Goal: Task Accomplishment & Management: Manage account settings

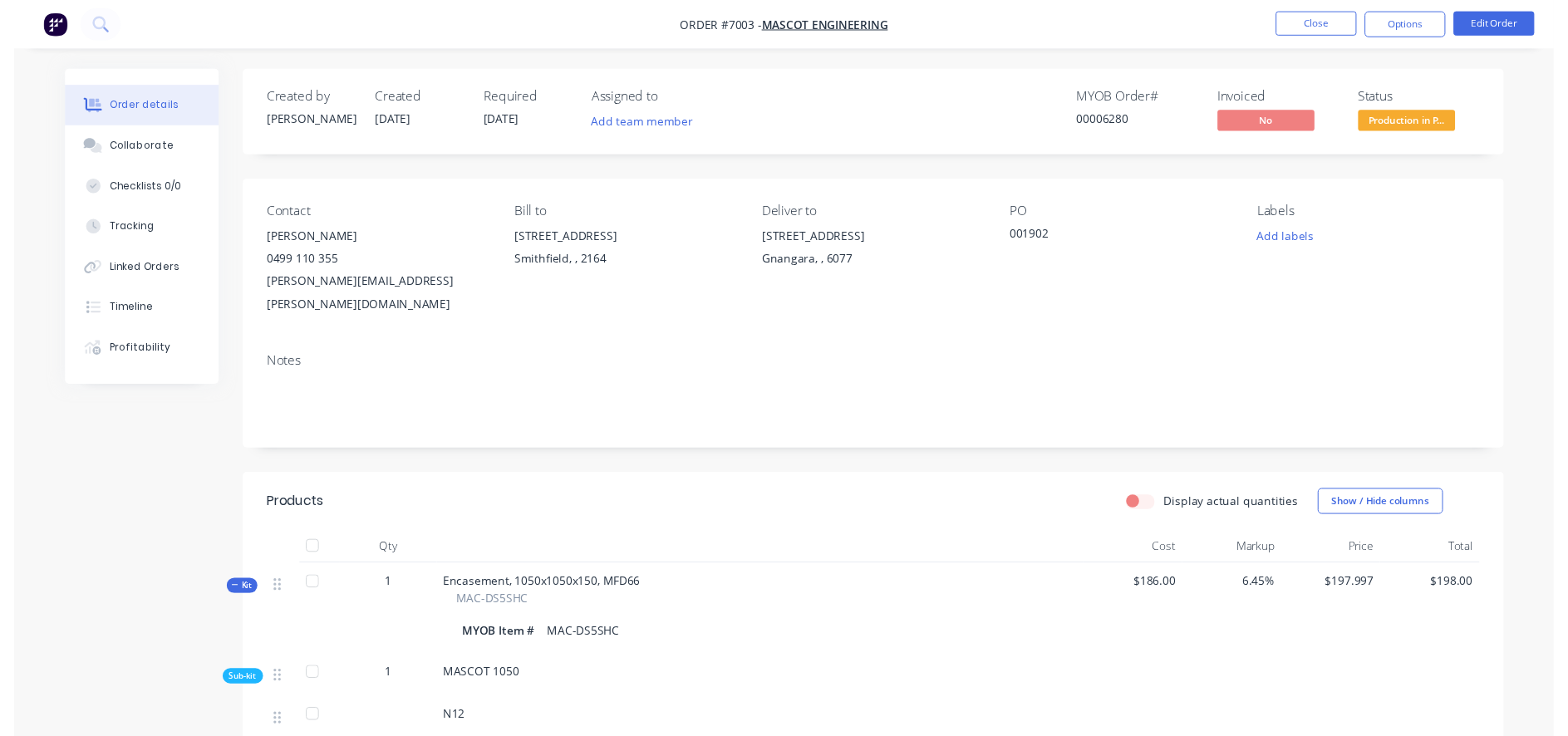
scroll to position [491, 0]
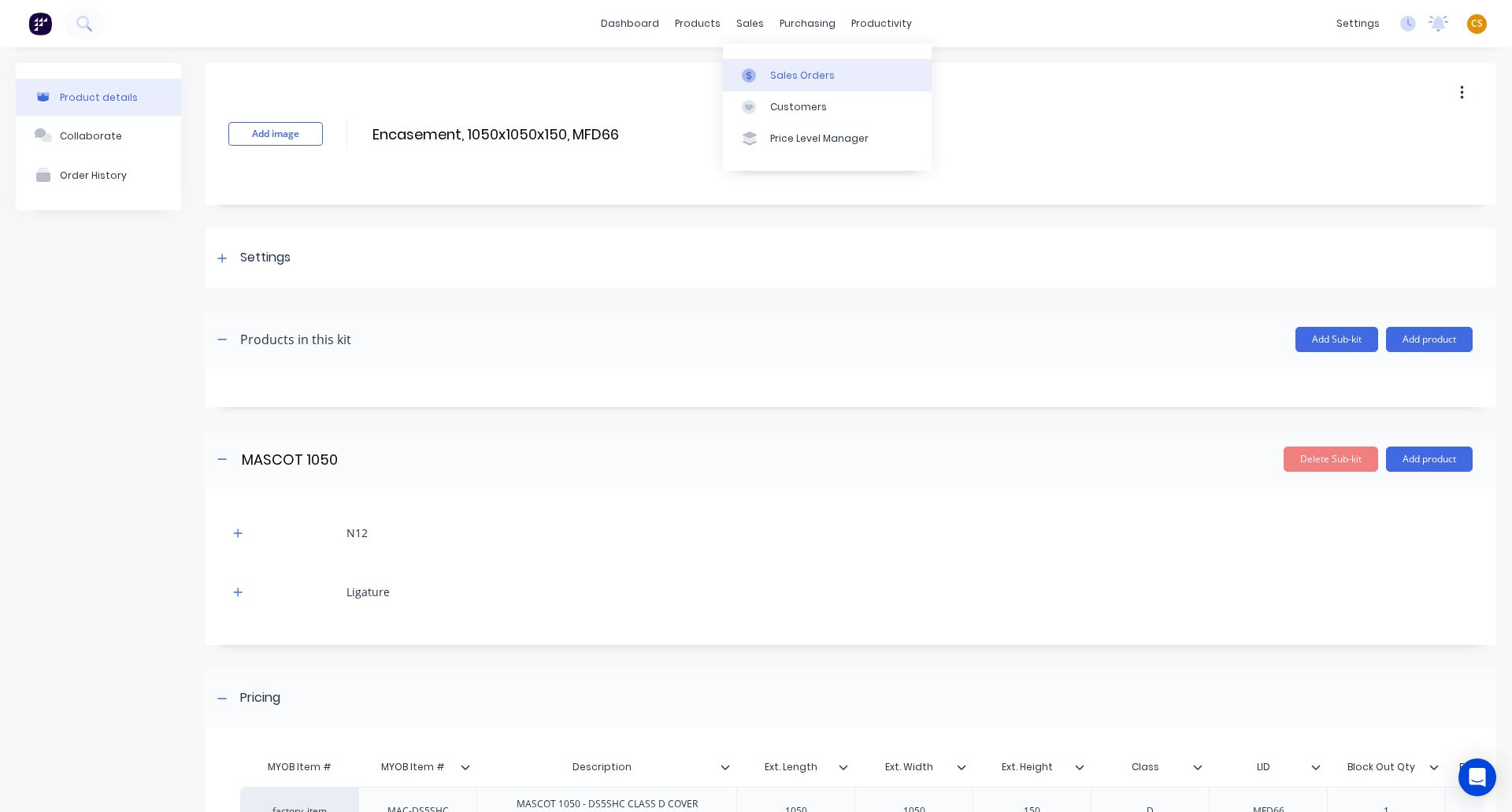
click at [789, 72] on div "Sales Orders" at bounding box center [802, 75] width 64 height 14
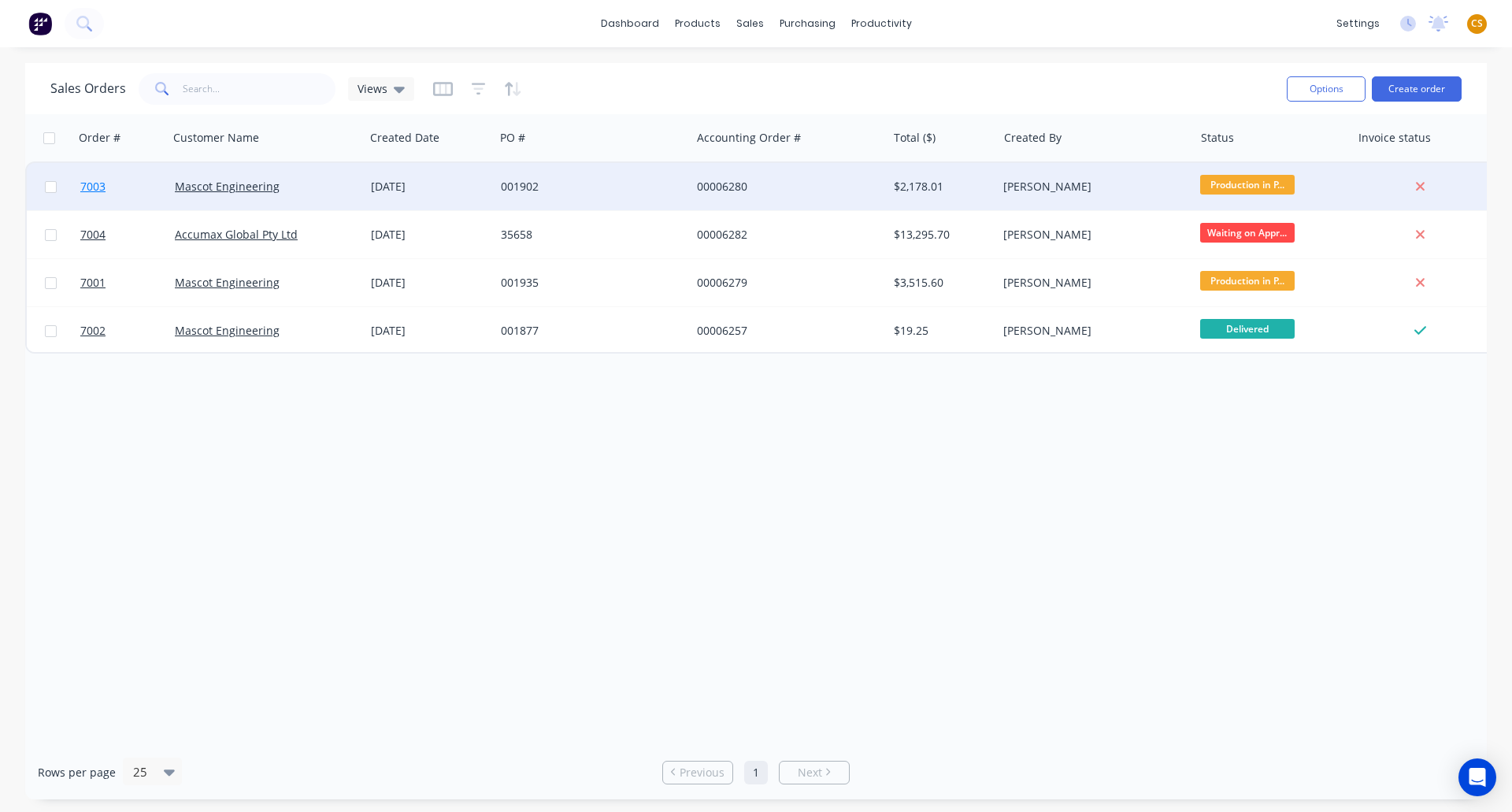
click at [99, 189] on span "7003" at bounding box center [93, 186] width 25 height 16
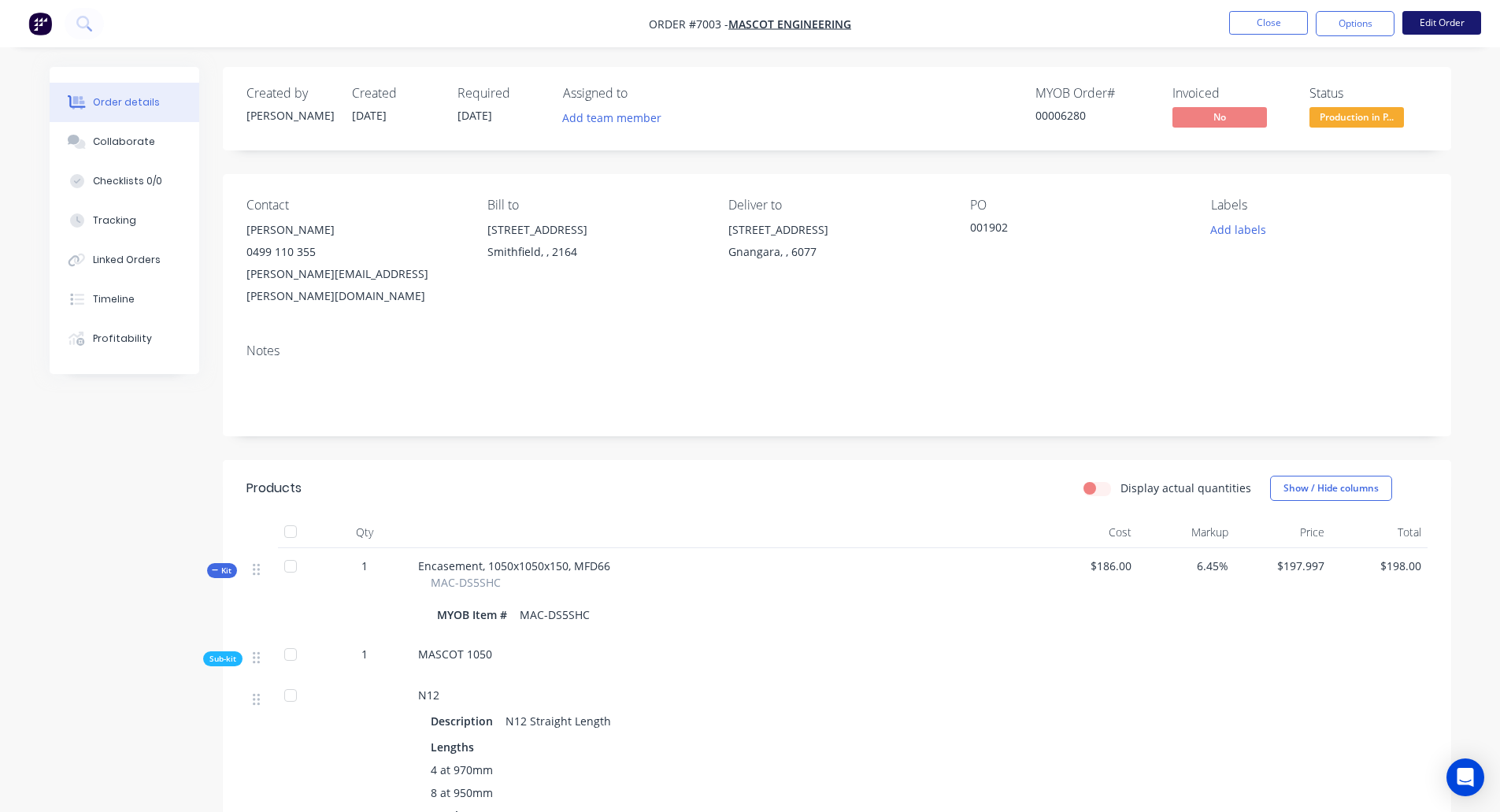
click at [1441, 22] on button "Edit Order" at bounding box center [1442, 23] width 79 height 24
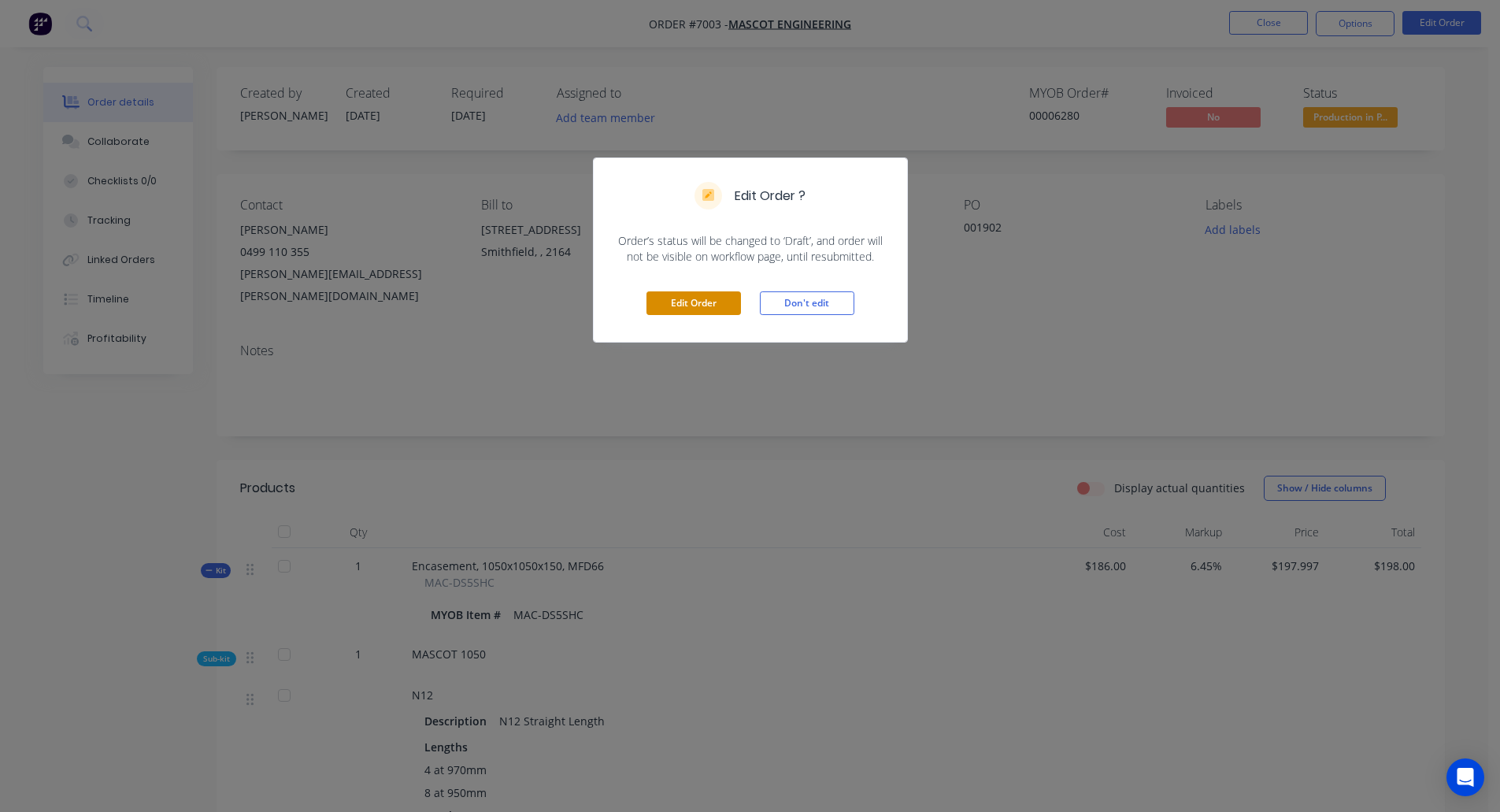
click at [723, 305] on button "Edit Order" at bounding box center [694, 303] width 95 height 24
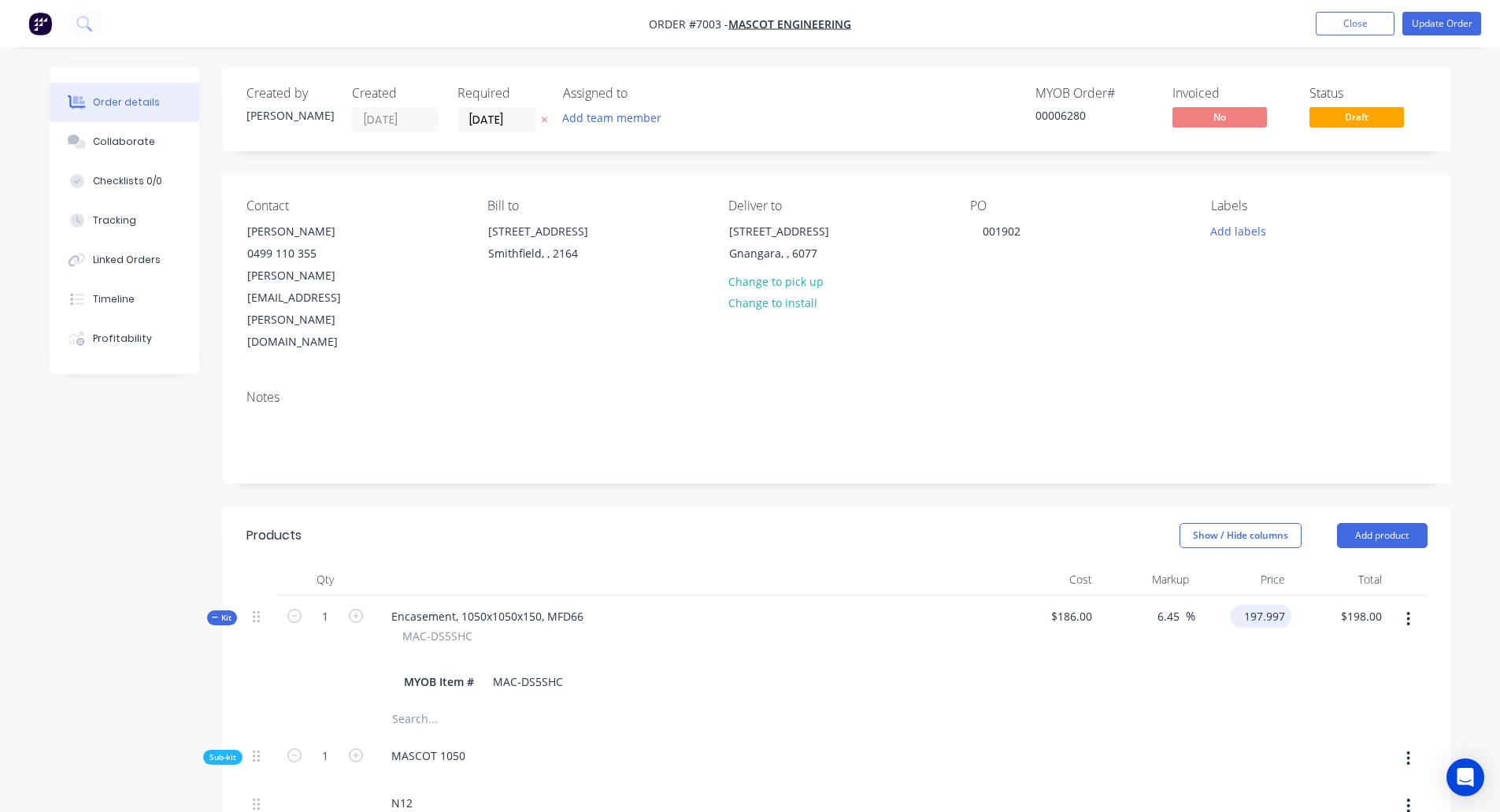
click at [1254, 605] on input "197.997" at bounding box center [1263, 616] width 55 height 23
type input "$198.00"
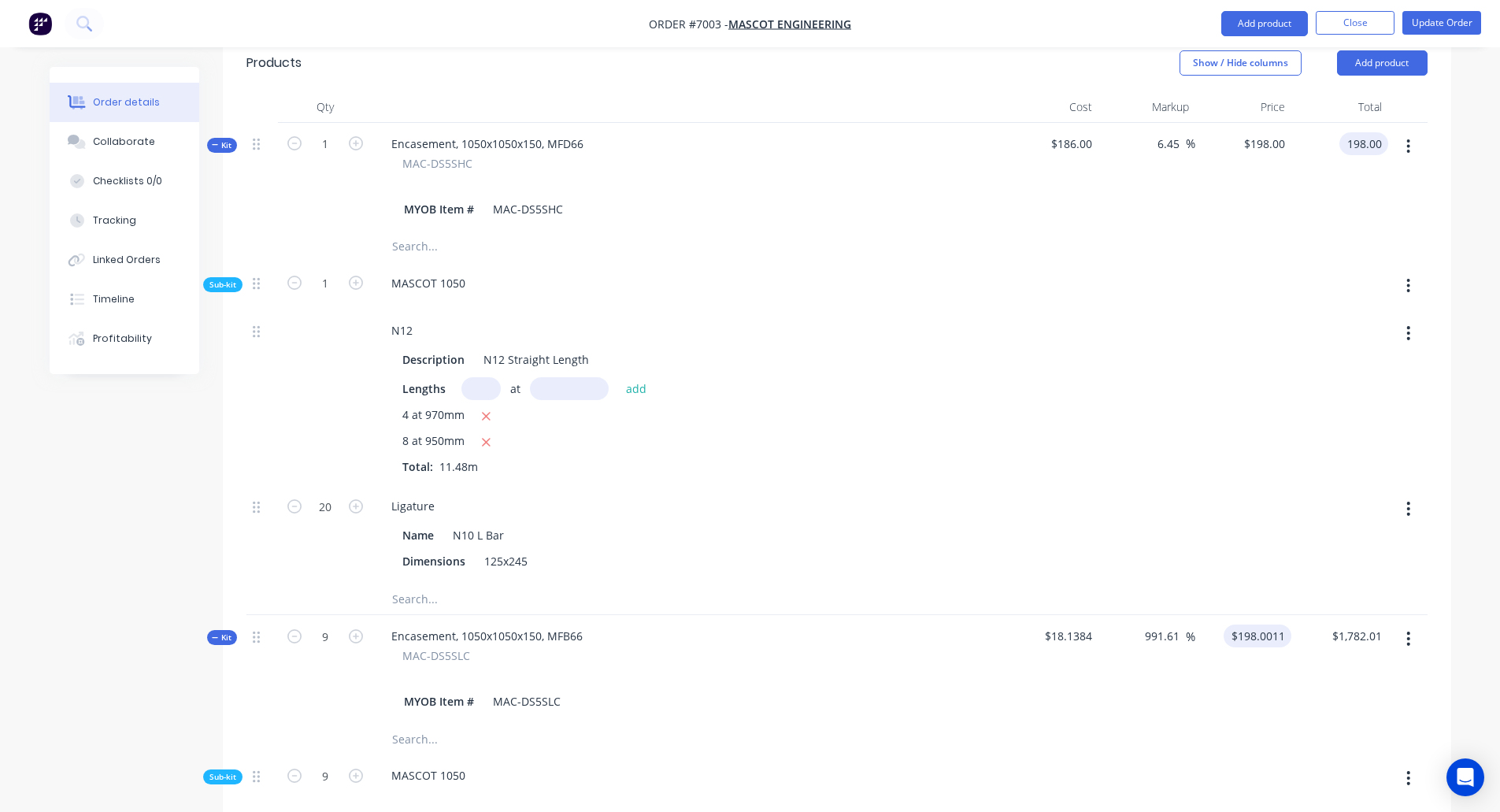
type input "$198.00"
click at [1252, 624] on input "198.0011" at bounding box center [1263, 635] width 55 height 23
type input "$198.00"
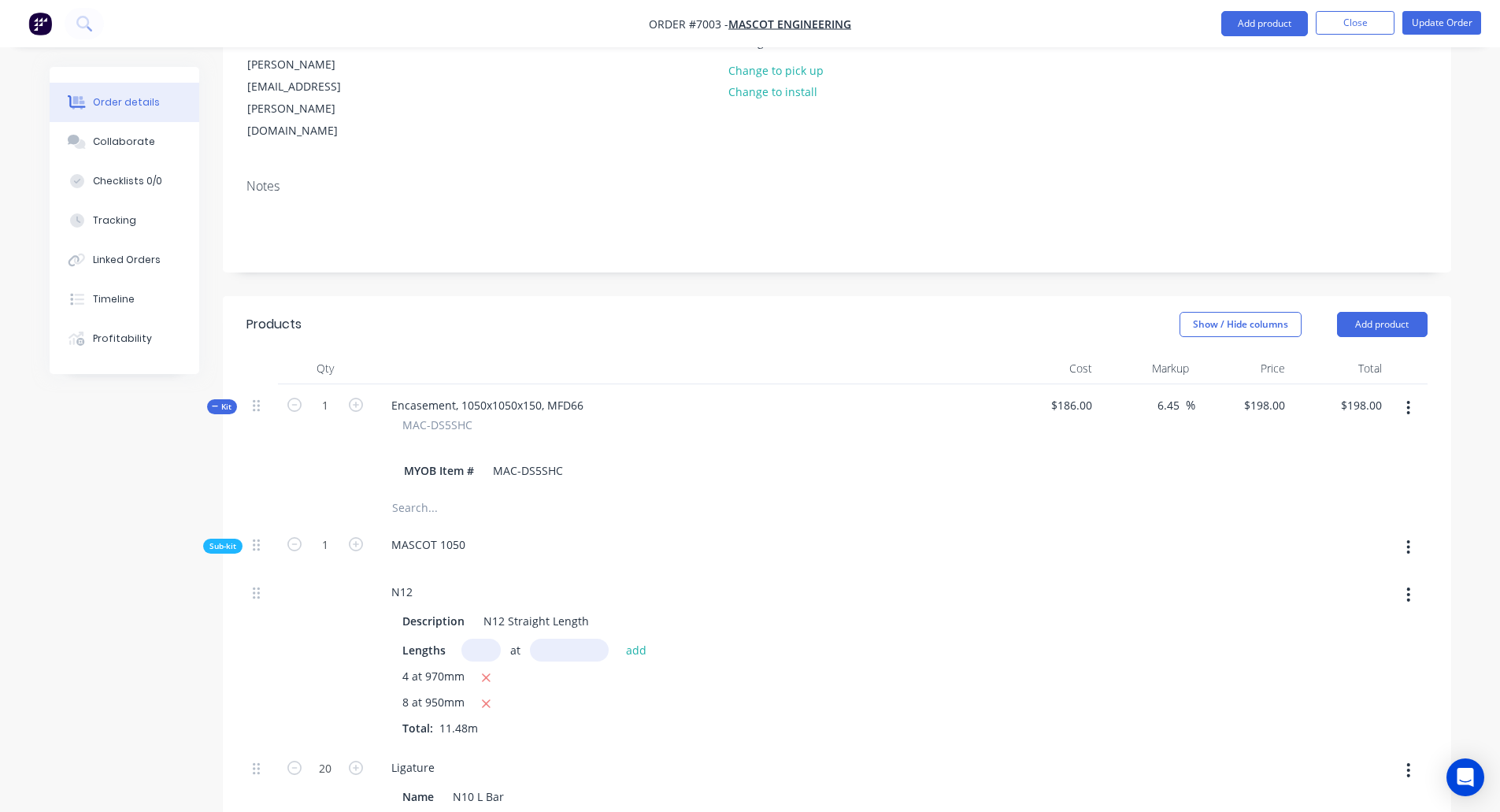
scroll to position [211, 0]
type input "$1,782.00"
click at [1451, 24] on button "Update Order" at bounding box center [1442, 24] width 79 height 24
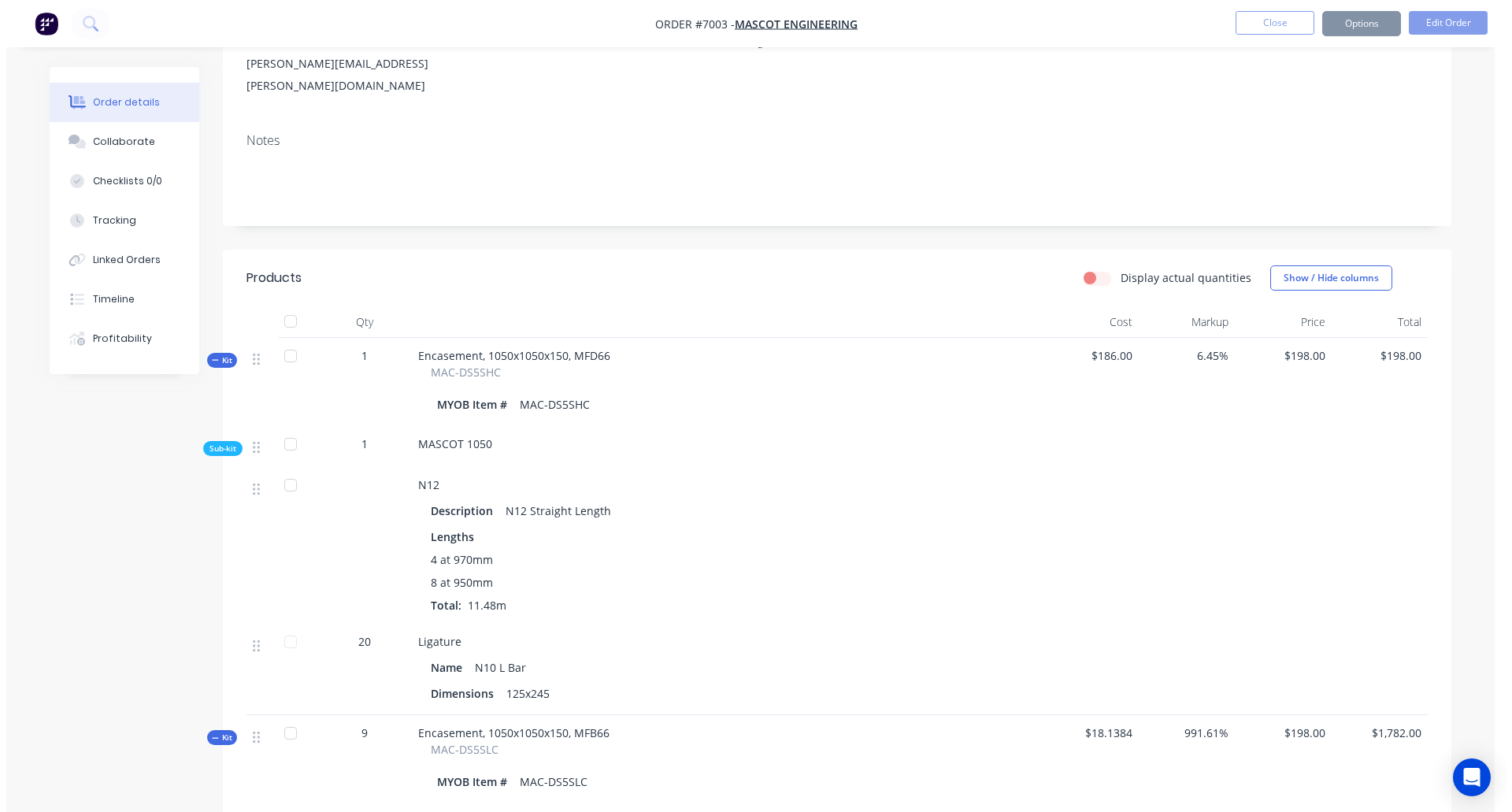
scroll to position [0, 0]
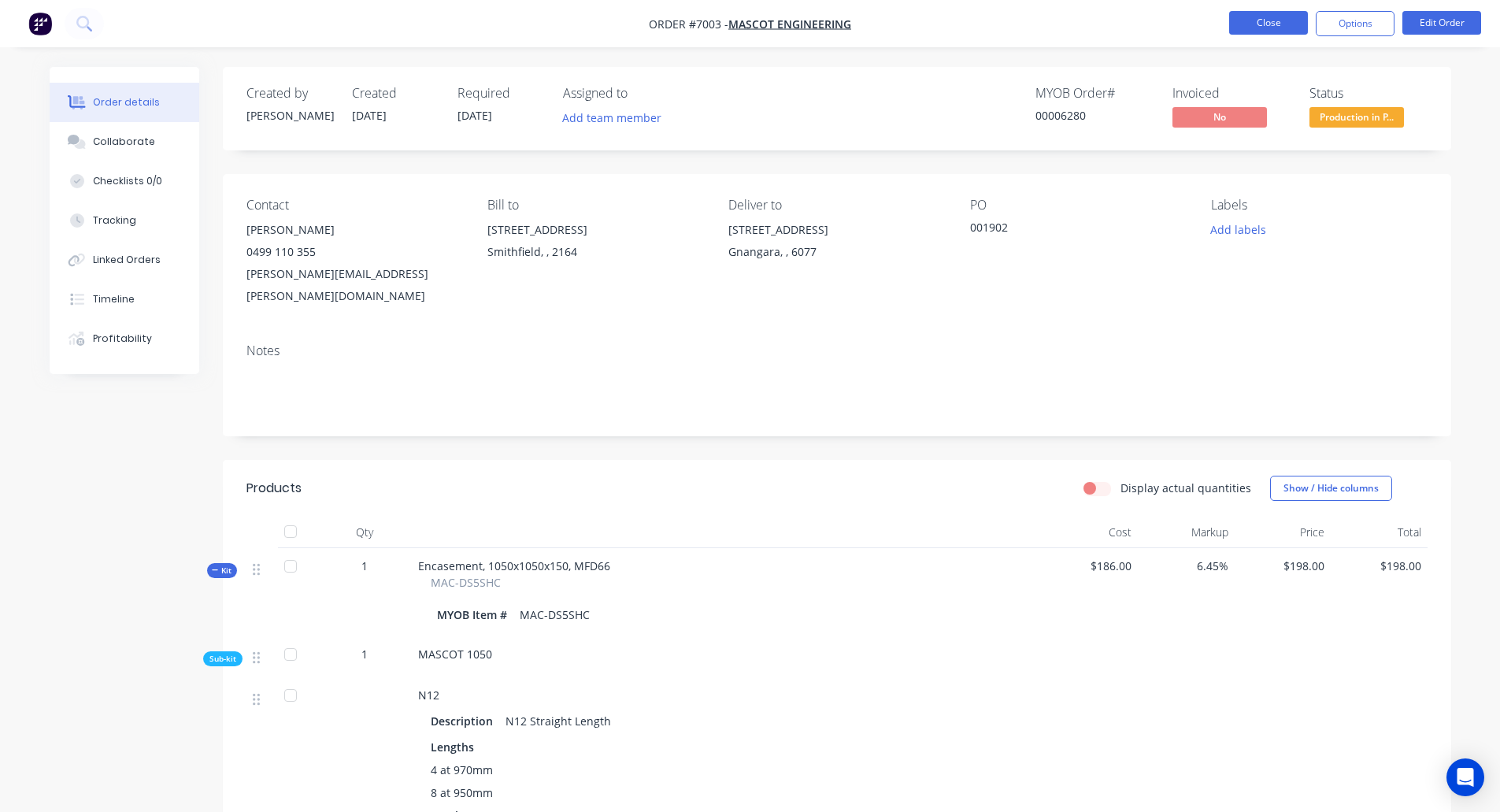
click at [1261, 20] on button "Close" at bounding box center [1268, 23] width 79 height 24
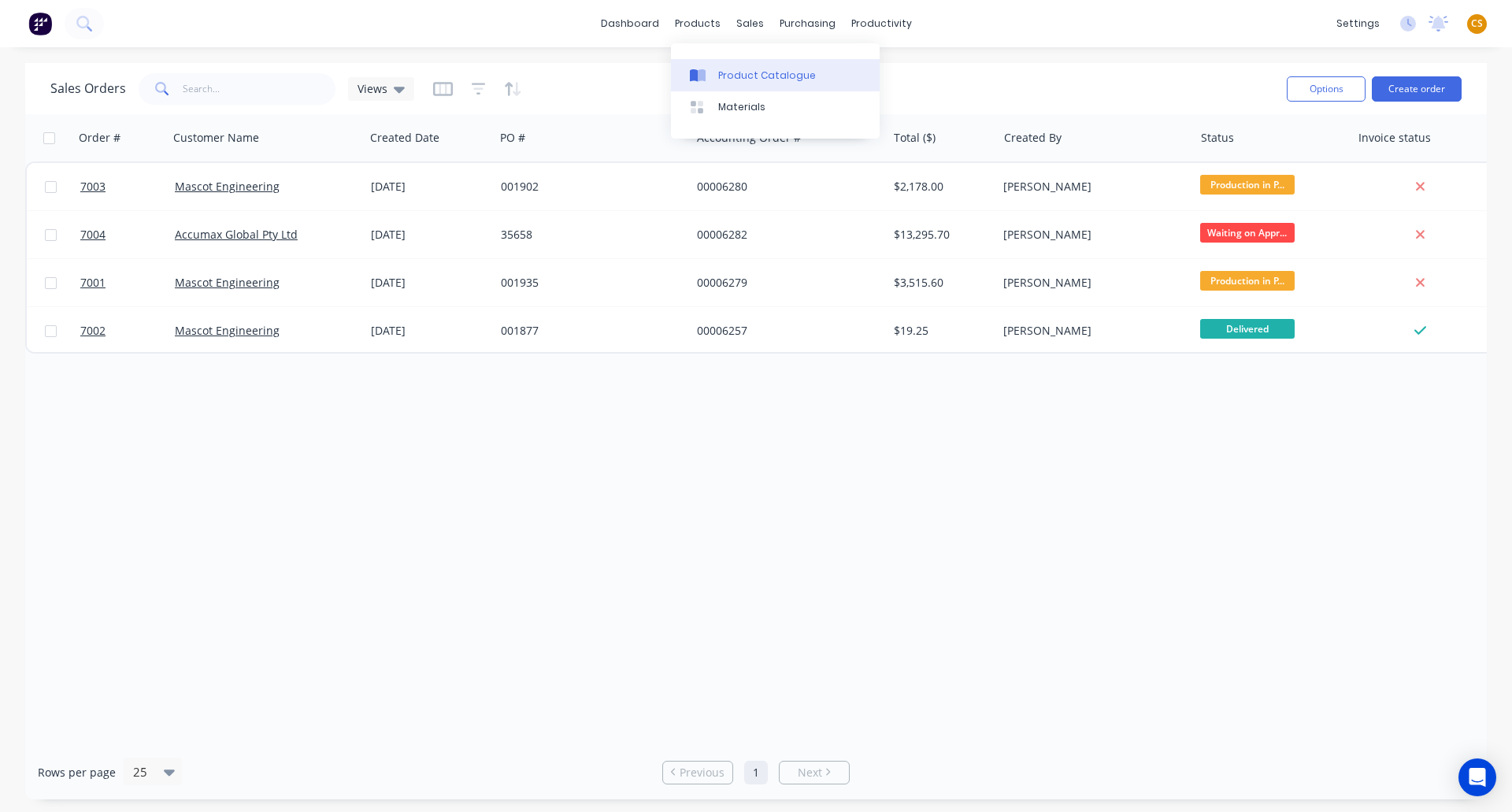
click at [755, 74] on div "Product Catalogue" at bounding box center [767, 75] width 97 height 14
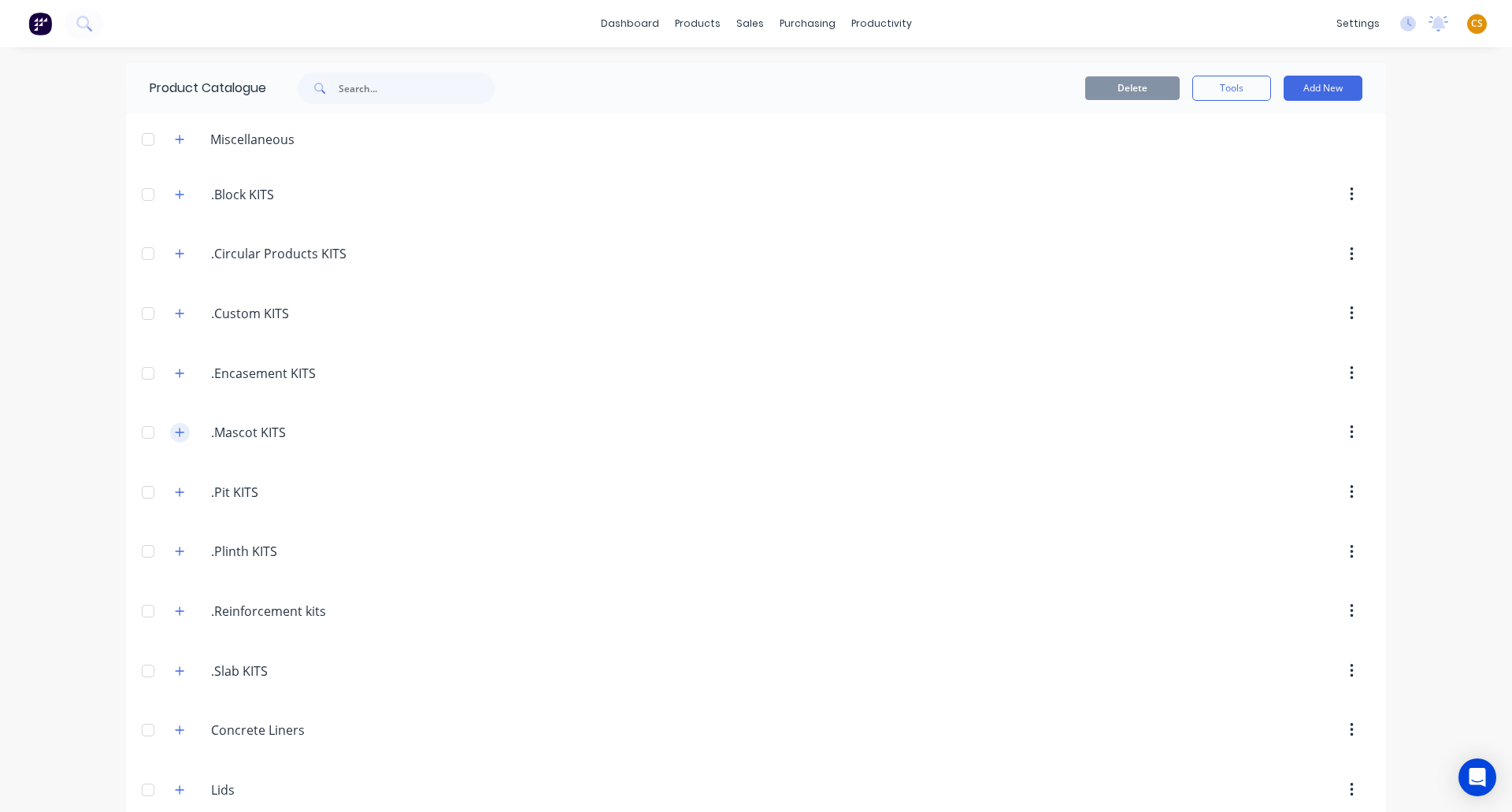
click at [175, 431] on icon "button" at bounding box center [179, 432] width 9 height 11
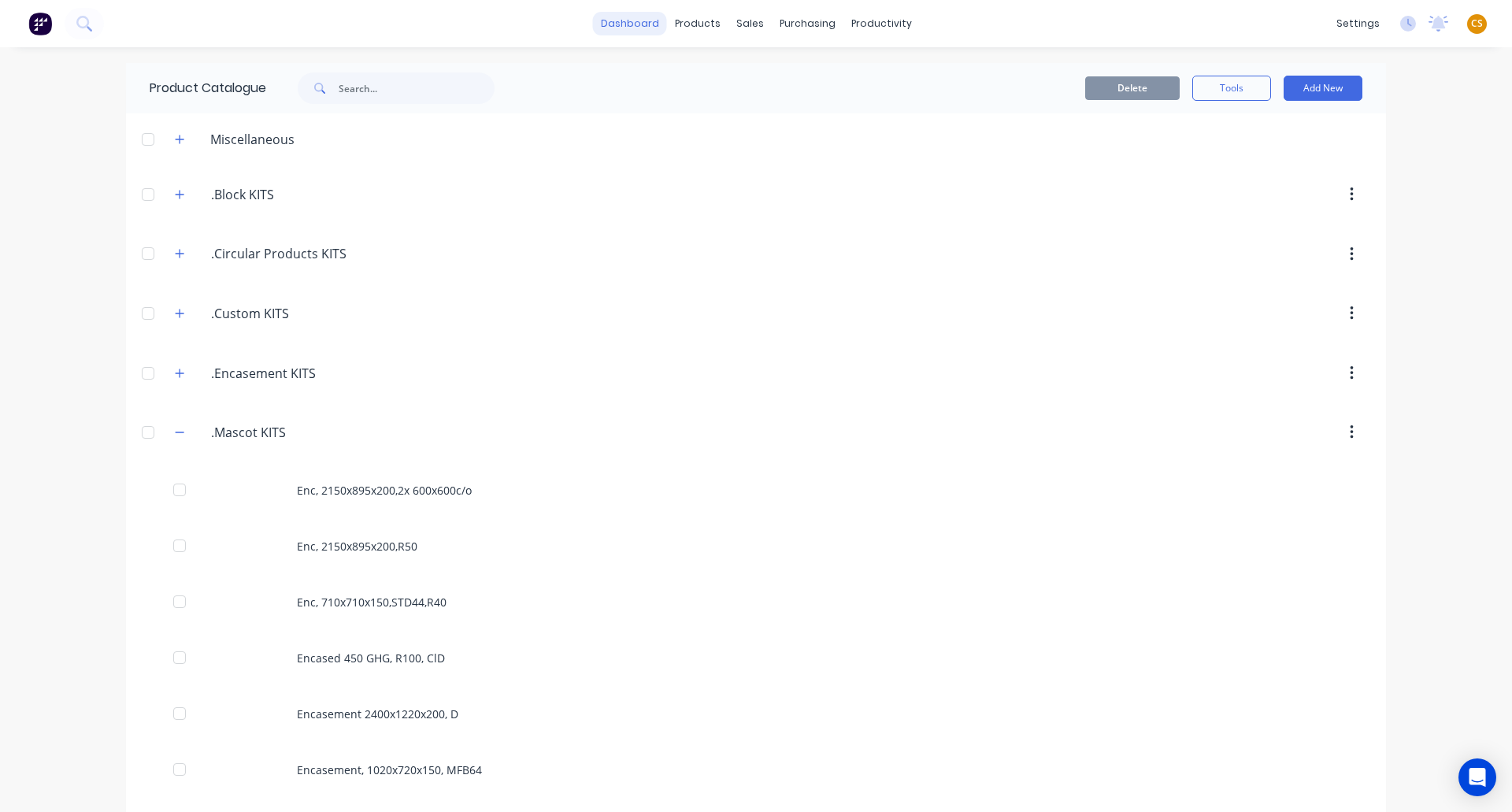
click at [636, 29] on link "dashboard" at bounding box center [630, 24] width 74 height 24
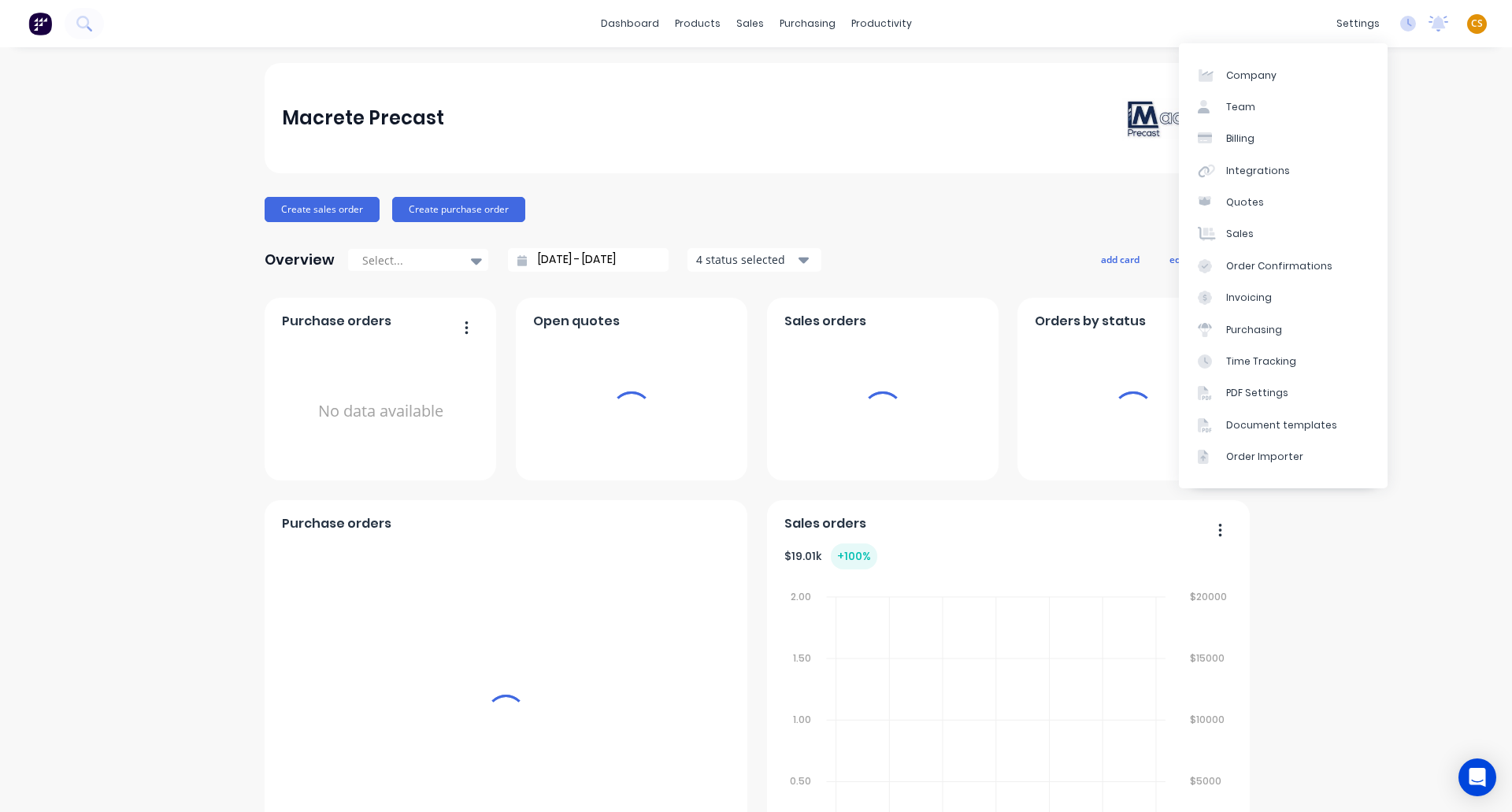
click at [1471, 25] on span "CS" at bounding box center [1477, 24] width 12 height 14
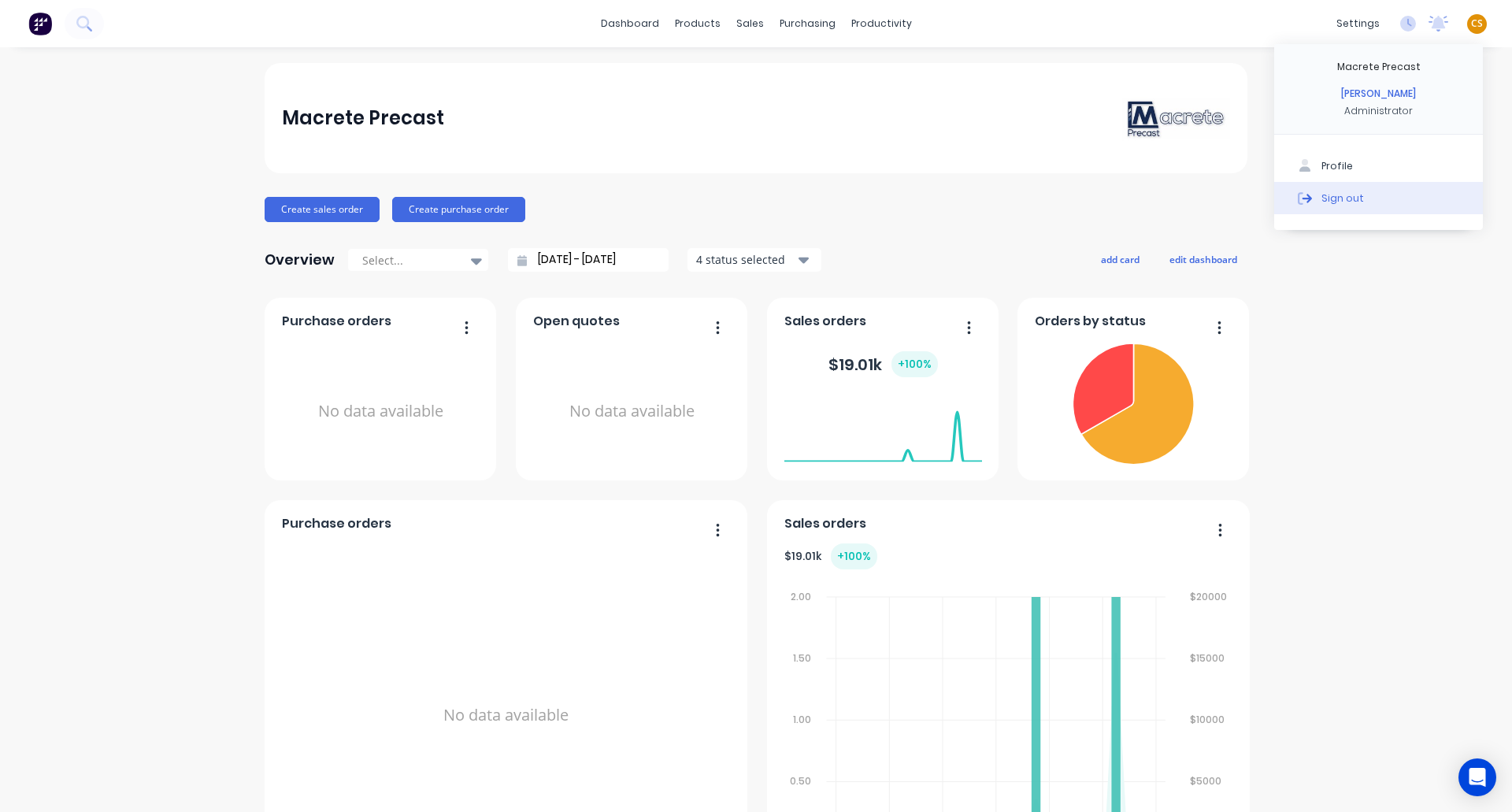
click at [1341, 200] on div "Sign out" at bounding box center [1343, 197] width 42 height 14
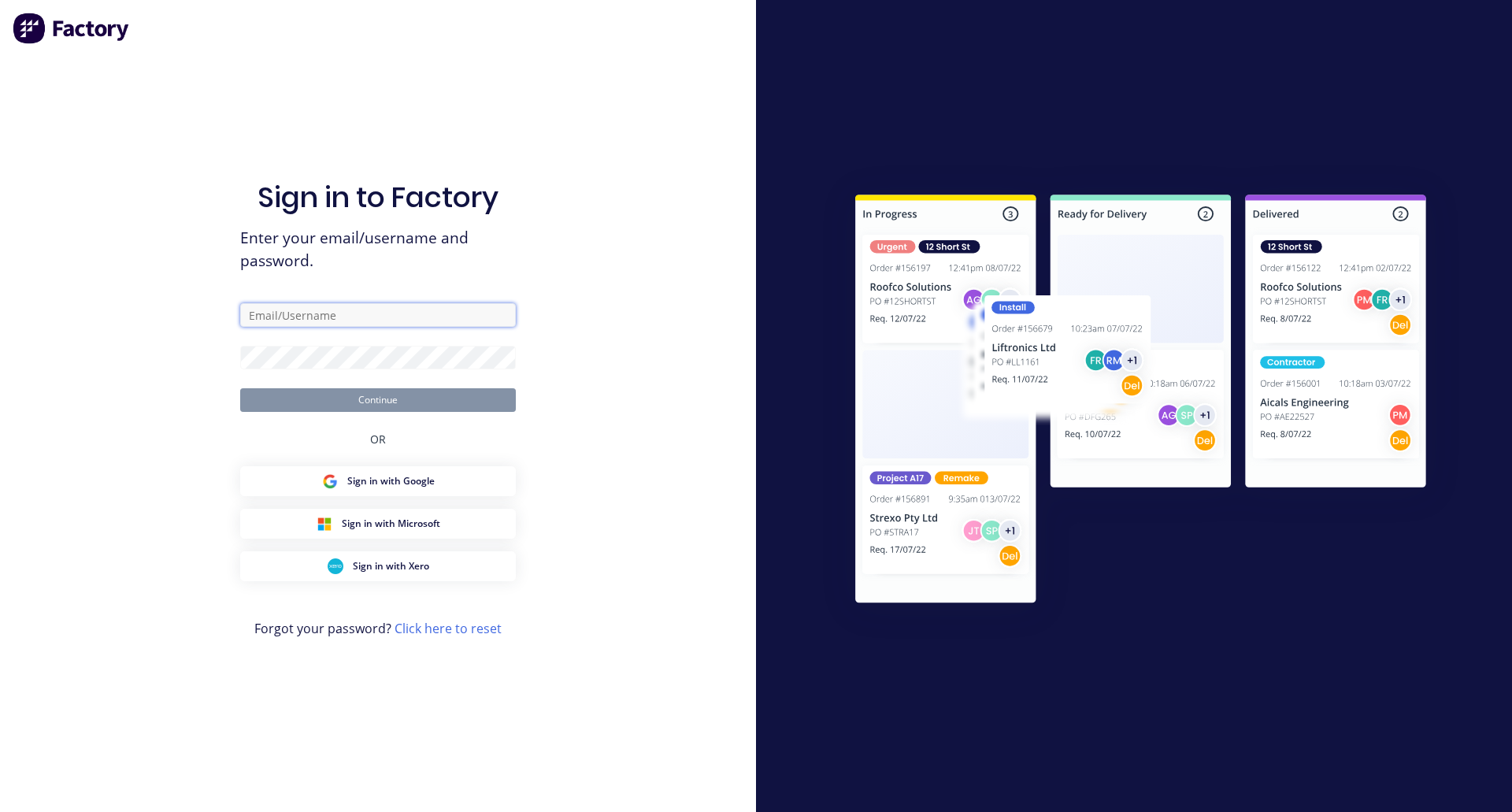
click at [343, 319] on input "text" at bounding box center [378, 315] width 276 height 24
type input "cat"
drag, startPoint x: 473, startPoint y: 63, endPoint x: 438, endPoint y: 134, distance: 79.2
click at [473, 63] on div "Sign in to Factory Enter your email/username and password. Continue OR Sign in …" at bounding box center [378, 421] width 276 height 755
click at [316, 310] on input "text" at bounding box center [378, 315] width 276 height 24
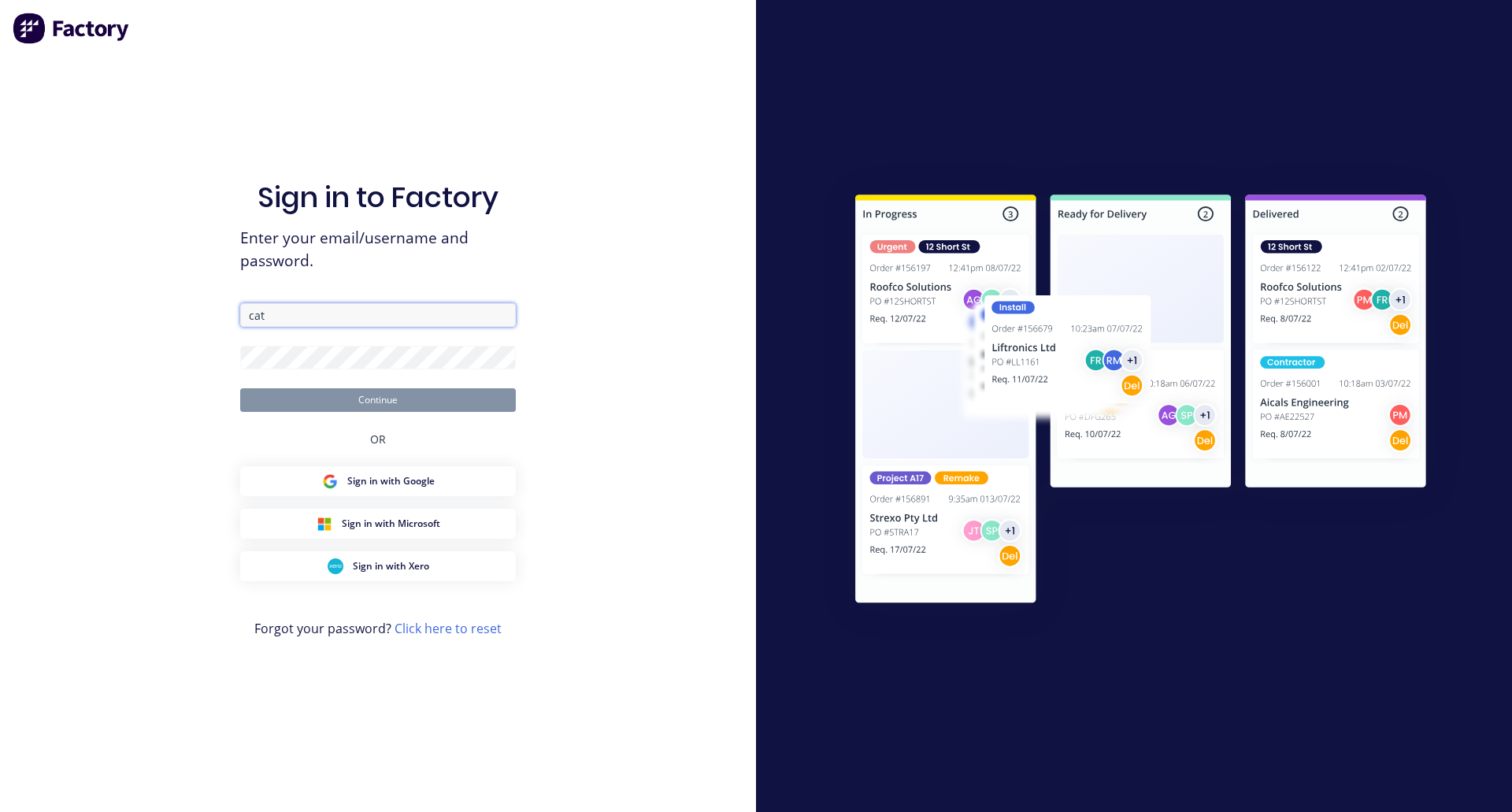
type input "cathy@factory.app"
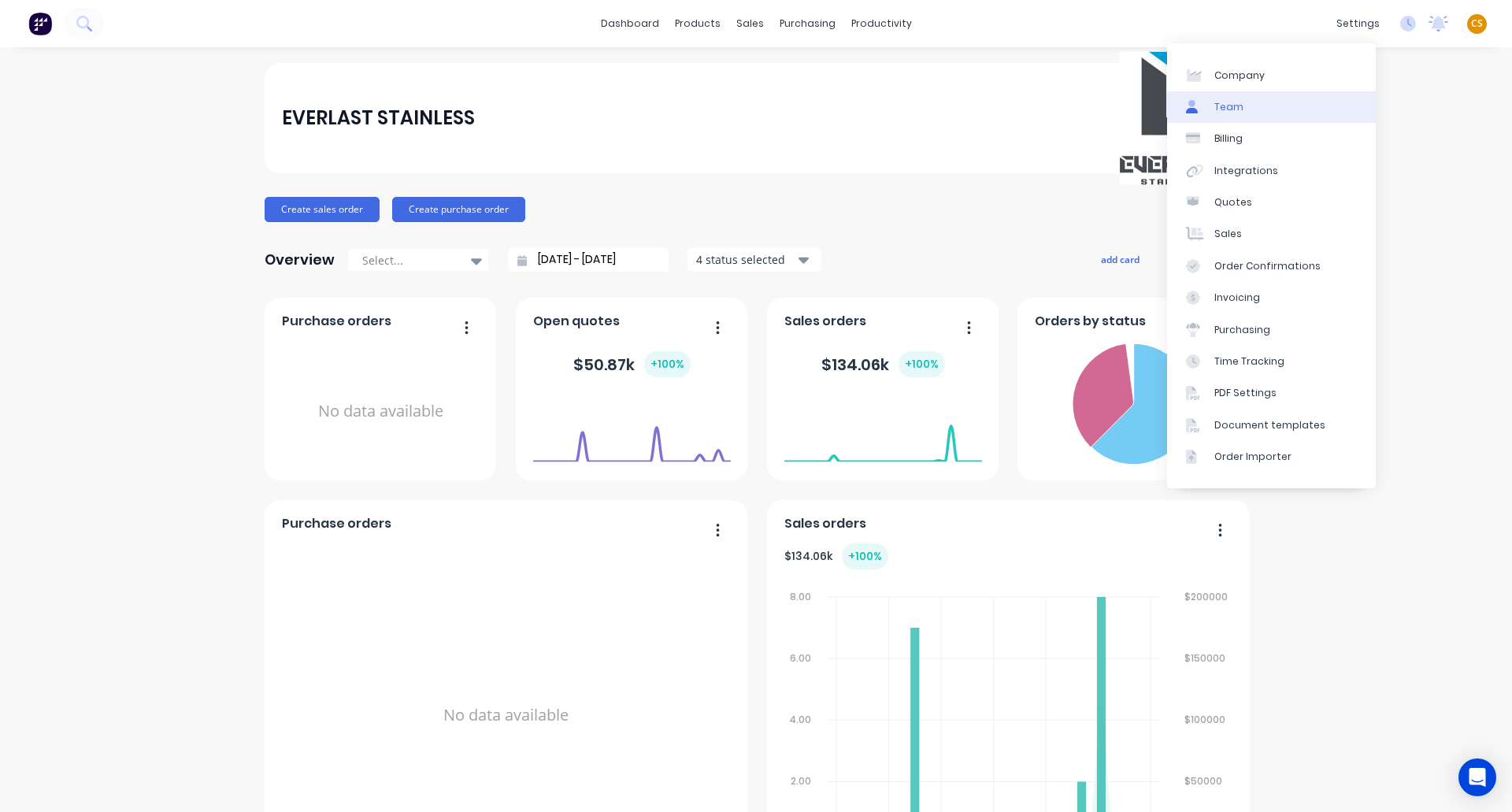
click at [1248, 105] on link "Team" at bounding box center [1272, 107] width 209 height 31
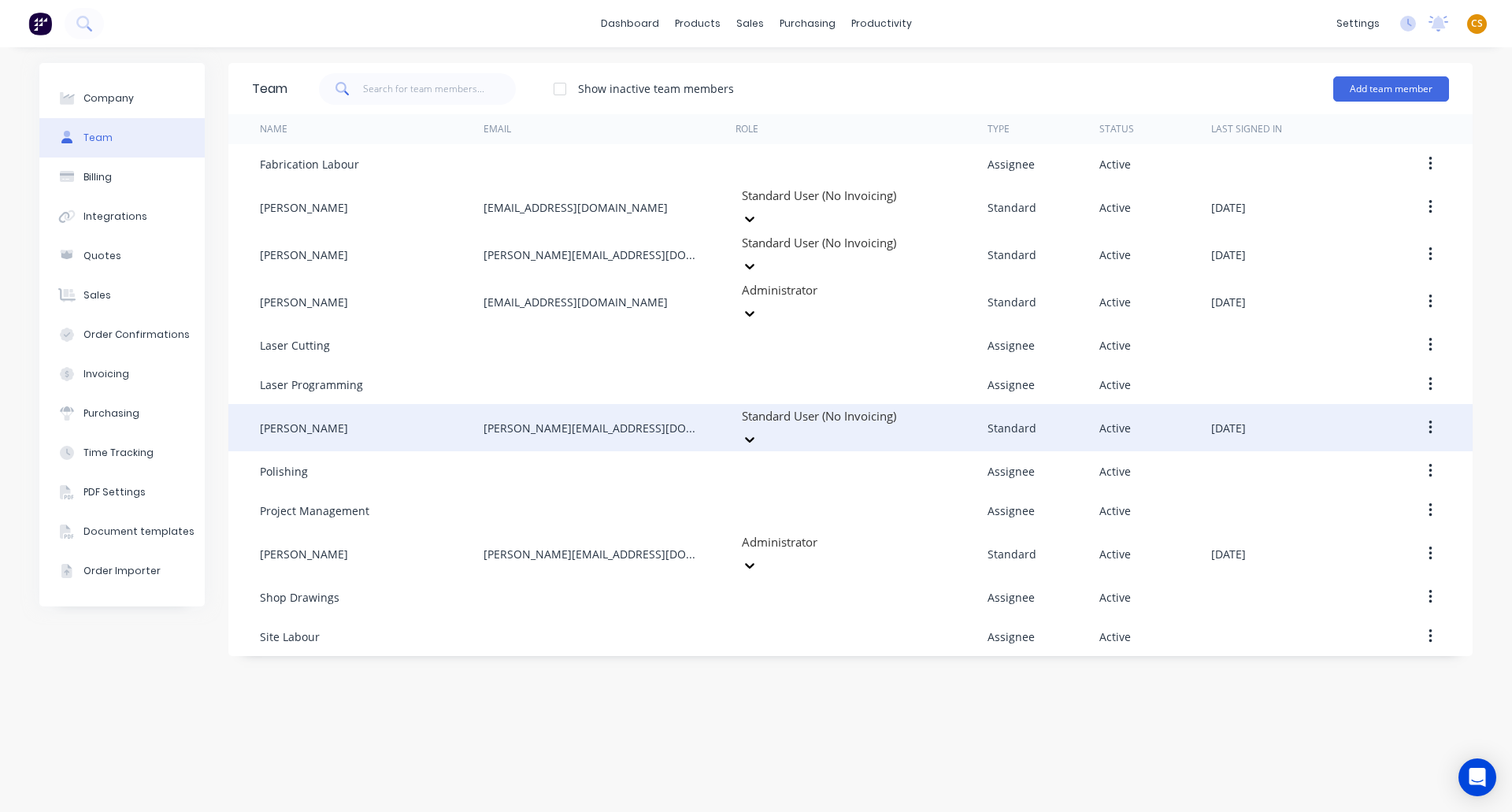
drag, startPoint x: 655, startPoint y: 399, endPoint x: 472, endPoint y: 398, distance: 183.0
click at [472, 404] on div "Phillip Lambert philip@everlaststainless.com.au Standard User (No Invoicing) St…" at bounding box center [850, 428] width 1245 height 47
copy div "philip@everlaststainless.com.au"
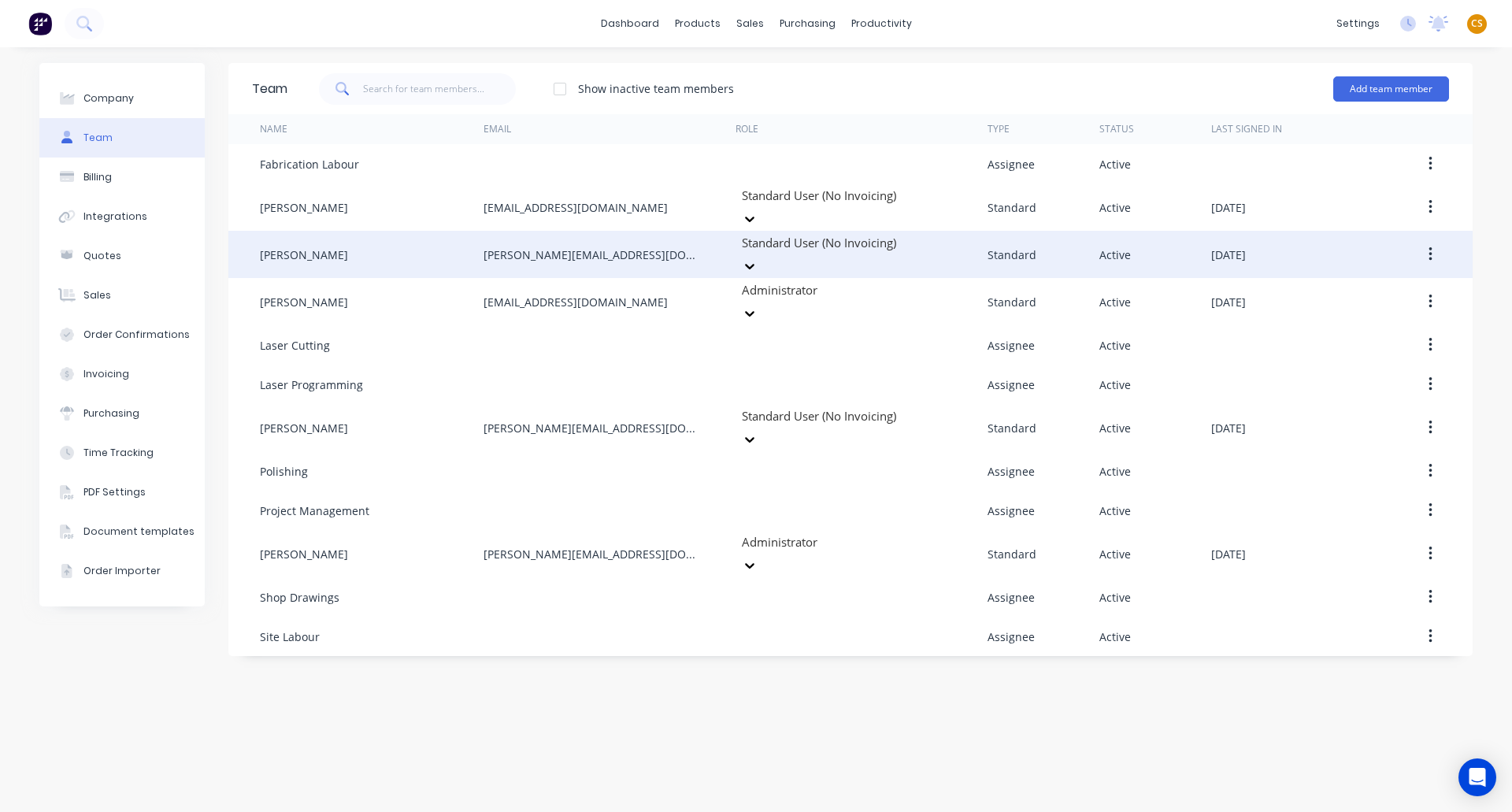
drag, startPoint x: 657, startPoint y: 243, endPoint x: 471, endPoint y: 252, distance: 186.2
click at [471, 252] on div "James Angelakis james@everlaststainless.com.au Standard User (No Invoicing) Sta…" at bounding box center [850, 255] width 1245 height 47
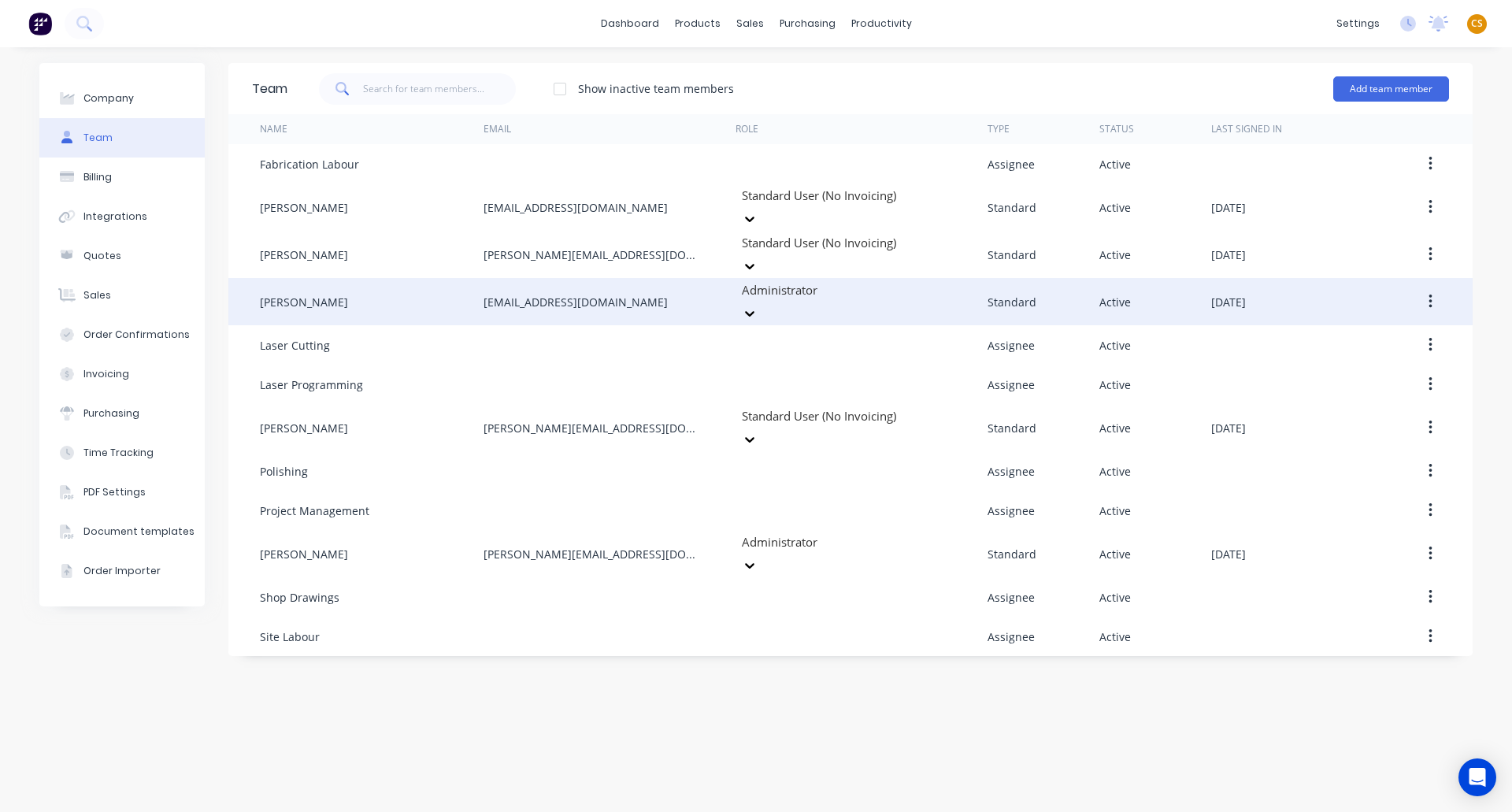
copy div "james@everlaststainless.com.au"
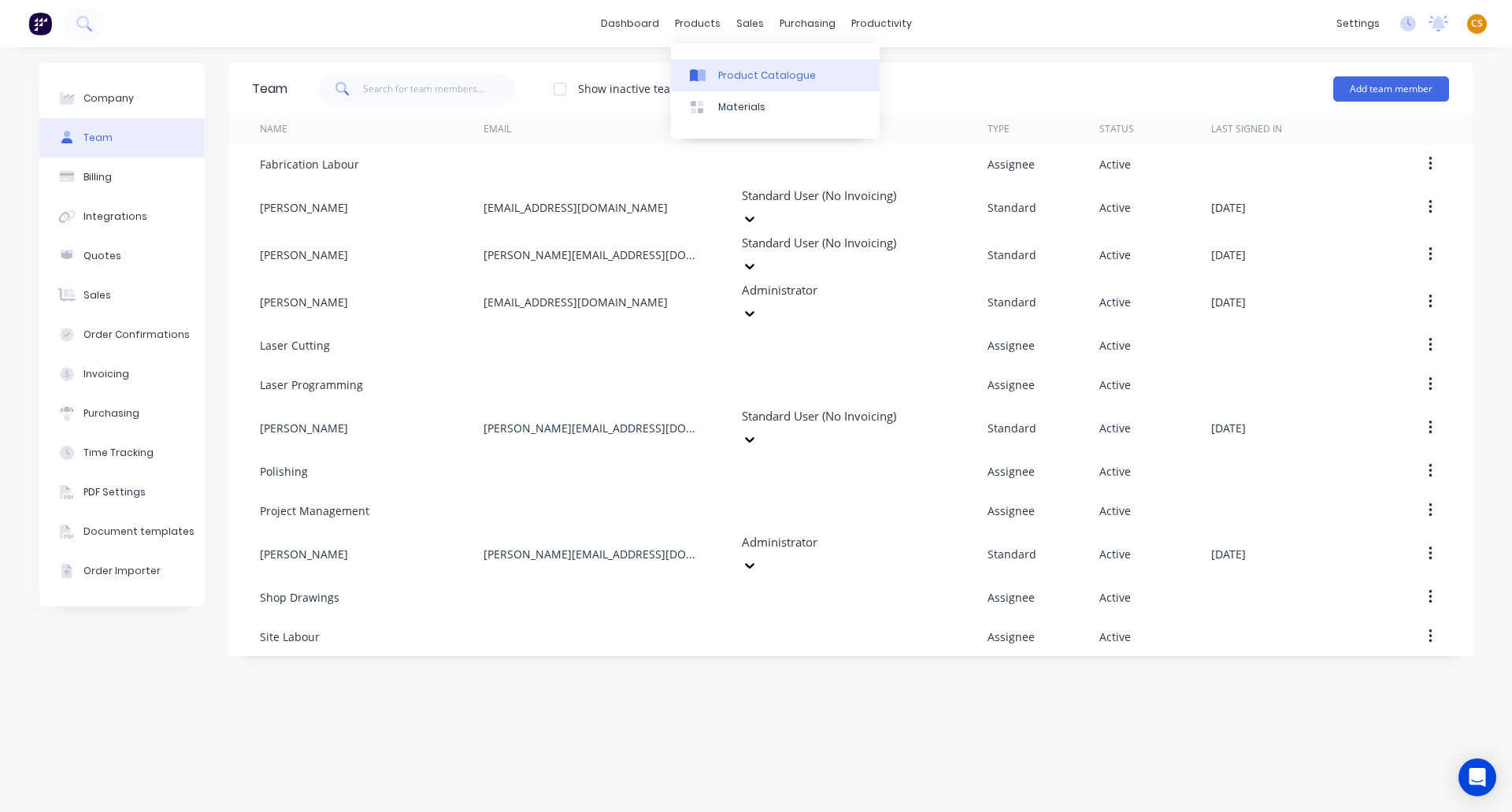
click at [741, 74] on div "Product Catalogue" at bounding box center [767, 75] width 97 height 14
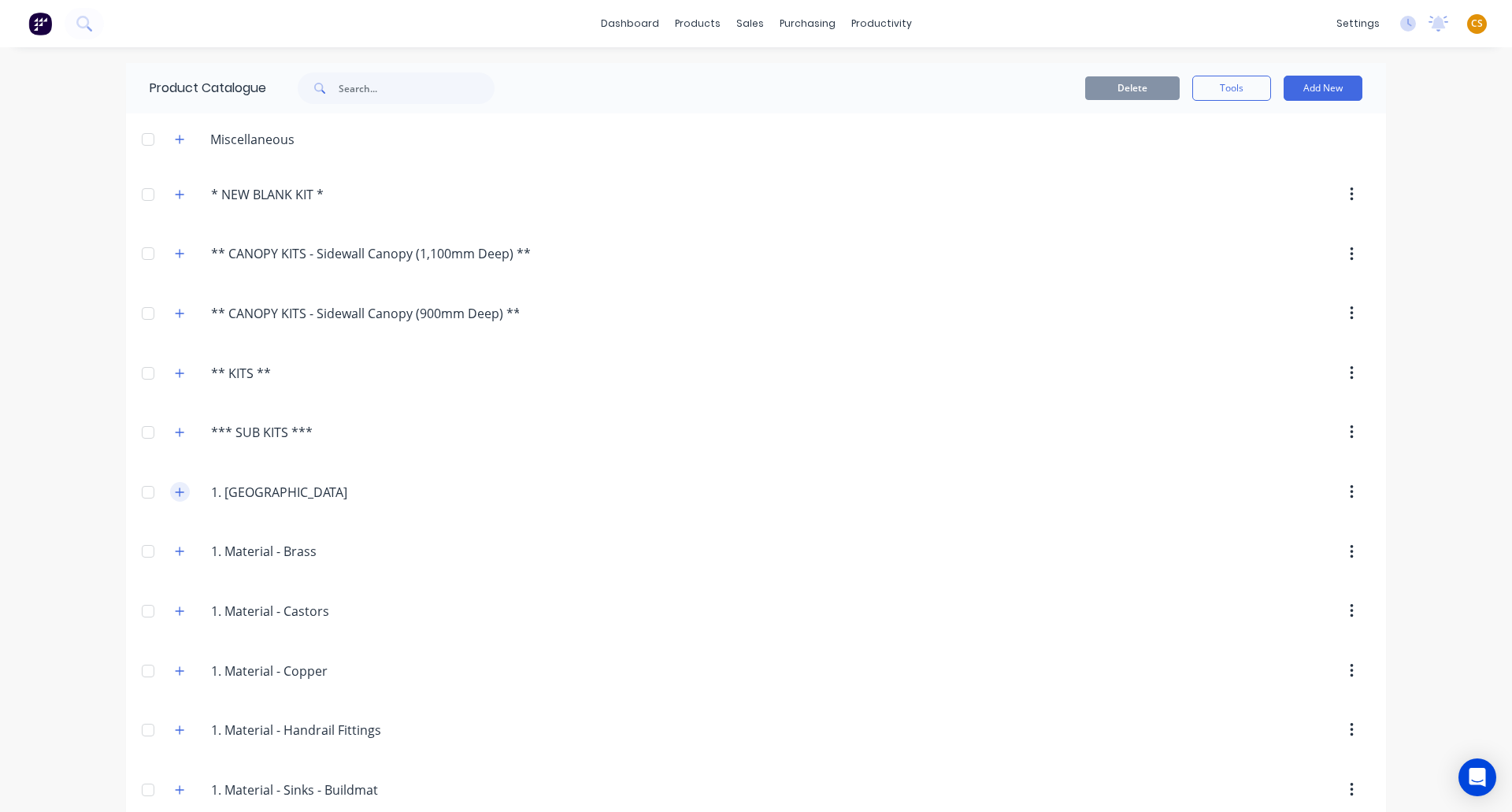
click at [175, 490] on icon "button" at bounding box center [179, 491] width 9 height 11
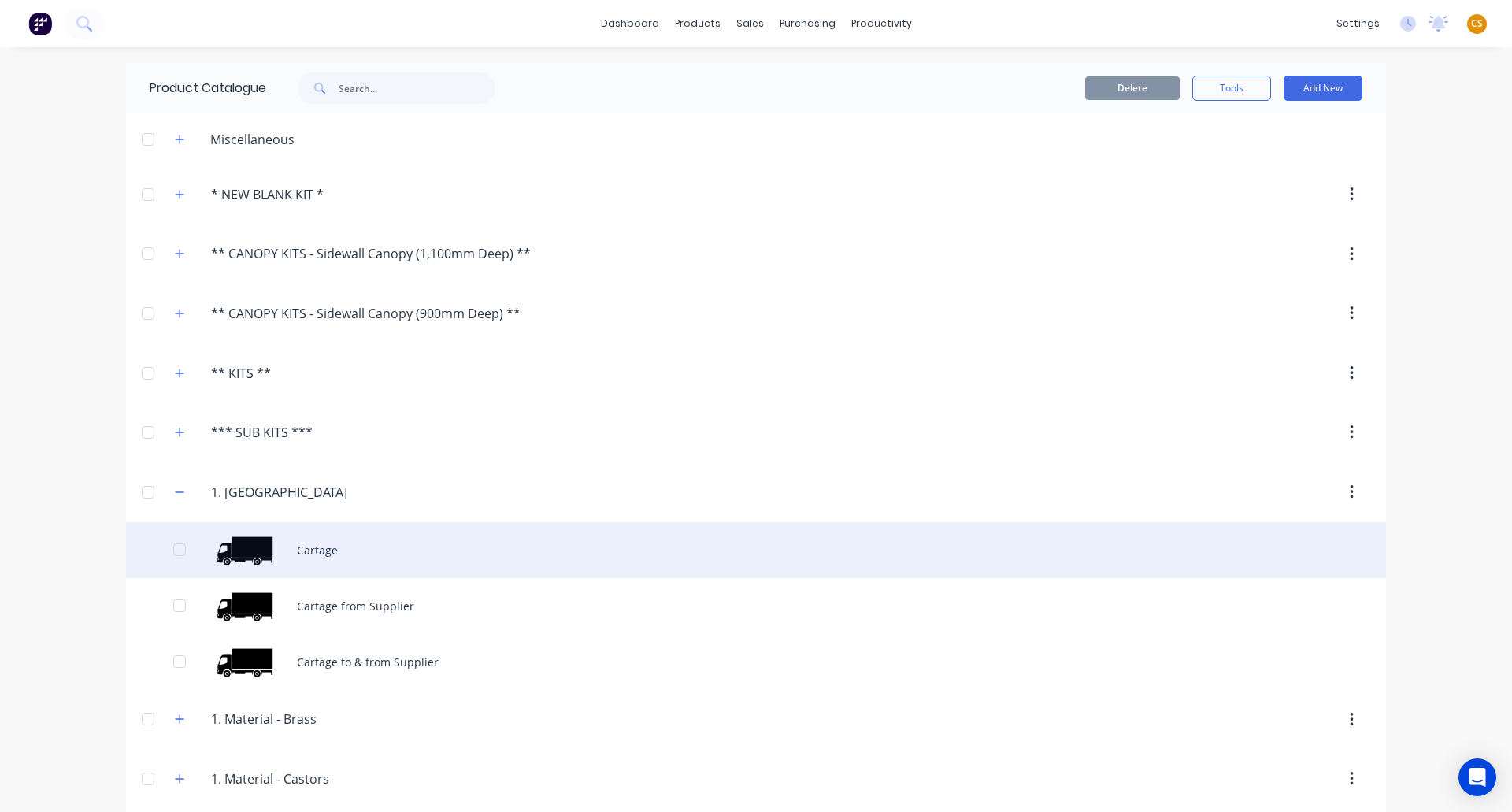
click at [313, 554] on div "Cartage" at bounding box center [756, 550] width 1260 height 56
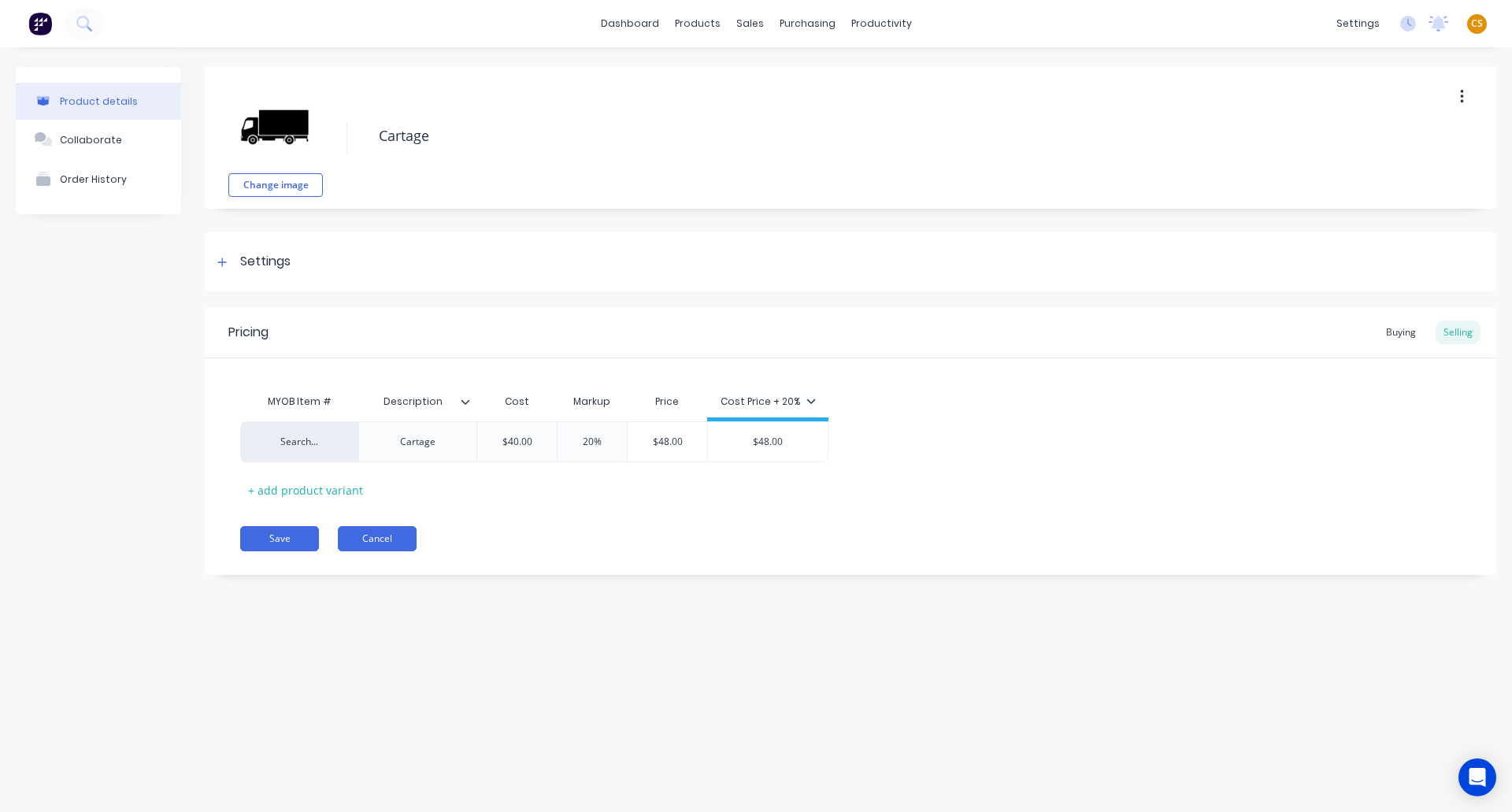
click at [375, 540] on button "Cancel" at bounding box center [377, 539] width 79 height 25
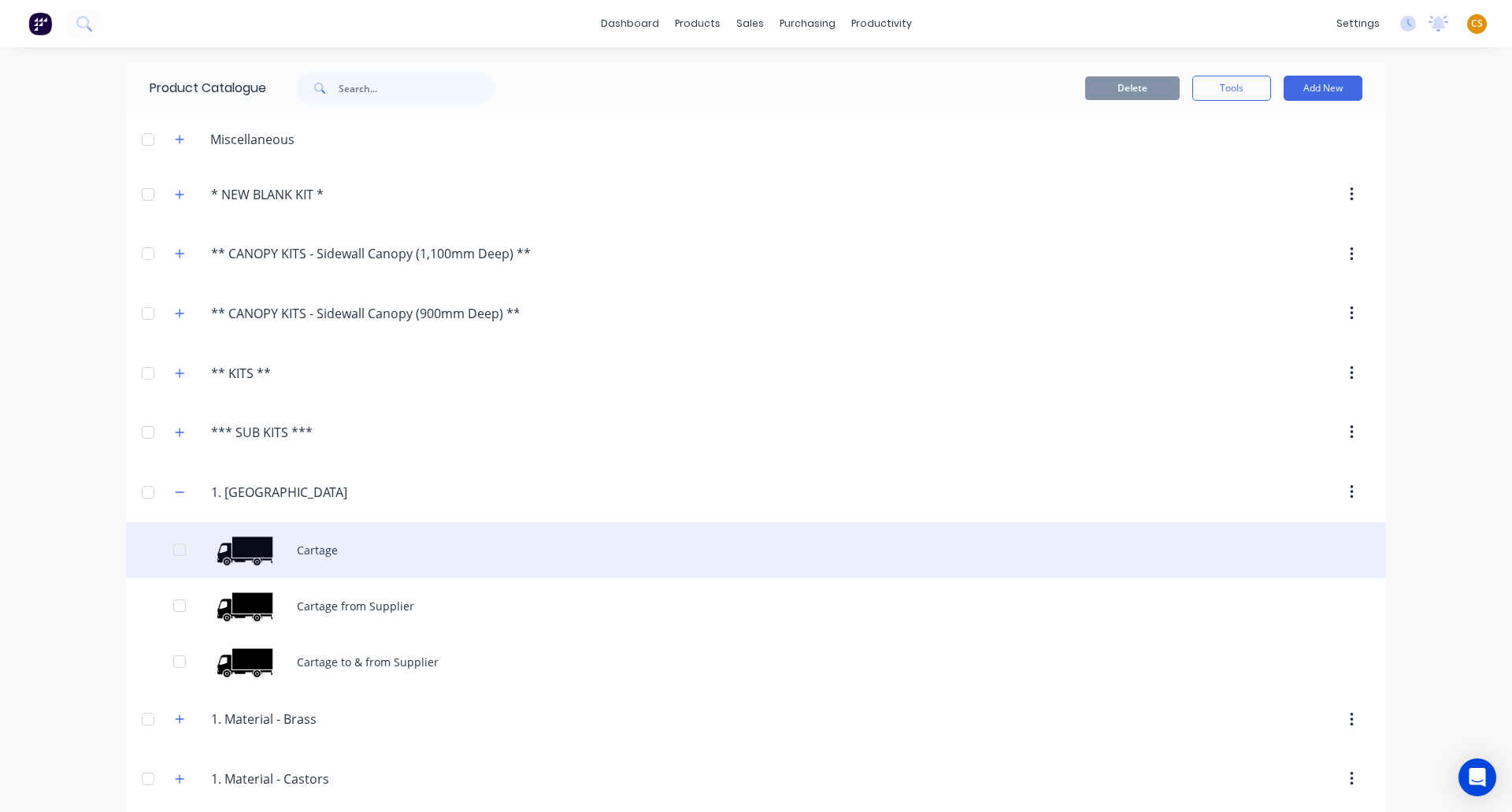
scroll to position [846, 0]
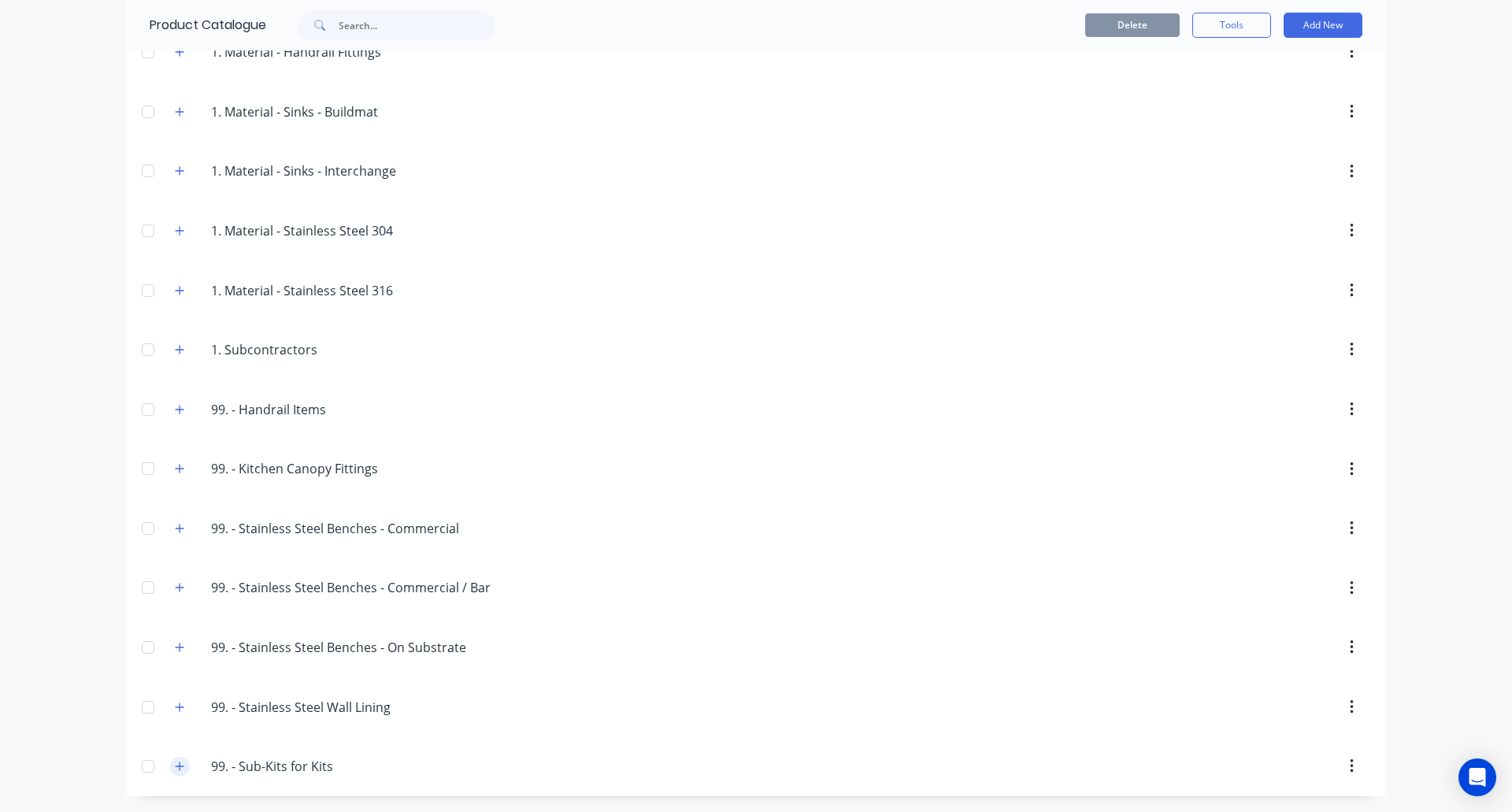
click at [175, 764] on icon "button" at bounding box center [179, 765] width 9 height 11
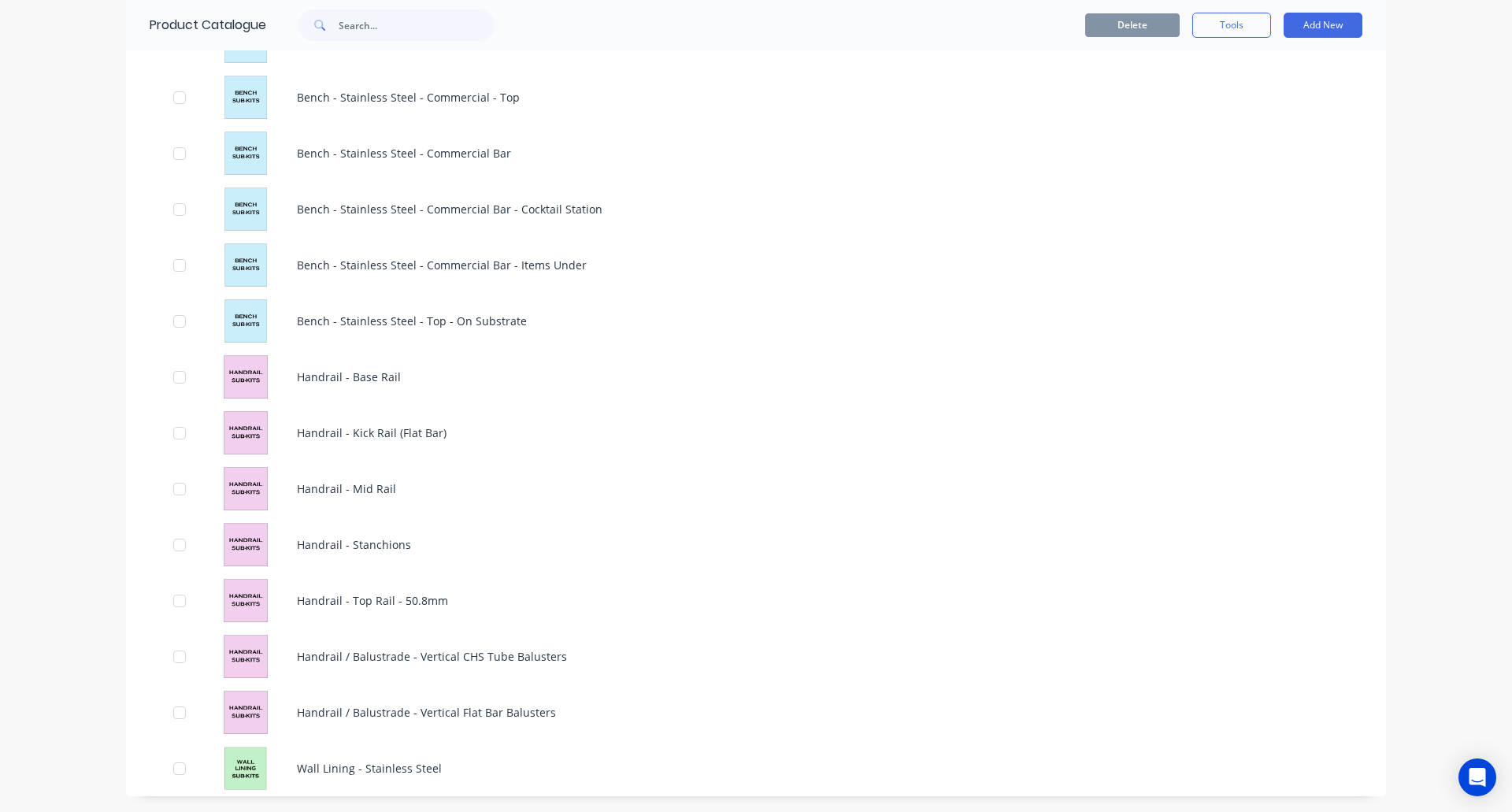
scroll to position [1212, 0]
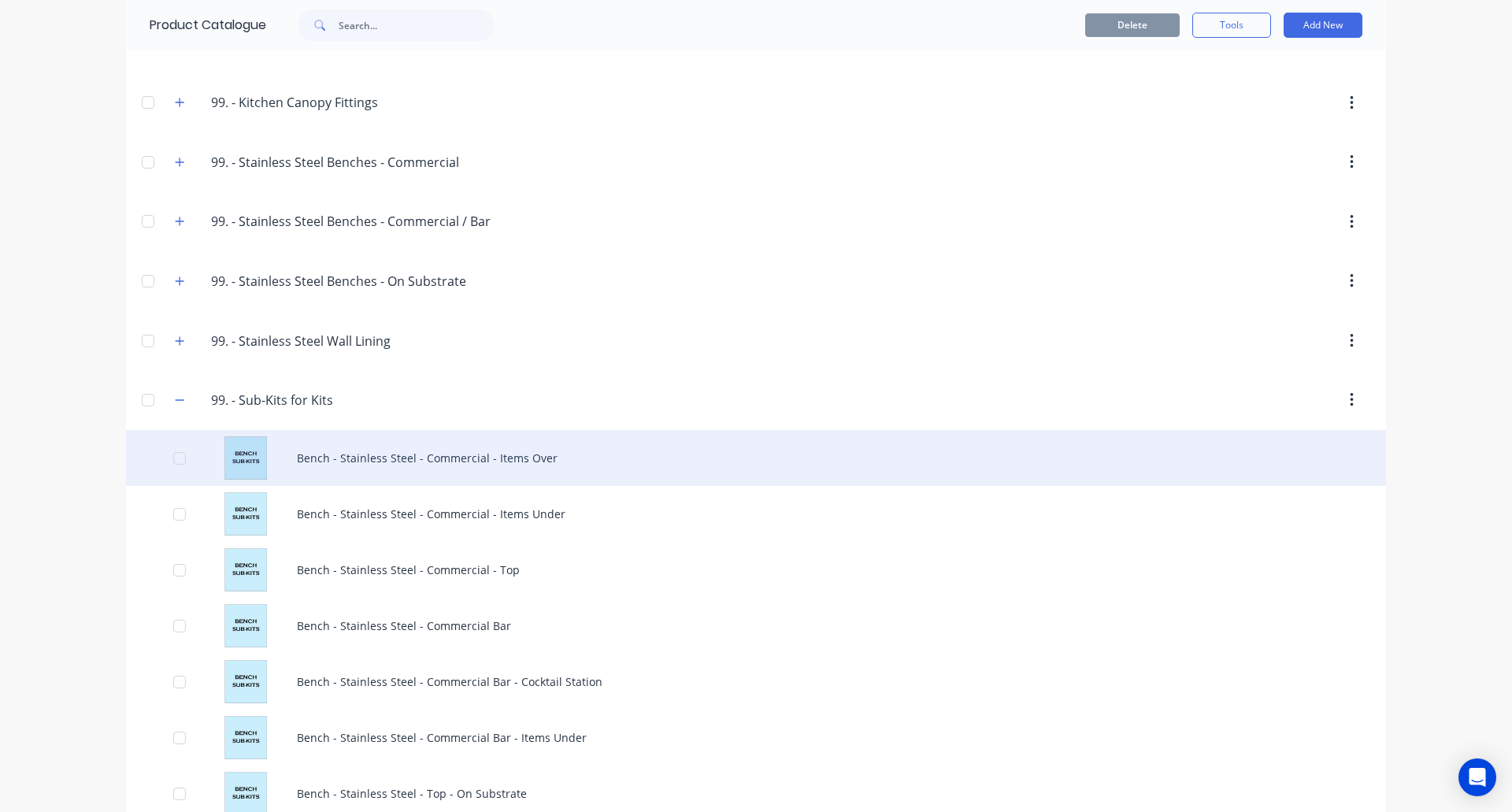
click at [323, 462] on div "Bench - Stainless Steel - Commercial - Items Over" at bounding box center [756, 458] width 1260 height 56
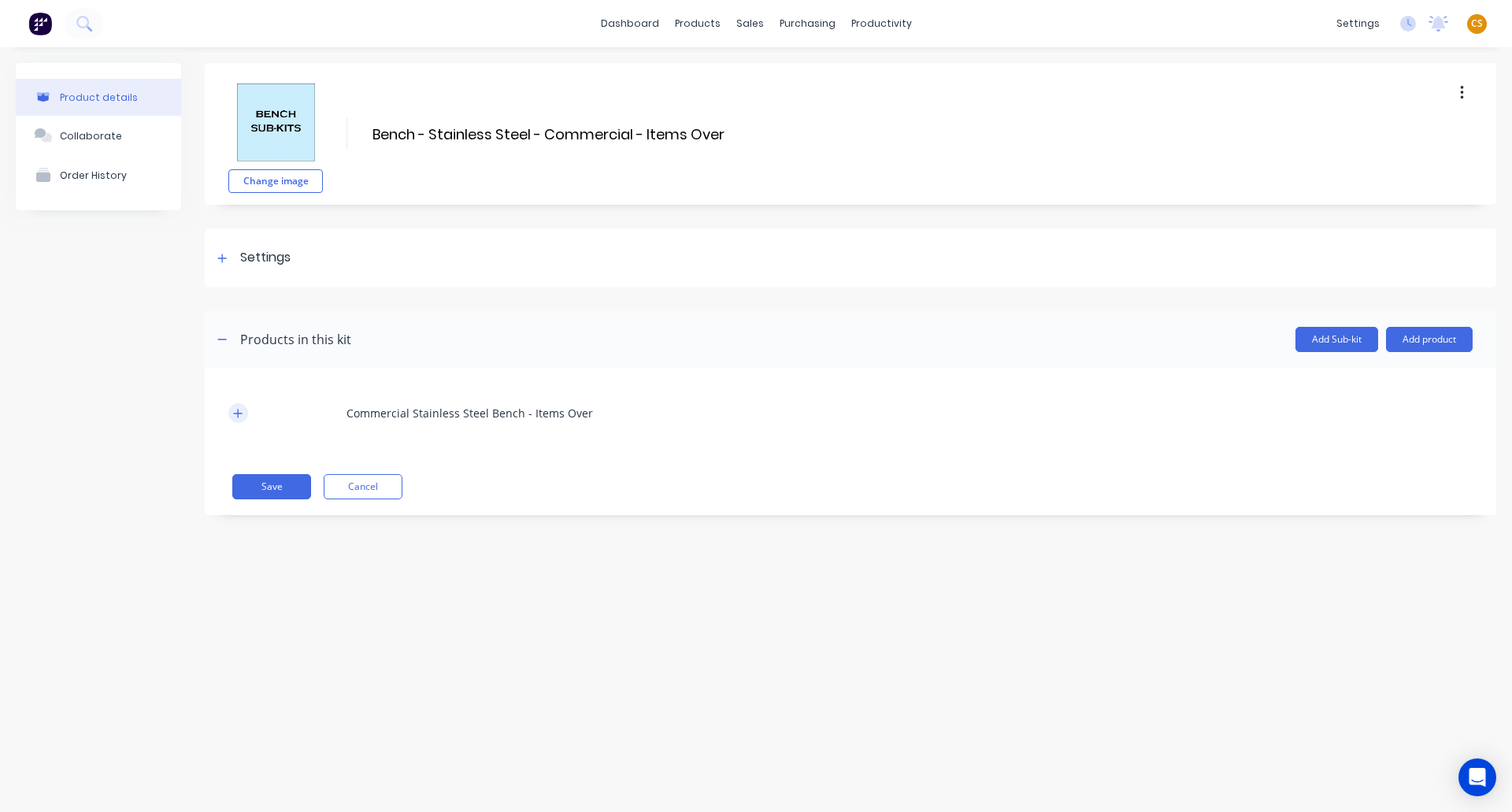
click at [238, 413] on icon "button" at bounding box center [238, 413] width 8 height 8
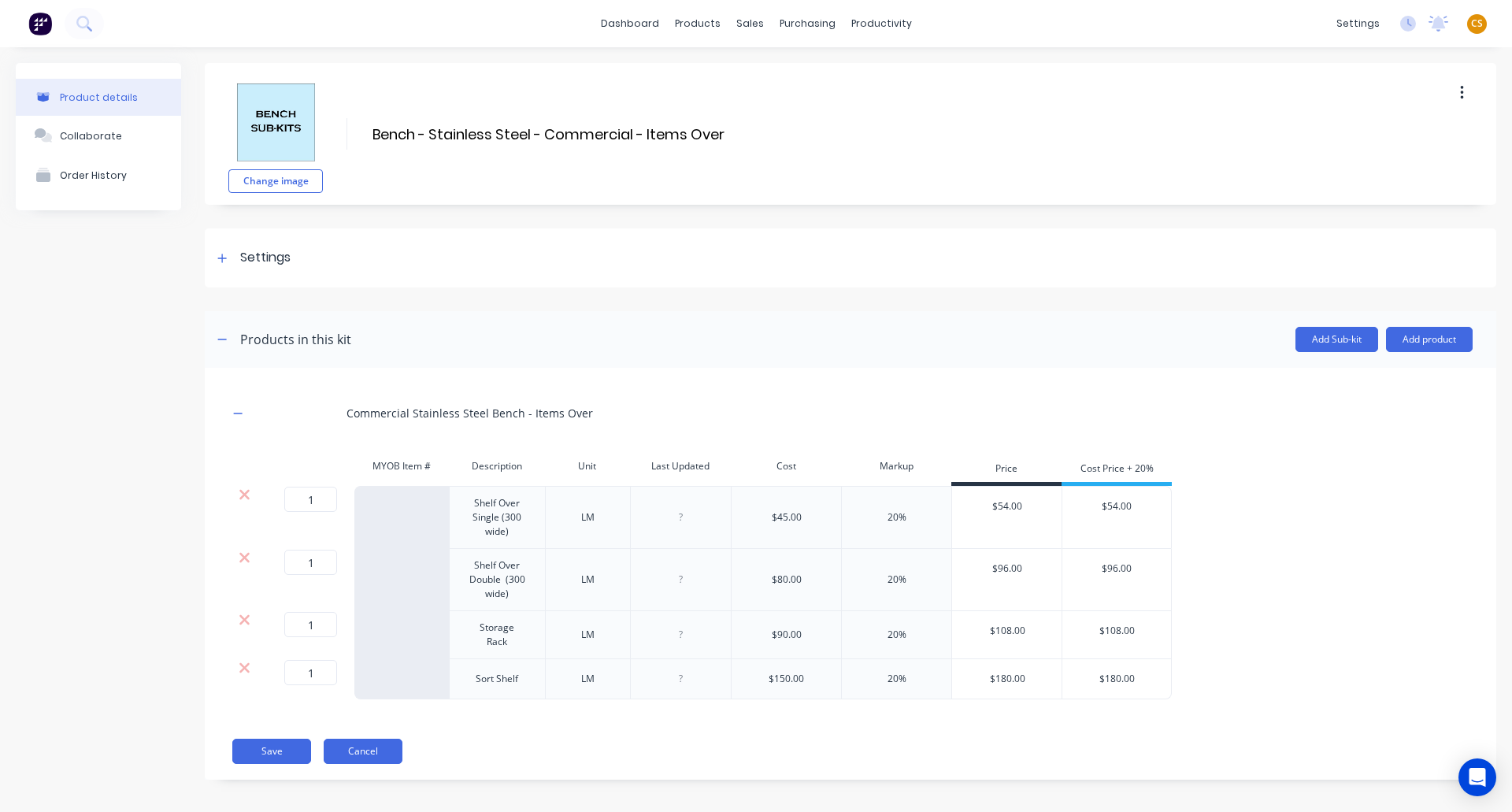
click at [358, 740] on button "Cancel" at bounding box center [363, 751] width 79 height 25
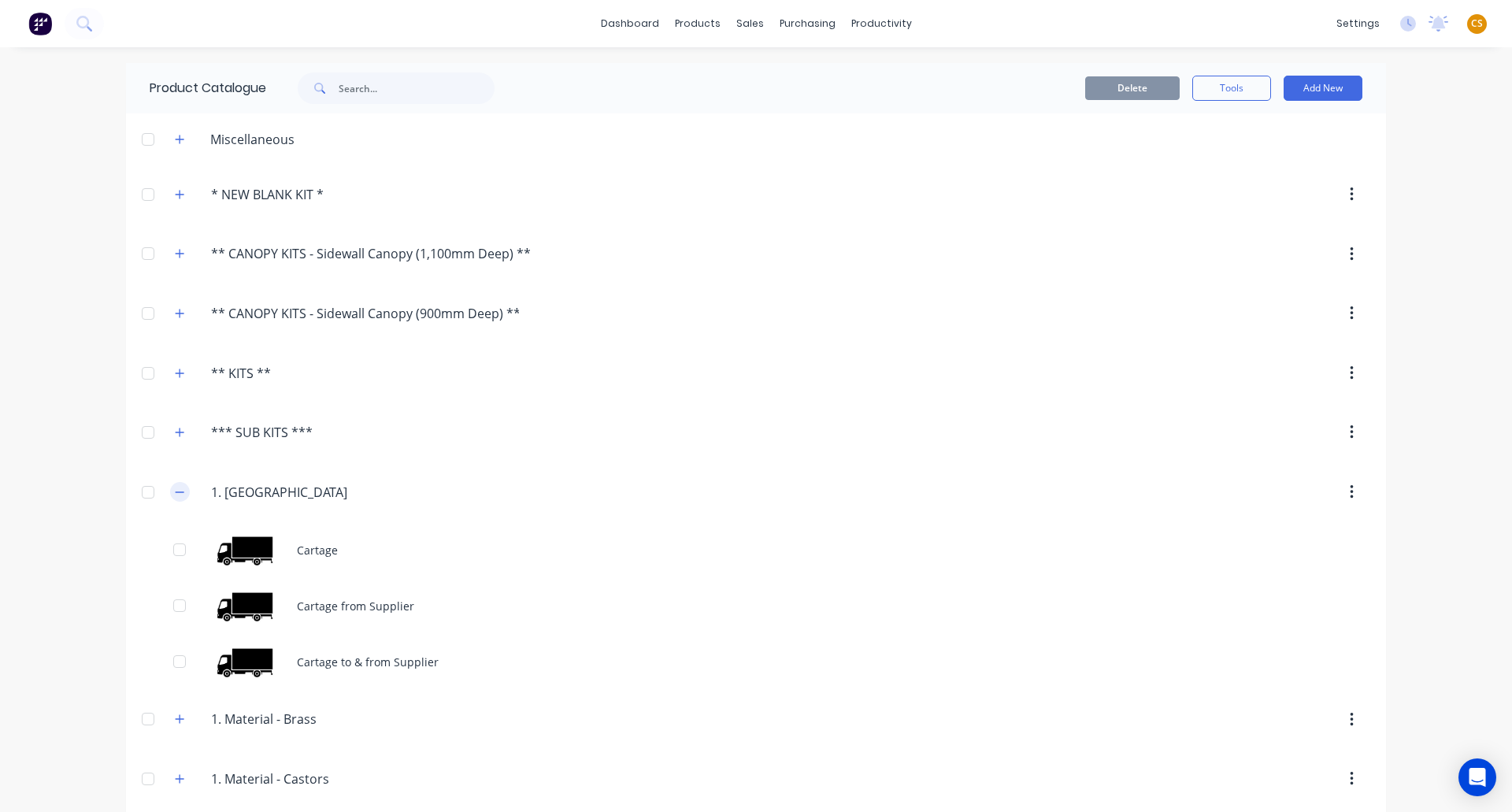
click at [175, 491] on icon "button" at bounding box center [179, 491] width 9 height 11
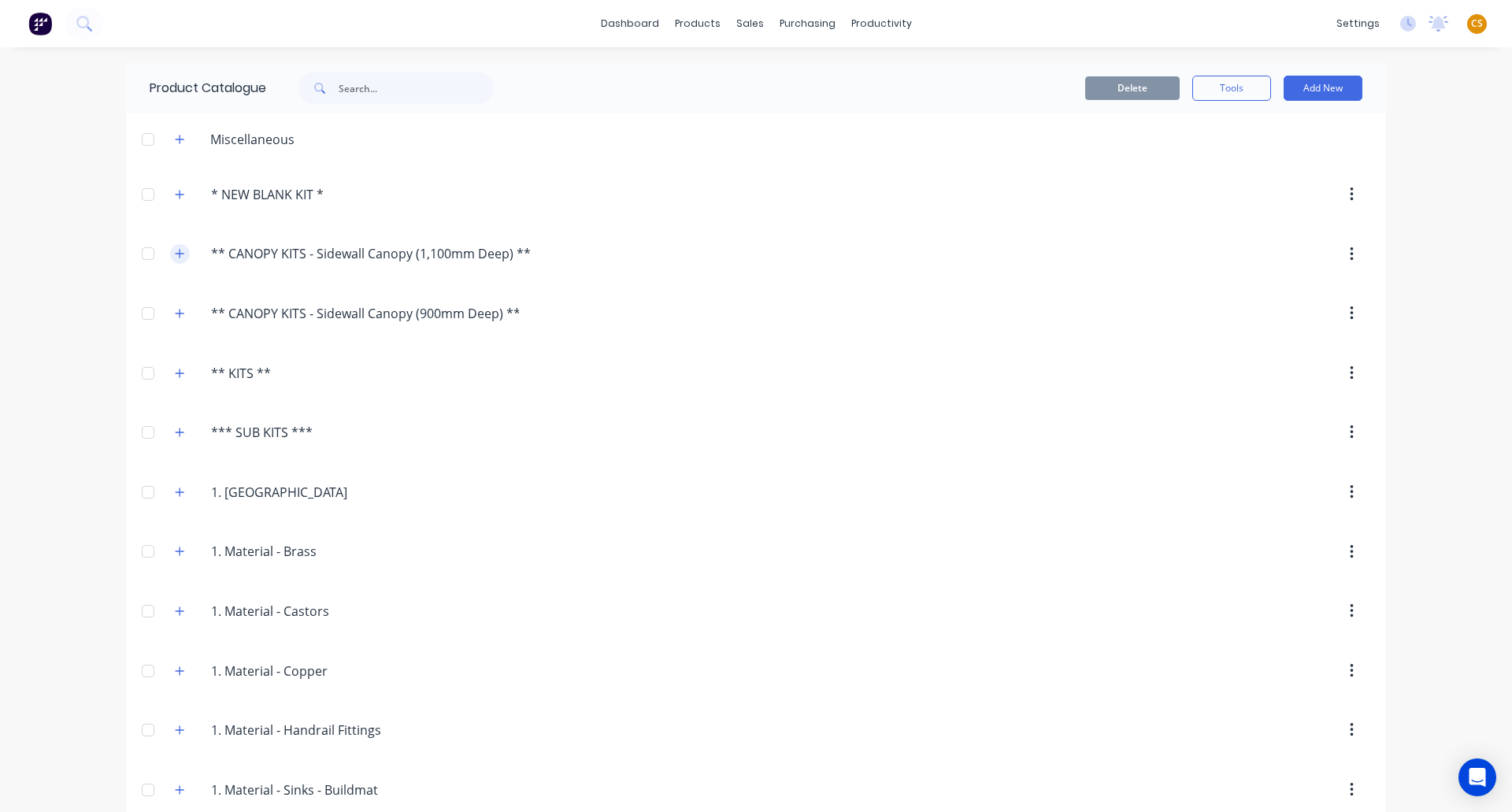
click at [177, 257] on icon "button" at bounding box center [179, 253] width 9 height 11
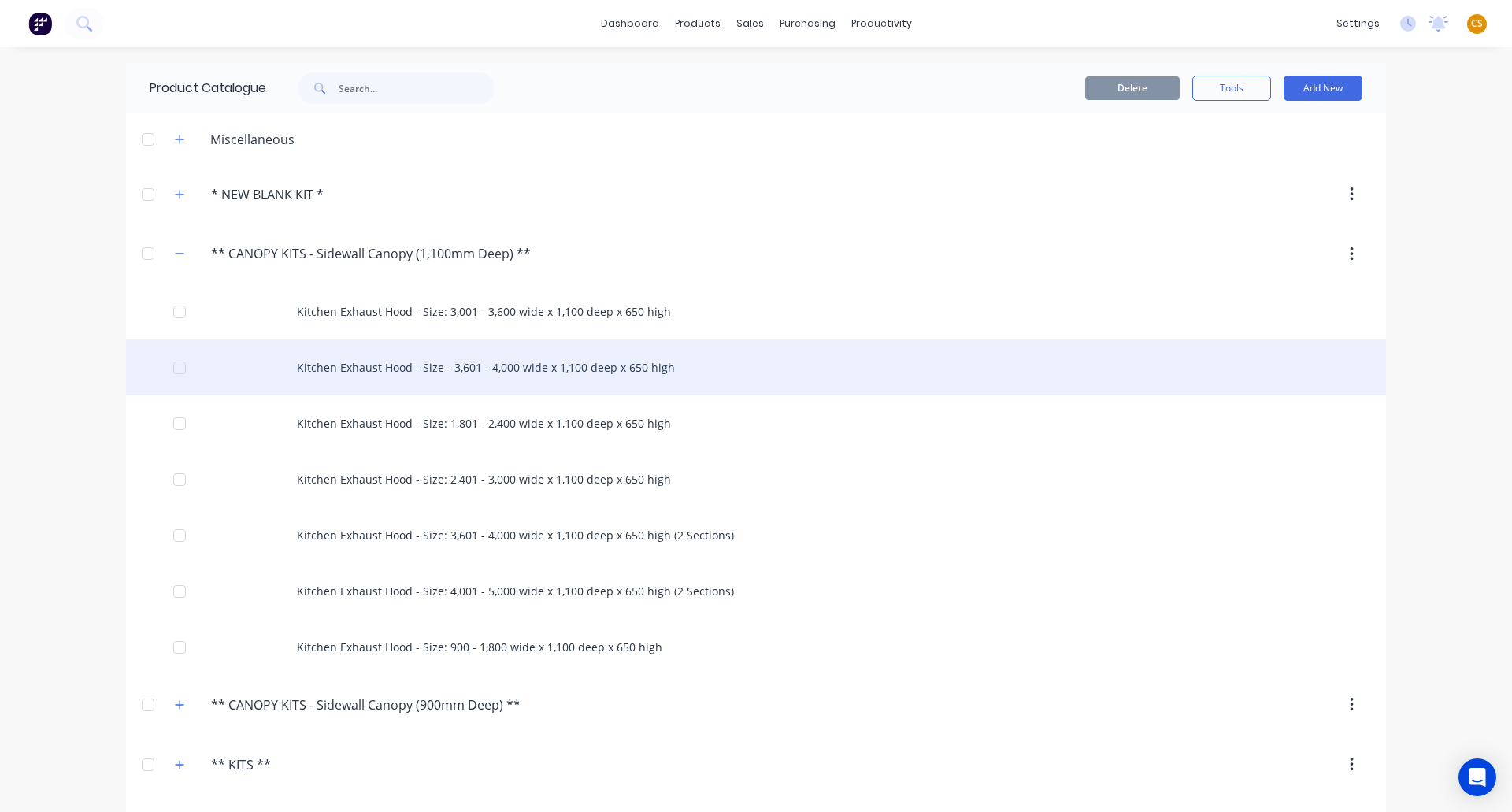
click at [334, 359] on div "Kitchen Exhaust Hood - Size - 3,601 - 4,000 wide x 1,100 deep x 650 high" at bounding box center [756, 367] width 1260 height 56
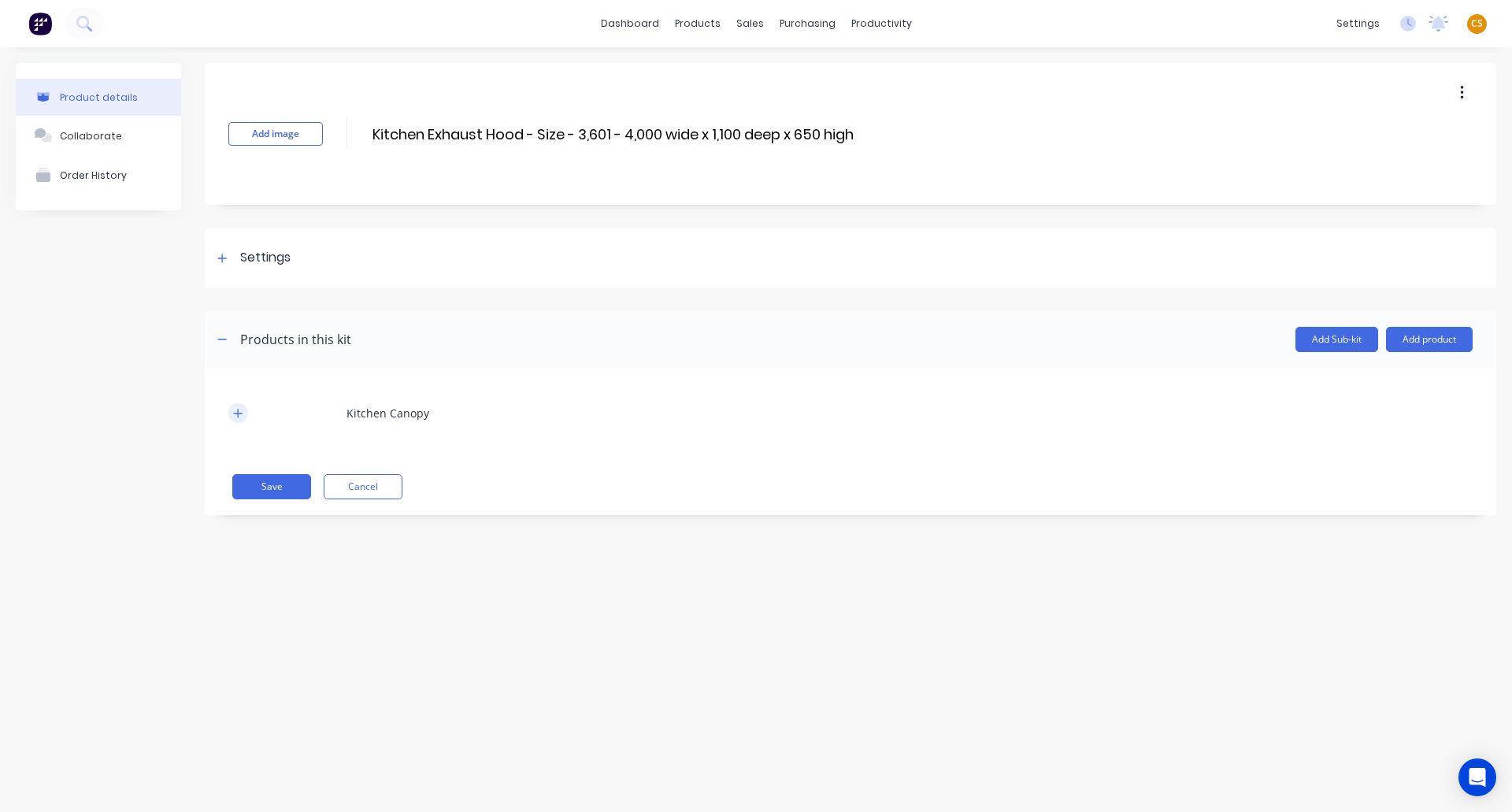
click at [241, 415] on icon "button" at bounding box center [238, 413] width 9 height 11
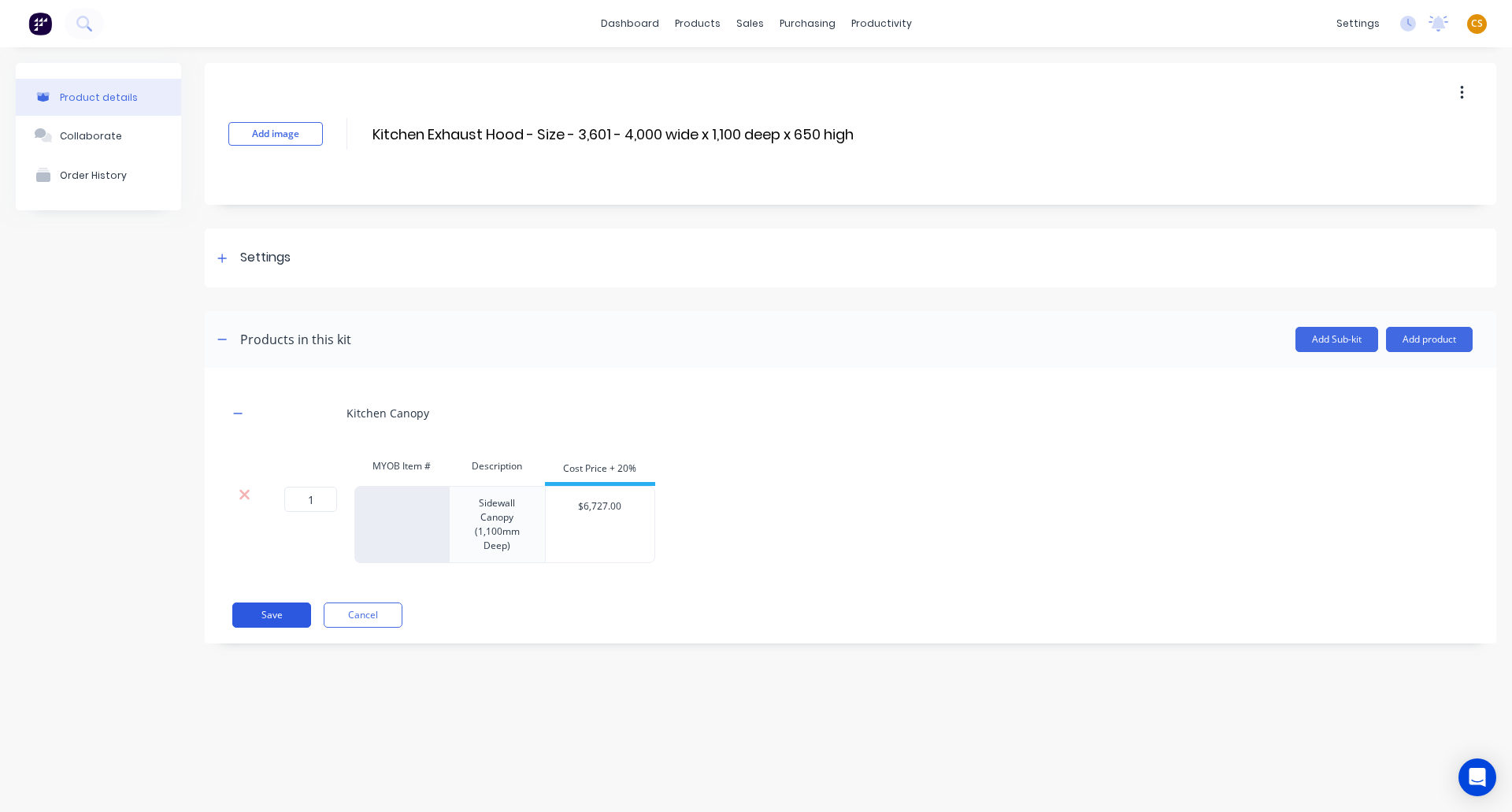
click at [265, 617] on button "Save" at bounding box center [272, 615] width 79 height 25
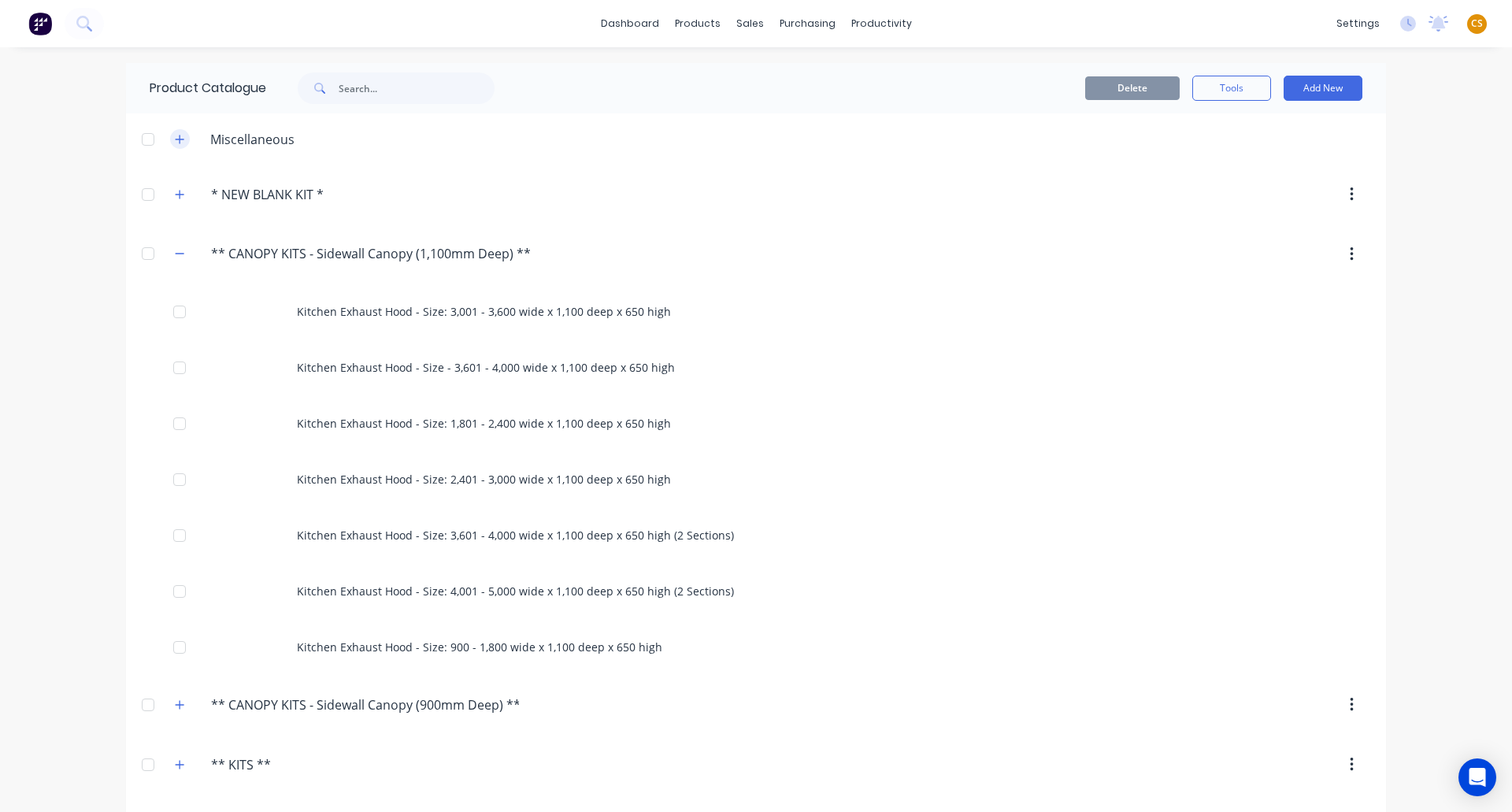
click at [176, 139] on icon "button" at bounding box center [180, 139] width 8 height 8
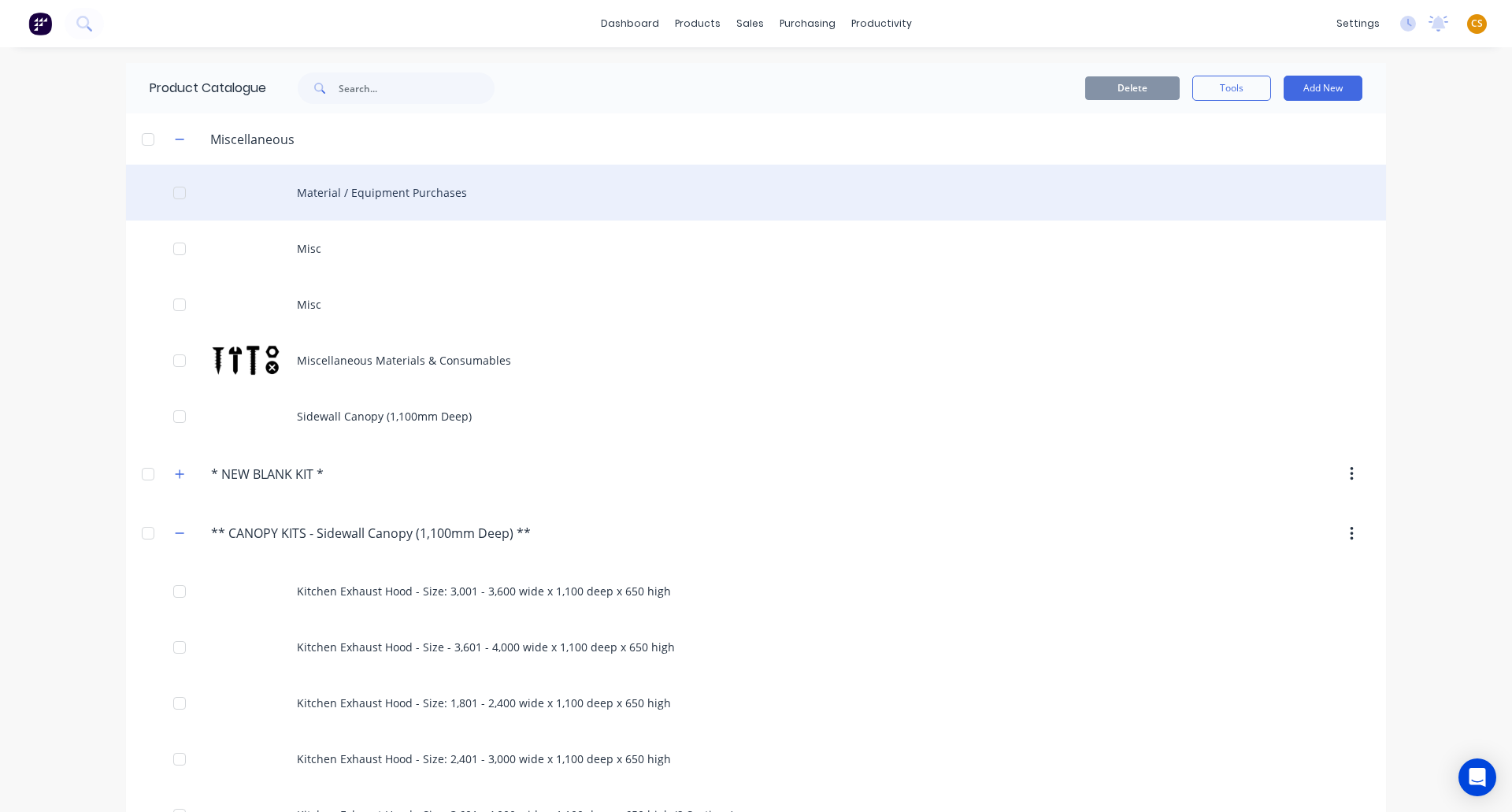
click at [365, 198] on div "Material / Equipment Purchases" at bounding box center [756, 193] width 1260 height 56
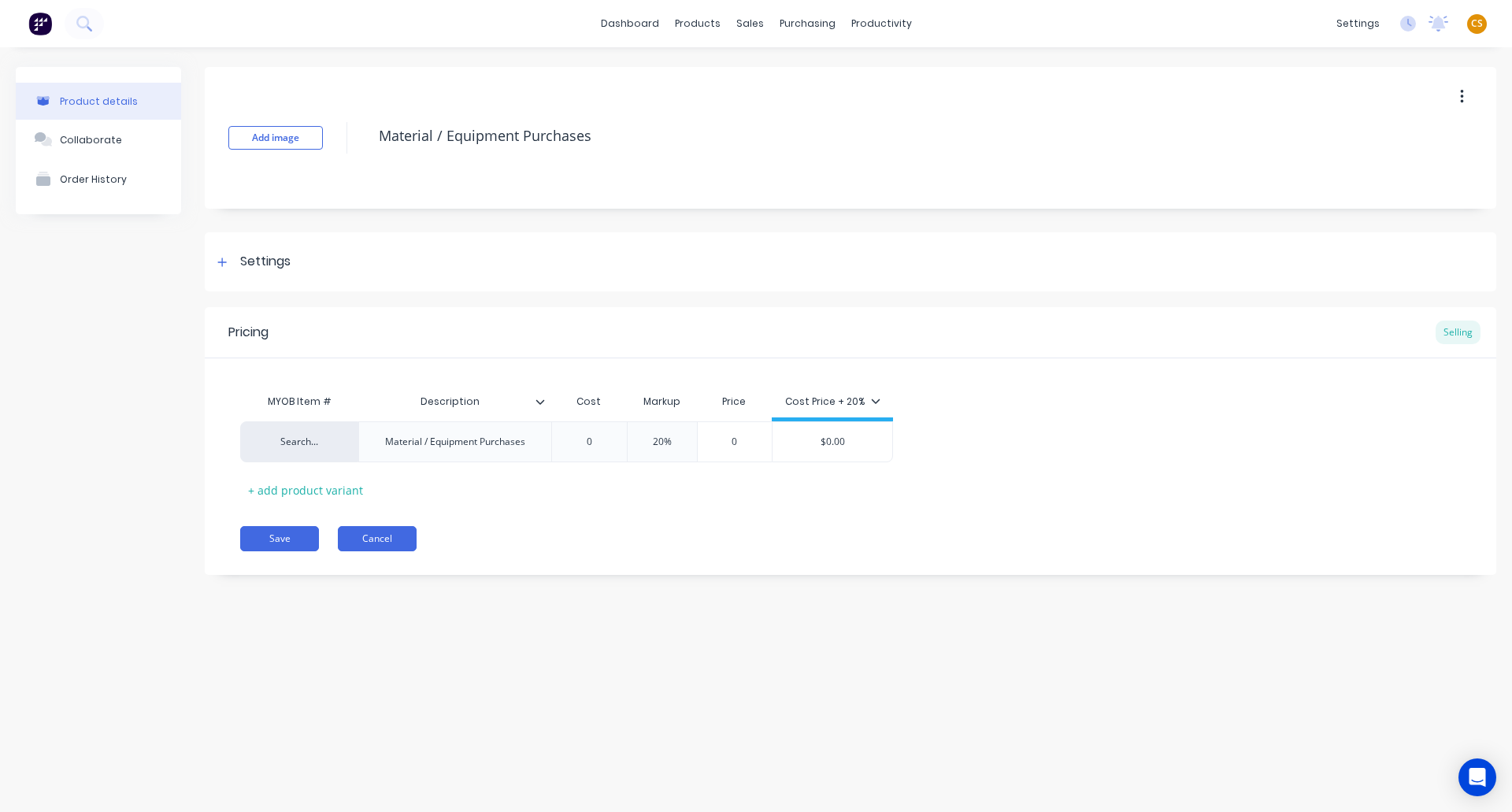
click at [361, 540] on button "Cancel" at bounding box center [377, 539] width 79 height 25
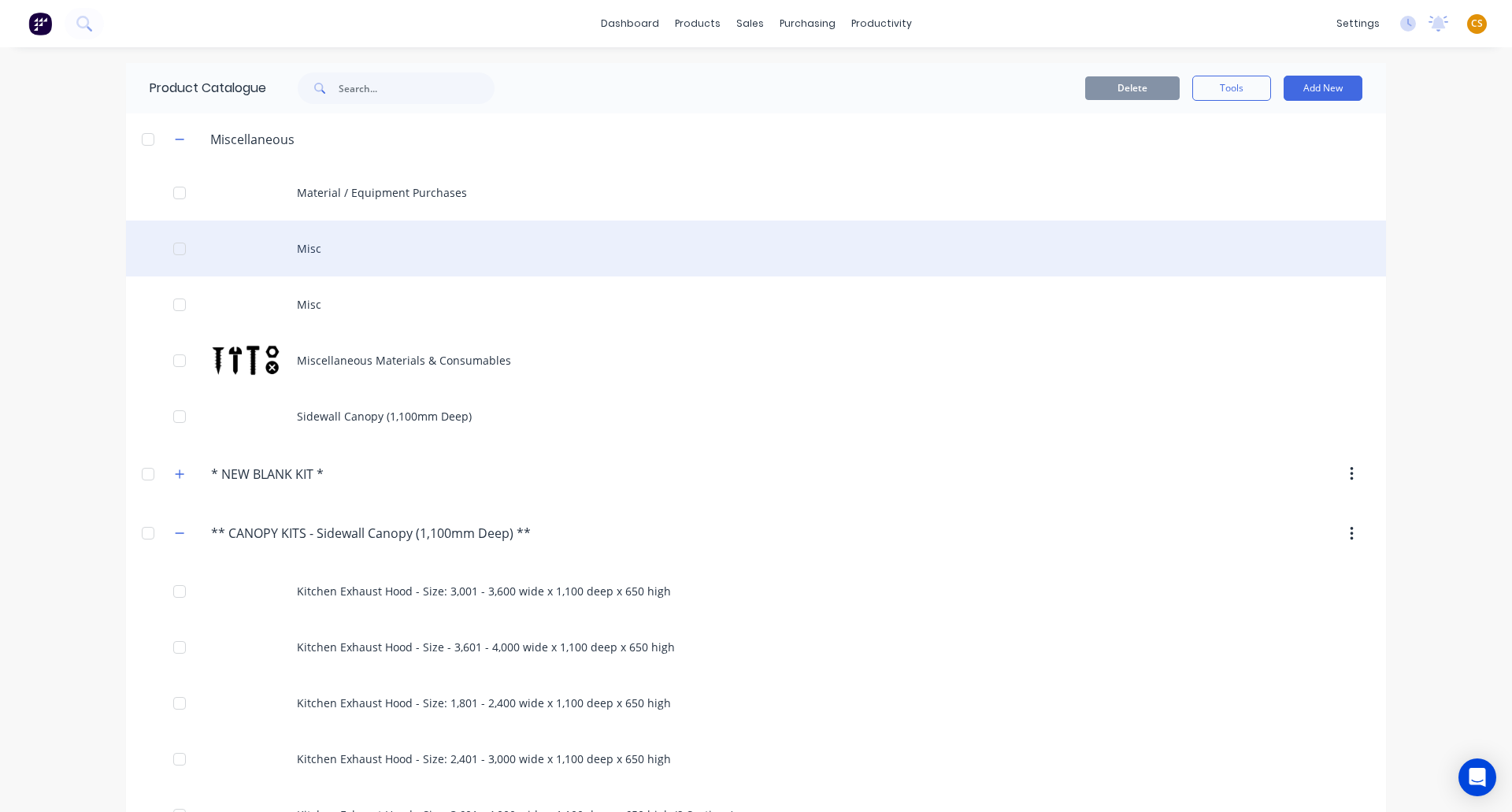
click at [312, 251] on div "Misc" at bounding box center [756, 249] width 1260 height 56
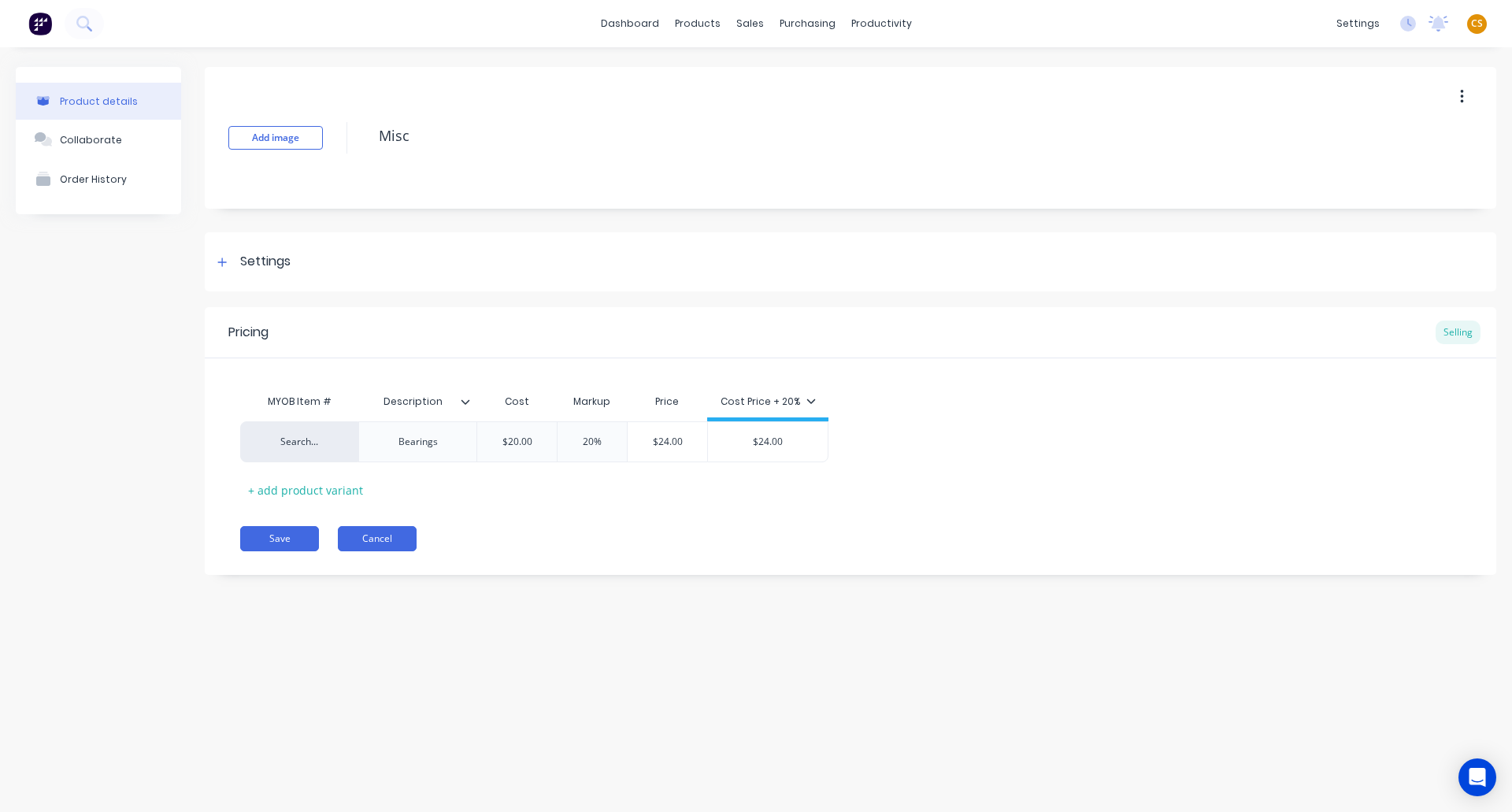
click at [359, 540] on button "Cancel" at bounding box center [377, 539] width 79 height 25
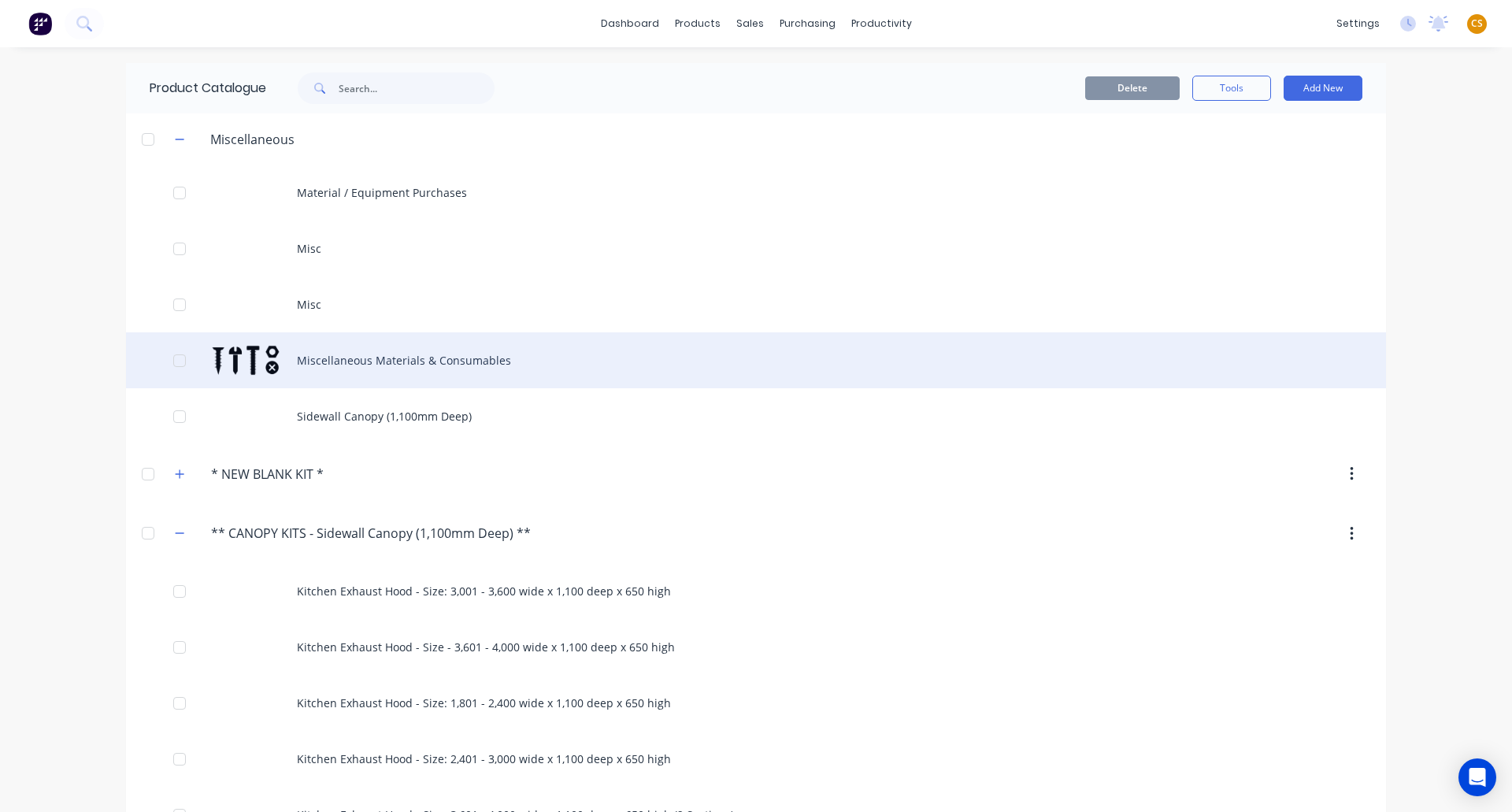
click at [334, 359] on div "Miscellaneous Materials & Consumables" at bounding box center [756, 360] width 1260 height 56
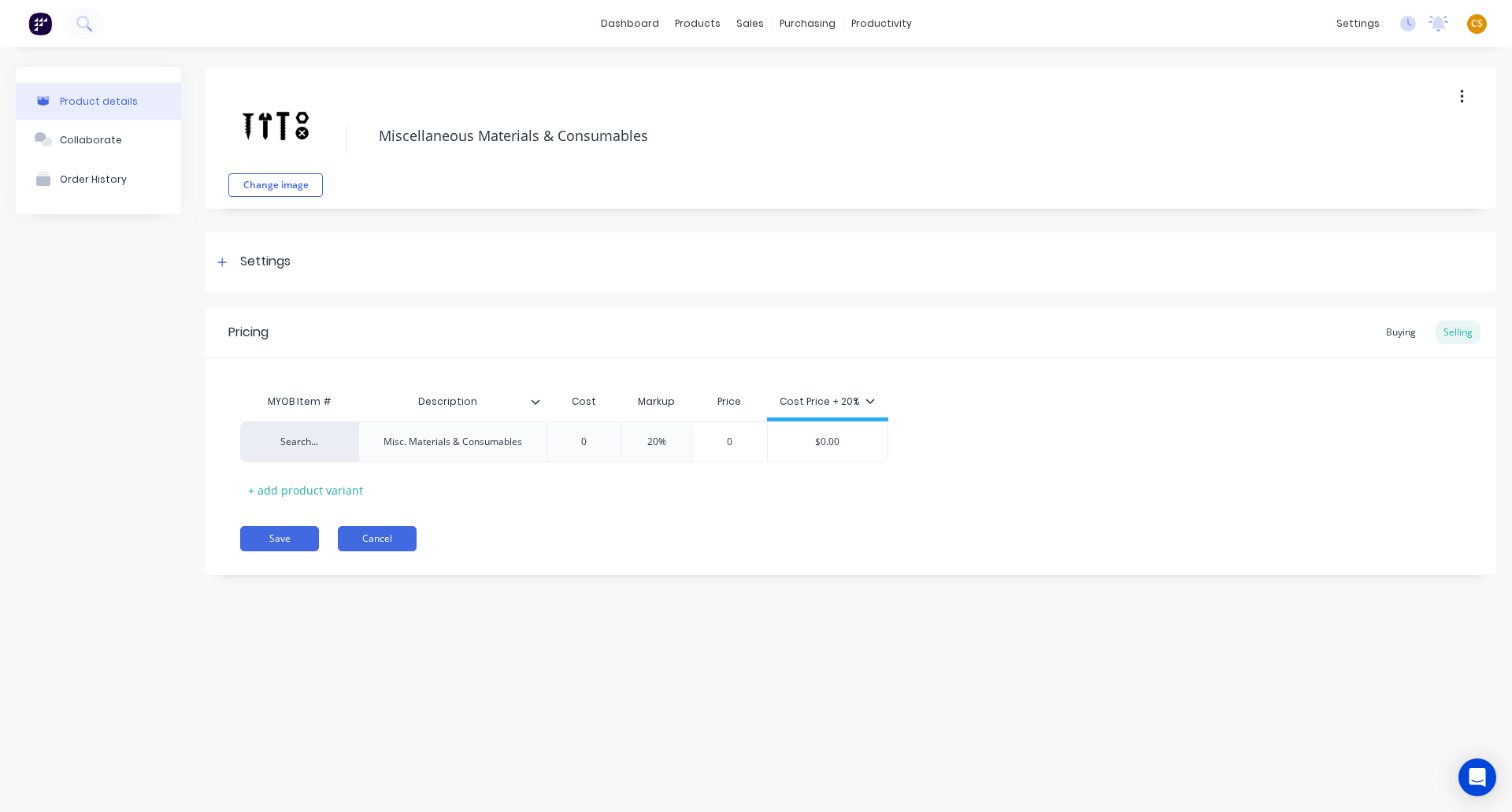
click at [392, 539] on button "Cancel" at bounding box center [377, 539] width 79 height 25
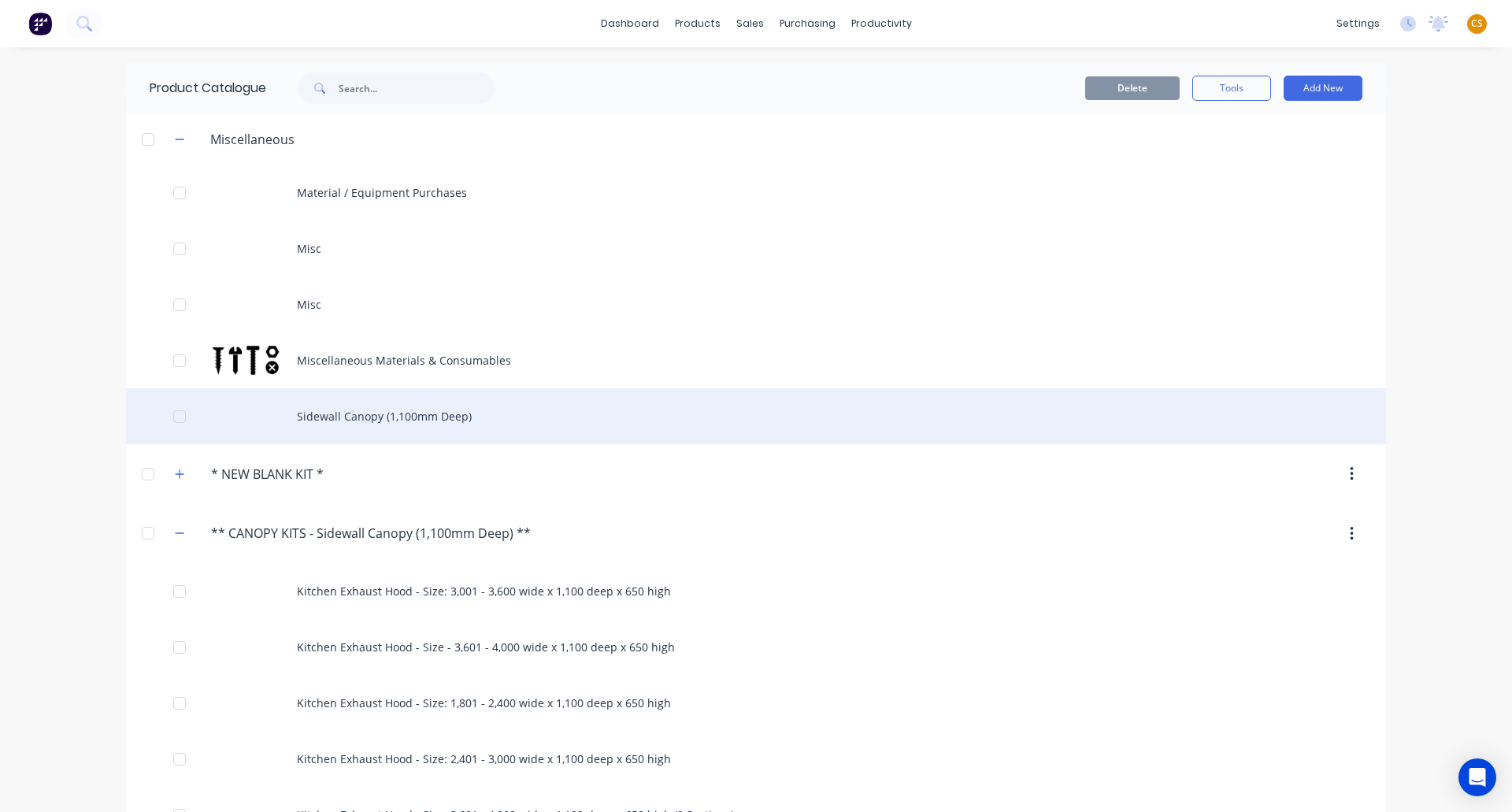
click at [361, 421] on div "Sidewall Canopy (1,100mm Deep)" at bounding box center [756, 416] width 1260 height 56
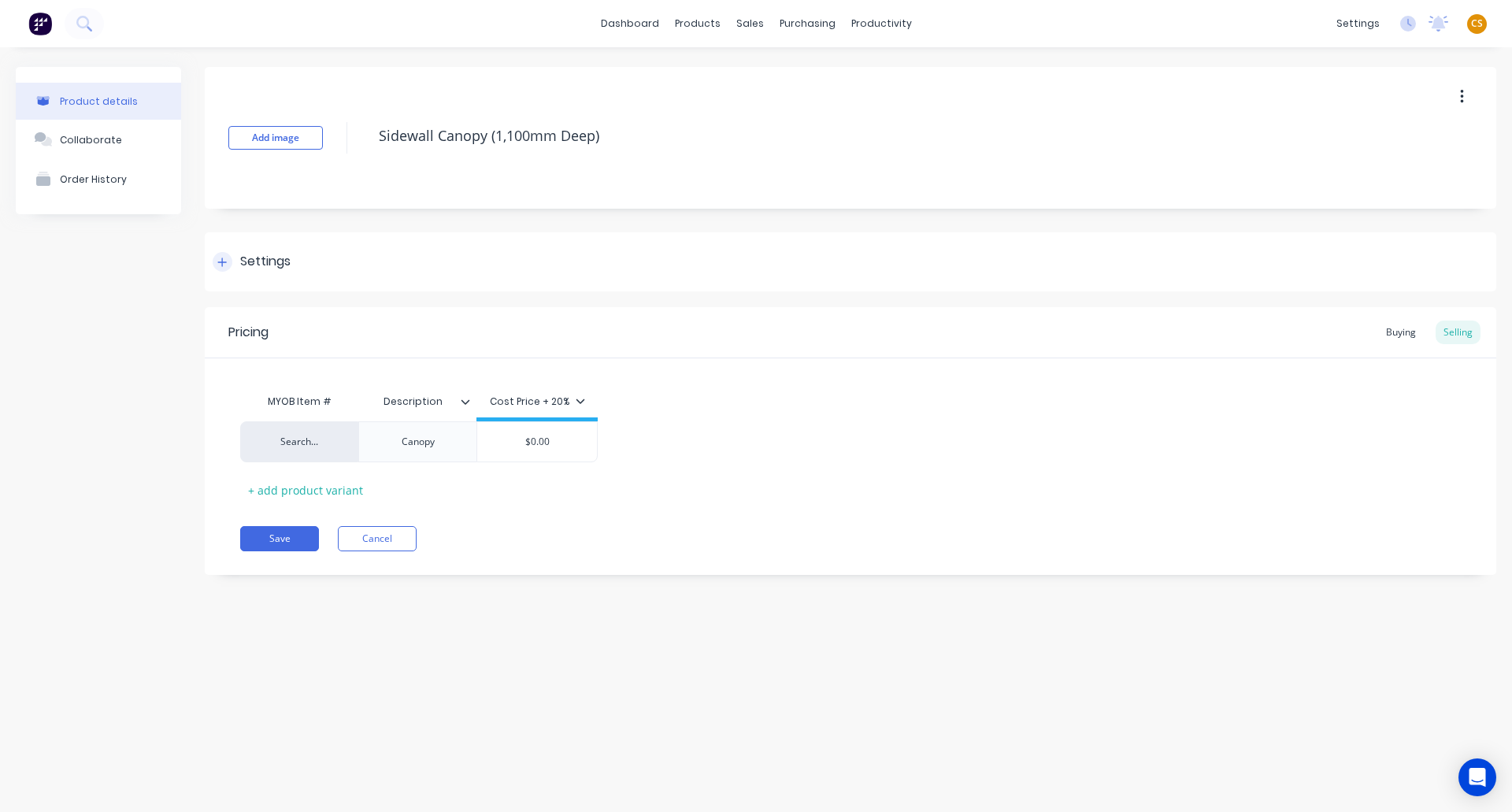
click at [223, 262] on icon at bounding box center [223, 261] width 8 height 8
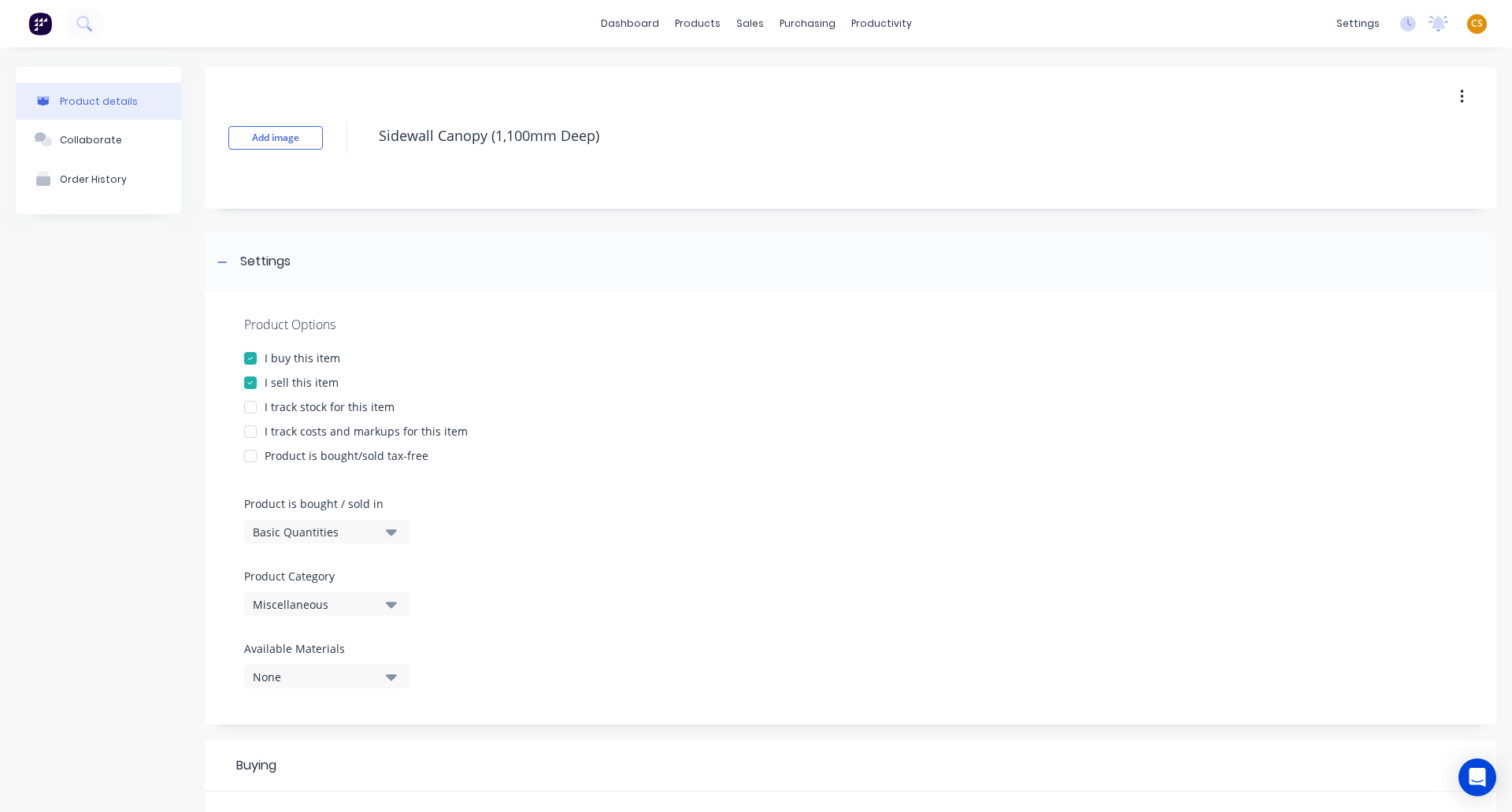
click at [281, 430] on div "I track costs and markups for this item" at bounding box center [366, 431] width 203 height 17
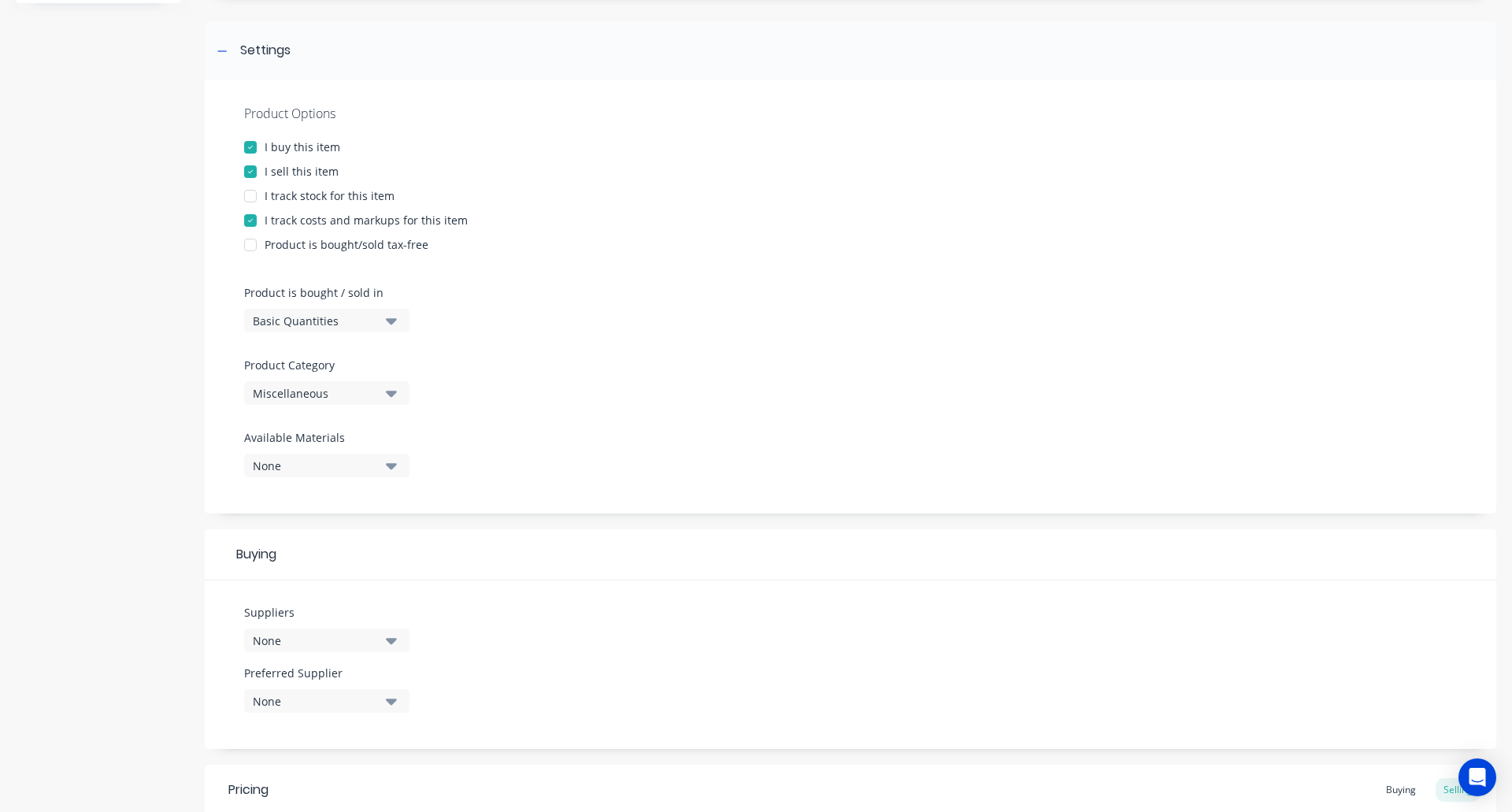
scroll to position [475, 0]
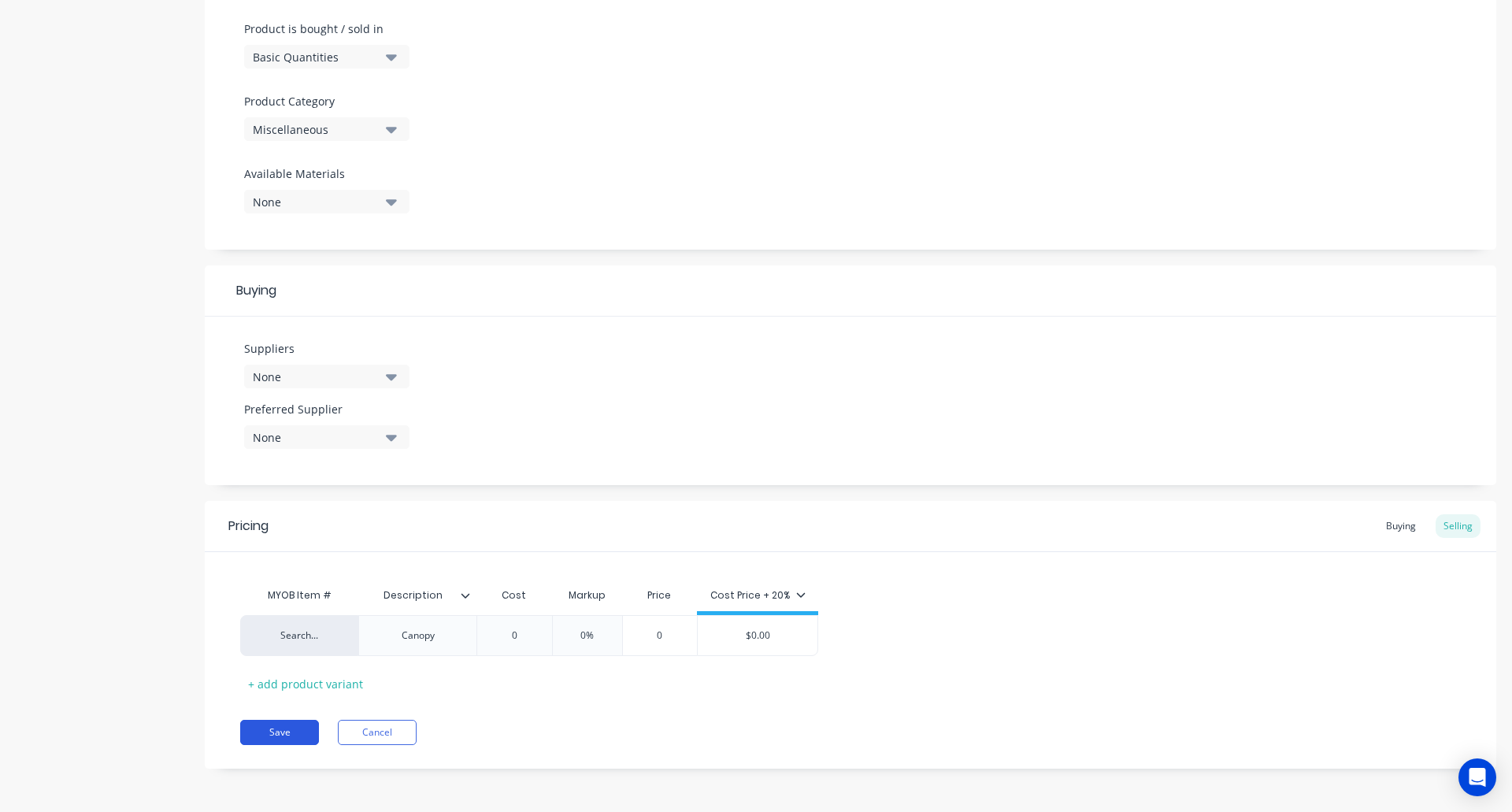
click at [290, 732] on button "Save" at bounding box center [279, 732] width 79 height 25
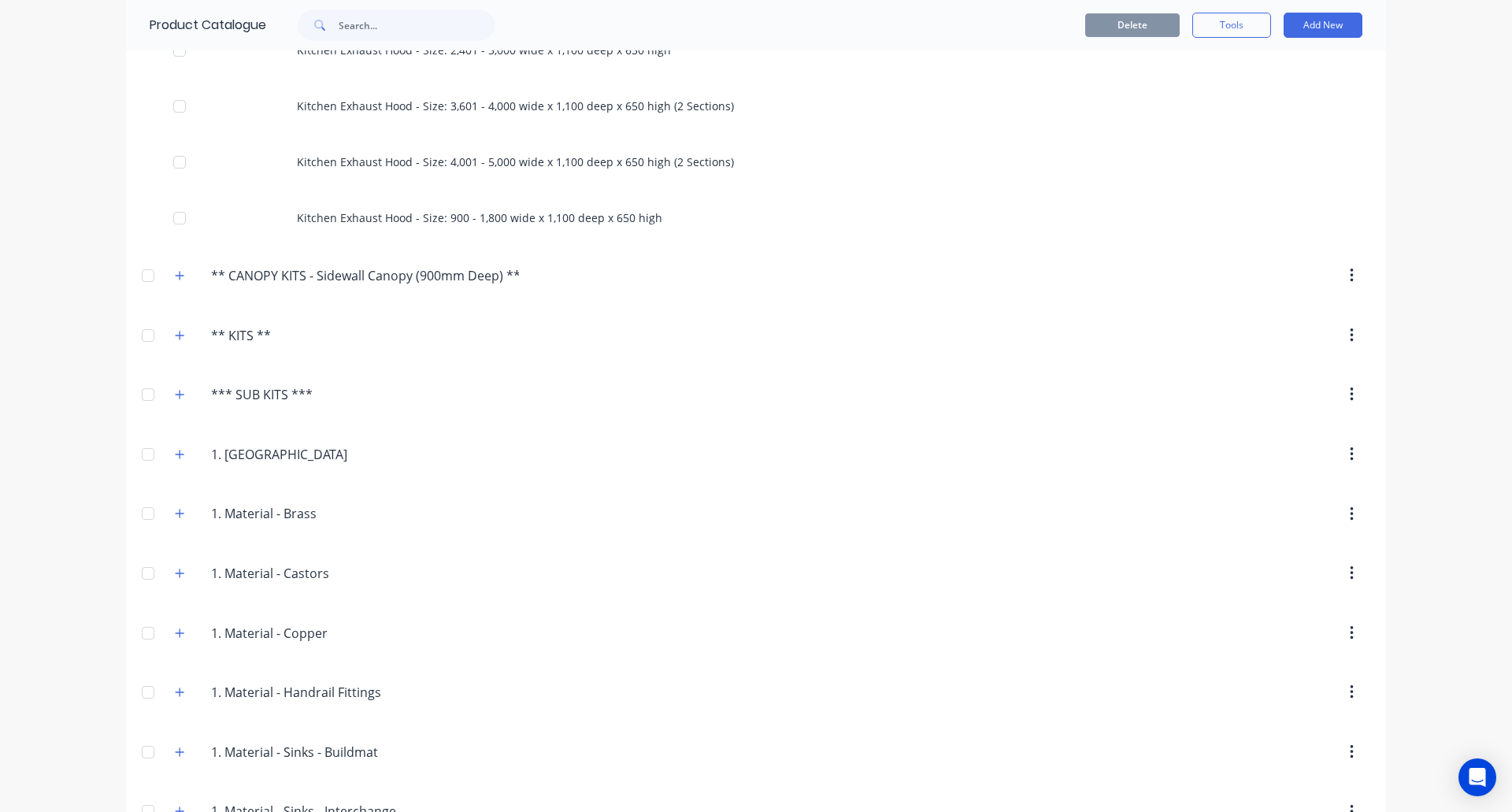
scroll to position [236, 0]
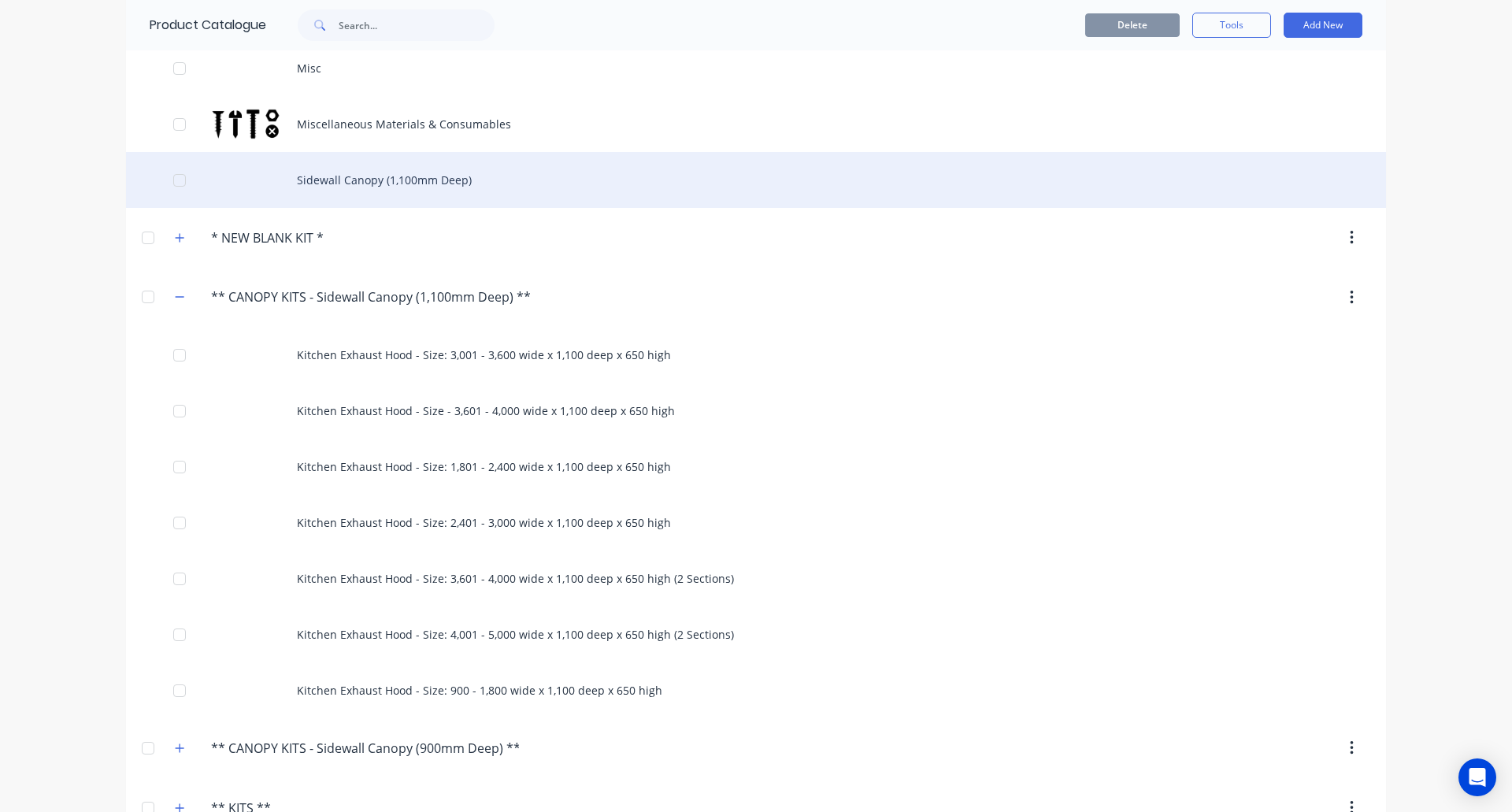
click at [381, 188] on div "Sidewall Canopy (1,100mm Deep)" at bounding box center [756, 180] width 1260 height 56
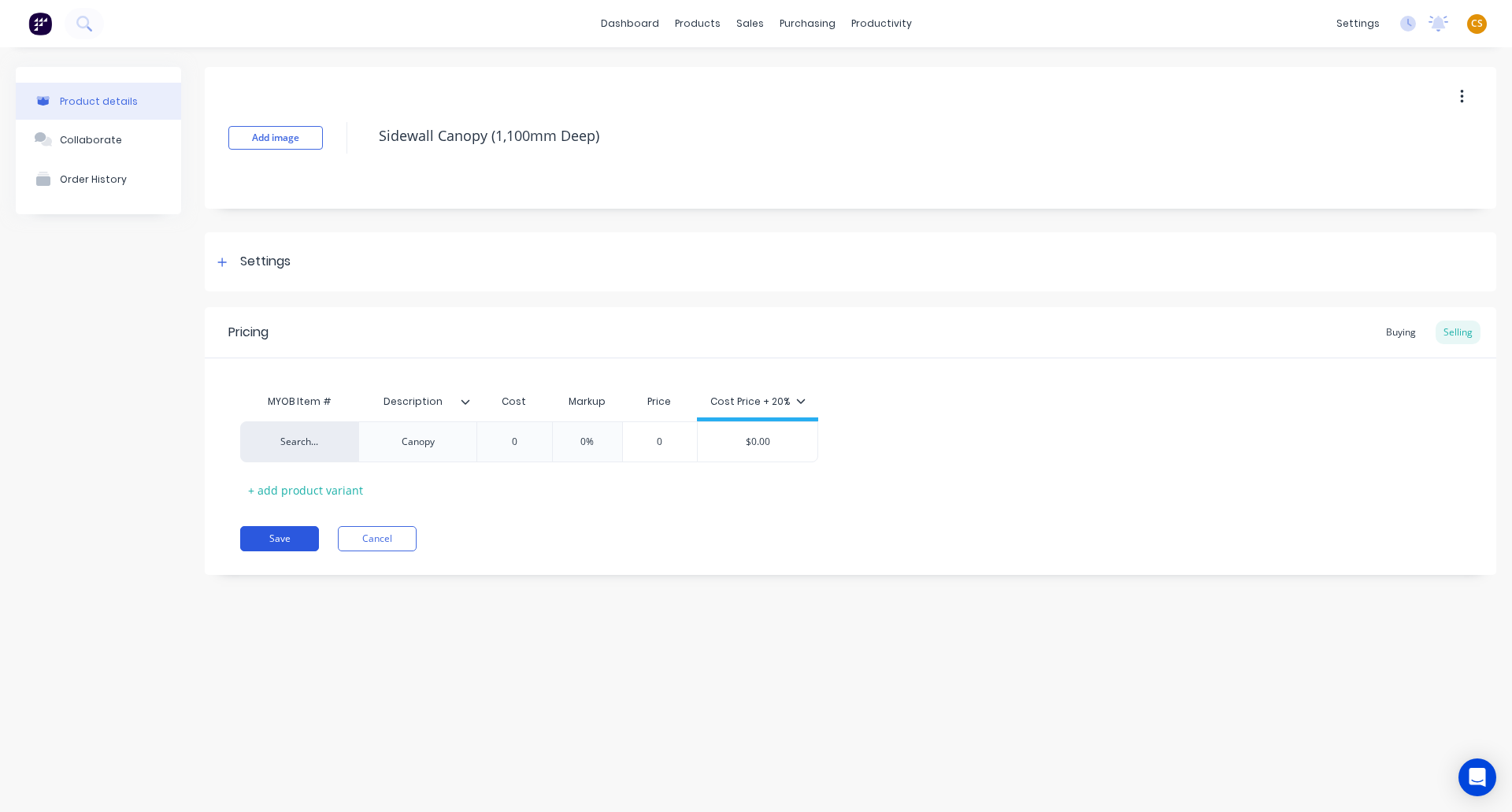
click at [276, 537] on button "Save" at bounding box center [279, 539] width 79 height 25
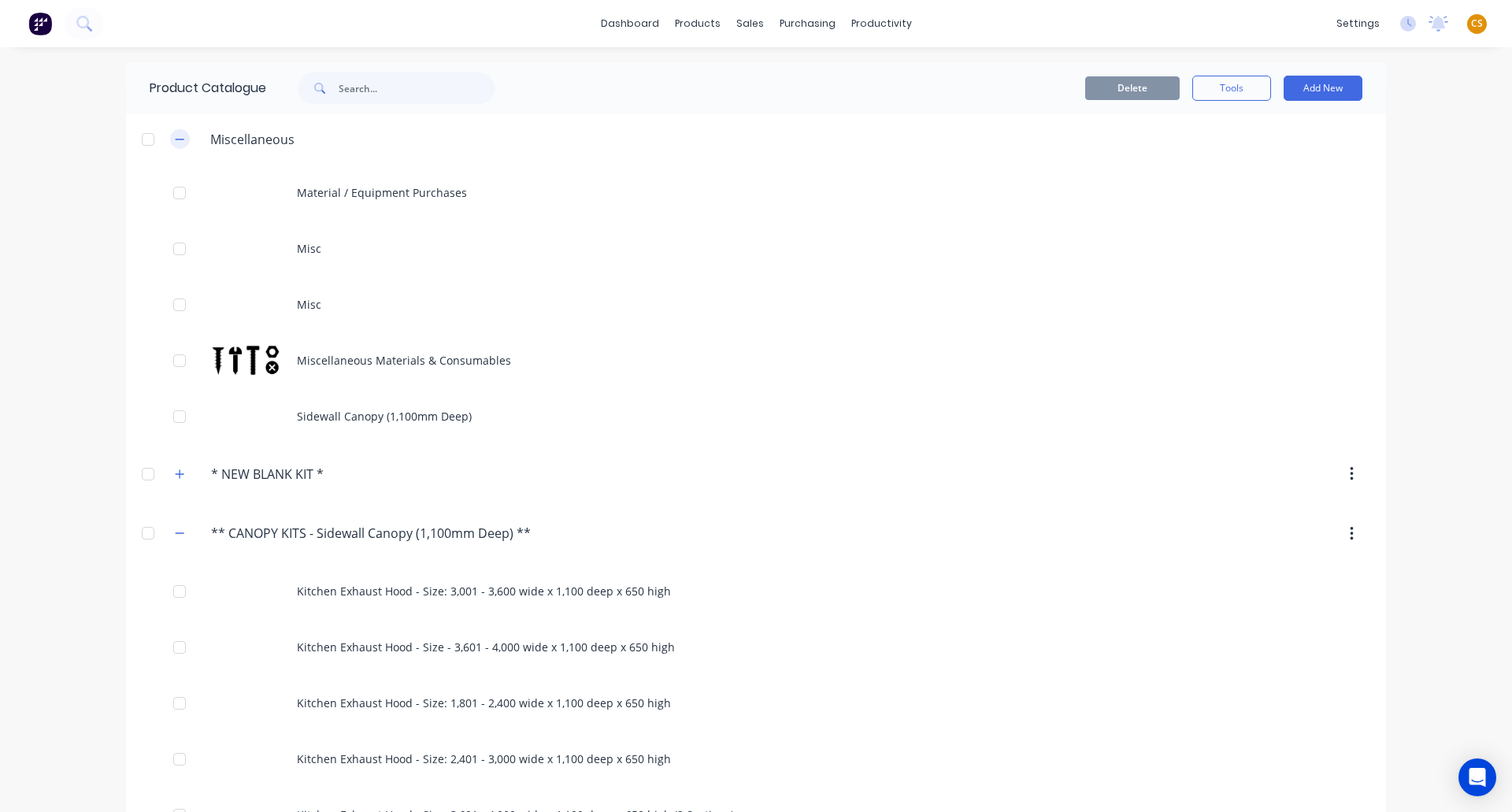
click at [175, 137] on icon "button" at bounding box center [179, 139] width 9 height 11
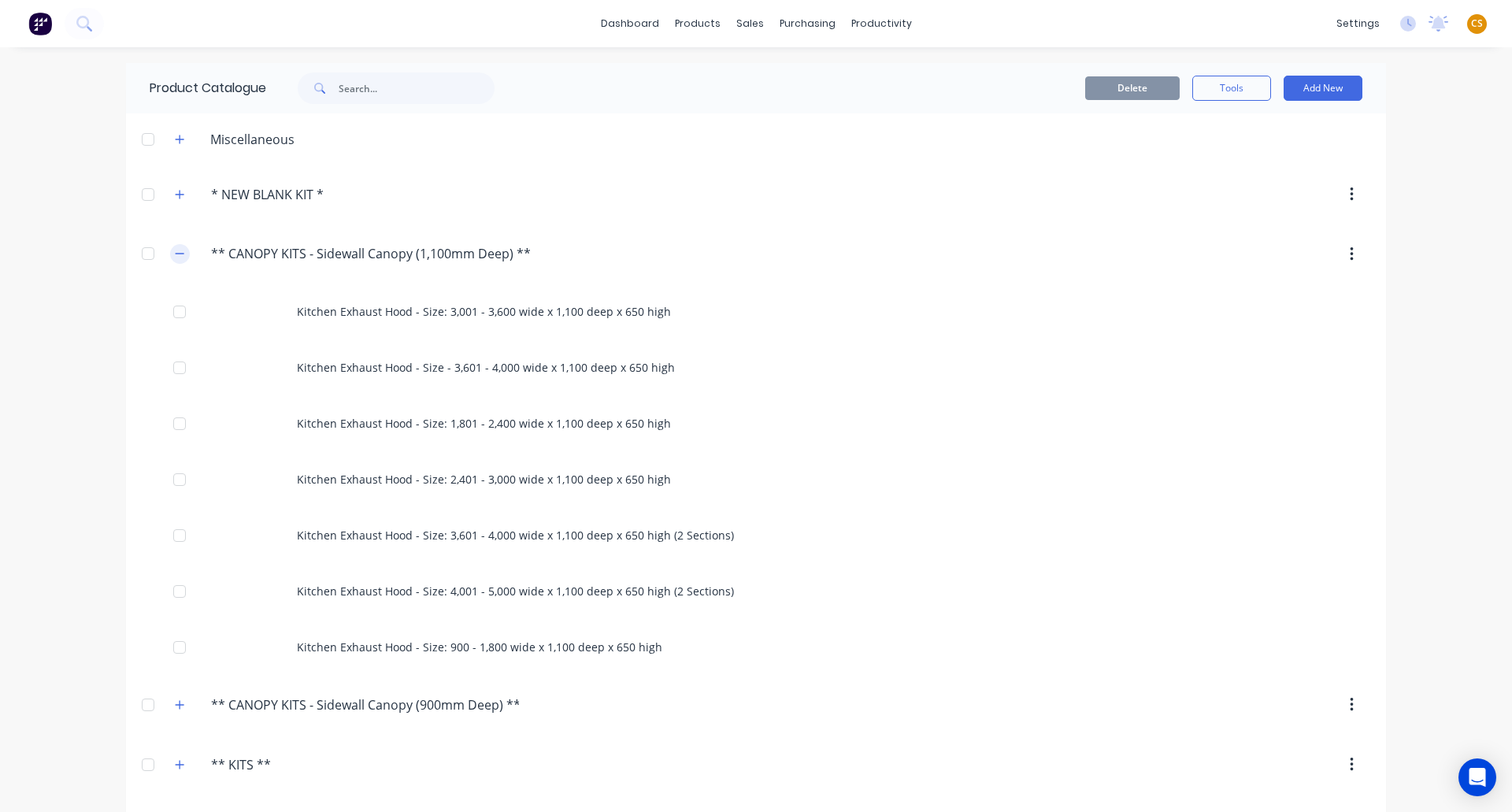
click at [176, 255] on icon "button" at bounding box center [180, 254] width 8 height 1
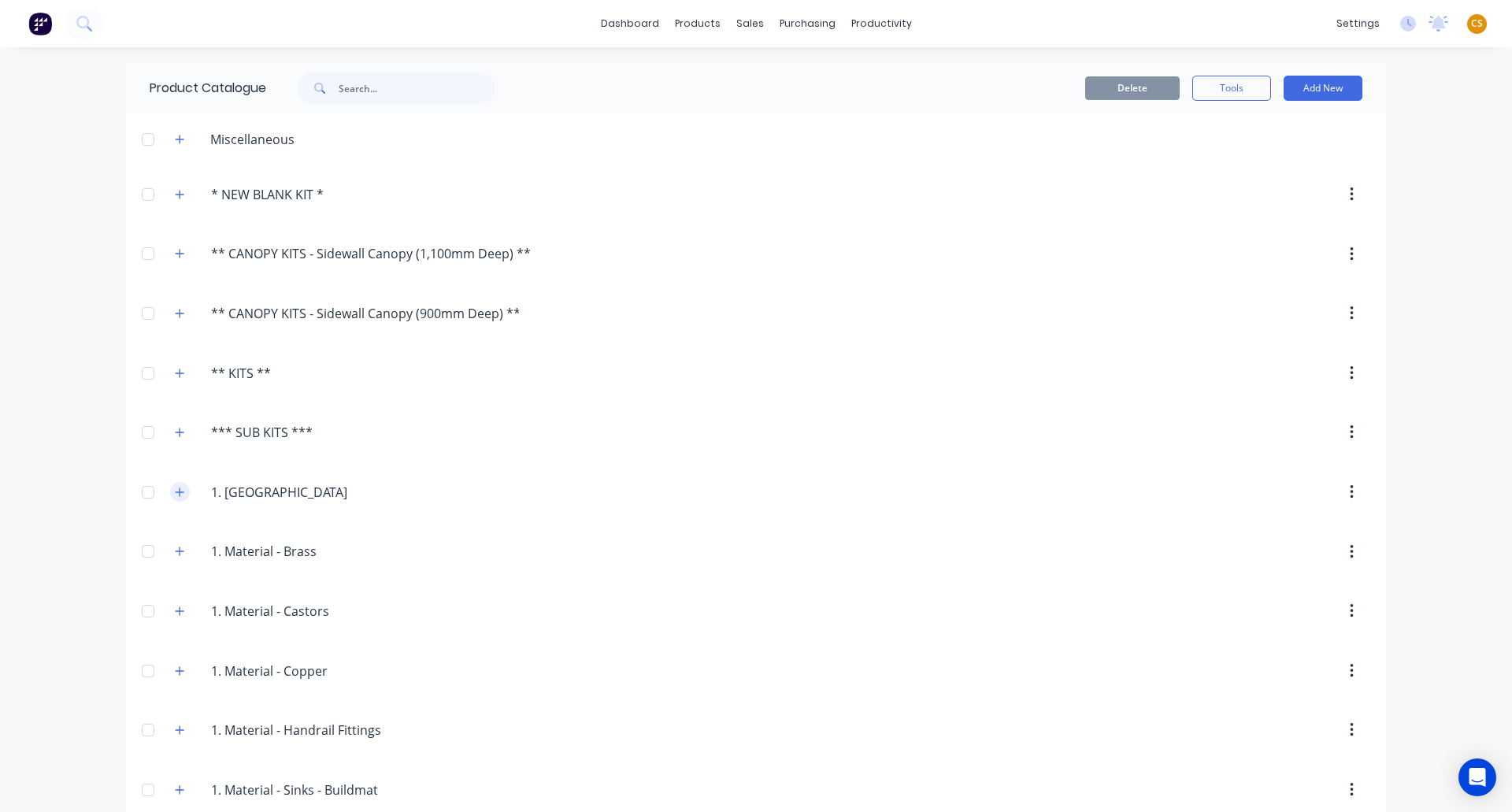
click at [175, 491] on icon "button" at bounding box center [179, 491] width 9 height 11
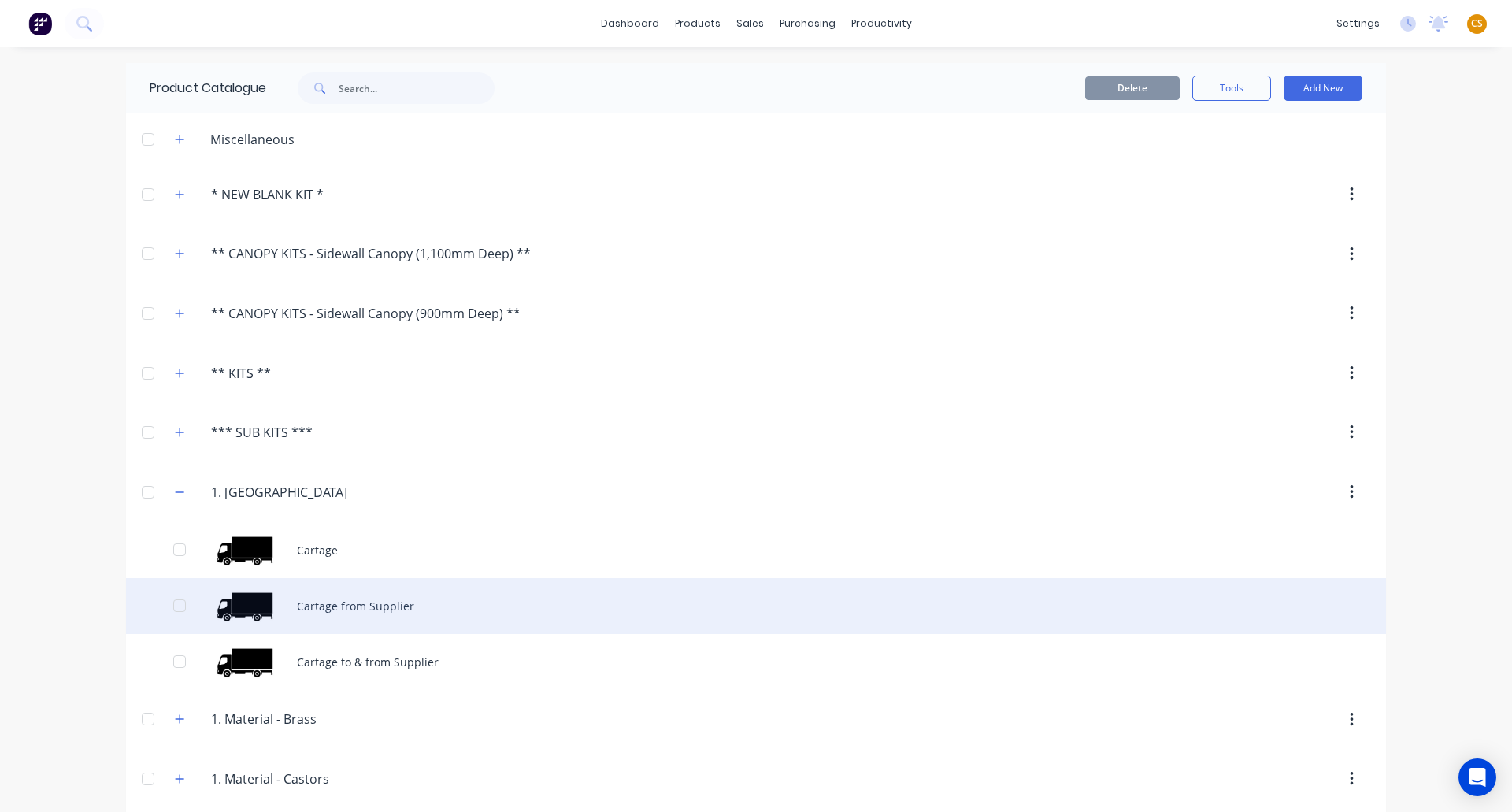
click at [338, 612] on div "Cartage from Supplier" at bounding box center [756, 606] width 1260 height 56
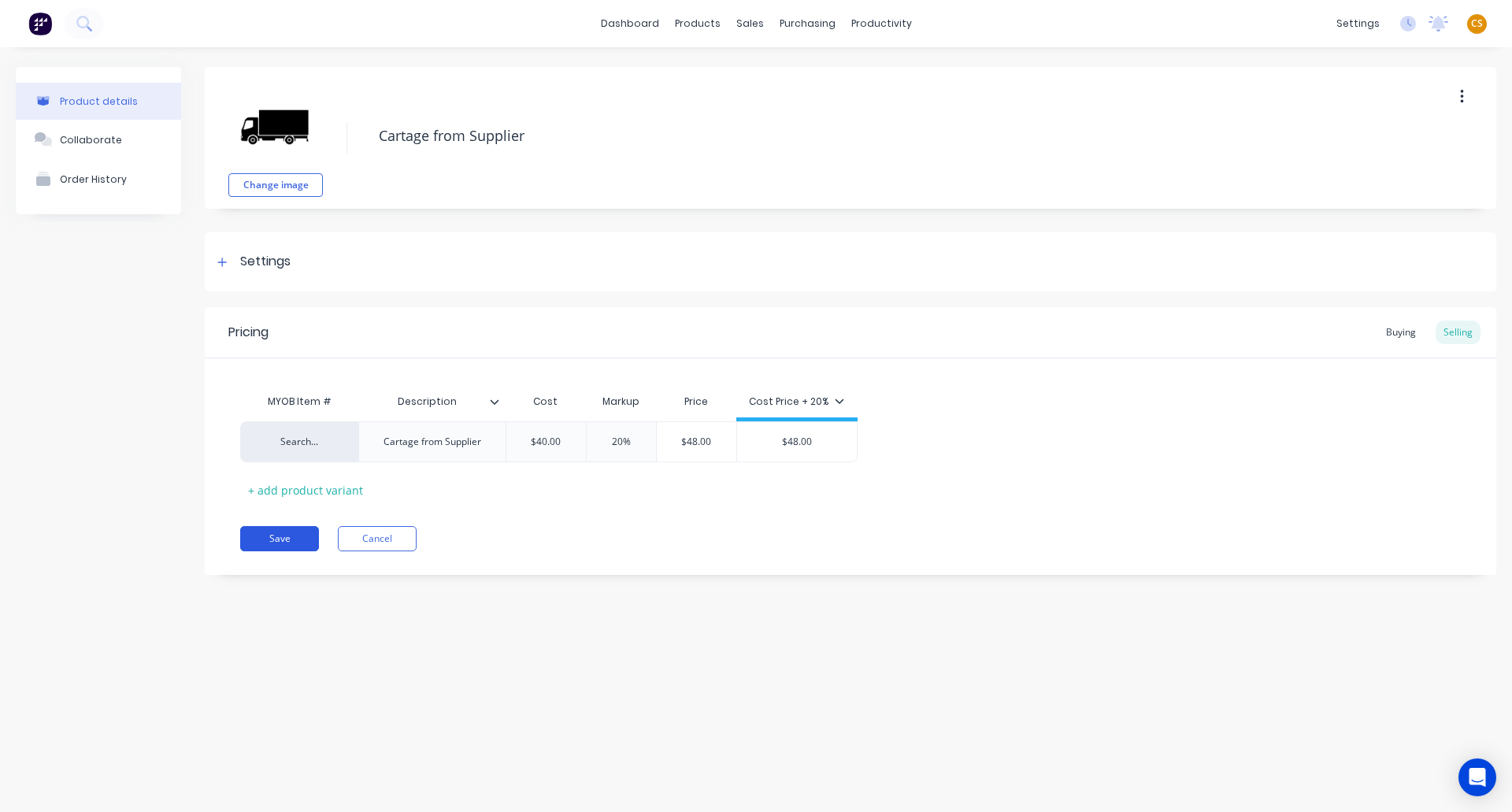
click at [288, 540] on button "Save" at bounding box center [279, 539] width 79 height 25
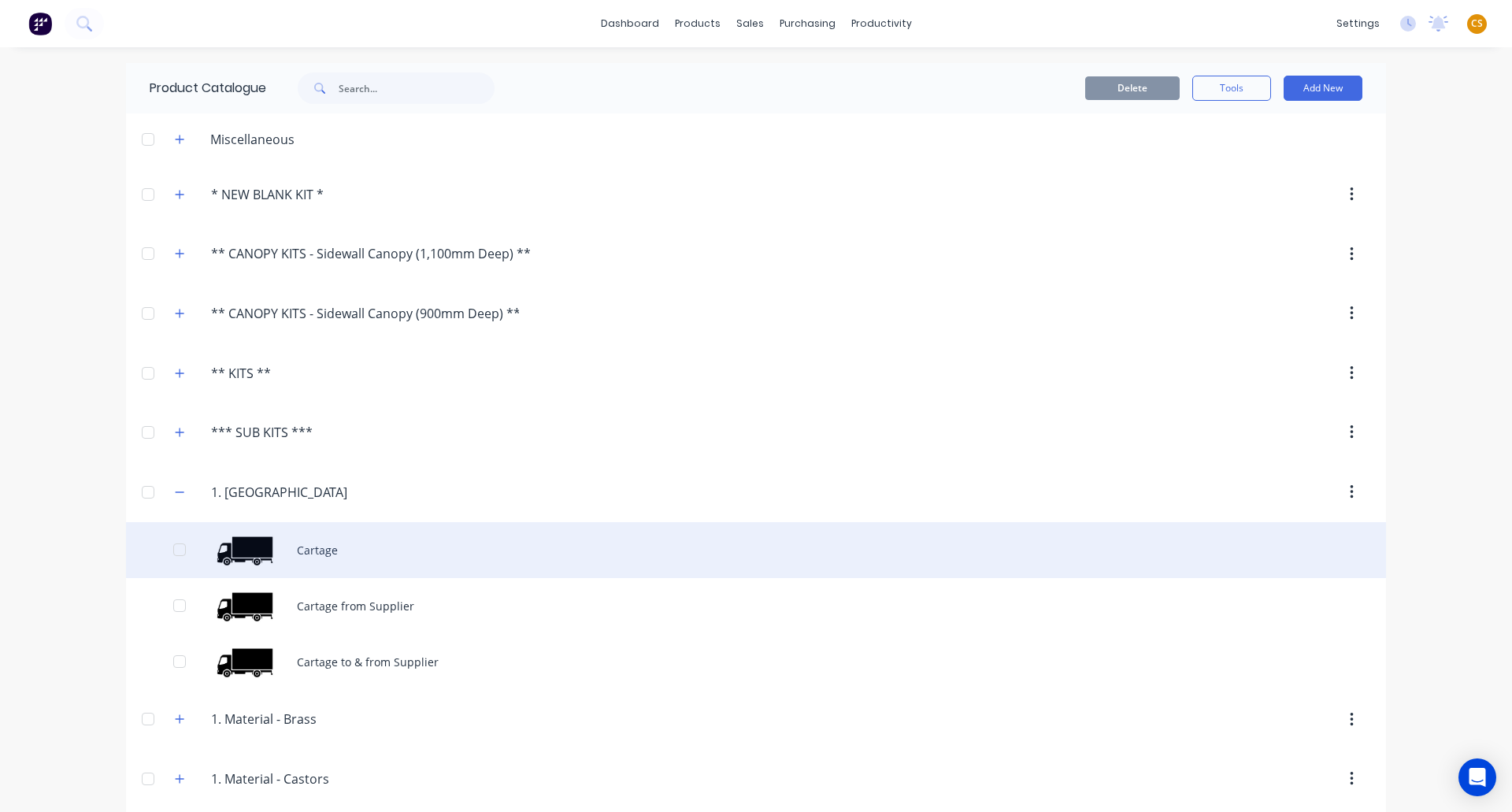
scroll to position [473, 0]
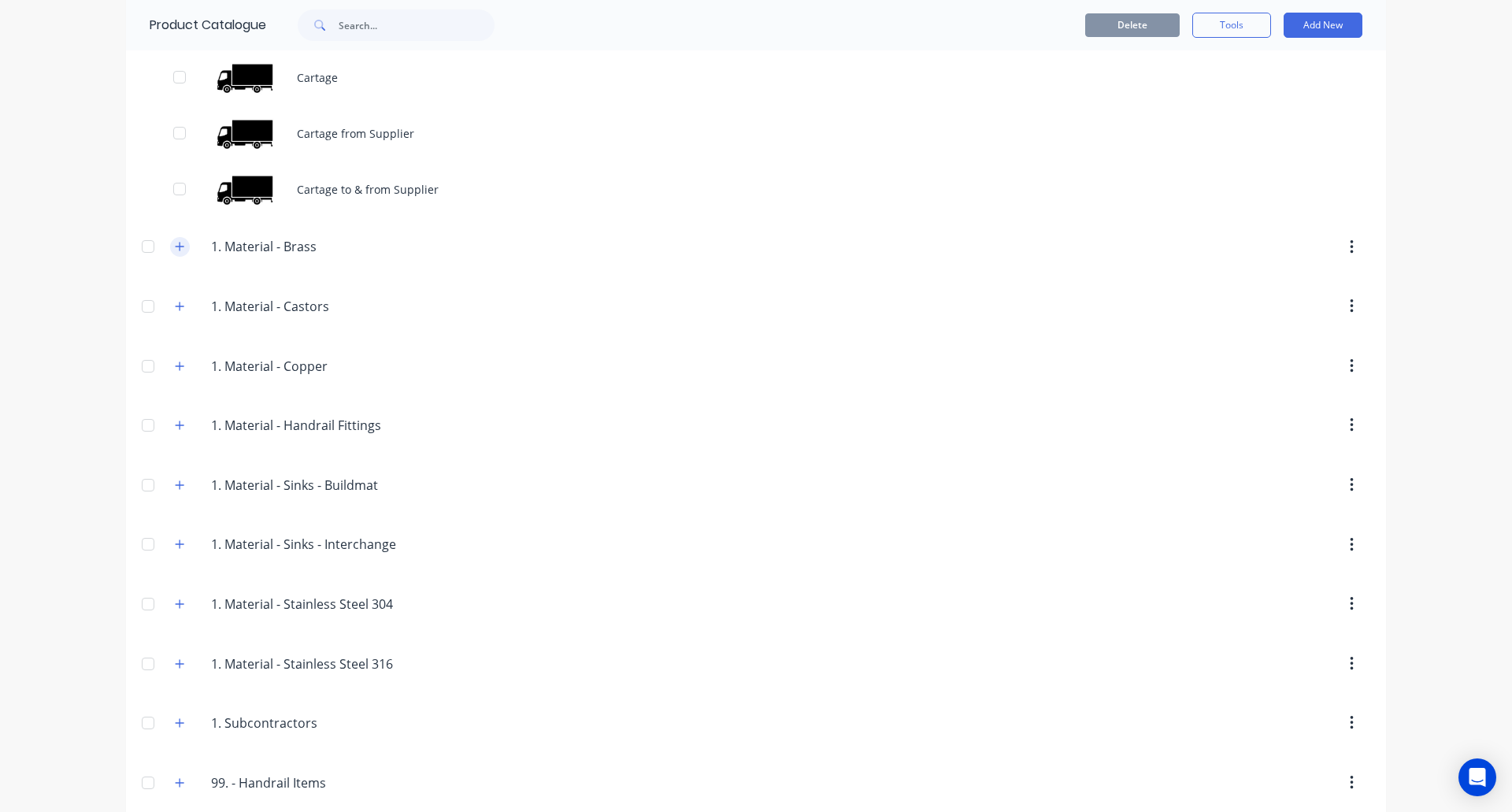
click at [170, 245] on button "button" at bounding box center [179, 246] width 19 height 19
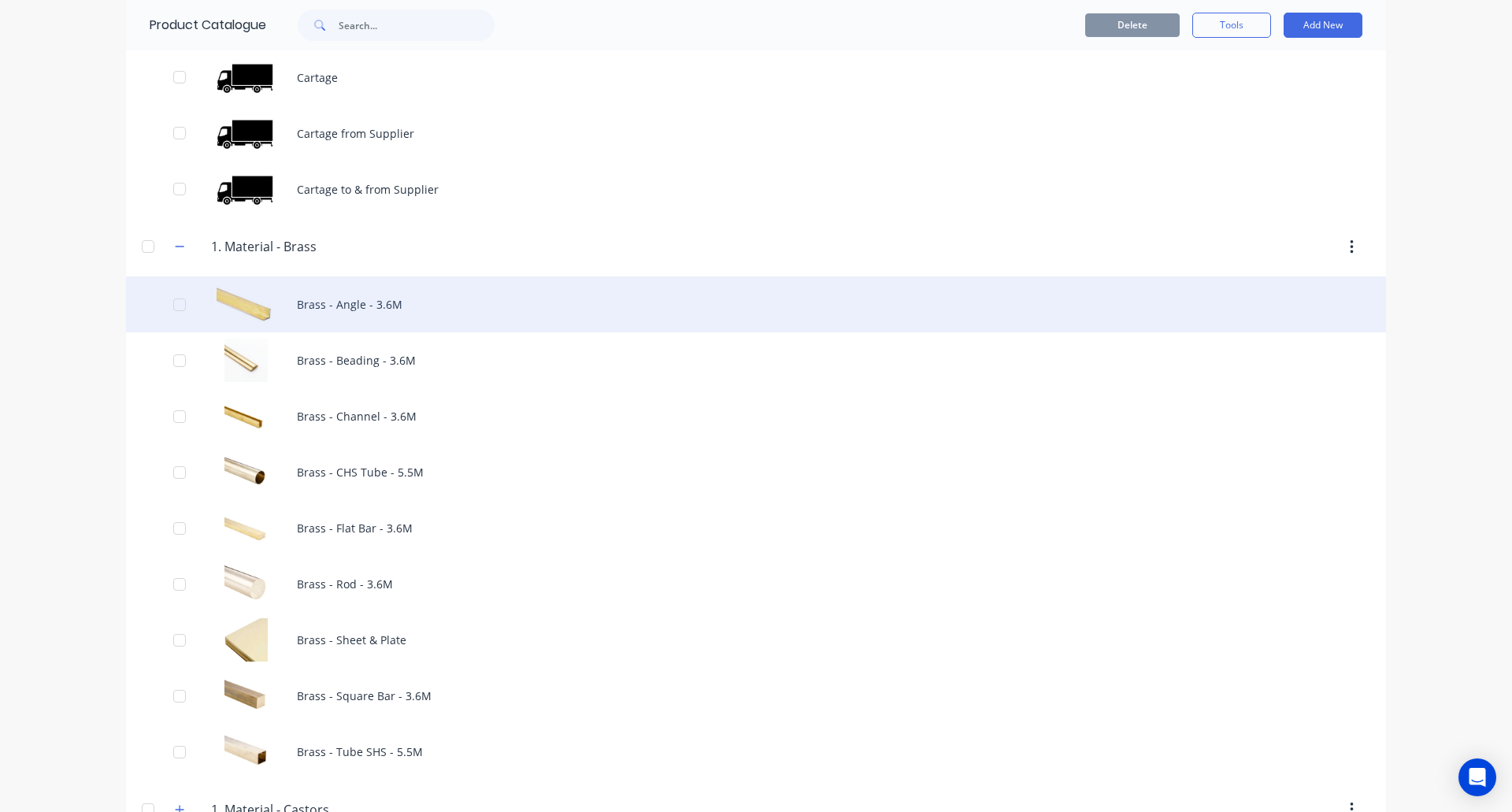
click at [313, 315] on div "Brass - Angle - 3.6M" at bounding box center [756, 304] width 1260 height 56
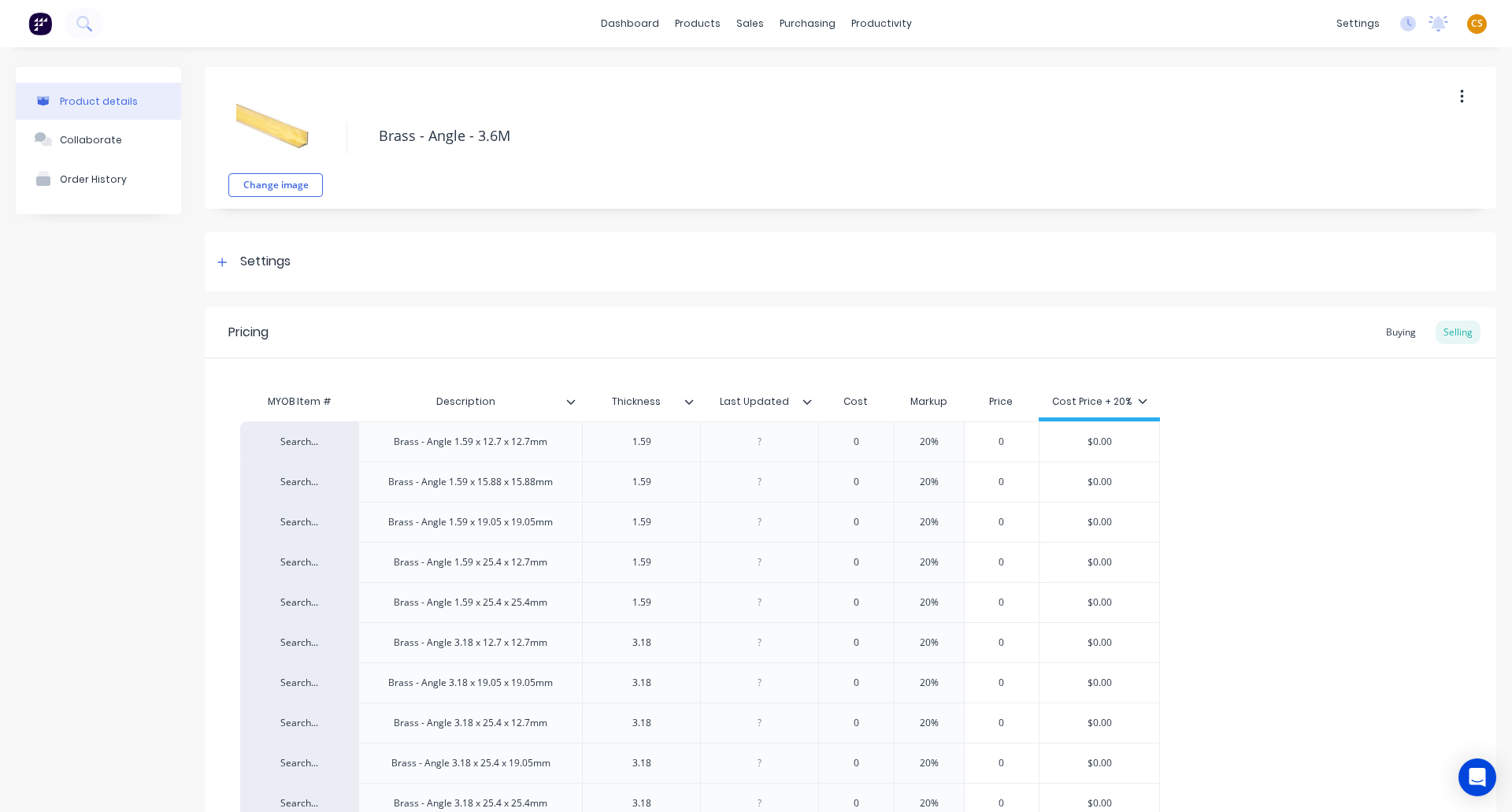
scroll to position [689, 0]
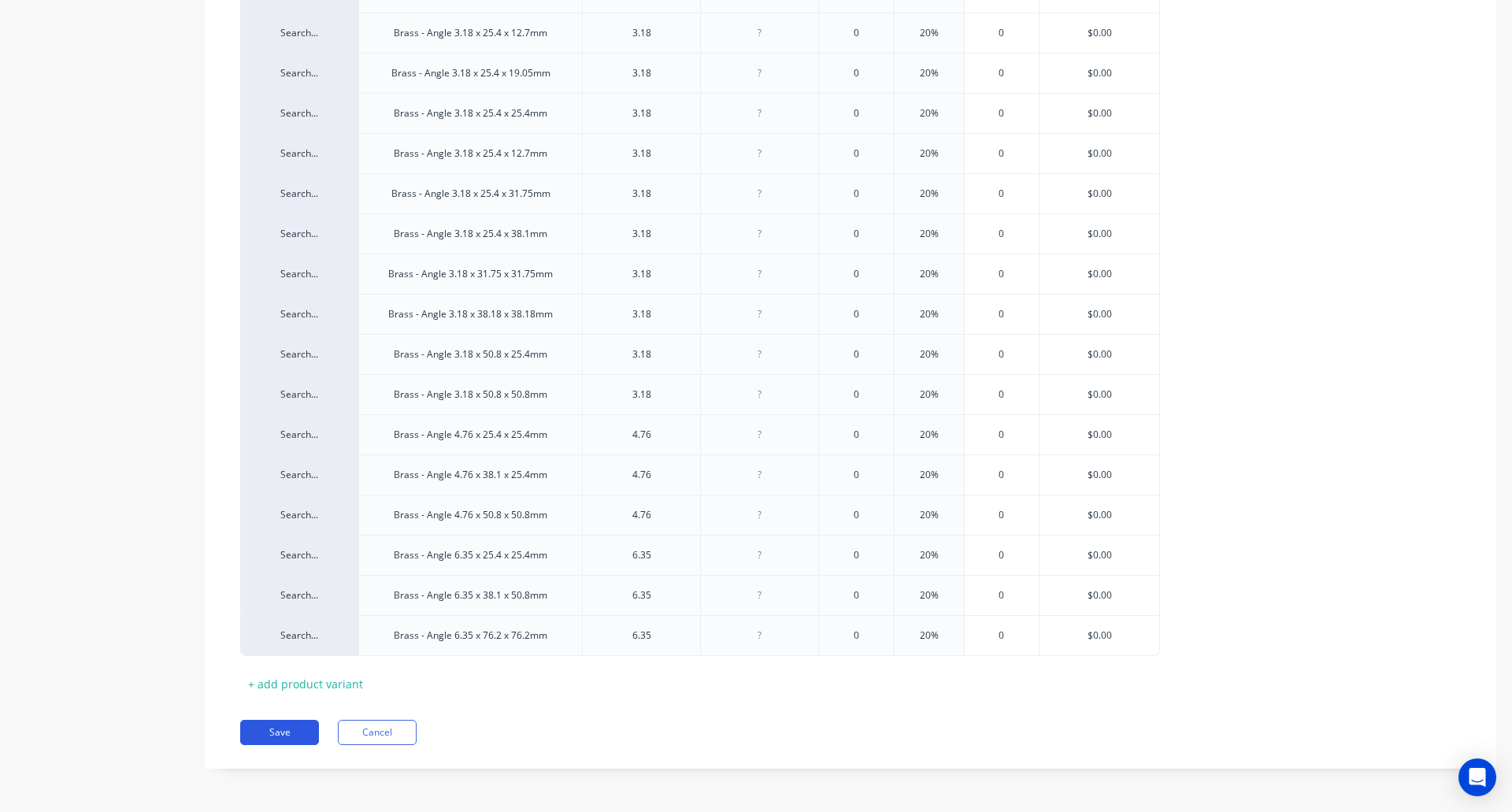
click at [272, 731] on button "Save" at bounding box center [279, 732] width 79 height 25
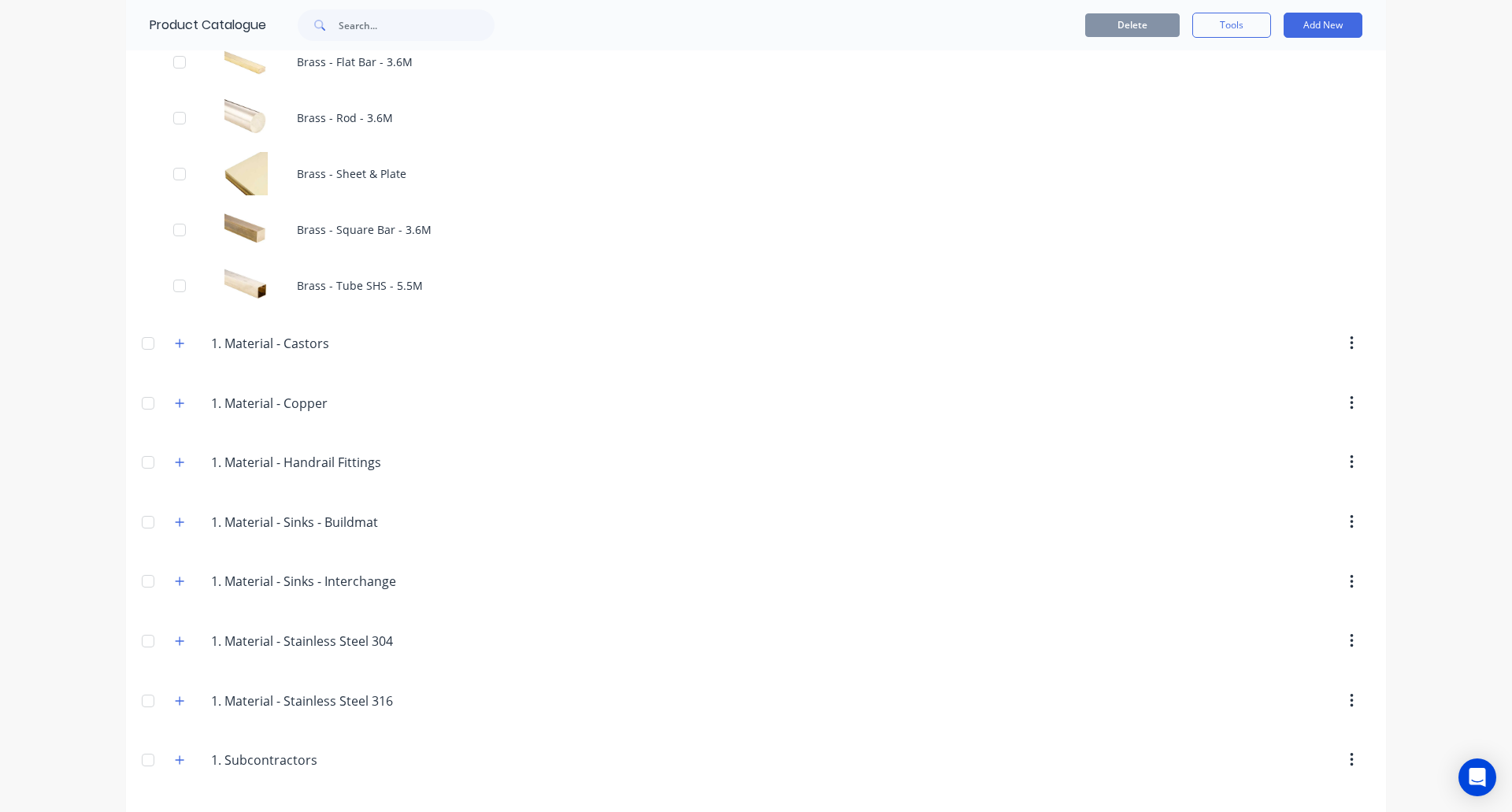
scroll to position [945, 0]
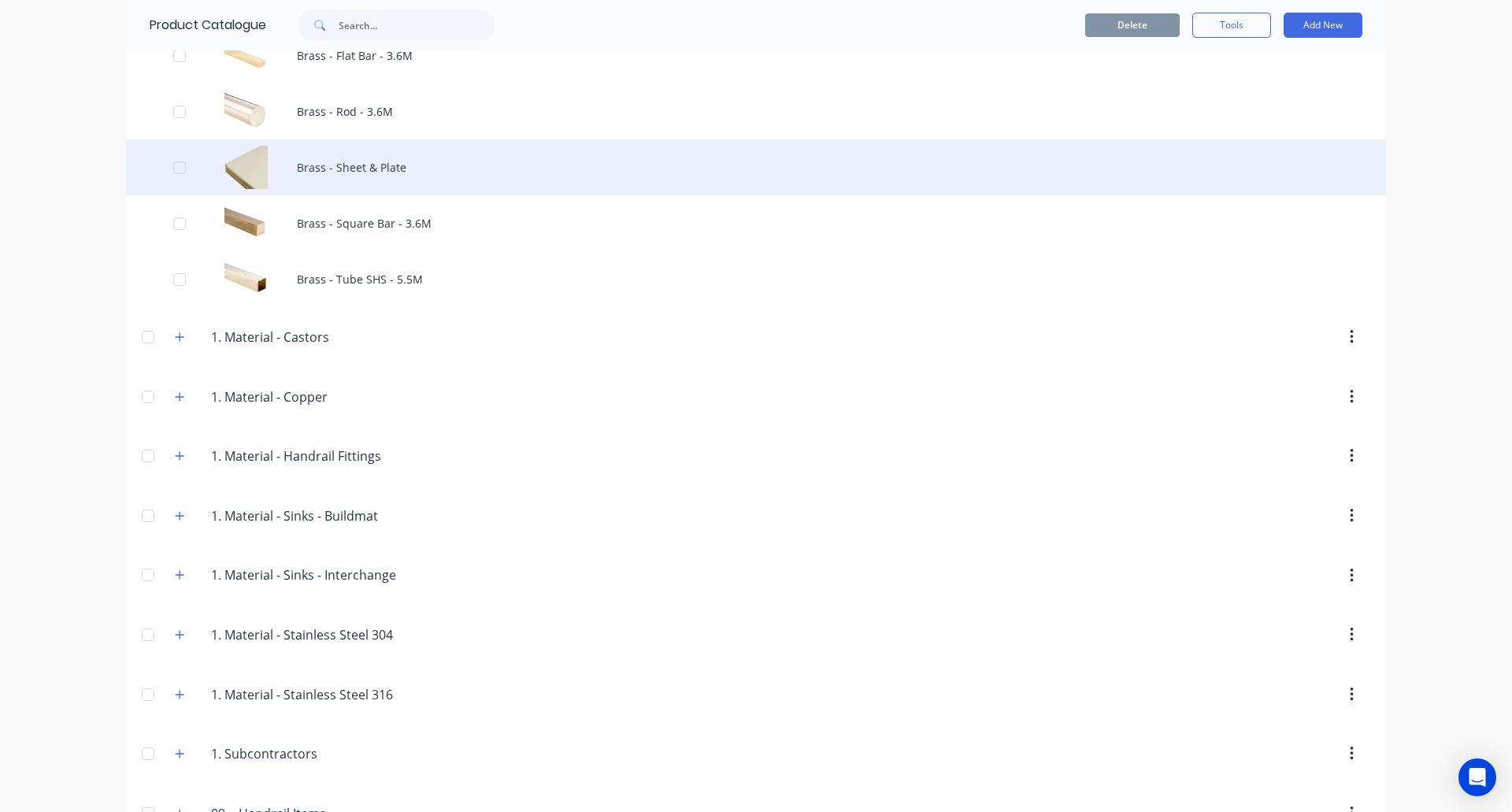
click at [341, 173] on div "Brass - Sheet & Plate" at bounding box center [756, 167] width 1260 height 56
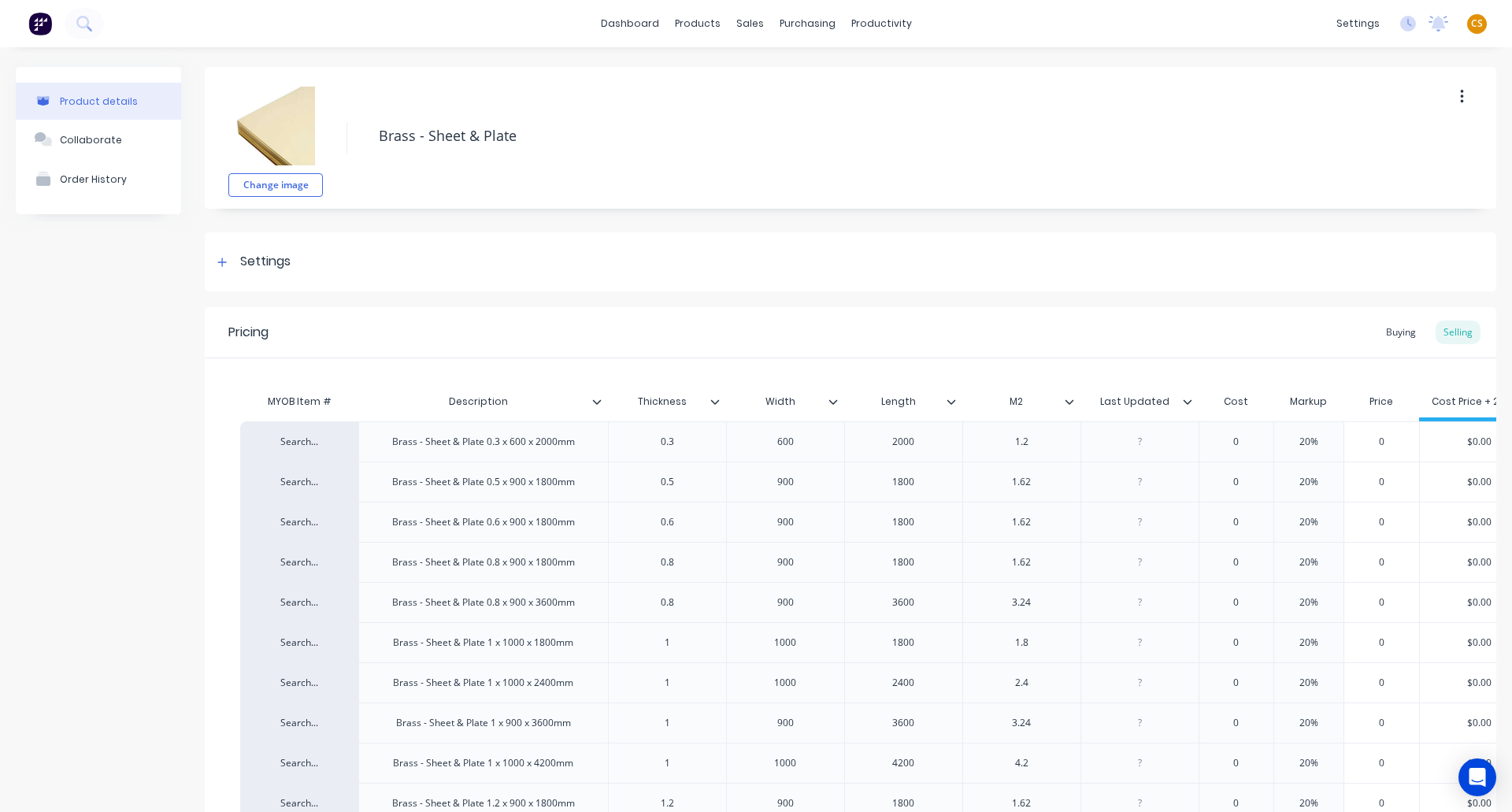
click at [1188, 401] on icon at bounding box center [1187, 401] width 9 height 9
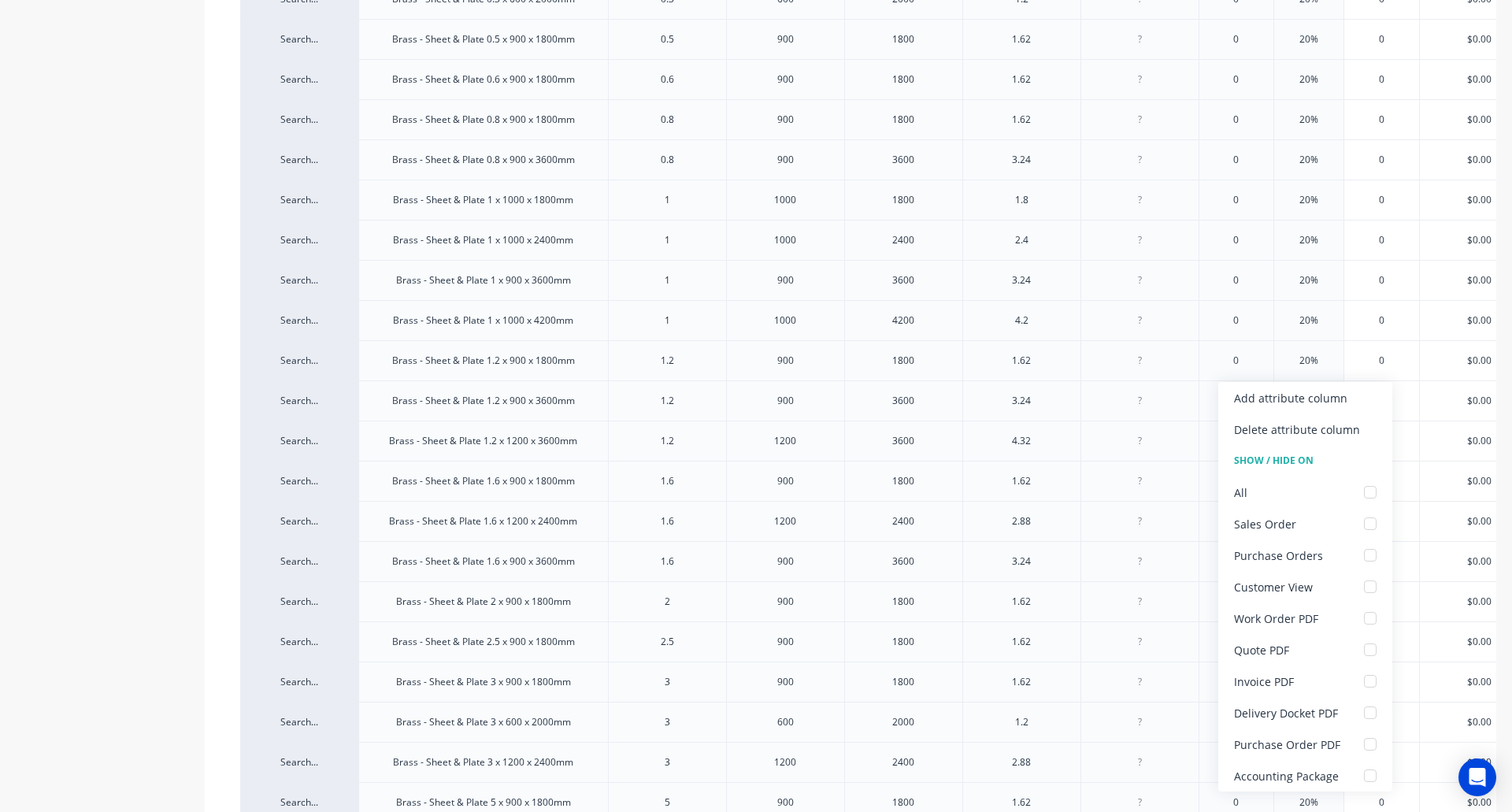
scroll to position [701, 0]
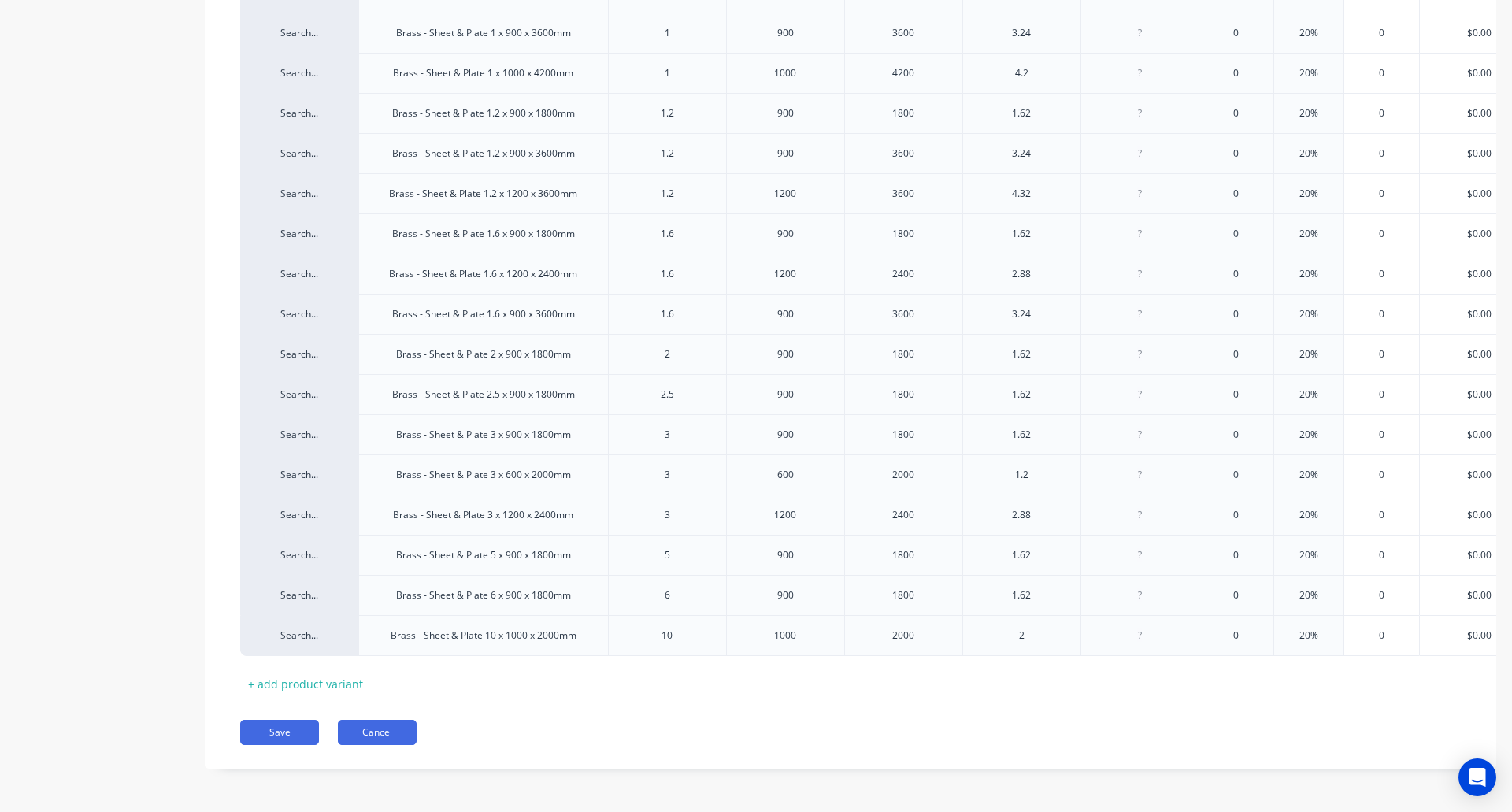
click at [381, 732] on button "Cancel" at bounding box center [377, 732] width 79 height 25
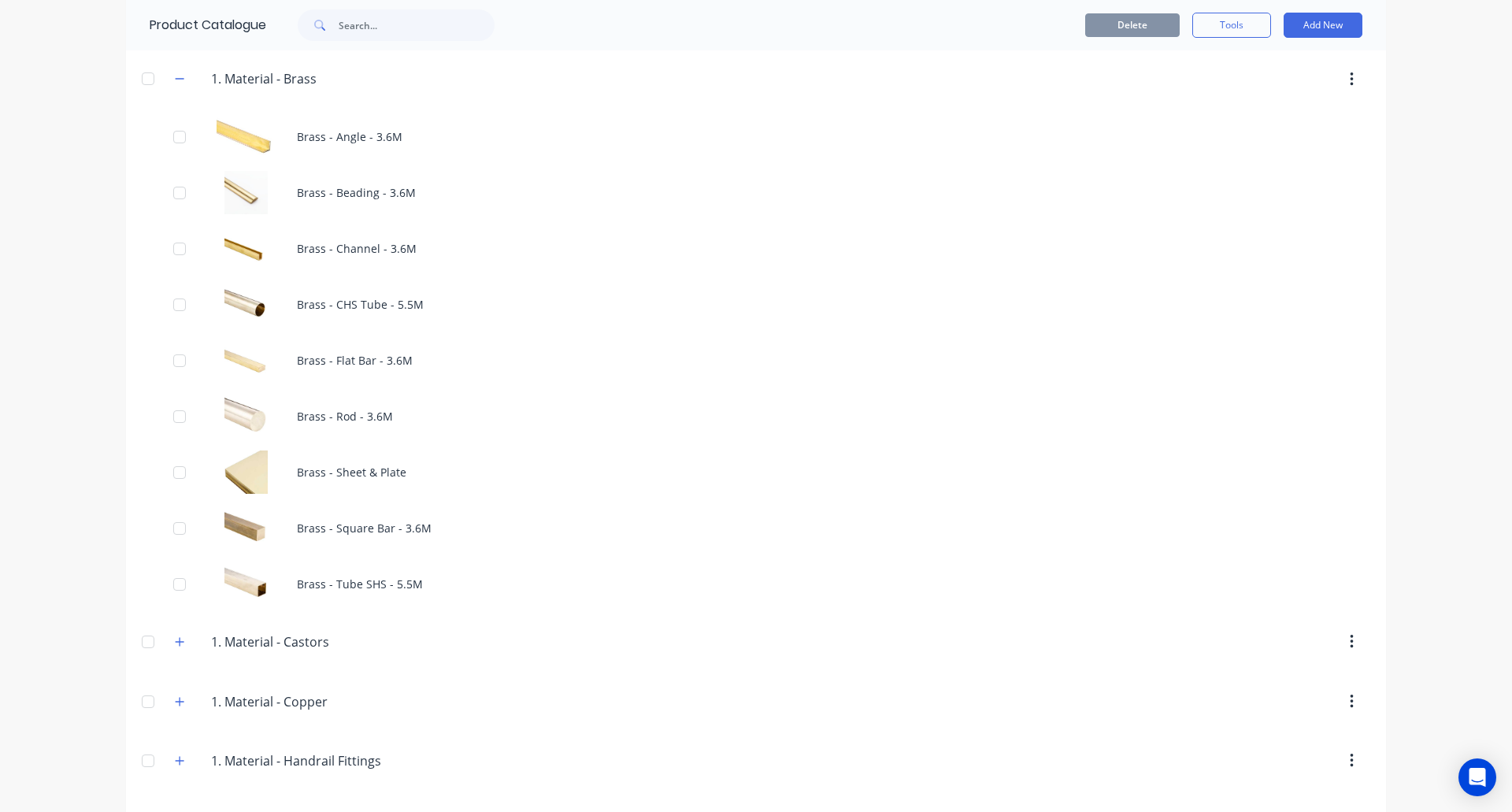
scroll to position [1418, 0]
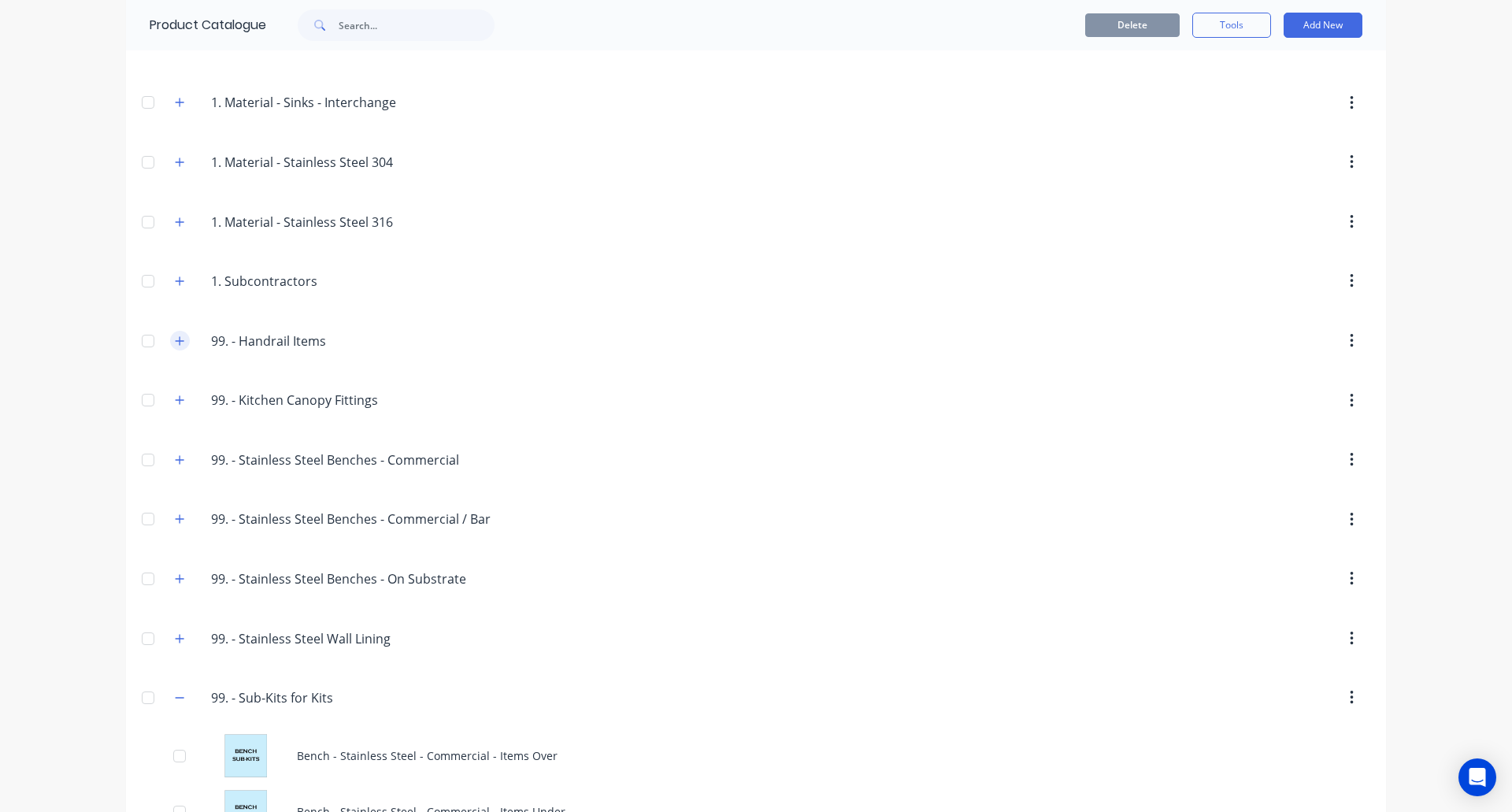
click at [175, 342] on icon "button" at bounding box center [179, 341] width 9 height 11
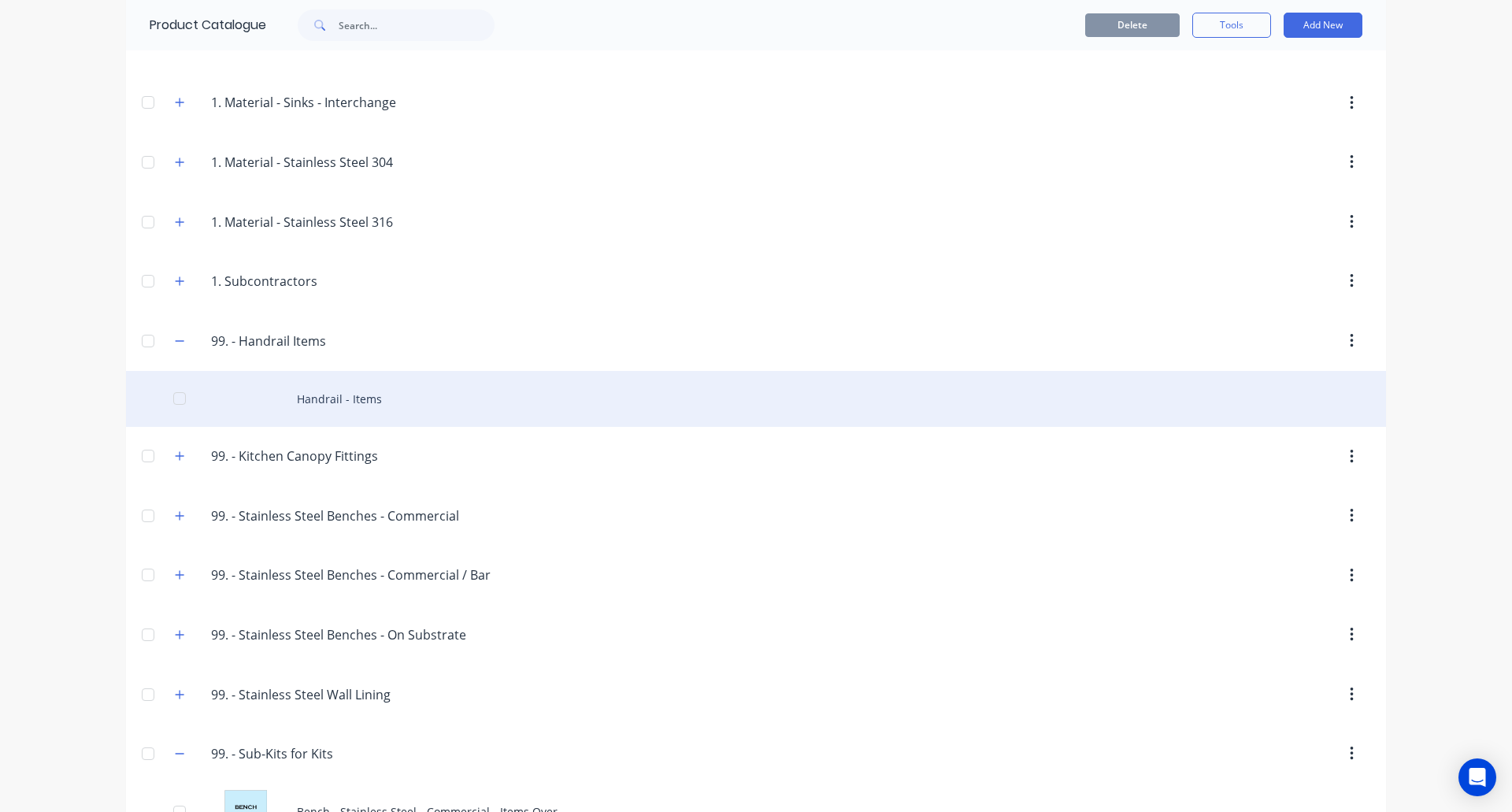
click at [322, 405] on div "Handrail - Items" at bounding box center [756, 398] width 1260 height 56
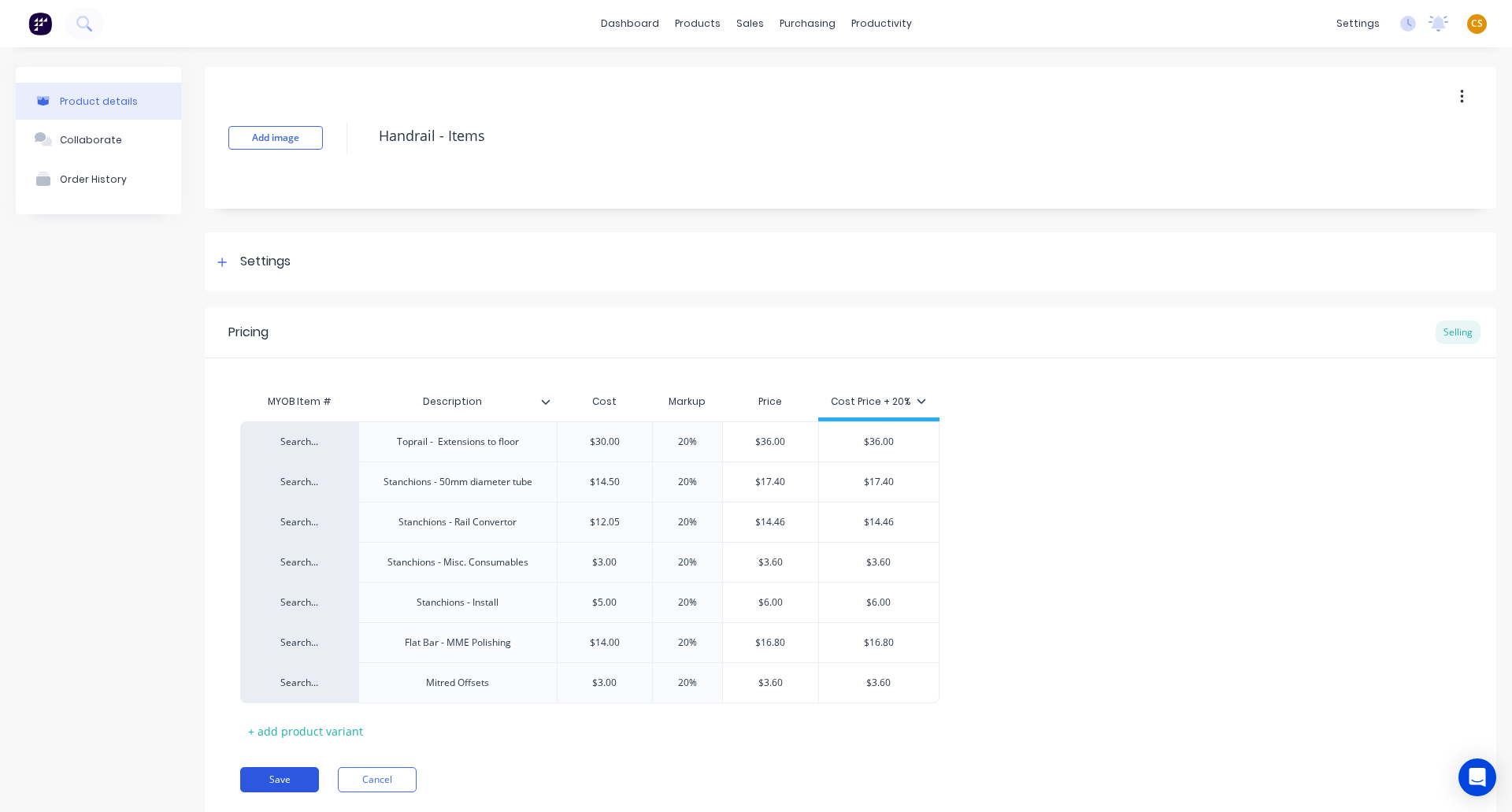
click at [276, 781] on button "Save" at bounding box center [279, 780] width 79 height 25
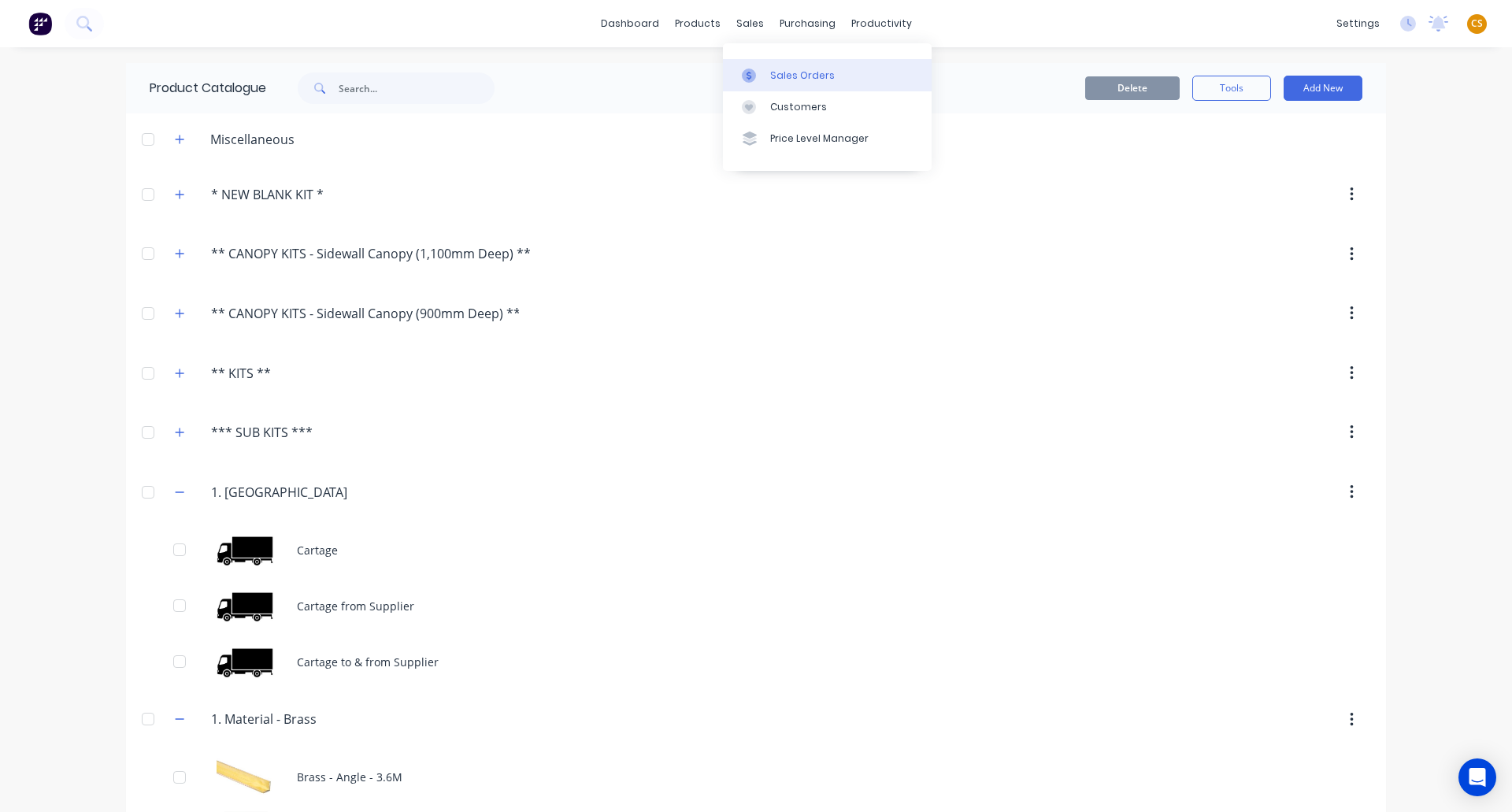
click at [787, 82] on div "Sales Orders" at bounding box center [802, 75] width 64 height 14
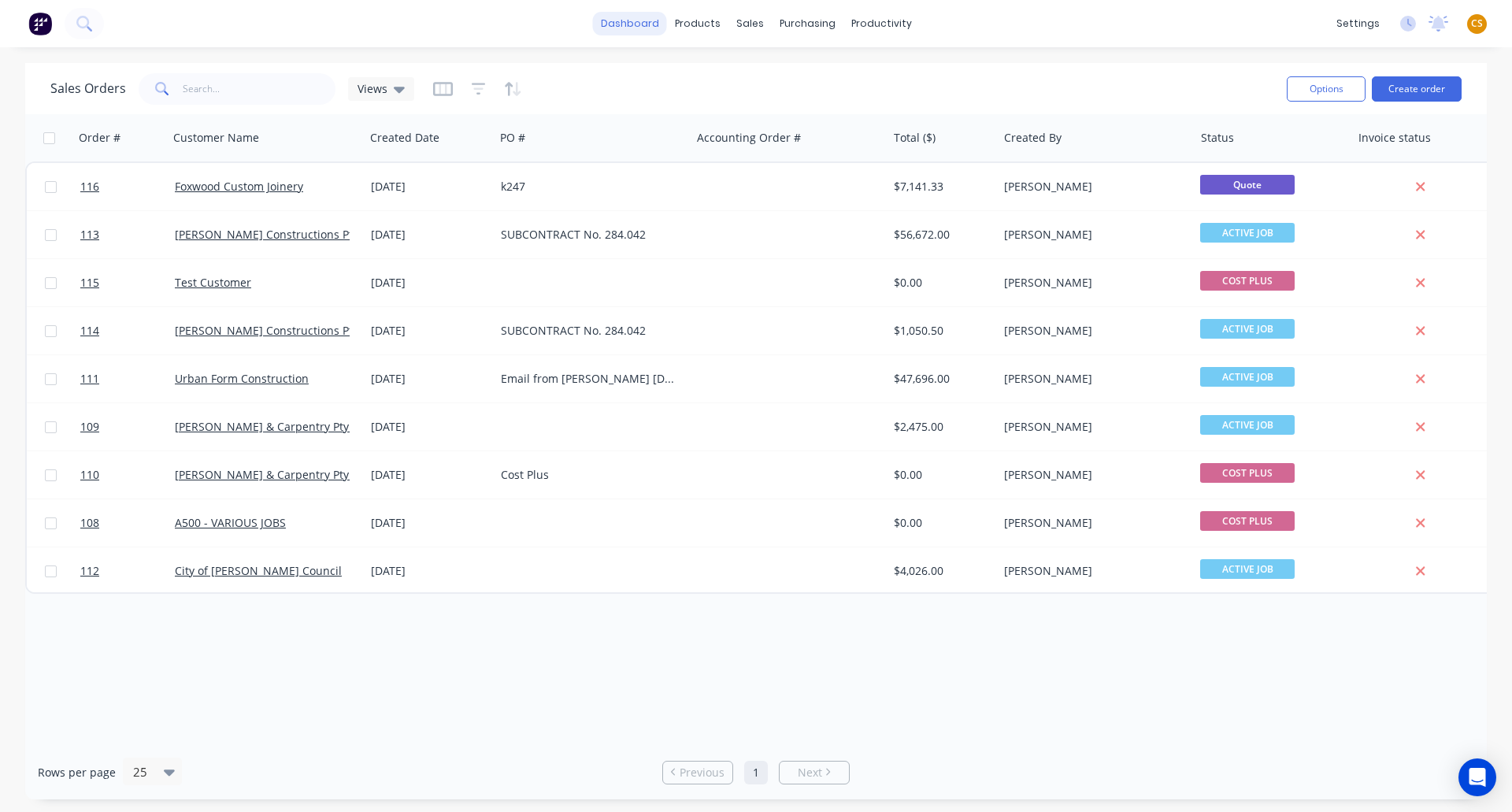
click at [631, 24] on link "dashboard" at bounding box center [630, 24] width 74 height 24
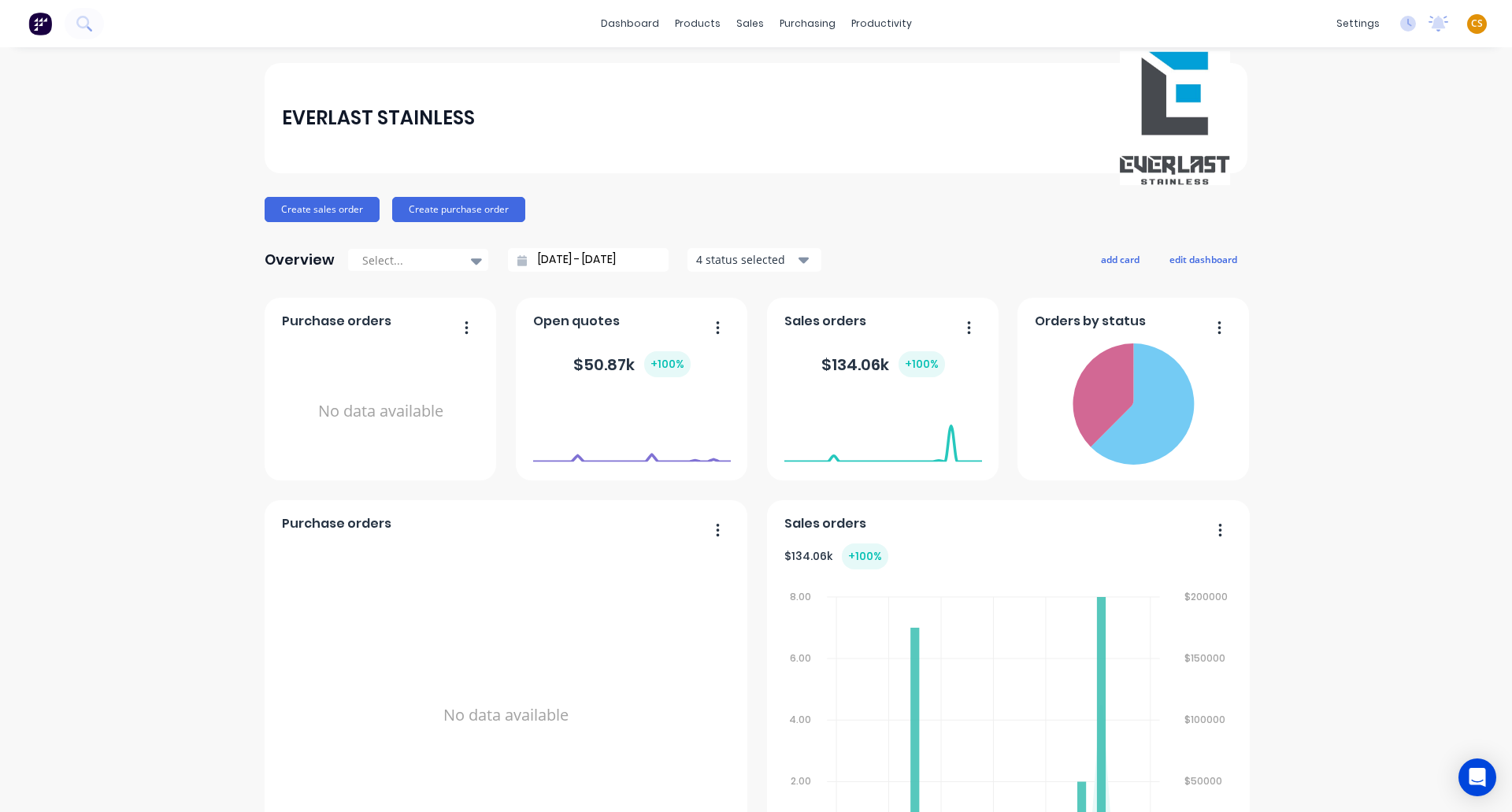
click at [1471, 24] on span "CS" at bounding box center [1477, 24] width 12 height 14
click at [1328, 200] on div "Sign out" at bounding box center [1343, 197] width 42 height 14
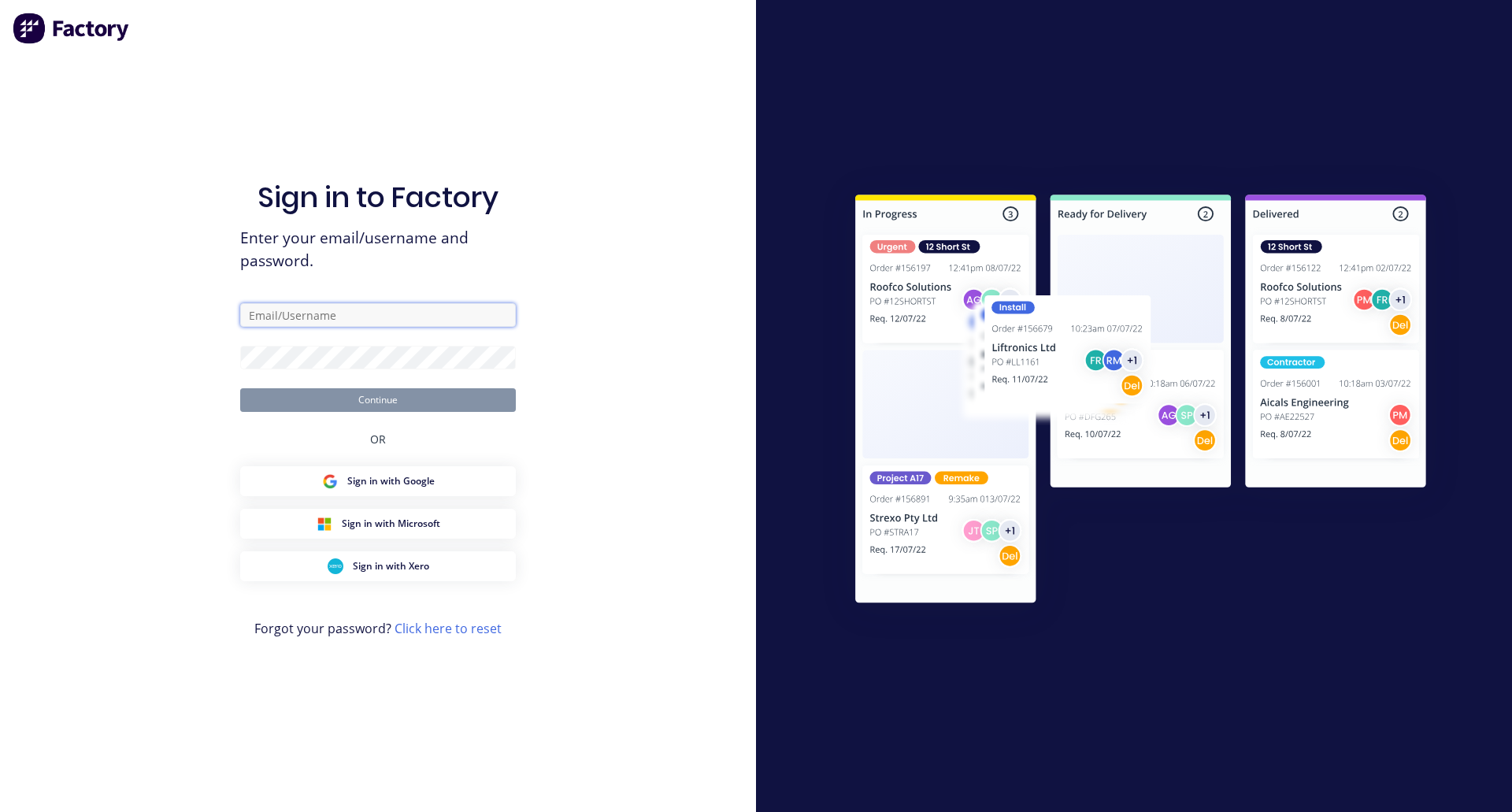
click at [302, 313] on input "text" at bounding box center [378, 315] width 276 height 24
type input "cat"
click at [366, 316] on input "text" at bounding box center [378, 315] width 276 height 24
type input "[PERSON_NAME][EMAIL_ADDRESS][DOMAIN_NAME]"
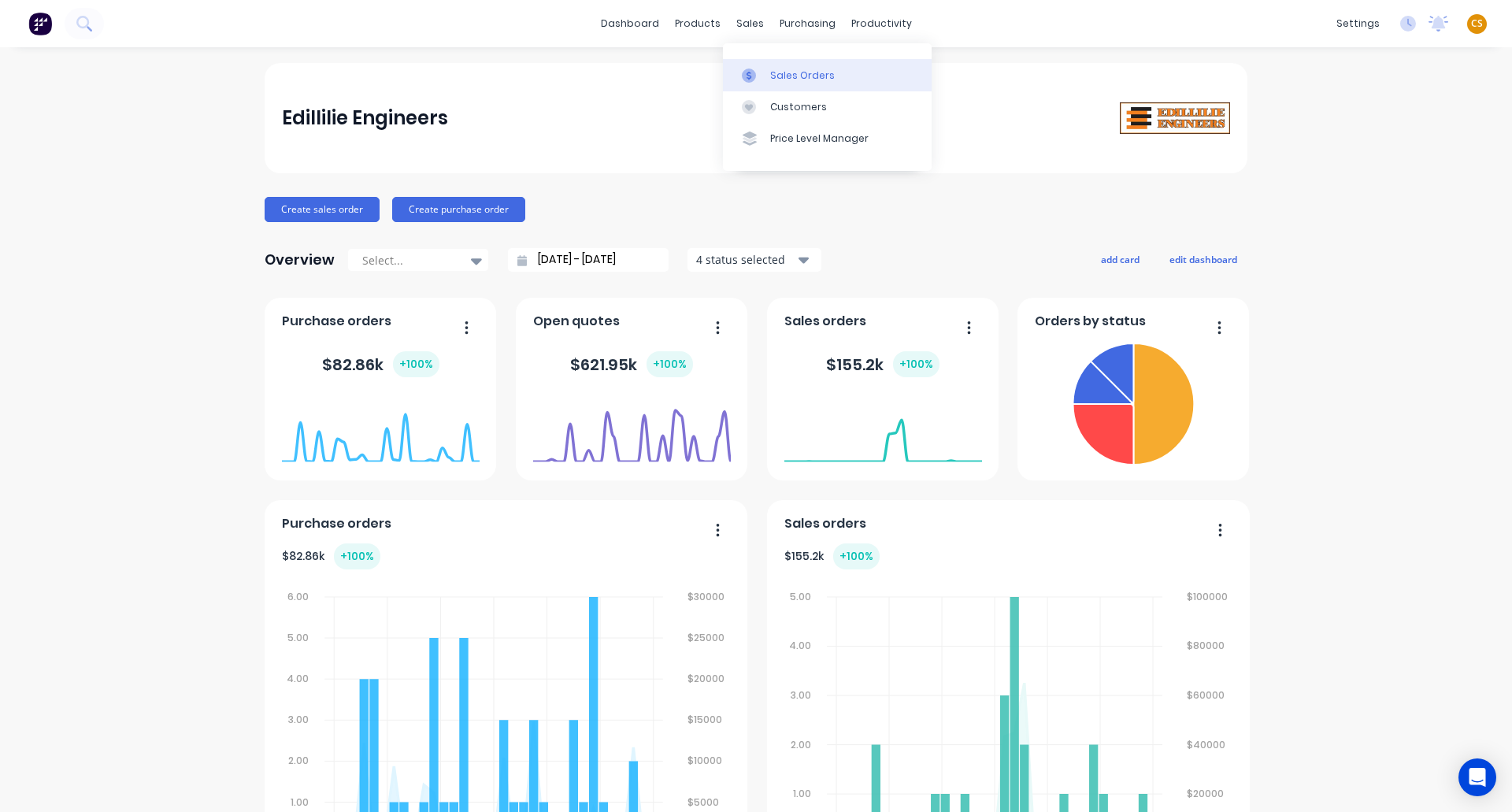
click at [793, 84] on link "Sales Orders" at bounding box center [827, 74] width 209 height 31
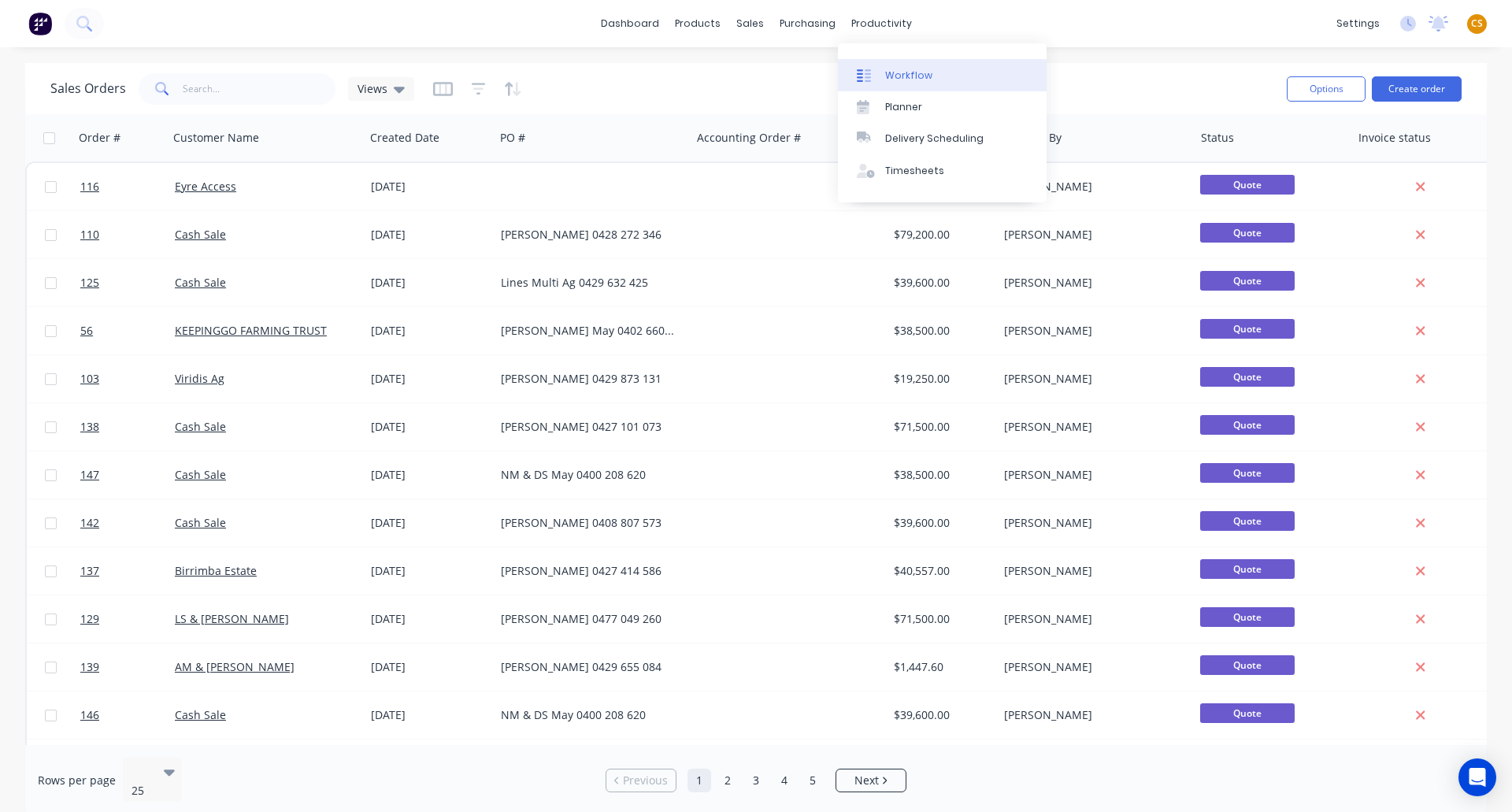
click at [913, 82] on div "Workflow" at bounding box center [909, 75] width 47 height 14
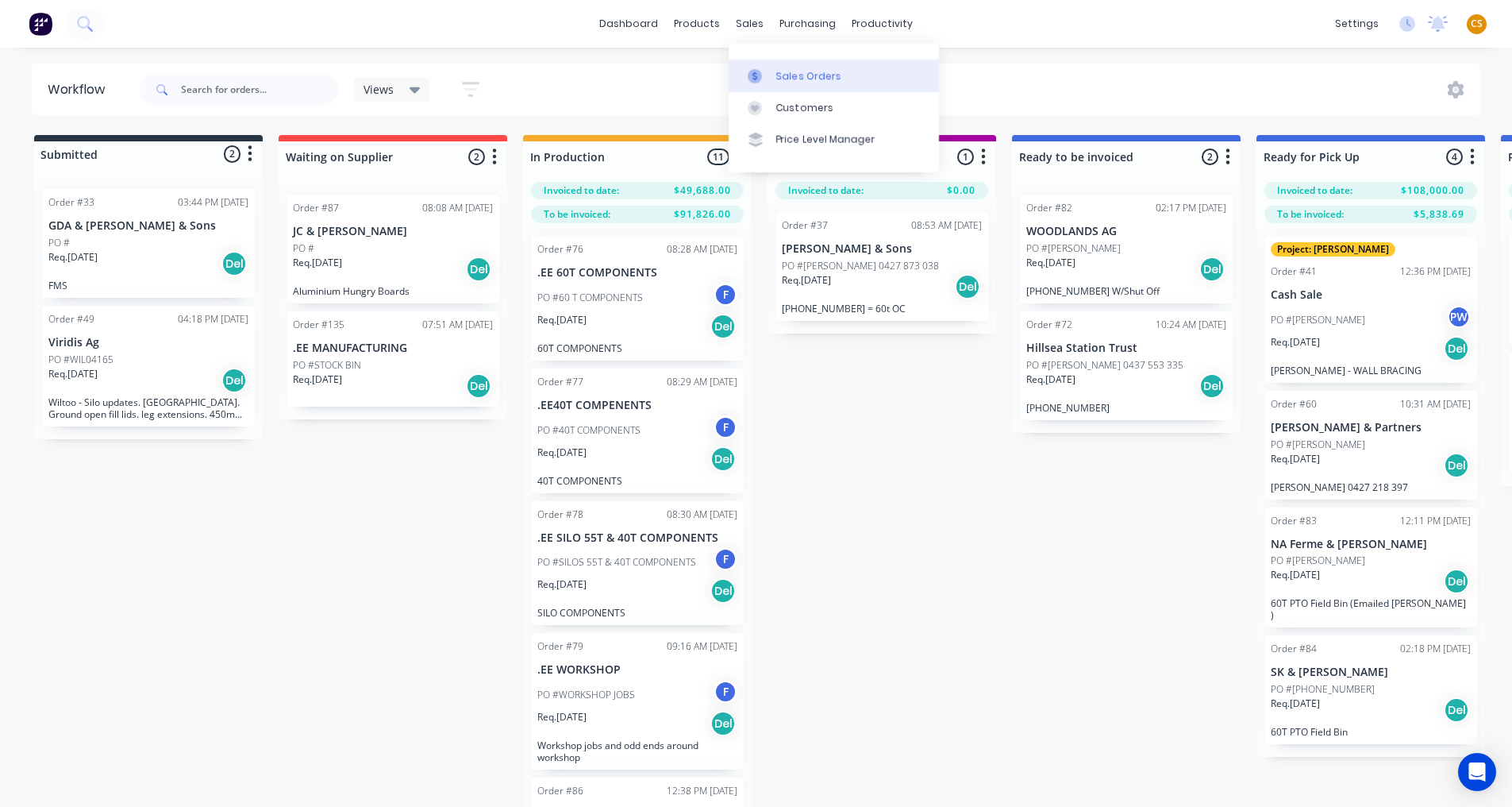
click at [796, 77] on div "Sales Orders" at bounding box center [808, 76] width 65 height 15
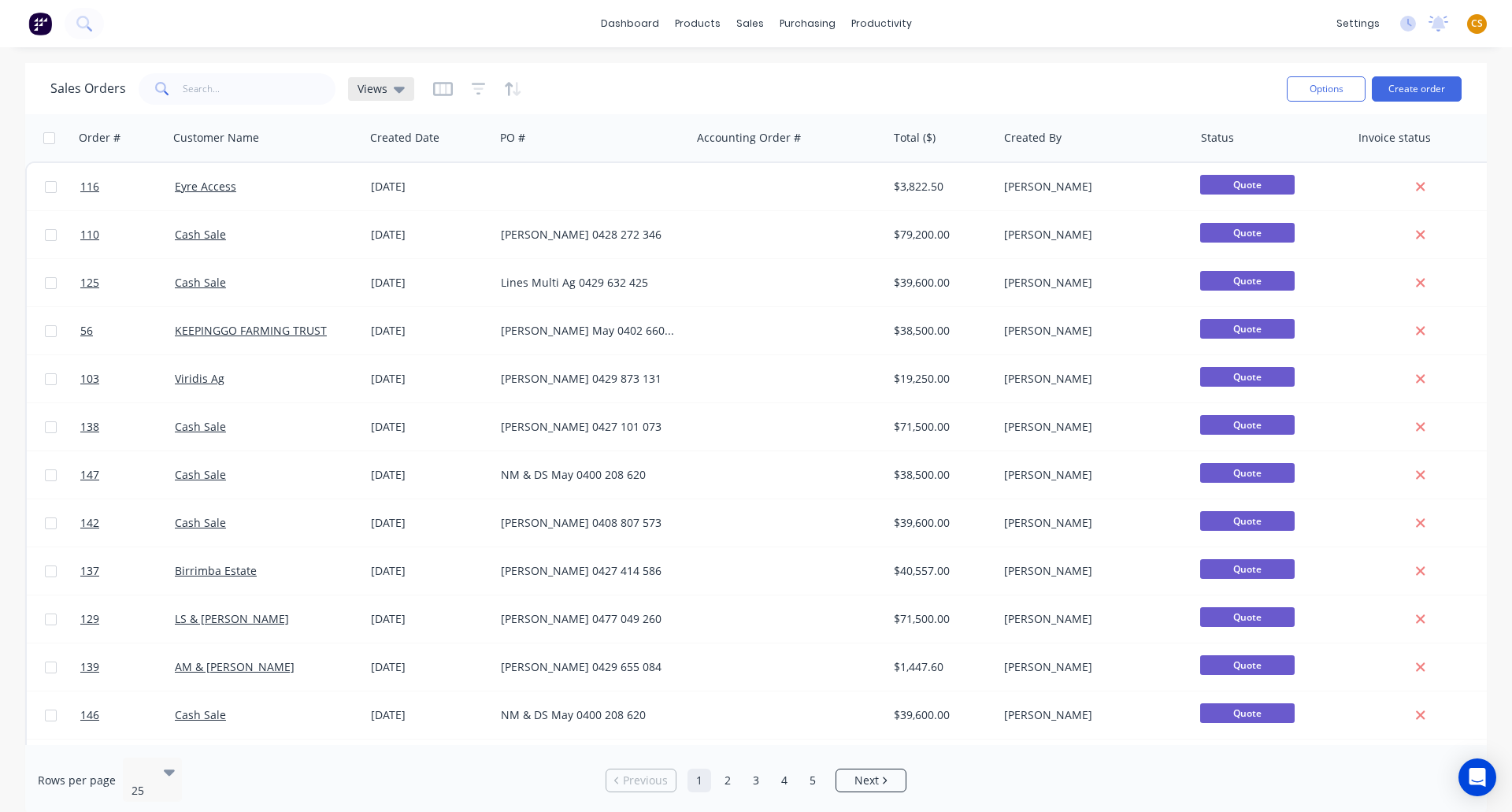
click at [388, 91] on div "Views" at bounding box center [382, 89] width 47 height 14
click at [602, 89] on div "Sales Orders Views" at bounding box center [663, 89] width 1224 height 39
click at [474, 89] on icon "button" at bounding box center [478, 88] width 10 height 3
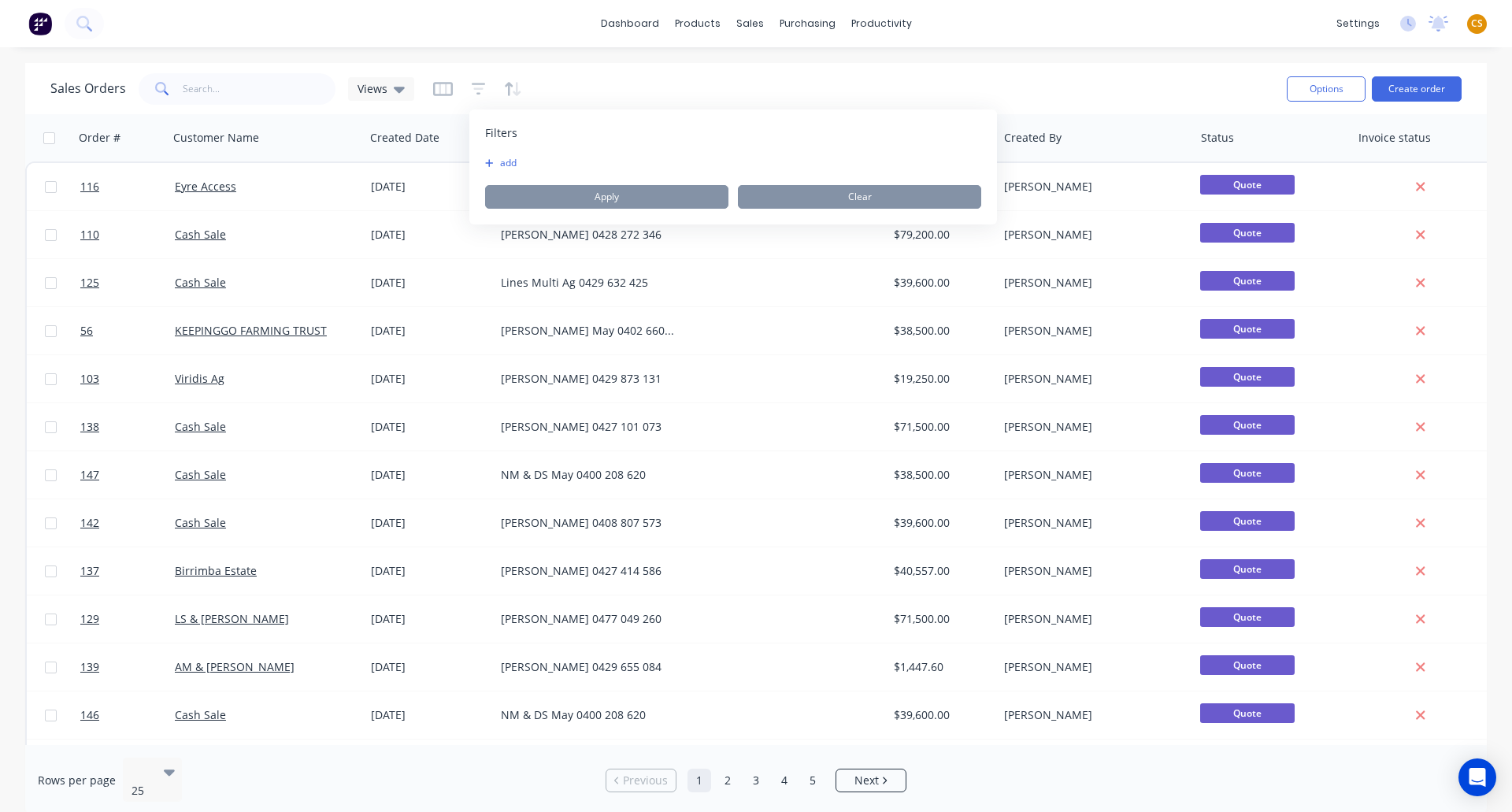
click at [508, 165] on button "add" at bounding box center [504, 162] width 40 height 13
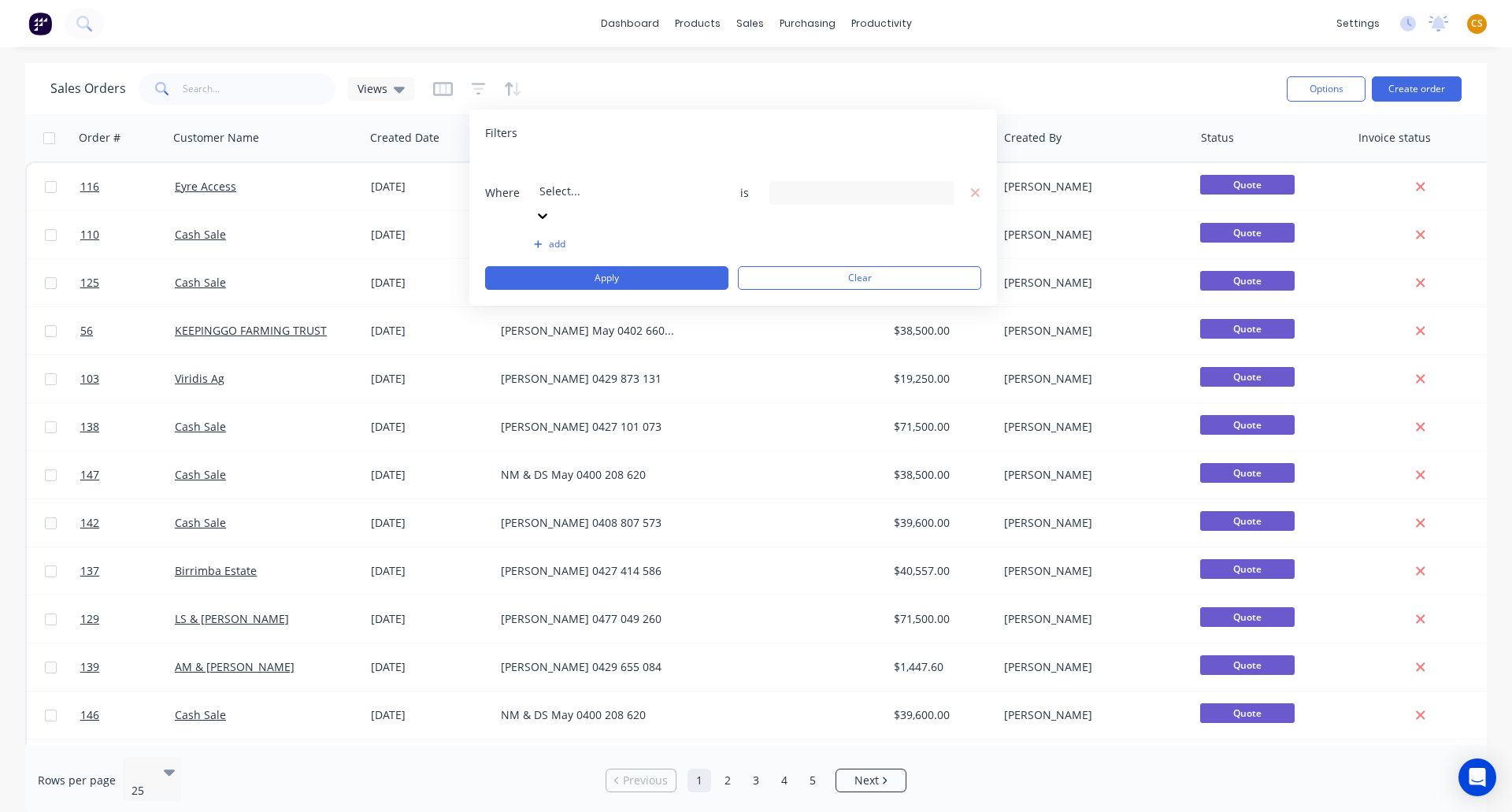
click at [565, 177] on div at bounding box center [653, 169] width 227 height 19
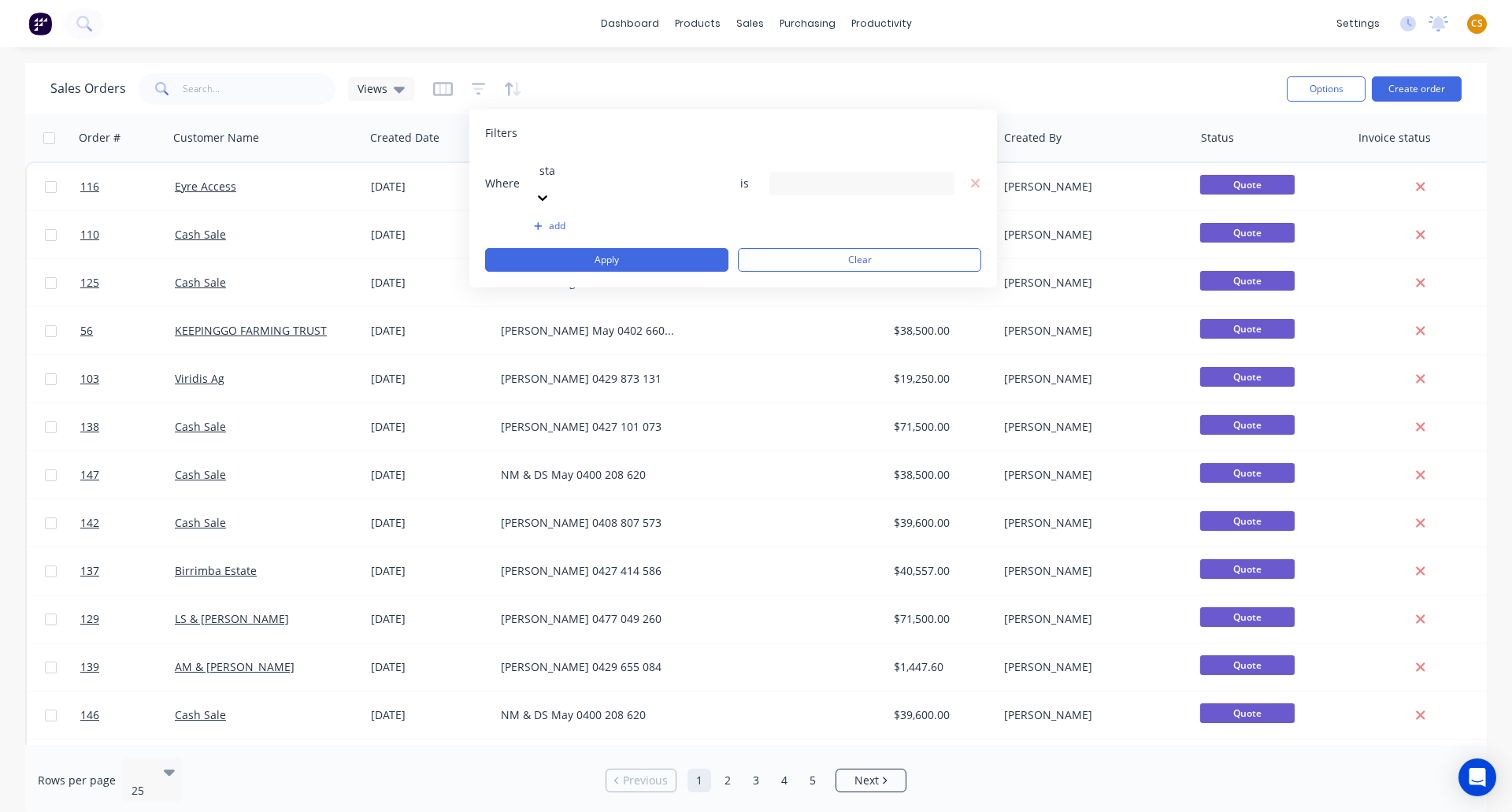
type input "stat"
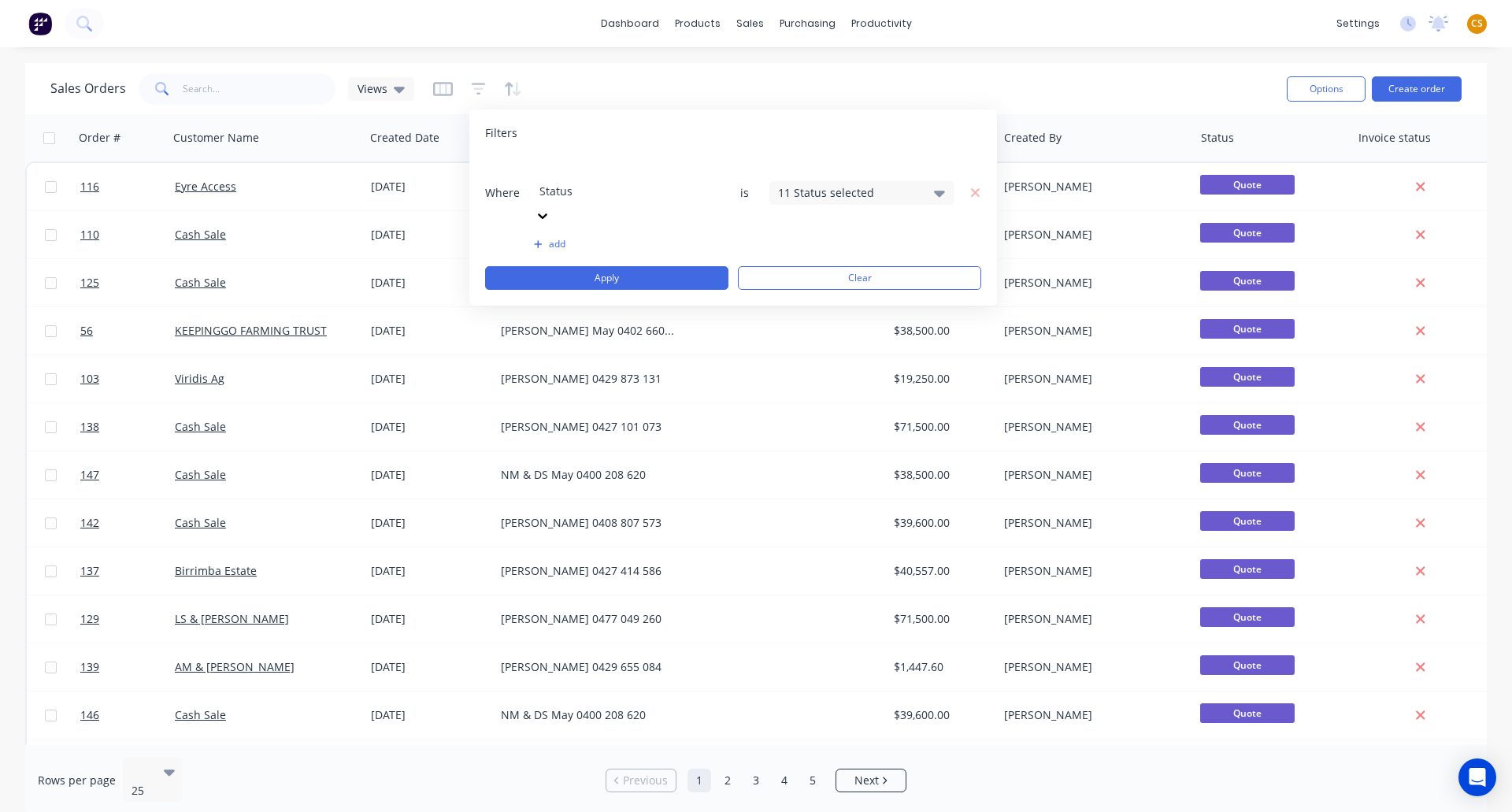
click at [800, 184] on div "11 Status selected" at bounding box center [849, 193] width 142 height 17
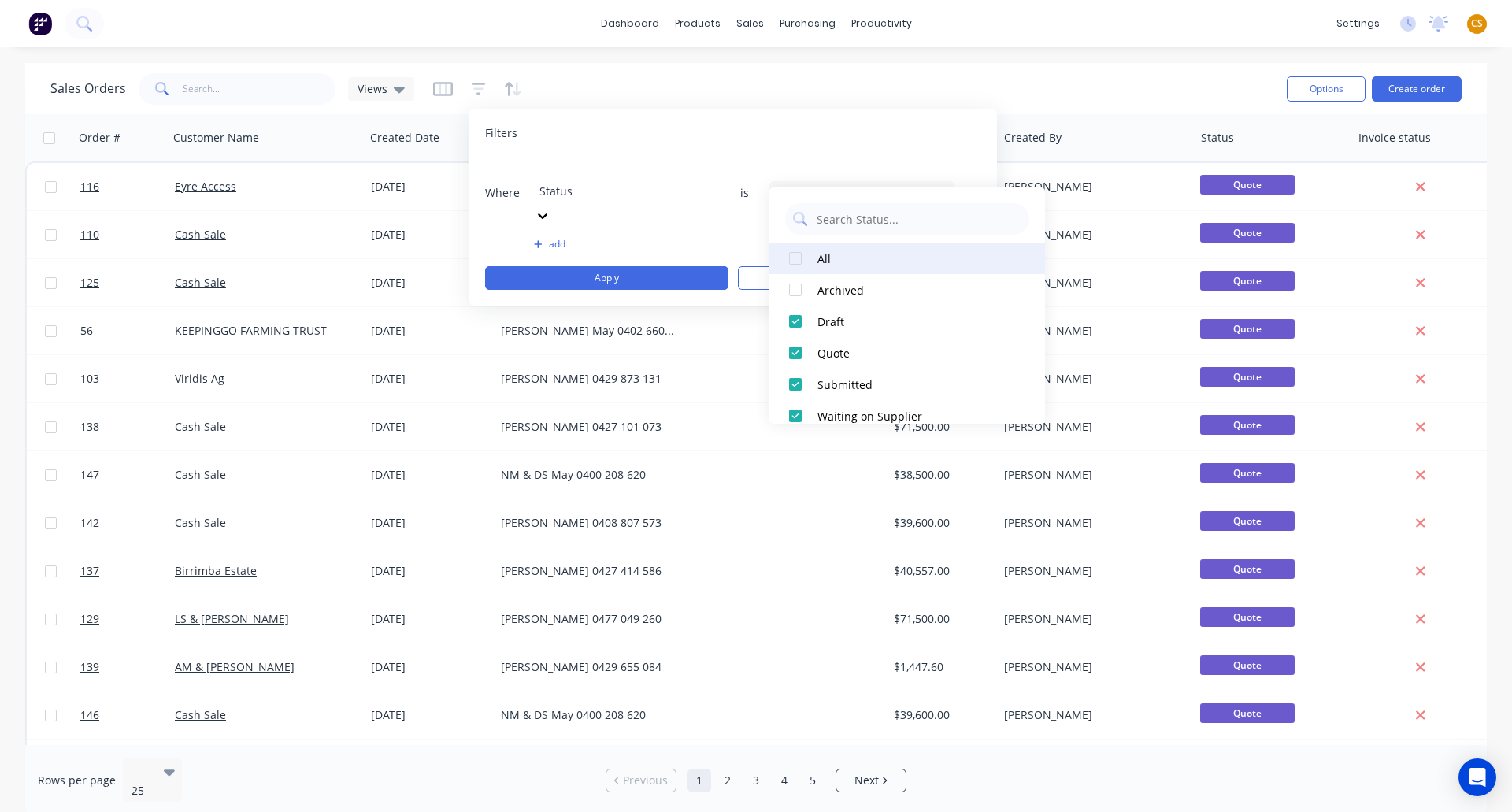
click at [797, 258] on div at bounding box center [795, 258] width 31 height 31
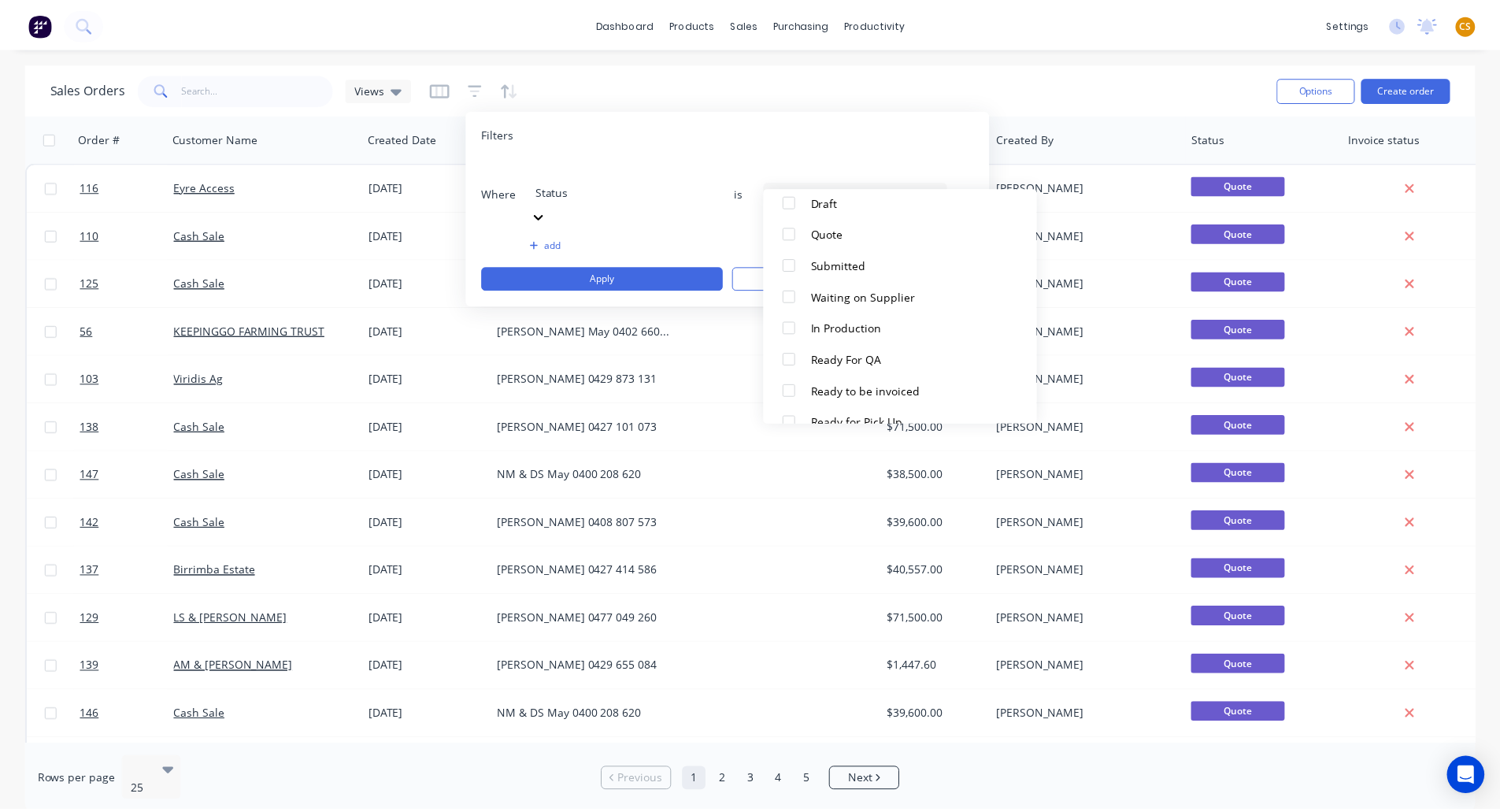
scroll to position [104, 0]
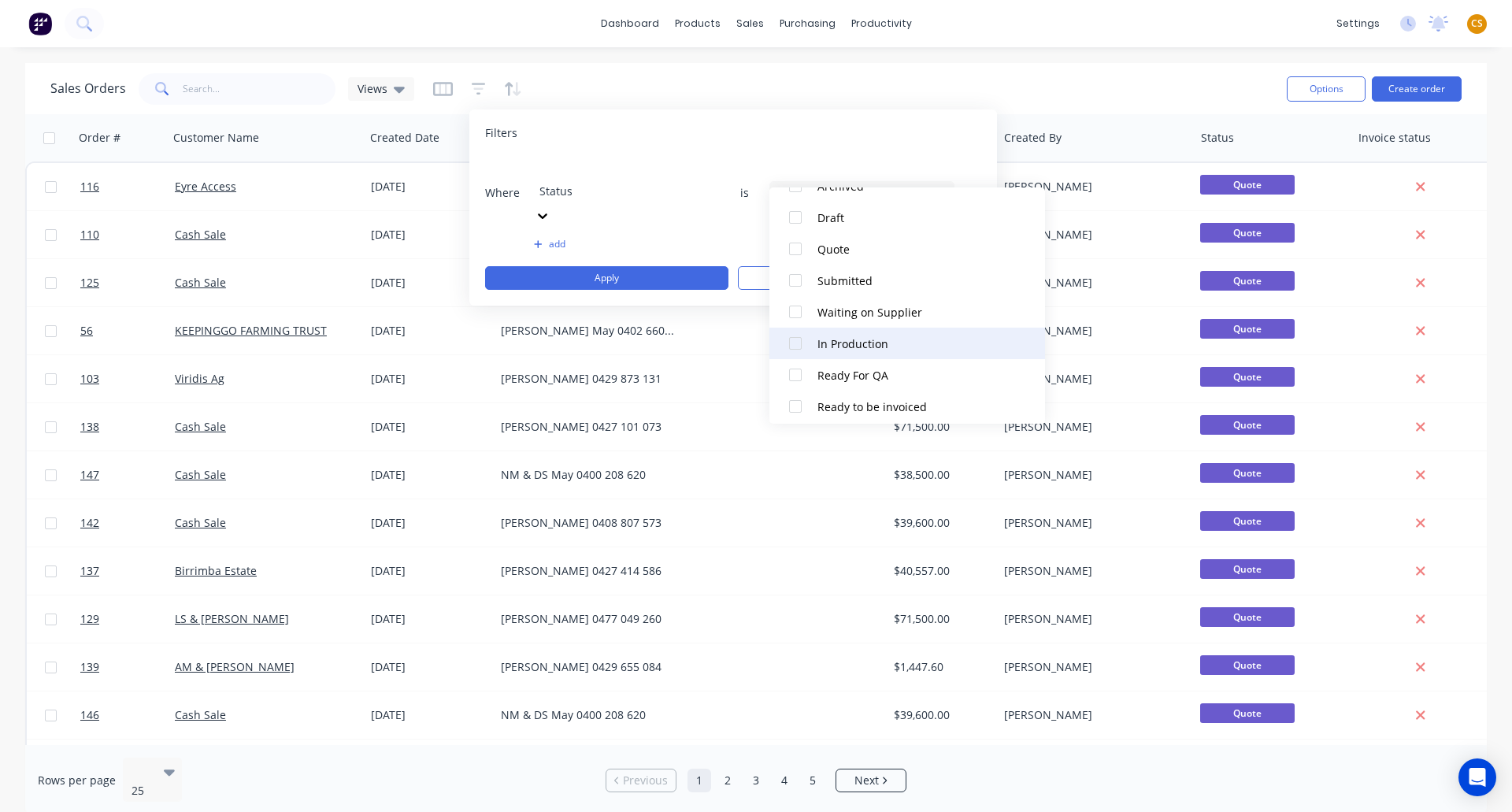
click at [794, 343] on div at bounding box center [795, 343] width 31 height 31
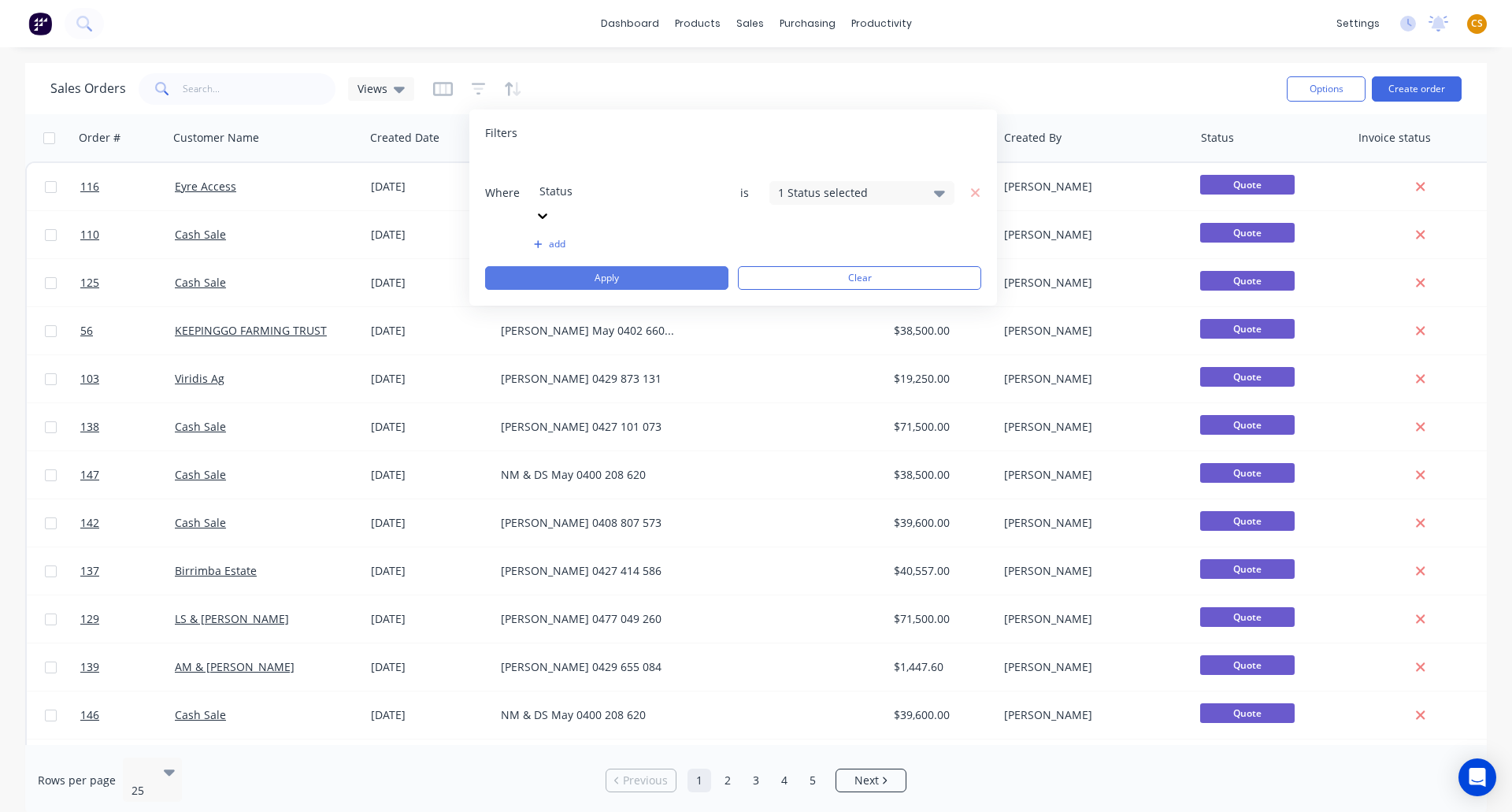
click at [686, 266] on button "Apply" at bounding box center [607, 278] width 244 height 24
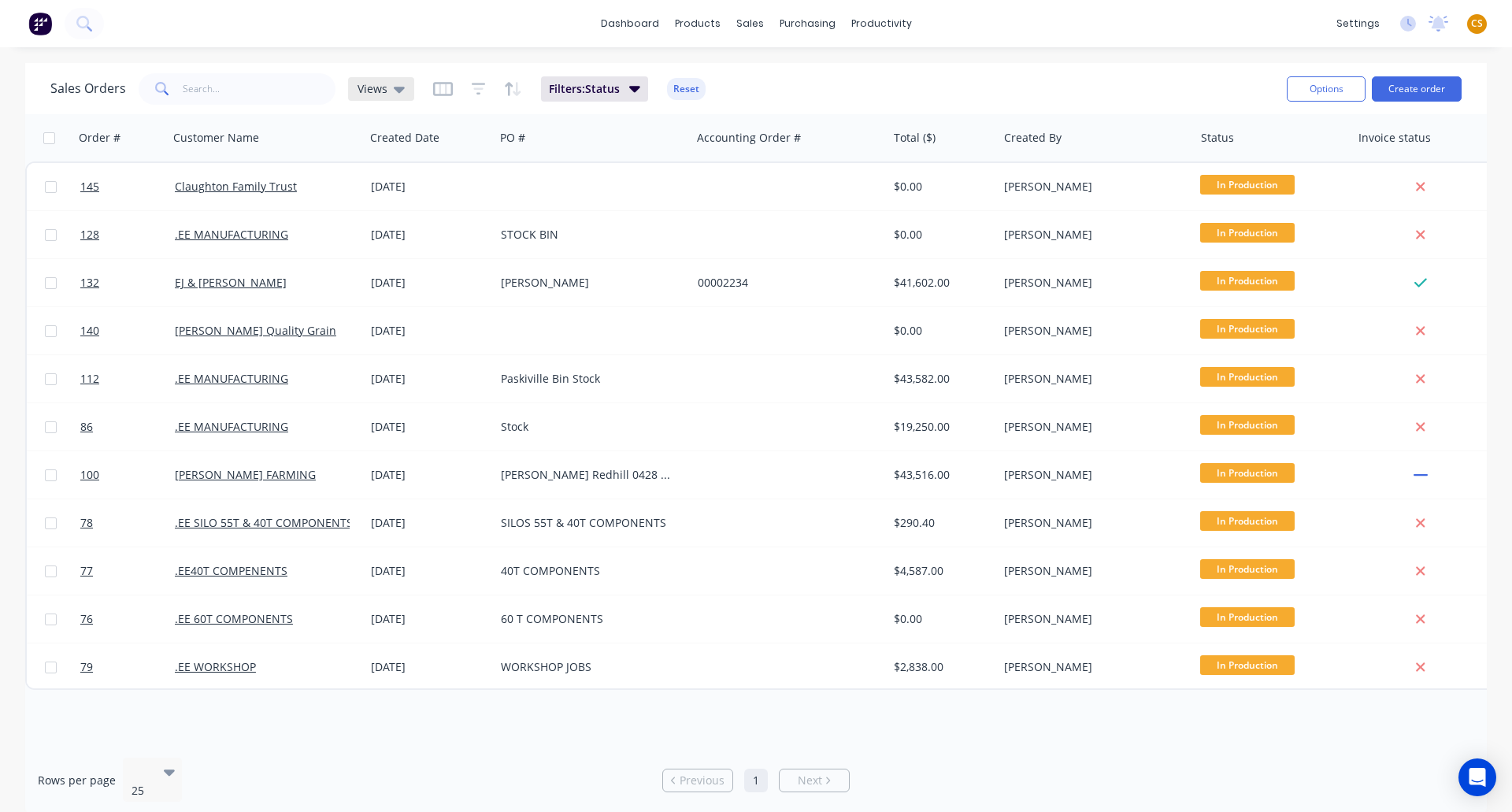
click at [399, 85] on icon at bounding box center [399, 89] width 11 height 17
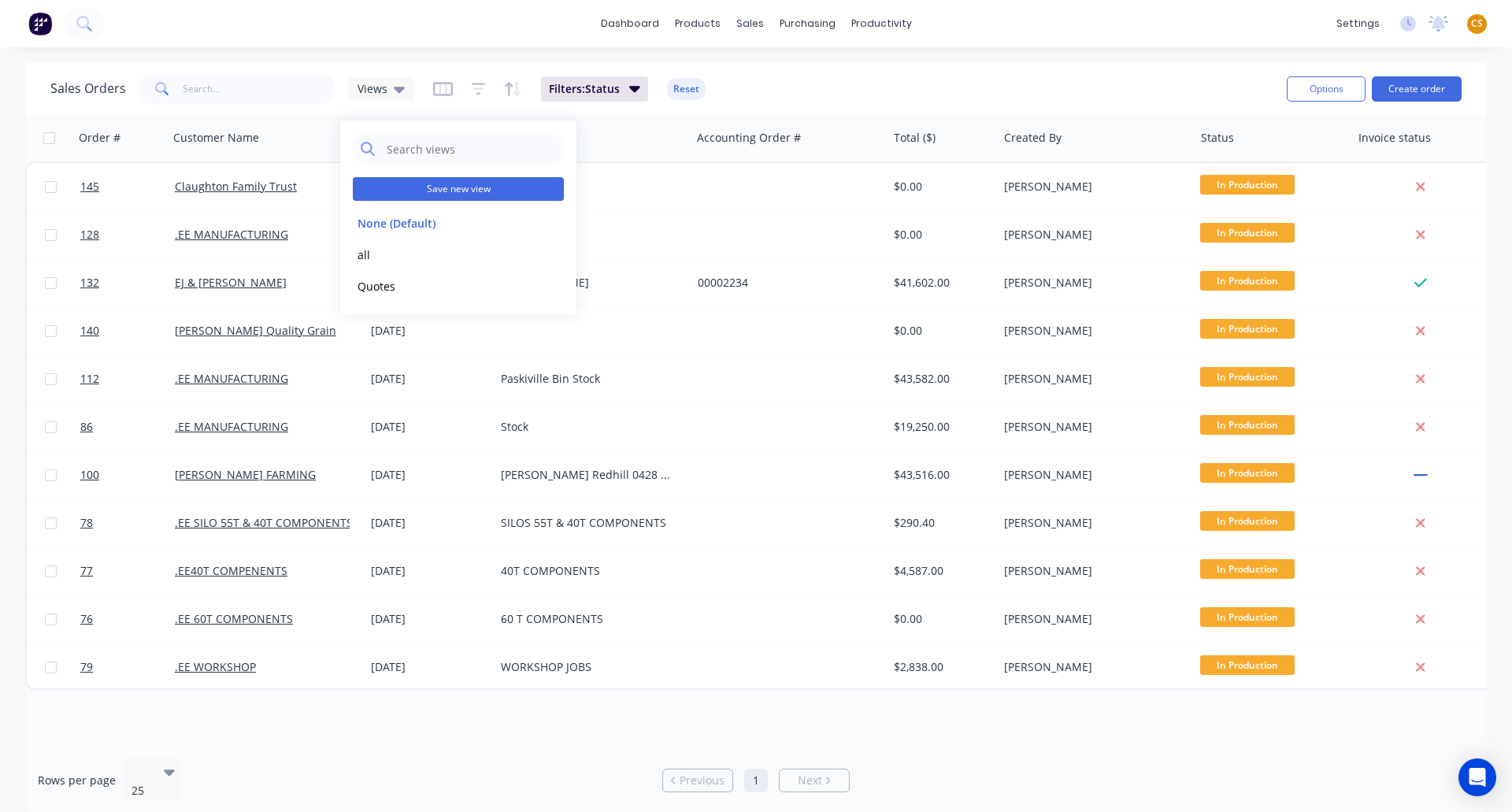
drag, startPoint x: 419, startPoint y: 190, endPoint x: 472, endPoint y: 189, distance: 53.0
click at [419, 189] on button "Save new view" at bounding box center [458, 189] width 211 height 24
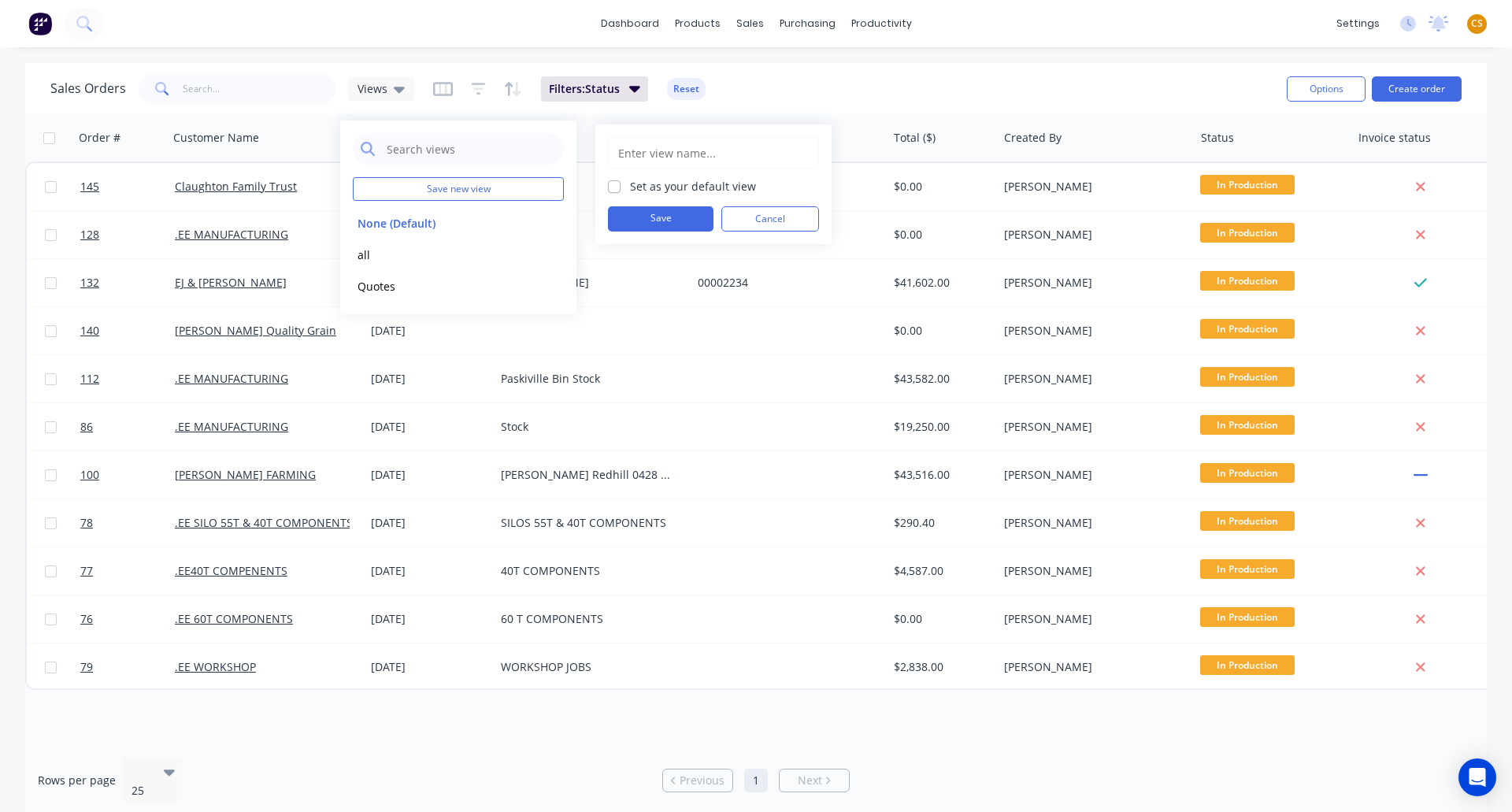
click at [644, 146] on input "text" at bounding box center [713, 152] width 194 height 30
type input "In production"
click at [643, 222] on button "Save" at bounding box center [661, 219] width 106 height 25
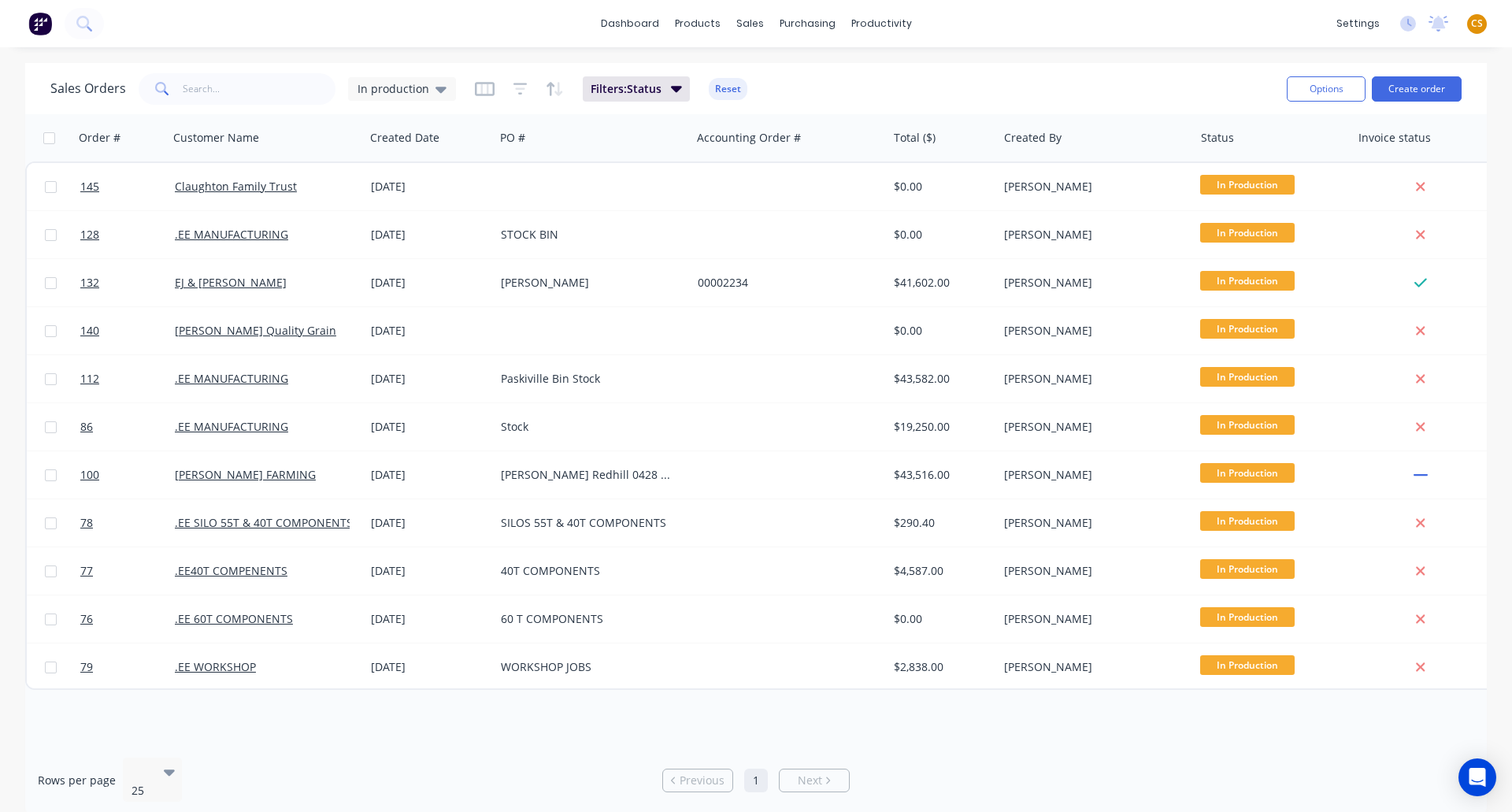
click at [998, 82] on div "Sales Orders In production Filters: Status Reset" at bounding box center [663, 89] width 1224 height 39
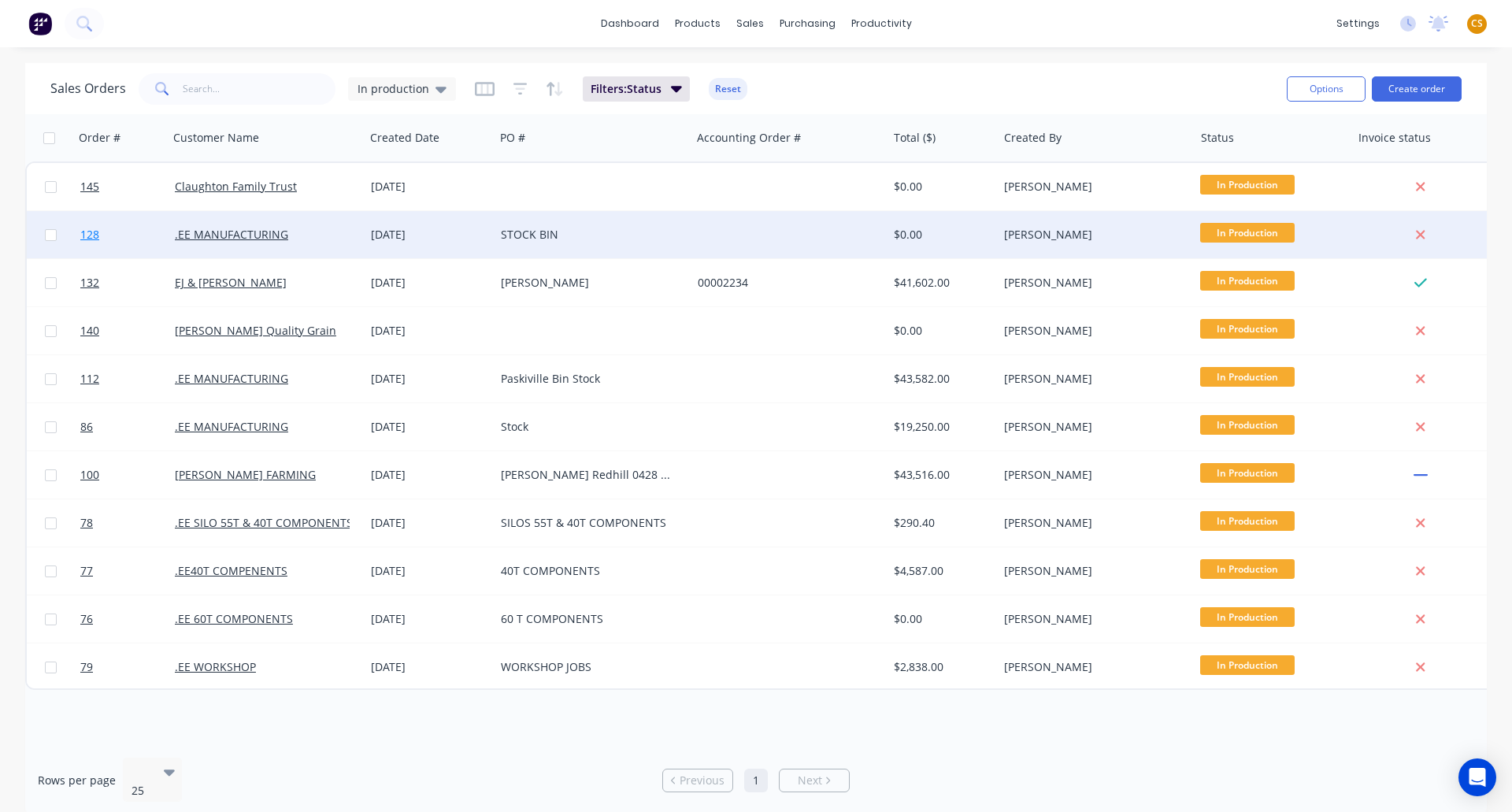
click at [85, 234] on span "128" at bounding box center [90, 234] width 19 height 16
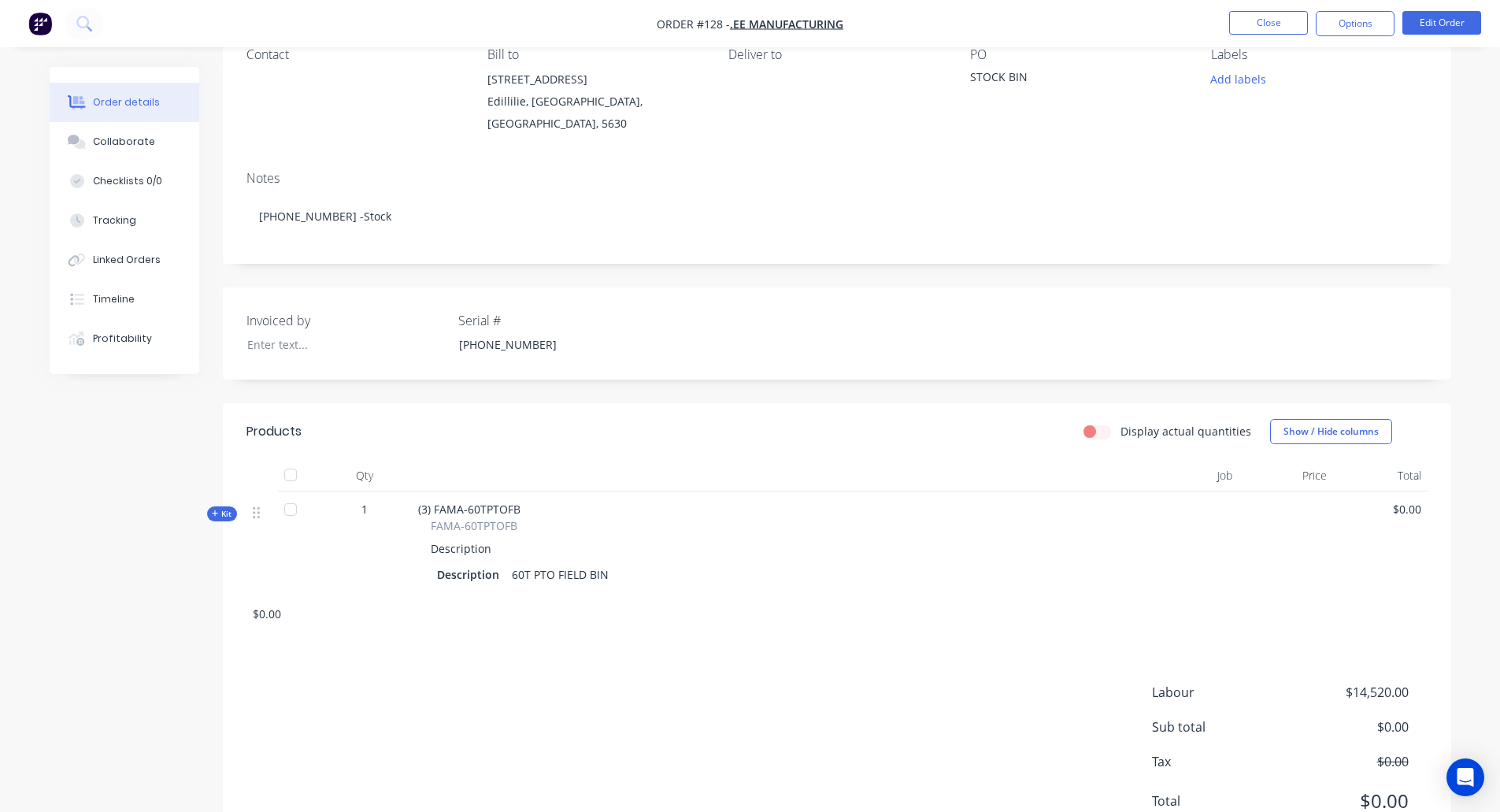
scroll to position [200, 0]
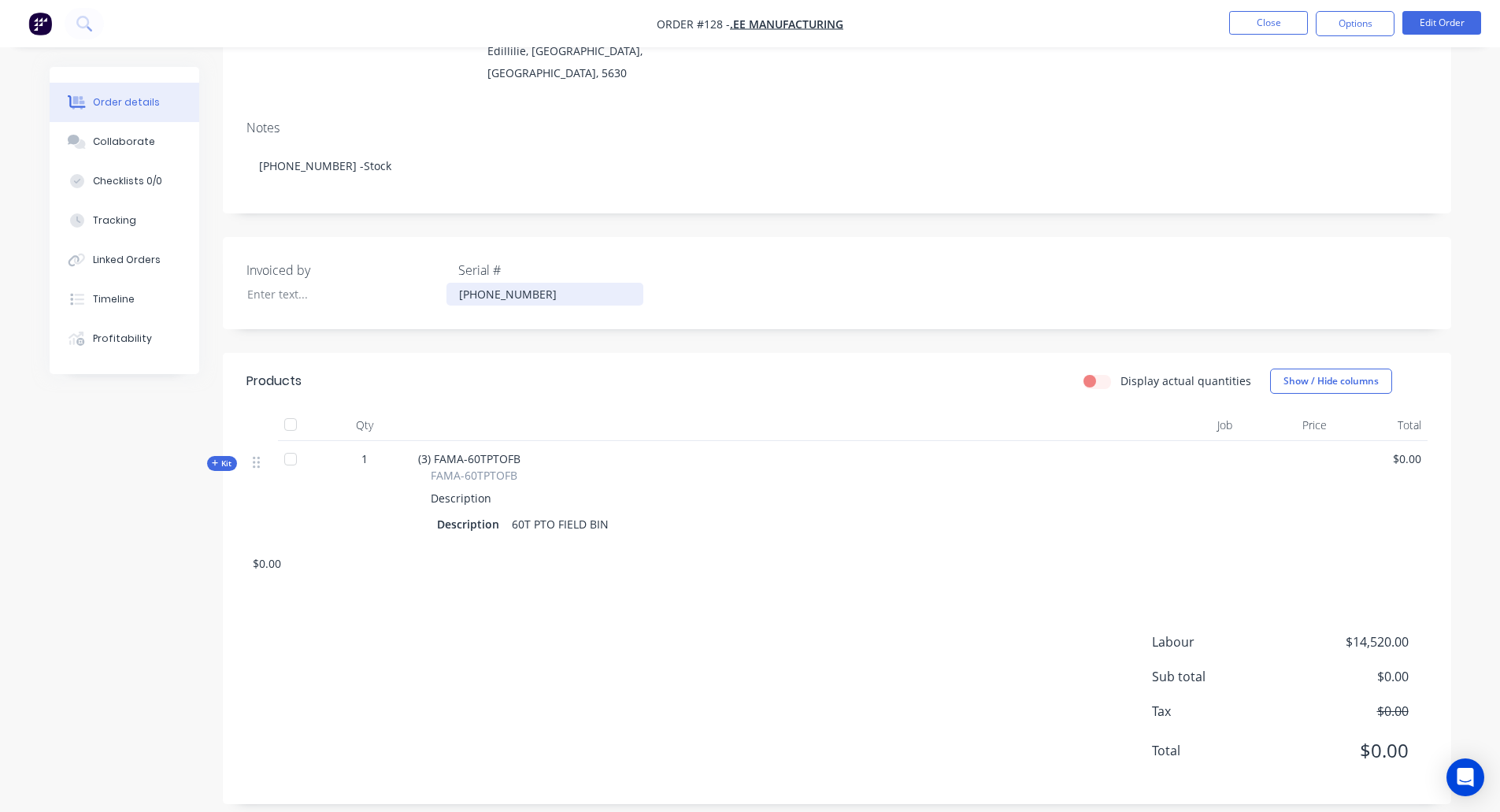
click at [499, 283] on div "25-600-18" at bounding box center [545, 294] width 197 height 23
click at [516, 283] on div "25-600-18" at bounding box center [545, 294] width 197 height 23
click at [92, 449] on div "Created by Ben Created 26/08/25 Required 26/08/25 Assigned to Add team member I…" at bounding box center [750, 347] width 1402 height 962
click at [1280, 25] on button "Close" at bounding box center [1268, 23] width 79 height 24
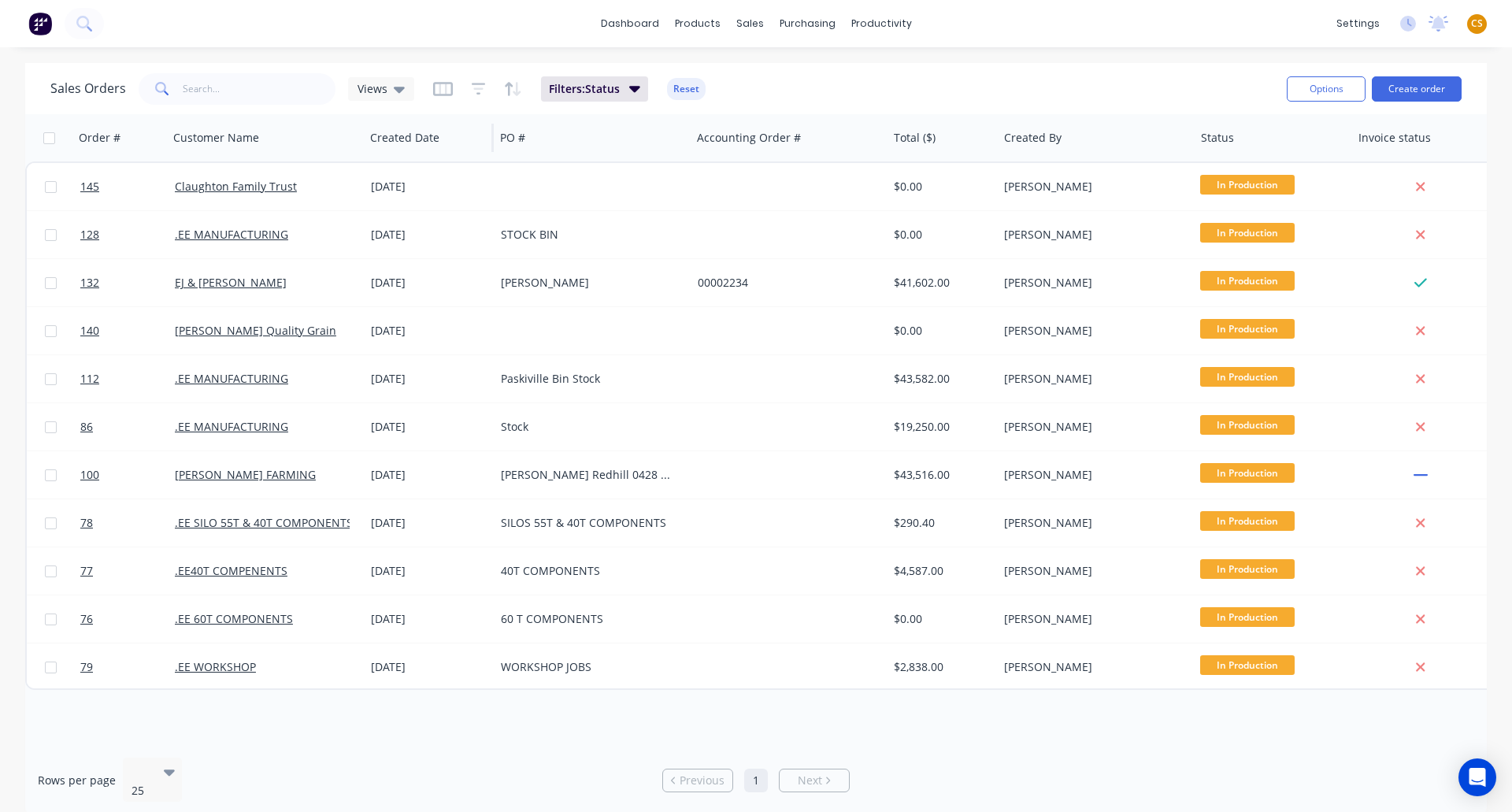
drag, startPoint x: 437, startPoint y: 87, endPoint x: 467, endPoint y: 158, distance: 77.1
click at [438, 87] on icon "button" at bounding box center [442, 89] width 8 height 10
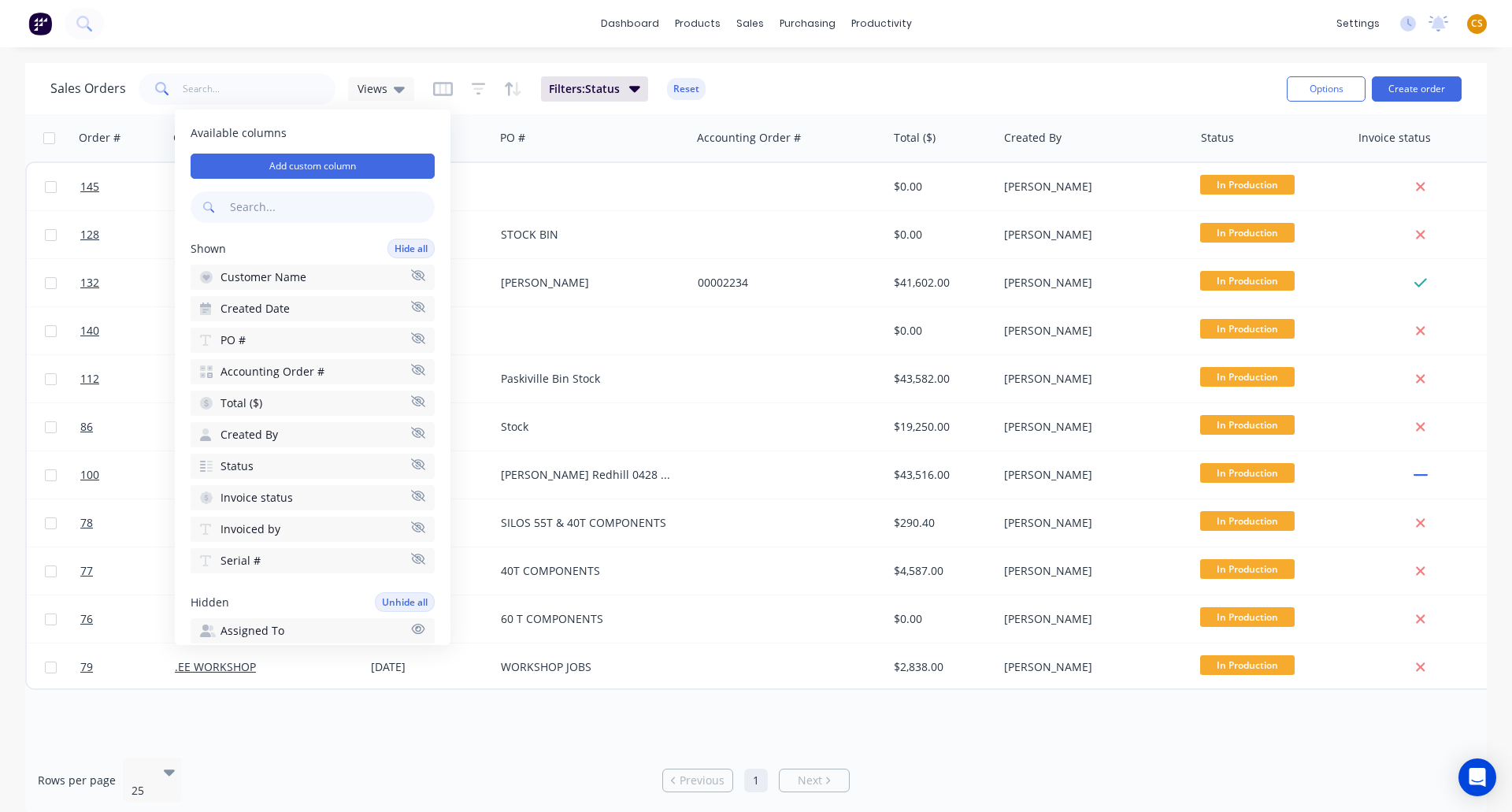
click at [261, 206] on input "text" at bounding box center [331, 206] width 208 height 31
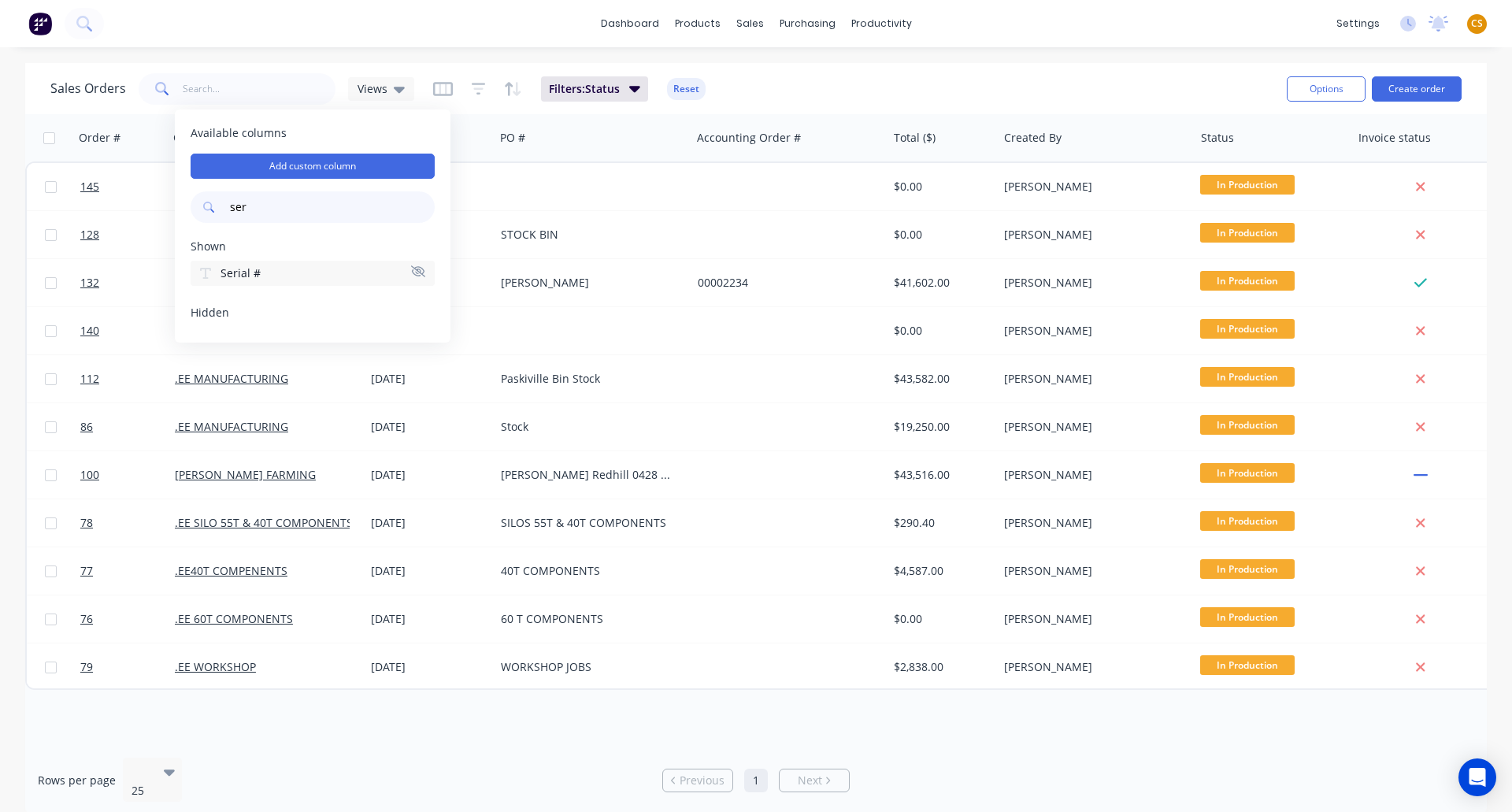
type input "ser"
click at [260, 278] on button "Serial #" at bounding box center [312, 273] width 245 height 25
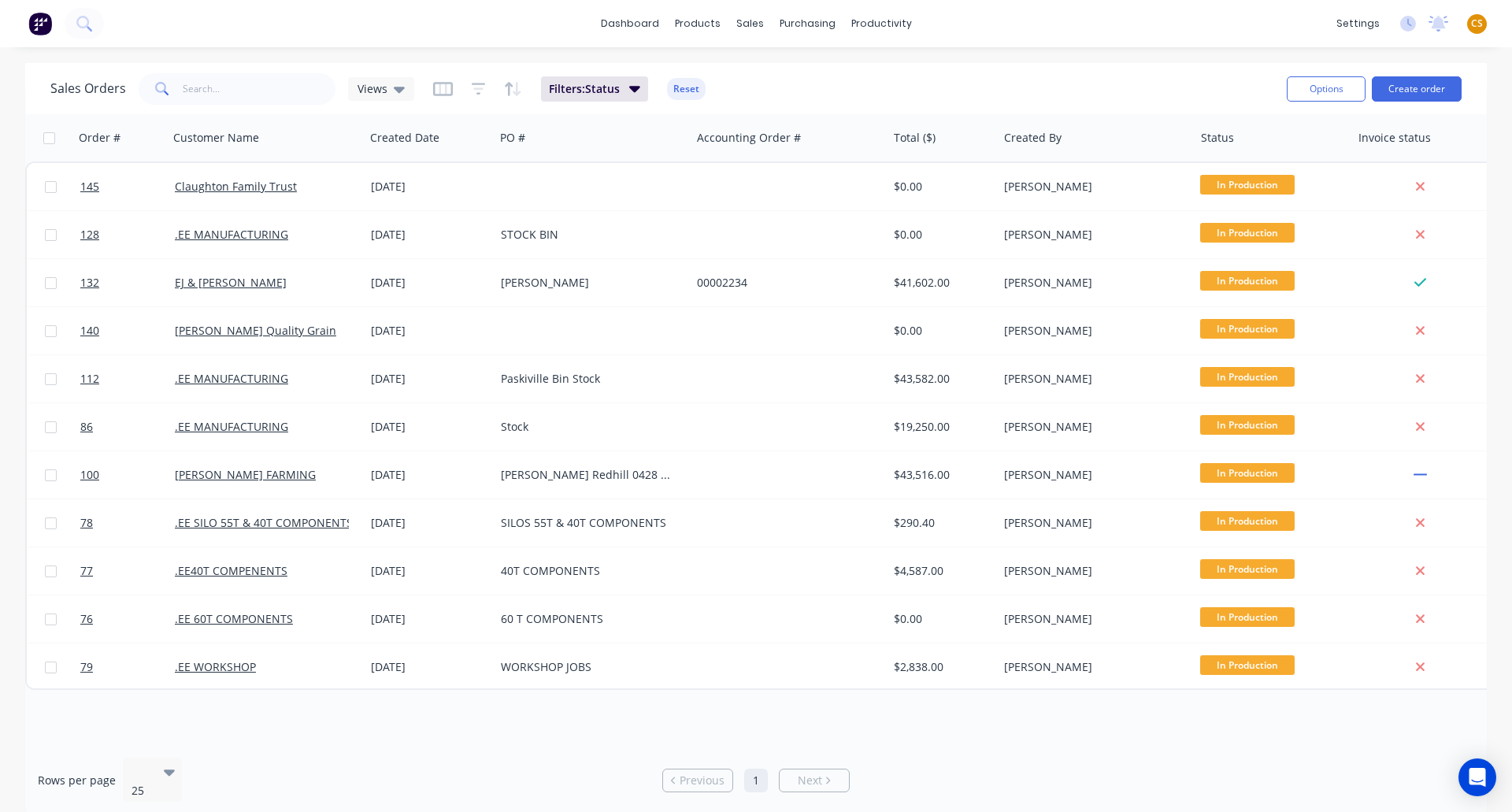
click at [829, 86] on div "Sales Orders Views Filters: Status Reset" at bounding box center [663, 89] width 1224 height 39
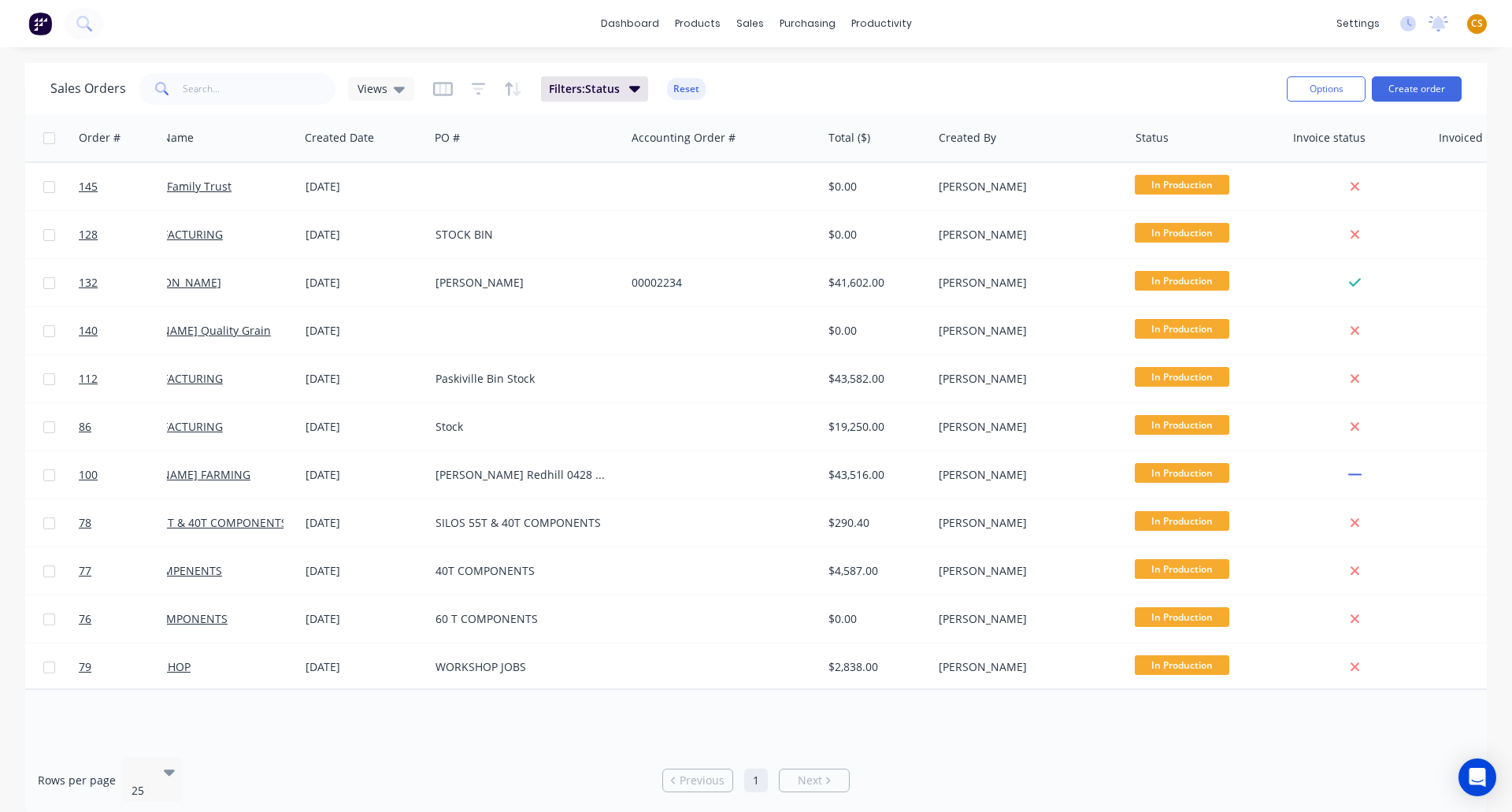
scroll to position [0, 145]
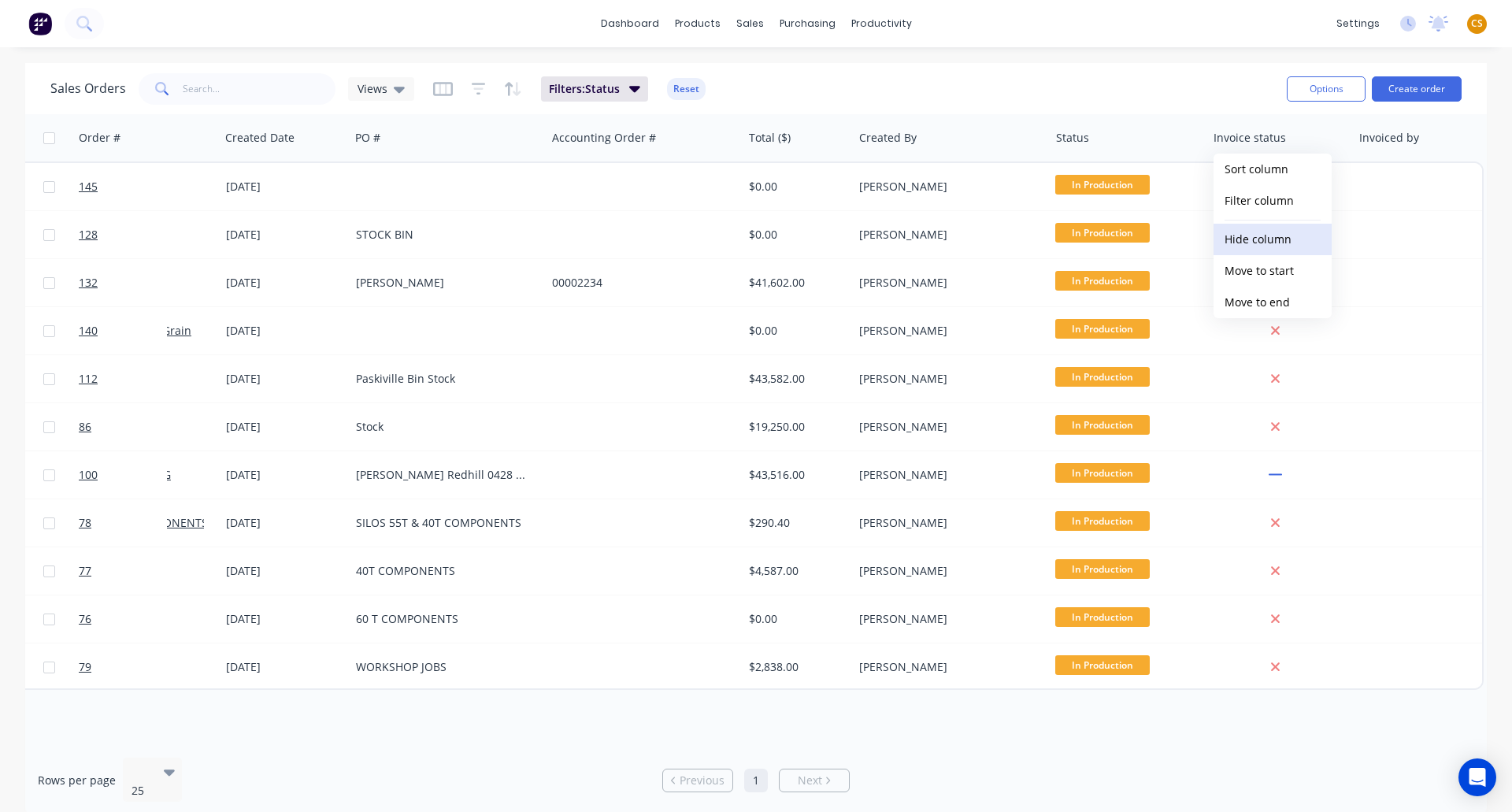
click at [1252, 244] on button "Hide column" at bounding box center [1273, 239] width 118 height 31
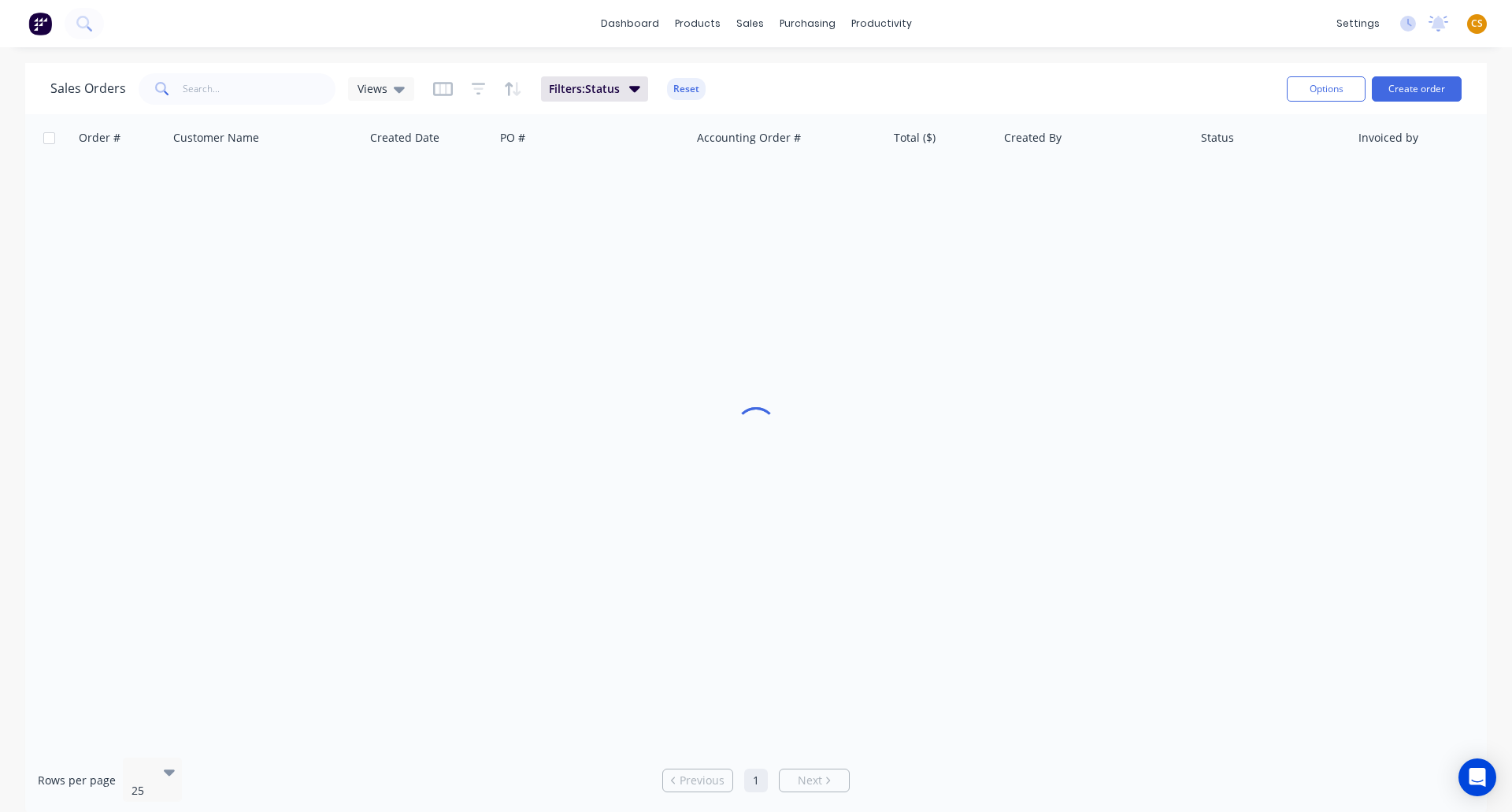
scroll to position [0, 0]
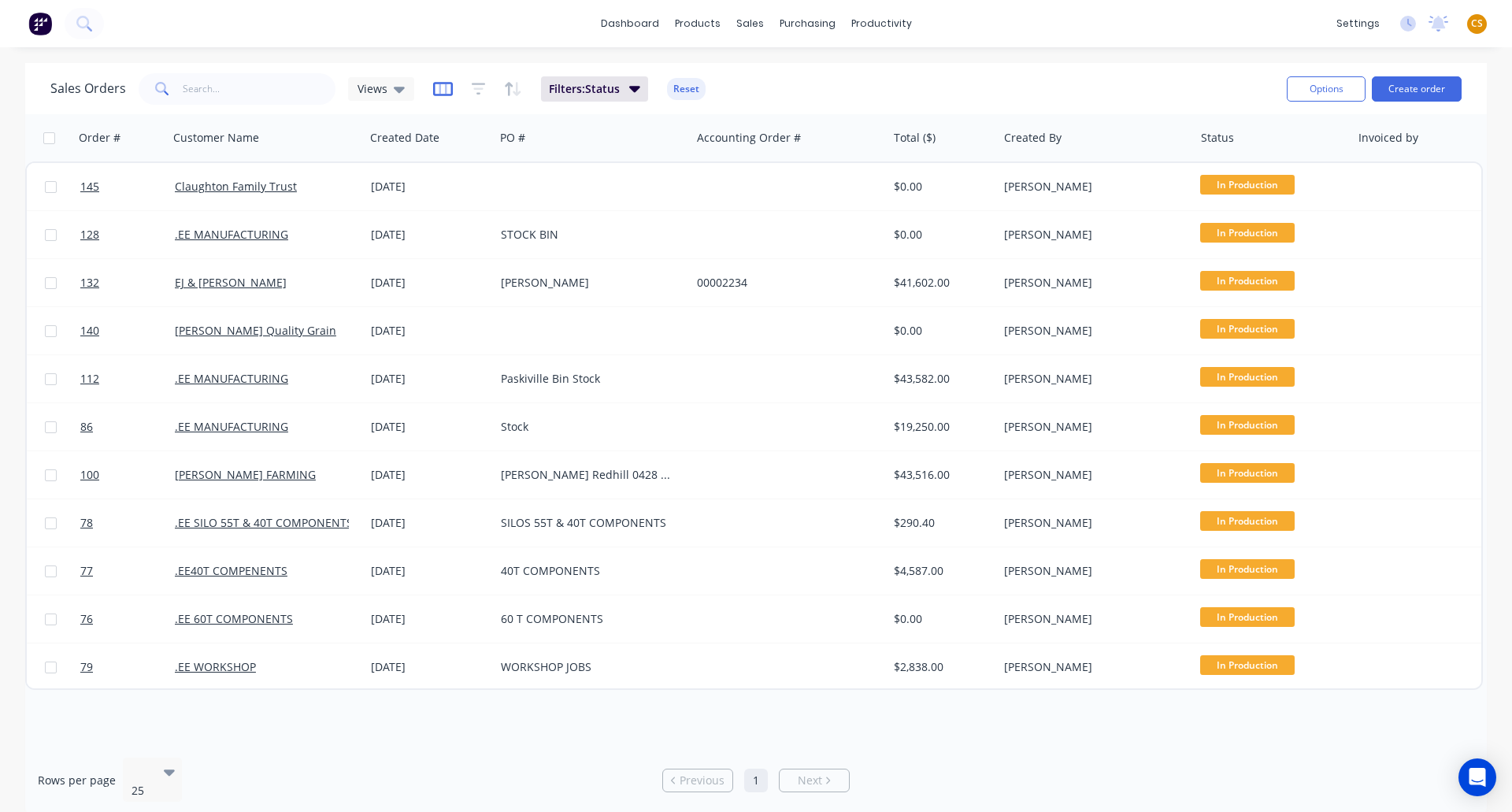
click at [436, 93] on icon "button" at bounding box center [443, 89] width 19 height 16
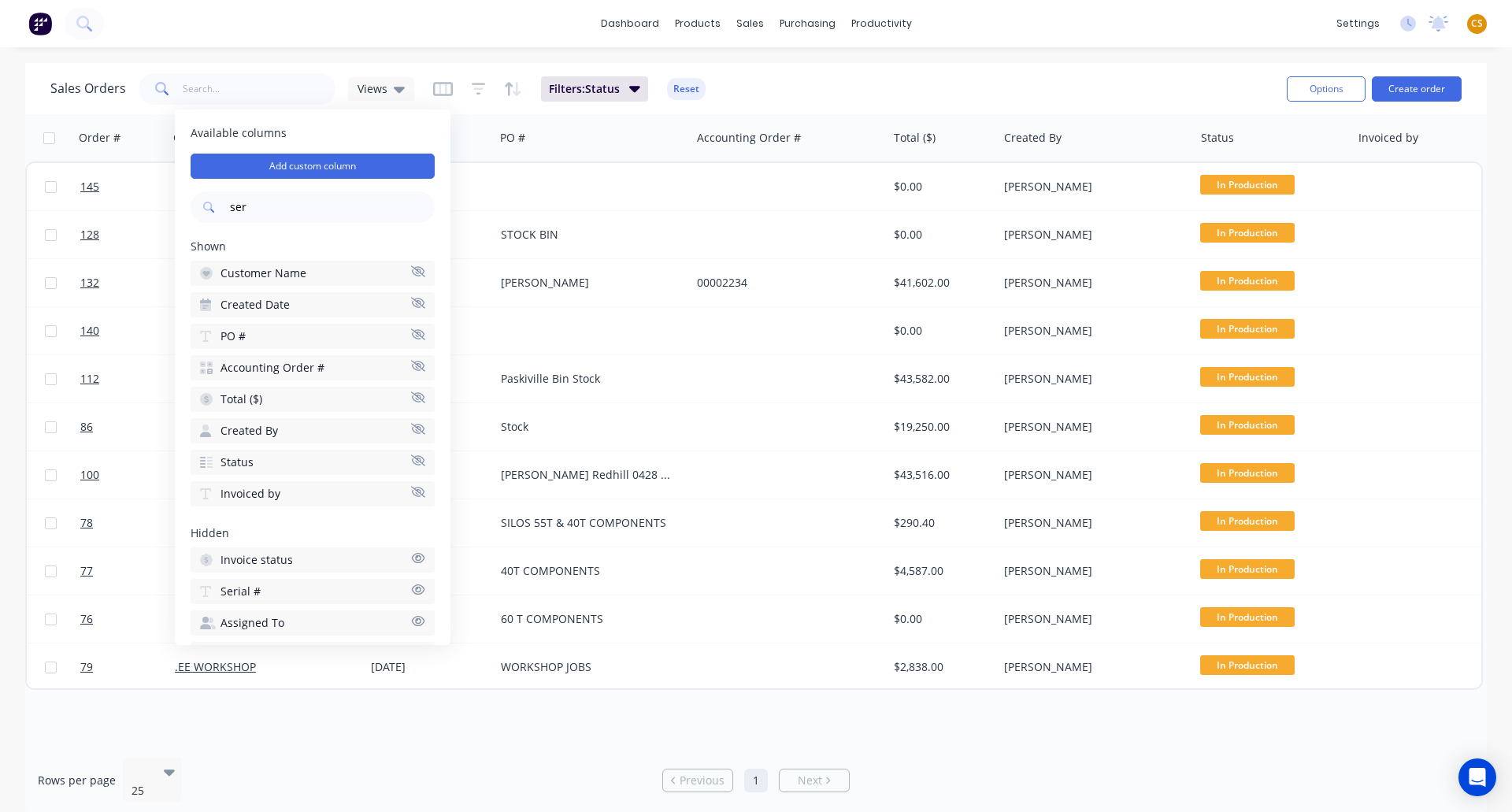
click at [255, 206] on input "ser" at bounding box center [331, 206] width 208 height 31
click at [411, 586] on icon "button" at bounding box center [418, 590] width 14 height 12
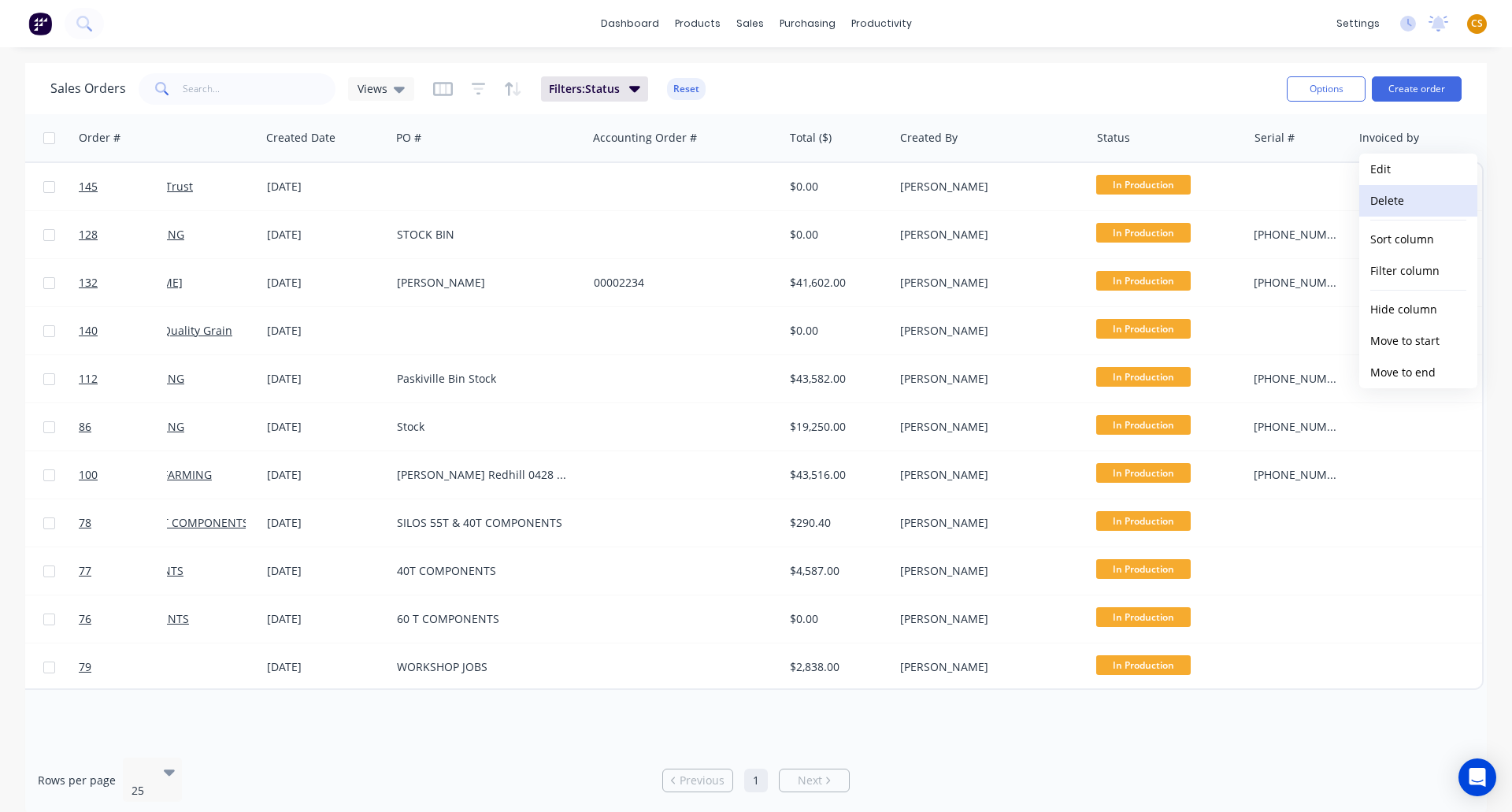
click at [1400, 206] on button "Delete" at bounding box center [1419, 200] width 118 height 31
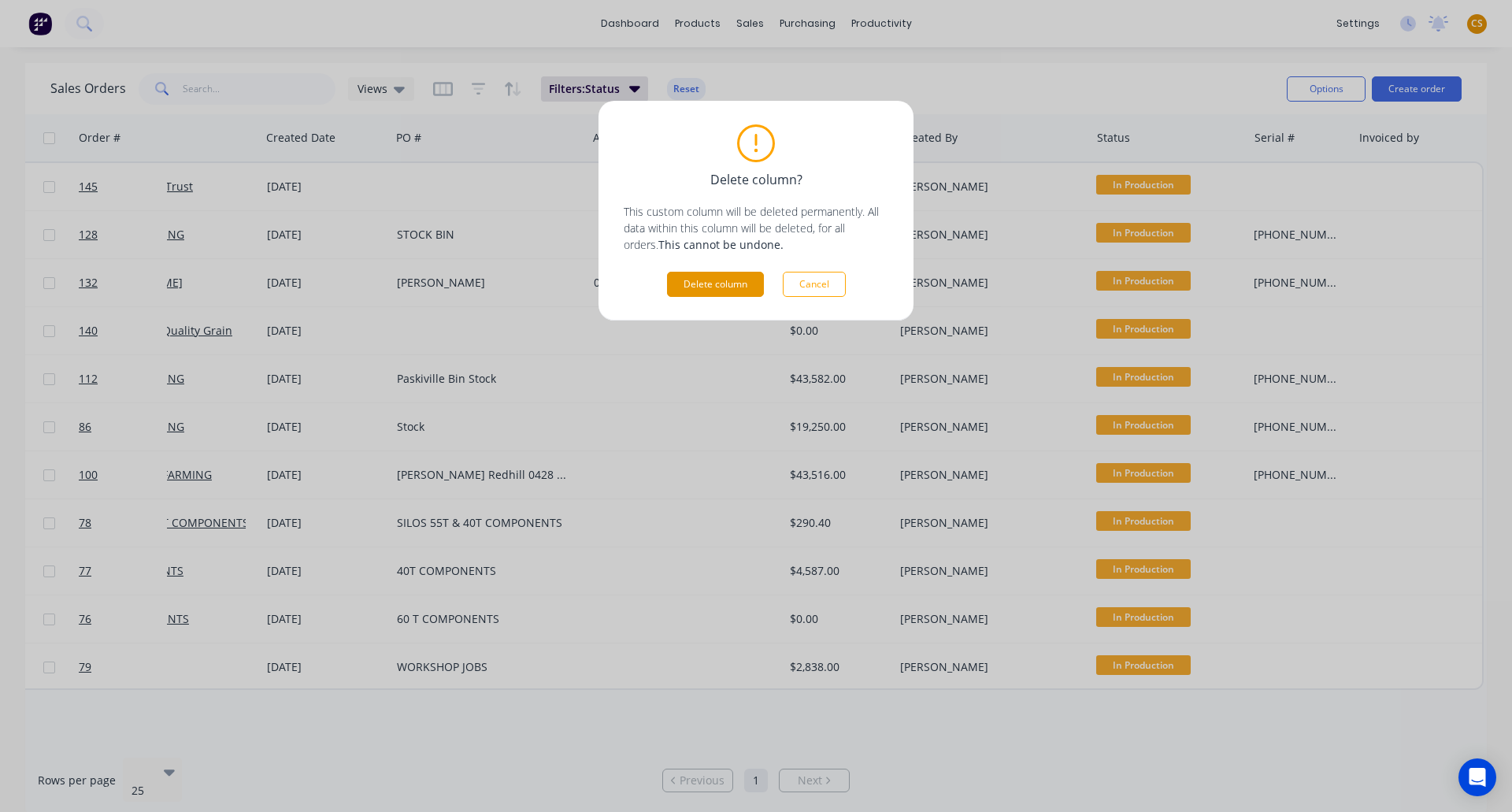
click at [727, 290] on button "Delete column" at bounding box center [715, 284] width 96 height 25
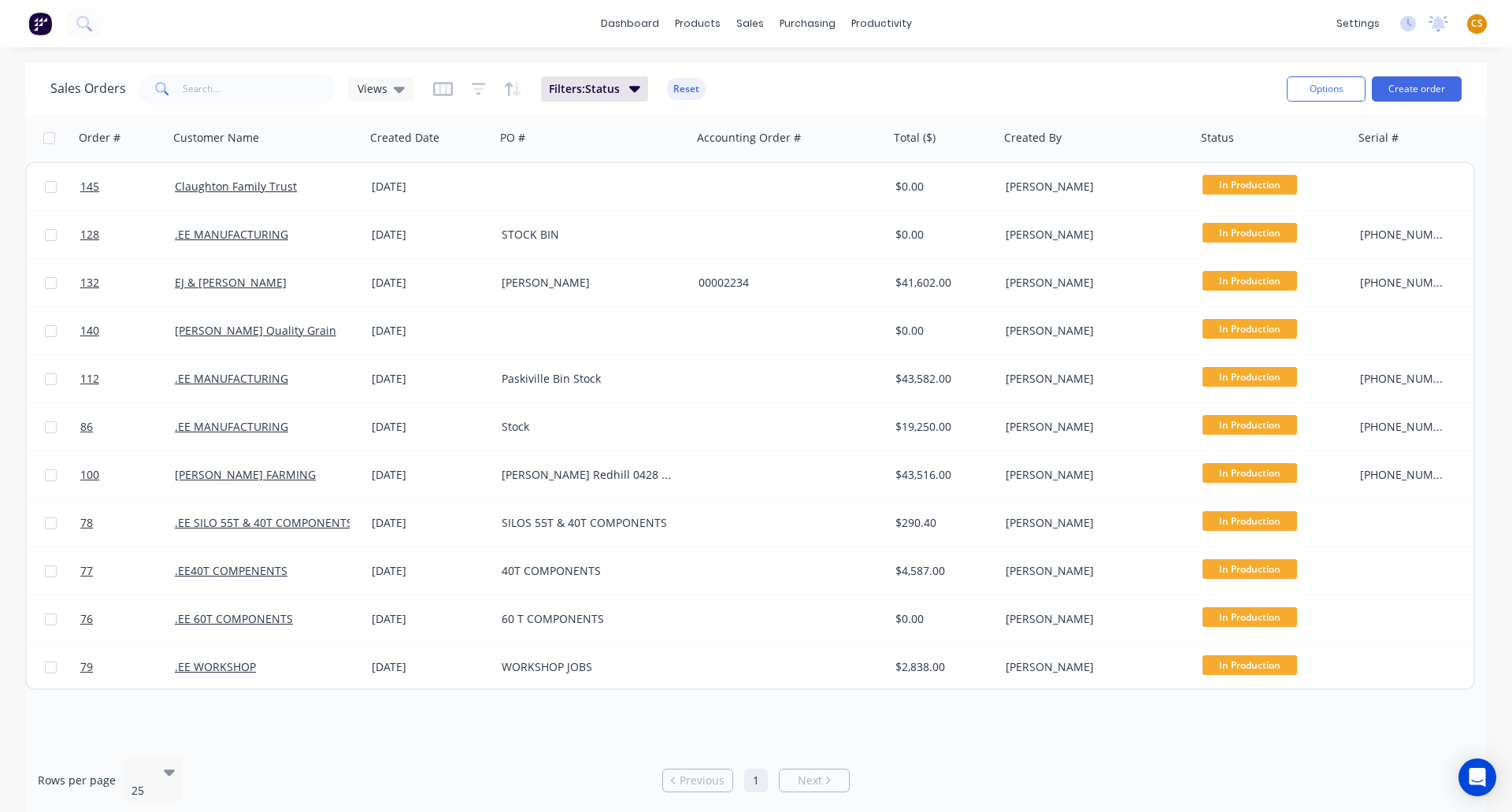
scroll to position [0, 0]
click at [371, 91] on span "Views" at bounding box center [372, 89] width 30 height 17
click at [557, 286] on button "edit" at bounding box center [550, 287] width 20 height 17
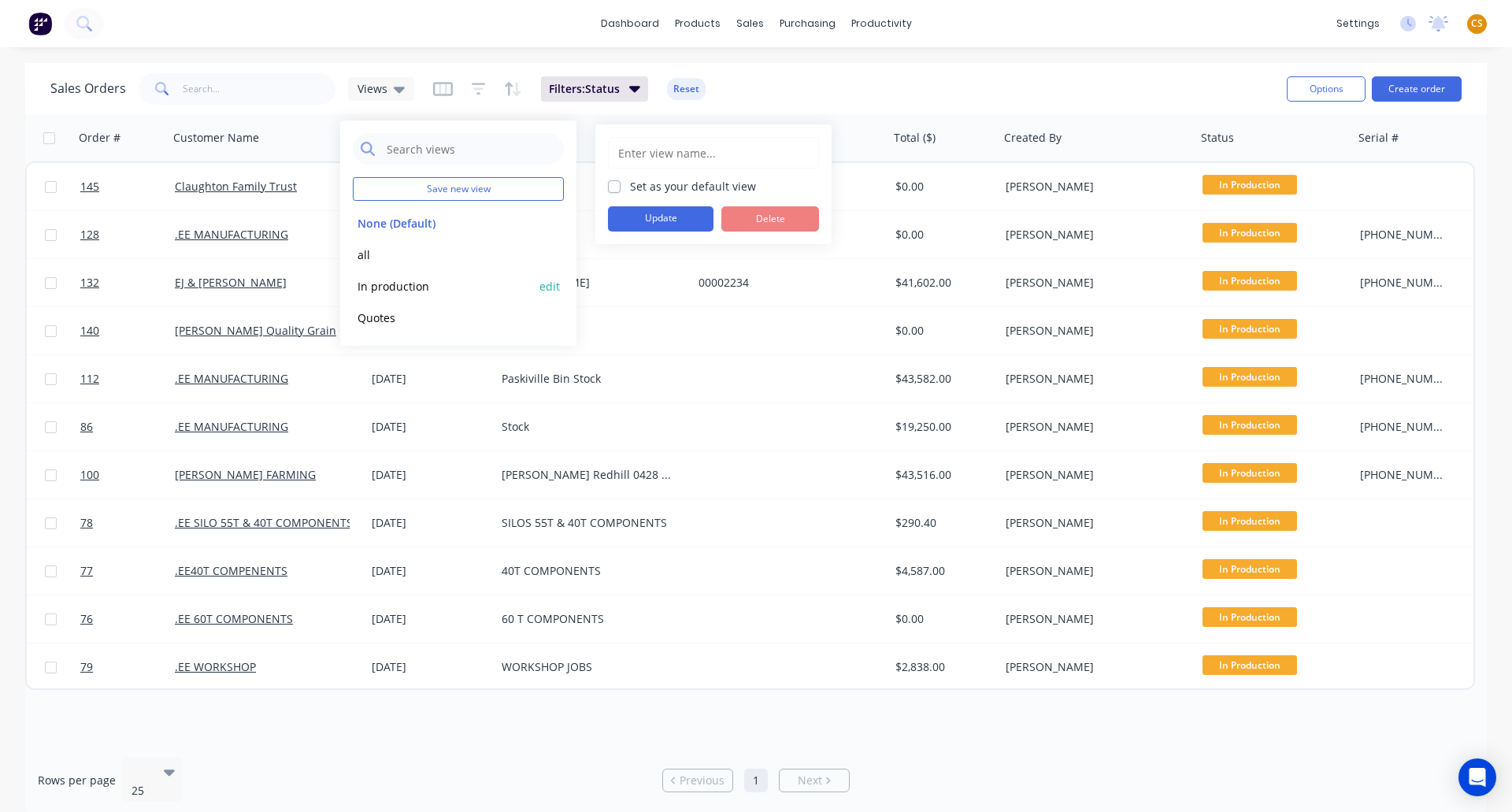
type input "In production"
click at [654, 222] on button "Update" at bounding box center [661, 219] width 106 height 25
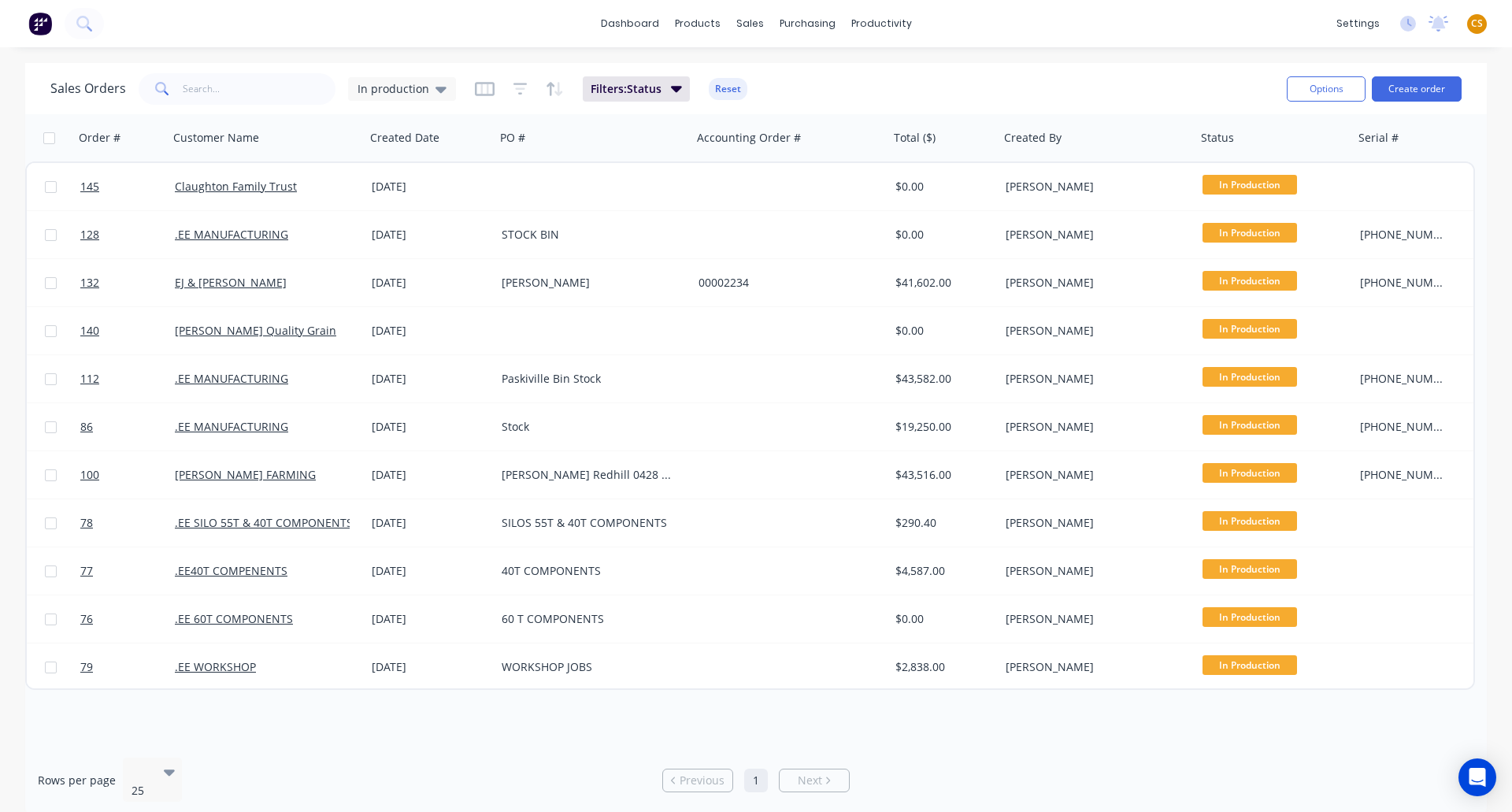
click at [1199, 34] on div "dashboard products sales purchasing productivity dashboard products Product Cat…" at bounding box center [756, 24] width 1512 height 47
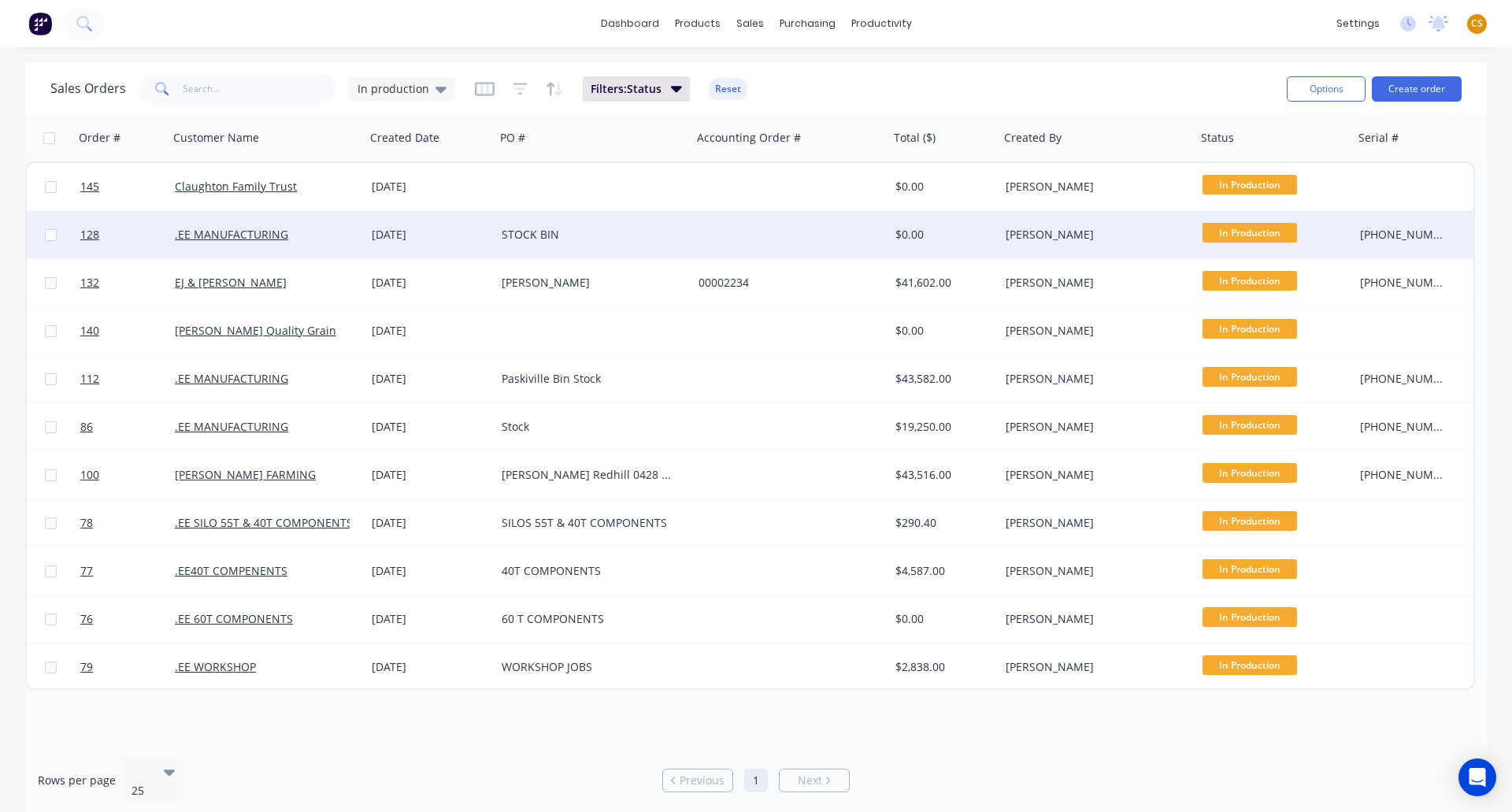
click at [1424, 236] on div "25-600-17" at bounding box center [1404, 234] width 87 height 16
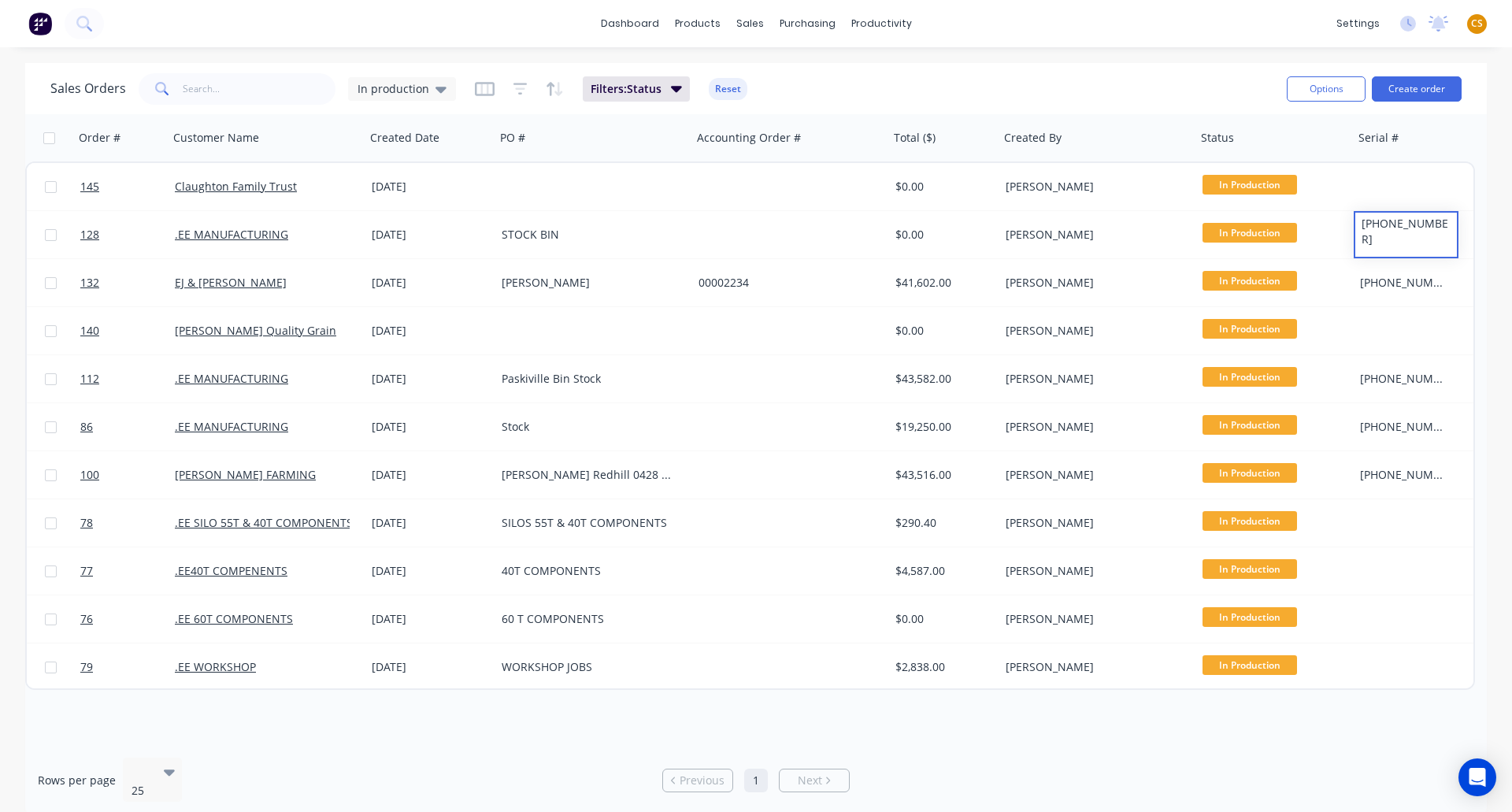
click at [1151, 88] on div "Sales Orders In production Filters: Status Reset" at bounding box center [663, 89] width 1224 height 39
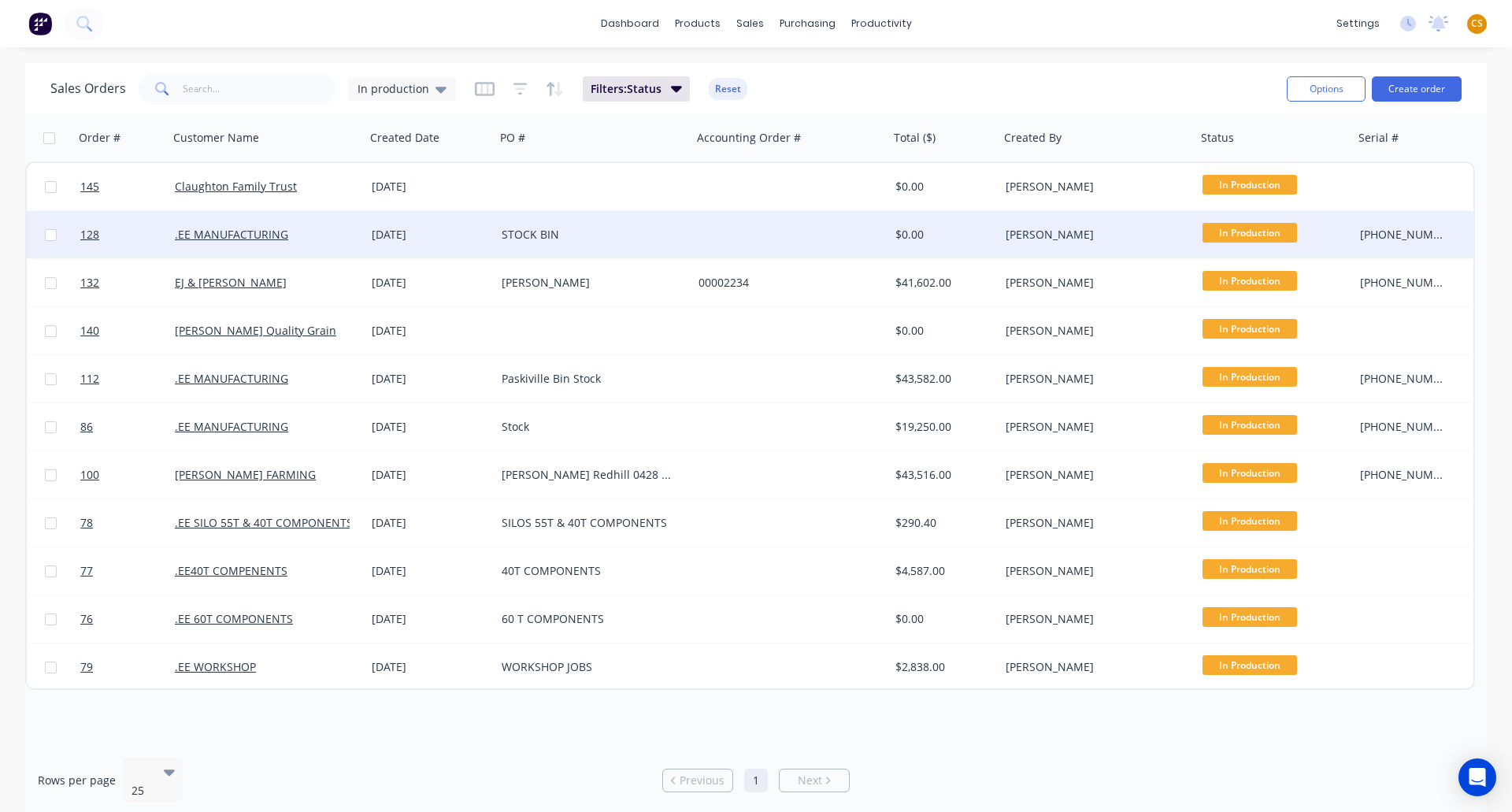
click at [1427, 230] on div "25-600-20" at bounding box center [1404, 234] width 87 height 16
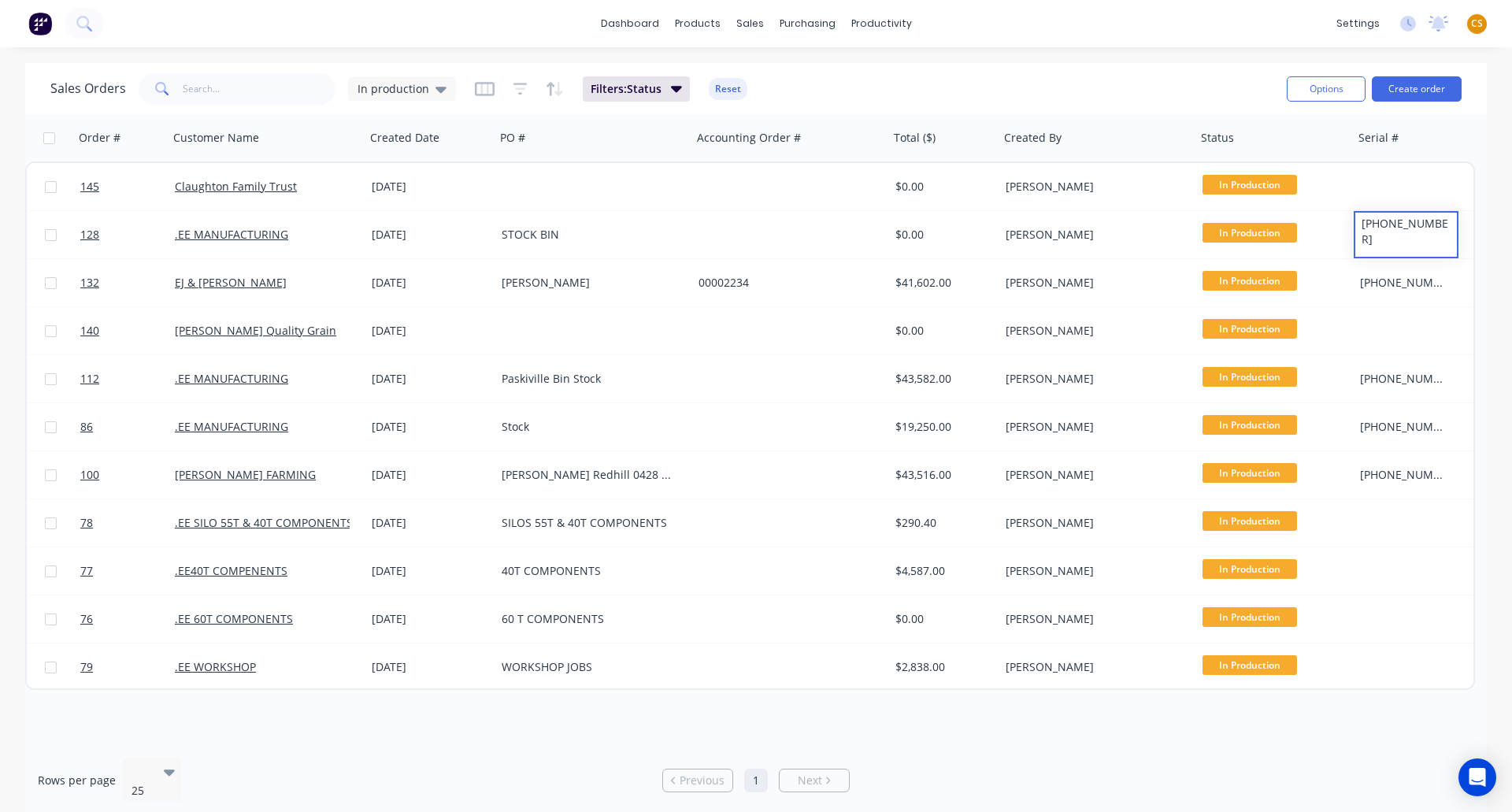
click at [1194, 89] on div "Sales Orders In production Filters: Status Reset" at bounding box center [663, 89] width 1224 height 39
click at [168, 768] on icon at bounding box center [169, 771] width 11 height 17
click at [438, 91] on icon at bounding box center [441, 89] width 11 height 6
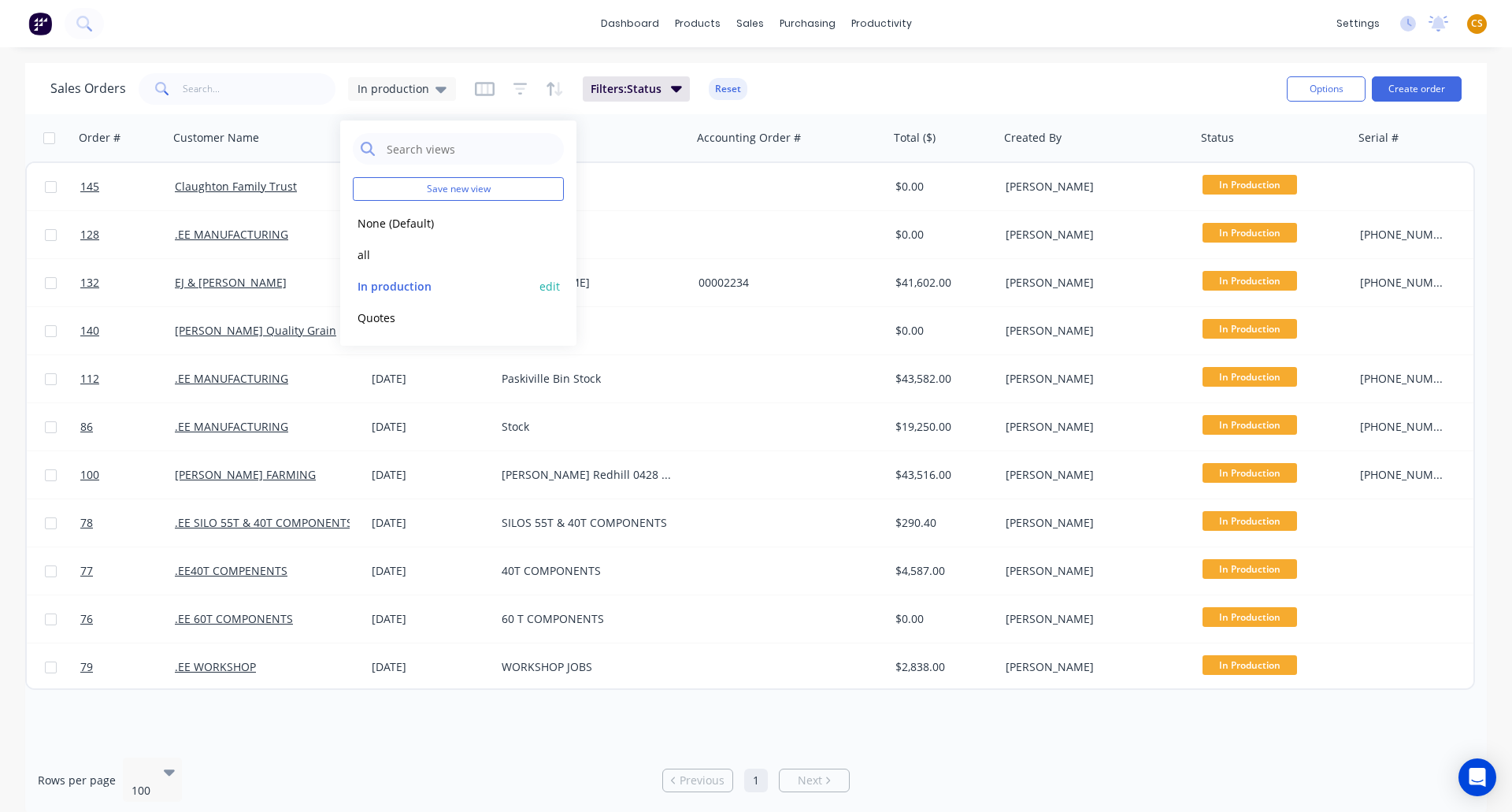
click at [544, 285] on button "edit" at bounding box center [550, 287] width 20 height 17
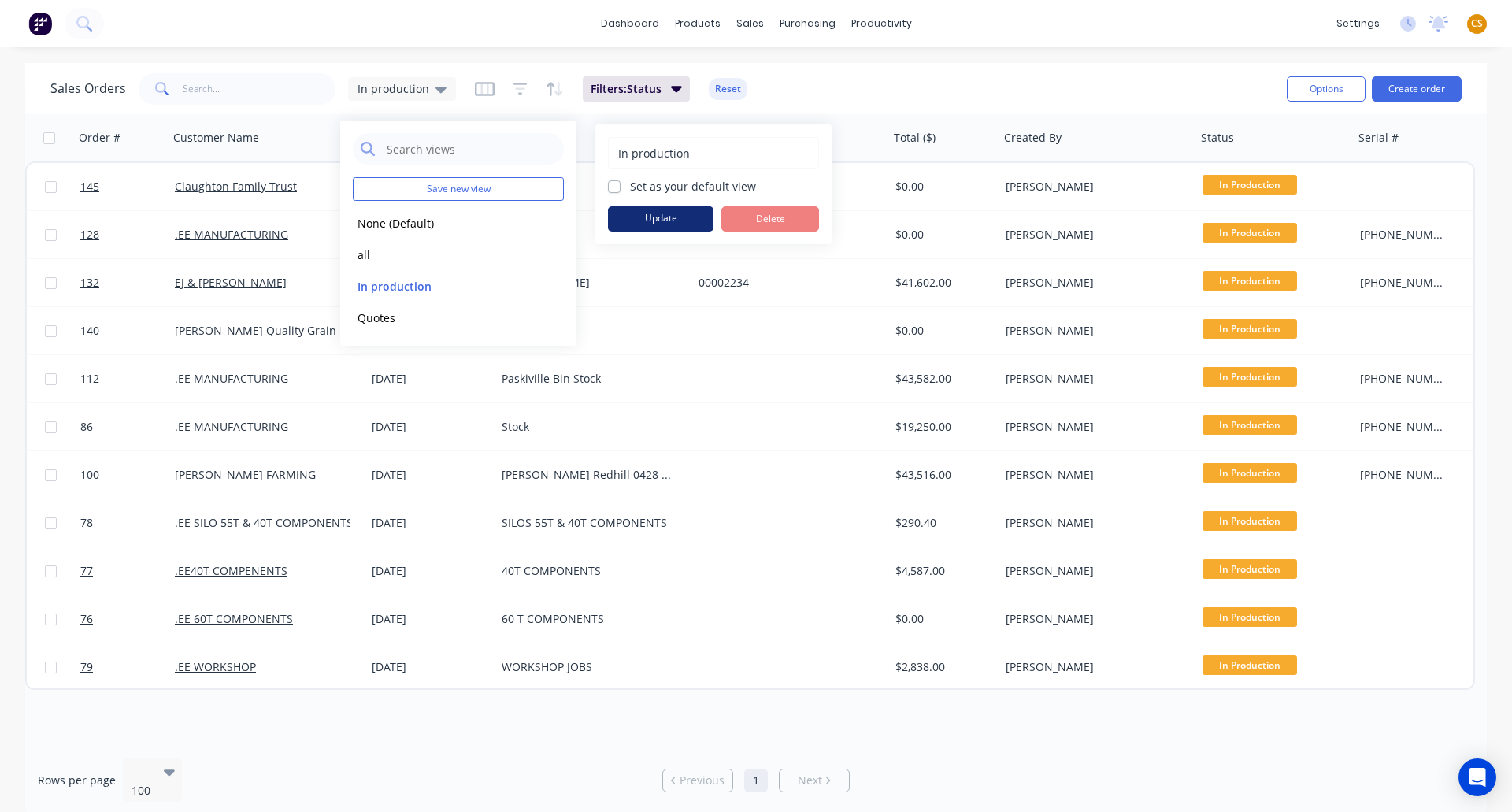
click at [646, 219] on button "Update" at bounding box center [661, 219] width 106 height 25
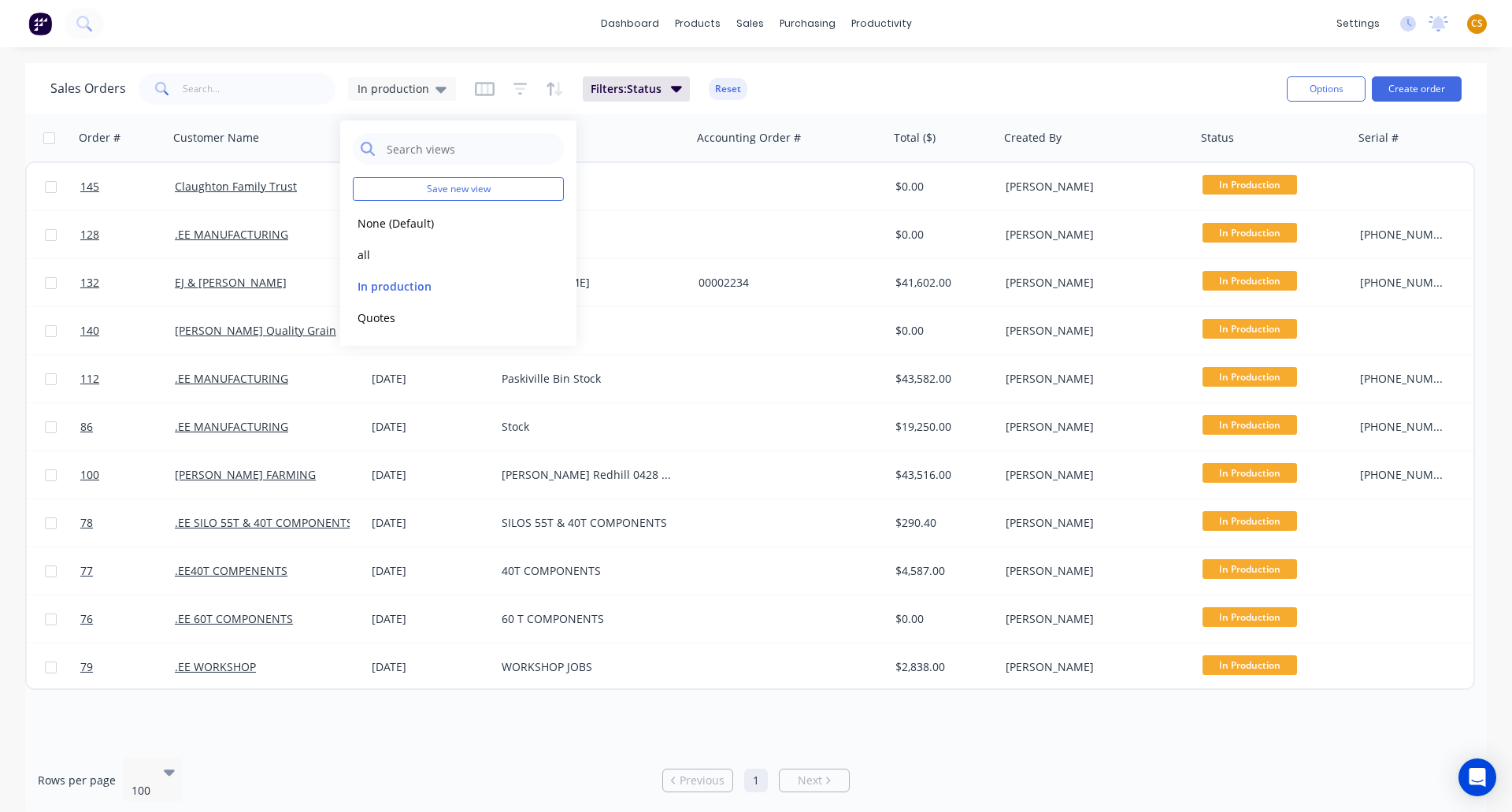
click at [1008, 19] on div "dashboard products sales purchasing productivity dashboard products Product Cat…" at bounding box center [756, 24] width 1512 height 47
click at [906, 69] on div "Sales Orders In production Filters: Status Reset Options Create order" at bounding box center [756, 88] width 1462 height 52
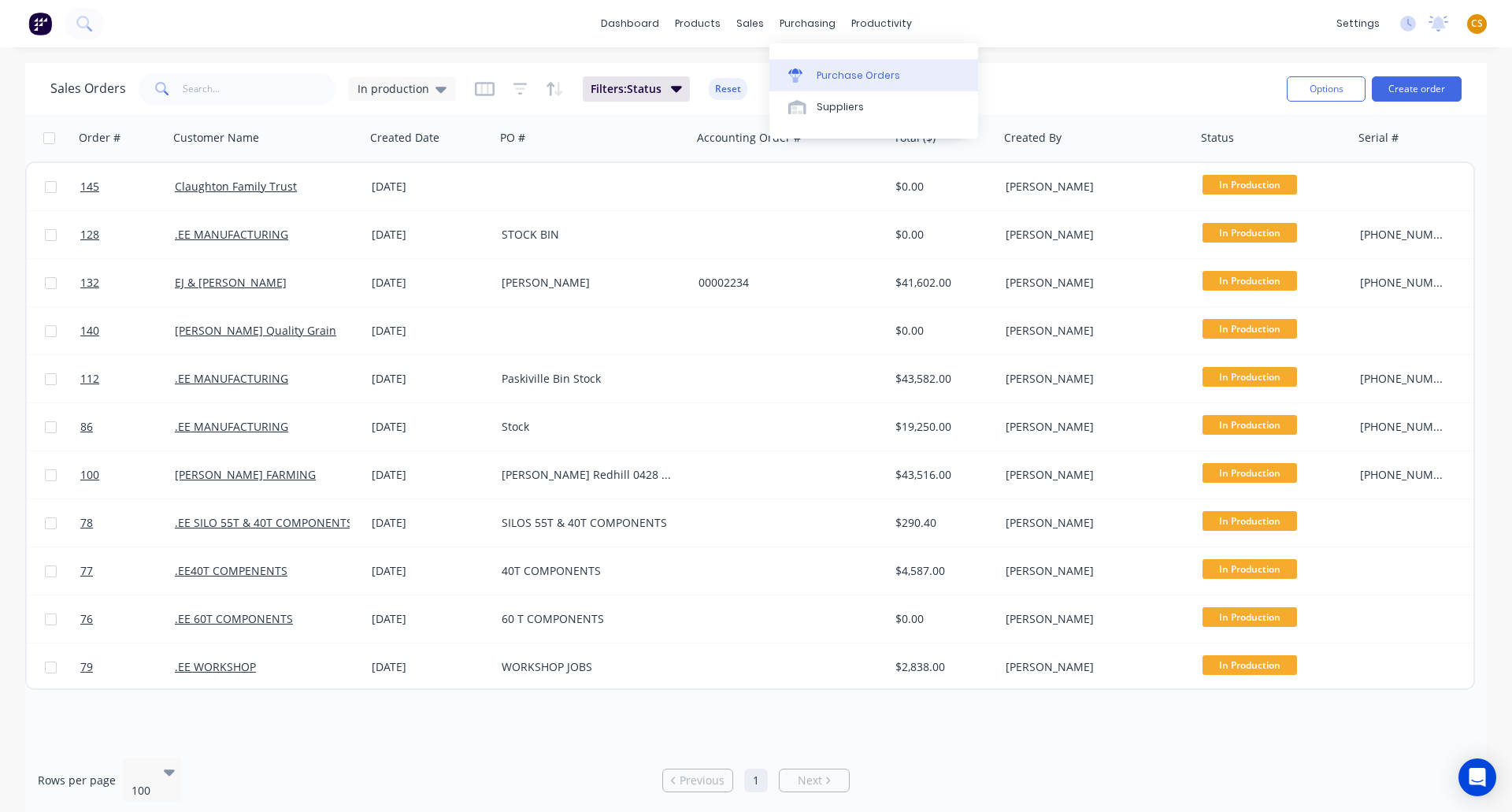
click at [831, 80] on div "Purchase Orders" at bounding box center [858, 75] width 84 height 14
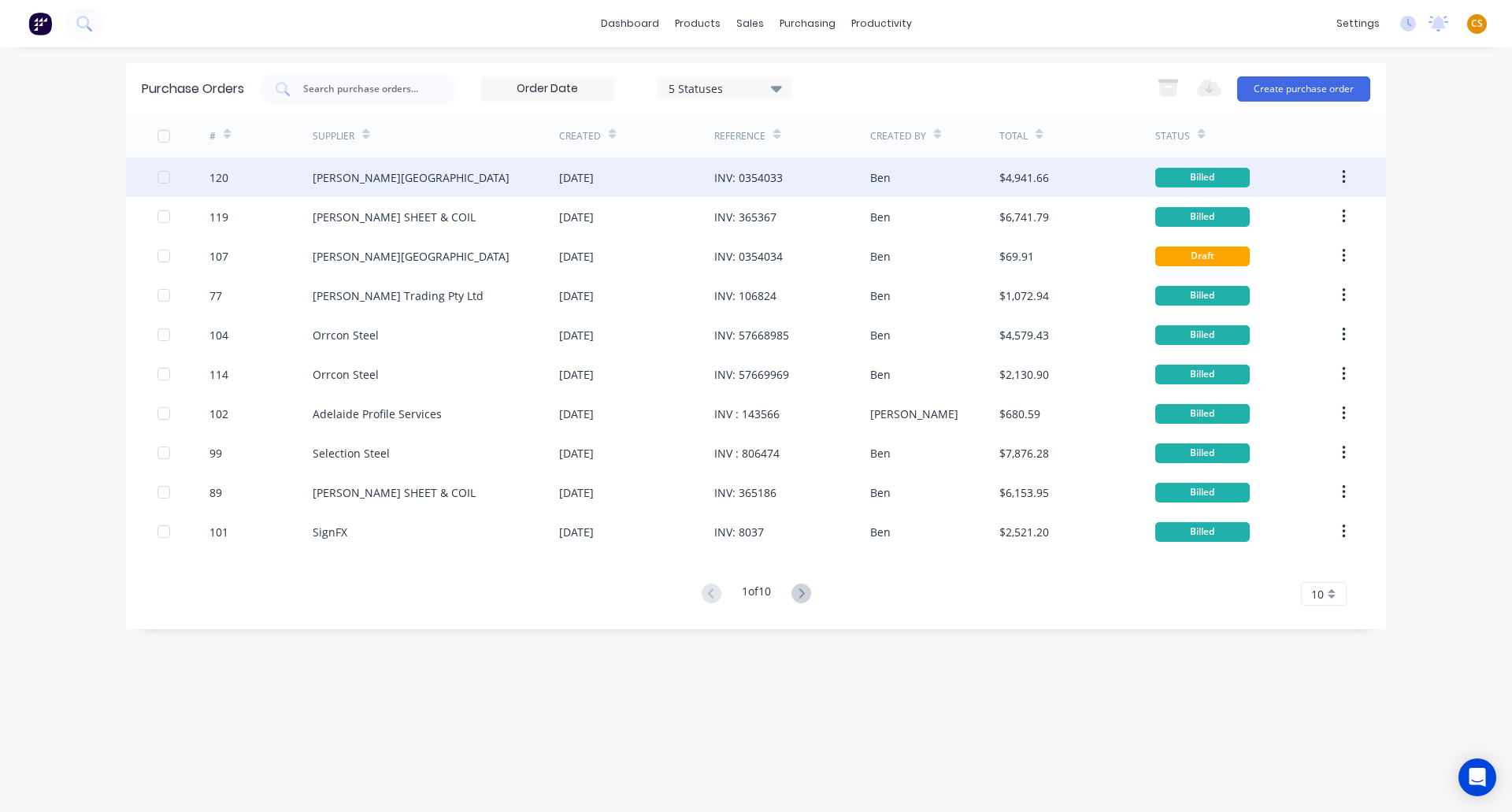
click at [397, 178] on div "B.L. Shipway" at bounding box center [436, 177] width 246 height 40
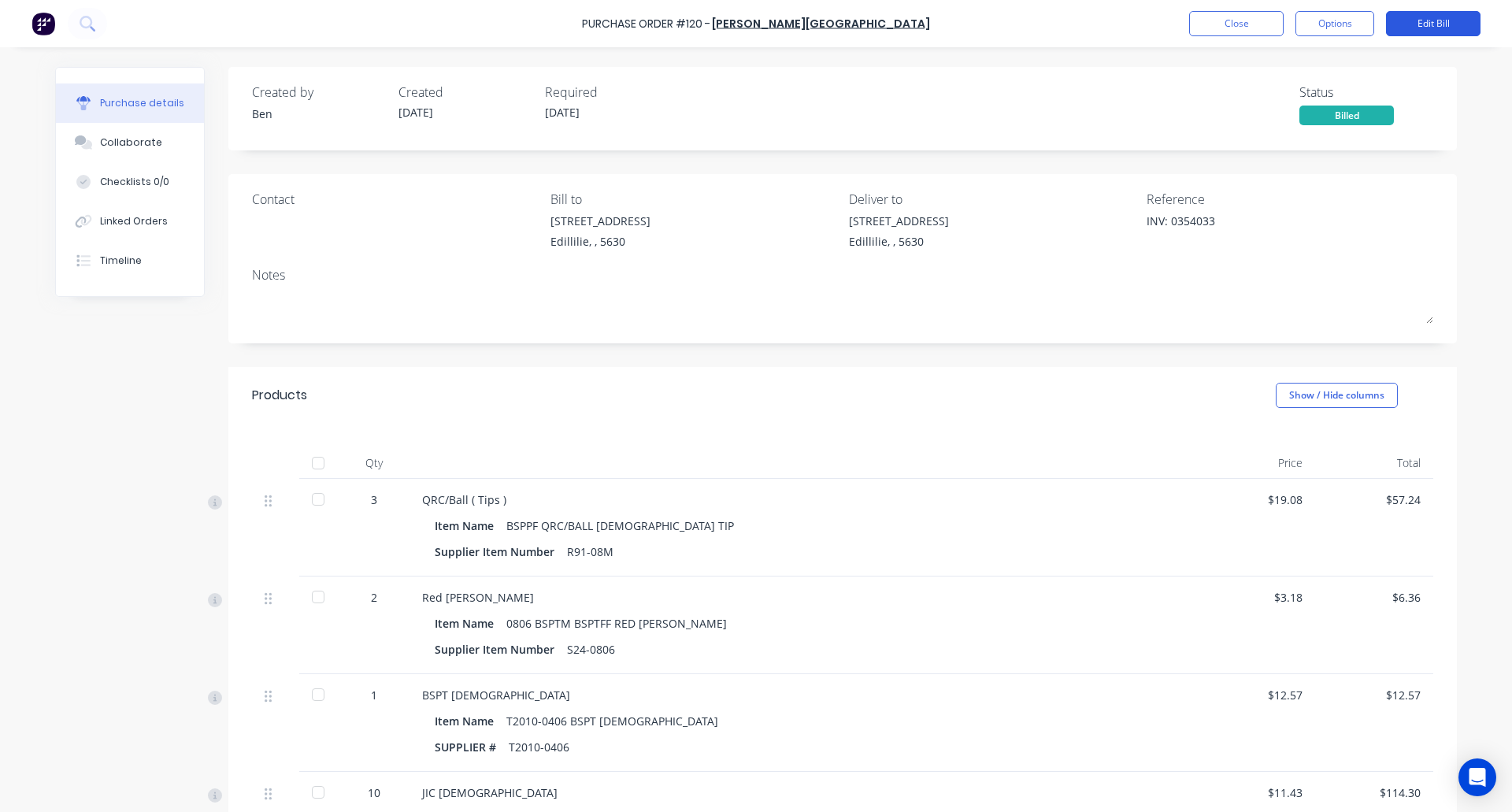
click at [1432, 22] on button "Edit Bill" at bounding box center [1433, 24] width 95 height 25
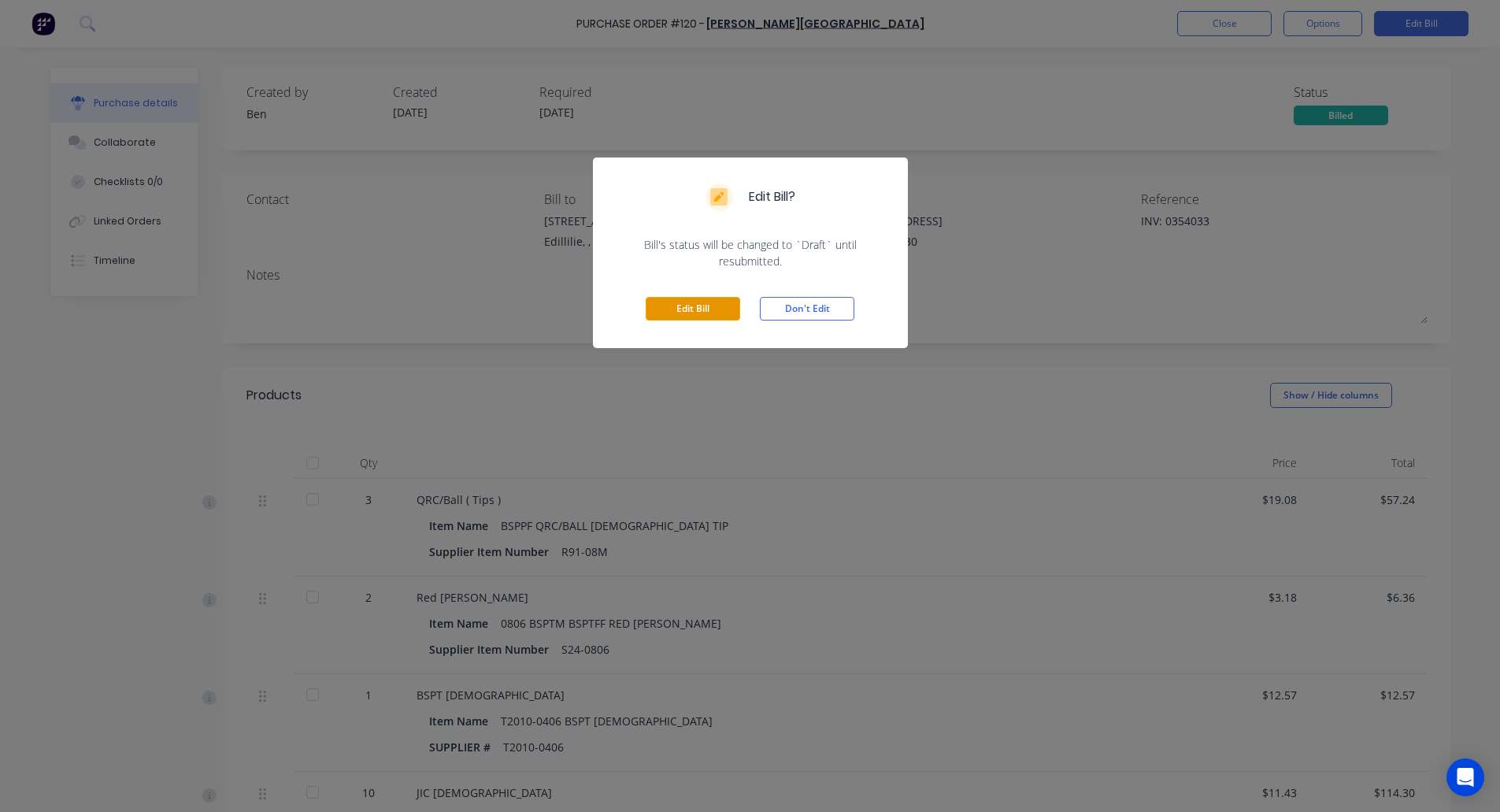
click at [715, 303] on button "Edit Bill" at bounding box center [693, 309] width 95 height 24
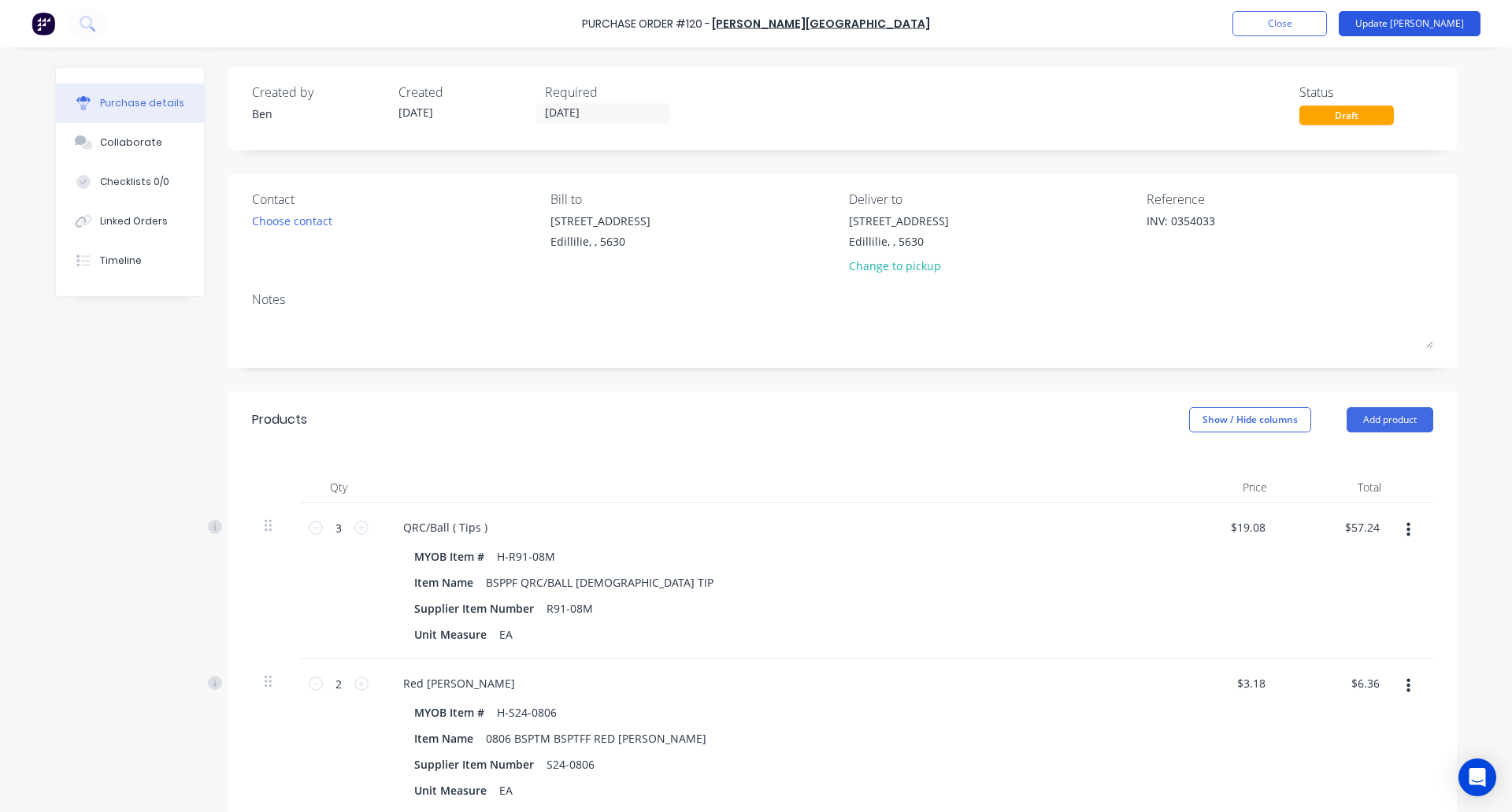
click at [1416, 27] on button "Update Bill" at bounding box center [1410, 24] width 142 height 25
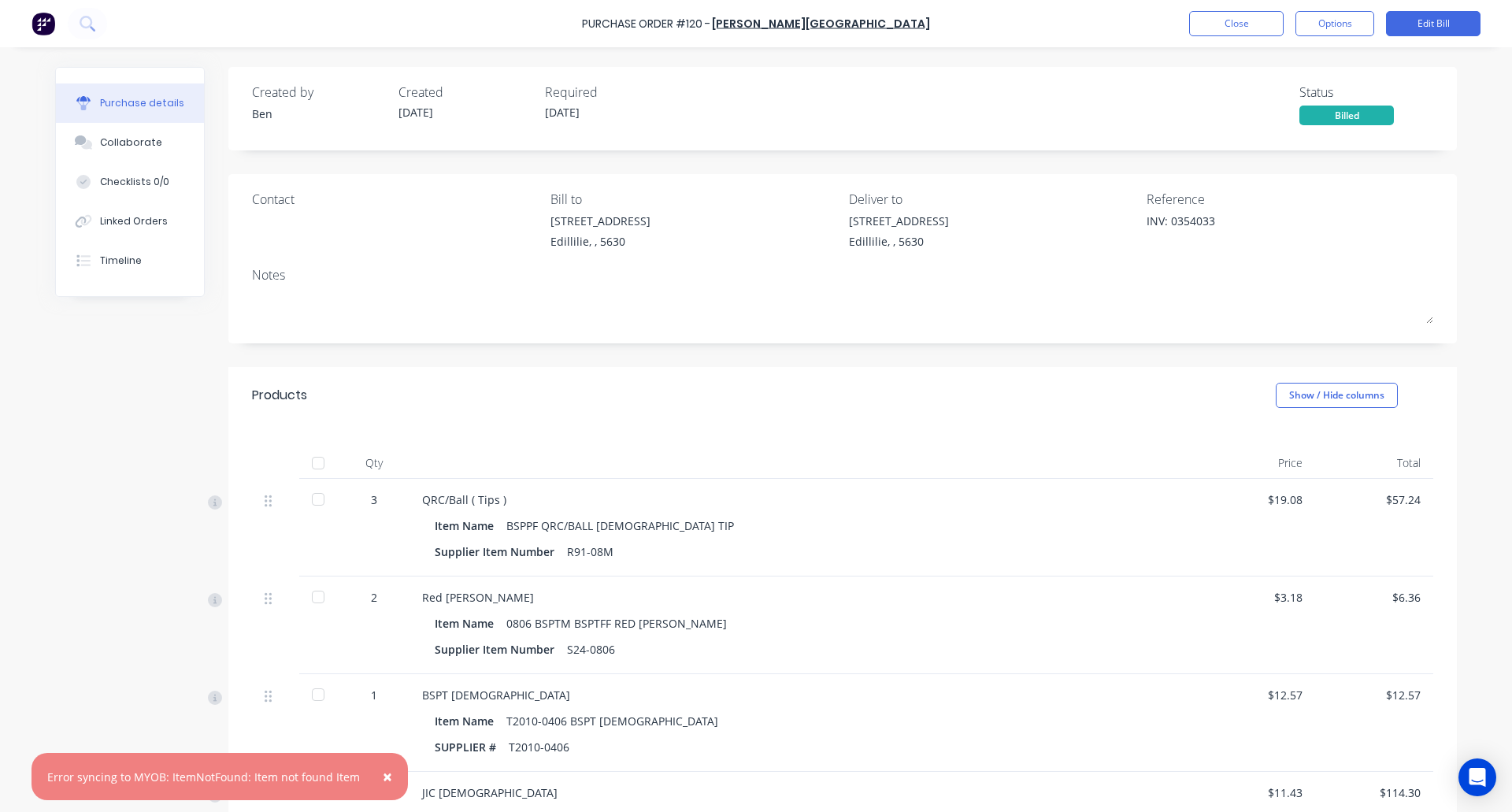
click at [56, 774] on div "Error syncing to MYOB: ItemNotFound: Item not found Item" at bounding box center [204, 777] width 313 height 17
drag, startPoint x: 56, startPoint y: 774, endPoint x: 355, endPoint y: 779, distance: 299.0
click at [355, 779] on div "× Error syncing to MYOB: ItemNotFound: Item not found Item" at bounding box center [219, 776] width 377 height 47
copy div "Error syncing to MYOB: ItemNotFound: Item not found Item"
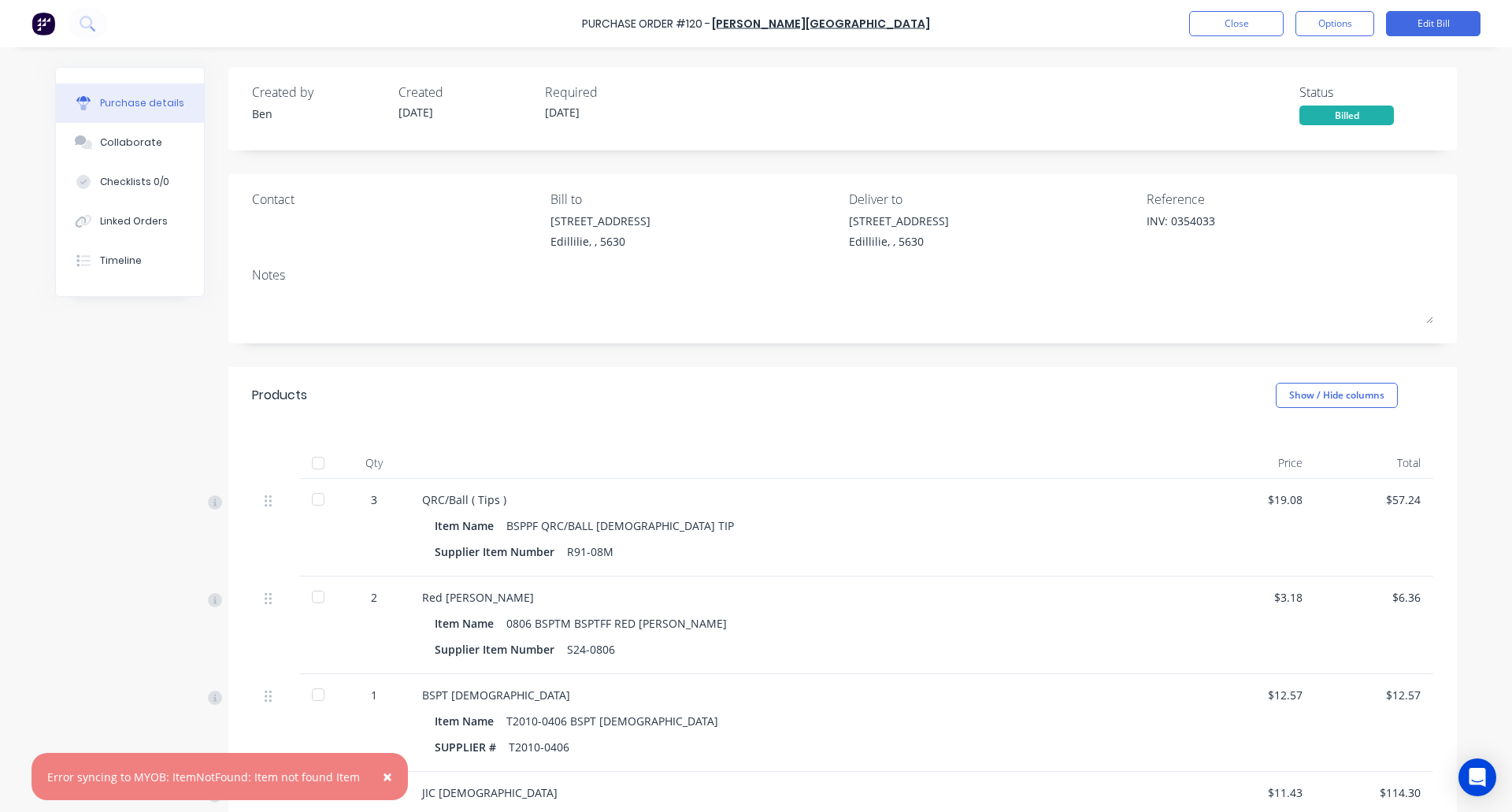
click at [425, 497] on div "QRC/Ball ( Tips )" at bounding box center [803, 500] width 762 height 17
drag, startPoint x: 425, startPoint y: 497, endPoint x: 454, endPoint y: 498, distance: 29.0
click at [454, 498] on div "QRC/Ball ( Tips )" at bounding box center [803, 500] width 762 height 17
copy div "QRC/Ball"
click at [424, 598] on div "Red Bush" at bounding box center [803, 597] width 762 height 17
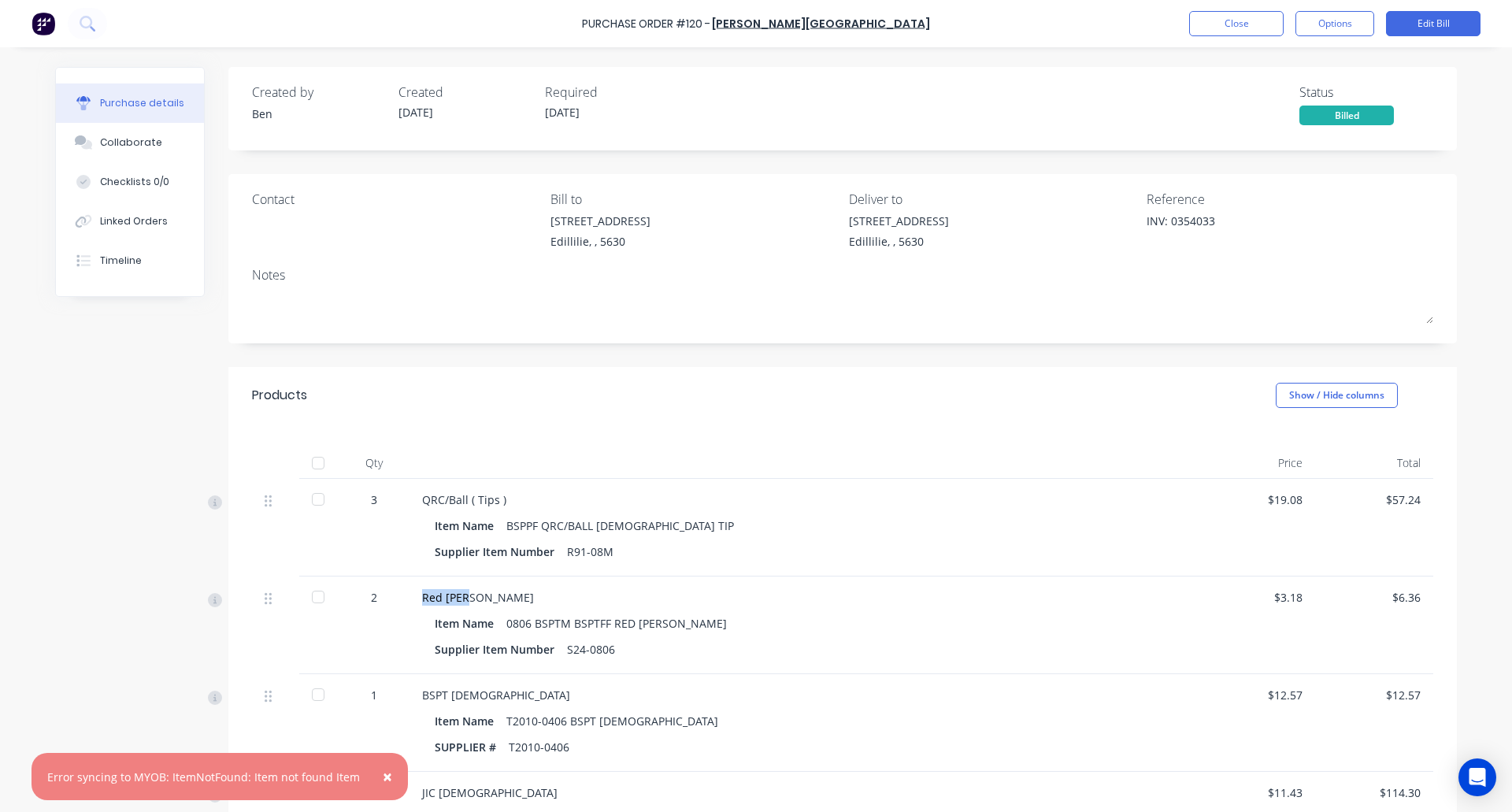
drag, startPoint x: 424, startPoint y: 597, endPoint x: 453, endPoint y: 595, distance: 29.1
click at [453, 595] on div "Red Bush" at bounding box center [803, 597] width 762 height 17
copy div "Red Bush"
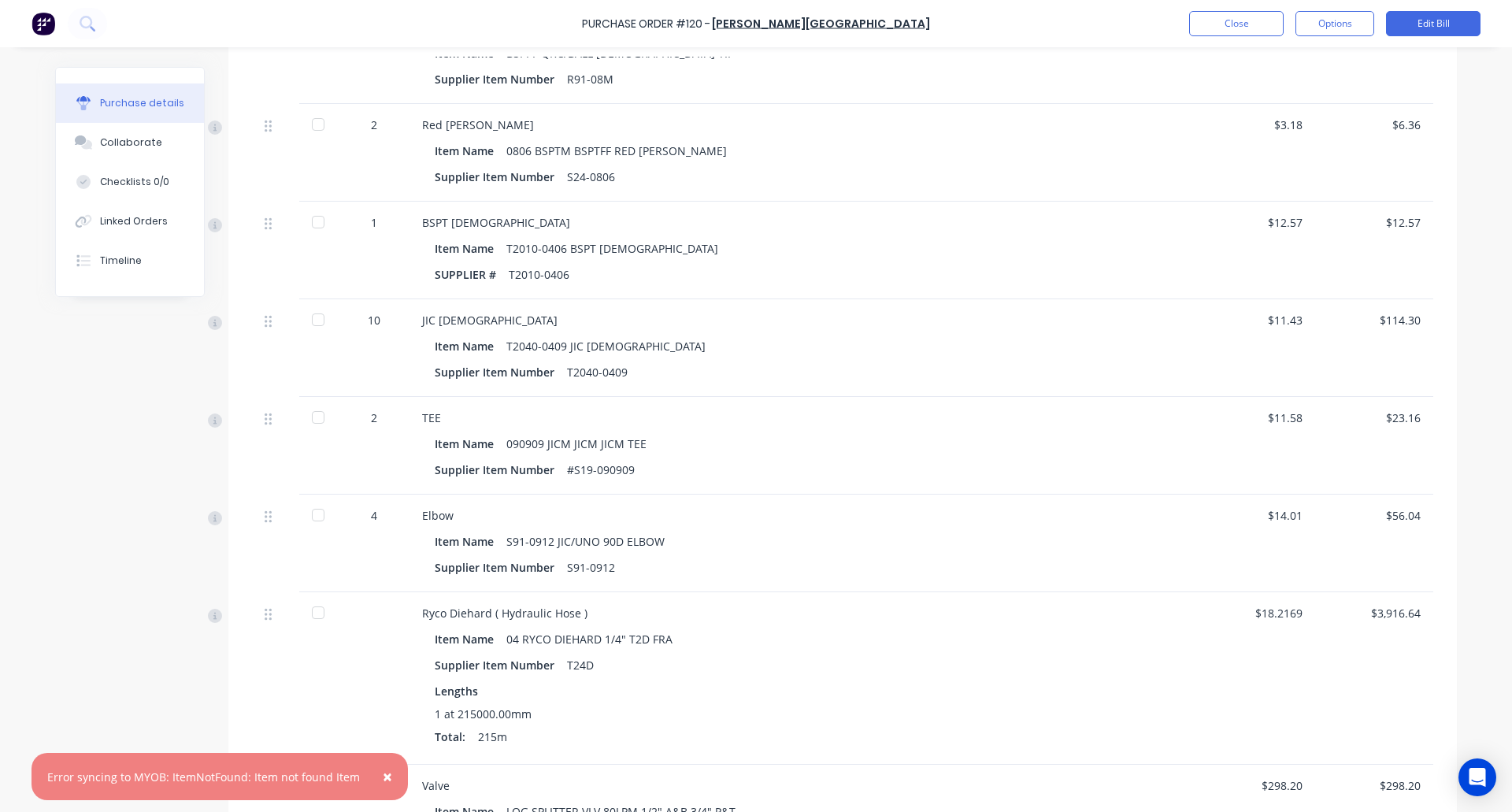
click at [426, 223] on div "BSPT Male" at bounding box center [803, 222] width 762 height 17
drag, startPoint x: 426, startPoint y: 223, endPoint x: 459, endPoint y: 224, distance: 33.0
click at [459, 224] on div "BSPT Male" at bounding box center [803, 222] width 762 height 17
copy div "BSPT Male"
click at [422, 316] on div "JIC Female" at bounding box center [803, 321] width 762 height 17
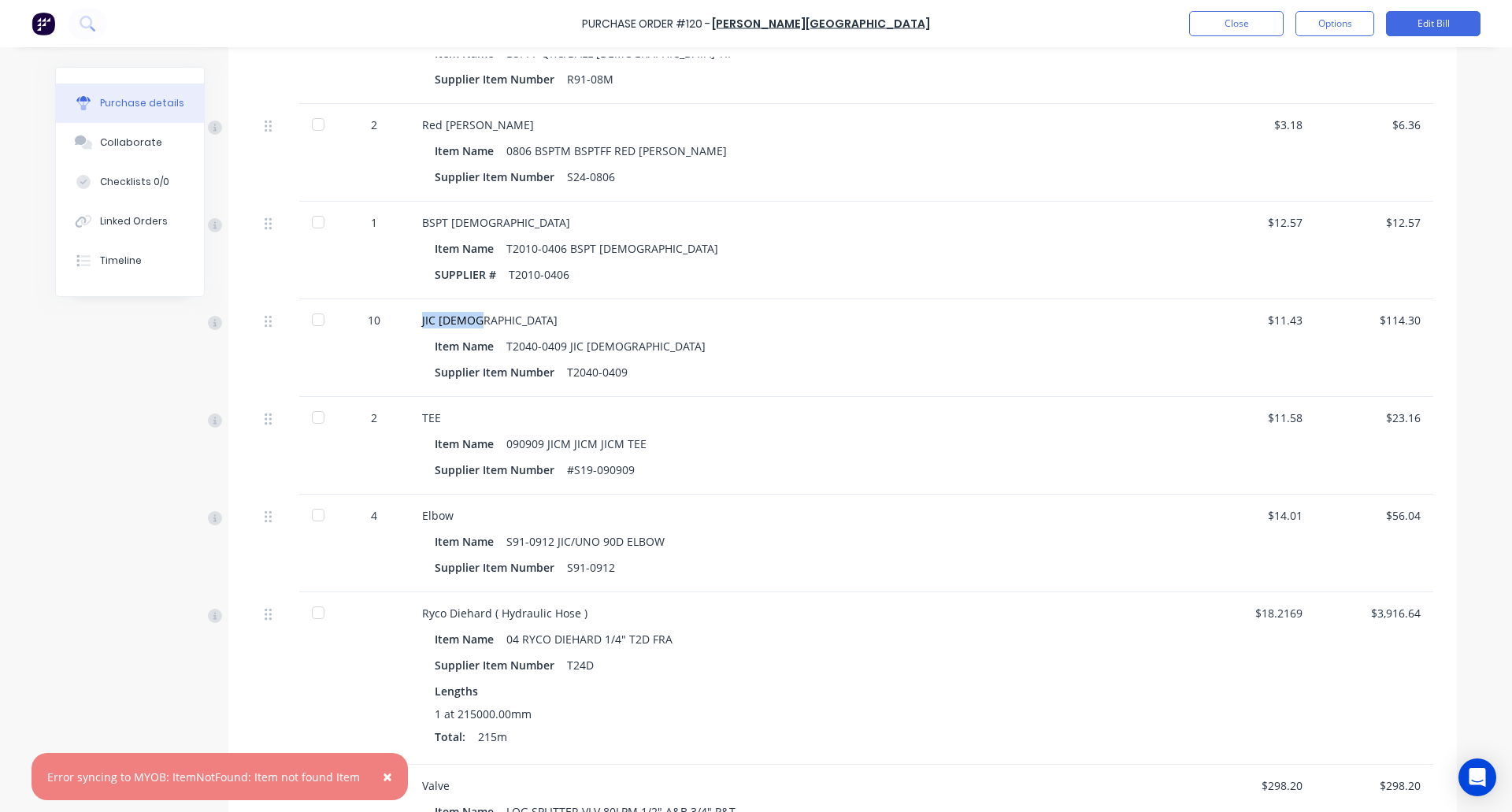
drag, startPoint x: 422, startPoint y: 316, endPoint x: 447, endPoint y: 316, distance: 25.0
click at [447, 316] on div "JIC Female" at bounding box center [803, 321] width 762 height 17
copy div "JIC Female"
click at [422, 414] on div "TEE" at bounding box center [803, 418] width 762 height 17
click at [423, 414] on div "TEE" at bounding box center [803, 418] width 762 height 17
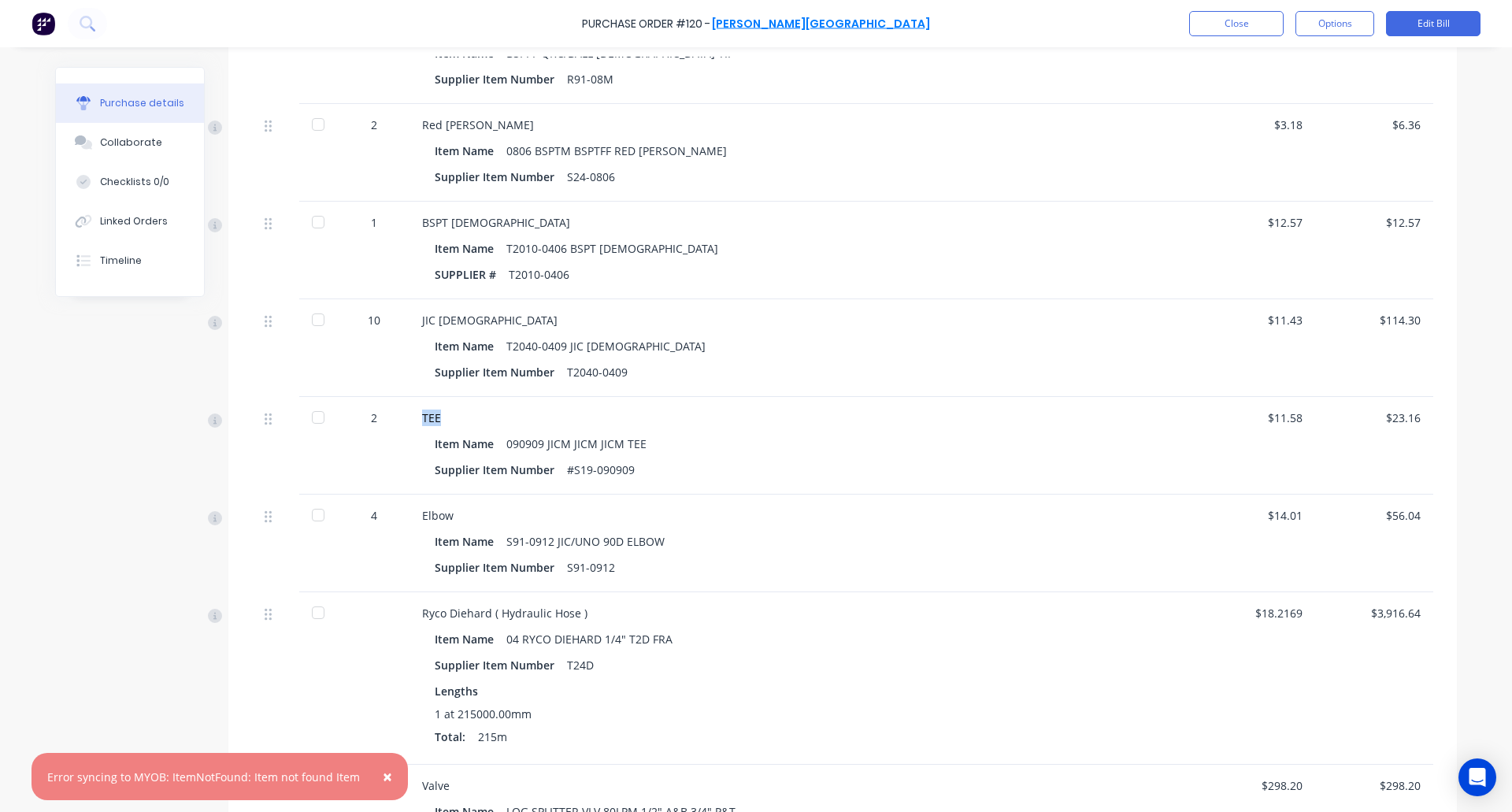
copy div "TEE"
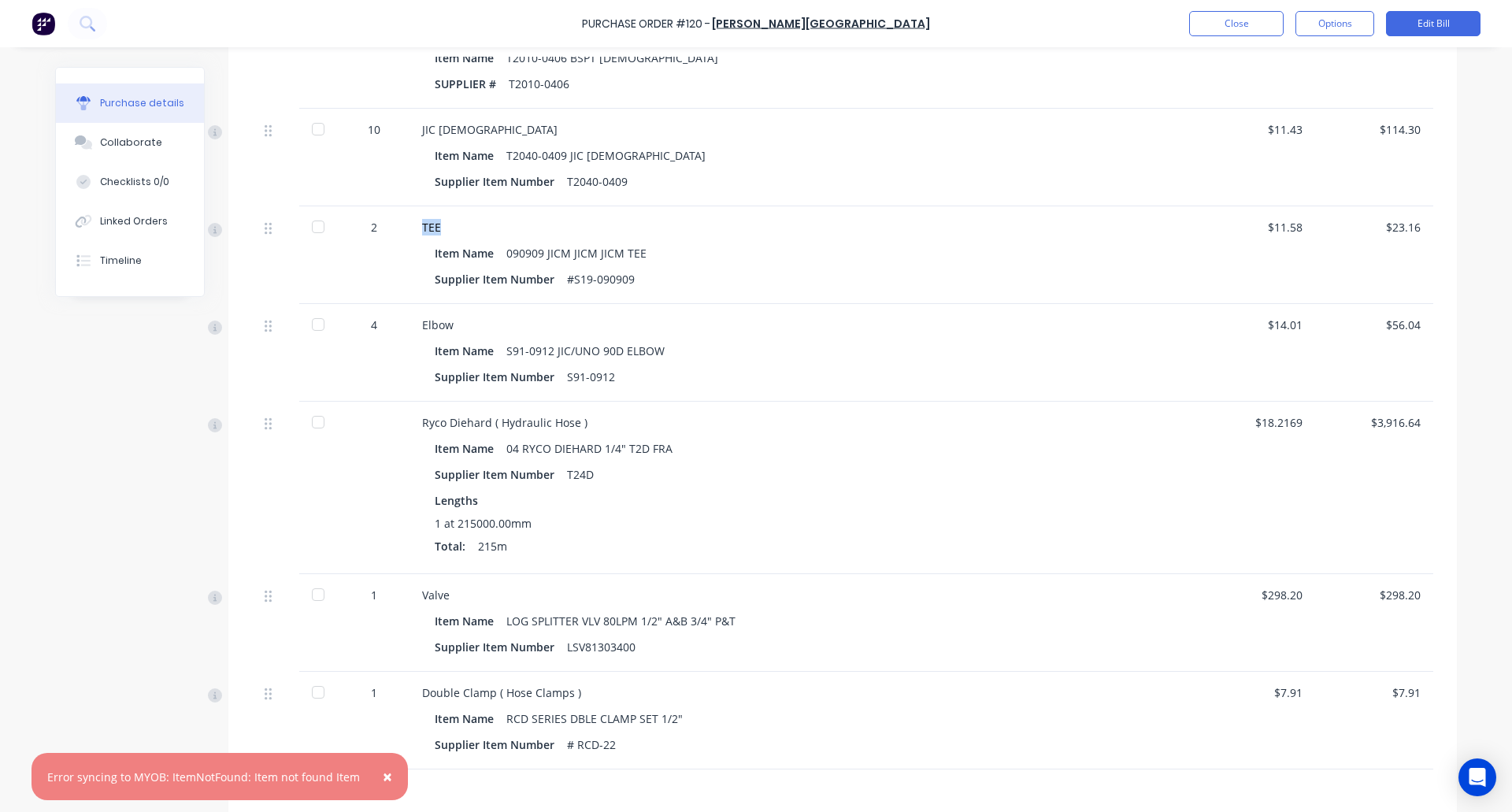
scroll to position [709, 0]
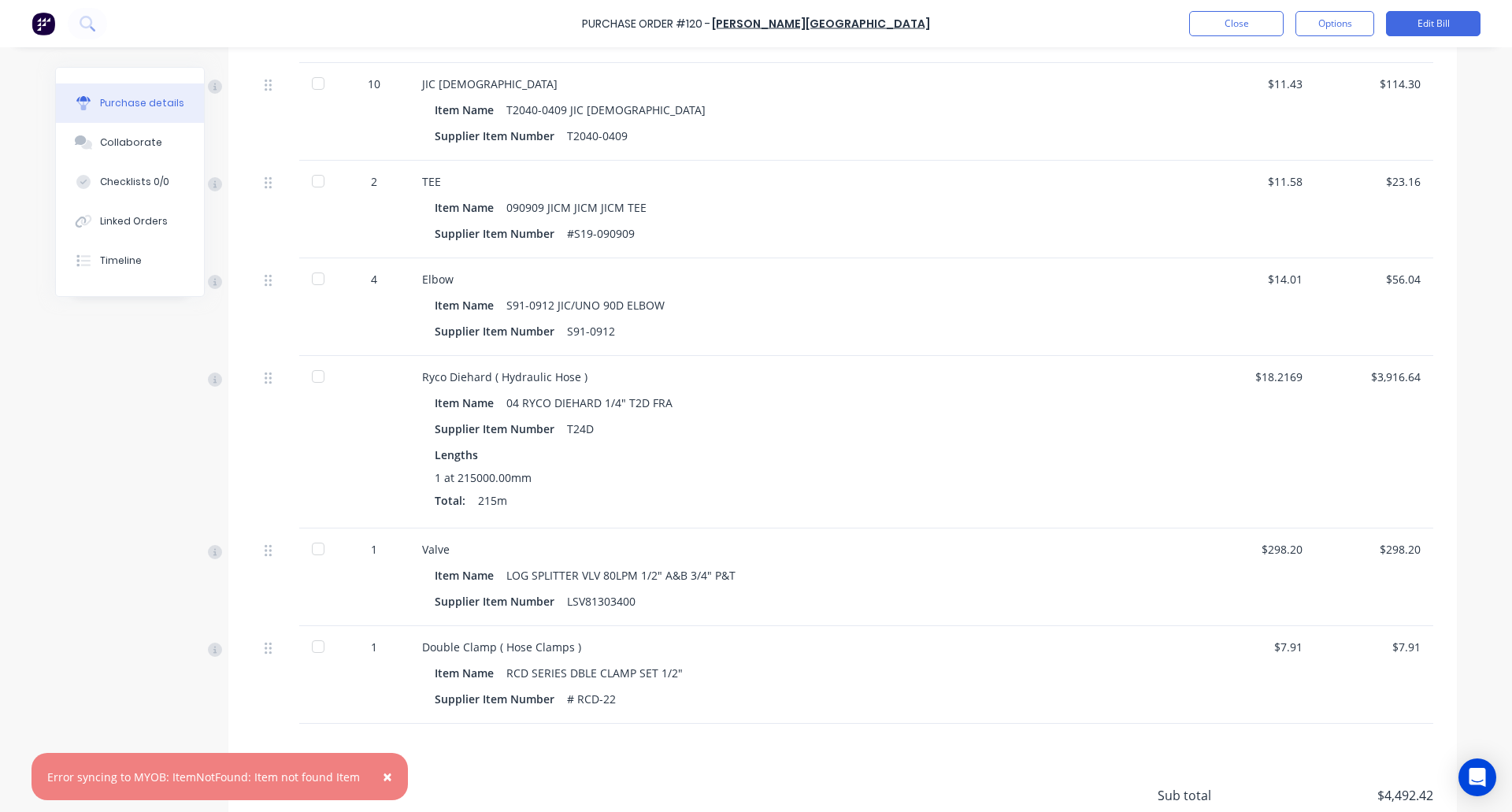
click at [426, 279] on div "Elbow" at bounding box center [803, 279] width 762 height 17
copy div "Elbow"
click at [425, 376] on div "Ryco Diehard ( Hydraulic Hose )" at bounding box center [803, 377] width 762 height 17
drag, startPoint x: 425, startPoint y: 376, endPoint x: 456, endPoint y: 376, distance: 31.0
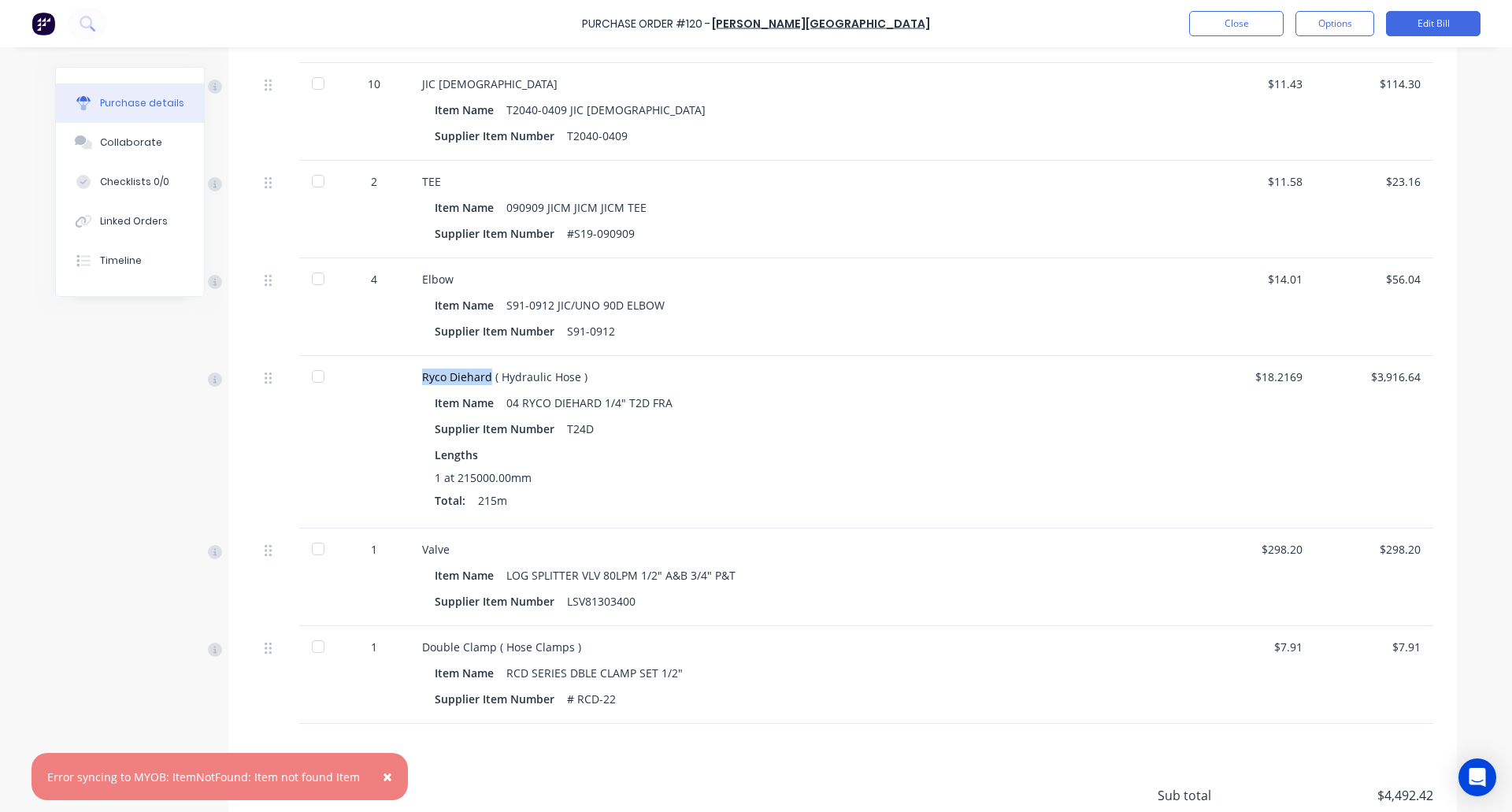
click at [456, 376] on div "Ryco Diehard ( Hydraulic Hose )" at bounding box center [803, 377] width 762 height 17
copy div "Ryco Diehard"
click at [427, 550] on div "Valve" at bounding box center [803, 549] width 762 height 17
copy div "Valve"
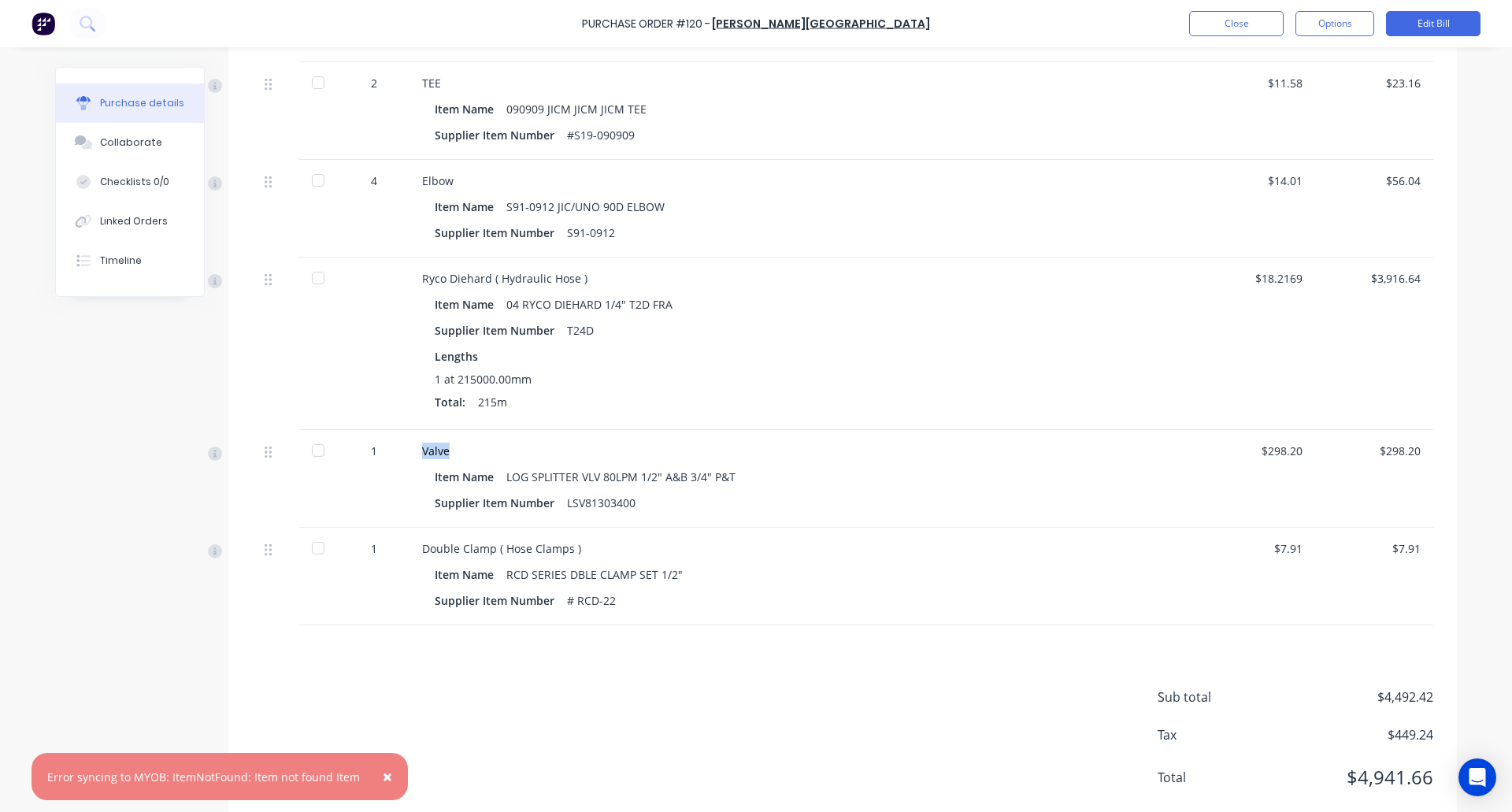
scroll to position [845, 0]
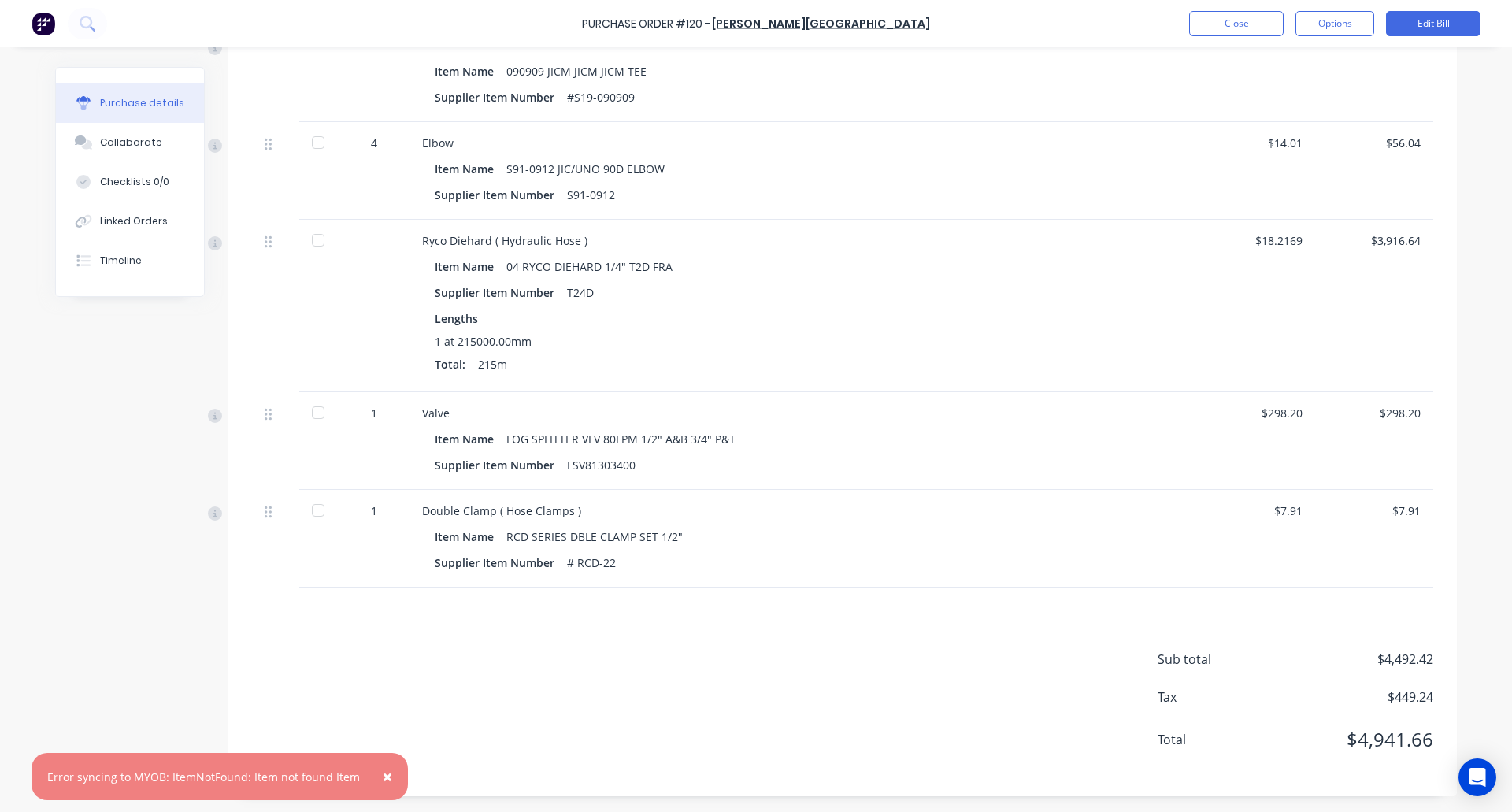
click at [429, 508] on div "Double Clamp ( Hose Clamps )" at bounding box center [803, 511] width 762 height 17
drag, startPoint x: 429, startPoint y: 508, endPoint x: 475, endPoint y: 512, distance: 46.2
click at [475, 512] on div "Double Clamp ( Hose Clamps )" at bounding box center [803, 511] width 762 height 17
copy div "Double Clamp"
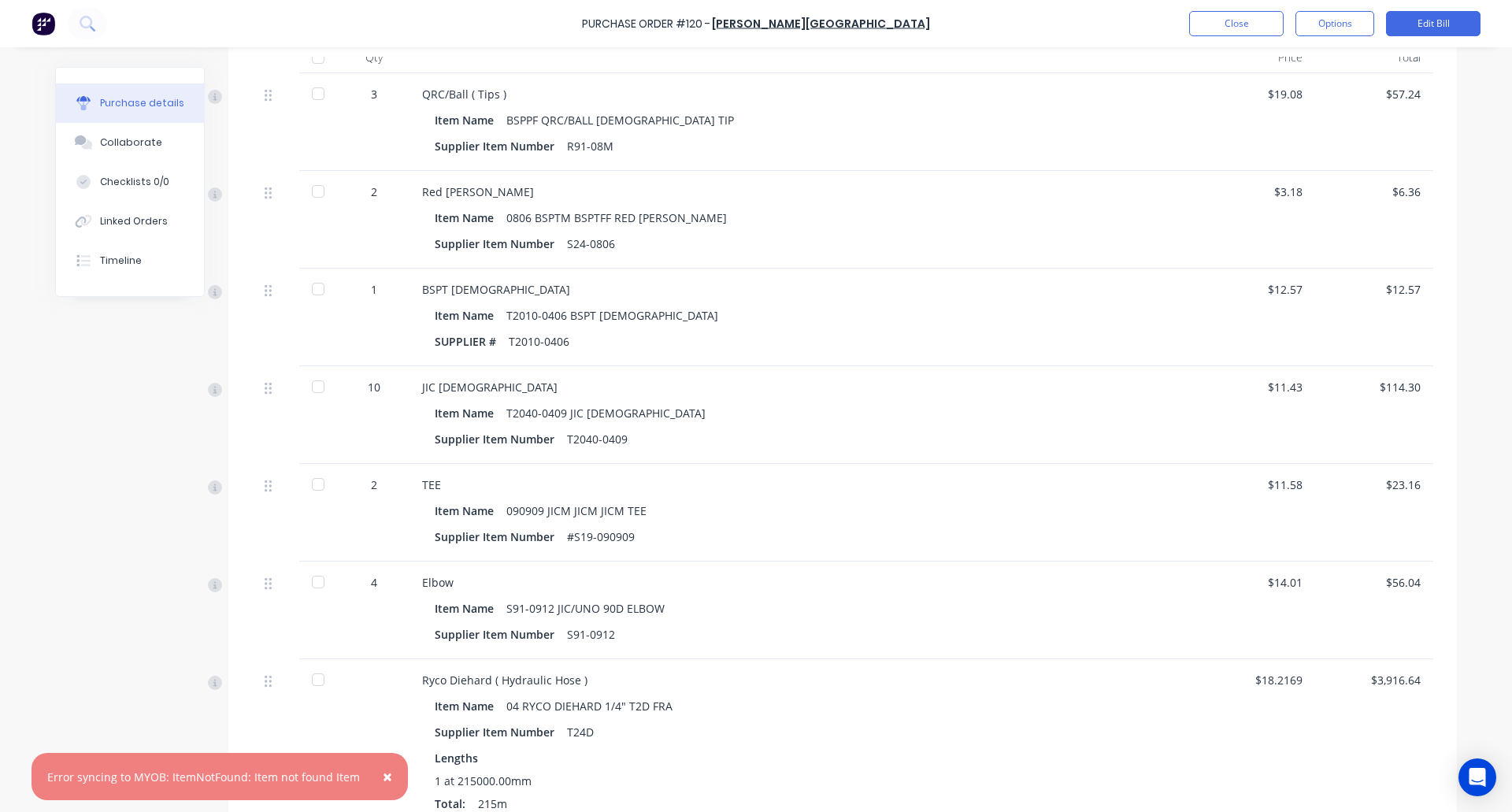
scroll to position [136, 0]
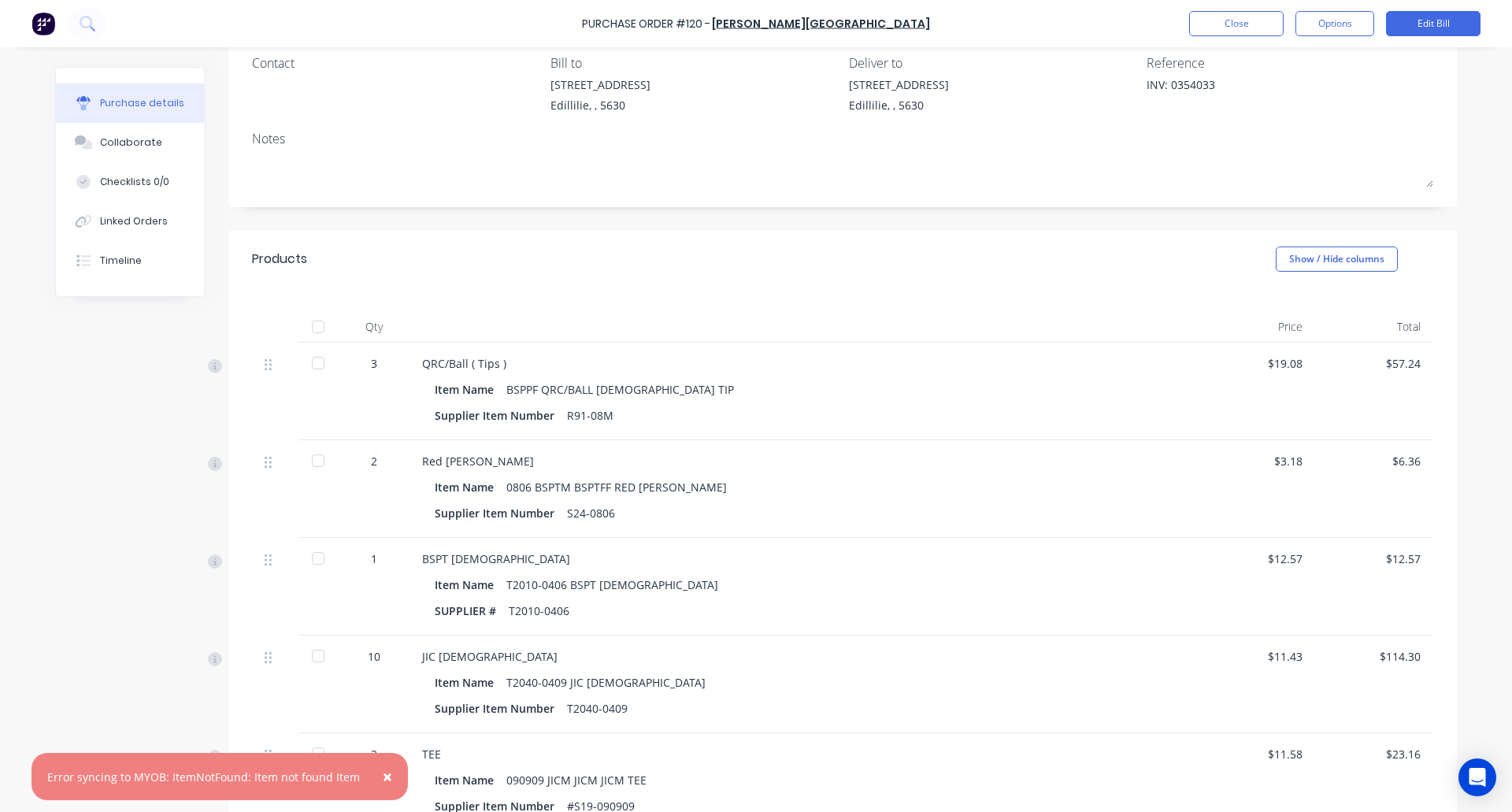
click at [57, 776] on div "Error syncing to MYOB: ItemNotFound: Item not found Item" at bounding box center [204, 777] width 313 height 17
drag, startPoint x: 57, startPoint y: 776, endPoint x: 355, endPoint y: 776, distance: 298.0
click at [355, 776] on div "× Error syncing to MYOB: ItemNotFound: Item not found Item" at bounding box center [219, 776] width 377 height 47
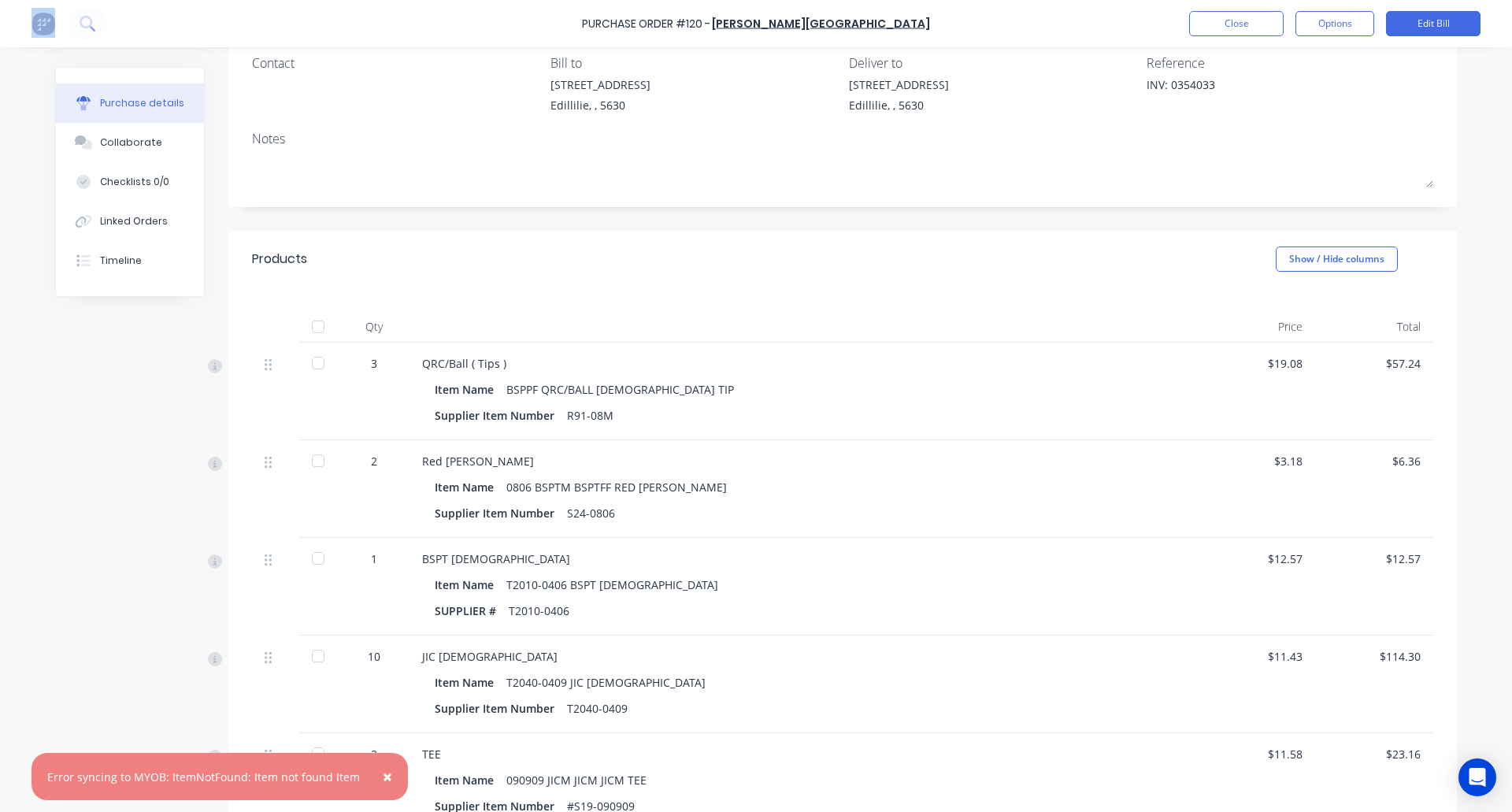
click at [355, 776] on div "× Error syncing to MYOB: ItemNotFound: Item not found Item" at bounding box center [219, 776] width 377 height 47
click at [382, 776] on span "×" at bounding box center [387, 776] width 9 height 22
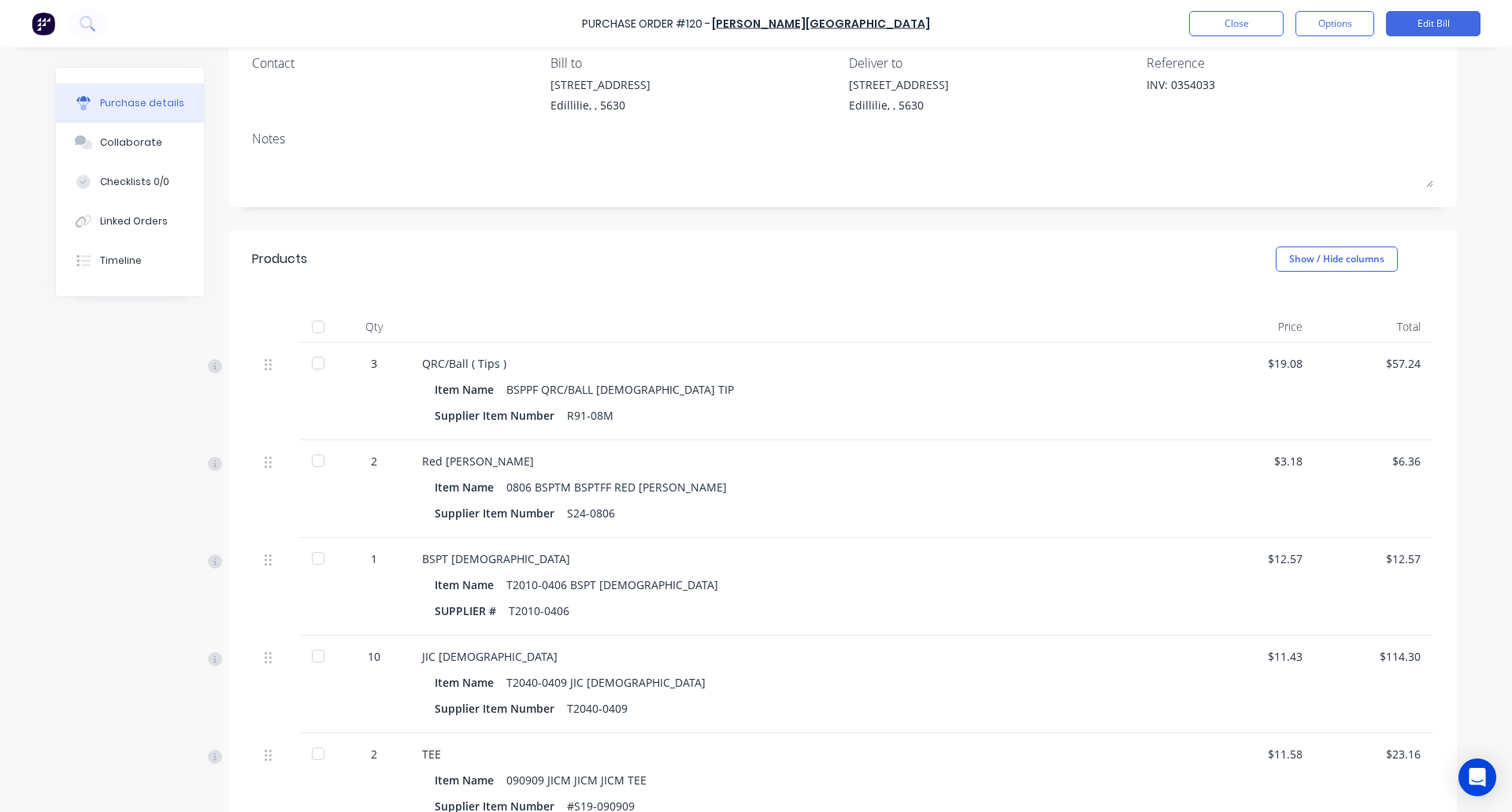
click at [678, 21] on div "Purchase Order #120 -" at bounding box center [646, 25] width 129 height 17
drag, startPoint x: 678, startPoint y: 21, endPoint x: 731, endPoint y: 29, distance: 53.6
click at [711, 29] on div "Purchase Order #120 -" at bounding box center [646, 25] width 129 height 17
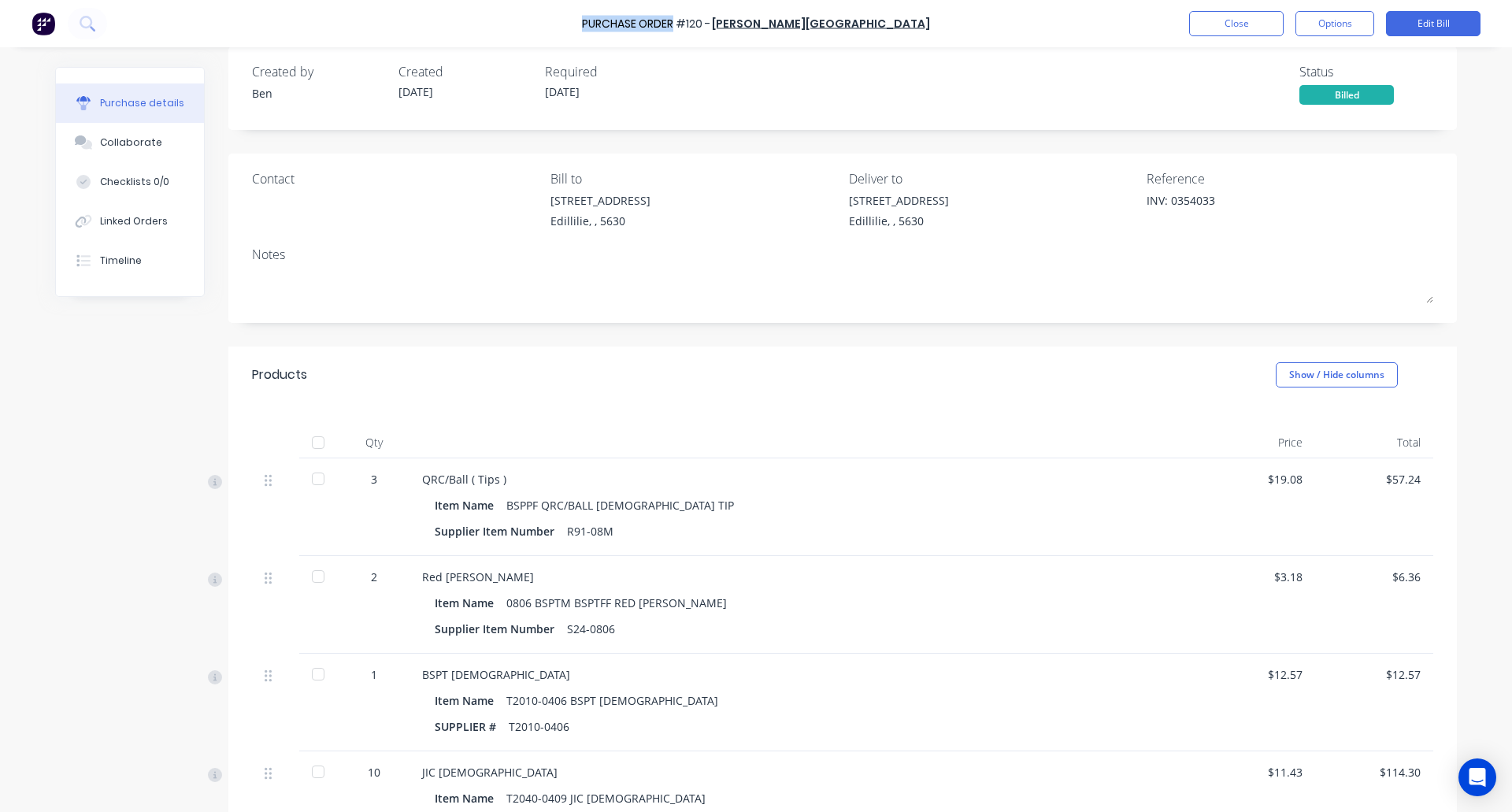
scroll to position [0, 0]
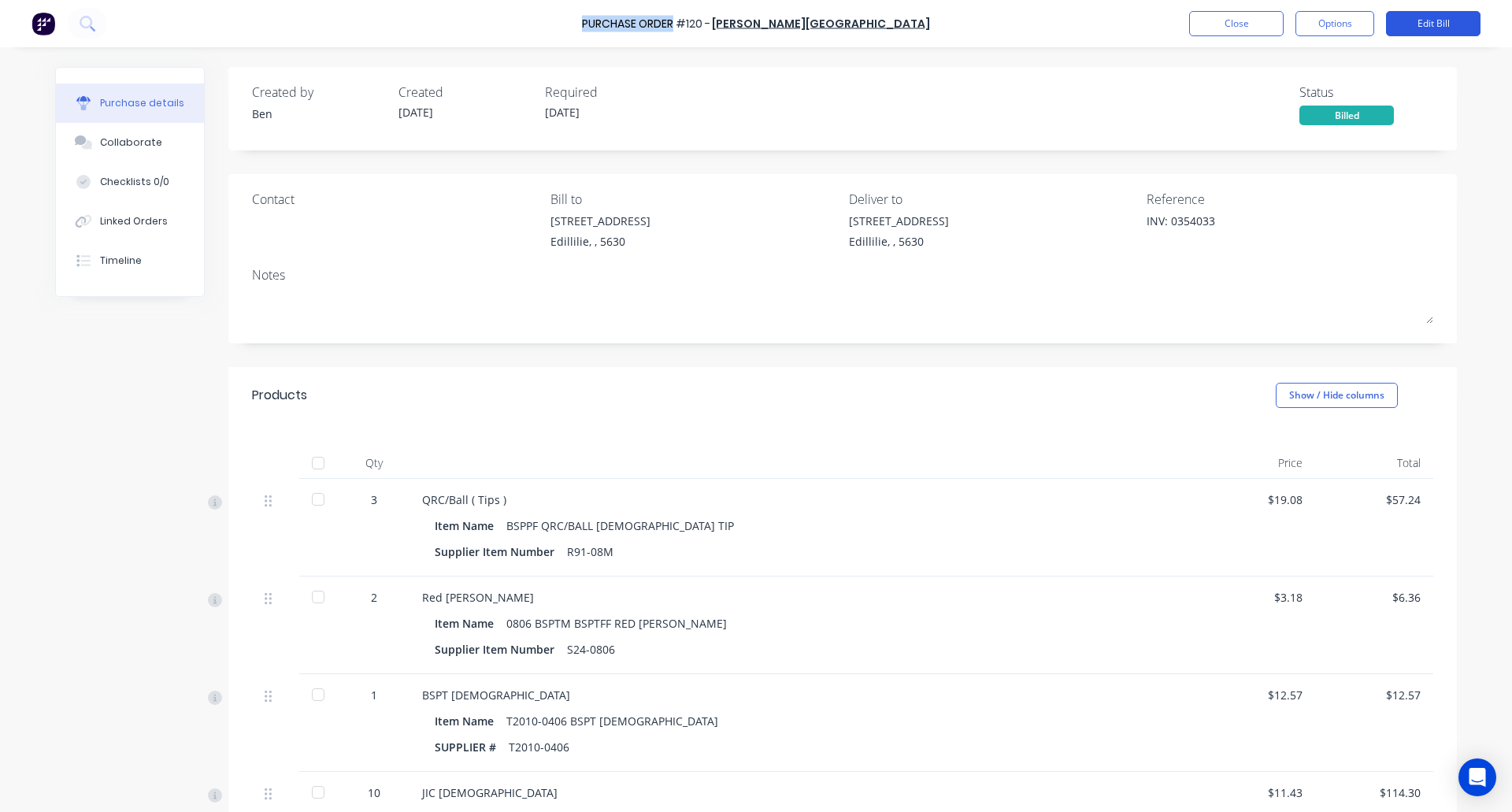
click at [1433, 28] on button "Edit Bill" at bounding box center [1433, 24] width 95 height 25
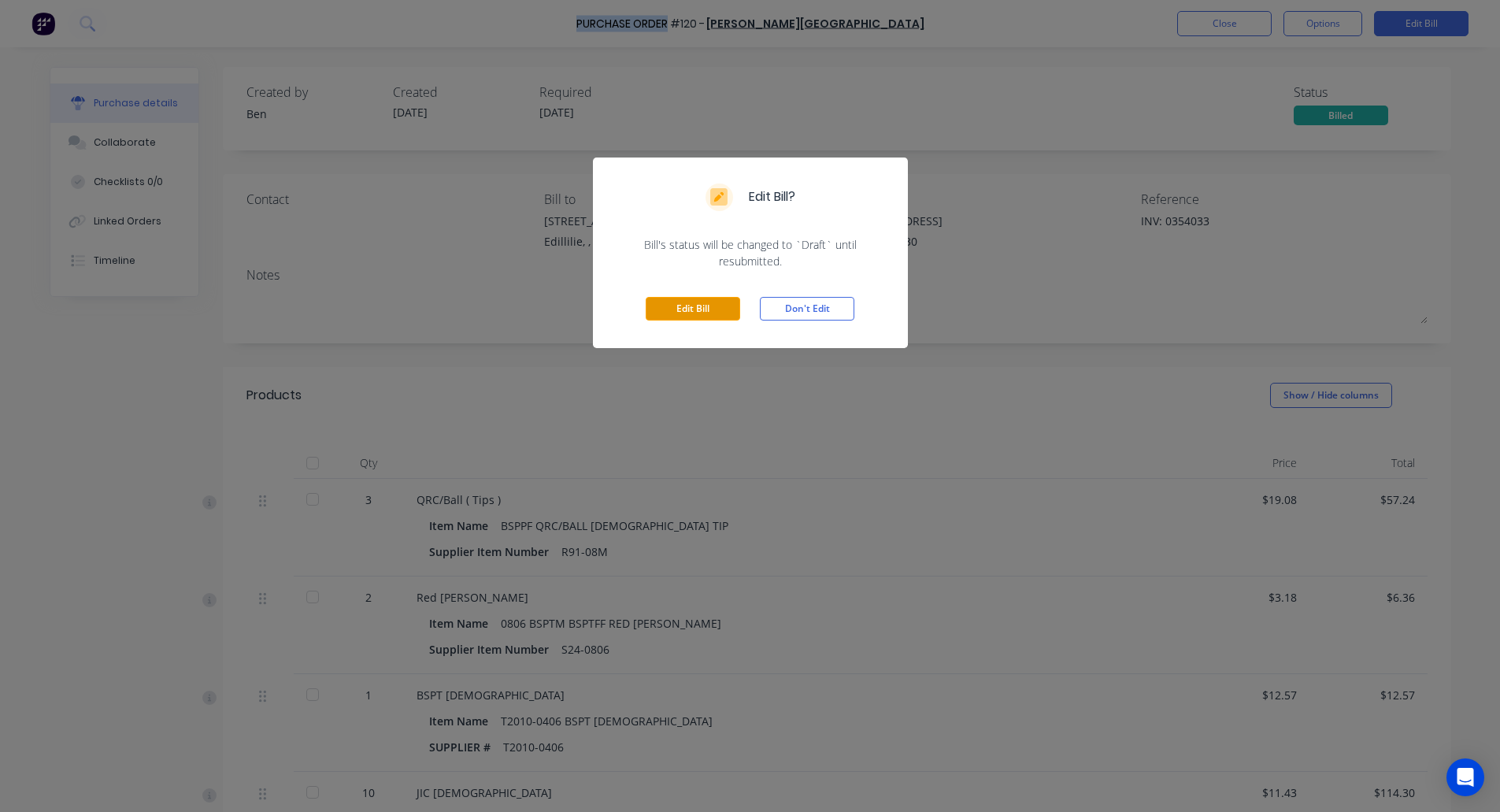
click at [725, 311] on button "Edit Bill" at bounding box center [693, 309] width 95 height 24
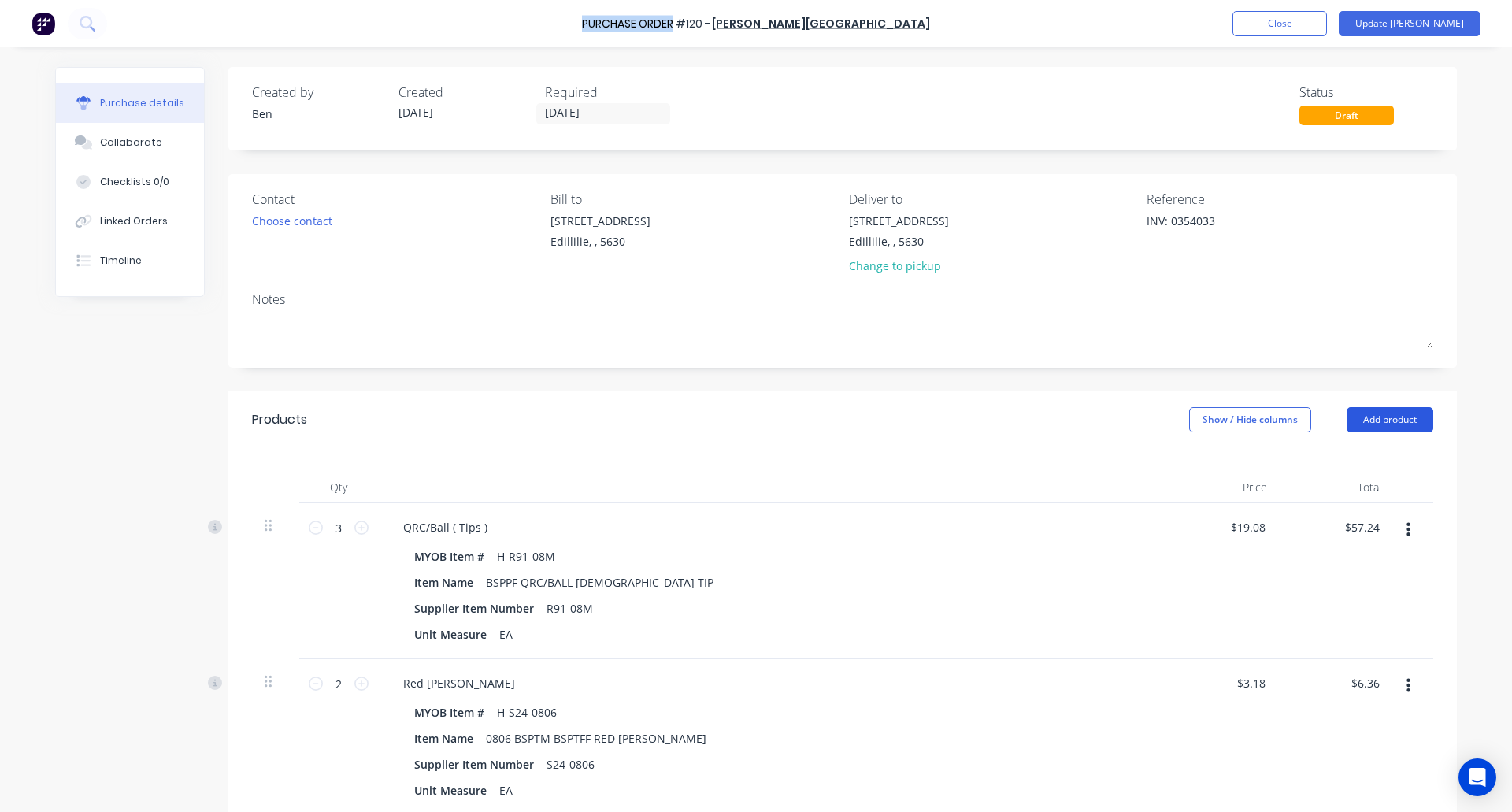
click at [1386, 421] on button "Add product" at bounding box center [1390, 420] width 86 height 25
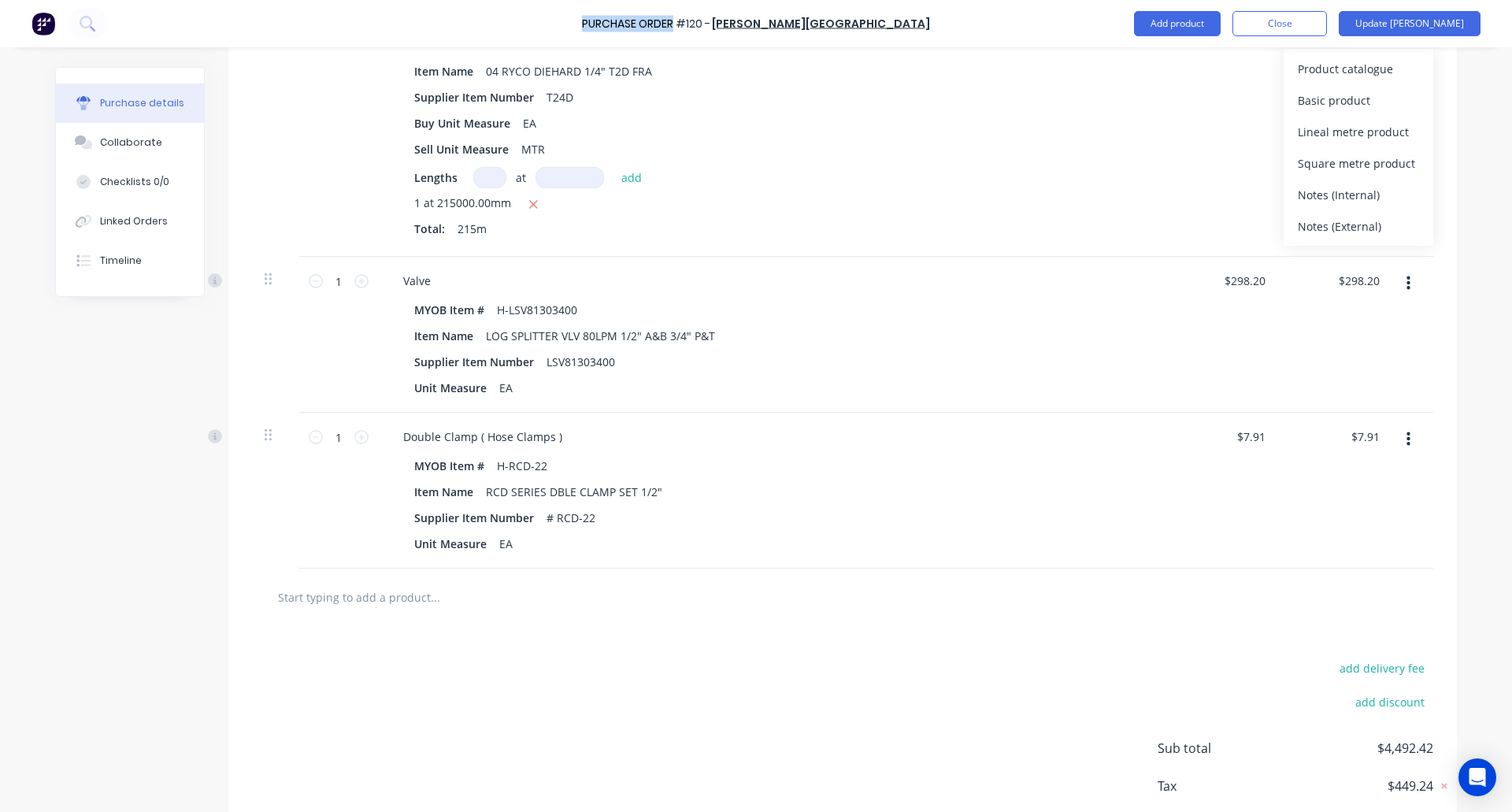
scroll to position [1509, 0]
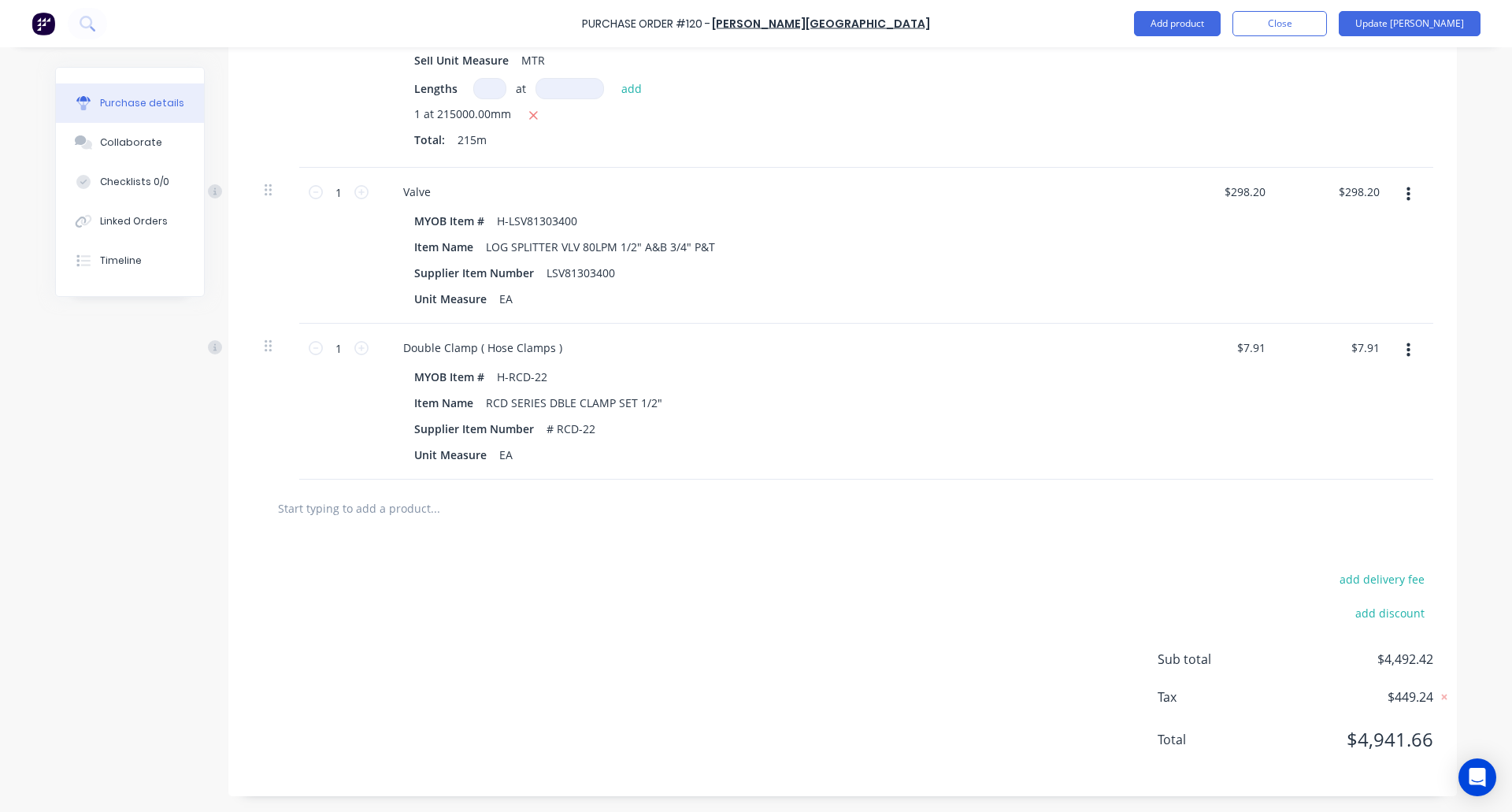
click at [393, 515] on input "text" at bounding box center [435, 508] width 315 height 31
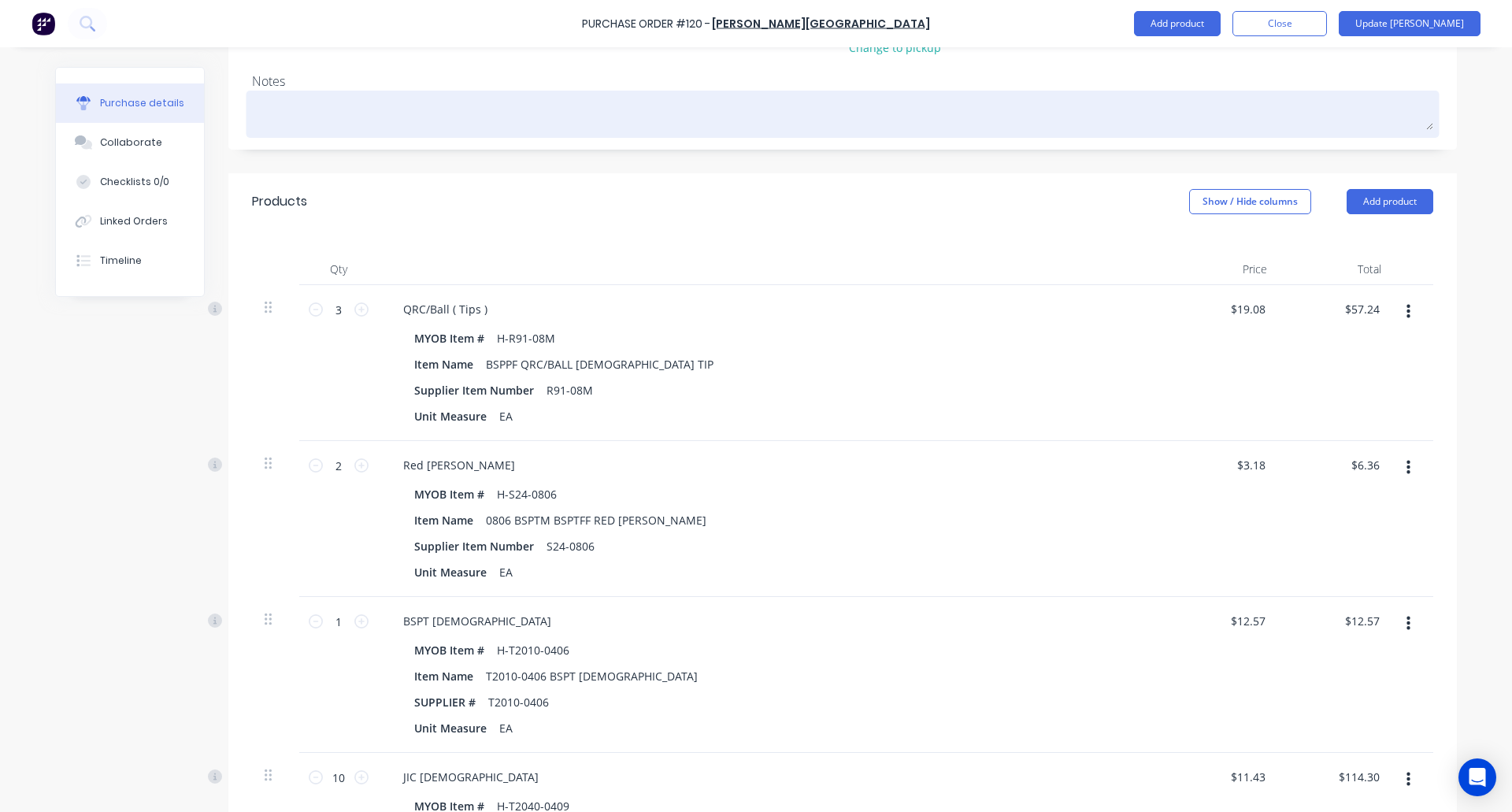
scroll to position [0, 0]
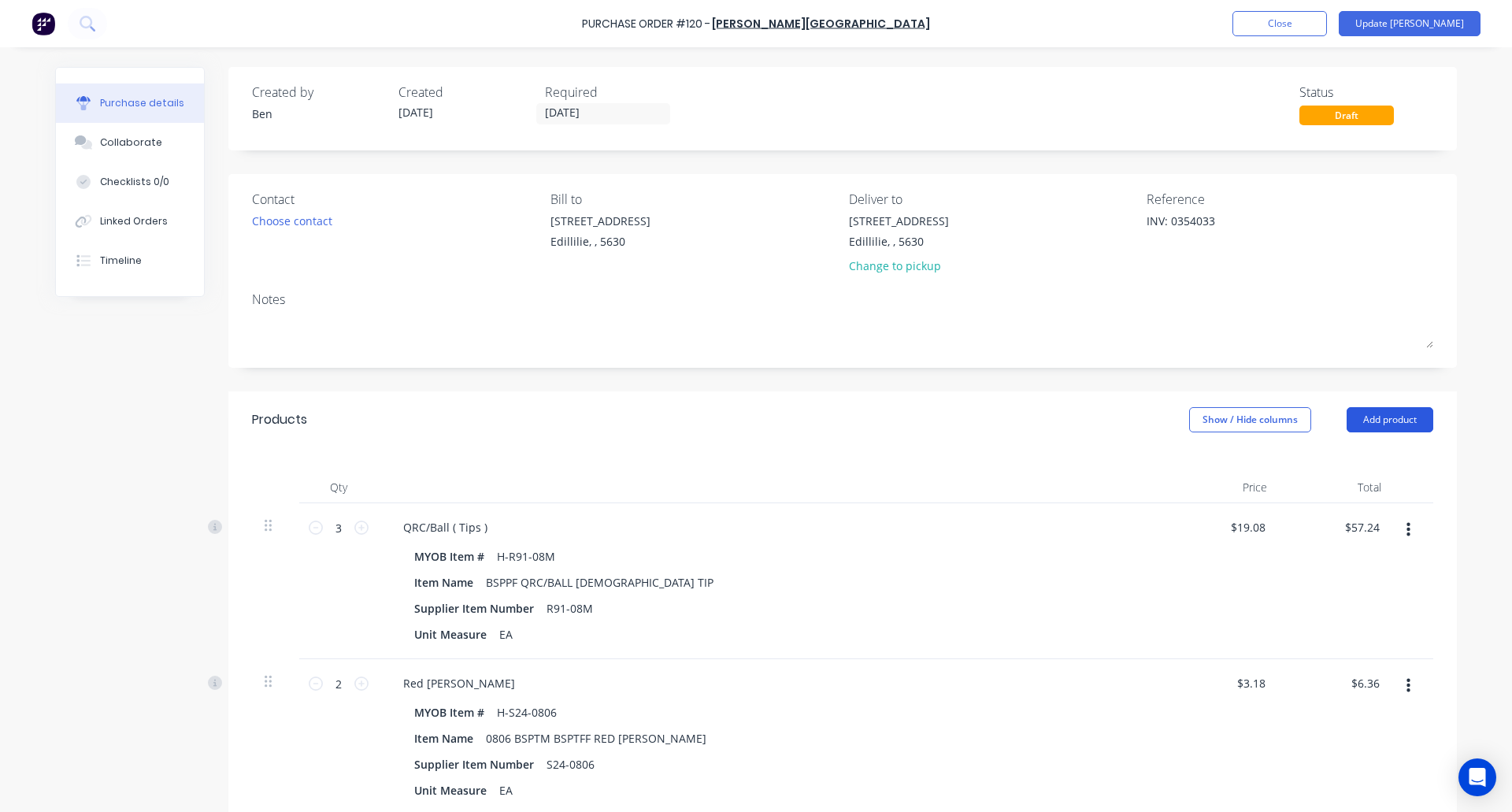
click at [1388, 420] on button "Add product" at bounding box center [1390, 420] width 86 height 25
click at [1331, 456] on div "Product catalogue" at bounding box center [1358, 460] width 121 height 23
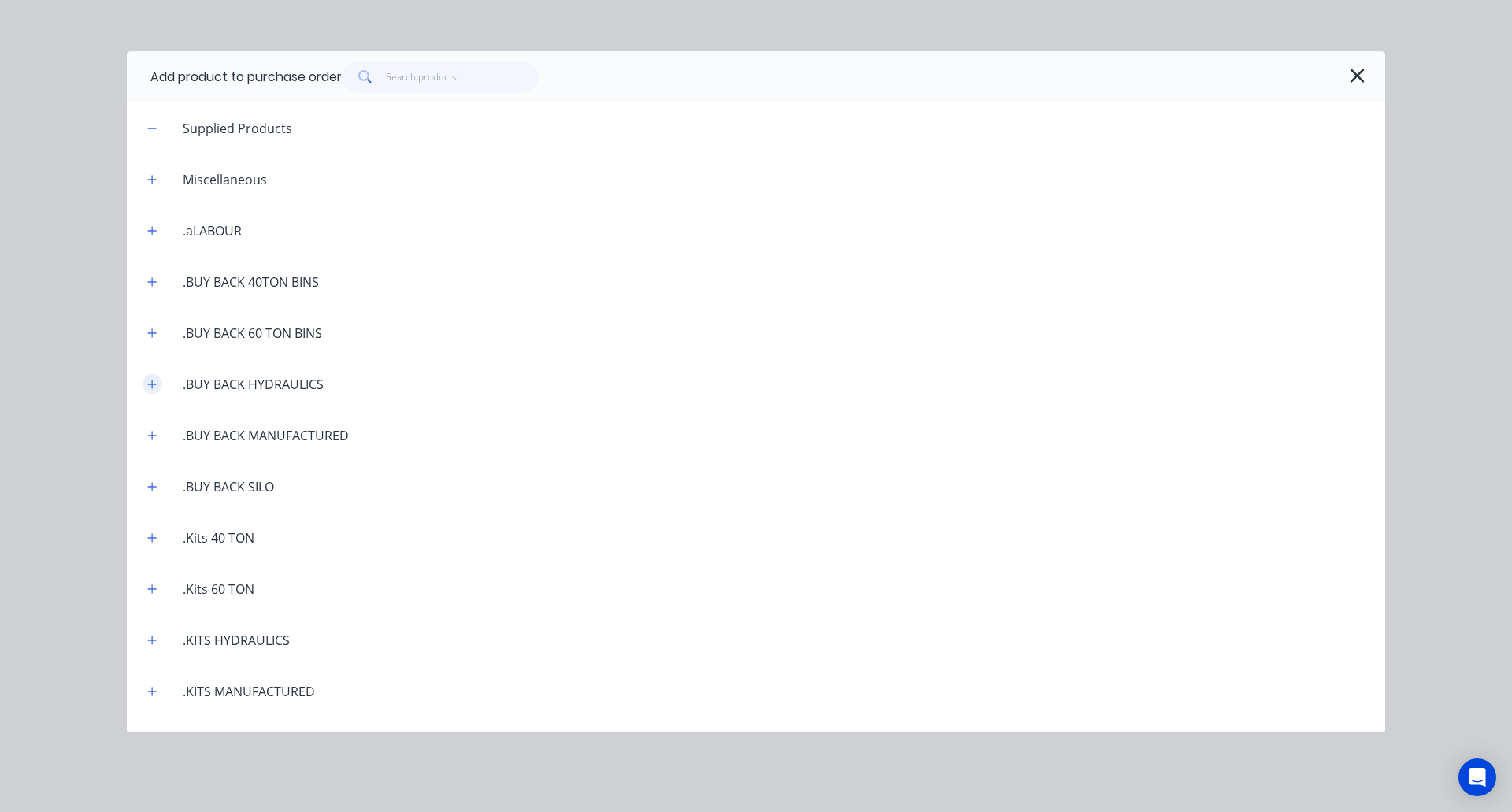
click at [155, 383] on icon "button" at bounding box center [152, 384] width 8 height 8
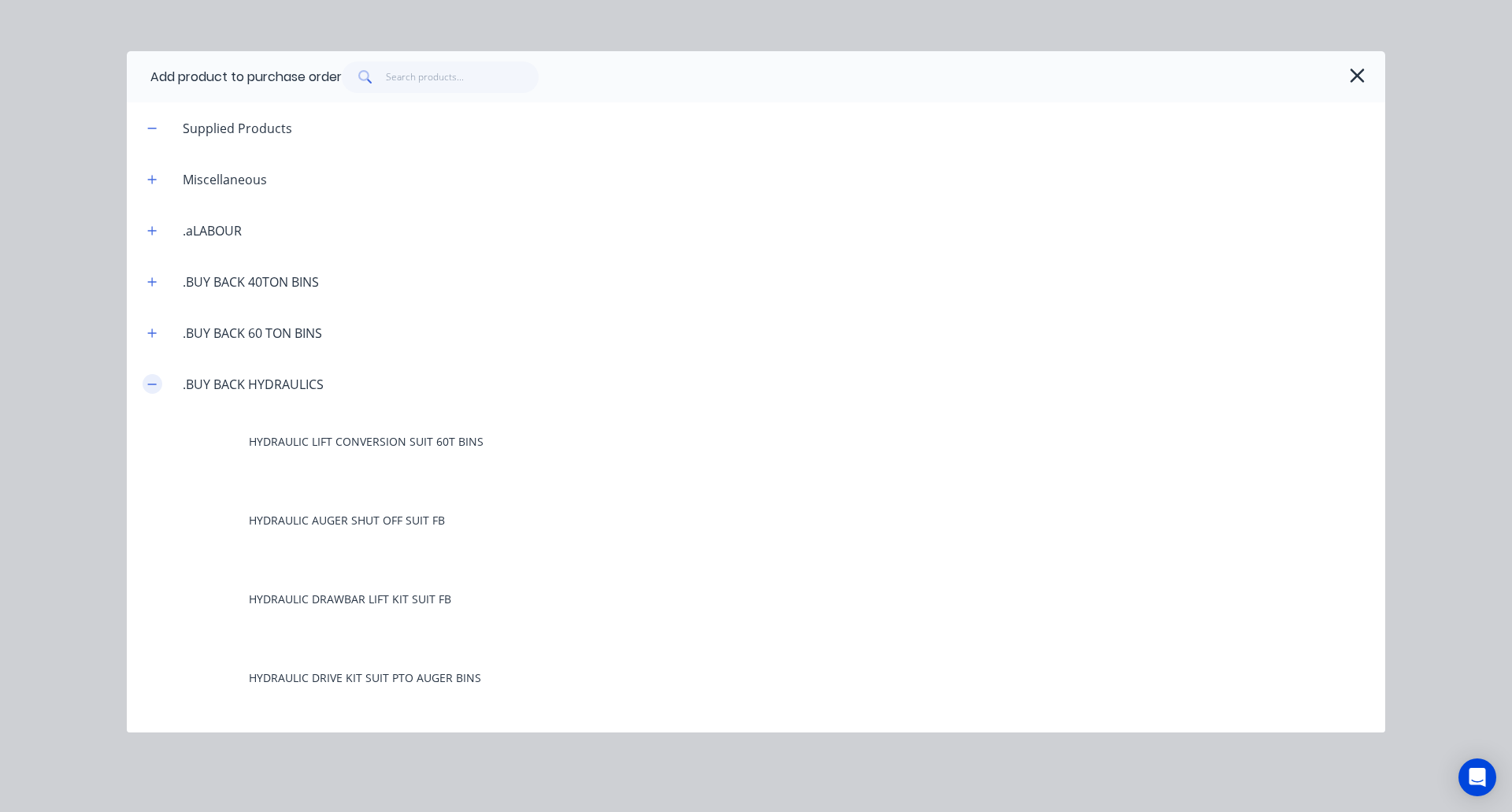
click at [146, 386] on button "button" at bounding box center [151, 383] width 19 height 19
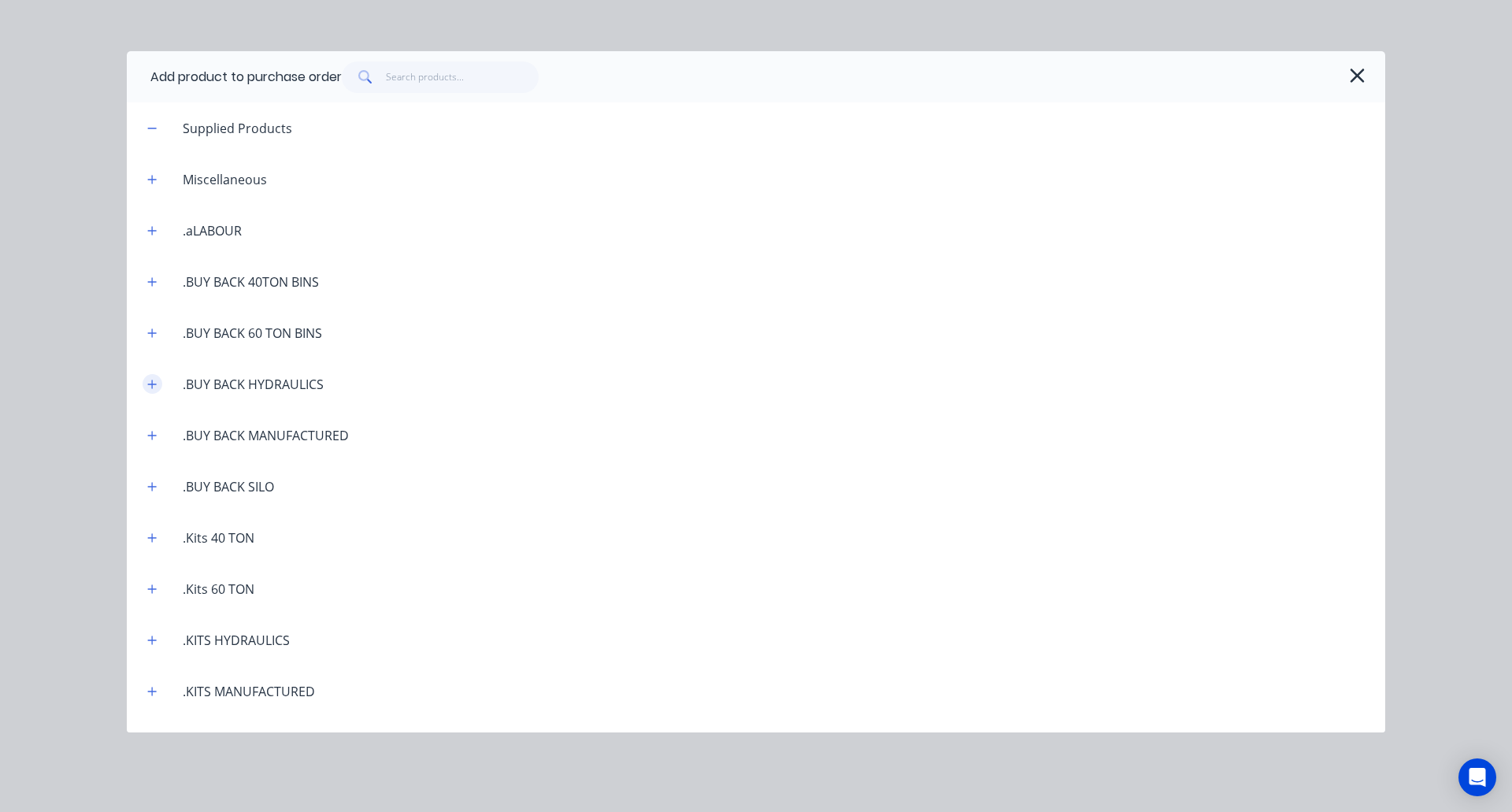
click at [151, 384] on icon "button" at bounding box center [152, 384] width 8 height 8
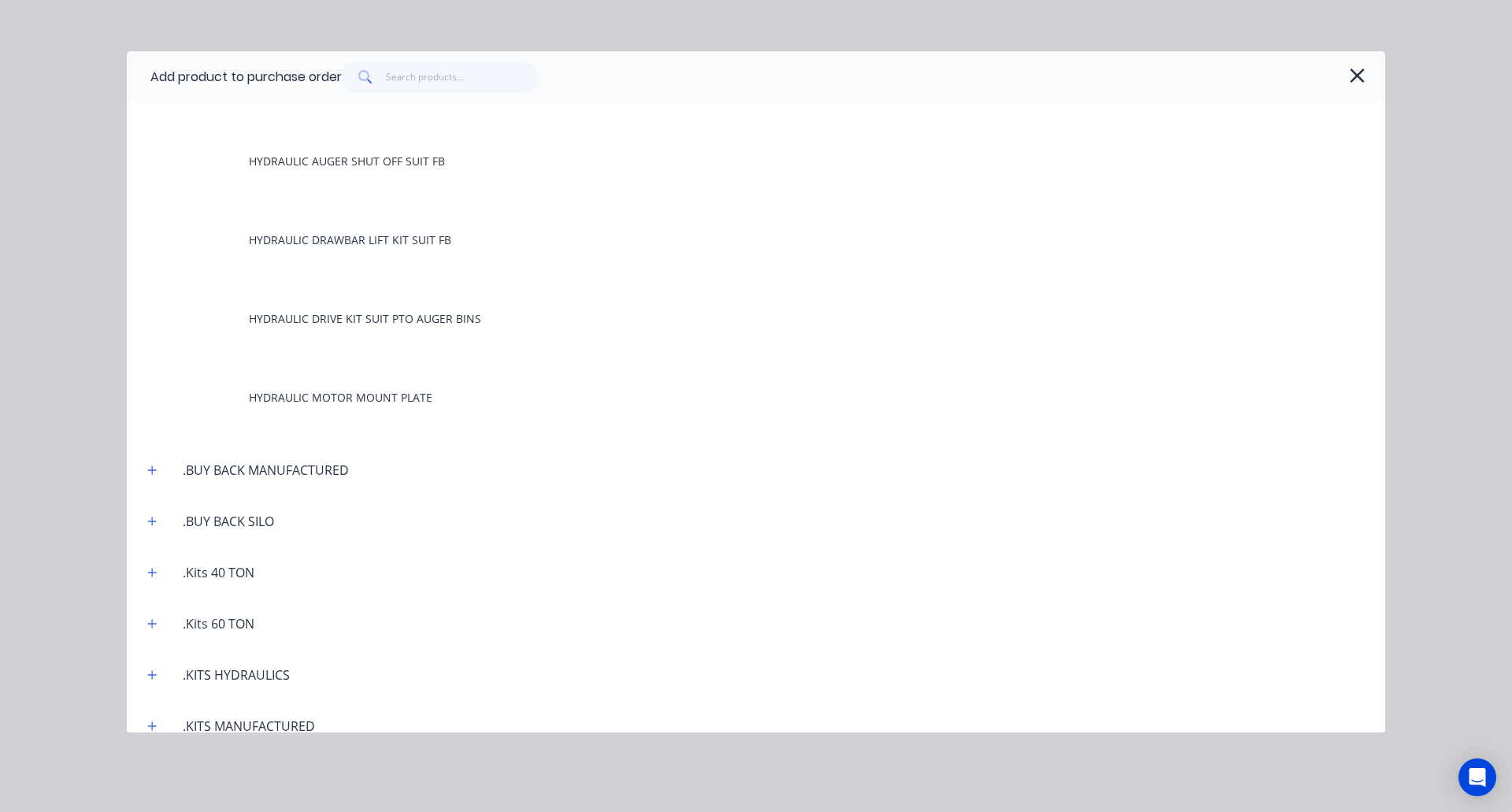
scroll to position [473, 0]
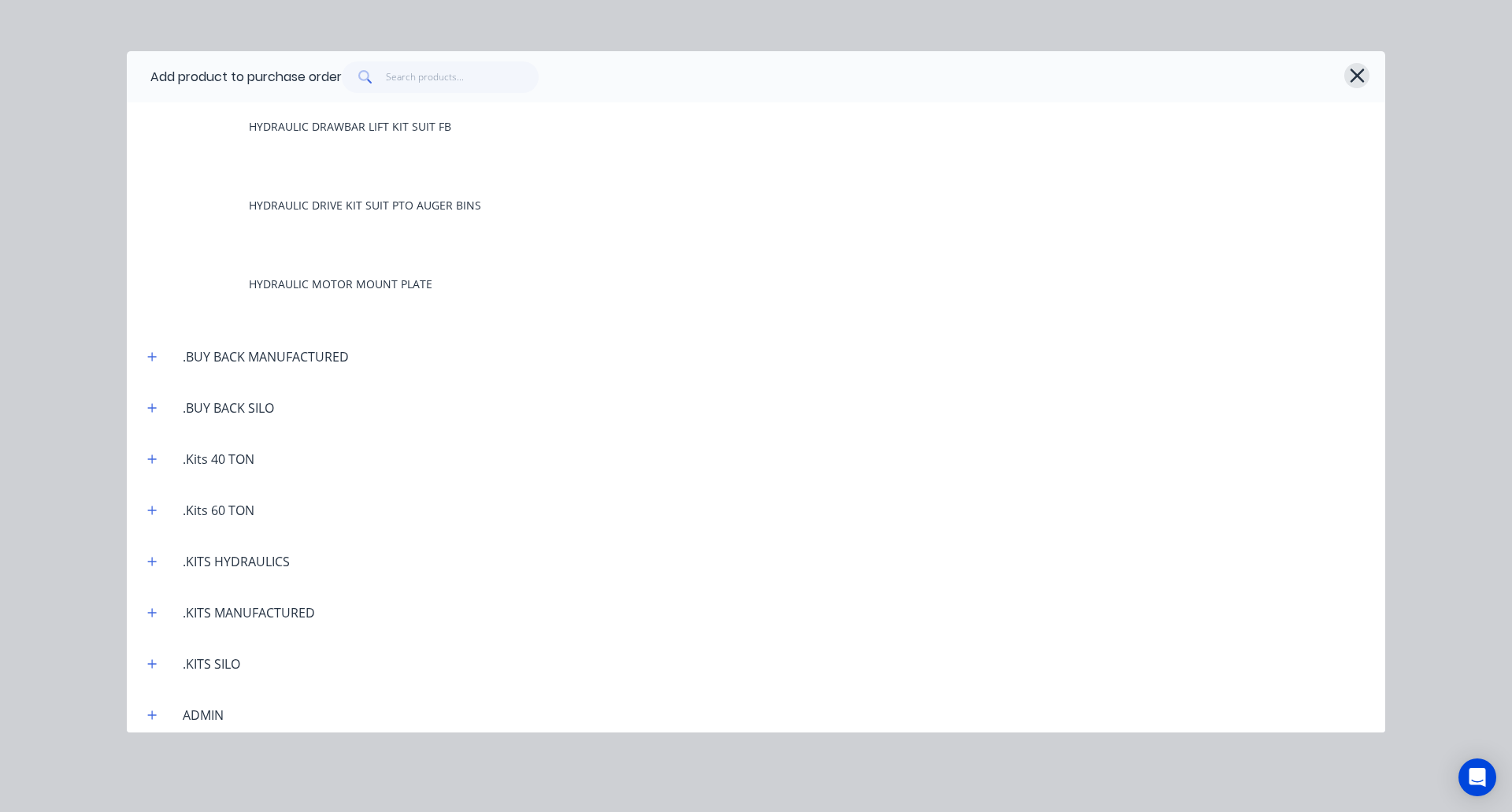
click at [1355, 80] on icon "button" at bounding box center [1358, 75] width 17 height 22
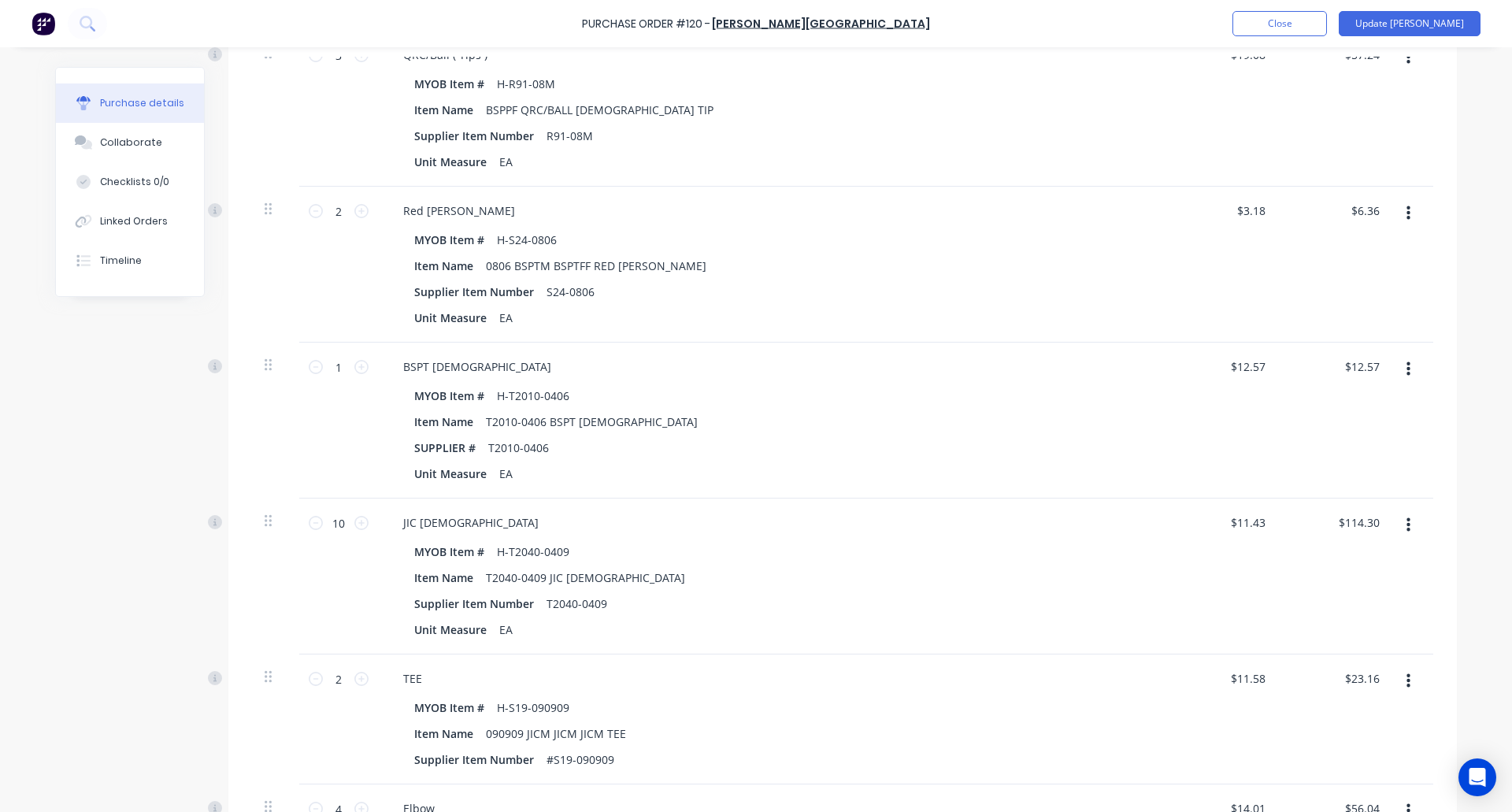
scroll to position [0, 0]
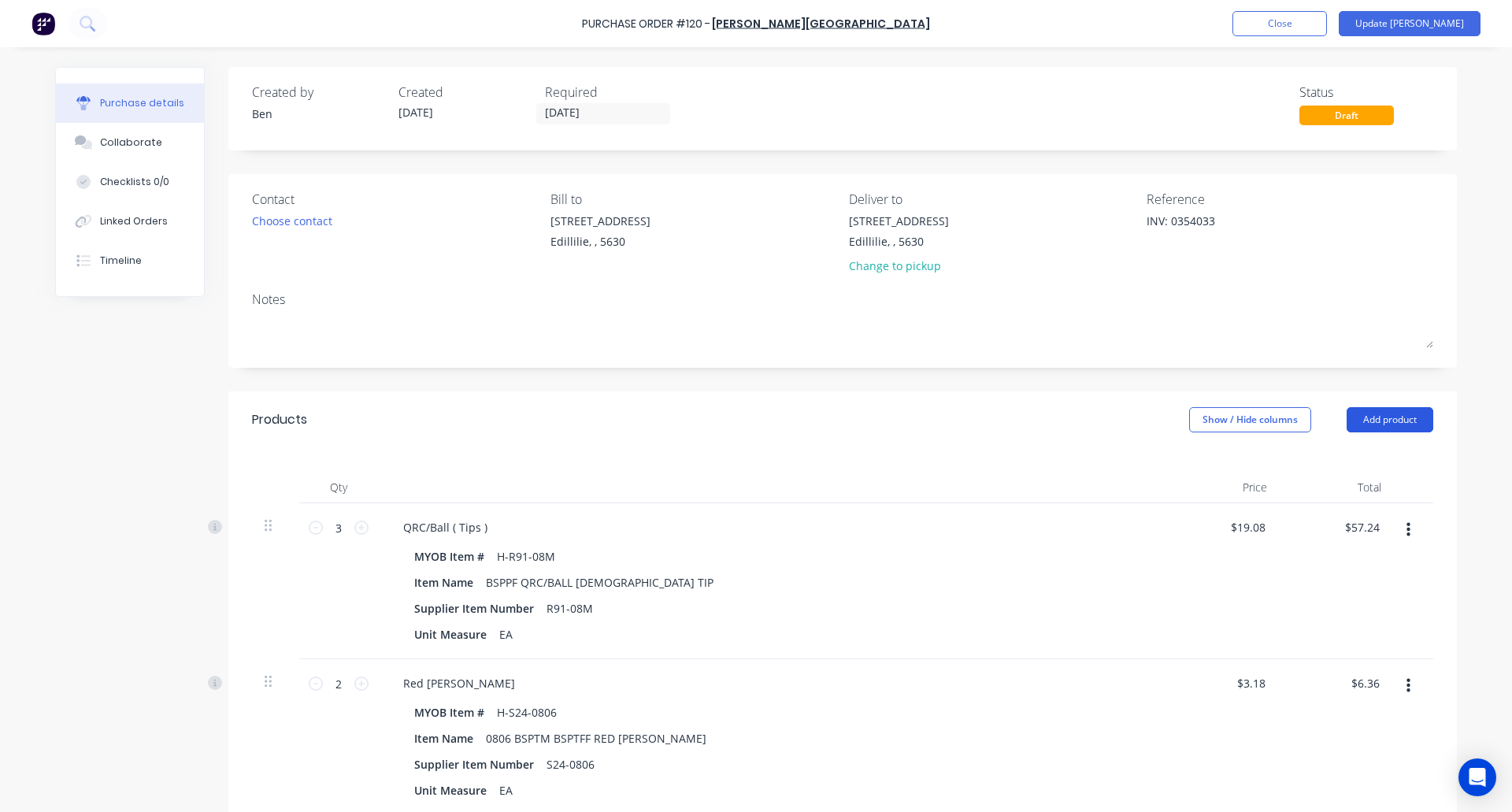
click at [1383, 425] on button "Add product" at bounding box center [1390, 420] width 86 height 25
click at [1317, 461] on div "Product catalogue" at bounding box center [1358, 460] width 121 height 23
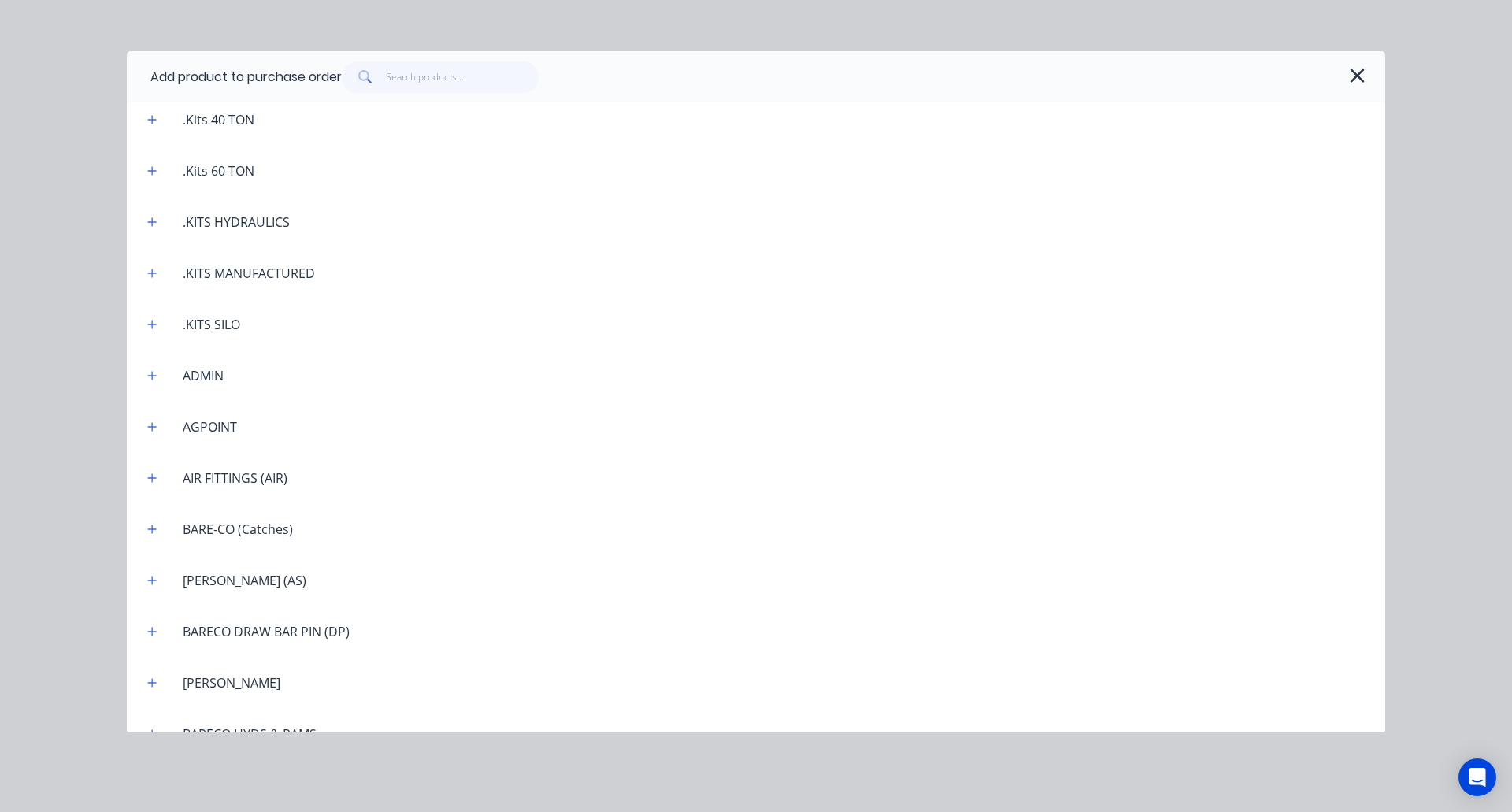
scroll to position [1181, 0]
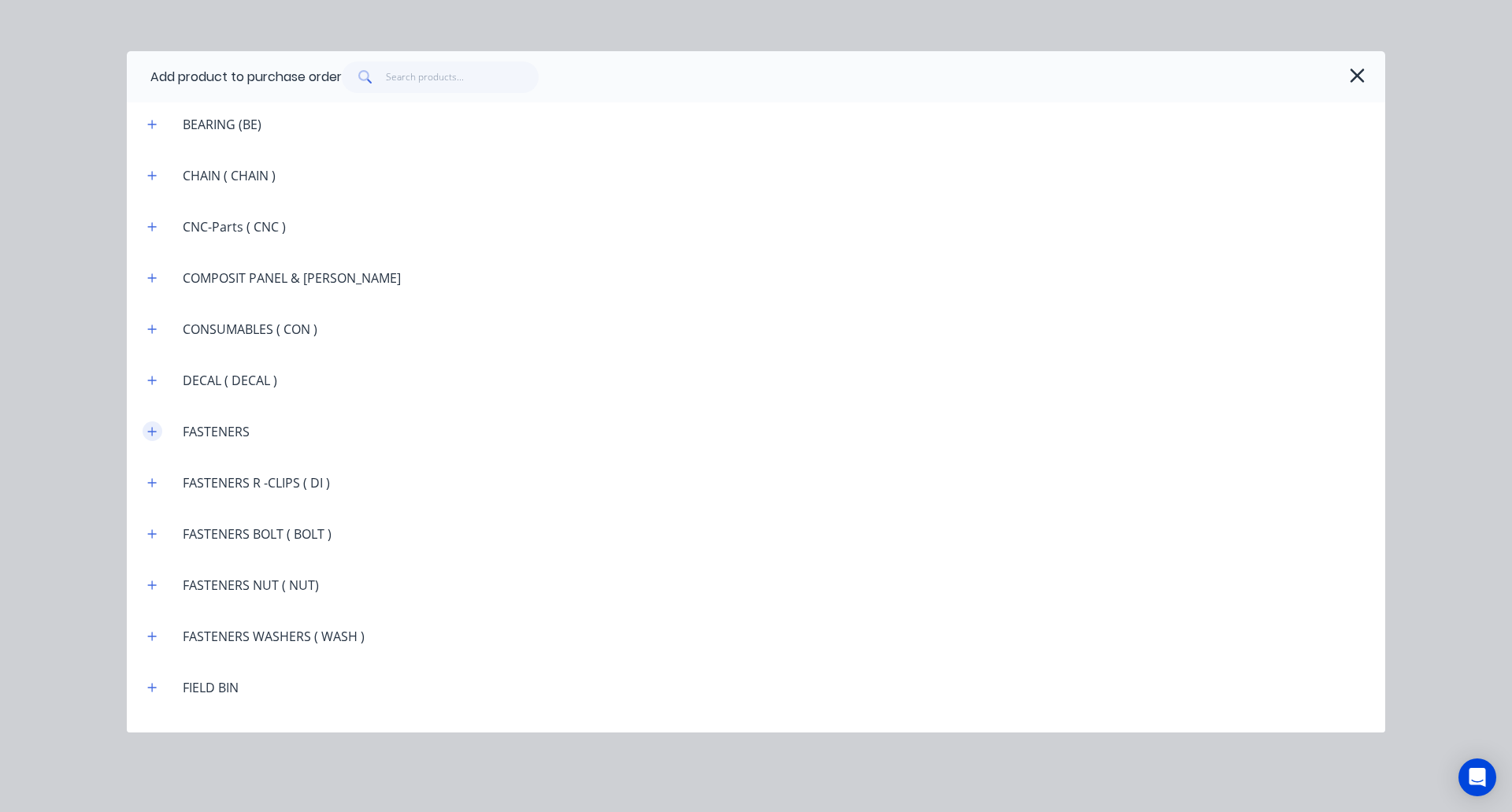
click at [148, 435] on icon "button" at bounding box center [151, 431] width 9 height 11
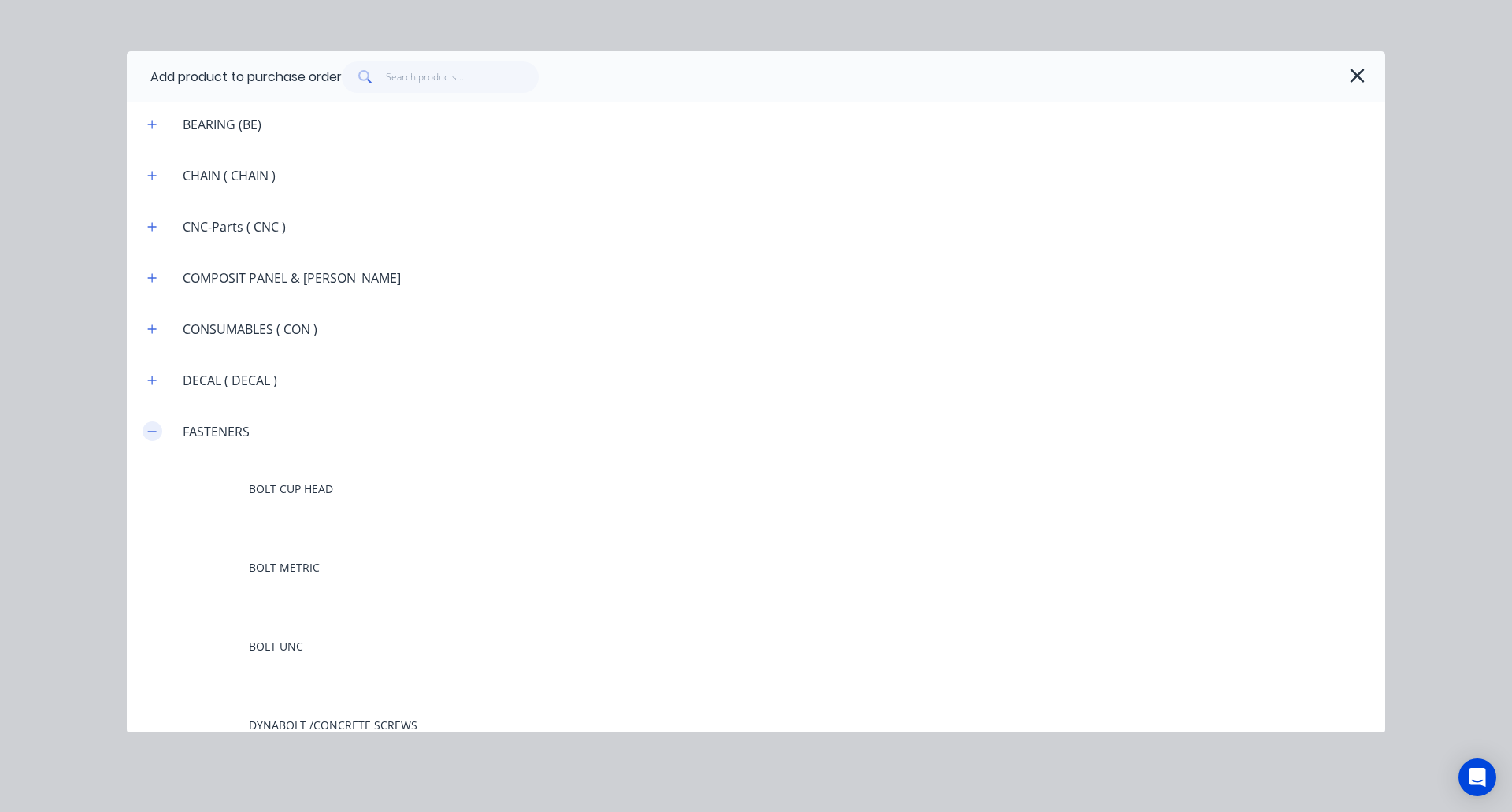
click at [150, 434] on icon "button" at bounding box center [151, 431] width 9 height 11
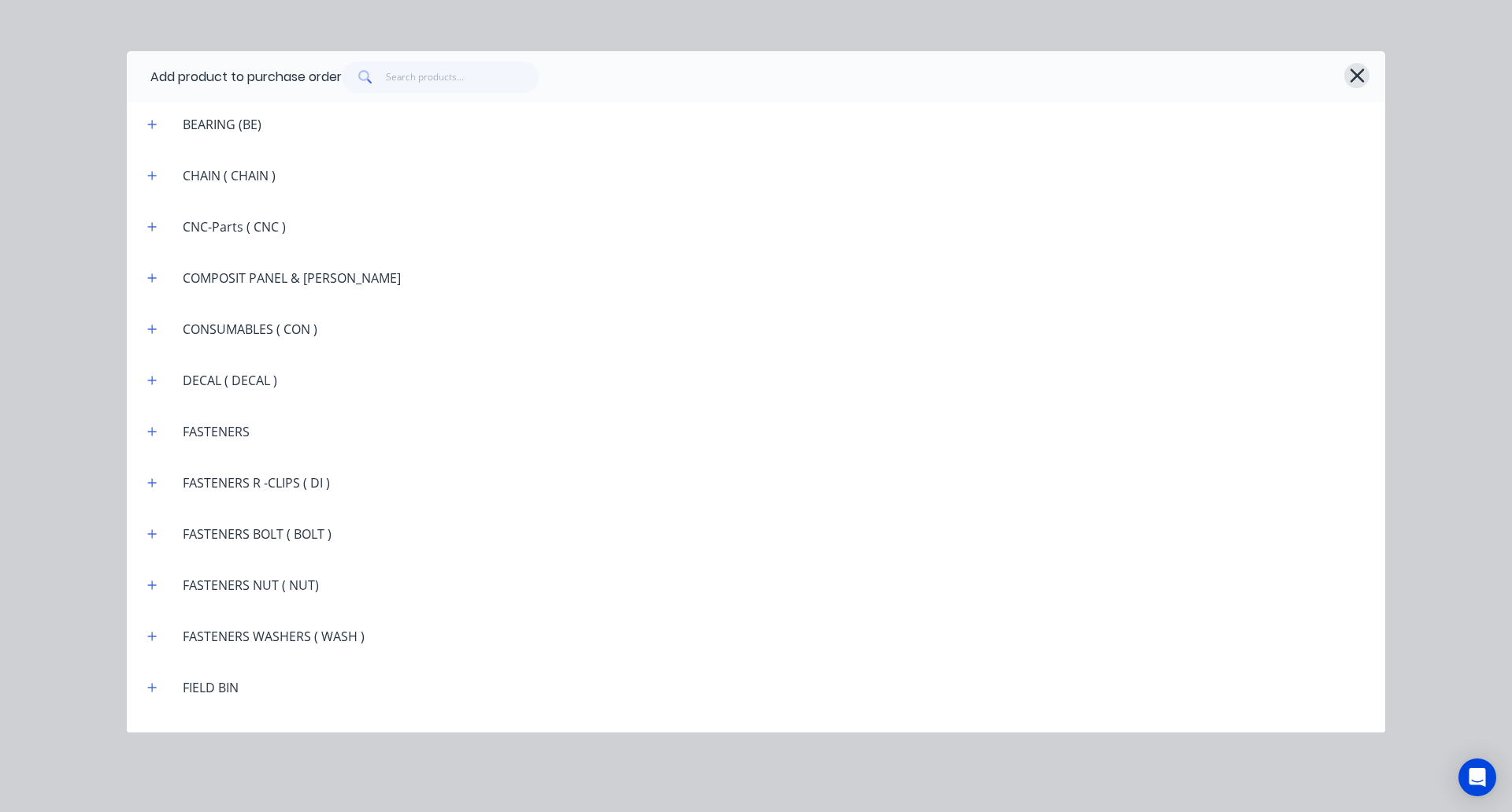
click at [1355, 81] on icon "button" at bounding box center [1358, 75] width 17 height 22
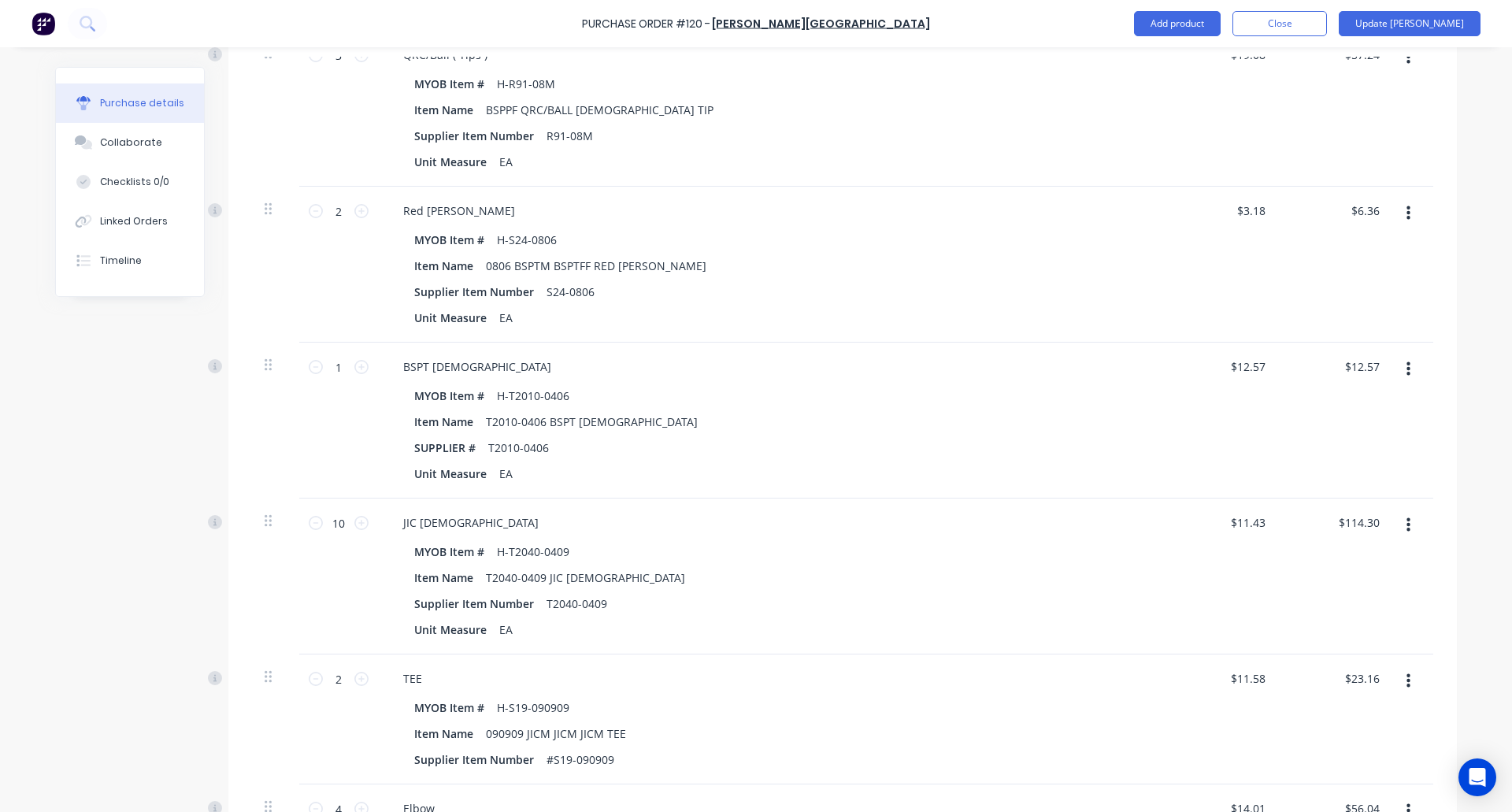
scroll to position [0, 0]
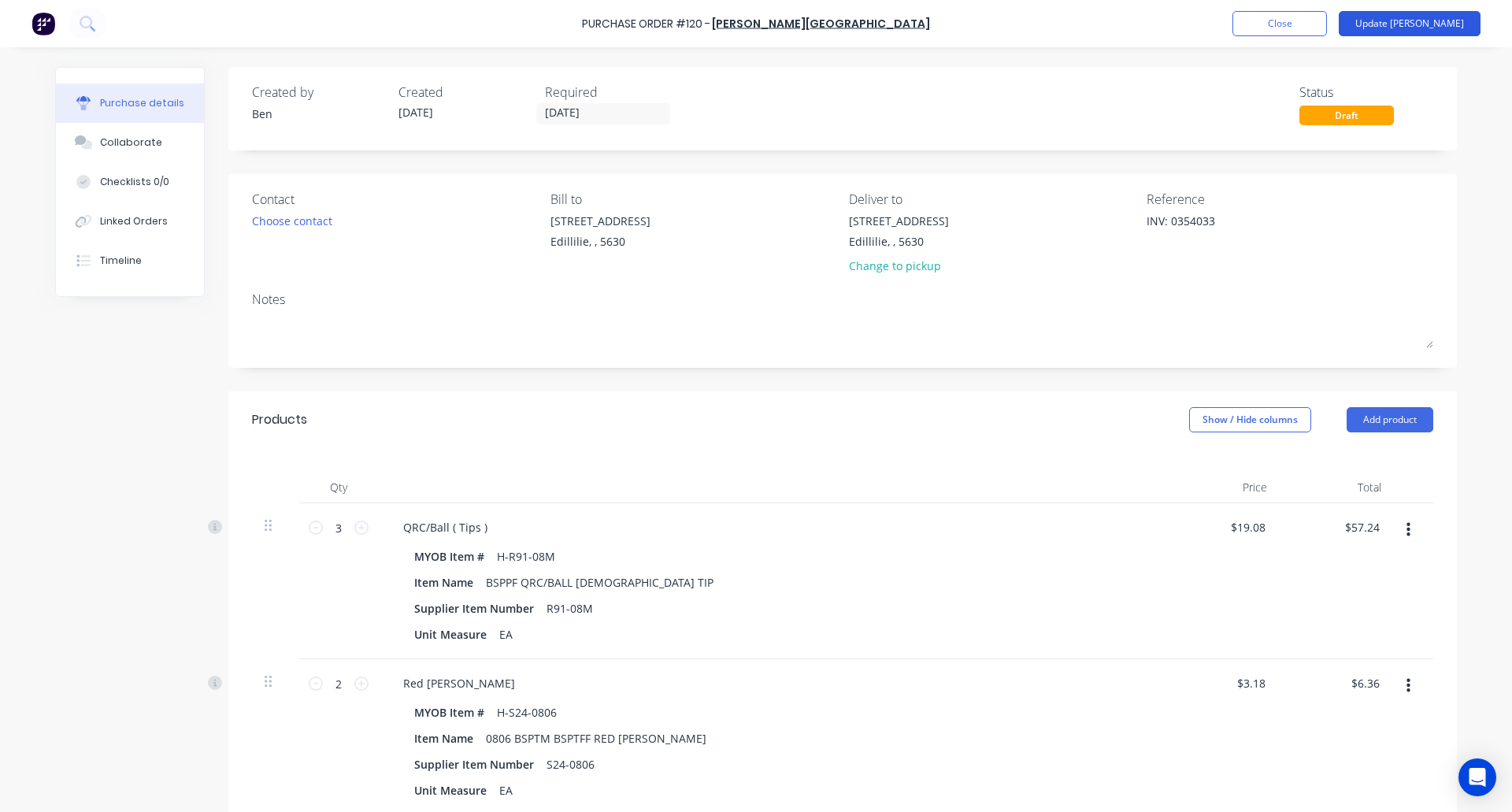
click at [1436, 17] on button "Update Bill" at bounding box center [1410, 24] width 142 height 25
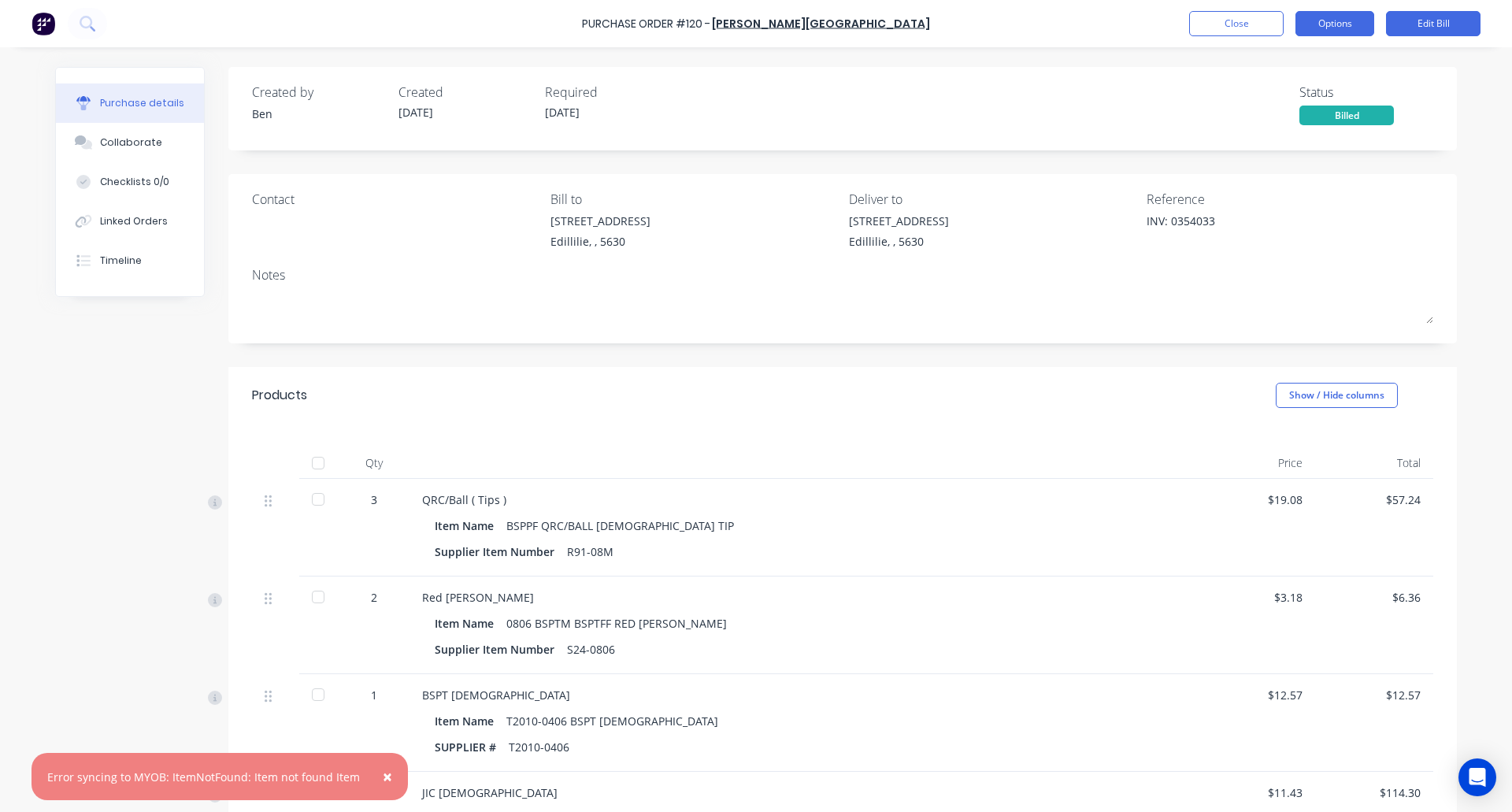
click at [1321, 25] on button "Options" at bounding box center [1334, 24] width 79 height 25
click at [382, 774] on span "×" at bounding box center [387, 776] width 9 height 22
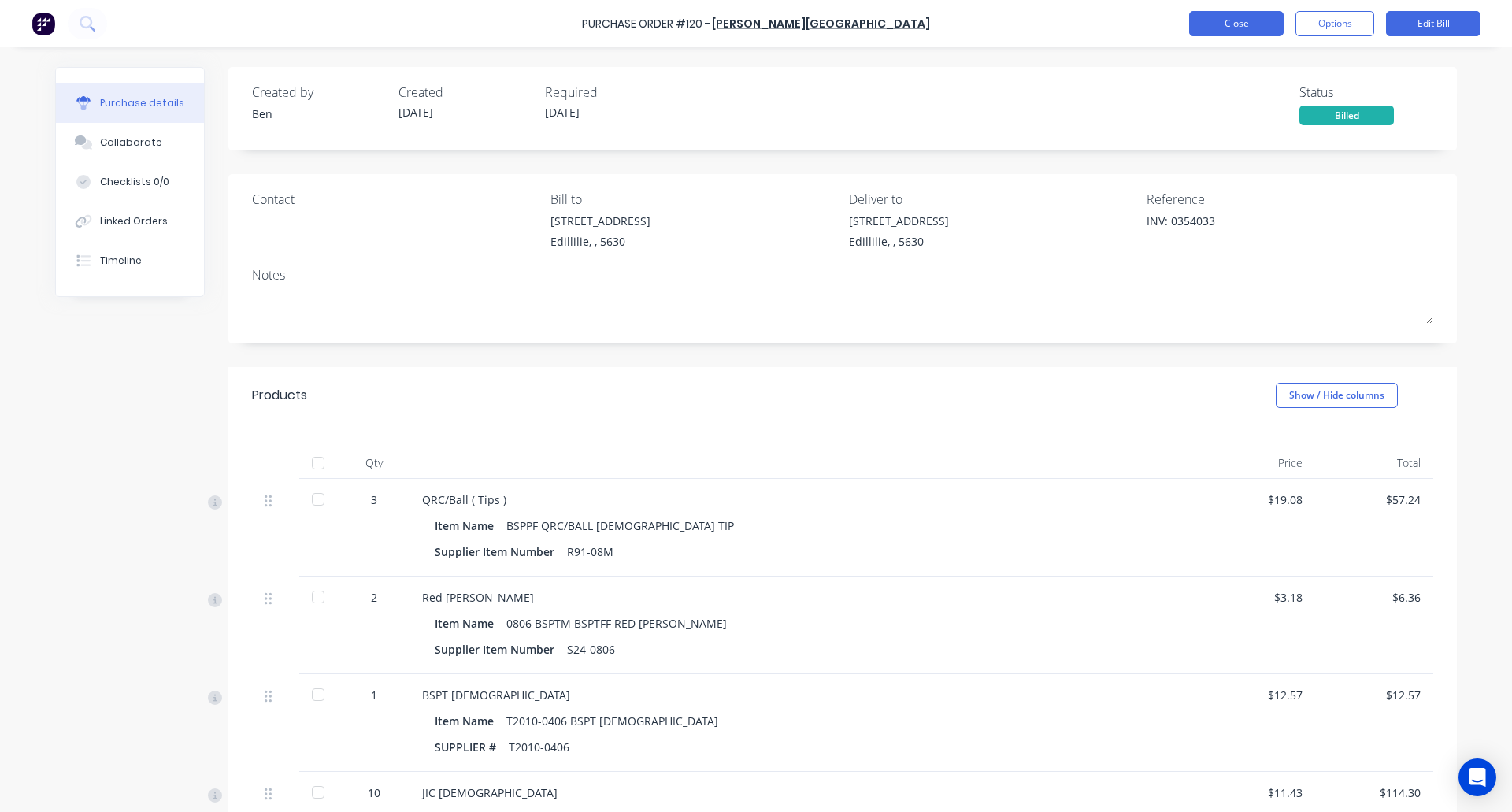
click at [1248, 27] on button "Close" at bounding box center [1237, 24] width 95 height 25
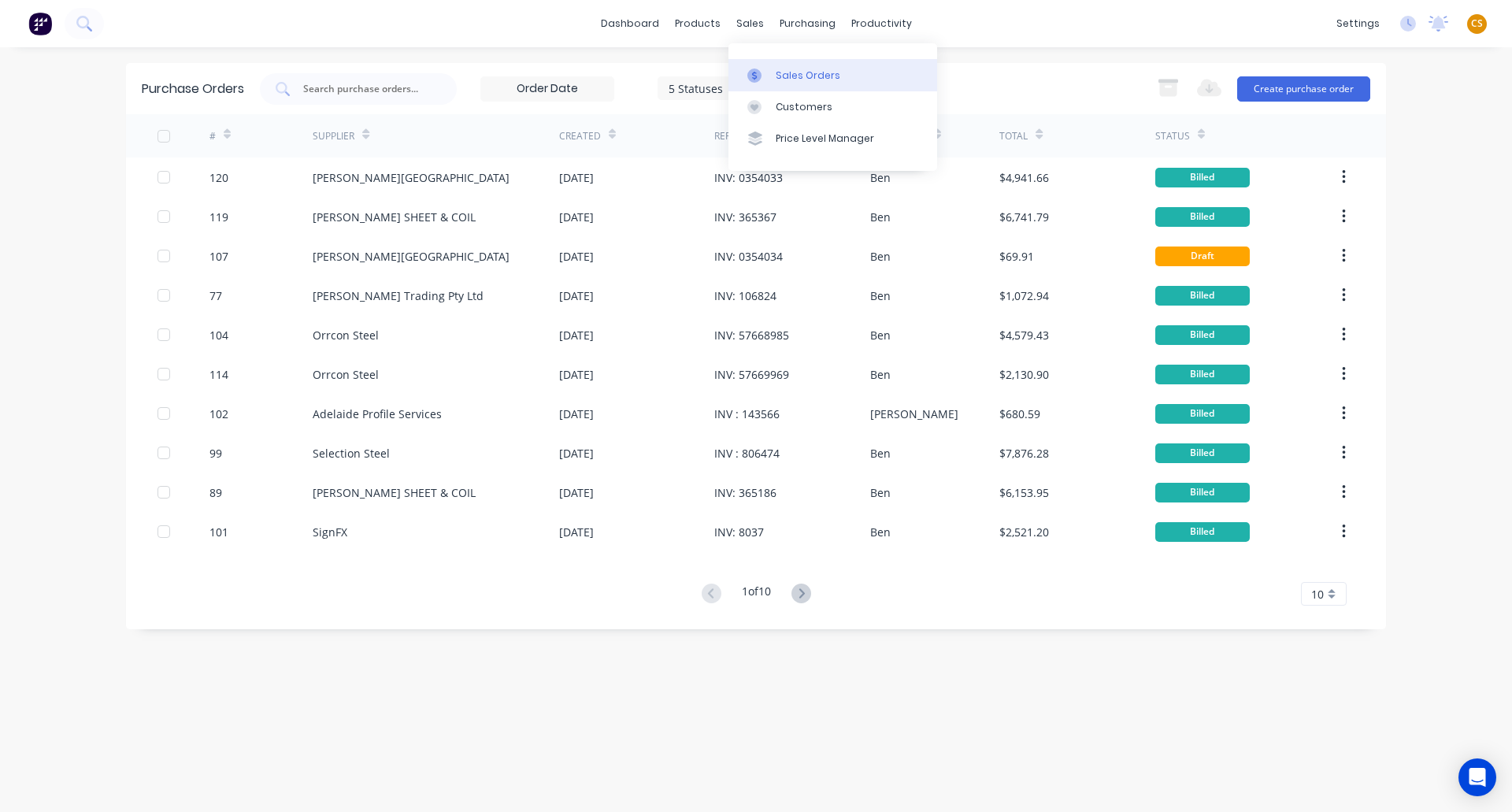
click at [789, 81] on div "Sales Orders" at bounding box center [808, 75] width 64 height 14
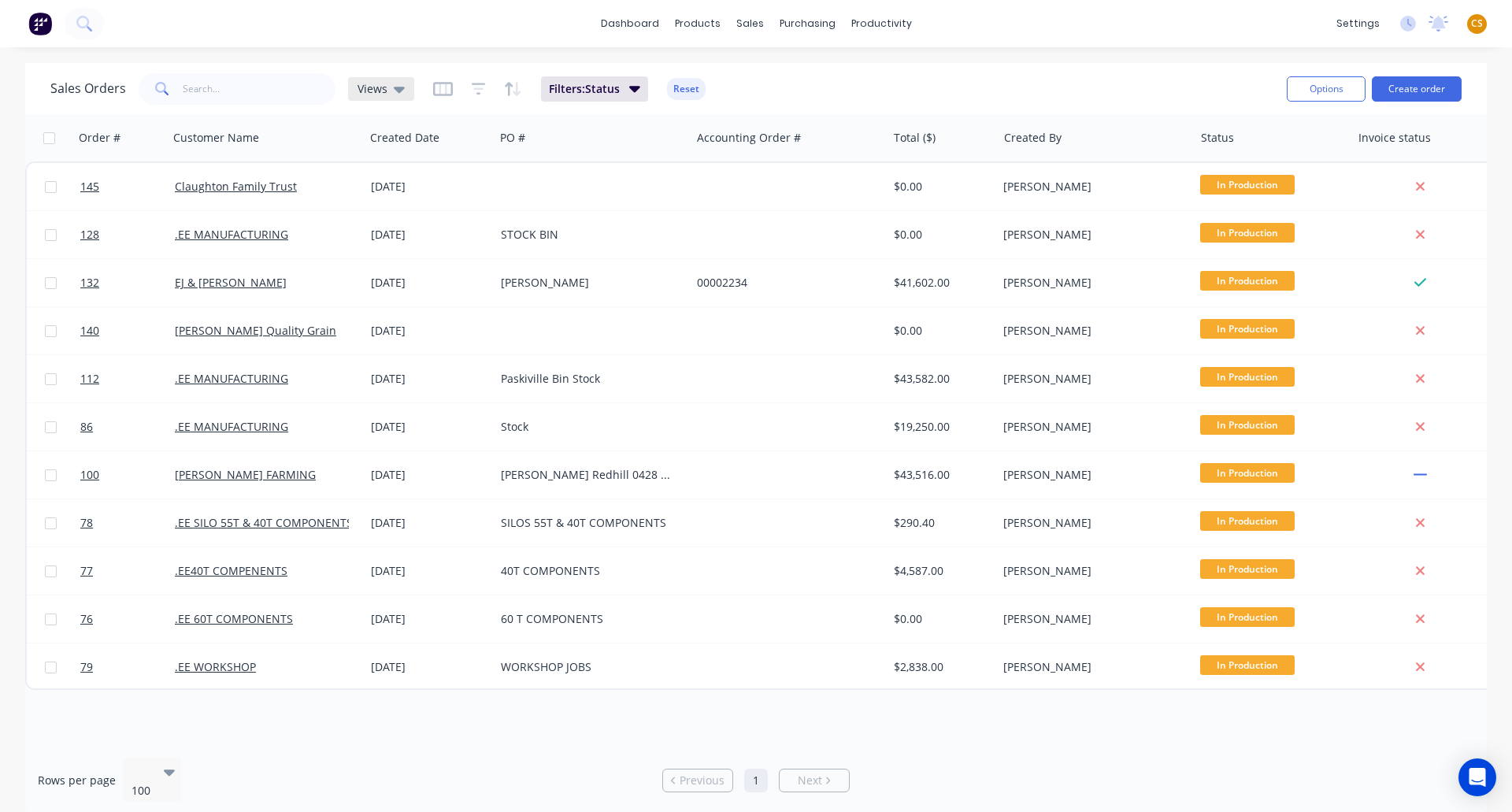
click at [396, 93] on icon at bounding box center [399, 89] width 11 height 17
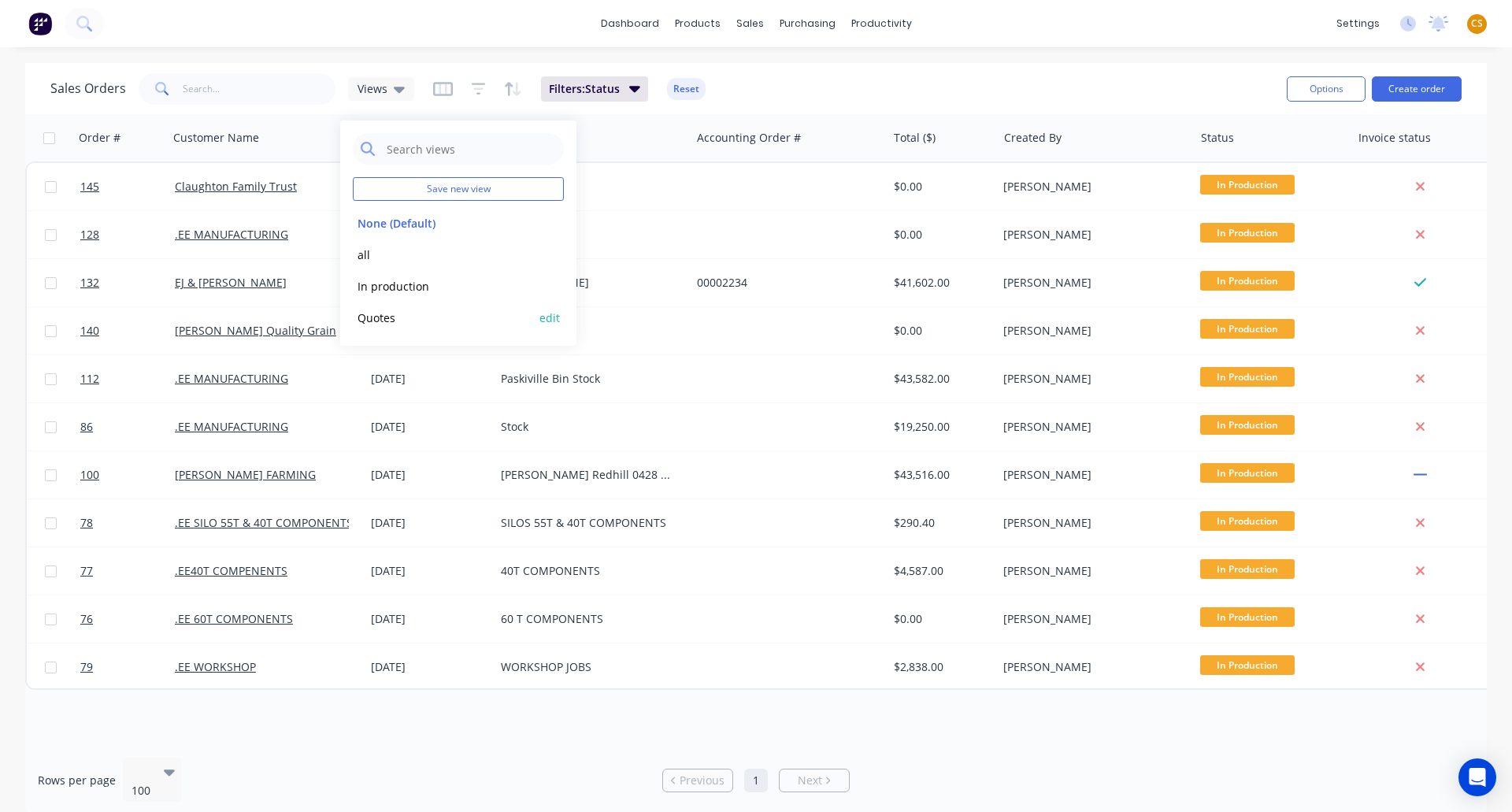
click at [378, 320] on button "Quotes" at bounding box center [443, 317] width 179 height 18
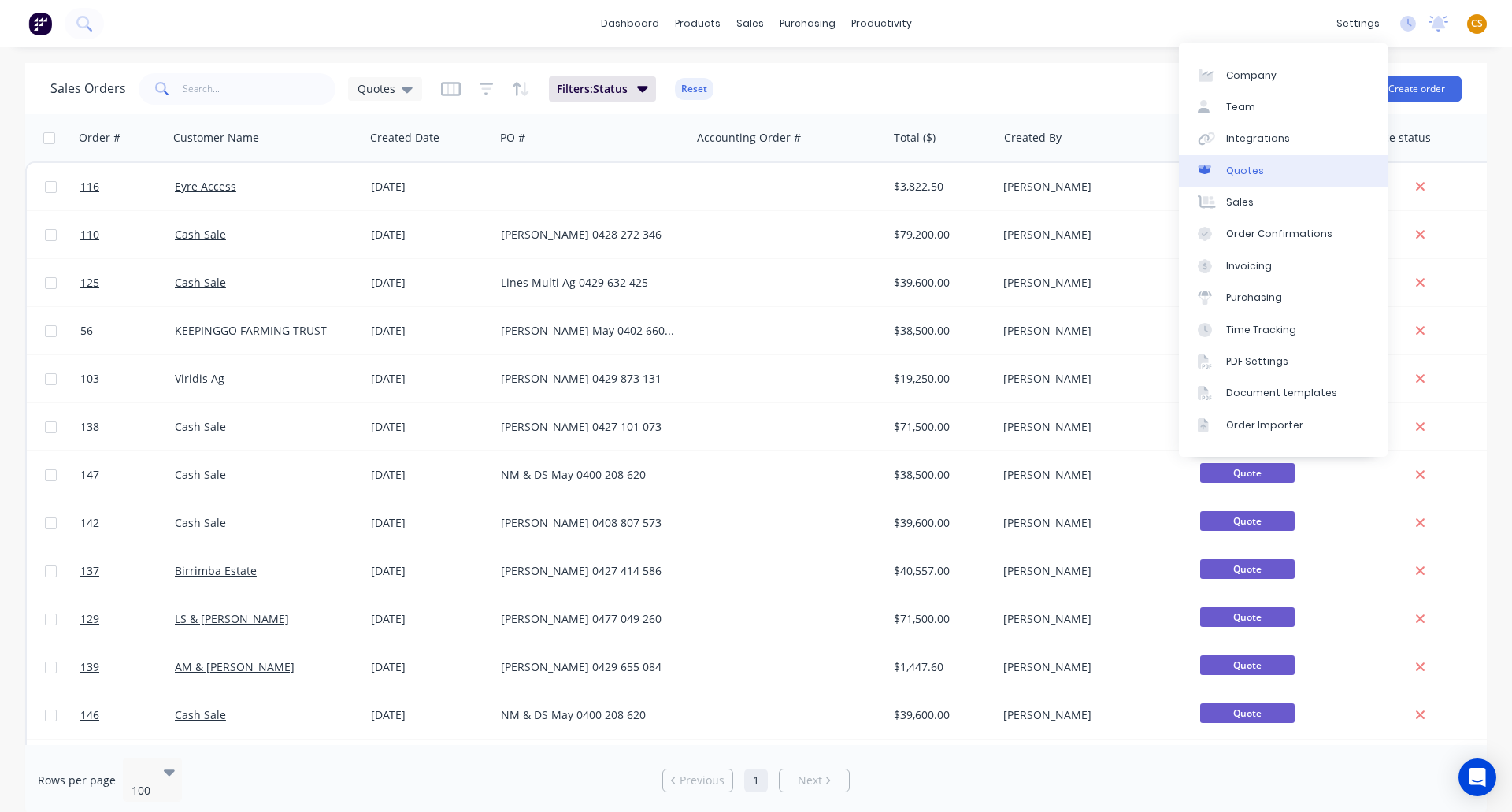
click at [1261, 174] on link "Quotes" at bounding box center [1283, 170] width 209 height 31
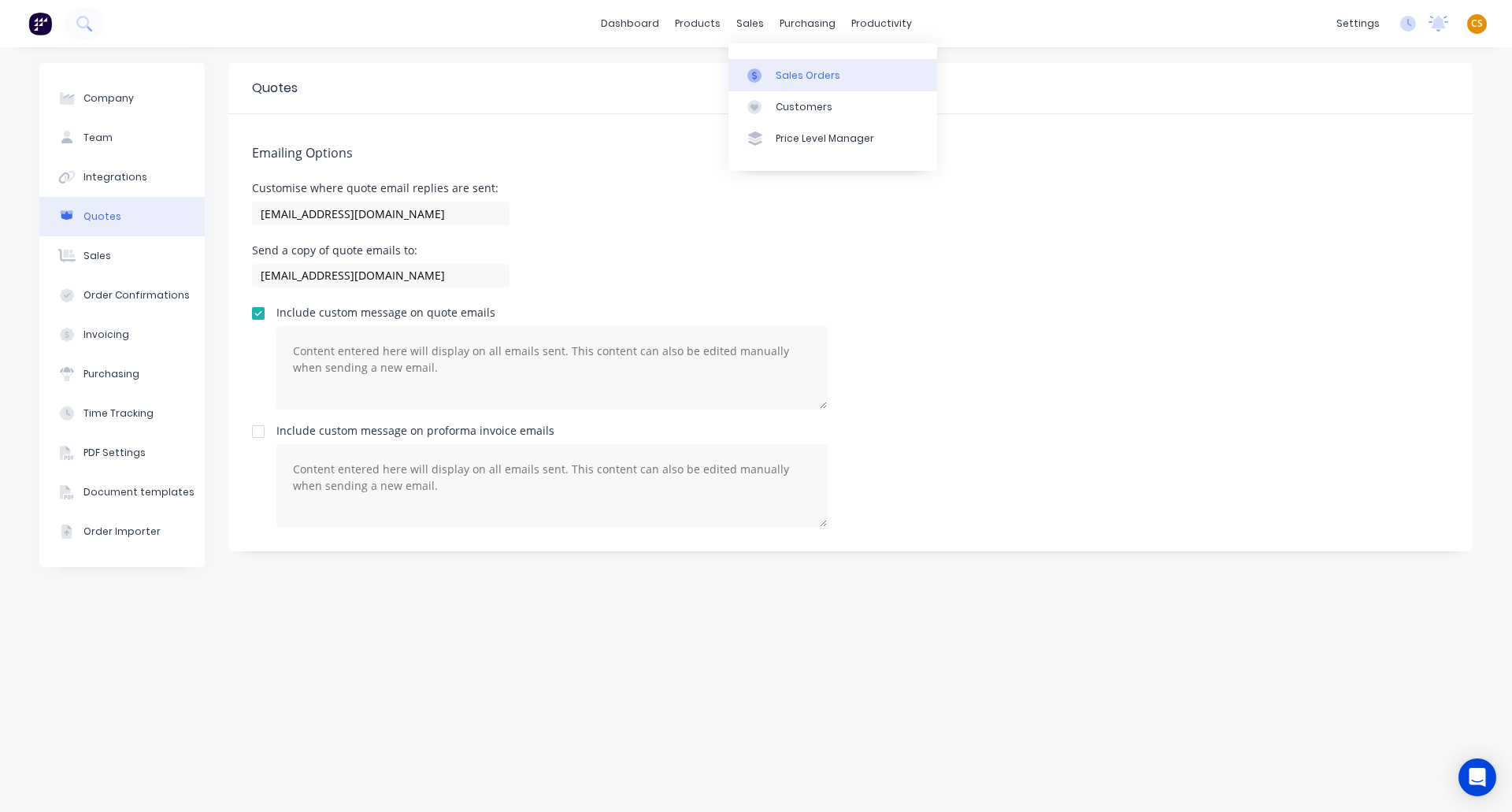
click at [793, 77] on div "Sales Orders" at bounding box center [808, 75] width 64 height 14
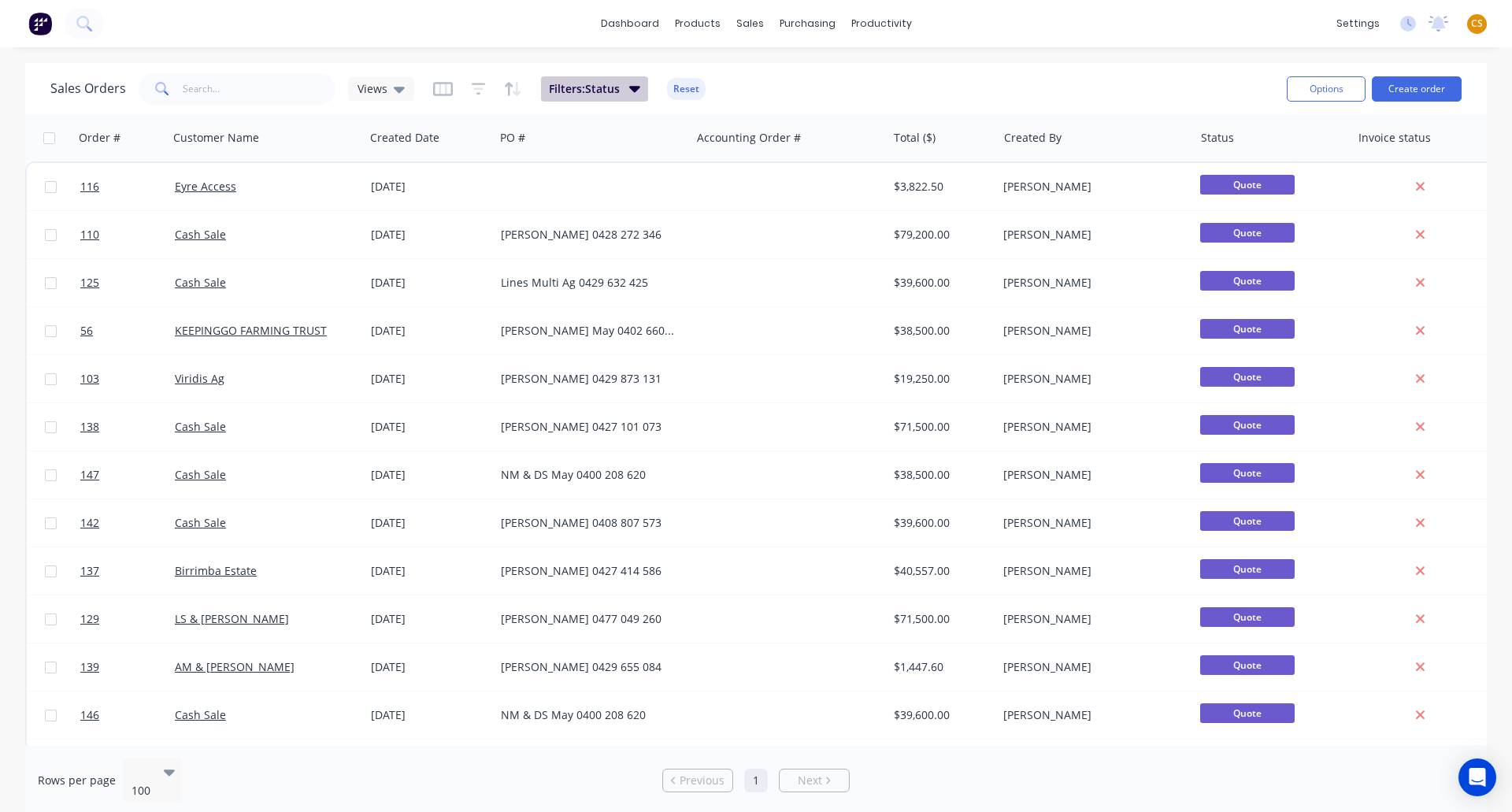
click at [618, 91] on span "Filters: Status" at bounding box center [585, 89] width 71 height 16
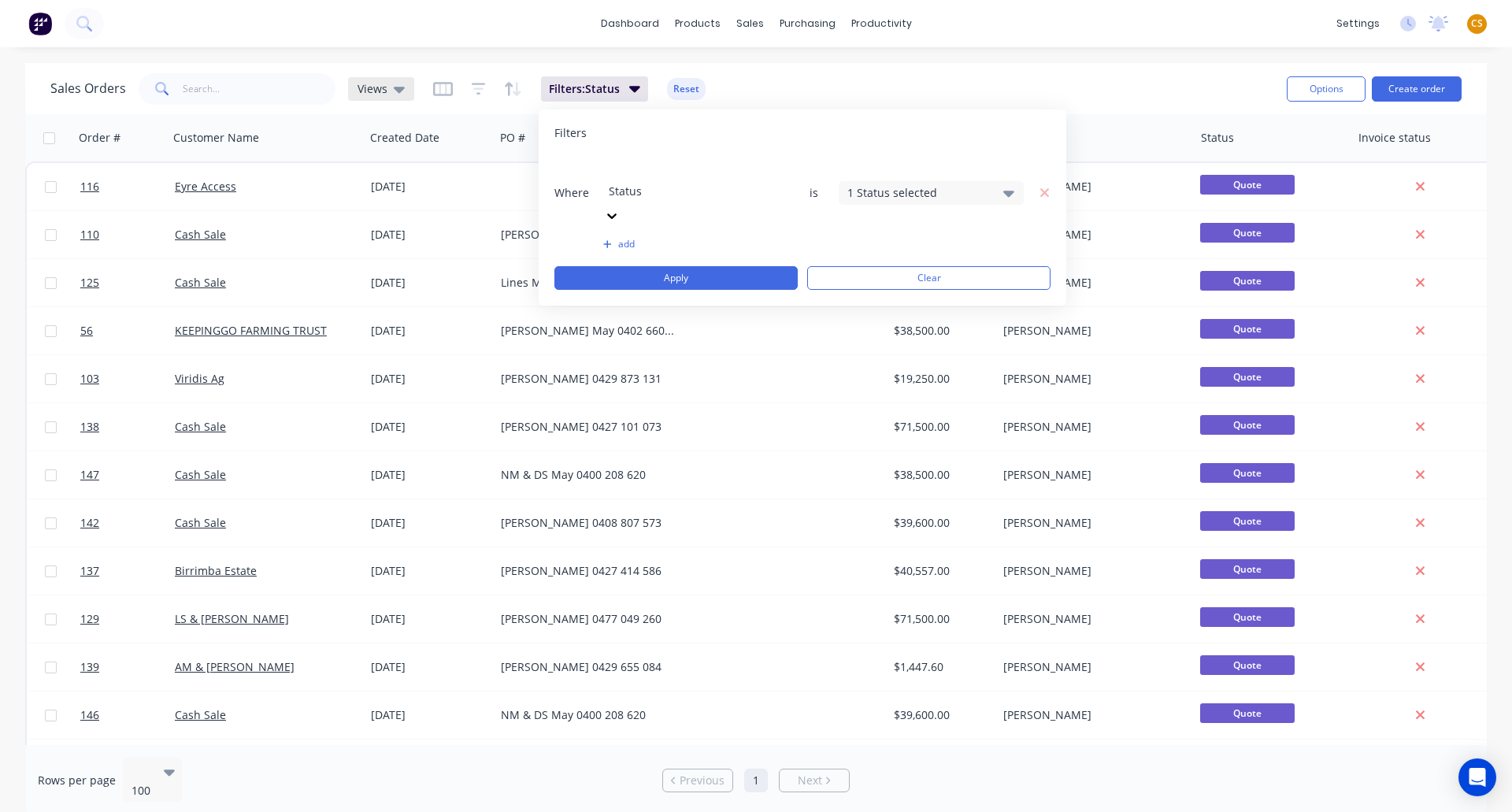
click at [375, 91] on span "Views" at bounding box center [372, 89] width 30 height 17
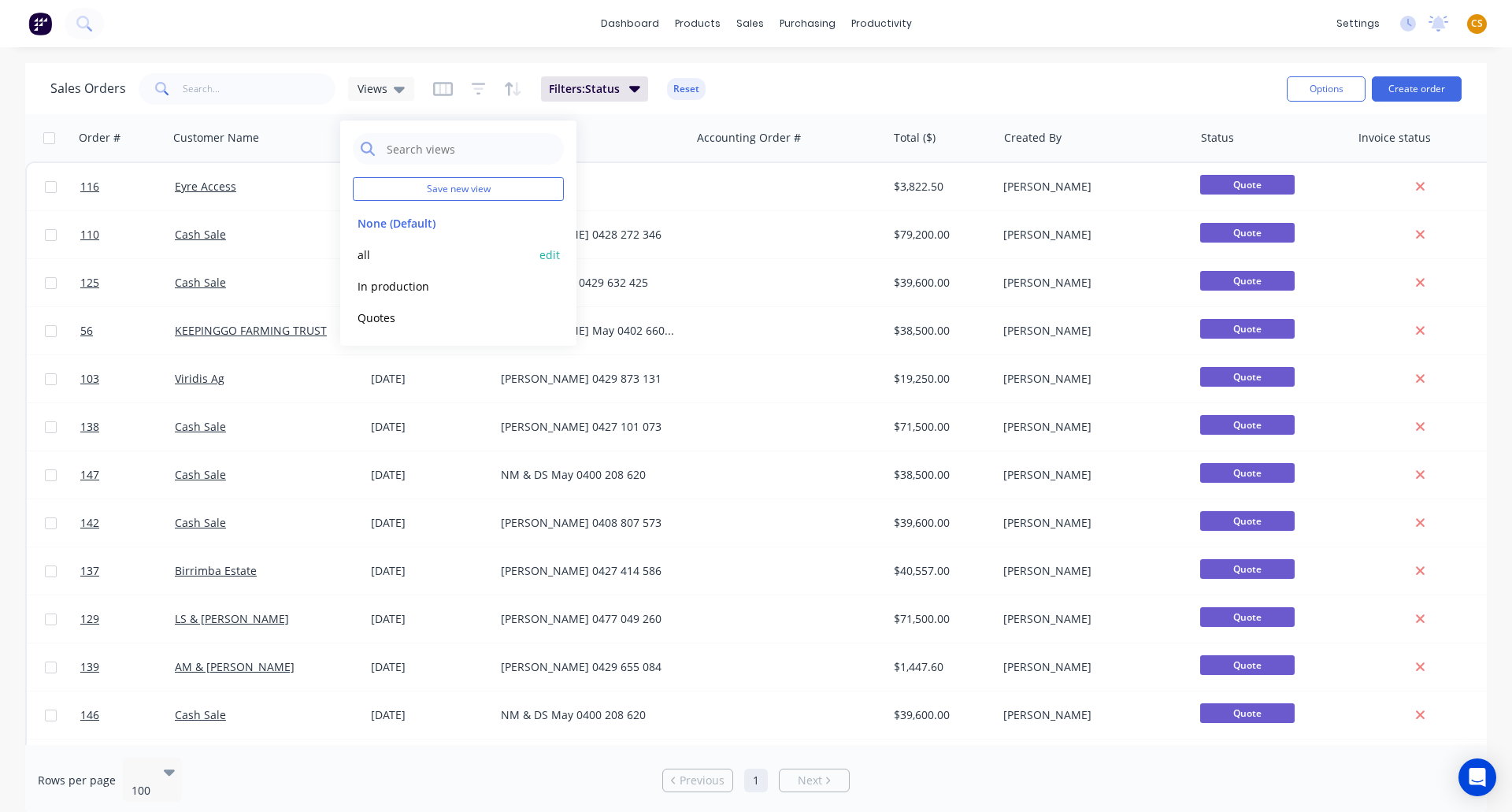
click at [364, 253] on button "all" at bounding box center [443, 254] width 179 height 18
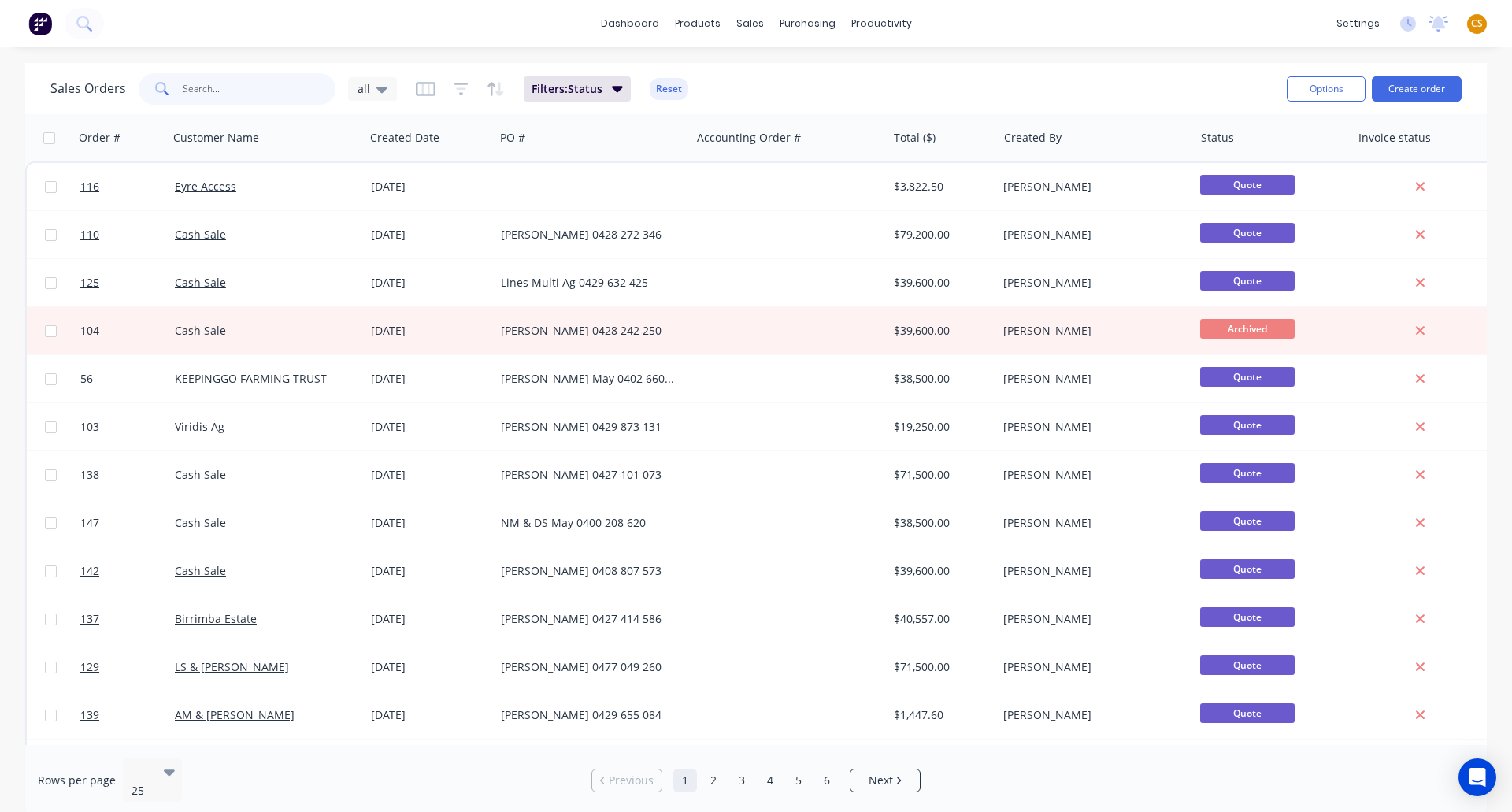
click at [210, 89] on input "text" at bounding box center [260, 89] width 154 height 31
type input "134"
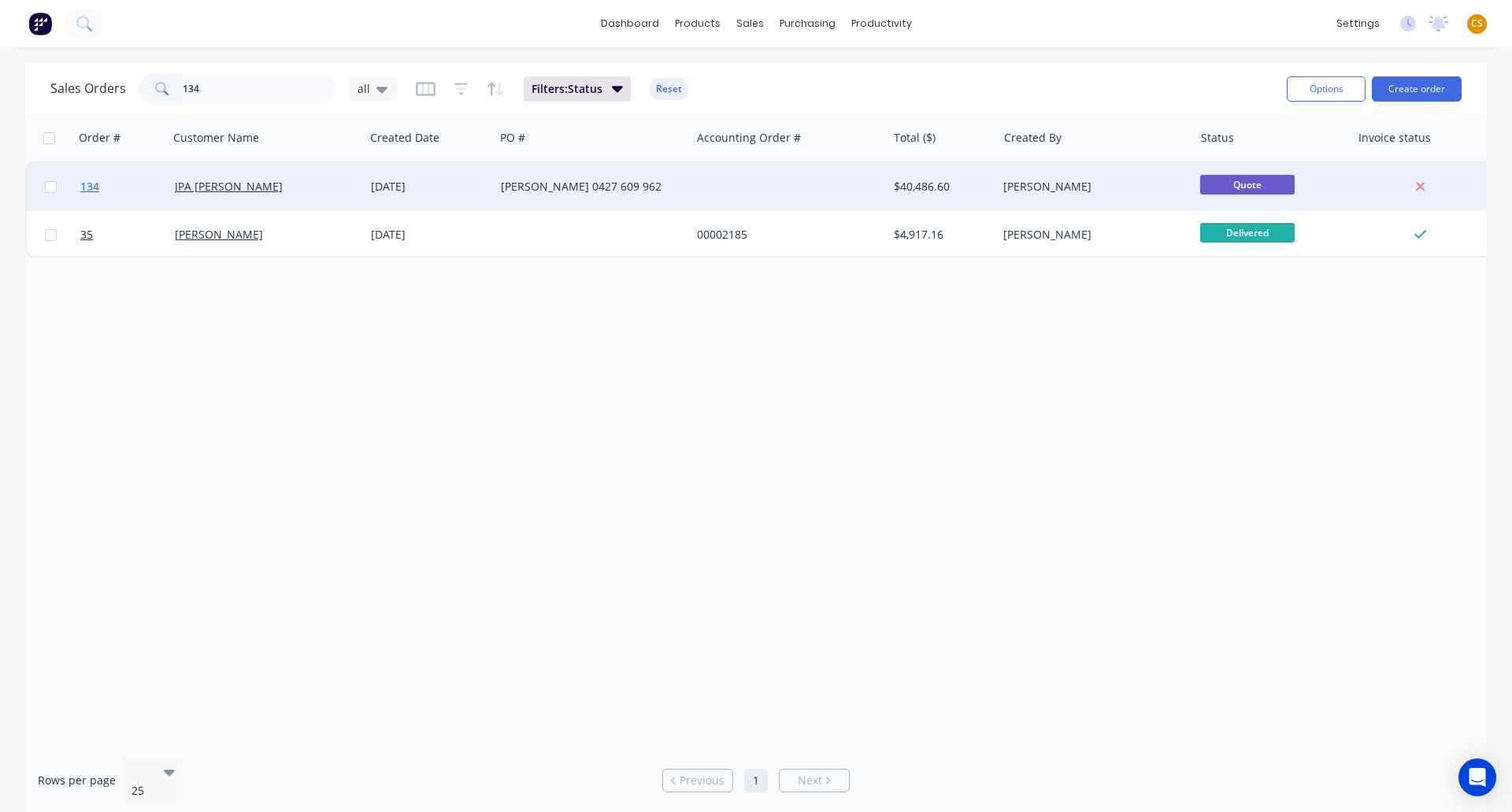
click at [95, 188] on span "134" at bounding box center [90, 186] width 19 height 16
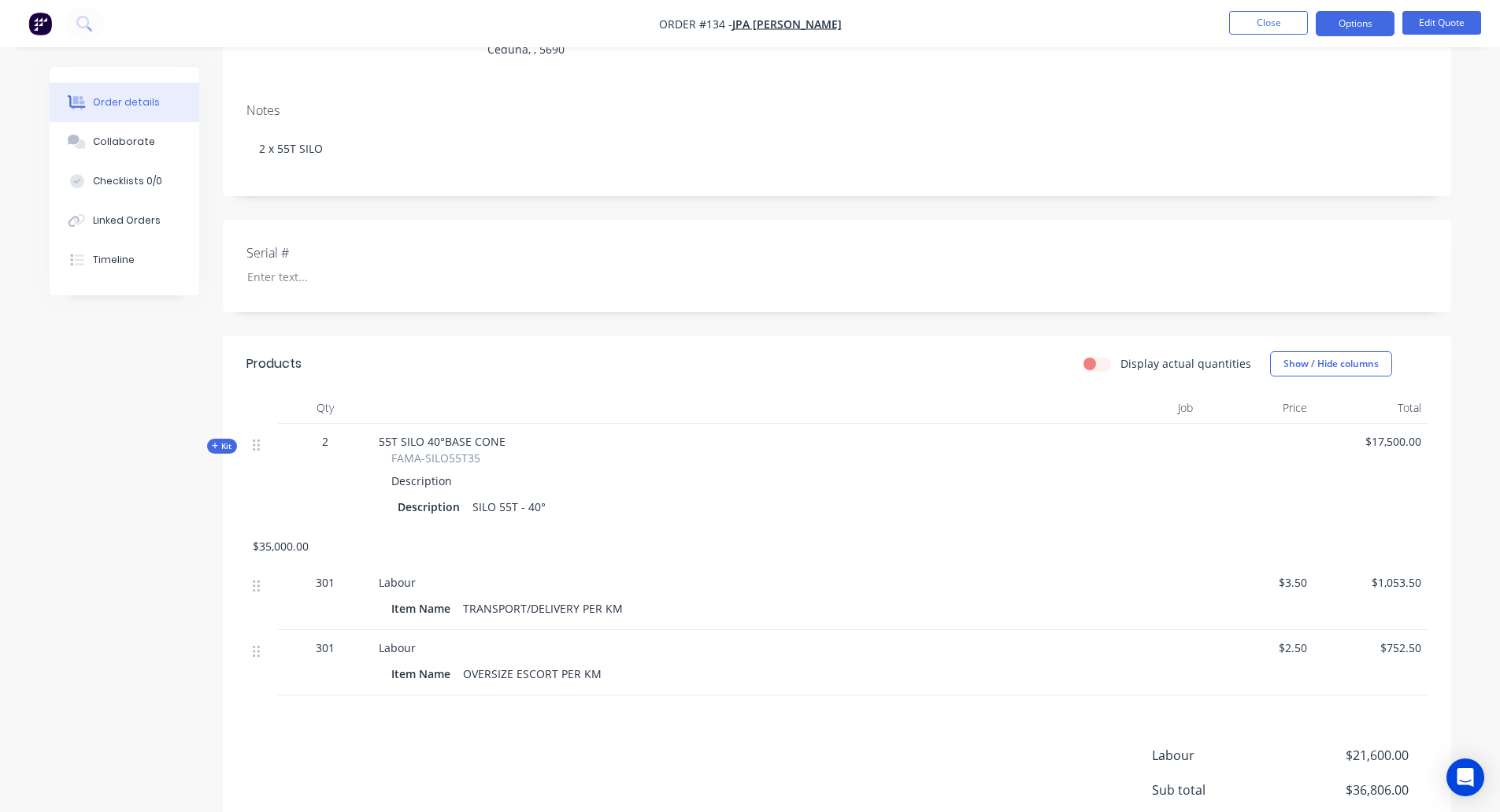
scroll to position [332, 0]
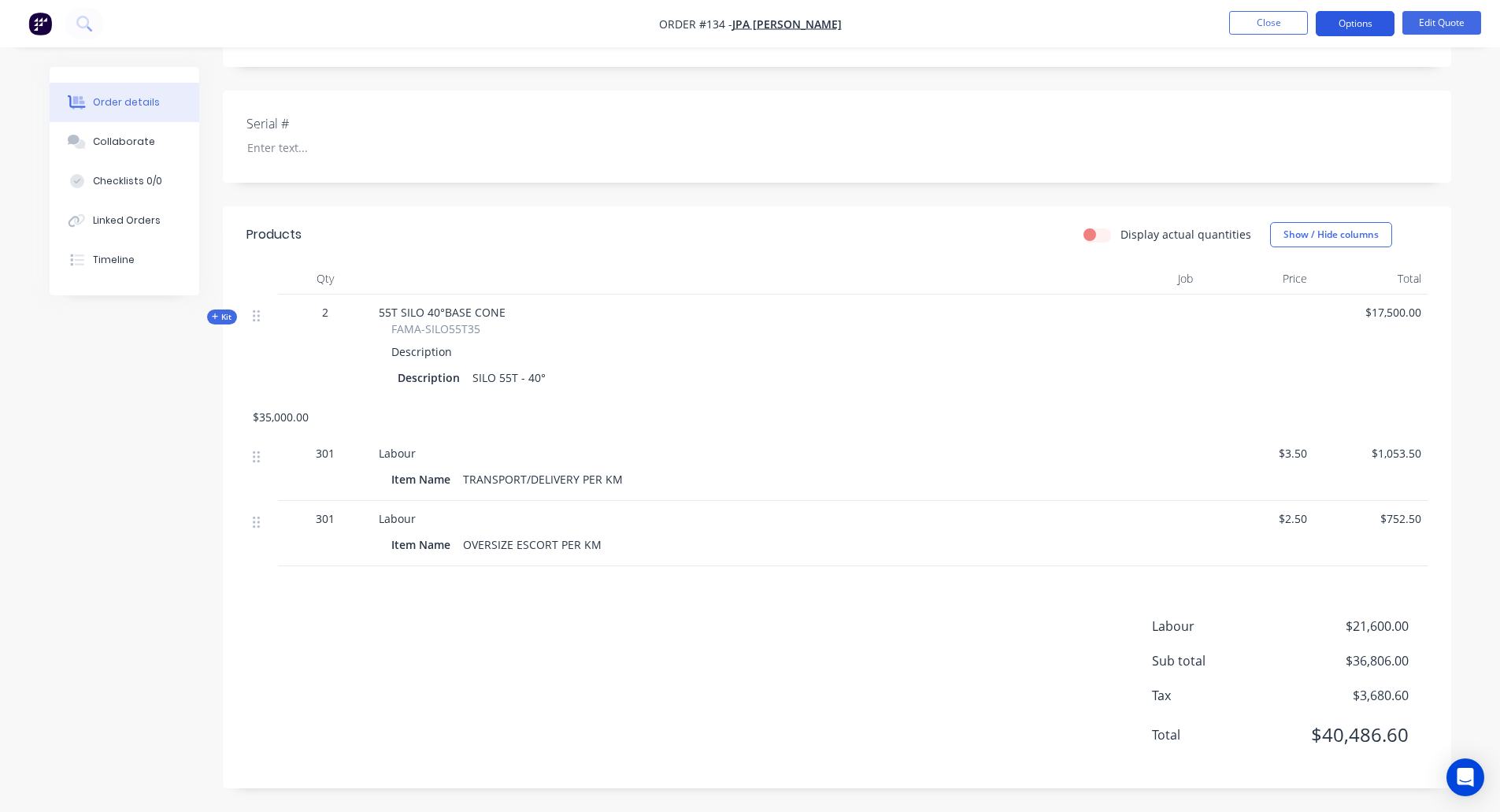
click at [1361, 29] on button "Options" at bounding box center [1354, 24] width 79 height 25
click at [107, 267] on button "Timeline" at bounding box center [124, 260] width 150 height 40
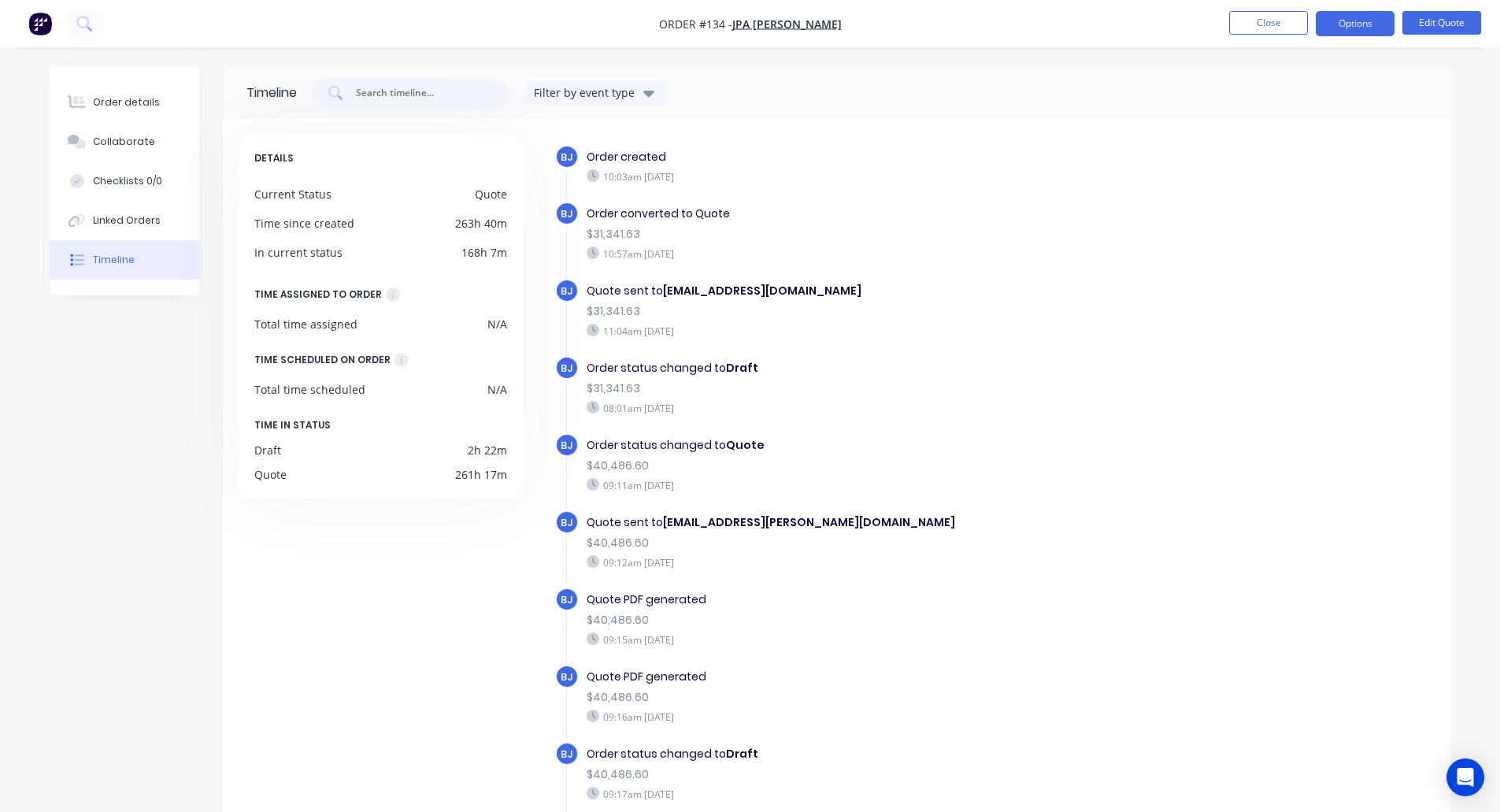
click at [594, 229] on div "$31,341.63" at bounding box center [859, 234] width 545 height 17
drag, startPoint x: 594, startPoint y: 229, endPoint x: 629, endPoint y: 231, distance: 35.1
click at [629, 231] on div "$31,341.63" at bounding box center [859, 234] width 545 height 17
click at [597, 465] on div "$40,486.60" at bounding box center [859, 466] width 545 height 17
drag, startPoint x: 597, startPoint y: 465, endPoint x: 629, endPoint y: 465, distance: 32.0
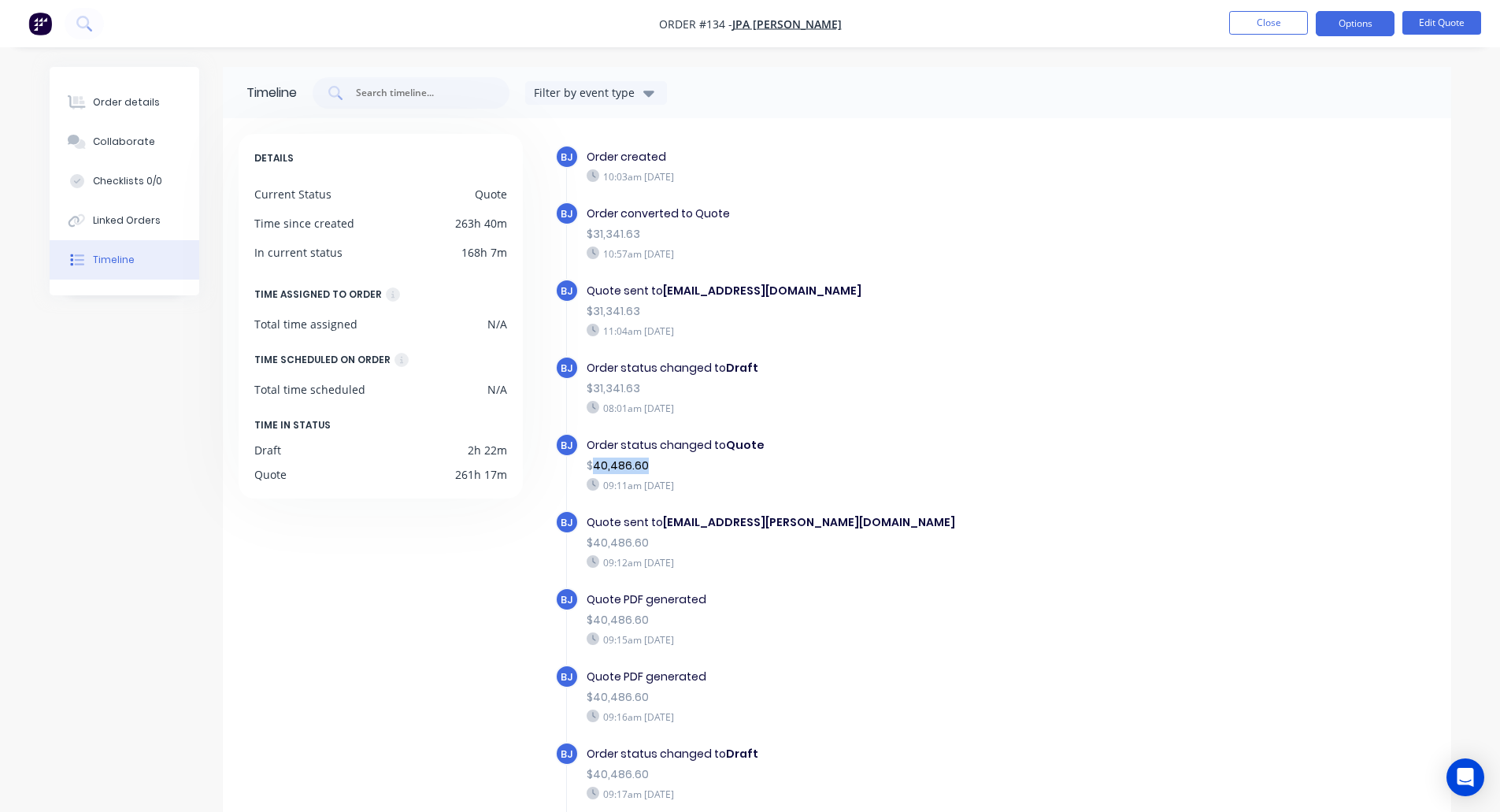
click at [629, 465] on div "$40,486.60" at bounding box center [859, 466] width 545 height 17
click at [125, 103] on div "Order details" at bounding box center [126, 102] width 67 height 14
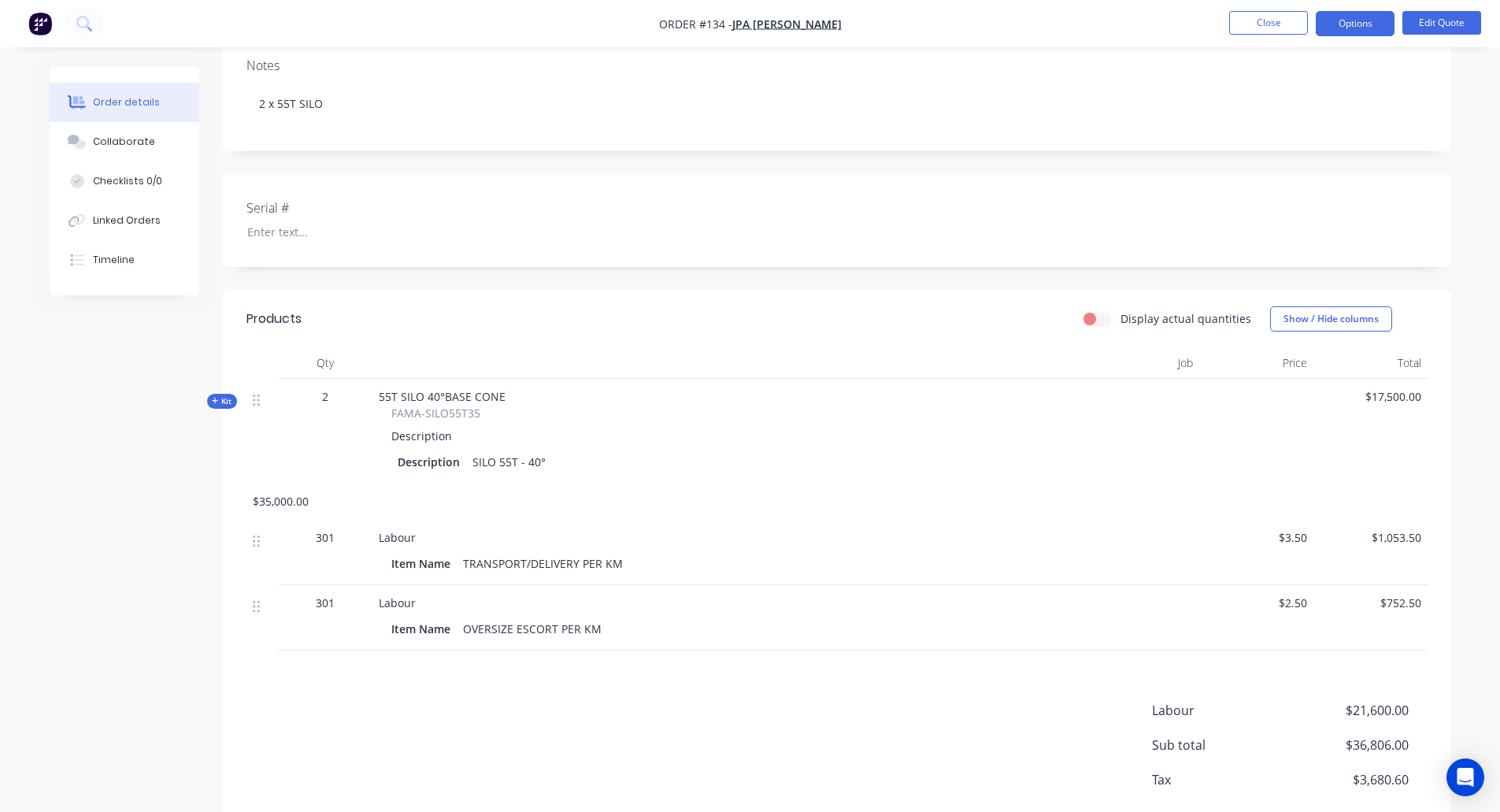
scroll to position [332, 0]
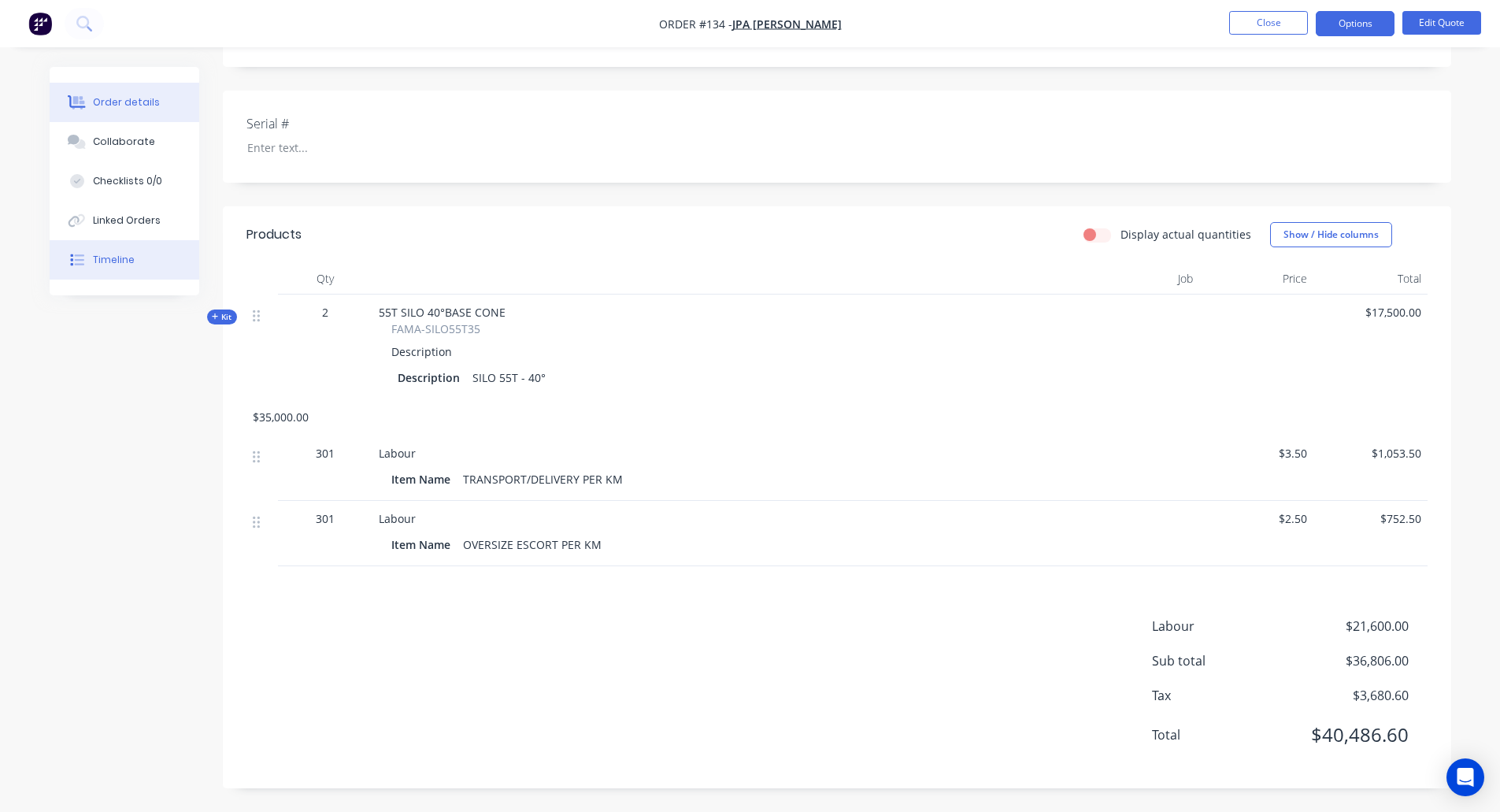
click at [113, 256] on div "Timeline" at bounding box center [113, 260] width 41 height 14
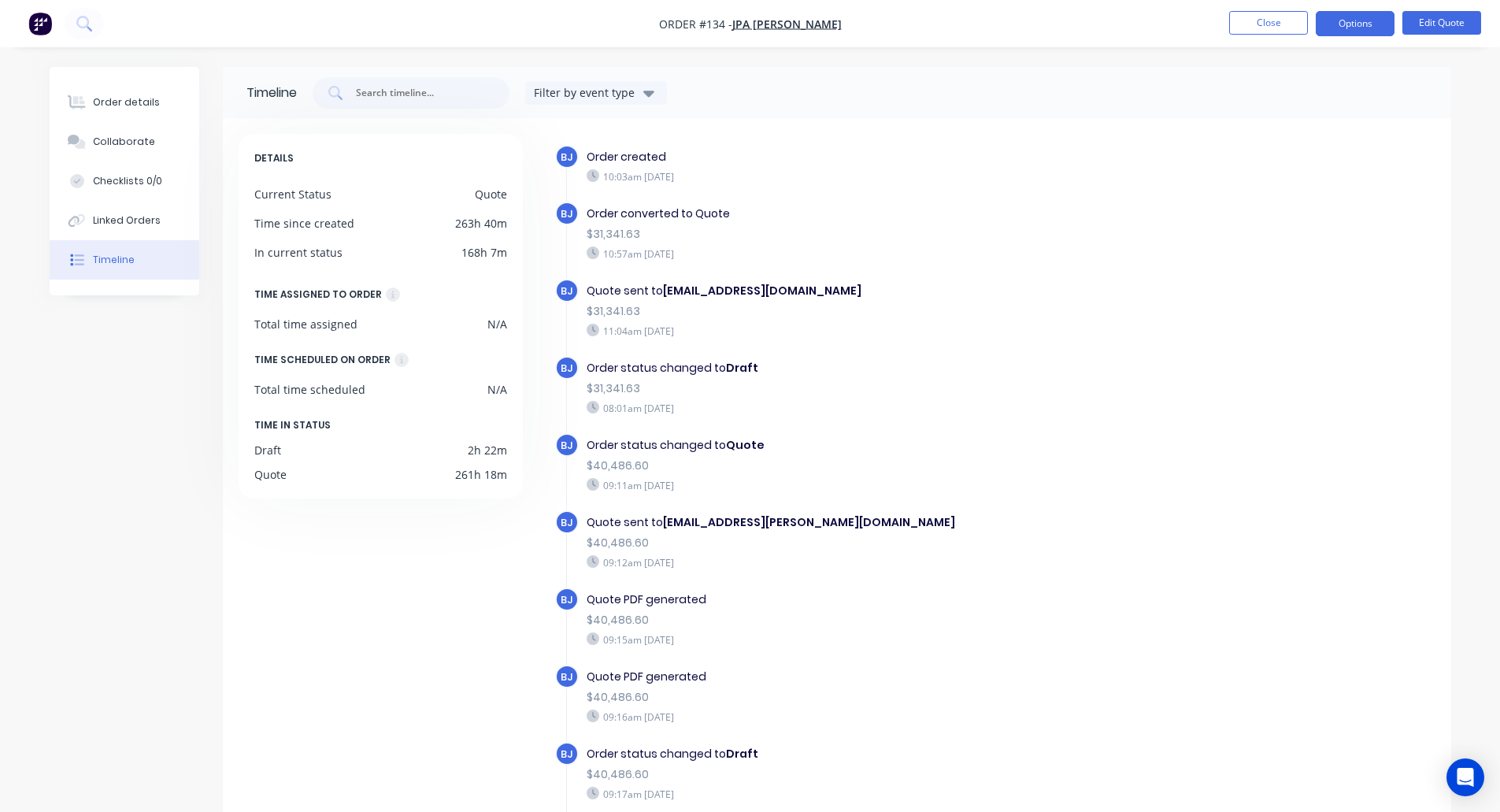
click at [596, 233] on div "$31,341.63" at bounding box center [859, 234] width 545 height 17
drag, startPoint x: 596, startPoint y: 233, endPoint x: 641, endPoint y: 233, distance: 45.0
click at [641, 233] on div "$31,341.63" at bounding box center [859, 234] width 545 height 17
click at [123, 99] on div "Order details" at bounding box center [126, 102] width 67 height 14
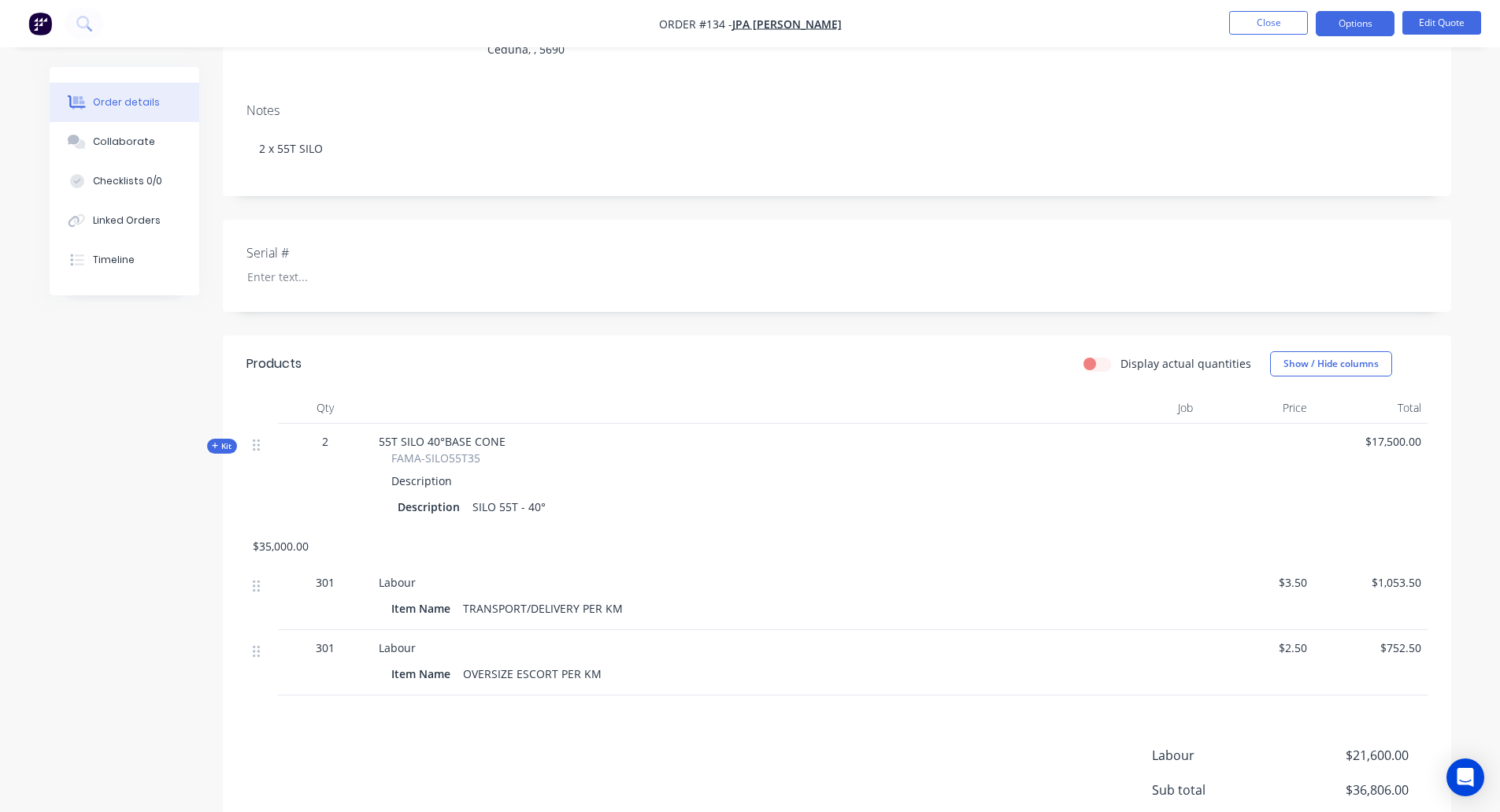
scroll to position [332, 0]
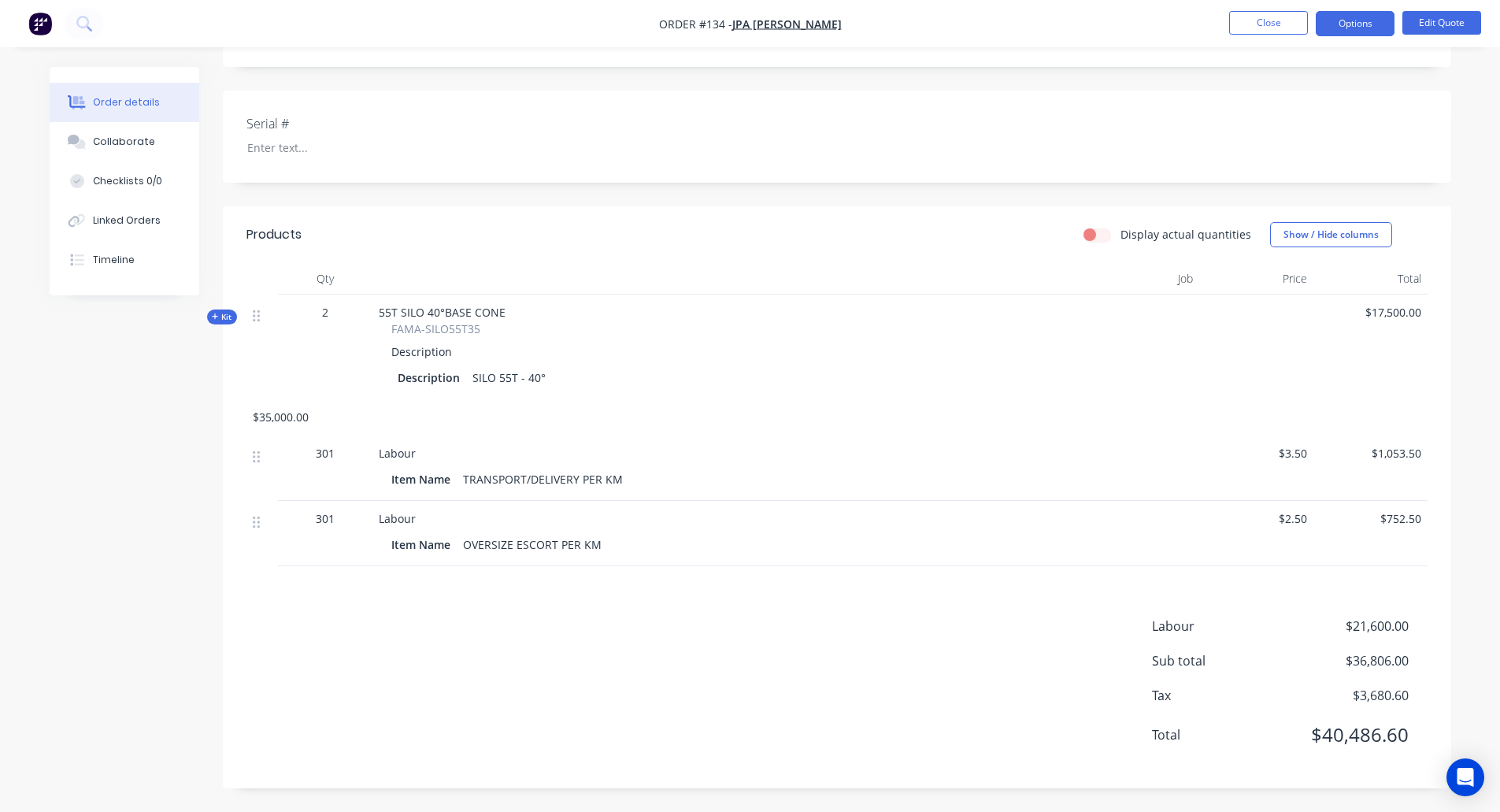
click at [405, 331] on span "FAMA-SILO55T35" at bounding box center [436, 329] width 89 height 17
drag, startPoint x: 405, startPoint y: 331, endPoint x: 472, endPoint y: 327, distance: 67.1
click at [472, 327] on span "FAMA-SILO55T35" at bounding box center [436, 329] width 89 height 17
click at [382, 310] on span "55T SILO 40°BASE CONE" at bounding box center [442, 312] width 127 height 15
drag, startPoint x: 382, startPoint y: 310, endPoint x: 484, endPoint y: 311, distance: 102.0
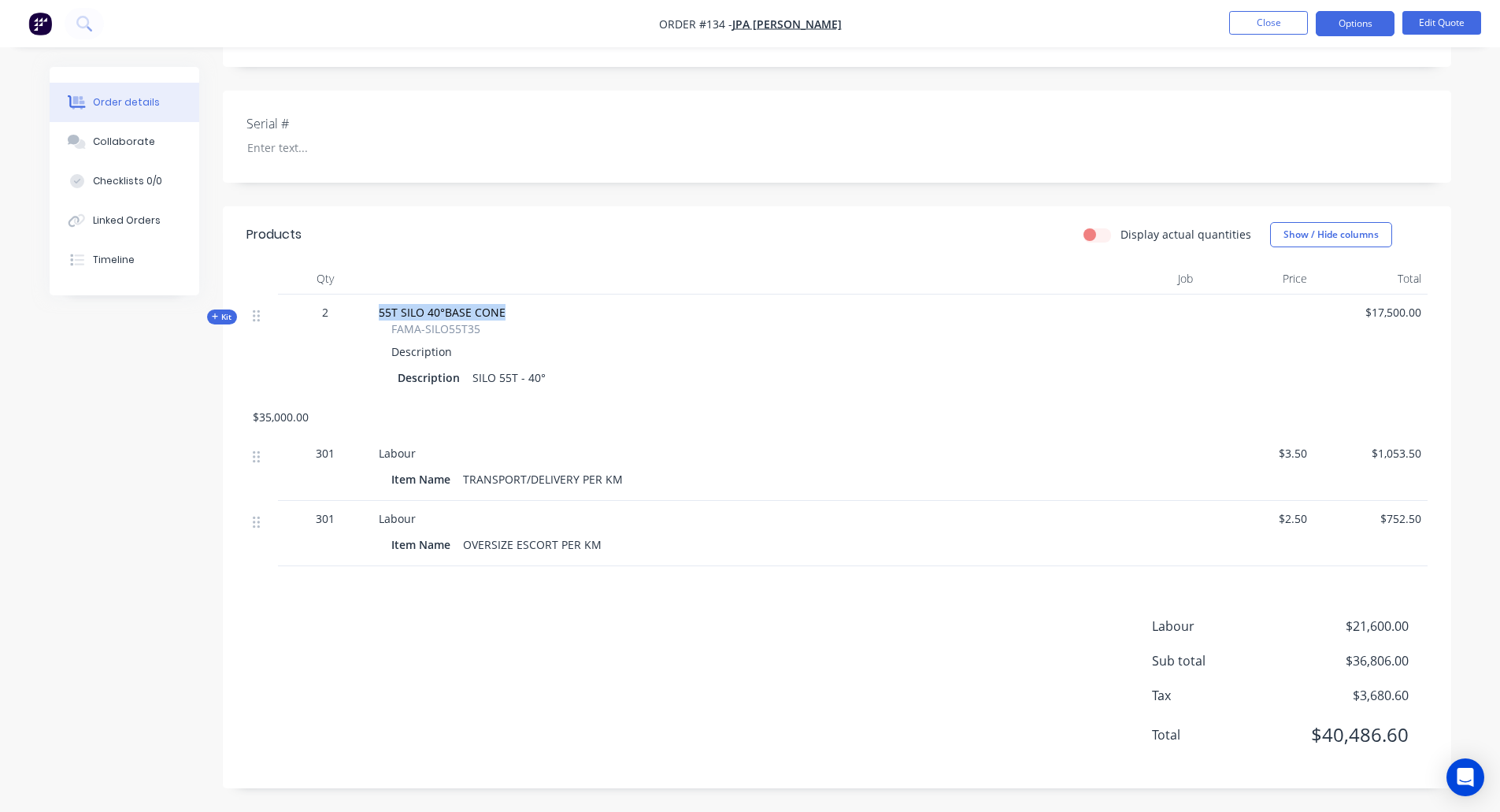
click at [484, 311] on span "55T SILO 40°BASE CONE" at bounding box center [442, 312] width 127 height 15
click at [120, 509] on div "Created by Ben Created 29/08/25 Required 29/08/25 Assigned to Add team member S…" at bounding box center [750, 273] width 1402 height 1076
click at [223, 322] on span "Kit" at bounding box center [222, 317] width 20 height 12
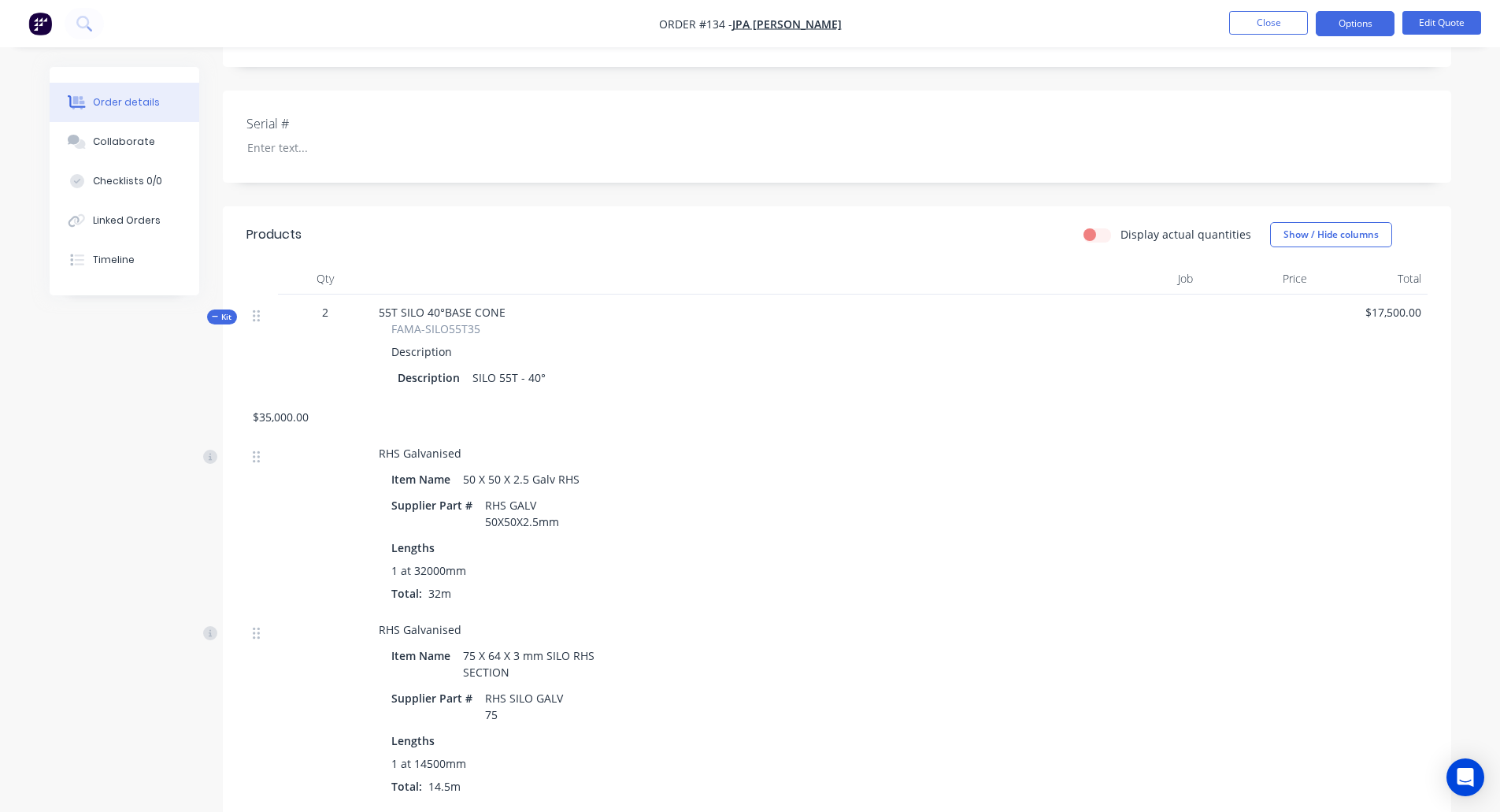
click at [223, 320] on span "Kit" at bounding box center [222, 317] width 20 height 12
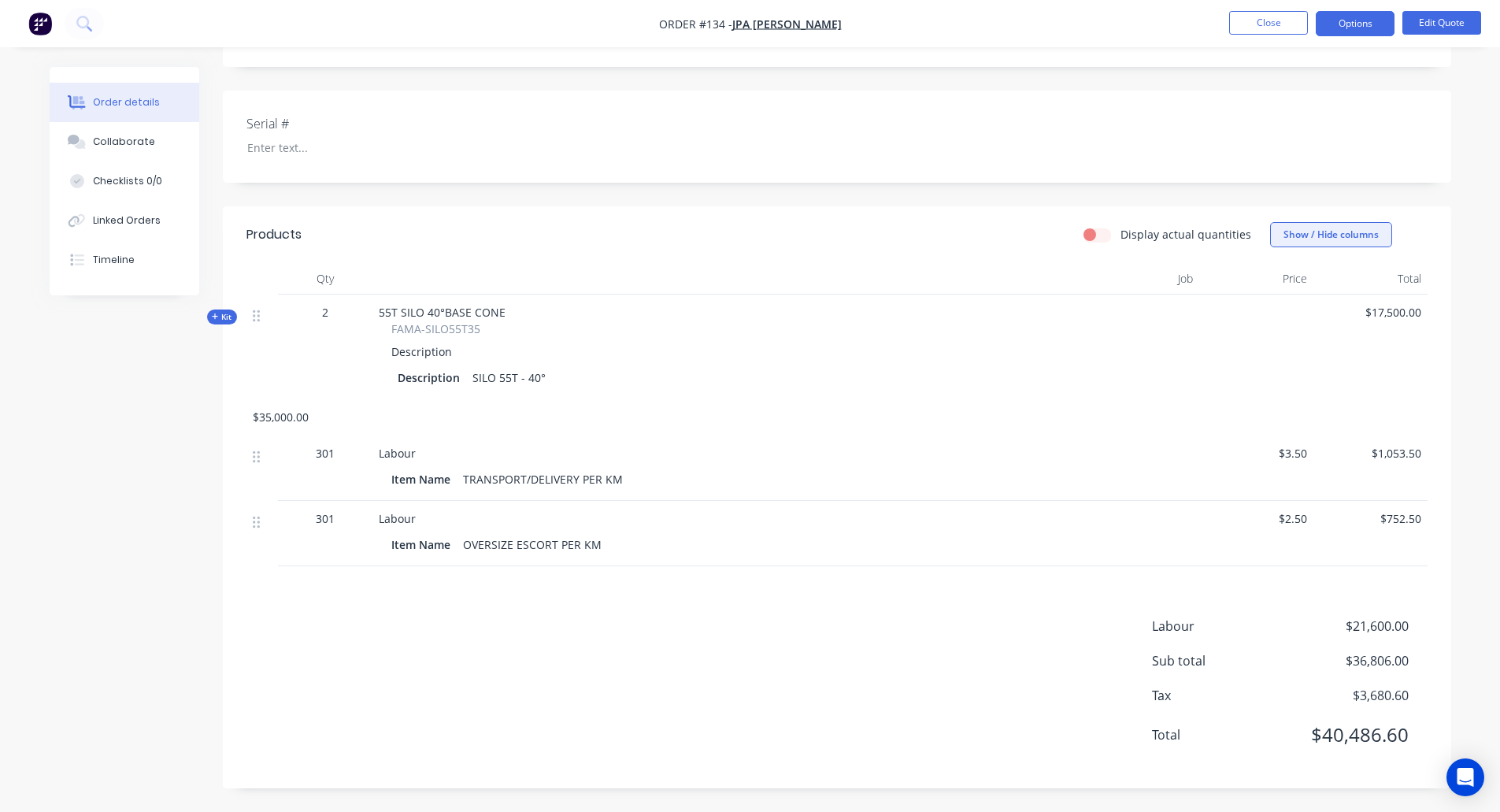
click at [1309, 233] on button "Show / Hide columns" at bounding box center [1331, 235] width 122 height 25
click at [1283, 283] on label "Job" at bounding box center [1290, 286] width 28 height 14
click at [1277, 279] on input "Job" at bounding box center [1277, 279] width 0 height 0
click at [1454, 173] on div "Order details Collaborate Checklists 0/0 Linked Orders Timeline Order details C…" at bounding box center [750, 273] width 1433 height 1076
click at [1248, 22] on button "Close" at bounding box center [1268, 23] width 79 height 24
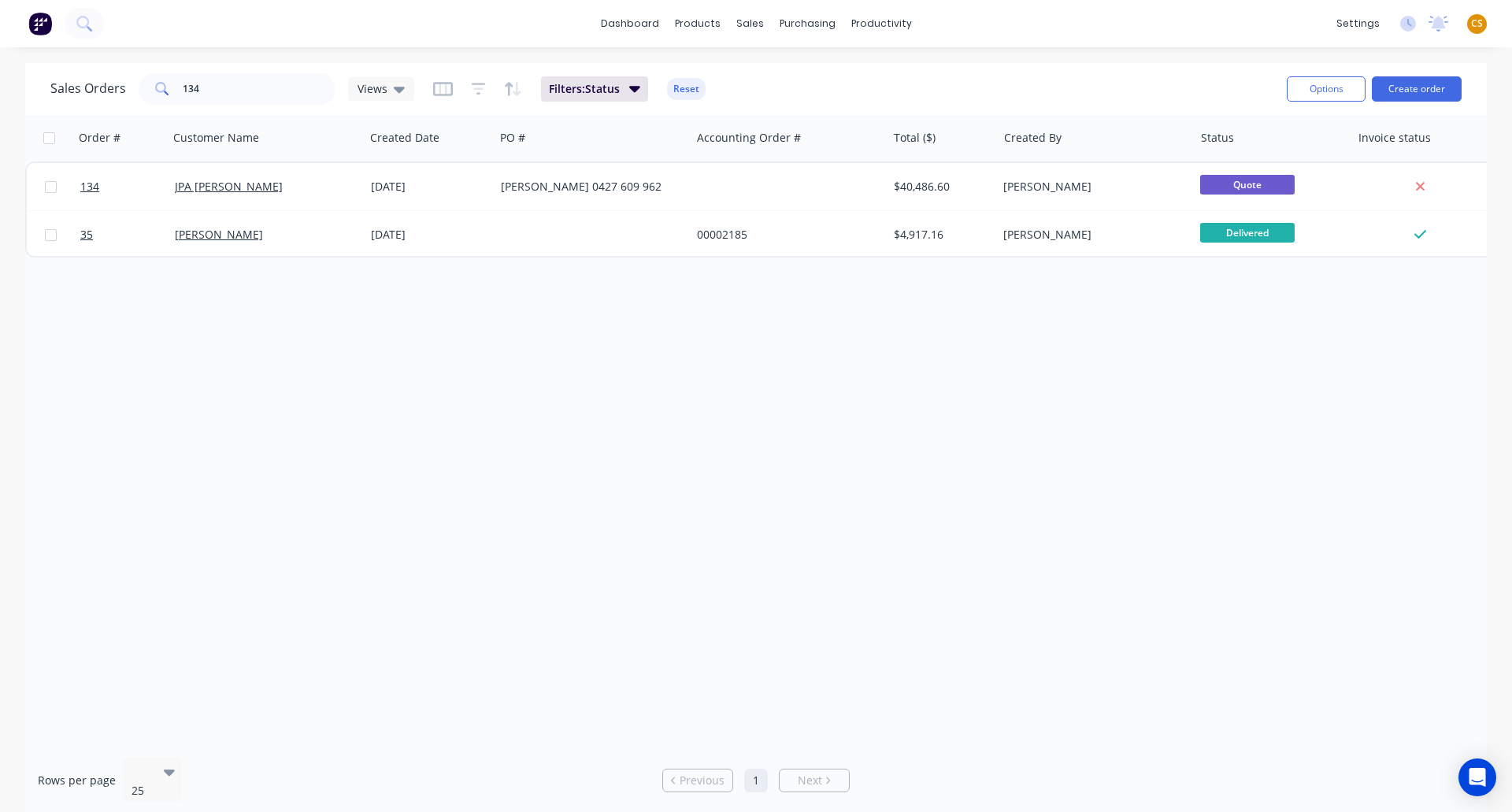
click at [1479, 23] on span "CS" at bounding box center [1477, 24] width 12 height 14
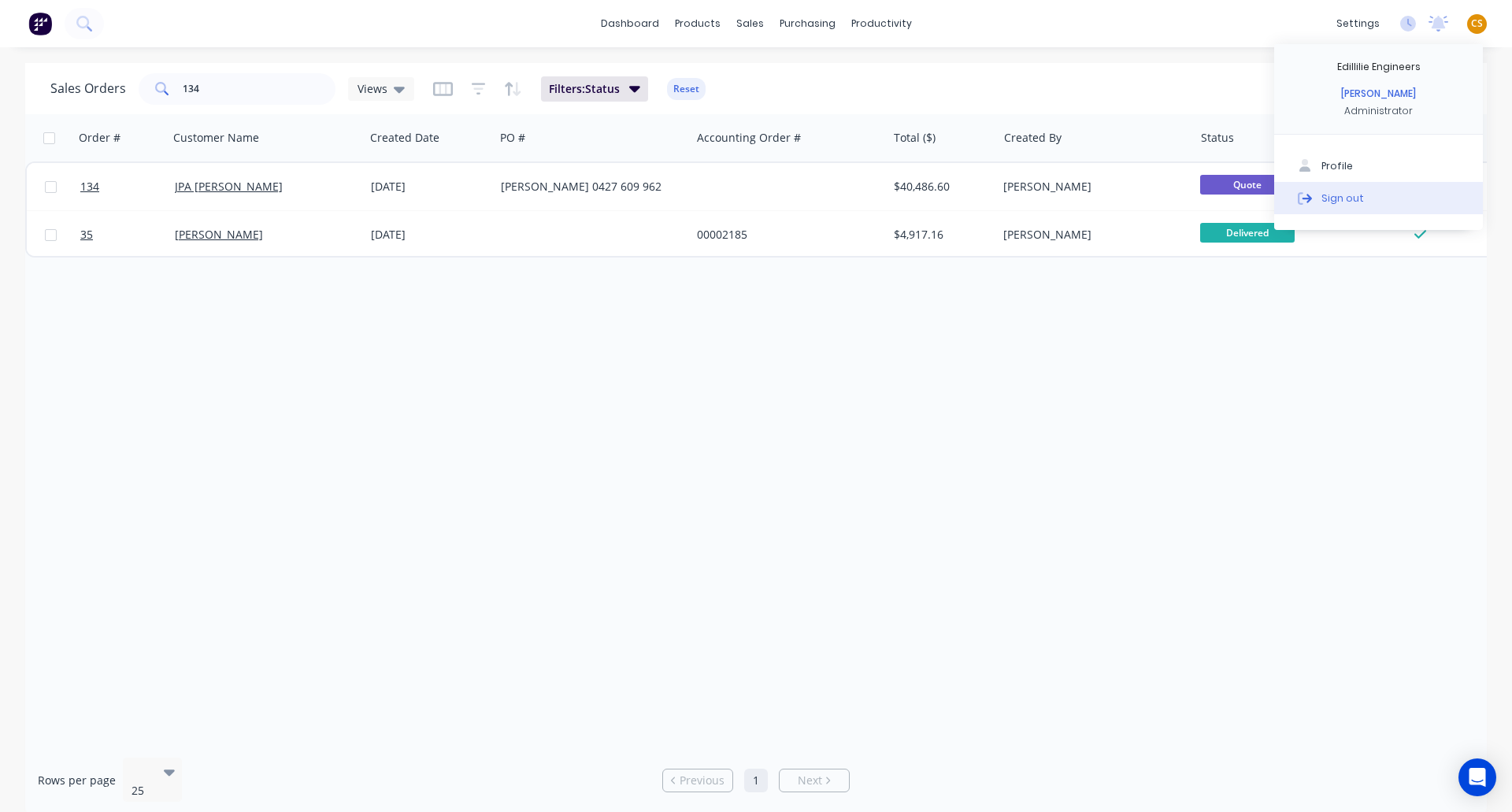
click at [1341, 199] on div "Sign out" at bounding box center [1343, 197] width 42 height 14
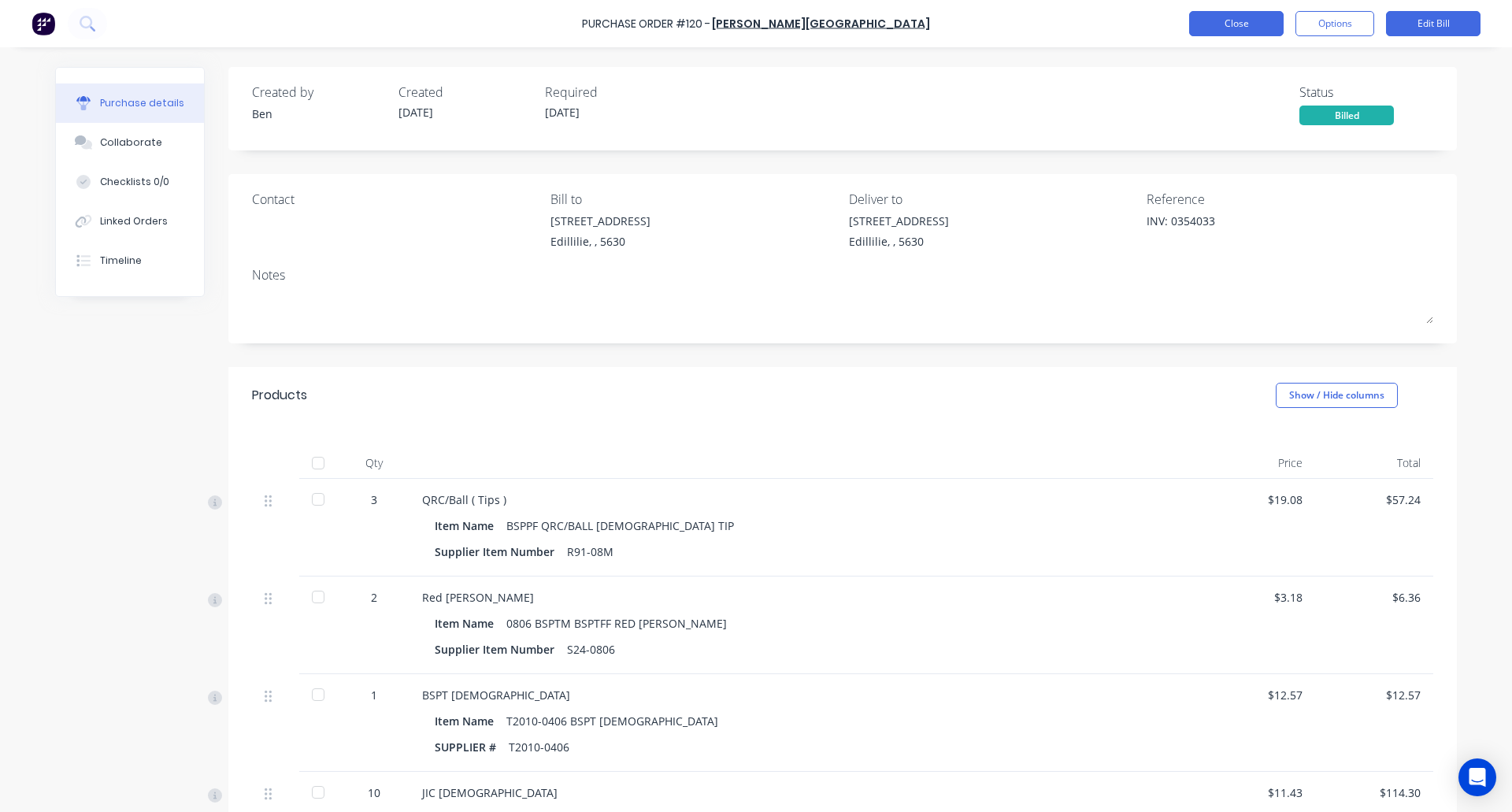
click at [1233, 25] on button "Close" at bounding box center [1237, 24] width 95 height 25
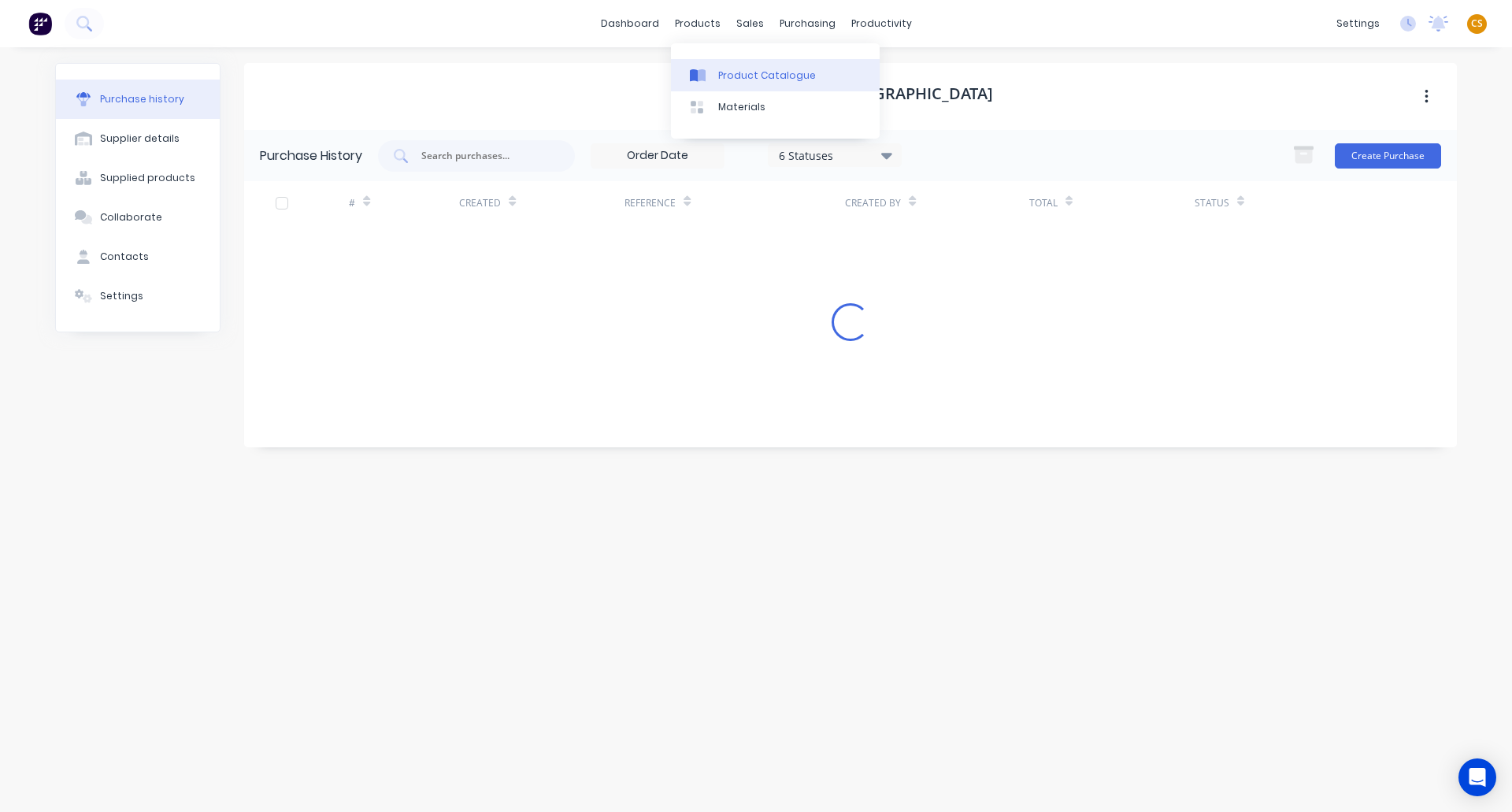
drag, startPoint x: 741, startPoint y: 74, endPoint x: 733, endPoint y: 89, distance: 17.0
click at [742, 73] on div "Product Catalogue" at bounding box center [767, 75] width 97 height 14
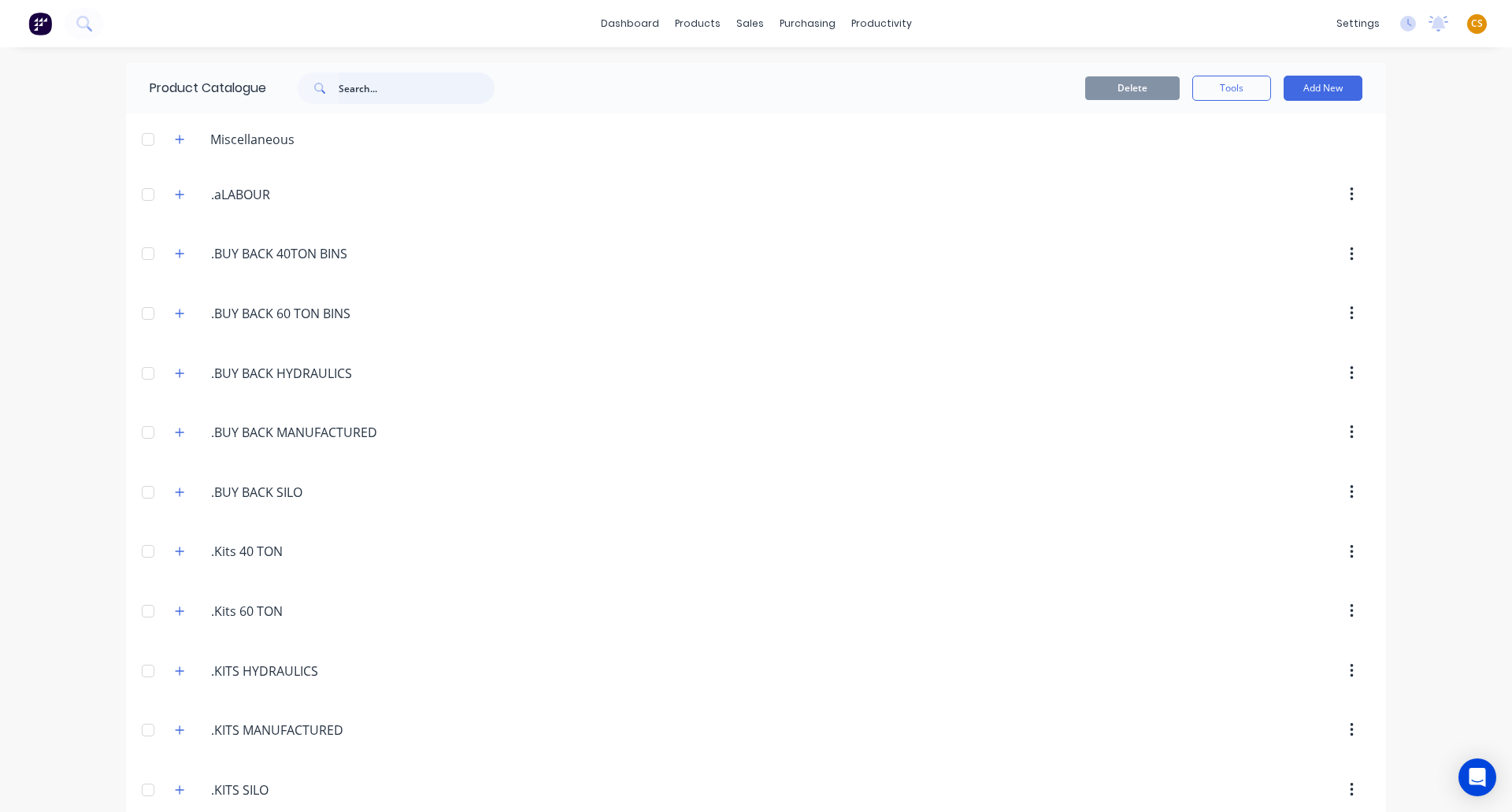
click at [348, 88] on input "text" at bounding box center [416, 88] width 156 height 31
paste input "QRC/Ball"
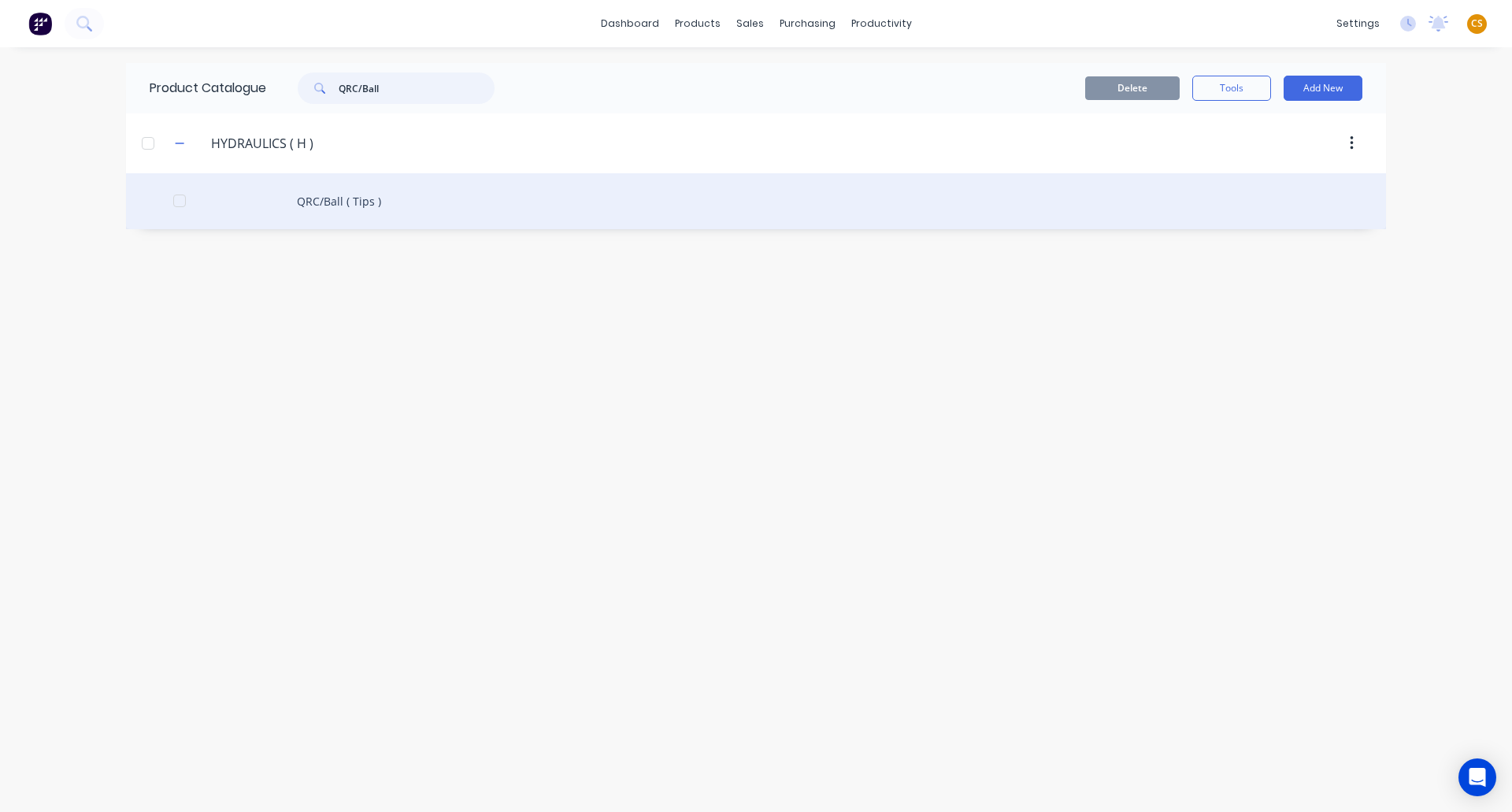
type input "QRC/Ball"
click at [307, 202] on div "QRC/Ball ( Tips )" at bounding box center [756, 201] width 1260 height 56
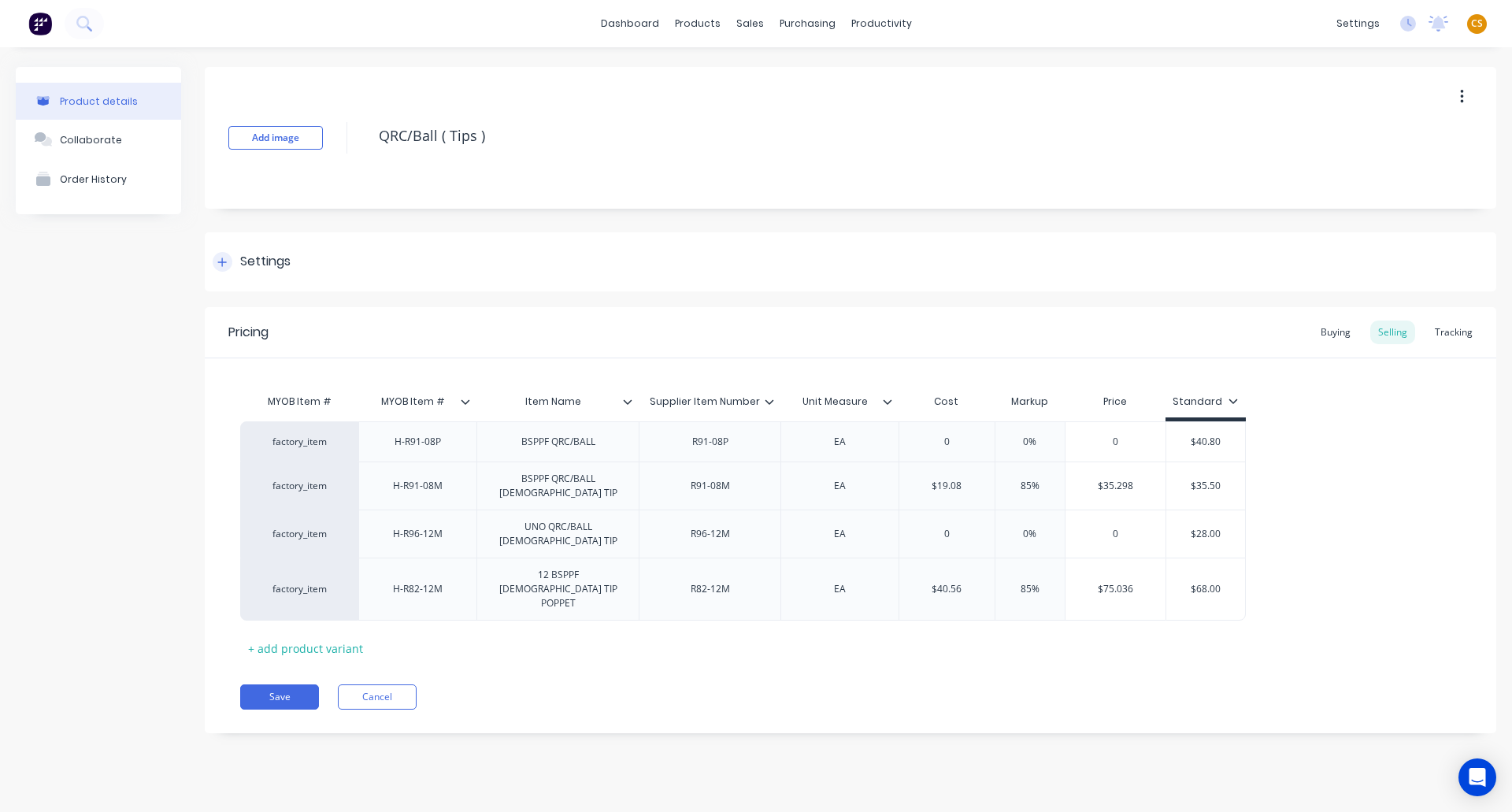
click at [217, 261] on icon at bounding box center [222, 261] width 9 height 11
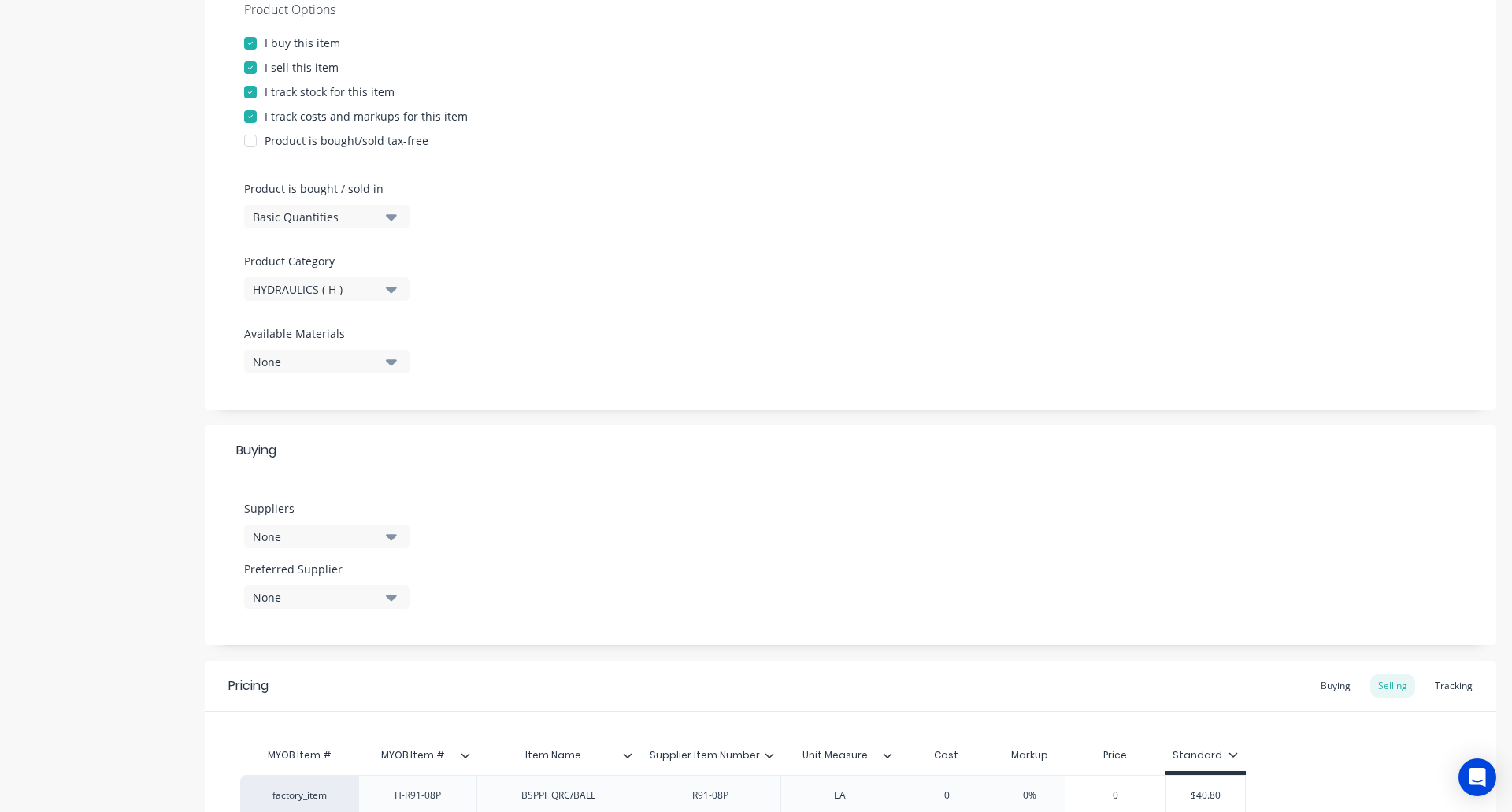
scroll to position [595, 0]
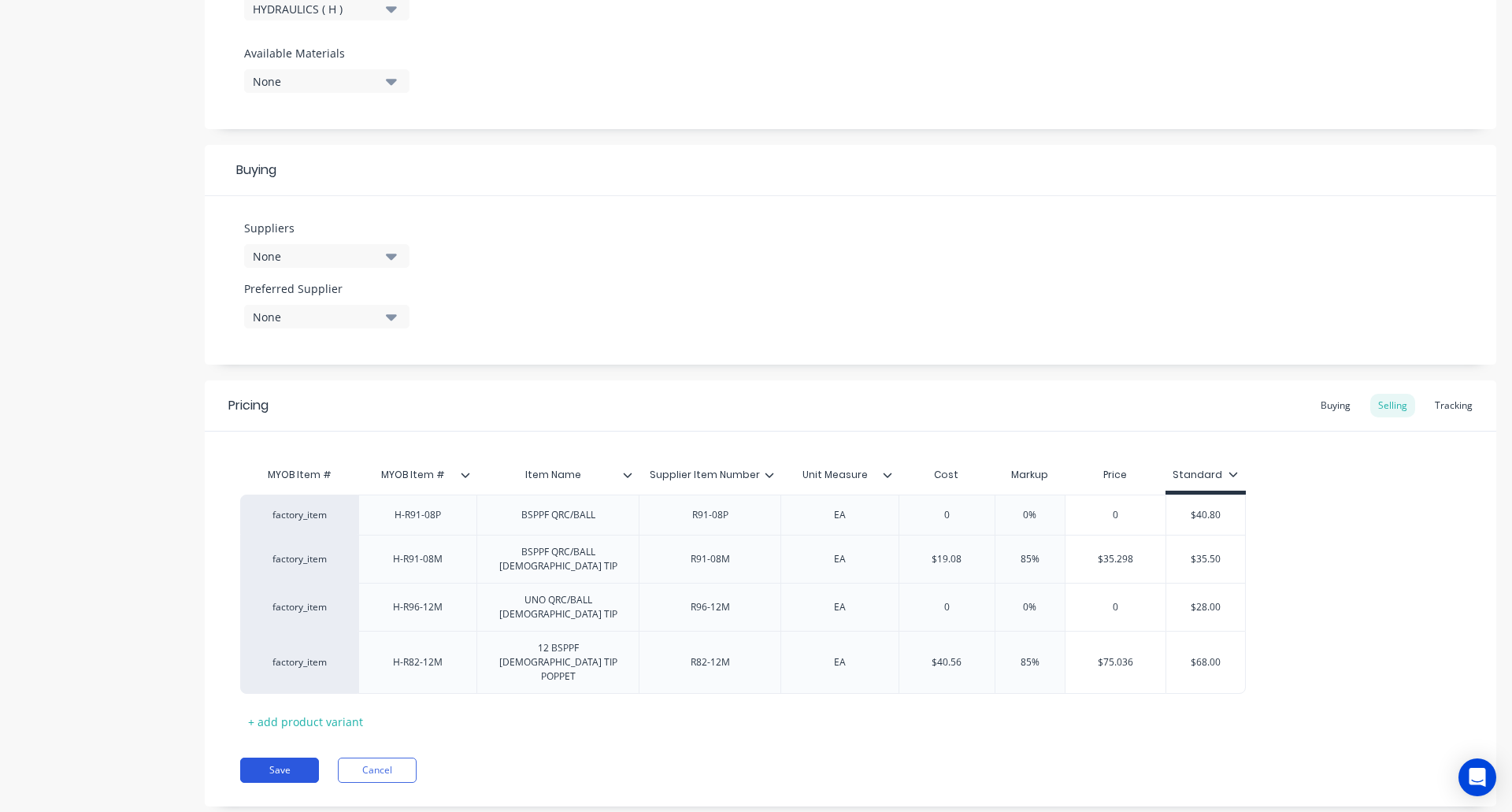
click at [281, 757] on button "Save" at bounding box center [279, 770] width 79 height 25
type textarea "x"
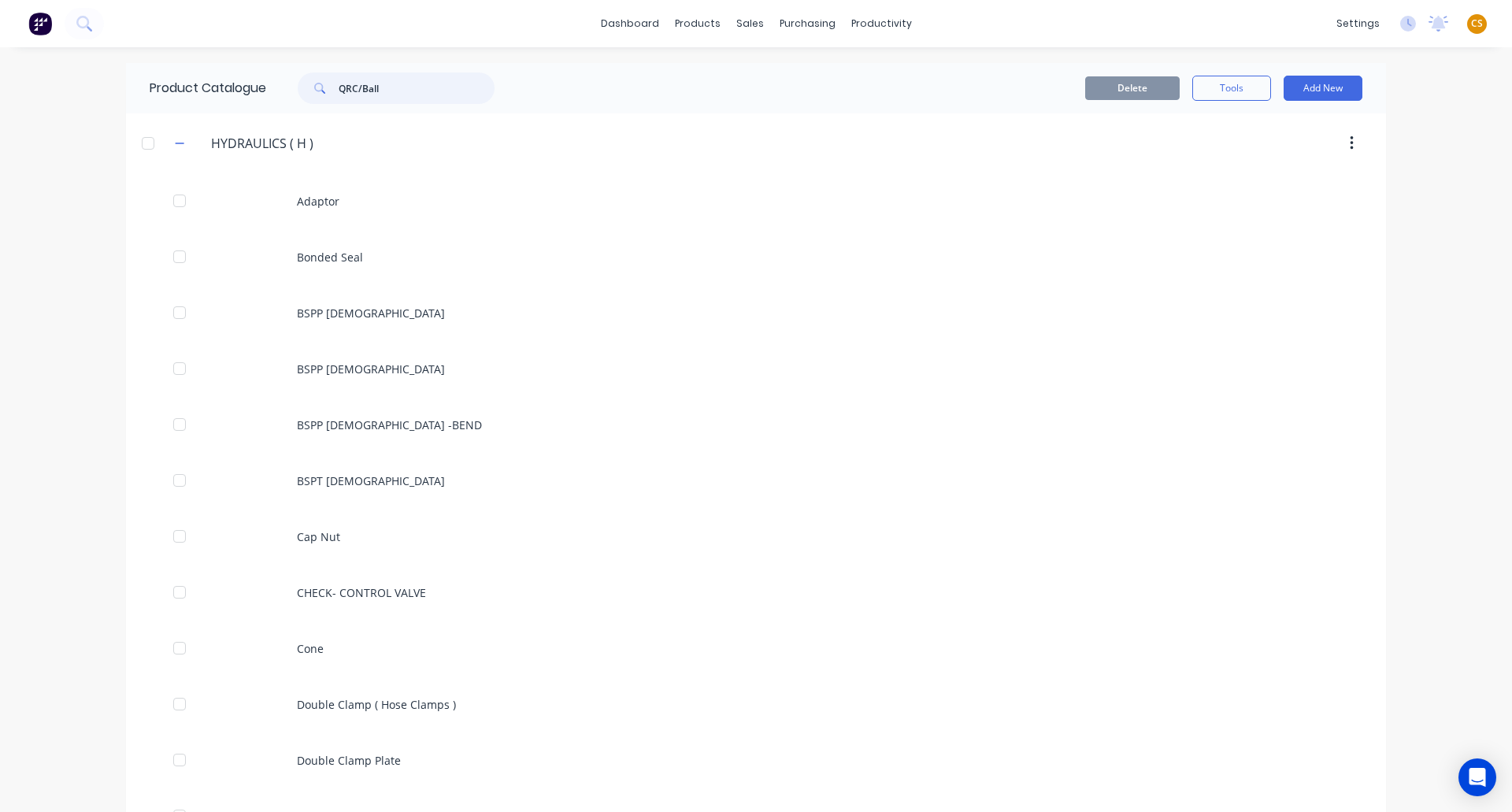
drag, startPoint x: 407, startPoint y: 88, endPoint x: 273, endPoint y: 90, distance: 134.0
click at [273, 90] on div "QRC/Ball" at bounding box center [393, 88] width 252 height 31
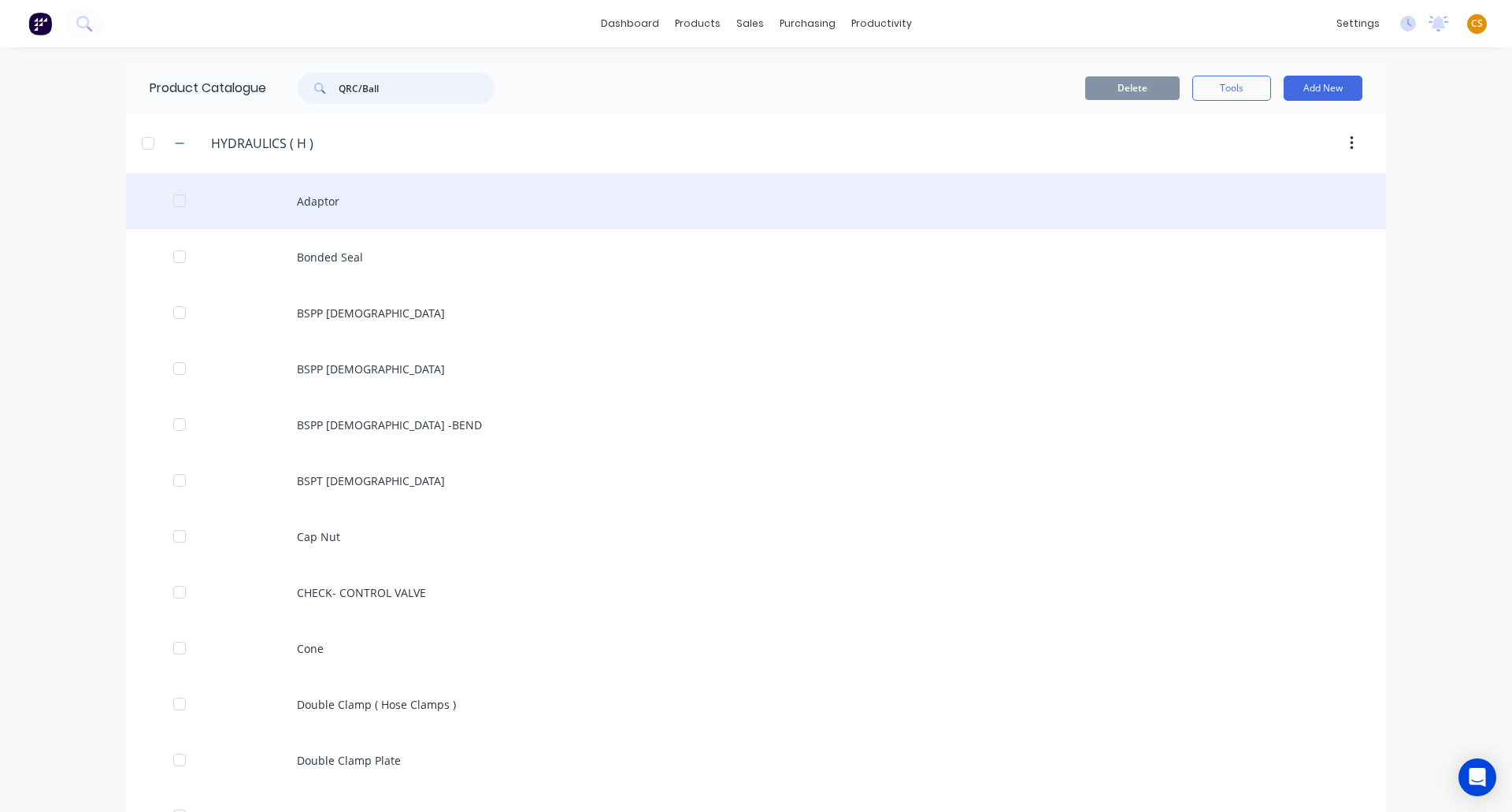
paste input "Red [PERSON_NAME]"
type input "Red [PERSON_NAME]"
click at [328, 200] on div "Red [PERSON_NAME]" at bounding box center [756, 201] width 1260 height 56
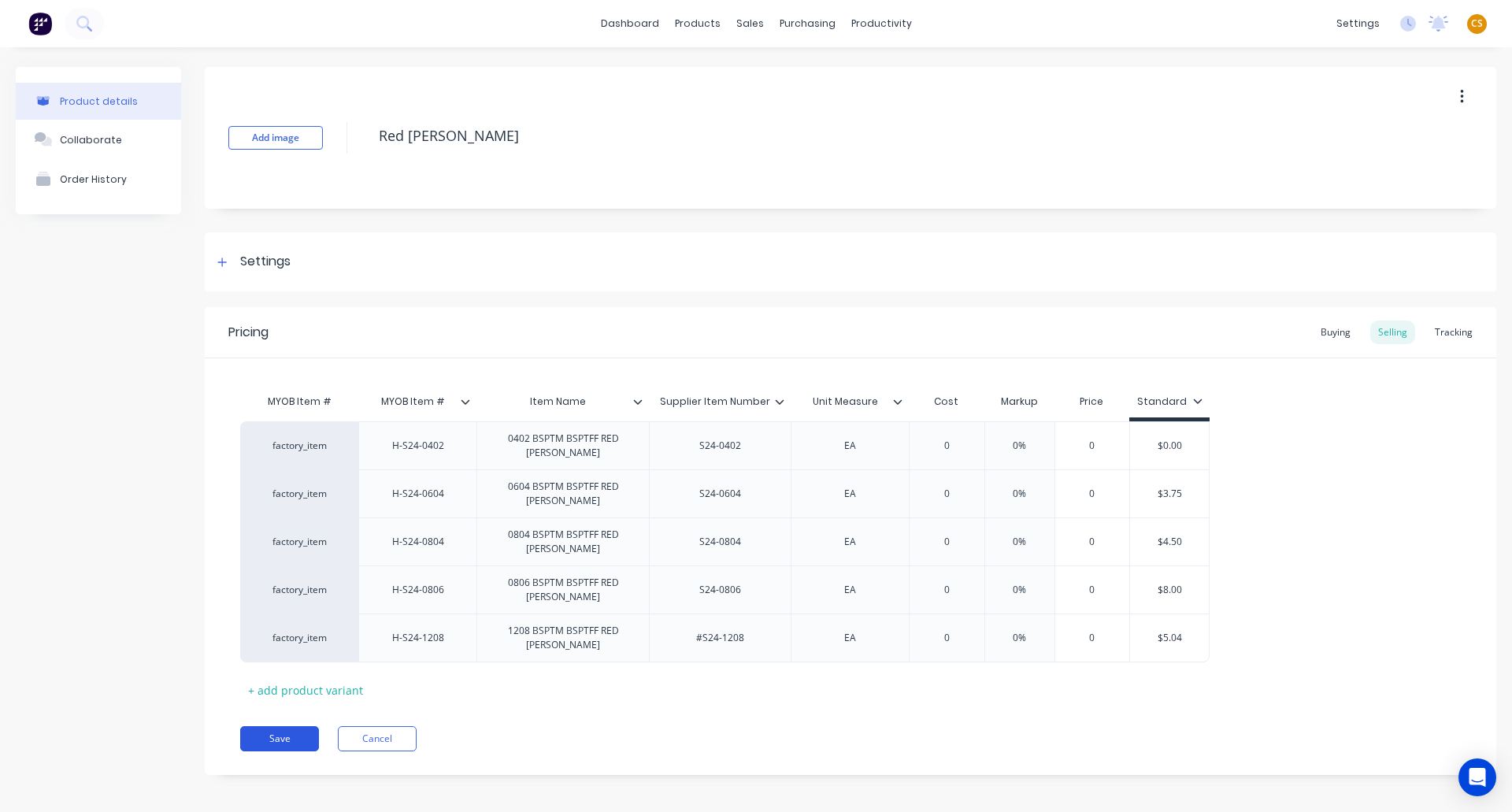
click at [258, 741] on button "Save" at bounding box center [279, 738] width 79 height 25
type textarea "x"
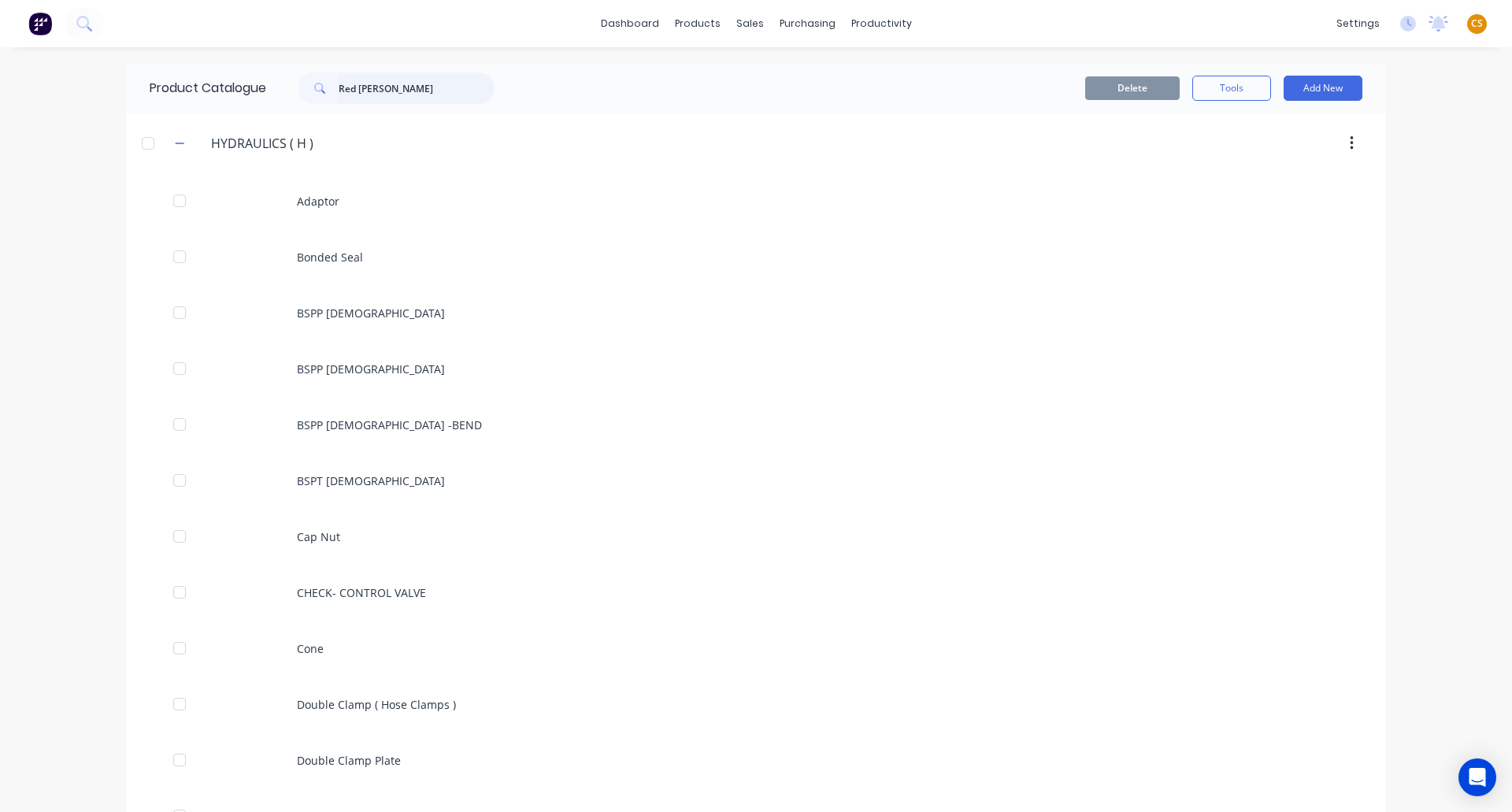
drag, startPoint x: 310, startPoint y: 91, endPoint x: 219, endPoint y: 86, distance: 91.1
click at [220, 87] on div "Product Catalogue Red Bush" at bounding box center [330, 88] width 408 height 51
paste input "BSPT [DEMOGRAPHIC_DATA]"
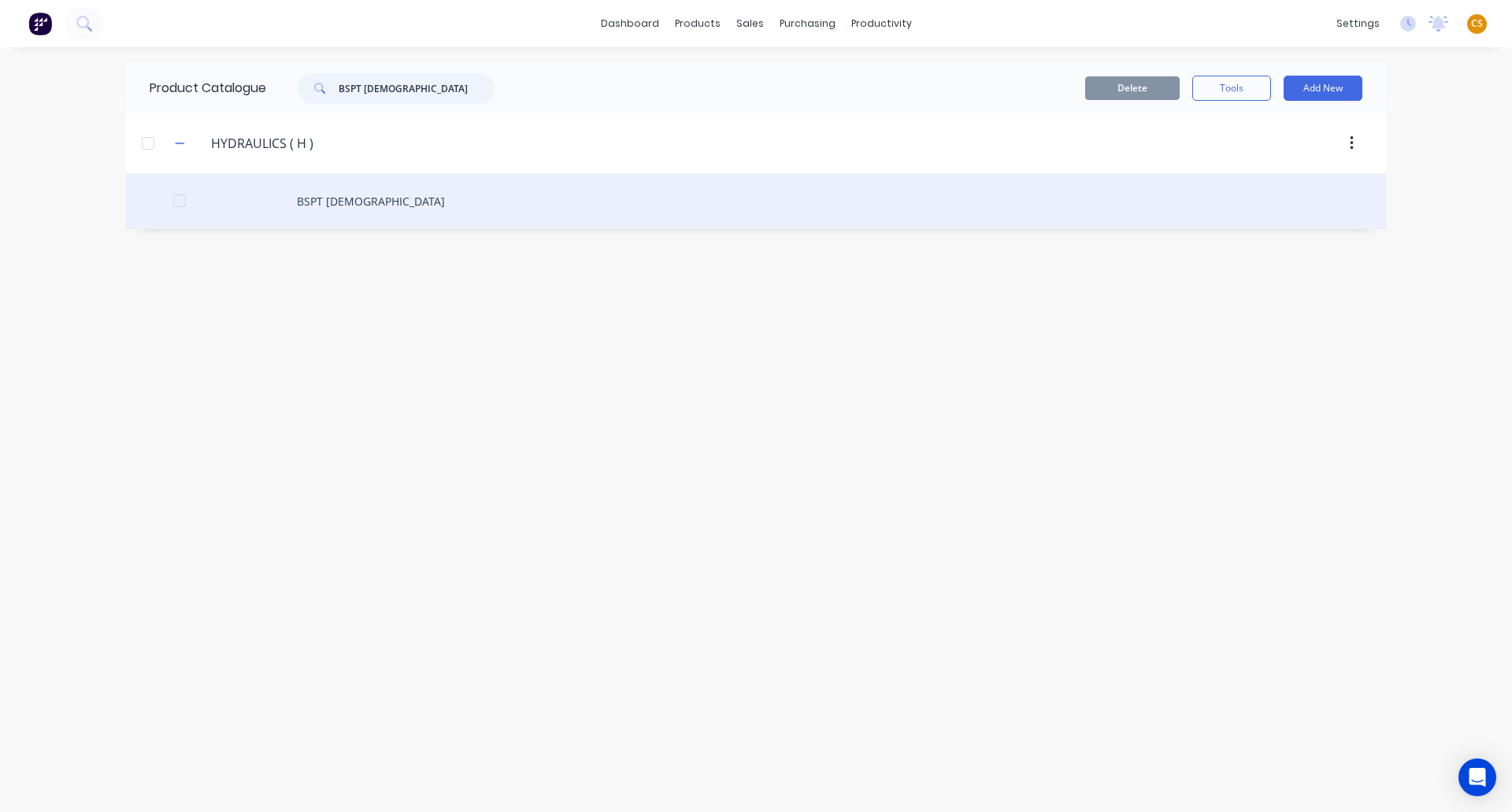
type input "BSPT [DEMOGRAPHIC_DATA]"
click at [318, 207] on div "BSPT [DEMOGRAPHIC_DATA]" at bounding box center [756, 201] width 1260 height 56
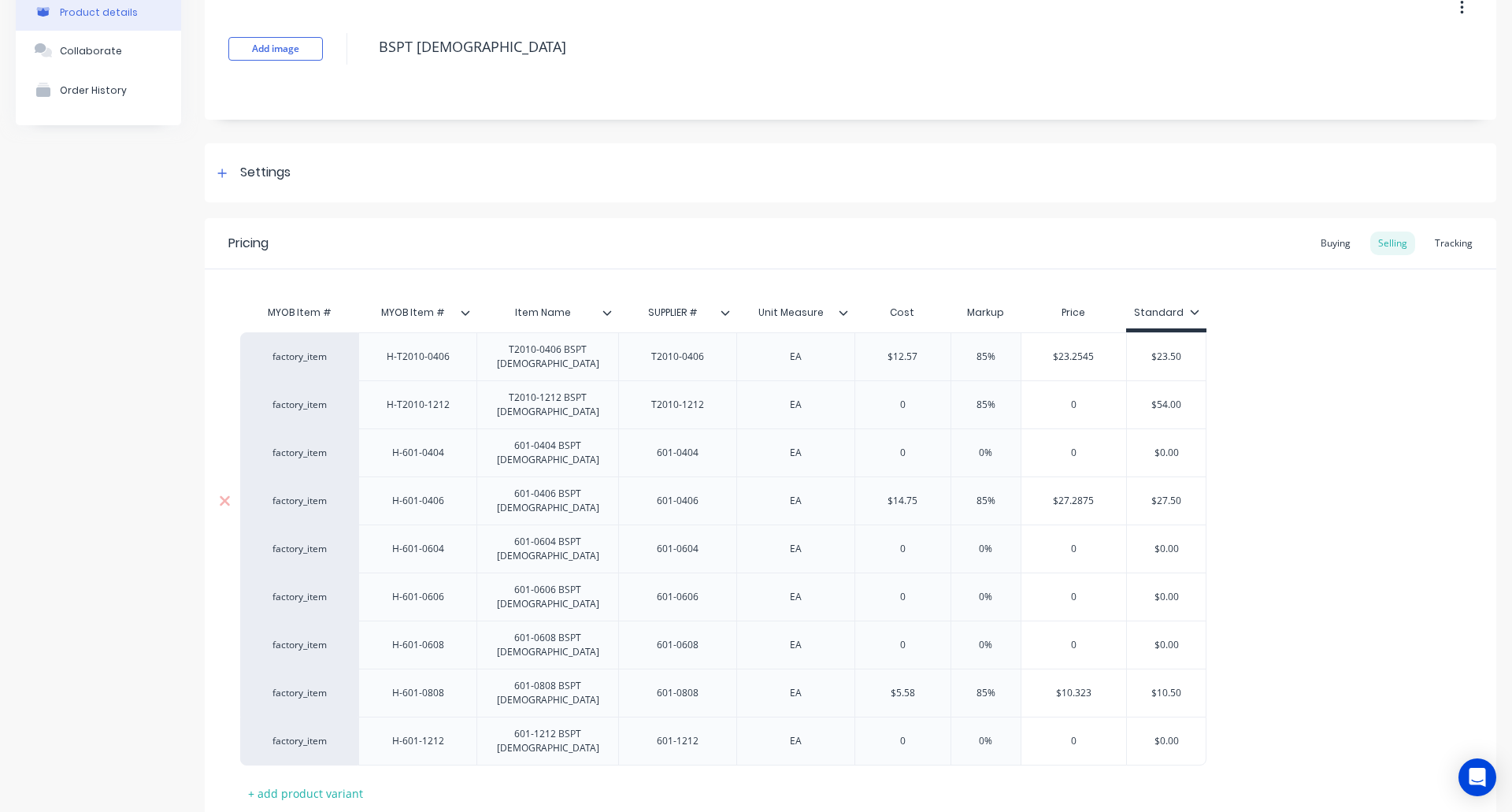
scroll to position [143, 0]
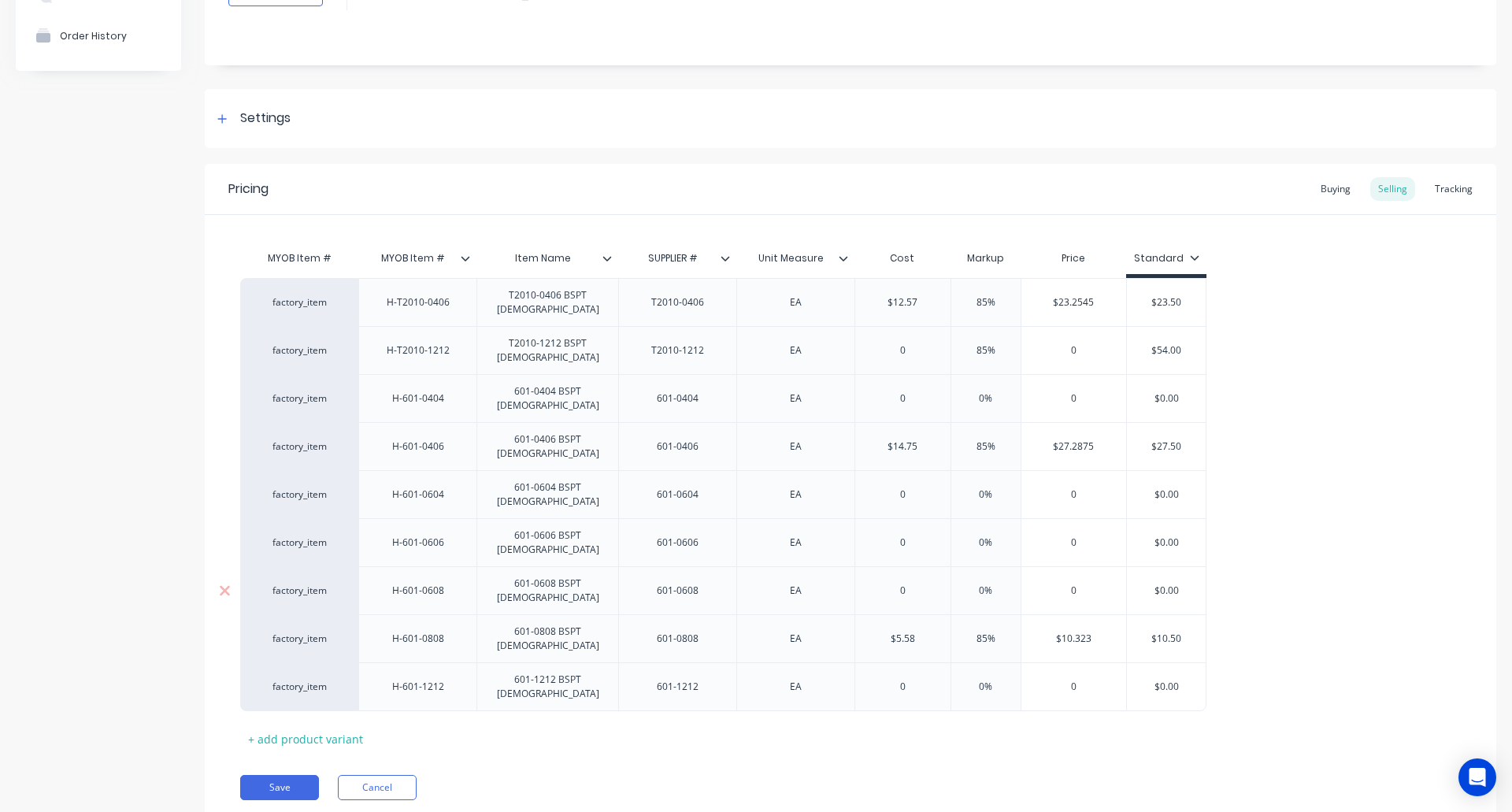
drag, startPoint x: 267, startPoint y: 733, endPoint x: 453, endPoint y: 540, distance: 268.0
click at [267, 775] on button "Save" at bounding box center [279, 787] width 79 height 25
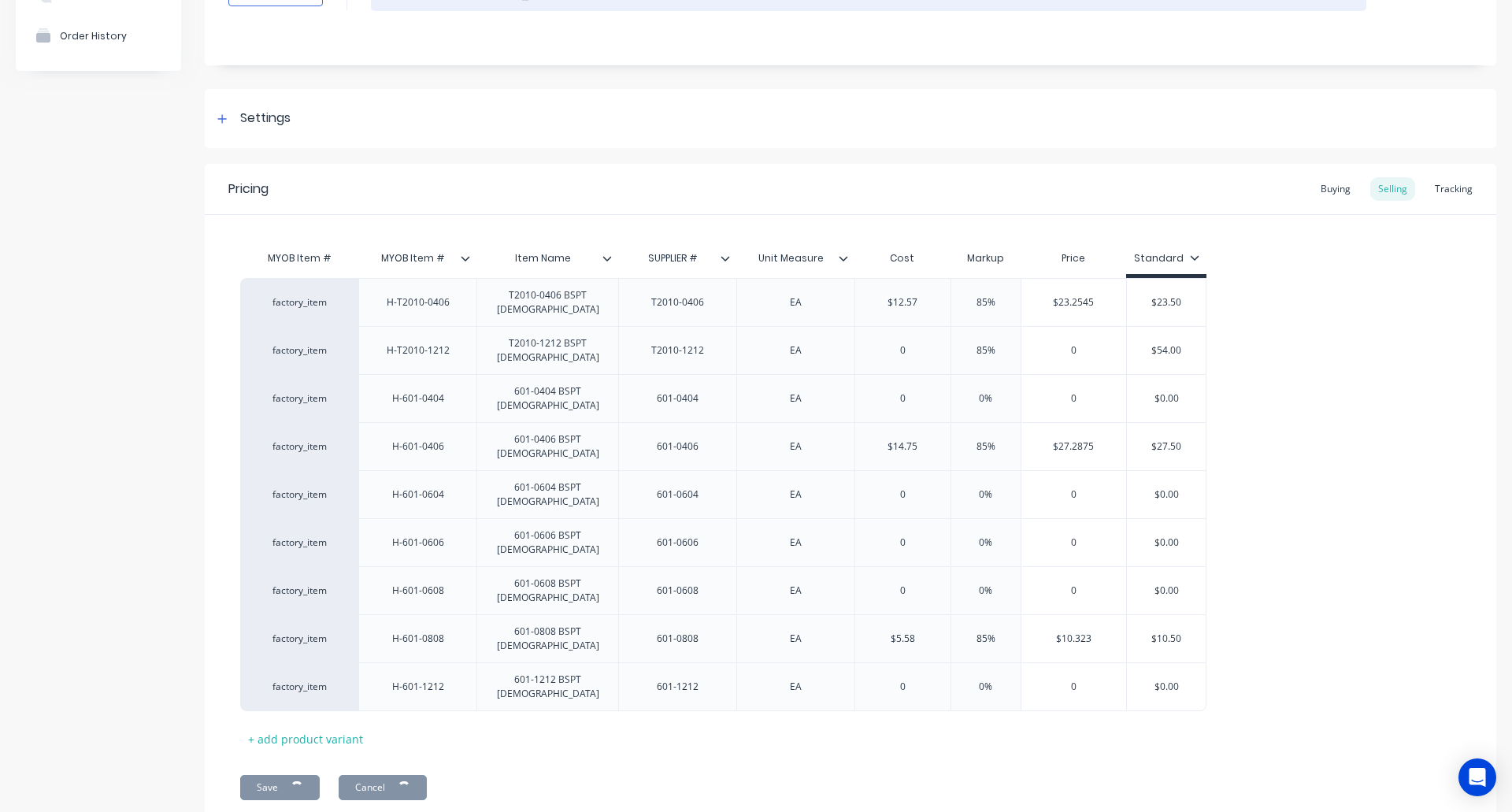
type textarea "x"
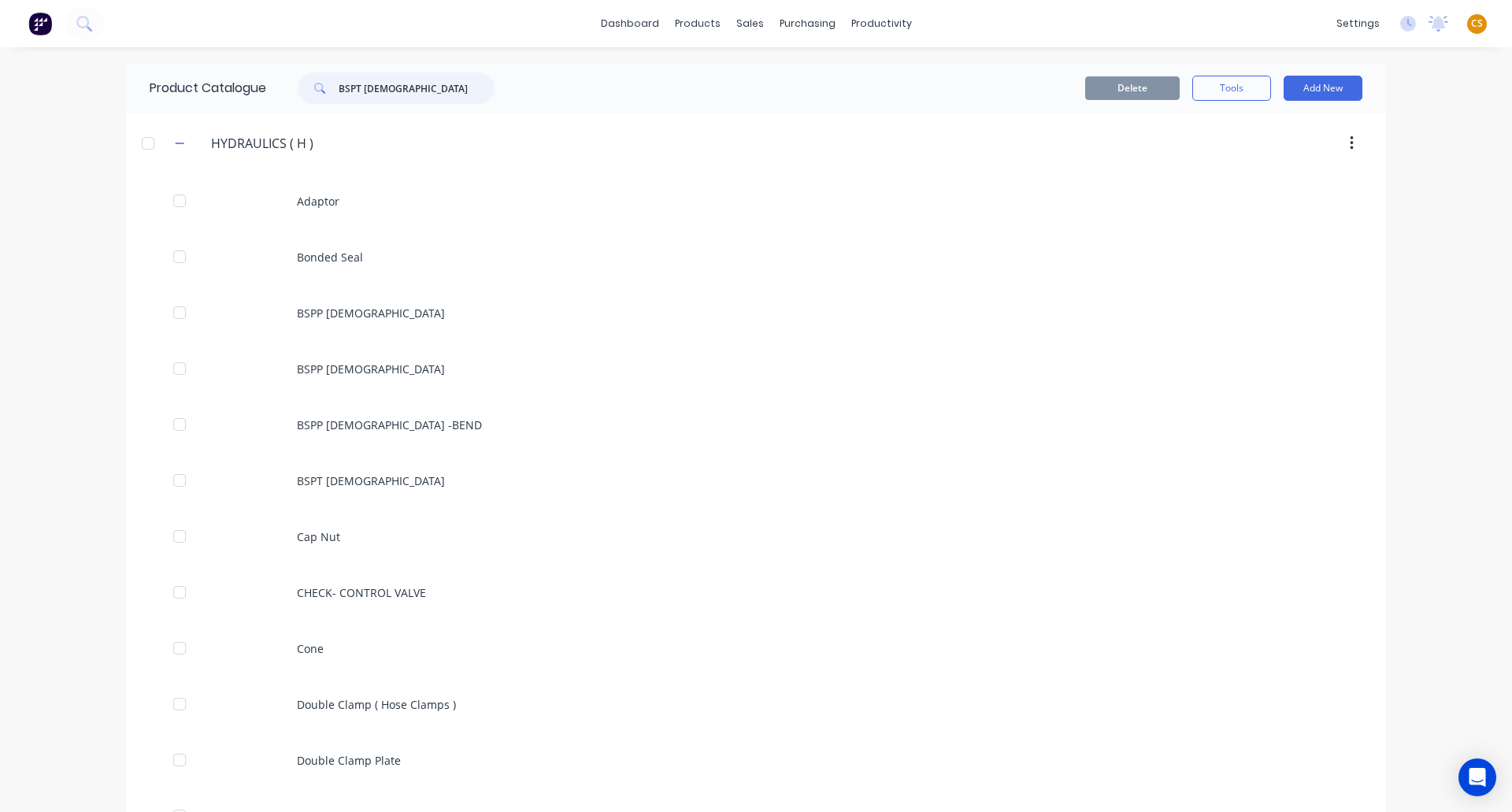
drag, startPoint x: 392, startPoint y: 92, endPoint x: 270, endPoint y: 91, distance: 122.0
click at [271, 91] on div "BSPT [DEMOGRAPHIC_DATA]" at bounding box center [393, 88] width 252 height 31
paste input "JIC Fem"
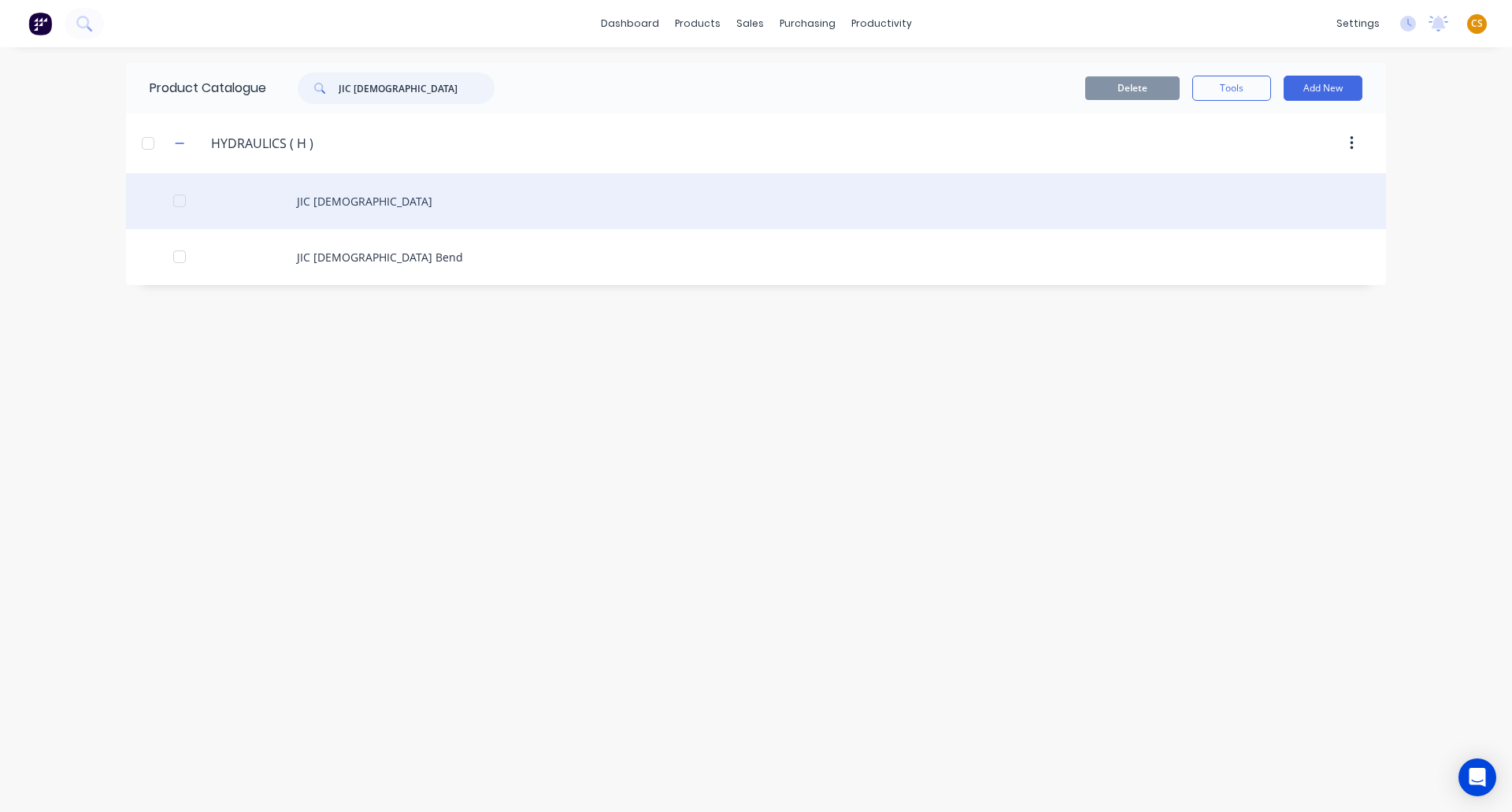
type input "JIC [DEMOGRAPHIC_DATA]"
click at [322, 203] on div "JIC [DEMOGRAPHIC_DATA]" at bounding box center [756, 201] width 1260 height 56
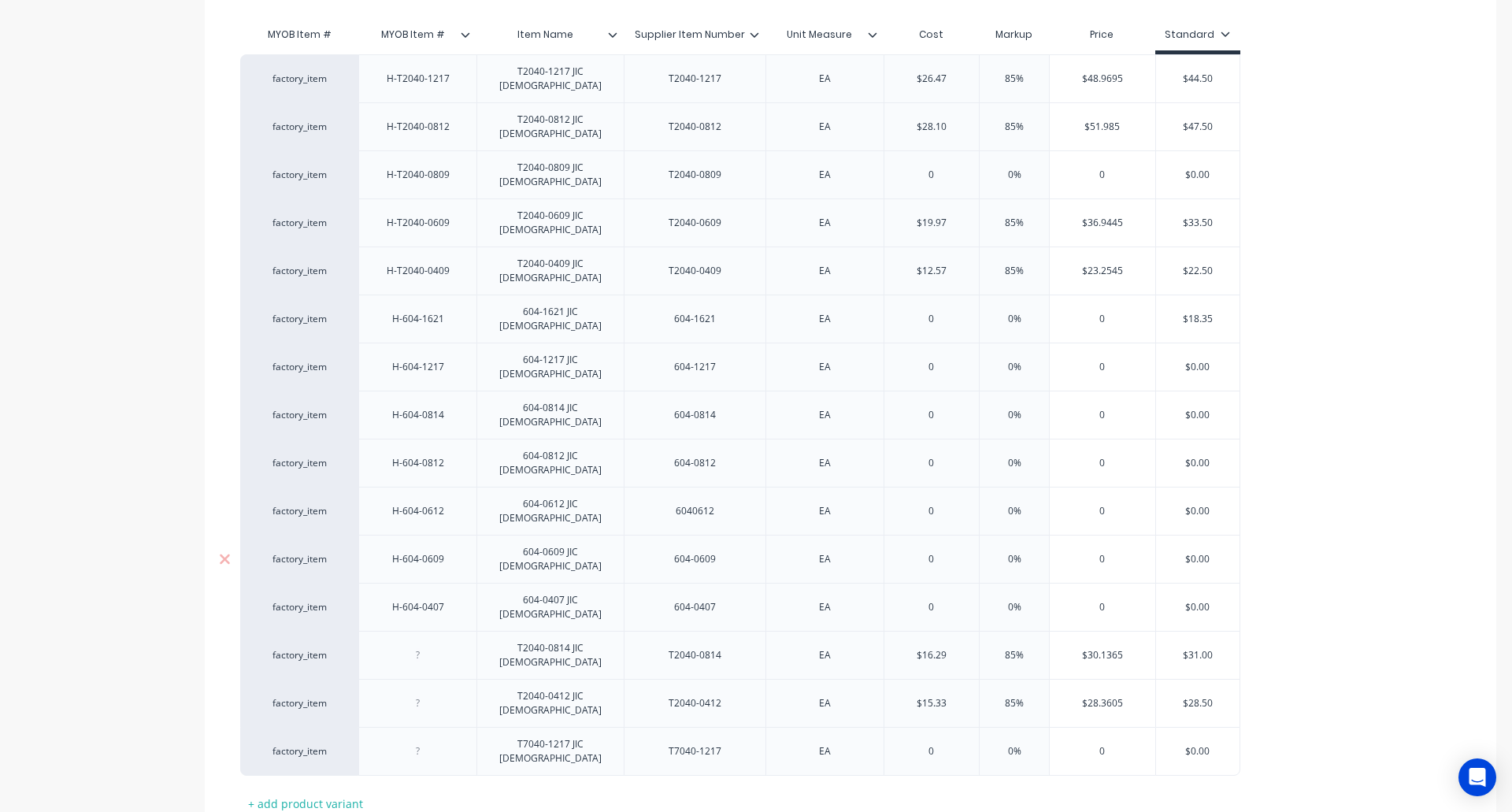
scroll to position [369, 0]
type textarea "x"
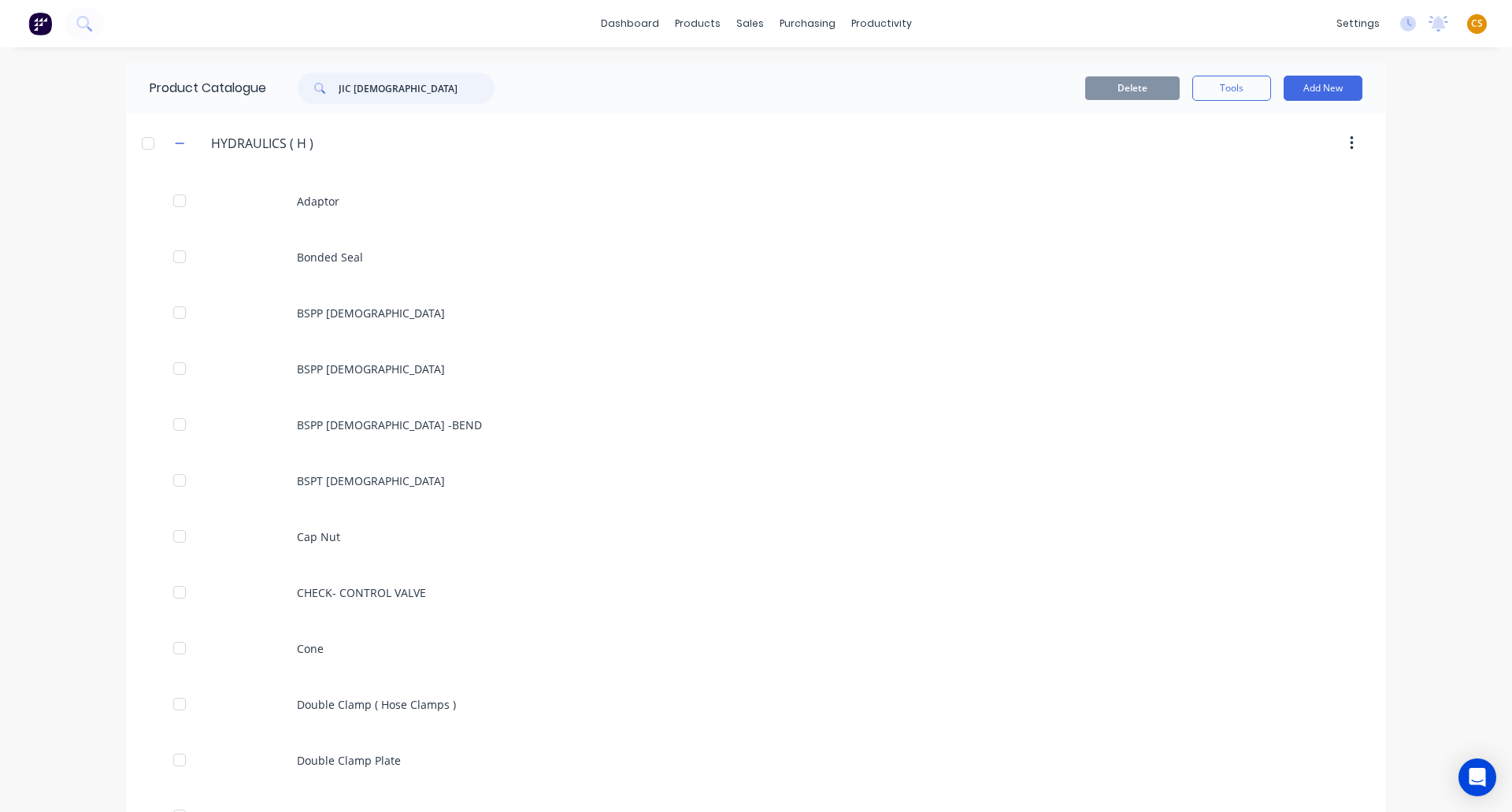
drag, startPoint x: 393, startPoint y: 85, endPoint x: 246, endPoint y: 96, distance: 147.4
click at [251, 96] on div "Product Catalogue JIC Female" at bounding box center [330, 88] width 408 height 51
paste input "TEE"
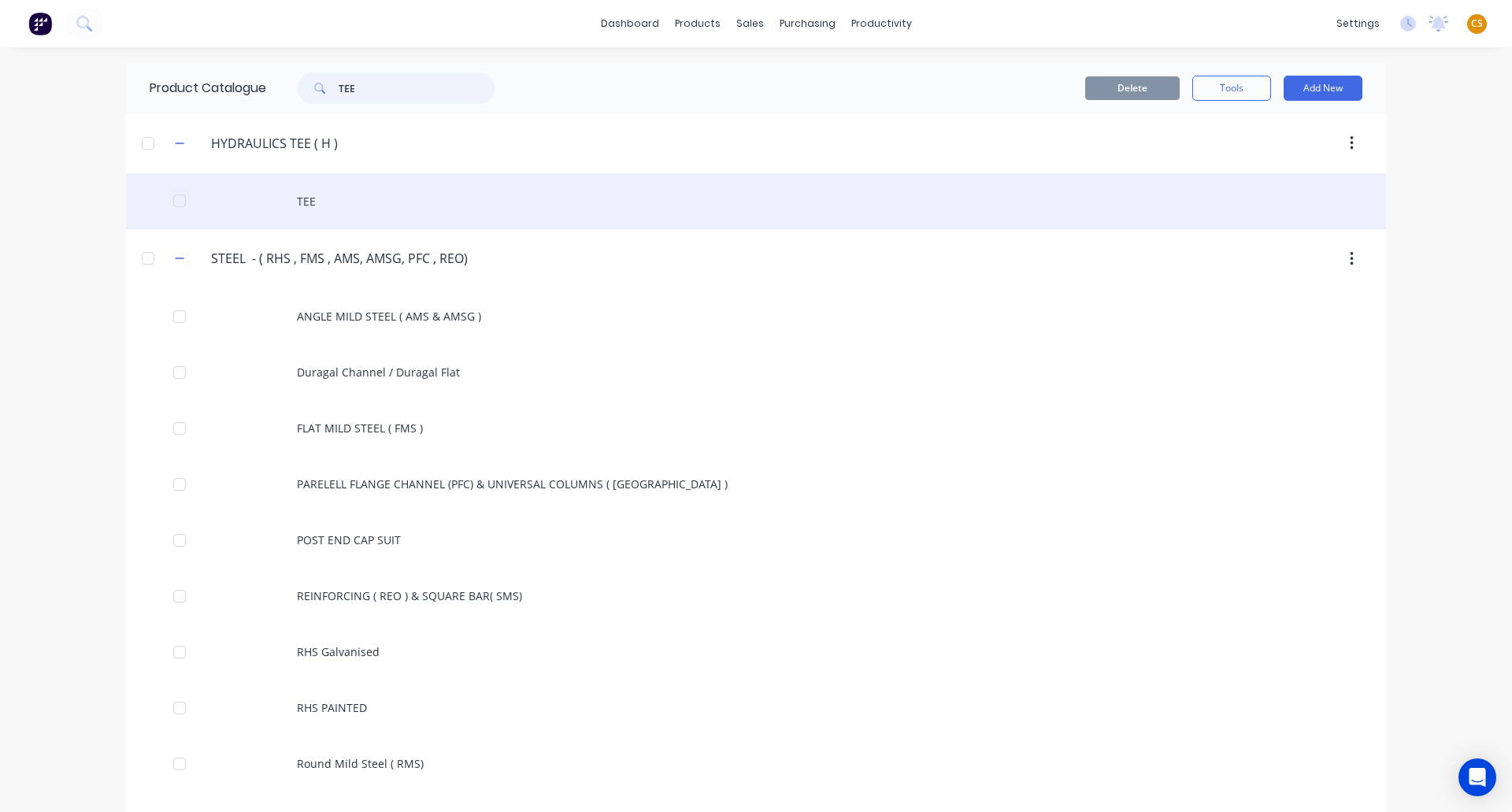
type input "TEE"
click at [312, 200] on div "TEE" at bounding box center [756, 201] width 1260 height 56
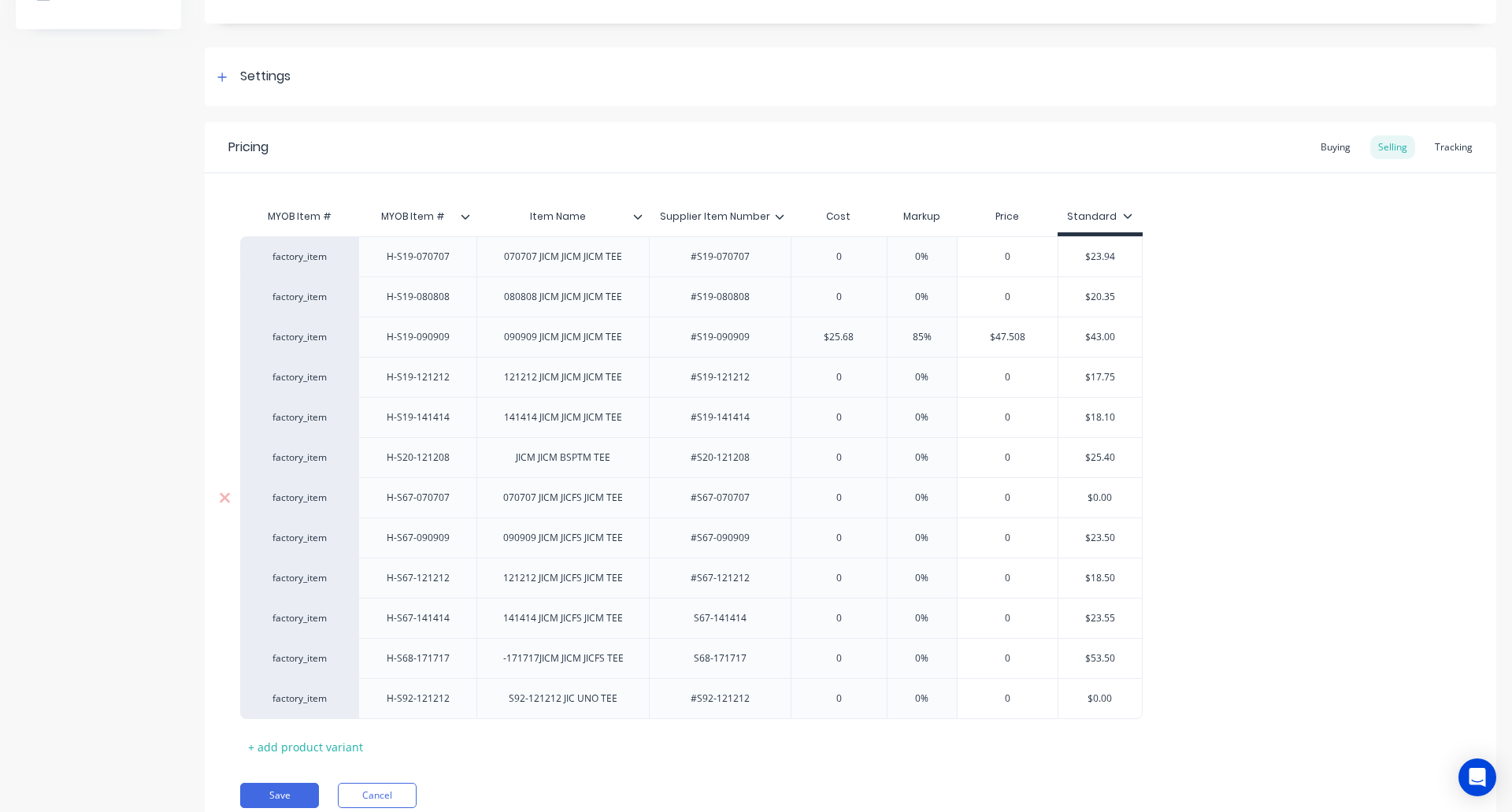
scroll to position [248, 0]
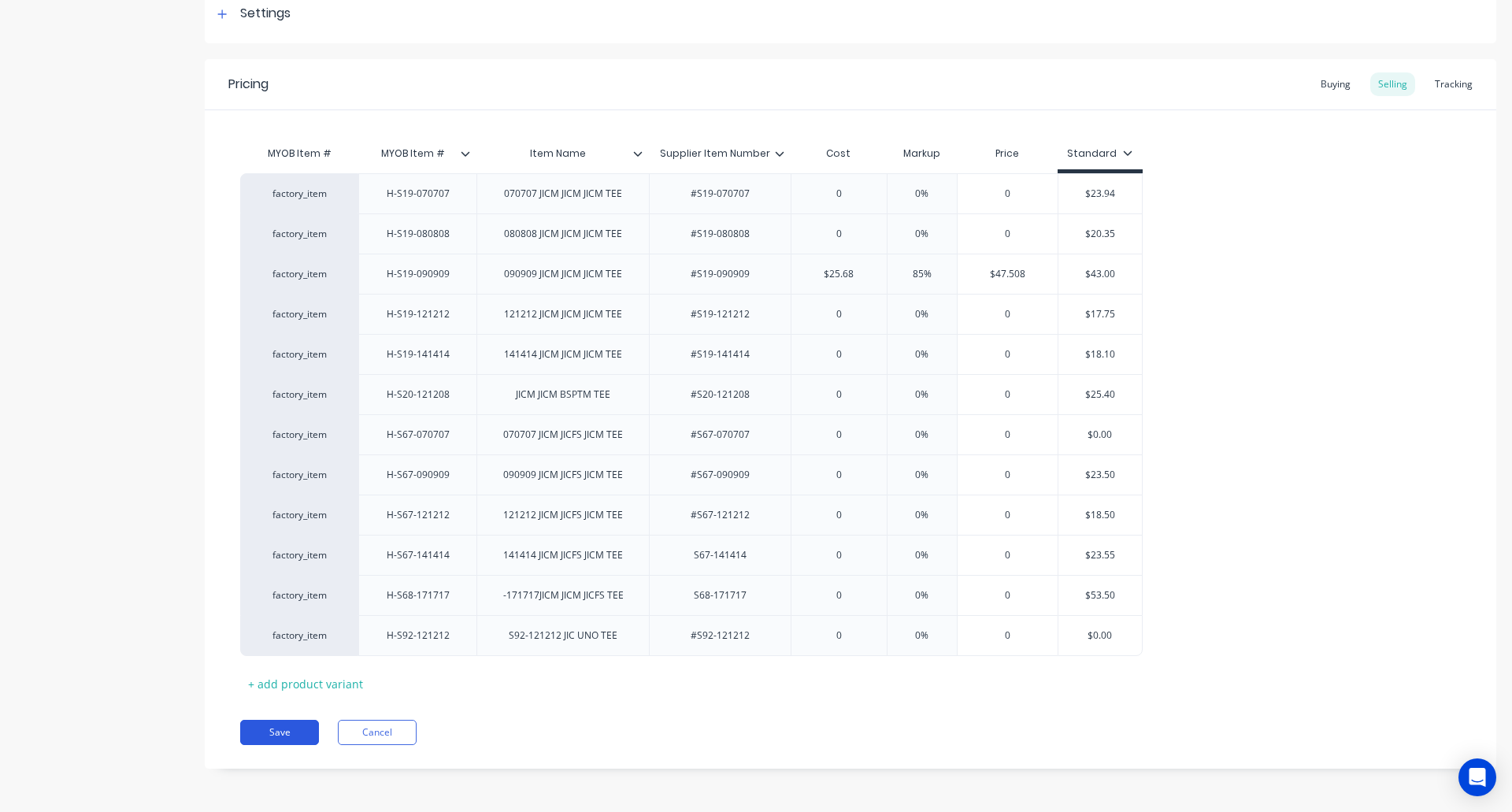
click at [279, 730] on button "Save" at bounding box center [279, 732] width 79 height 25
type textarea "x"
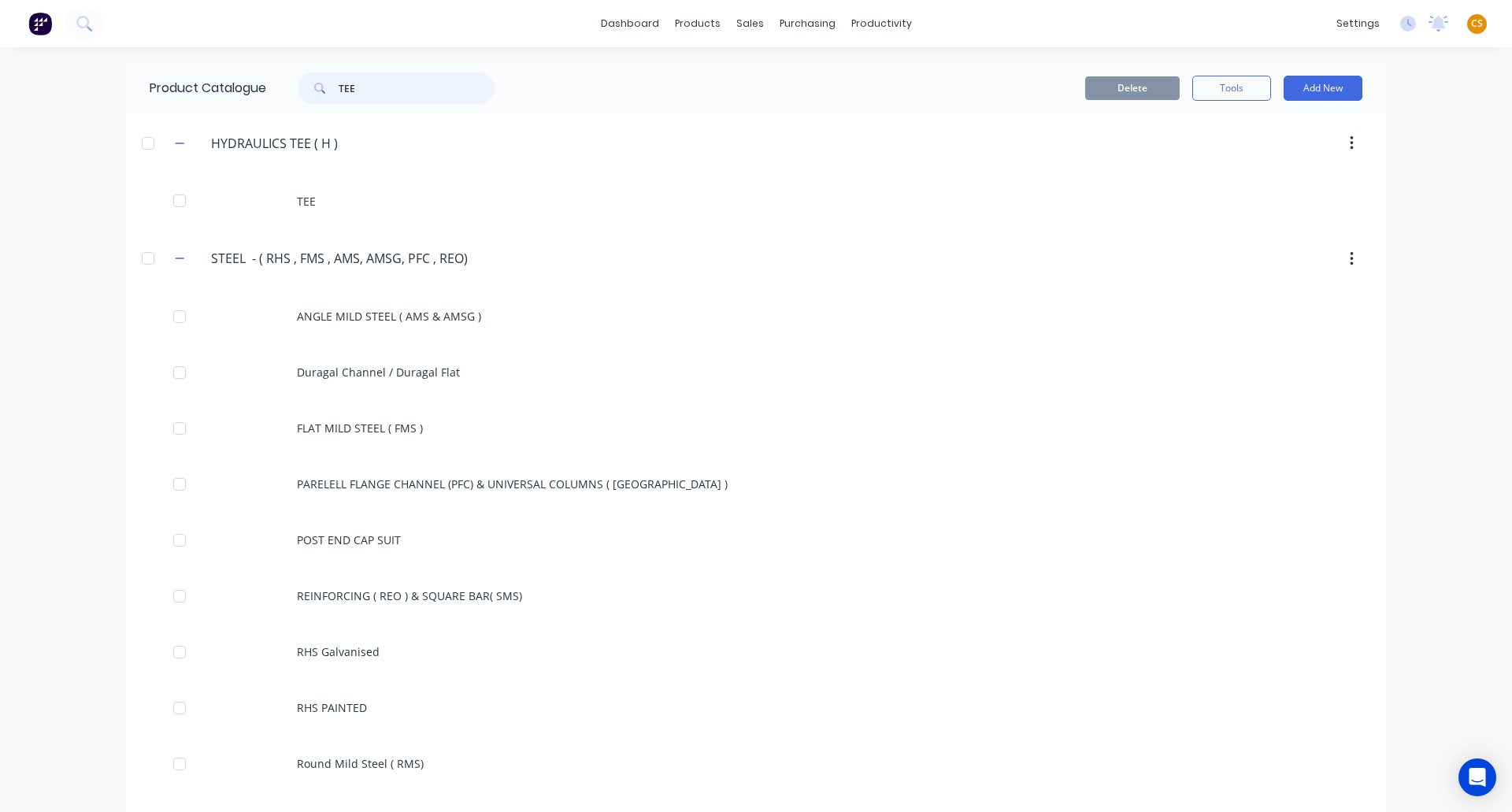
drag, startPoint x: 387, startPoint y: 93, endPoint x: 256, endPoint y: 87, distance: 131.1
click at [256, 87] on div "Product Catalogue TEE" at bounding box center [330, 88] width 408 height 51
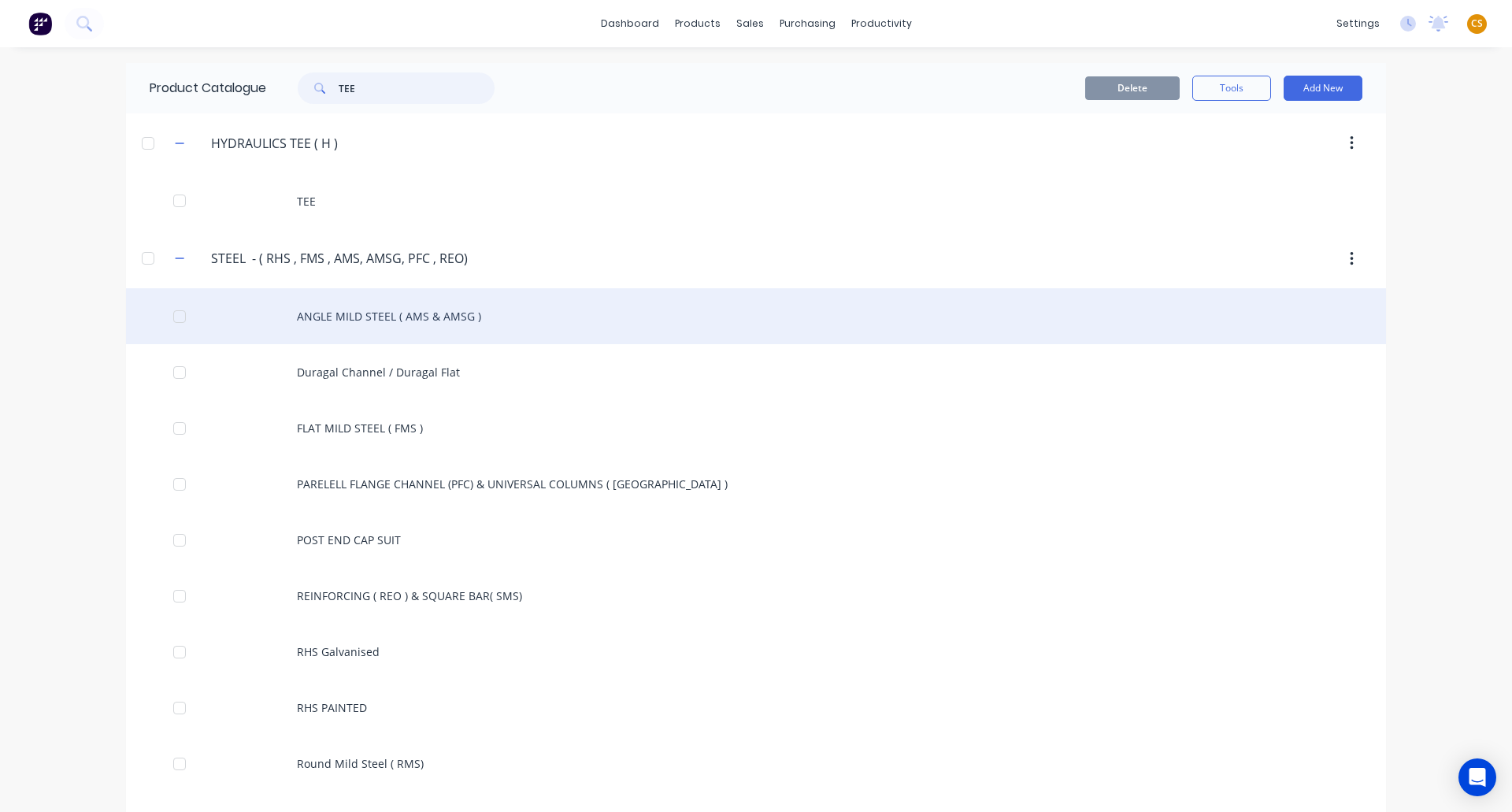
paste input "Elbow"
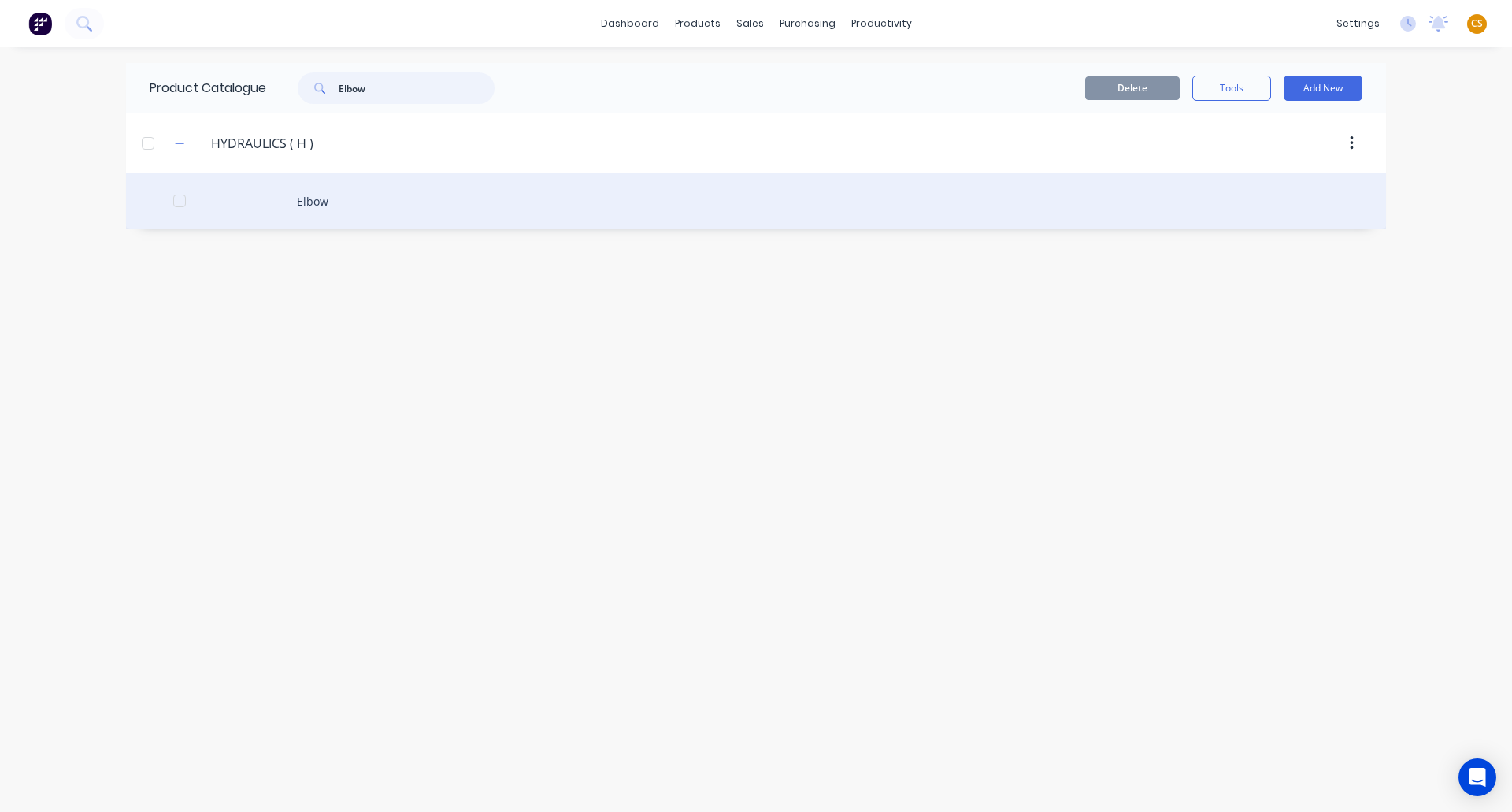
type input "Elbow"
click at [313, 206] on div "Elbow" at bounding box center [756, 201] width 1260 height 56
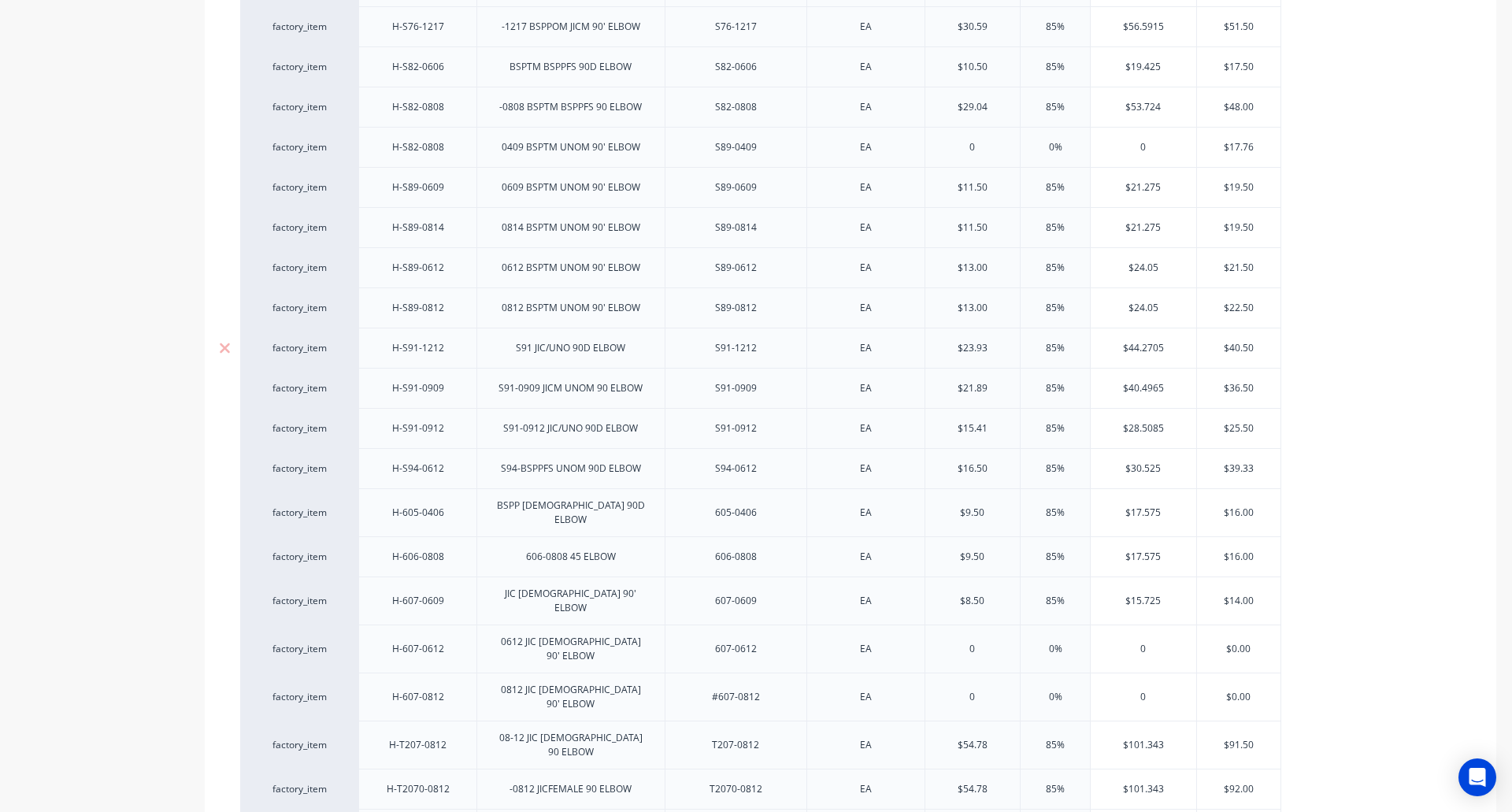
scroll to position [1179, 0]
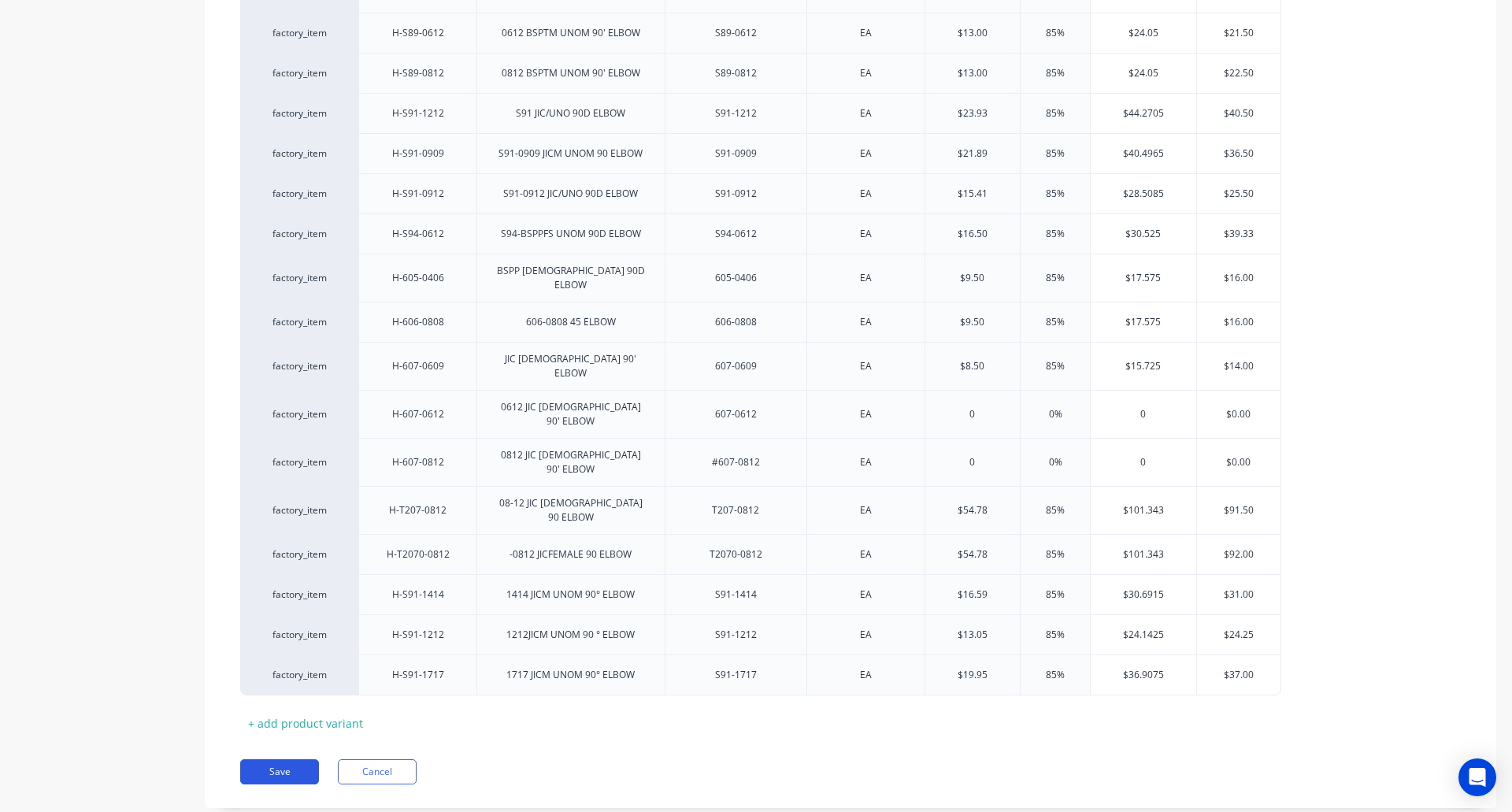
drag, startPoint x: 294, startPoint y: 730, endPoint x: 292, endPoint y: 722, distance: 8.2
click at [294, 759] on button "Save" at bounding box center [279, 771] width 79 height 25
type textarea "x"
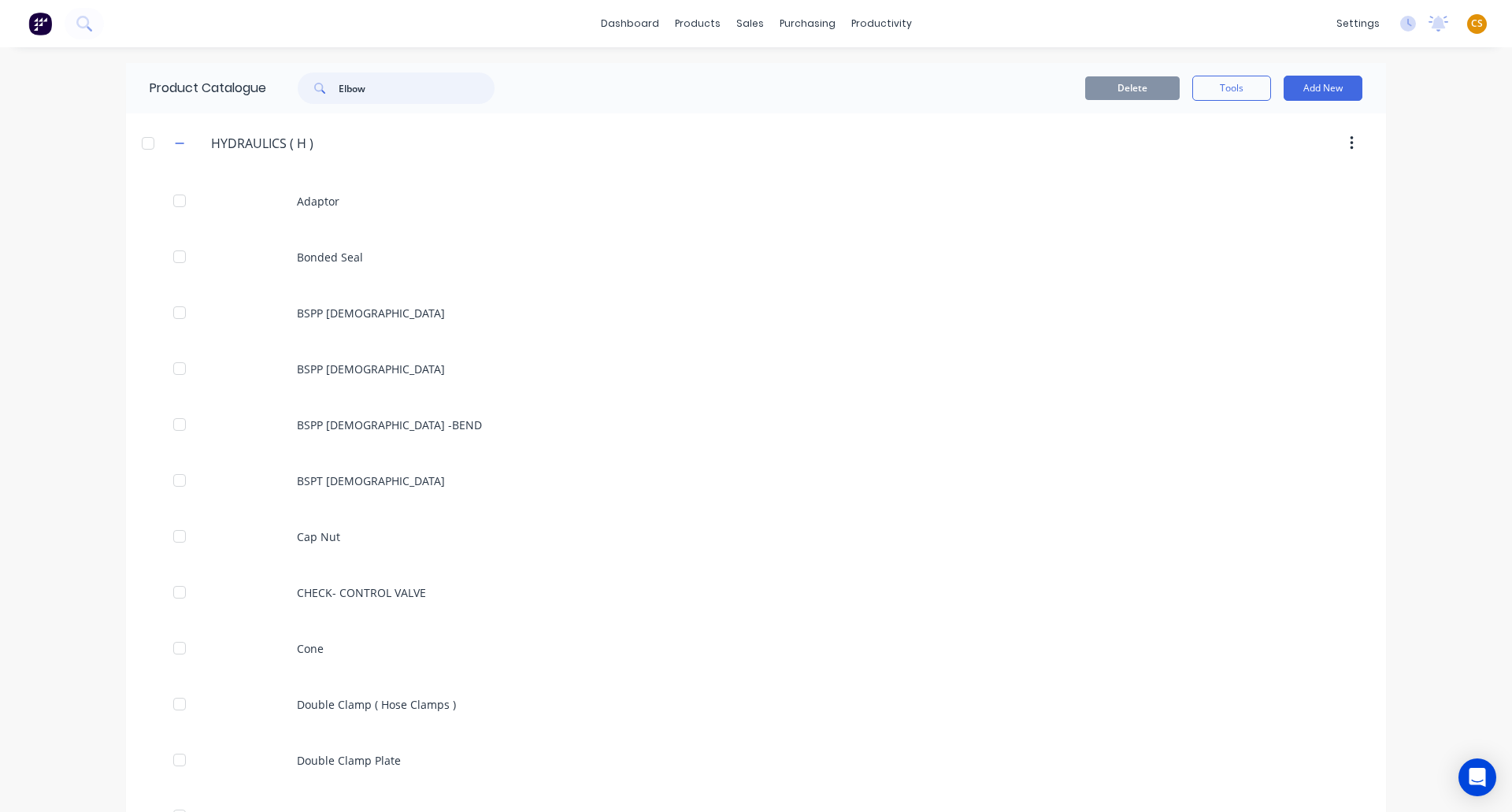
drag, startPoint x: 369, startPoint y: 79, endPoint x: 267, endPoint y: 81, distance: 102.0
click at [267, 81] on div "Elbow" at bounding box center [393, 88] width 252 height 31
paste input "Ryco Diehard"
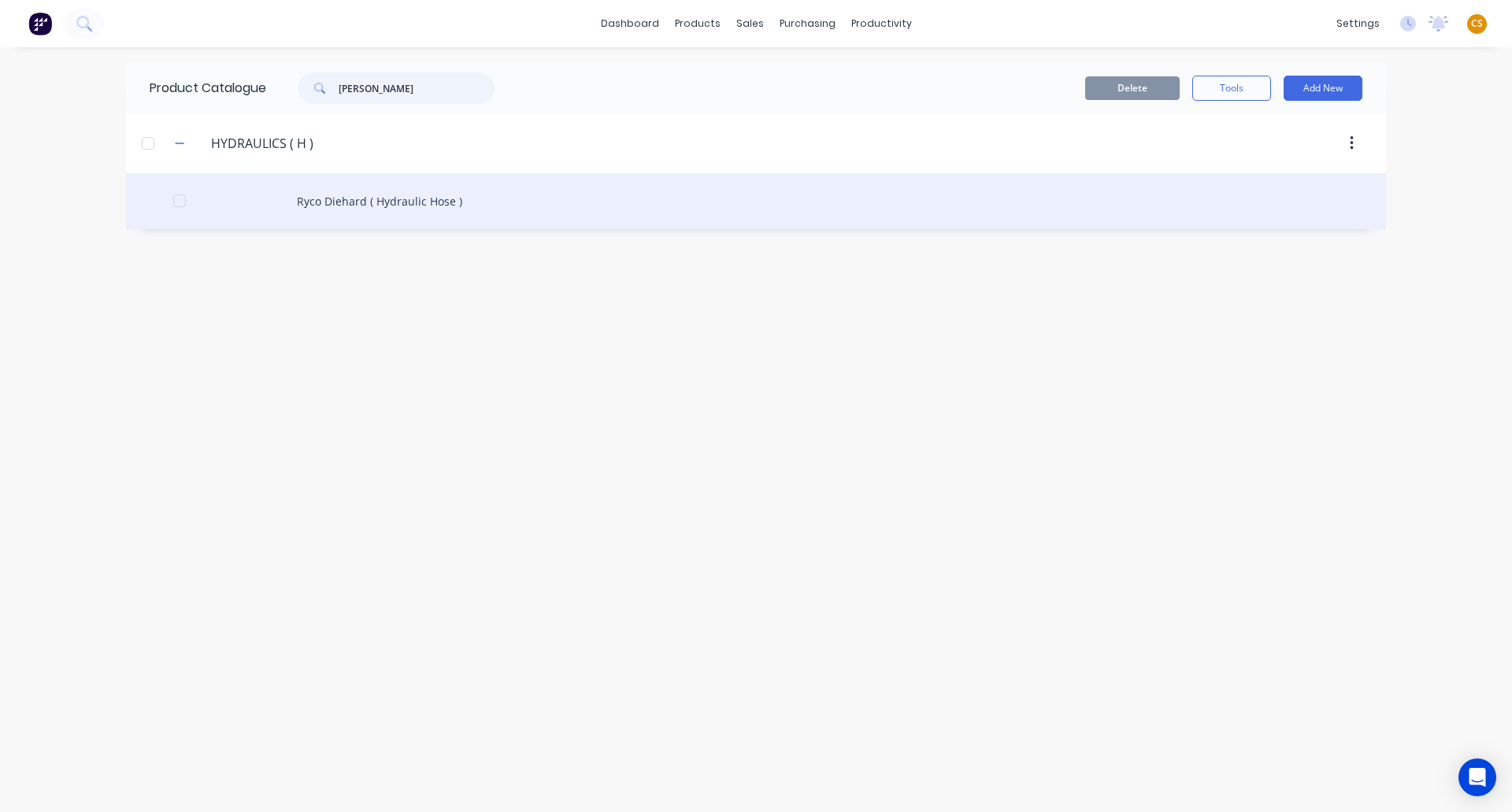
type input "Ryco Diehard"
click at [333, 204] on div "Ryco Diehard ( Hydraulic Hose )" at bounding box center [756, 201] width 1260 height 56
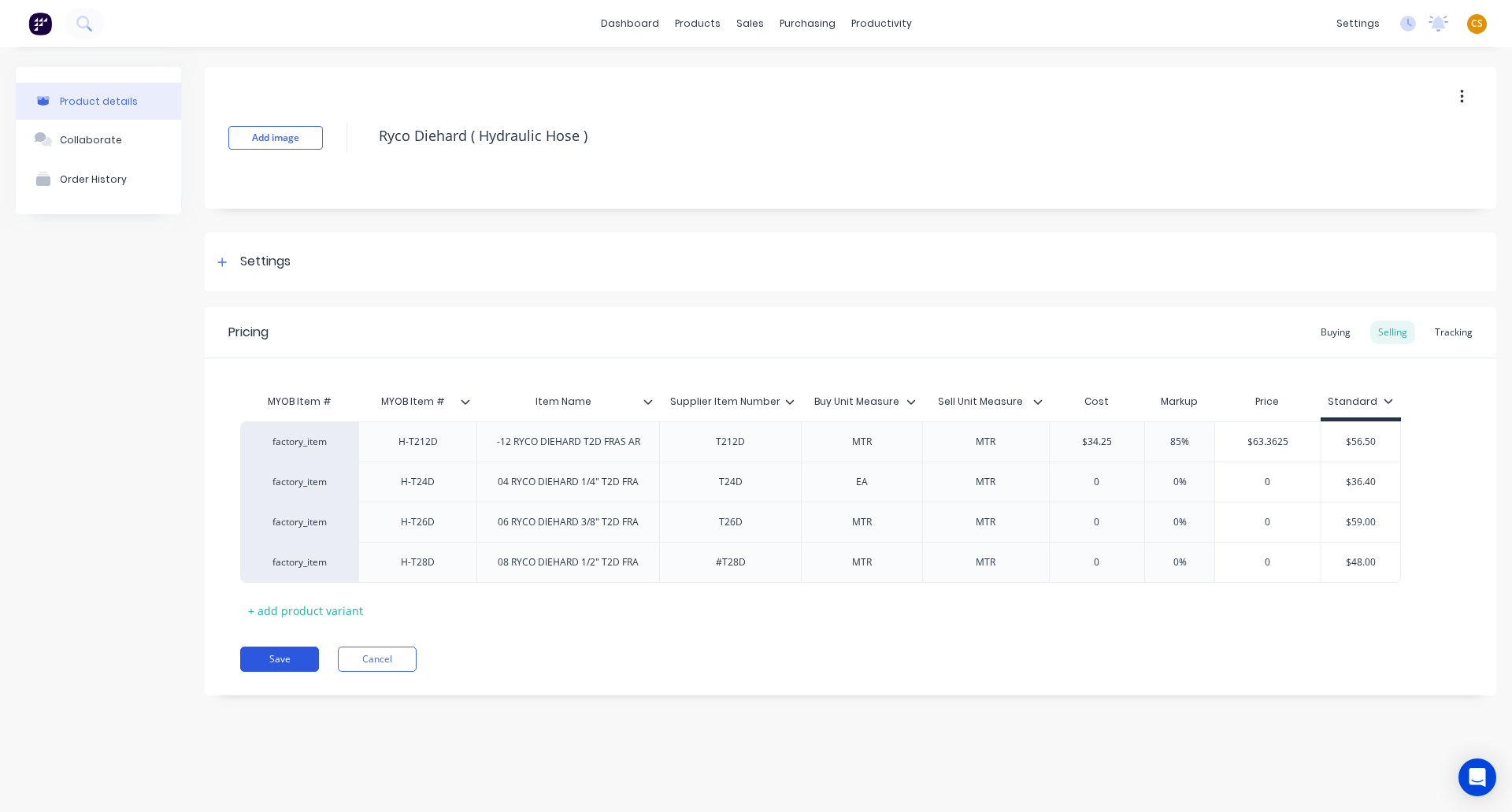
click at [294, 660] on button "Save" at bounding box center [279, 659] width 79 height 25
type textarea "x"
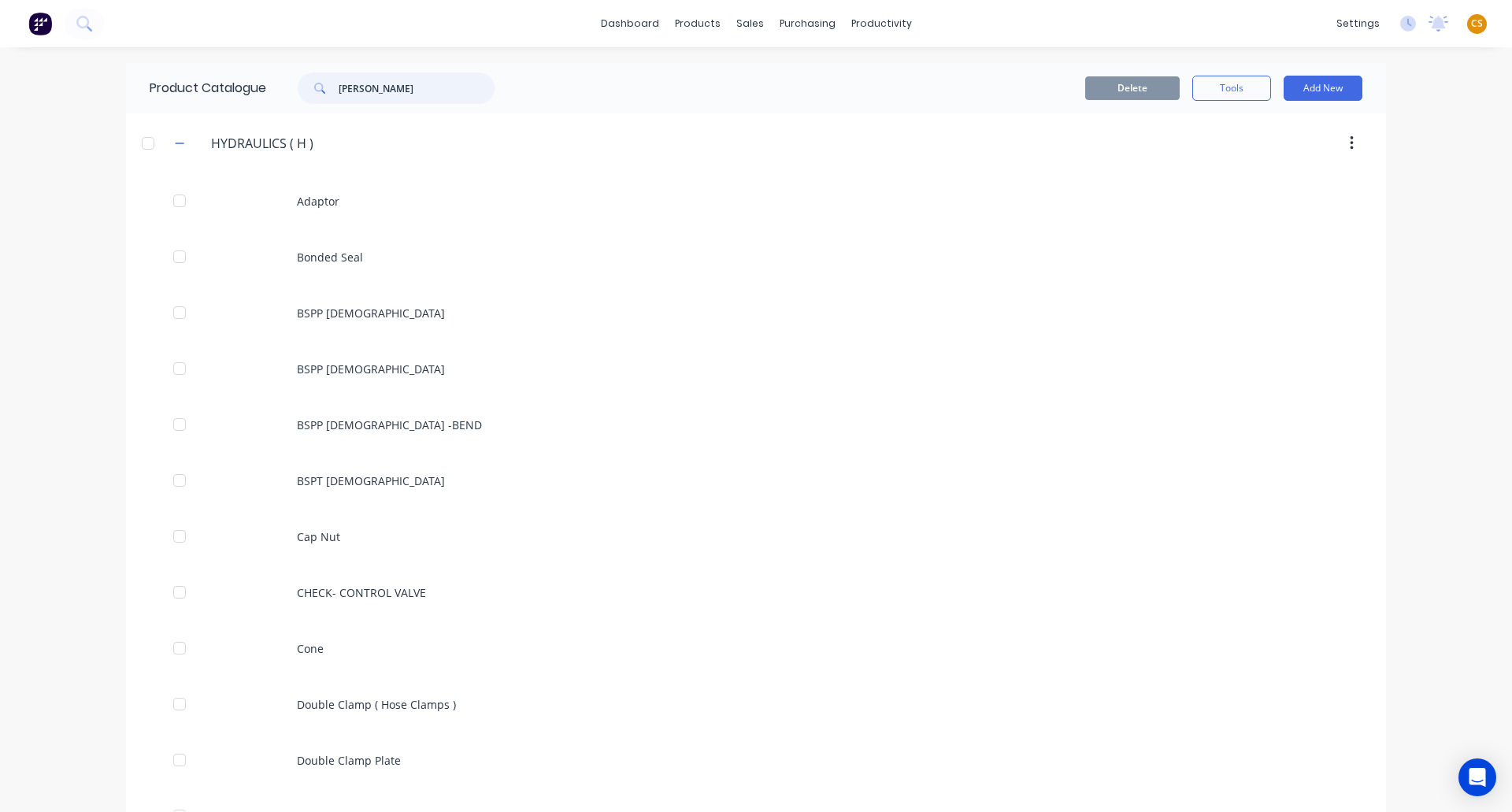
drag, startPoint x: 380, startPoint y: 87, endPoint x: 292, endPoint y: 85, distance: 88.0
click at [292, 85] on div "Ryco Diehard" at bounding box center [388, 88] width 212 height 31
paste input "Valve"
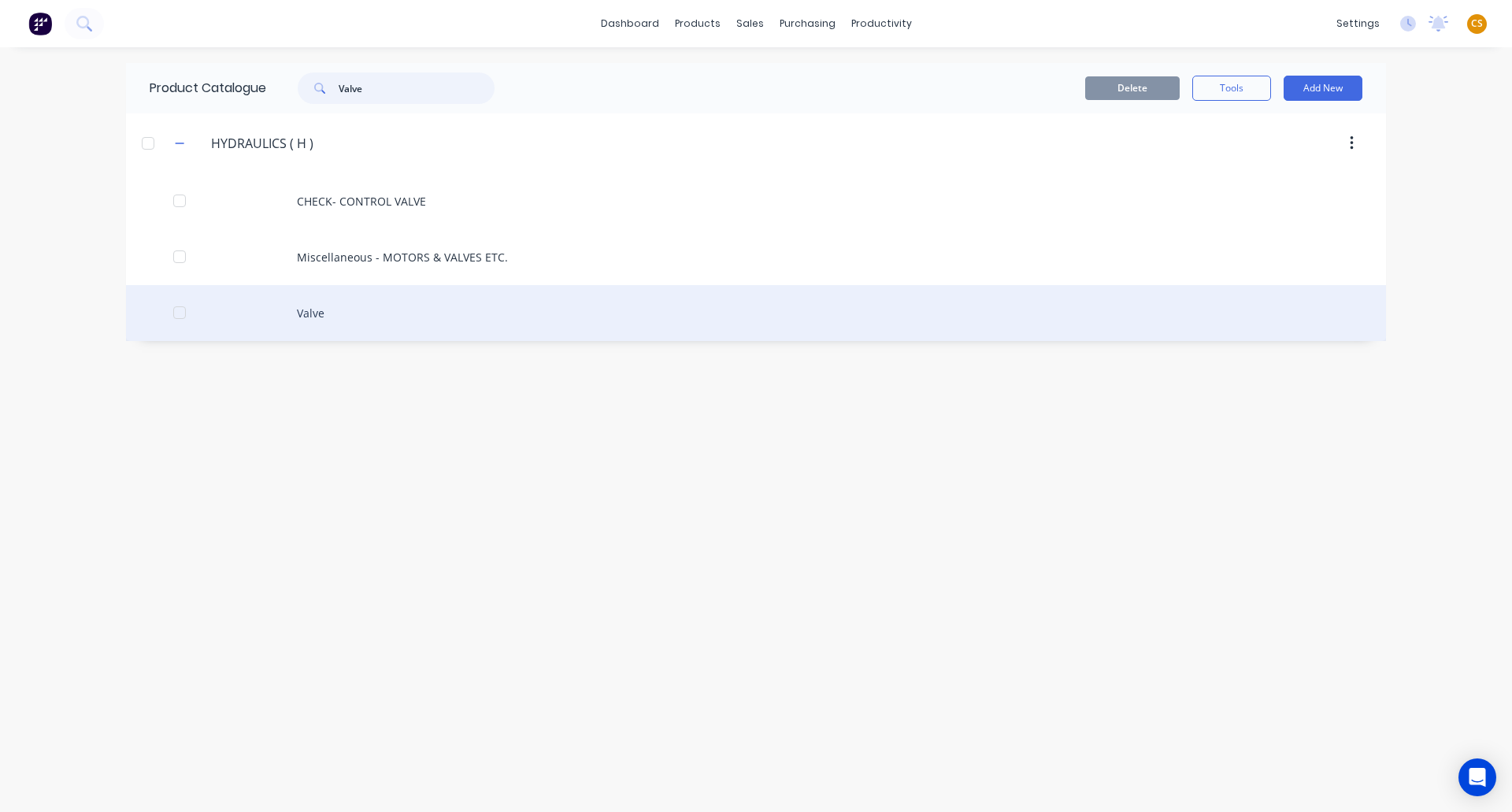
type input "Valve"
click at [315, 319] on div "Valve" at bounding box center [756, 313] width 1260 height 56
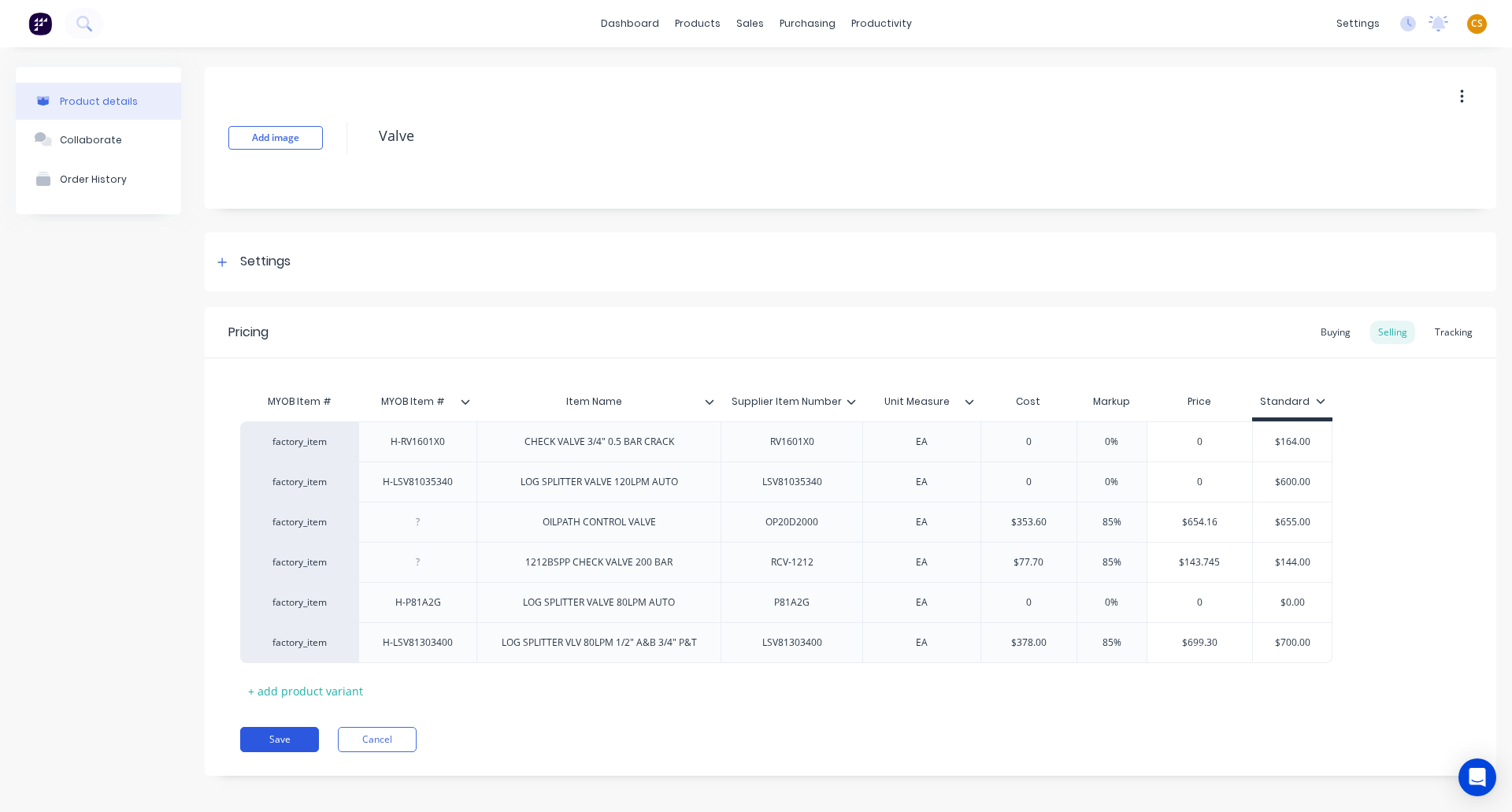
click at [290, 742] on button "Save" at bounding box center [279, 739] width 79 height 25
type textarea "x"
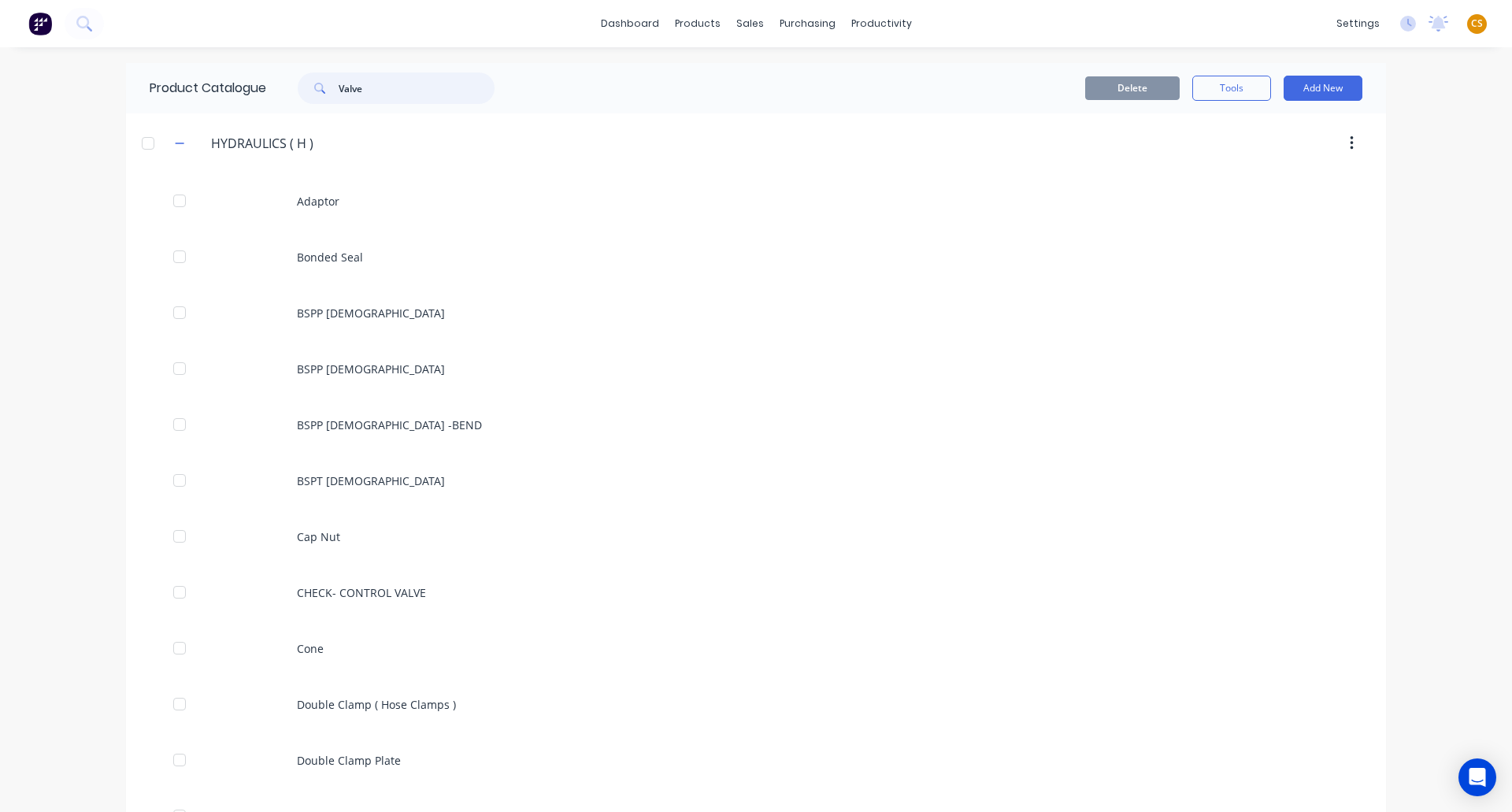
drag, startPoint x: 377, startPoint y: 87, endPoint x: 239, endPoint y: 87, distance: 138.0
click at [239, 87] on div "Product Catalogue Valve" at bounding box center [330, 88] width 408 height 51
paste input "Double Clamp"
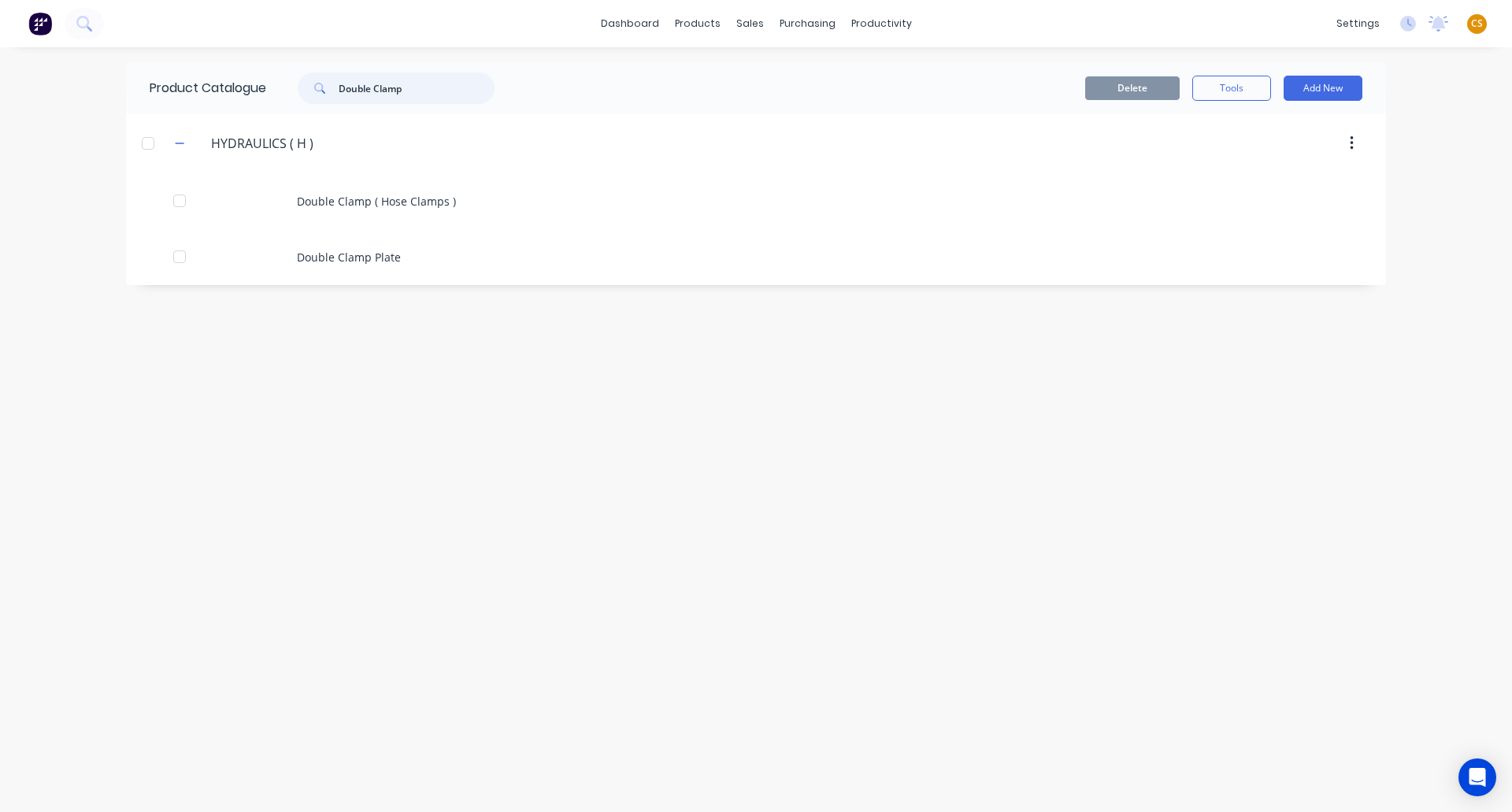
type input "Double Clamp"
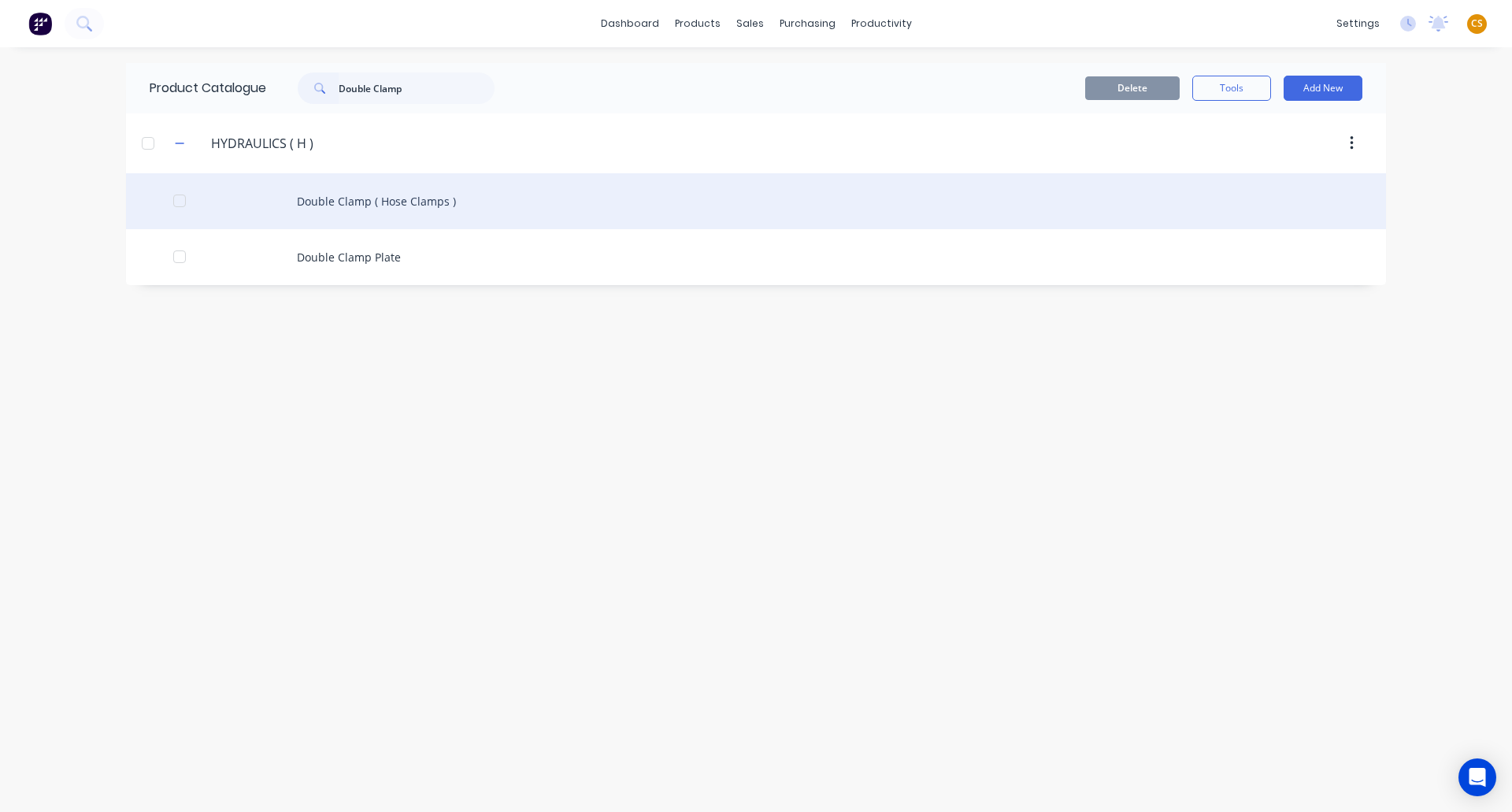
click at [369, 198] on div "Double Clamp ( Hose Clamps )" at bounding box center [756, 201] width 1260 height 56
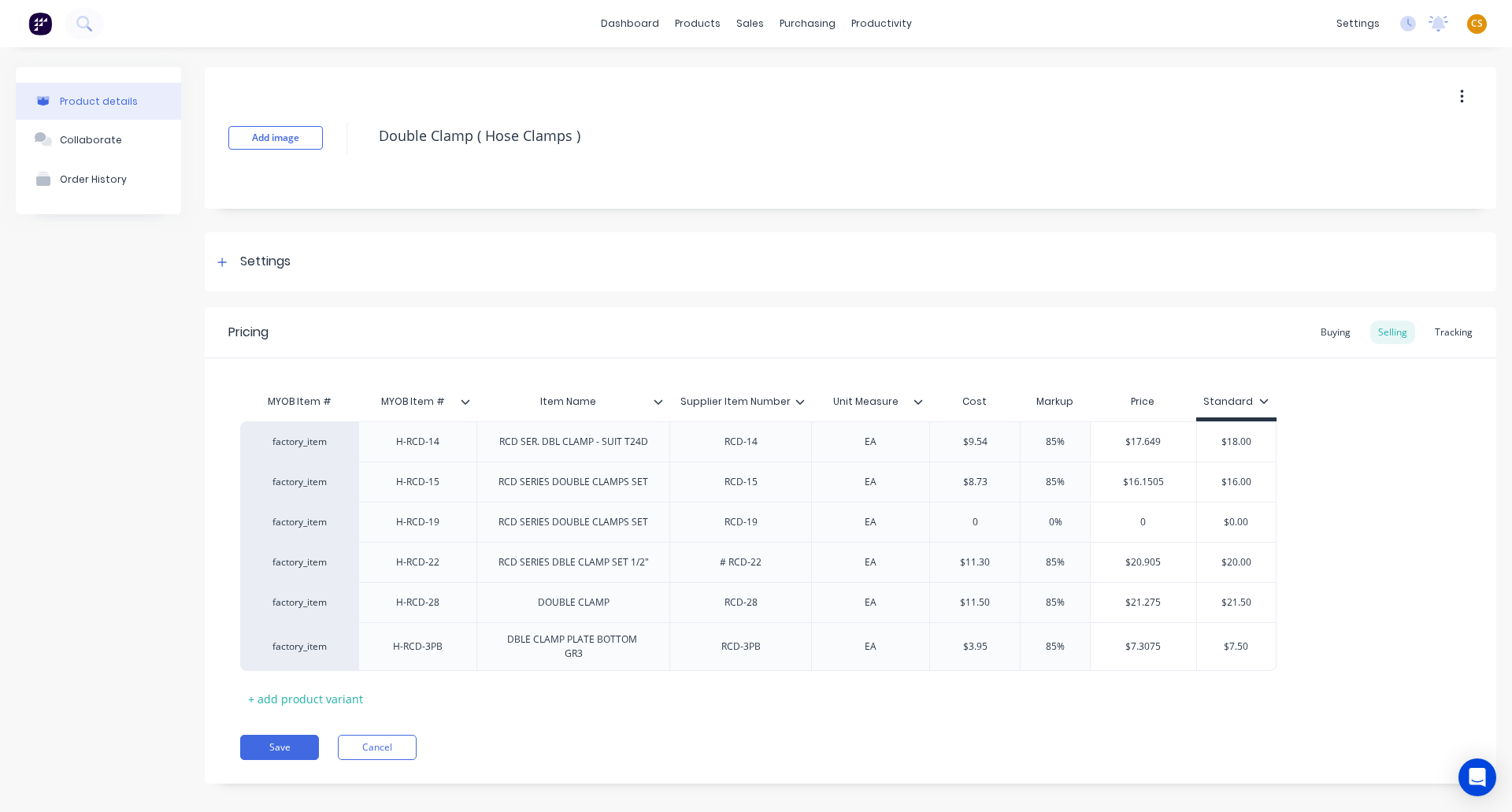
drag, startPoint x: 278, startPoint y: 752, endPoint x: 737, endPoint y: 343, distance: 614.8
click at [279, 751] on button "Save" at bounding box center [279, 747] width 79 height 25
type textarea "x"
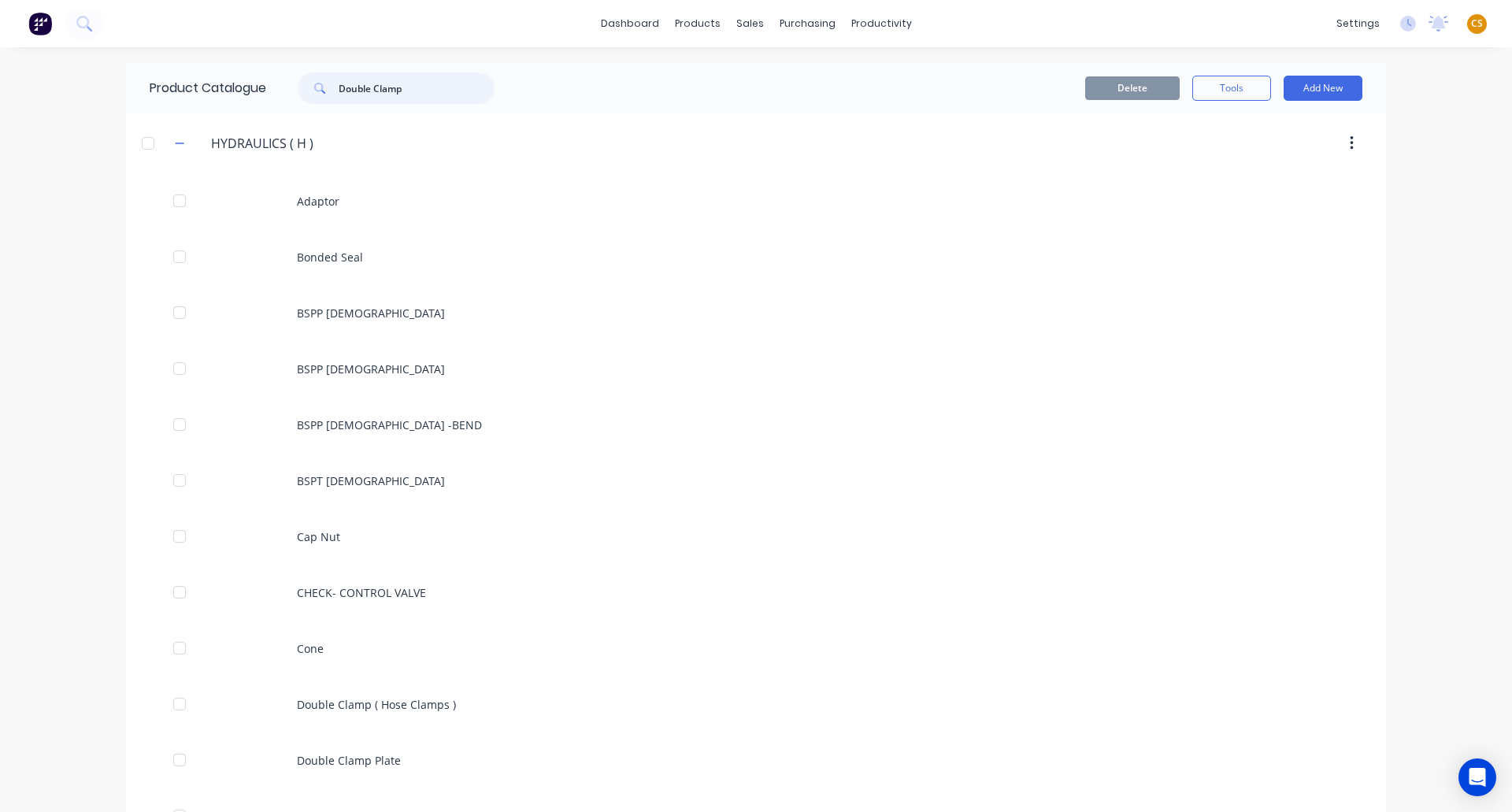
drag, startPoint x: 423, startPoint y: 85, endPoint x: 284, endPoint y: 85, distance: 139.0
click at [285, 85] on div "Double Clamp" at bounding box center [388, 88] width 212 height 31
paste input "55T SILO 40°BASE CONE"
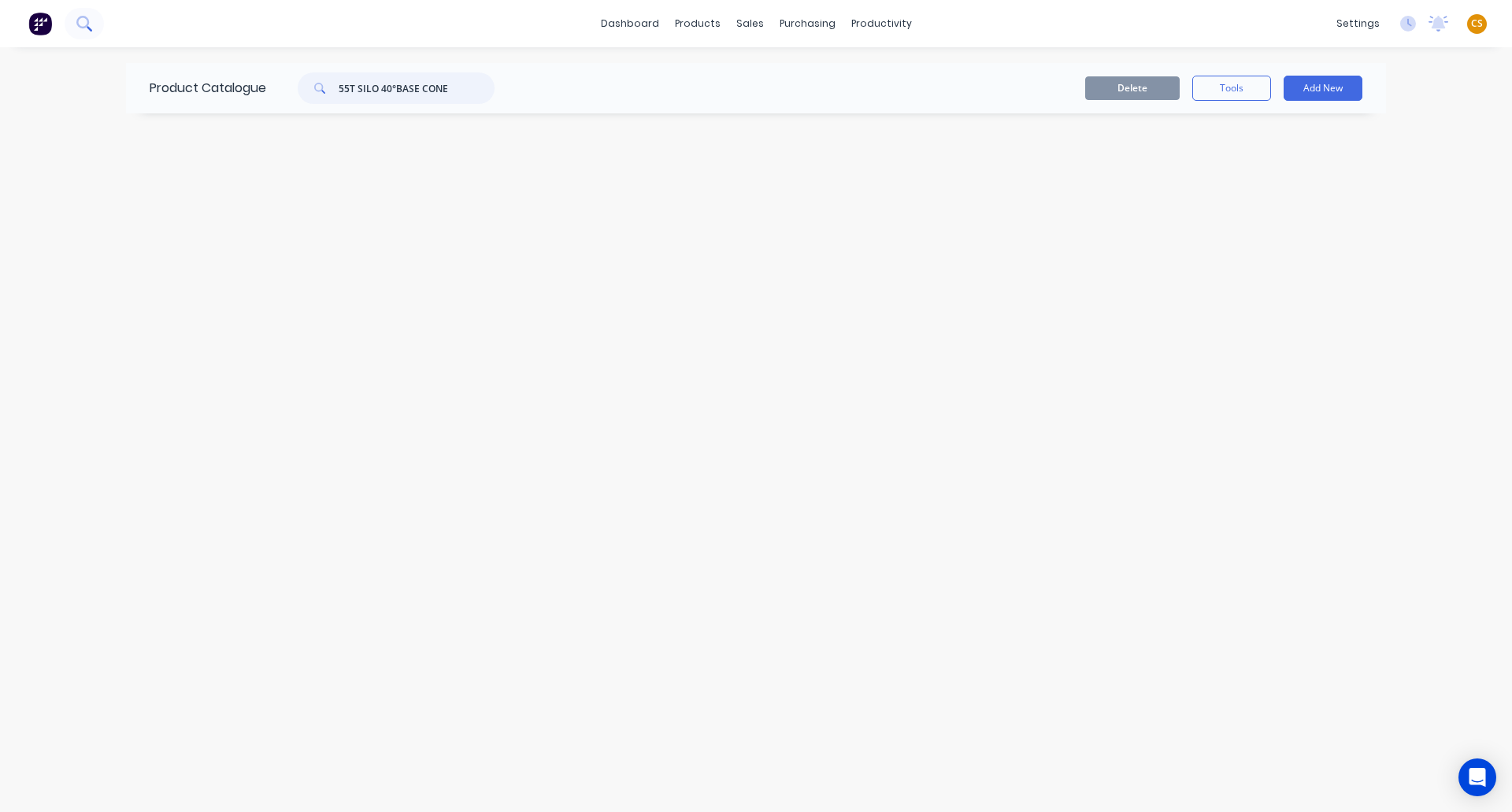
type input "55T SILO 40°BASE CONE"
click at [87, 22] on icon at bounding box center [84, 24] width 15 height 15
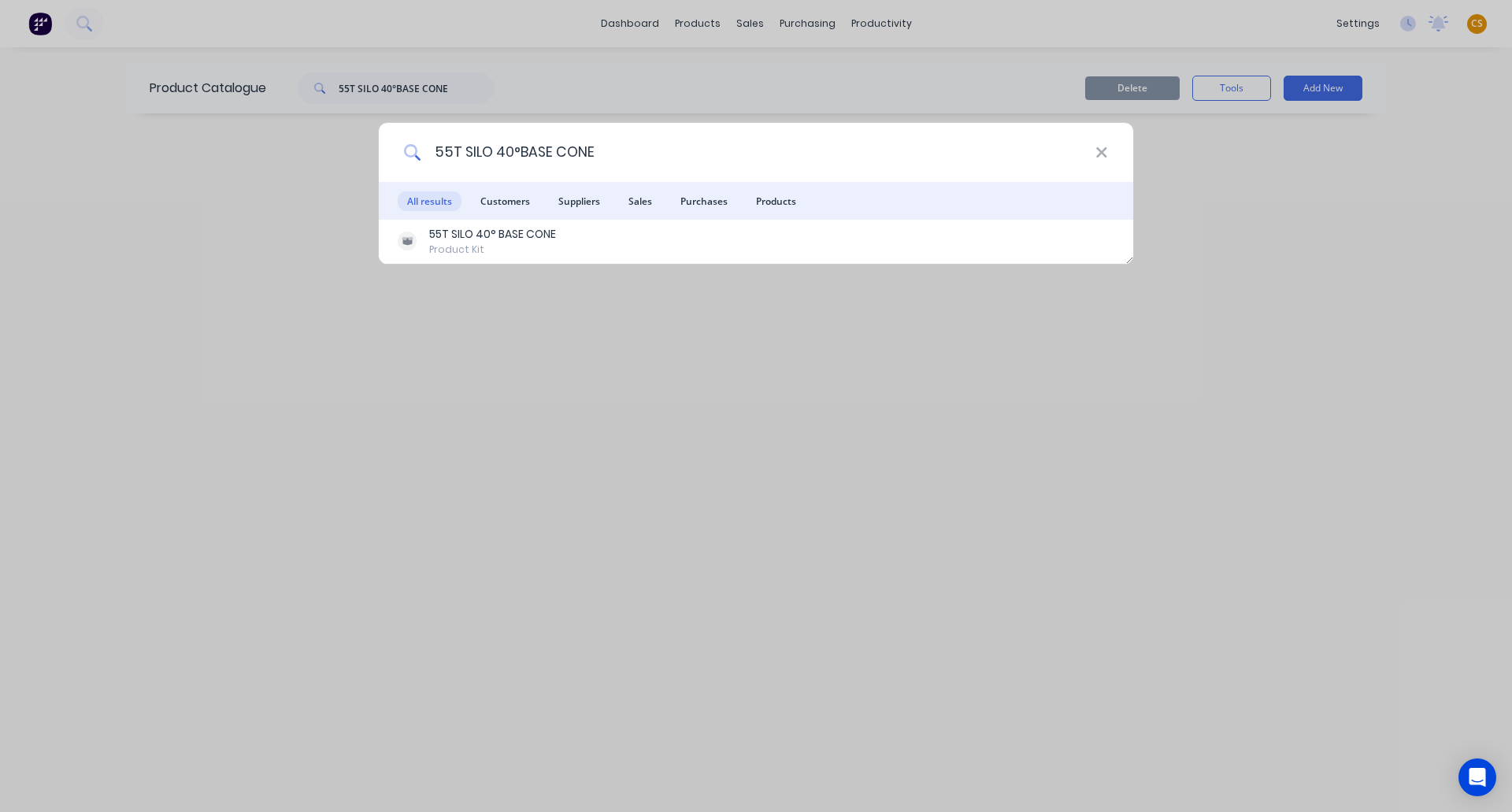
type input "55T SILO 40°BASE CONE"
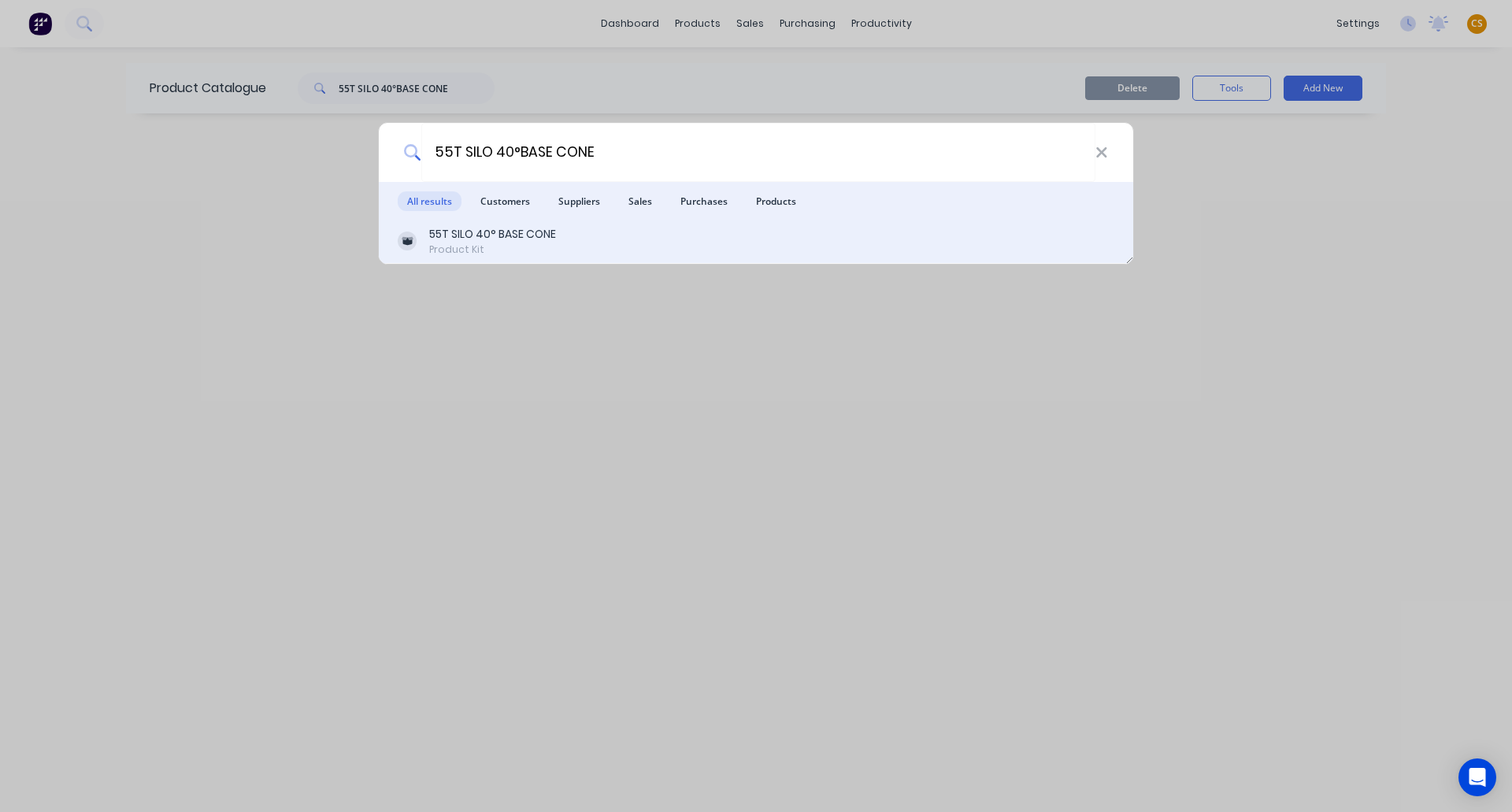
click at [487, 241] on div "55T SILO 40° BASE CONE" at bounding box center [492, 234] width 127 height 17
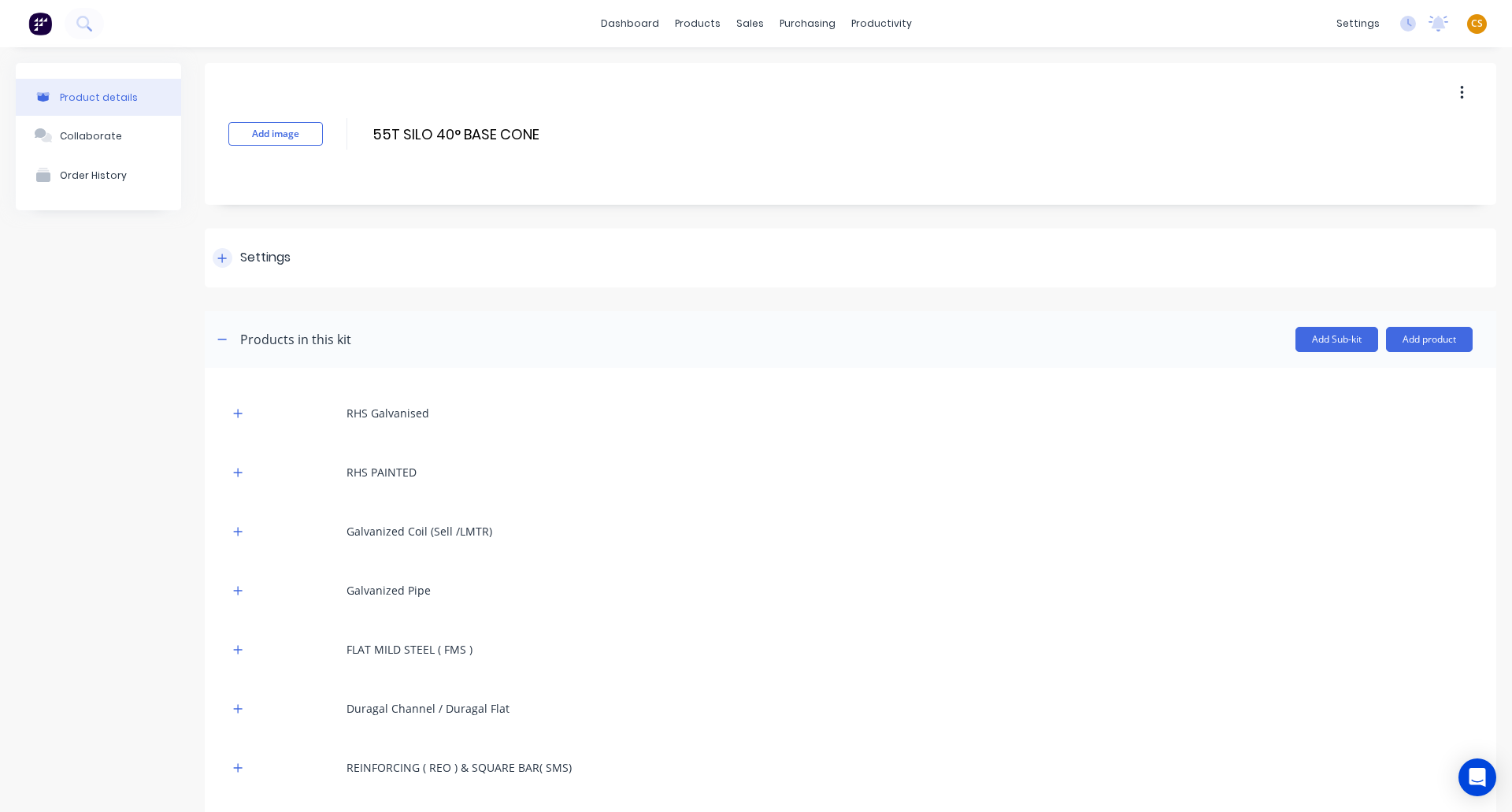
click at [220, 261] on icon at bounding box center [222, 258] width 9 height 11
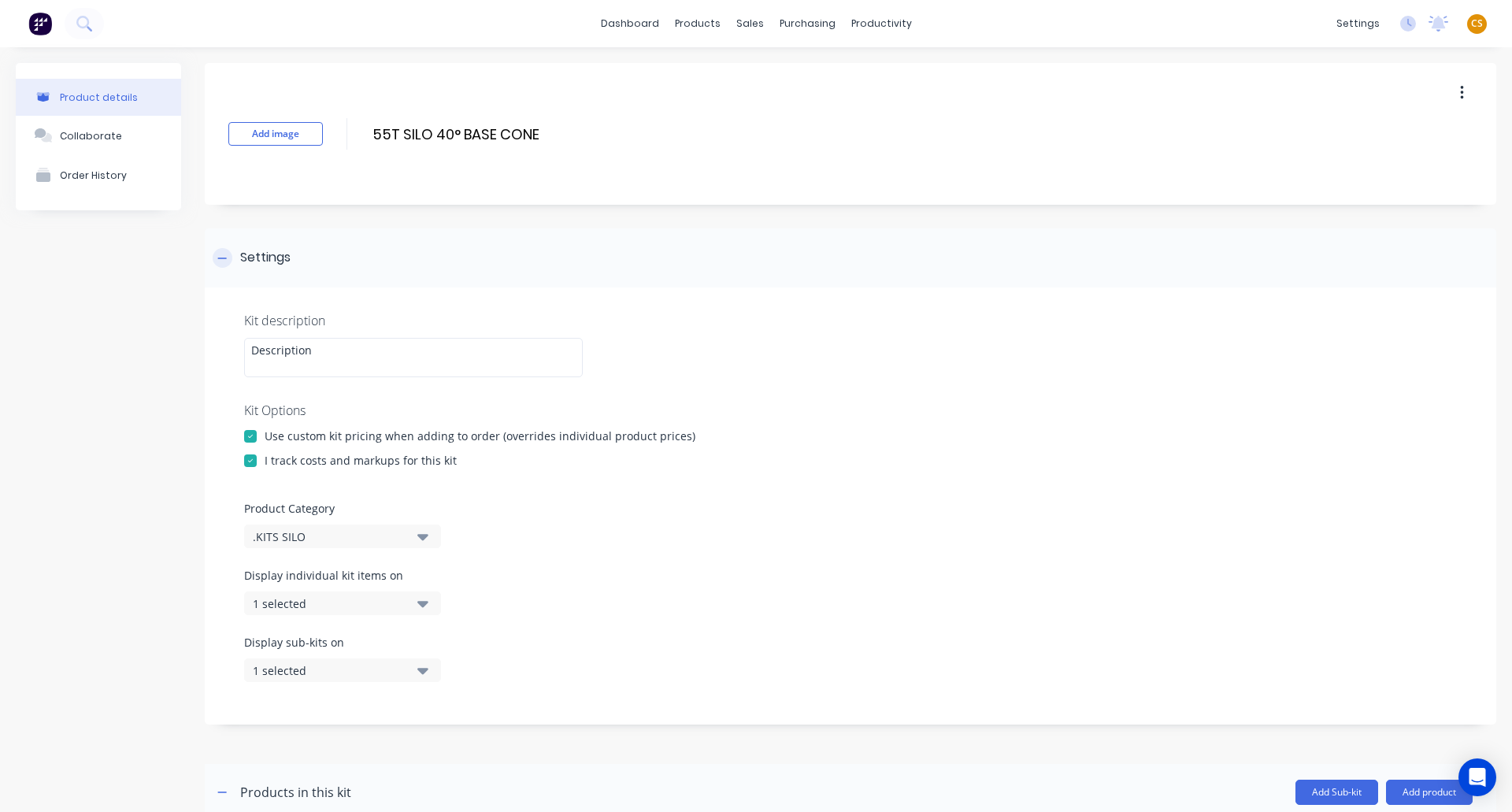
click at [220, 261] on icon at bounding box center [222, 258] width 9 height 11
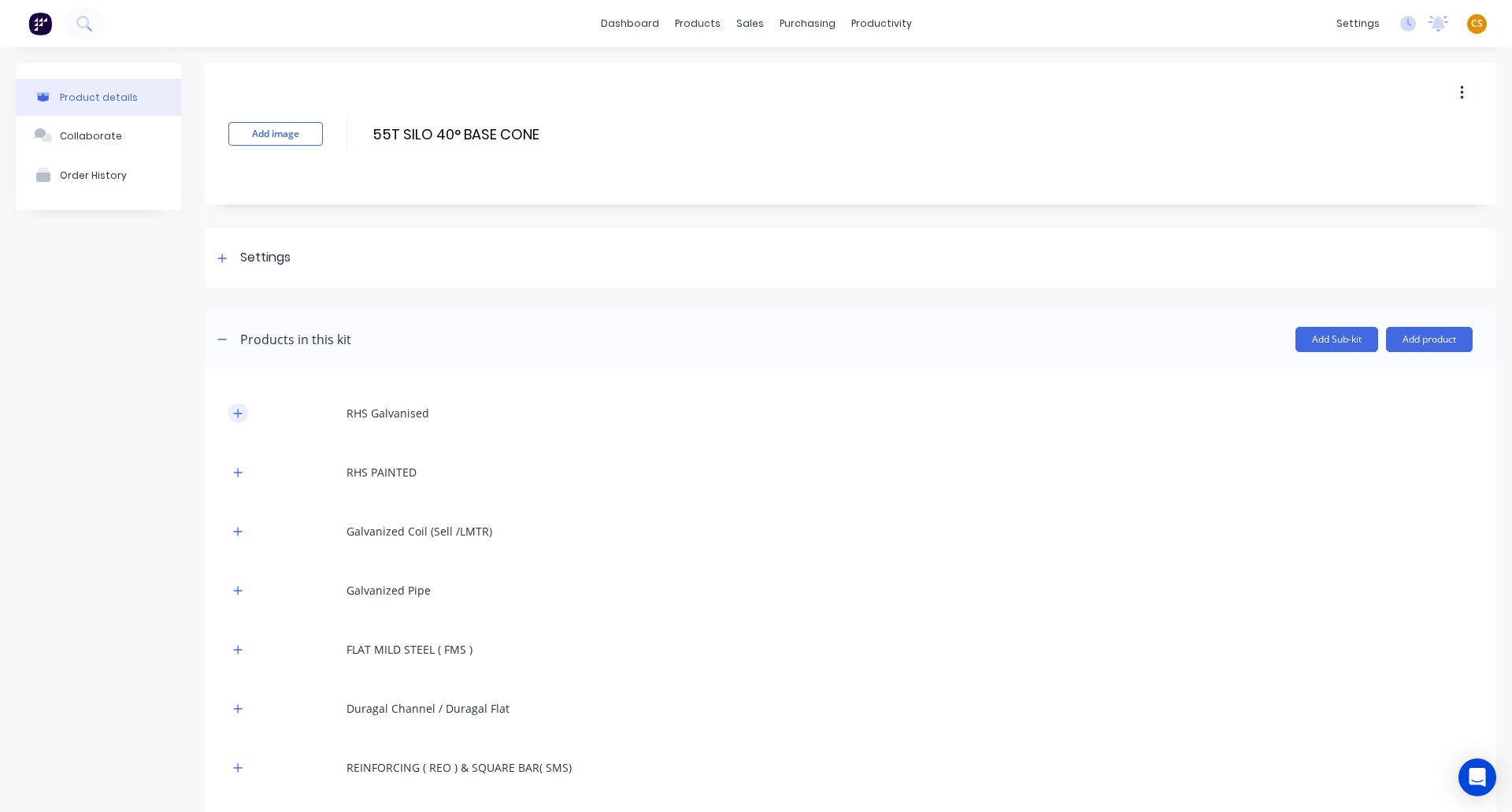
click at [234, 413] on icon "button" at bounding box center [238, 413] width 9 height 11
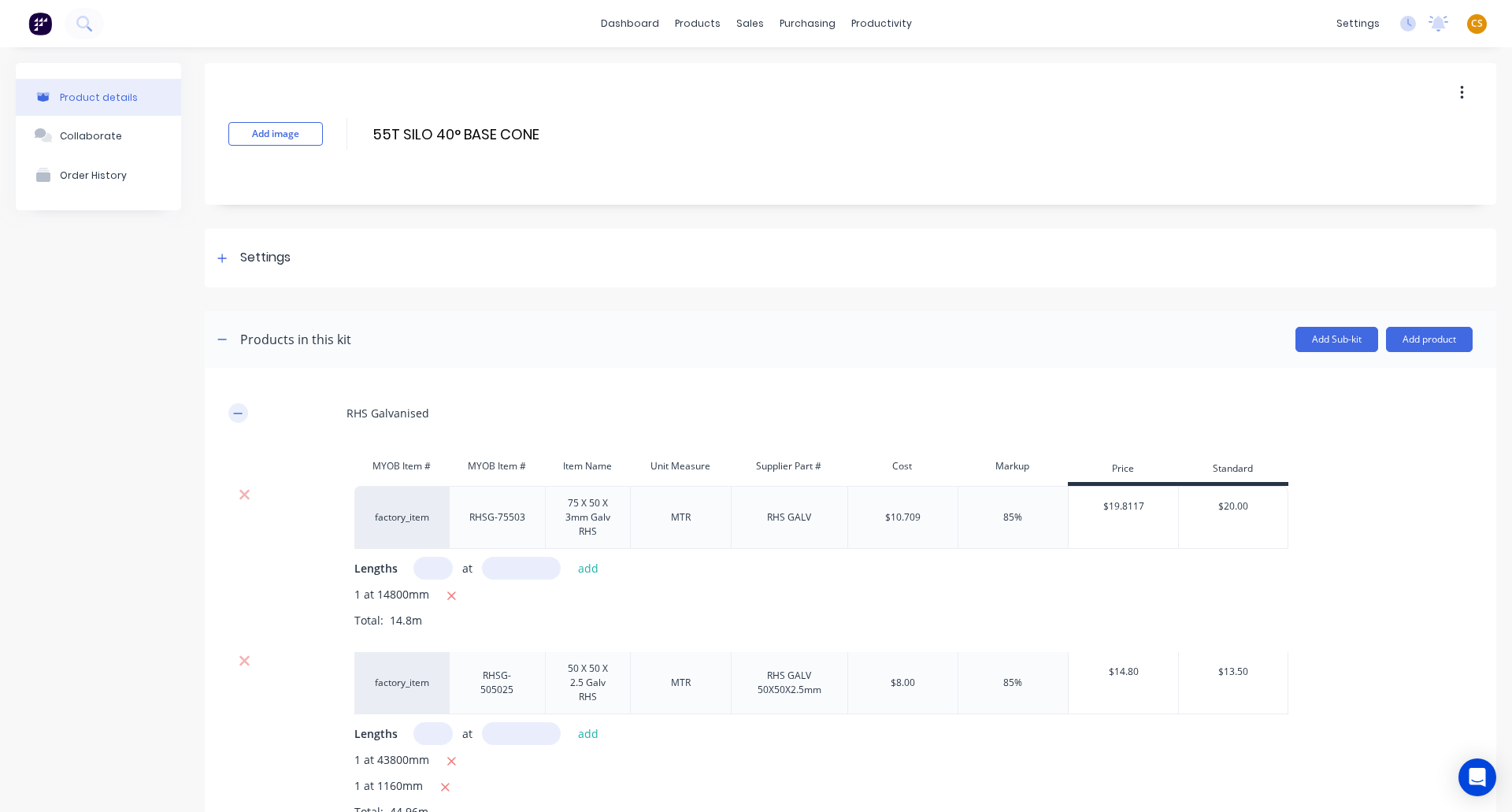
click at [234, 414] on icon "button" at bounding box center [238, 413] width 8 height 1
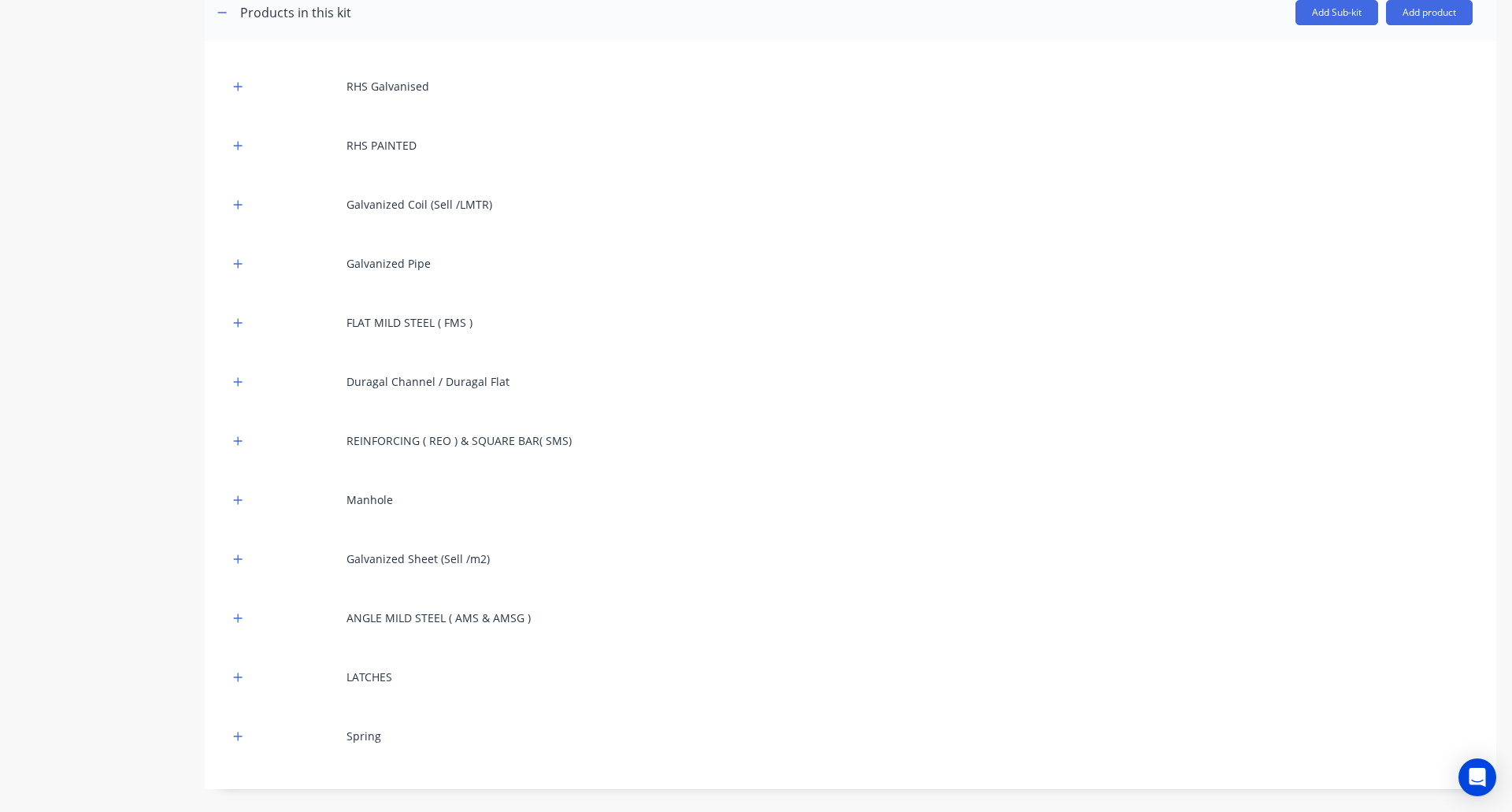
scroll to position [793, 0]
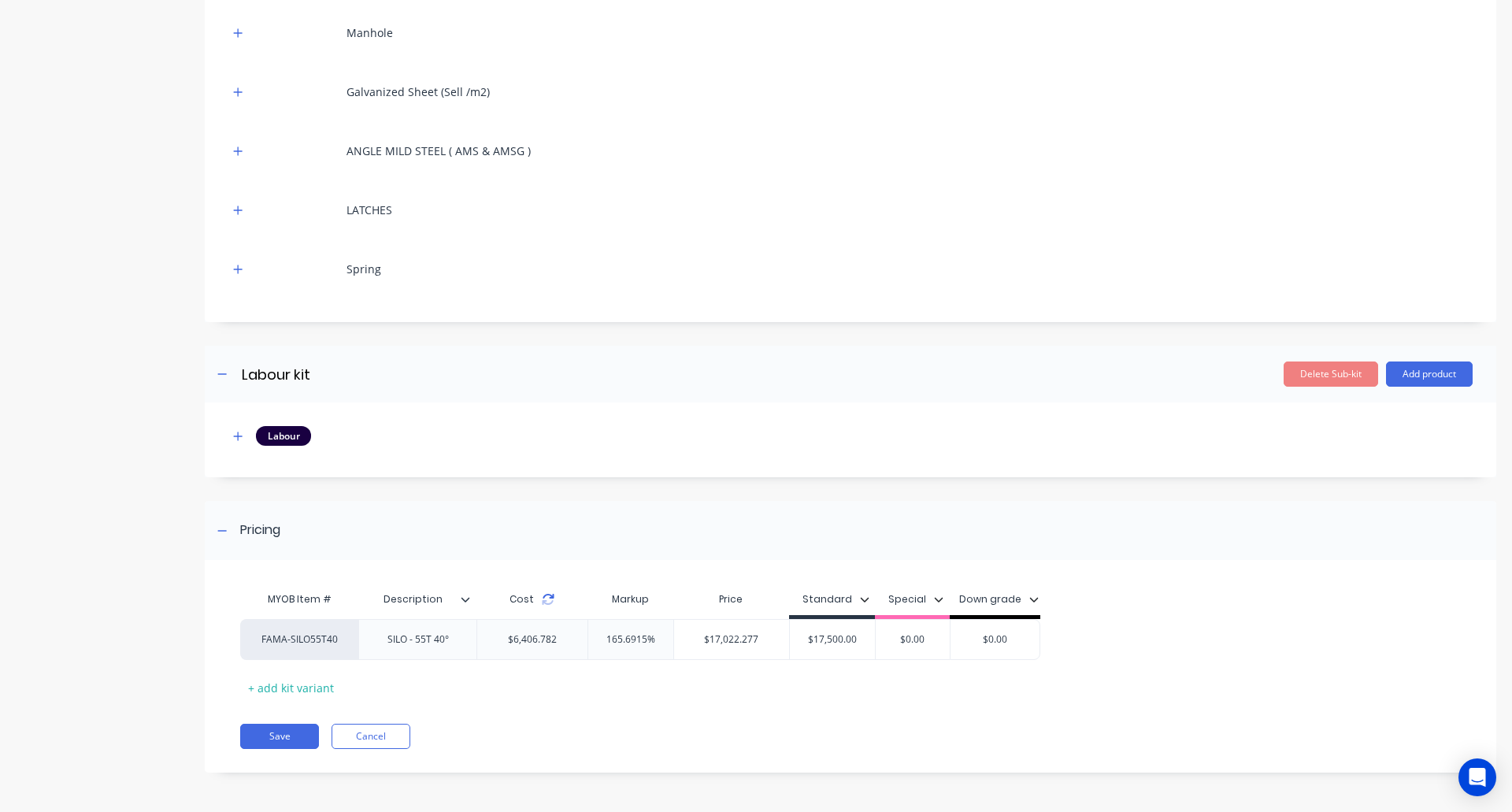
click at [544, 600] on icon at bounding box center [547, 602] width 11 height 5
click at [284, 737] on button "Save" at bounding box center [279, 736] width 79 height 25
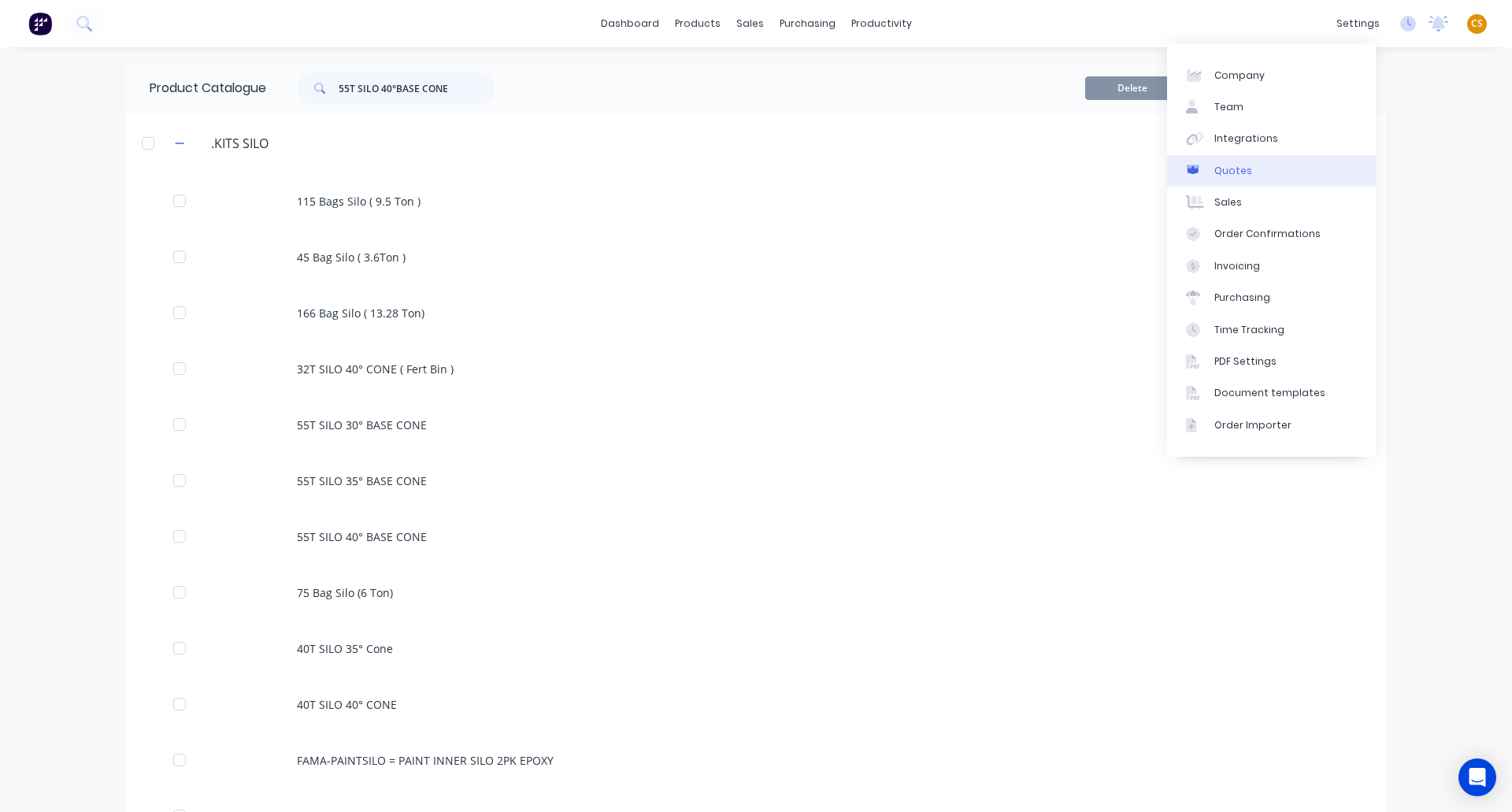
click at [1255, 178] on link "Quotes" at bounding box center [1272, 170] width 209 height 31
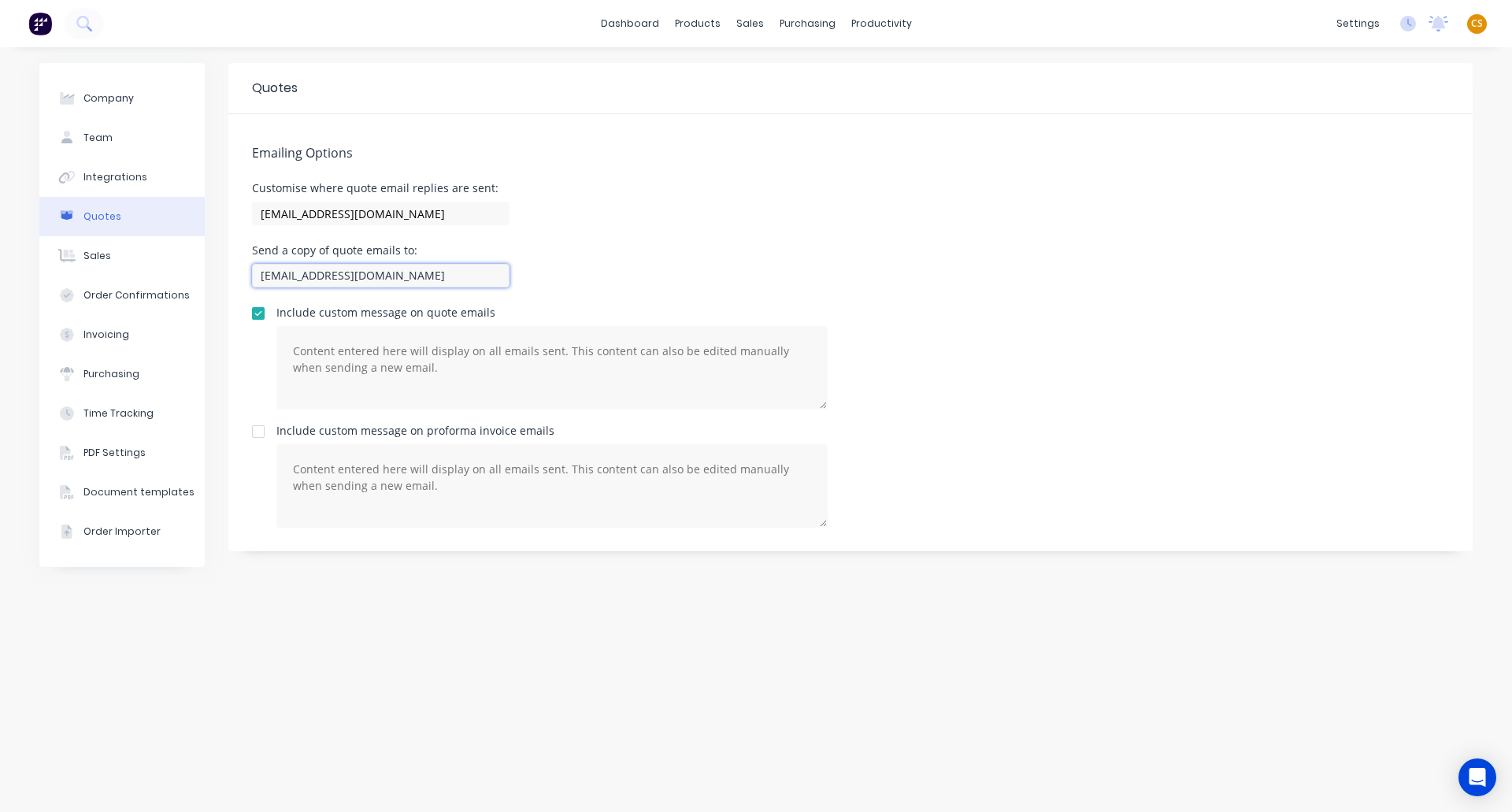
click at [267, 274] on input "sales@ediengineers.com.au" at bounding box center [381, 276] width 257 height 24
drag, startPoint x: 267, startPoint y: 274, endPoint x: 382, endPoint y: 277, distance: 115.0
click at [382, 277] on input "sales@ediengineers.com.au" at bounding box center [381, 276] width 257 height 24
click at [725, 249] on div "Send a copy of quote emails to: sales@ediengineers.com.au" at bounding box center [850, 267] width 1197 height 47
click at [272, 274] on input "sales@ediengineers.com.au" at bounding box center [381, 276] width 257 height 24
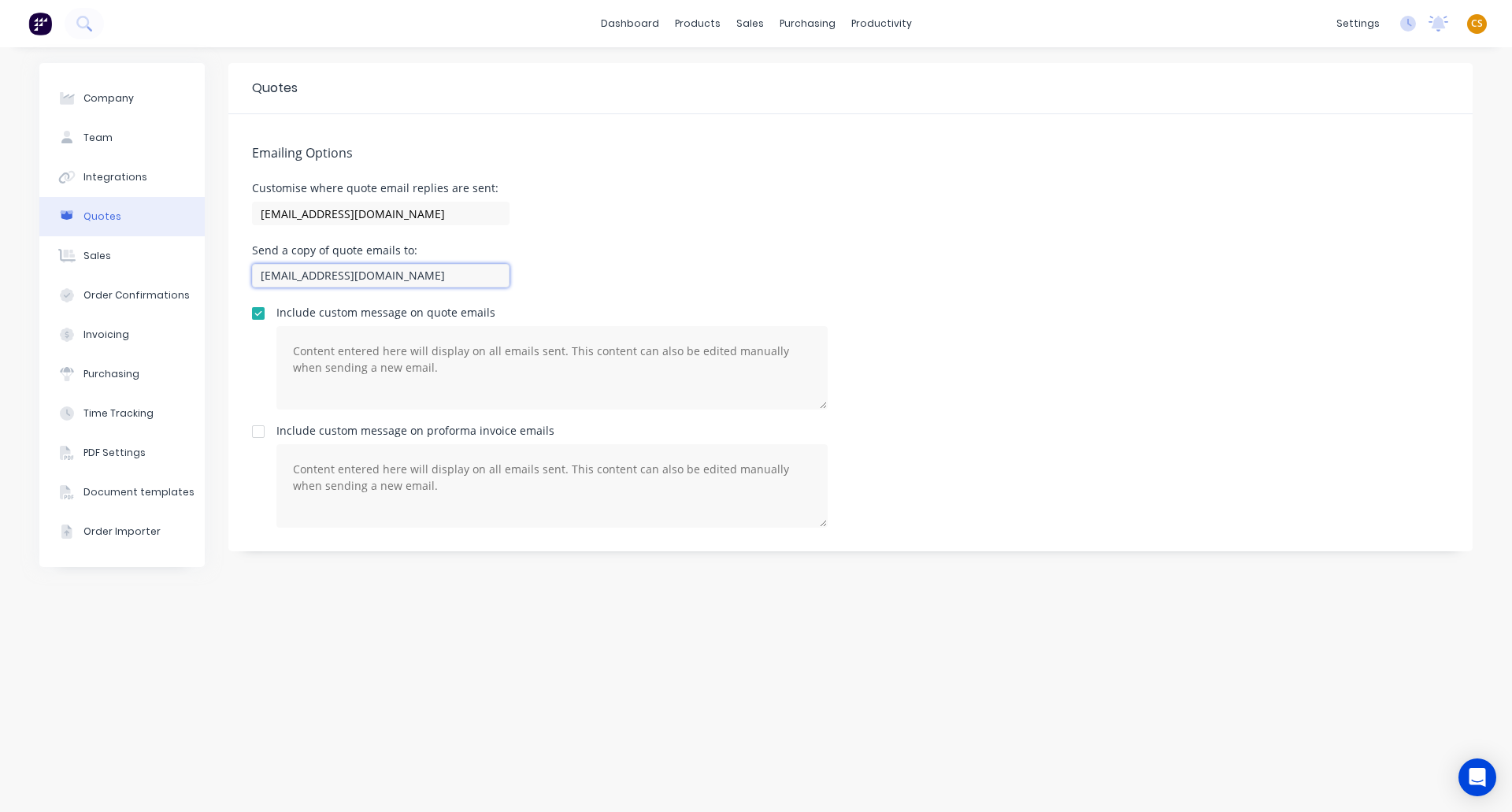
drag, startPoint x: 272, startPoint y: 274, endPoint x: 418, endPoint y: 274, distance: 146.0
click at [418, 274] on input "sales@ediengineers.com.au" at bounding box center [381, 276] width 257 height 24
click at [263, 244] on div "Send a copy of quote emails to:" at bounding box center [381, 250] width 257 height 11
drag, startPoint x: 263, startPoint y: 244, endPoint x: 402, endPoint y: 250, distance: 139.1
click at [402, 250] on div "Send a copy of quote emails to:" at bounding box center [381, 250] width 257 height 11
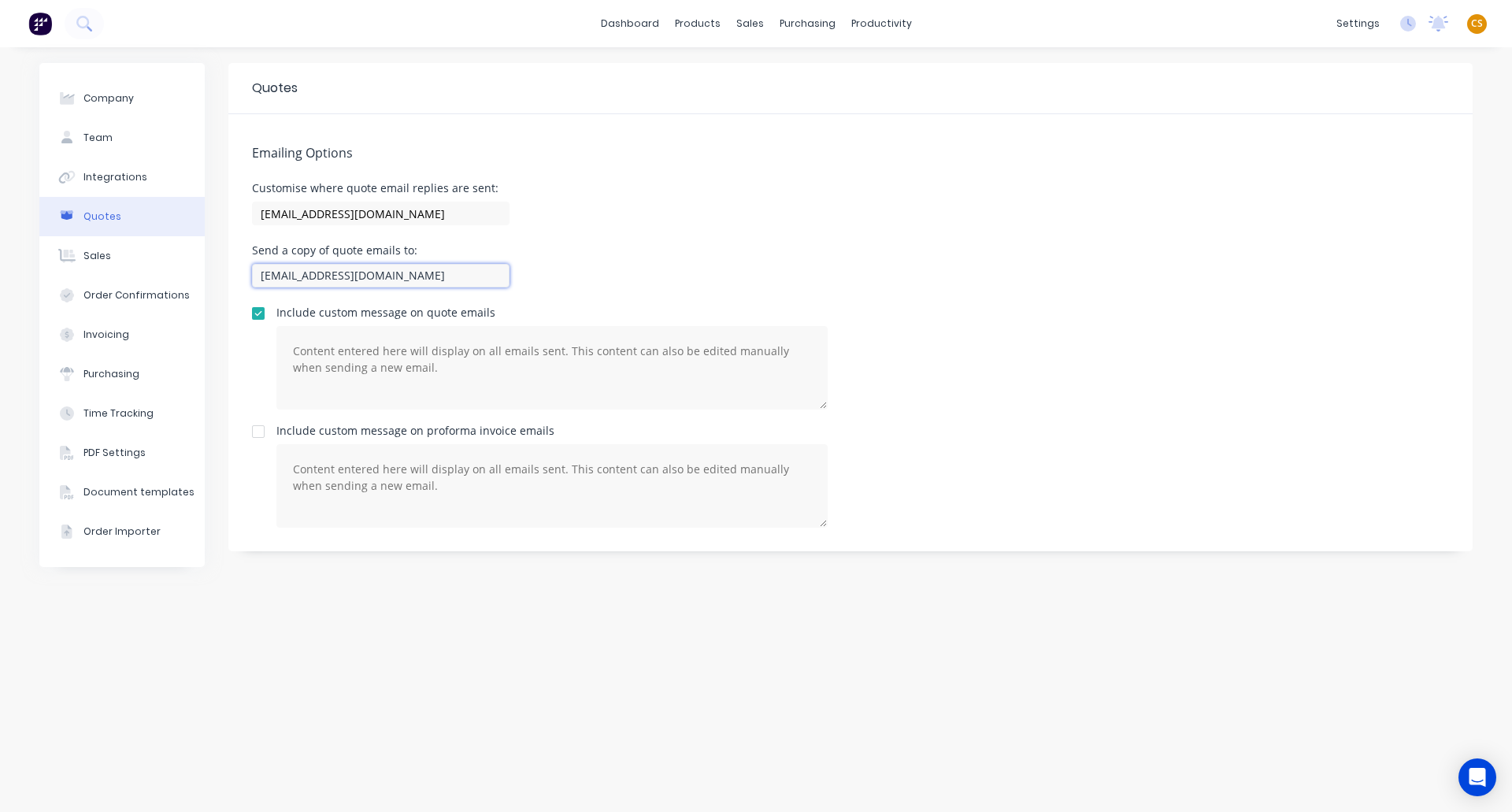
click at [268, 271] on input "sales@ediengineers.com.au" at bounding box center [381, 276] width 257 height 24
drag, startPoint x: 268, startPoint y: 271, endPoint x: 400, endPoint y: 272, distance: 132.0
click at [400, 272] on input "sales@ediengineers.com.au" at bounding box center [381, 276] width 257 height 24
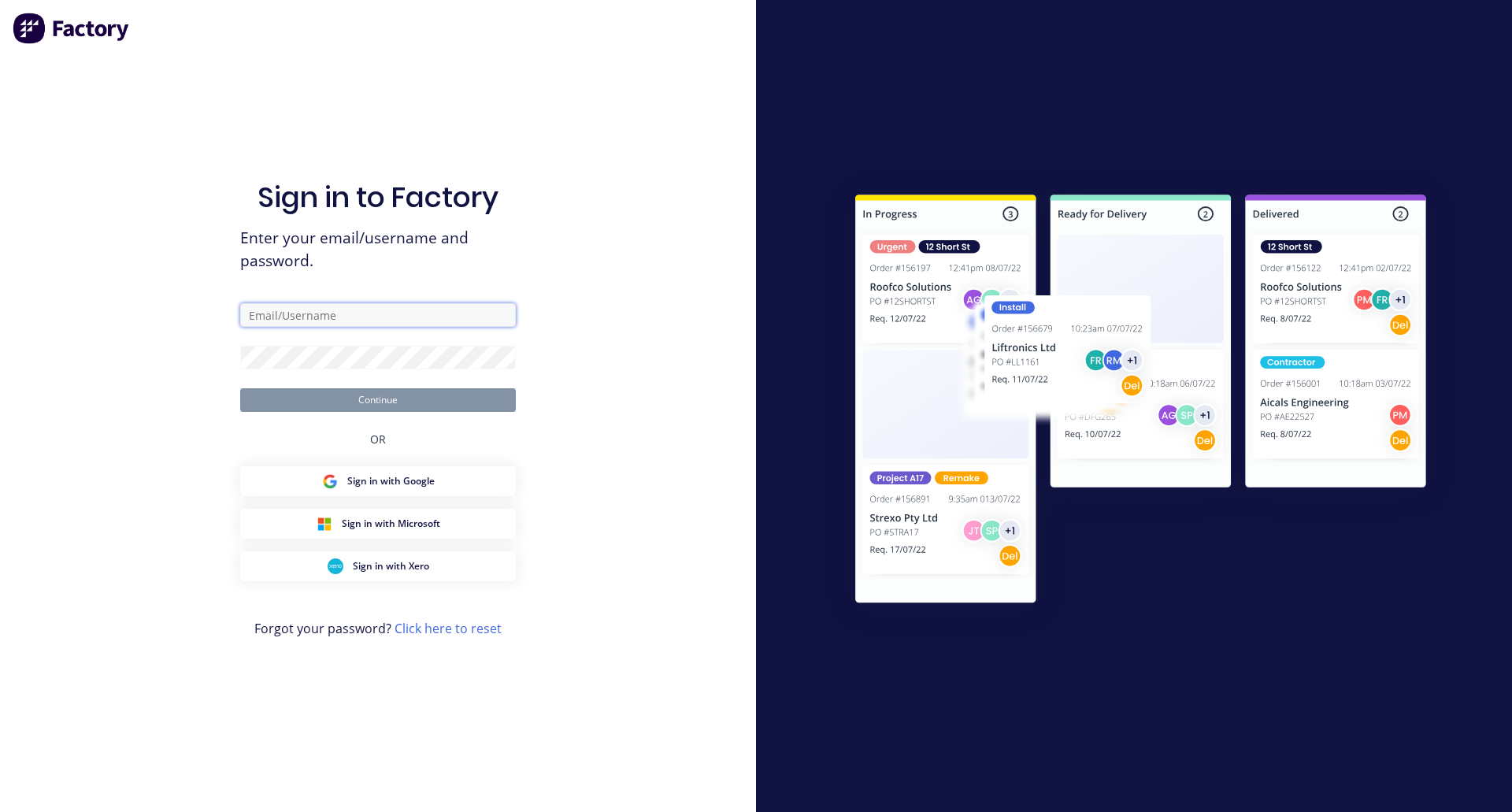
click at [338, 314] on input "text" at bounding box center [378, 315] width 276 height 24
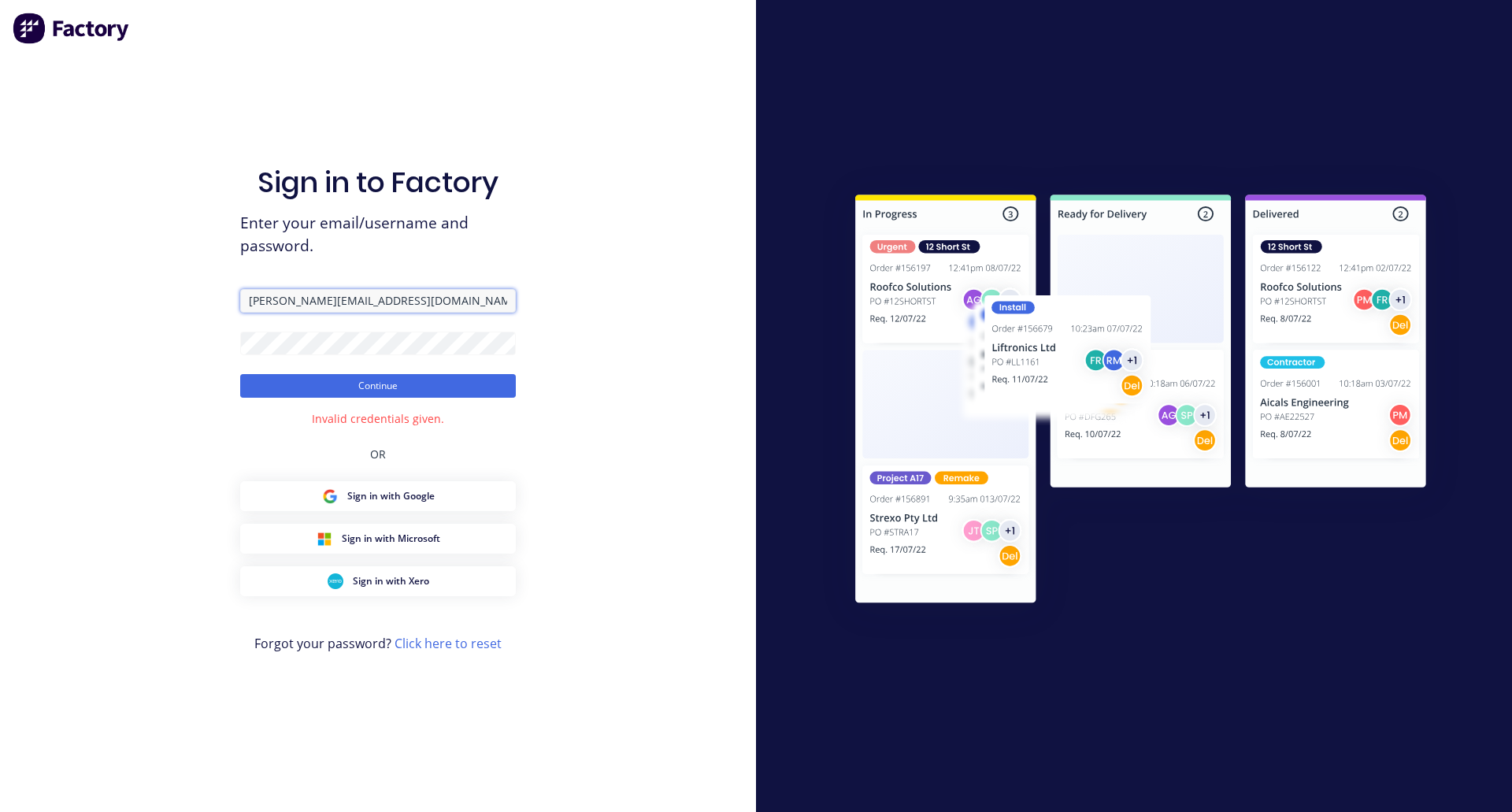
drag, startPoint x: 353, startPoint y: 297, endPoint x: 125, endPoint y: 301, distance: 228.0
click at [125, 301] on div "Sign in to Factory Enter your email/username and password. [PERSON_NAME][EMAIL_…" at bounding box center [378, 406] width 756 height 812
paste input "[PERSON_NAME][EMAIL_ADDRESS][DOMAIN_NAME]"
type input "[PERSON_NAME][EMAIL_ADDRESS][DOMAIN_NAME]"
click at [293, 387] on button "Continue" at bounding box center [378, 386] width 276 height 24
